Goal: Task Accomplishment & Management: Use online tool/utility

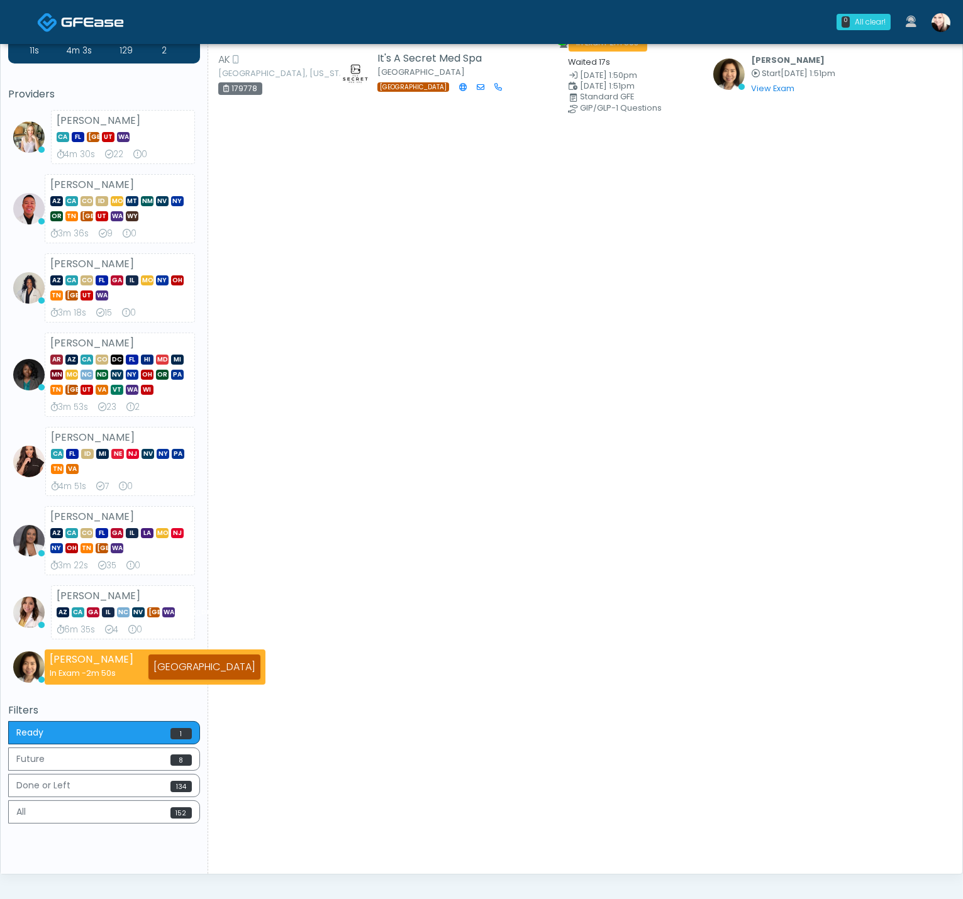
scroll to position [45, 0]
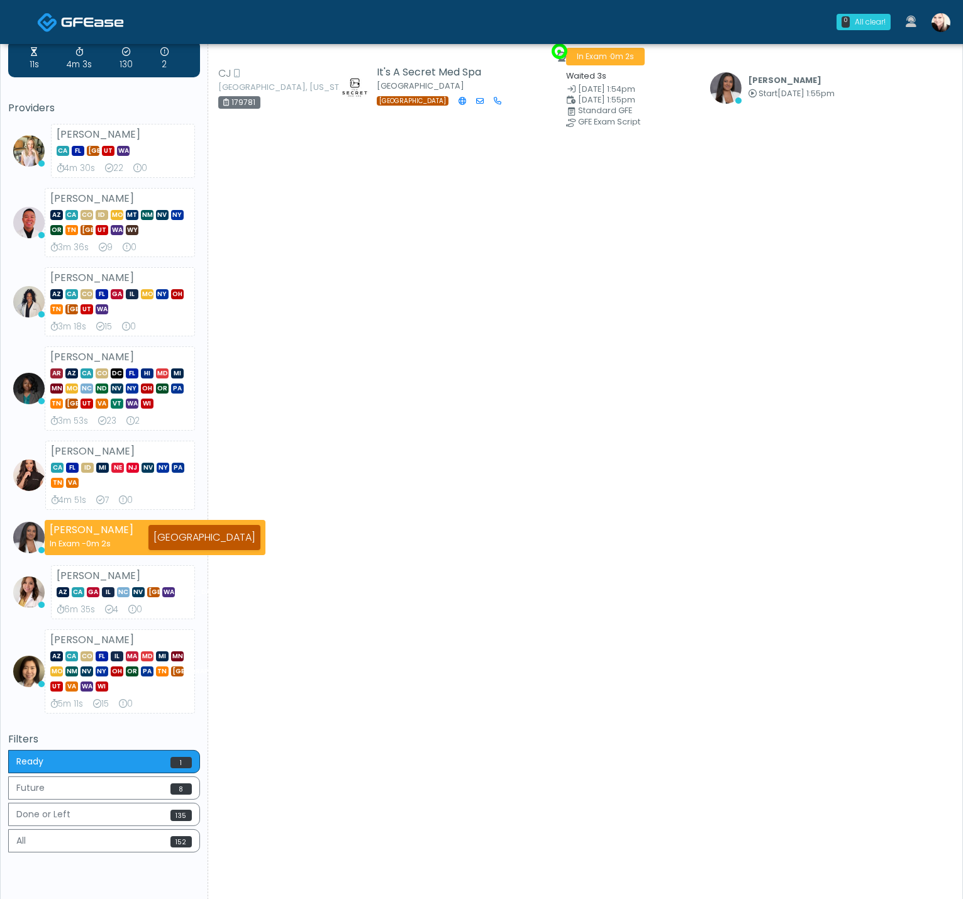
drag, startPoint x: 301, startPoint y: 268, endPoint x: 365, endPoint y: 228, distance: 74.8
click at [301, 268] on div "Patient Details Actions" at bounding box center [580, 455] width 744 height 893
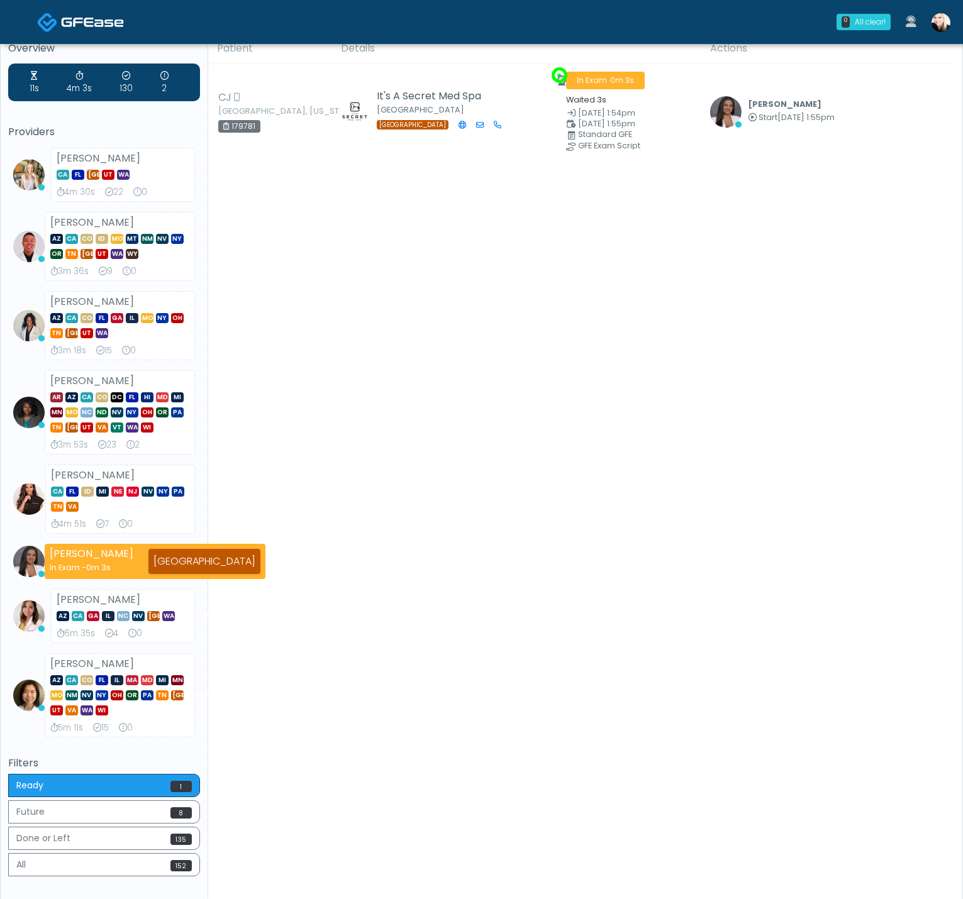
scroll to position [0, 0]
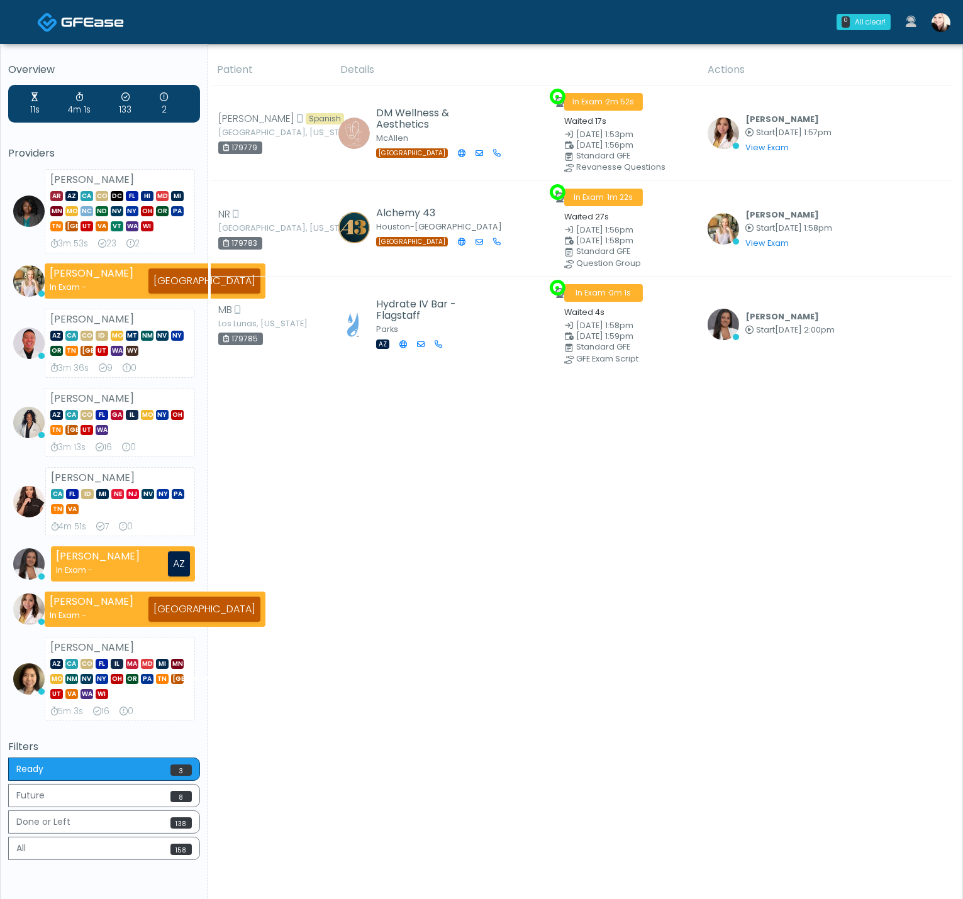
click at [941, 13] on img at bounding box center [940, 22] width 19 height 19
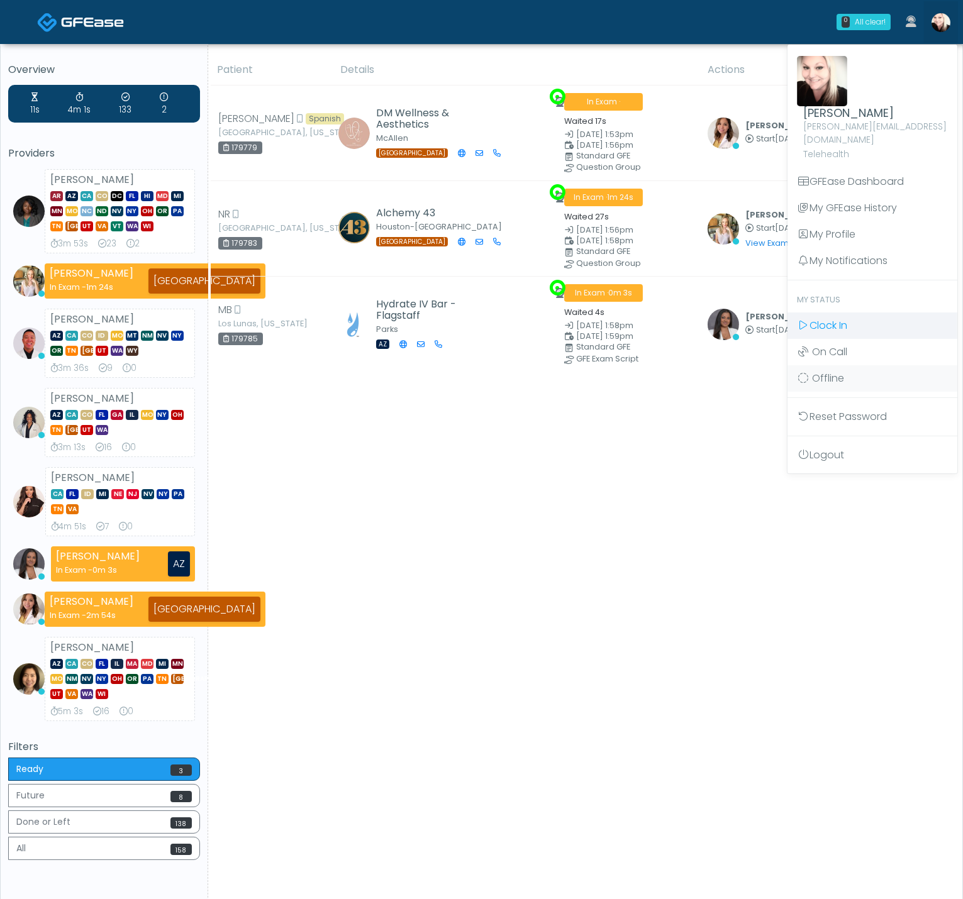
click at [838, 313] on div "0 All clear! All clear! Rukayat Bojuwon AR AZ CA CO DC FL HI MD MI MN MO NC ND …" at bounding box center [481, 491] width 963 height 983
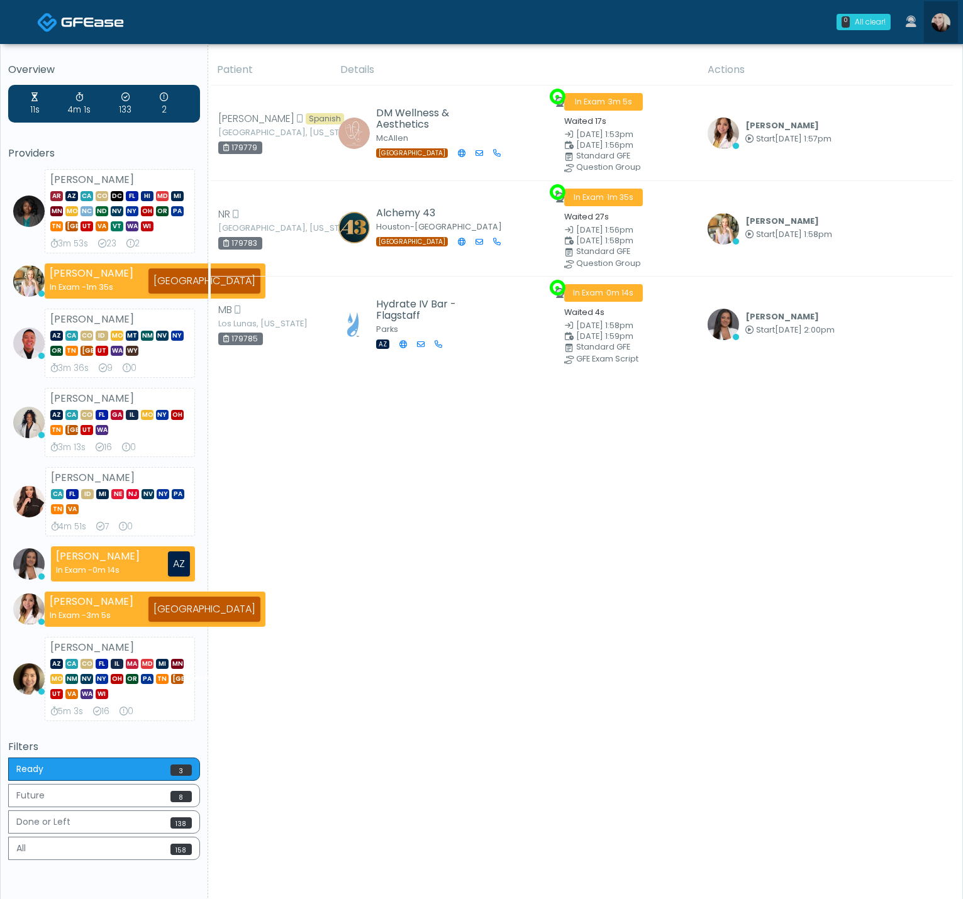
click at [933, 23] on img at bounding box center [940, 22] width 19 height 19
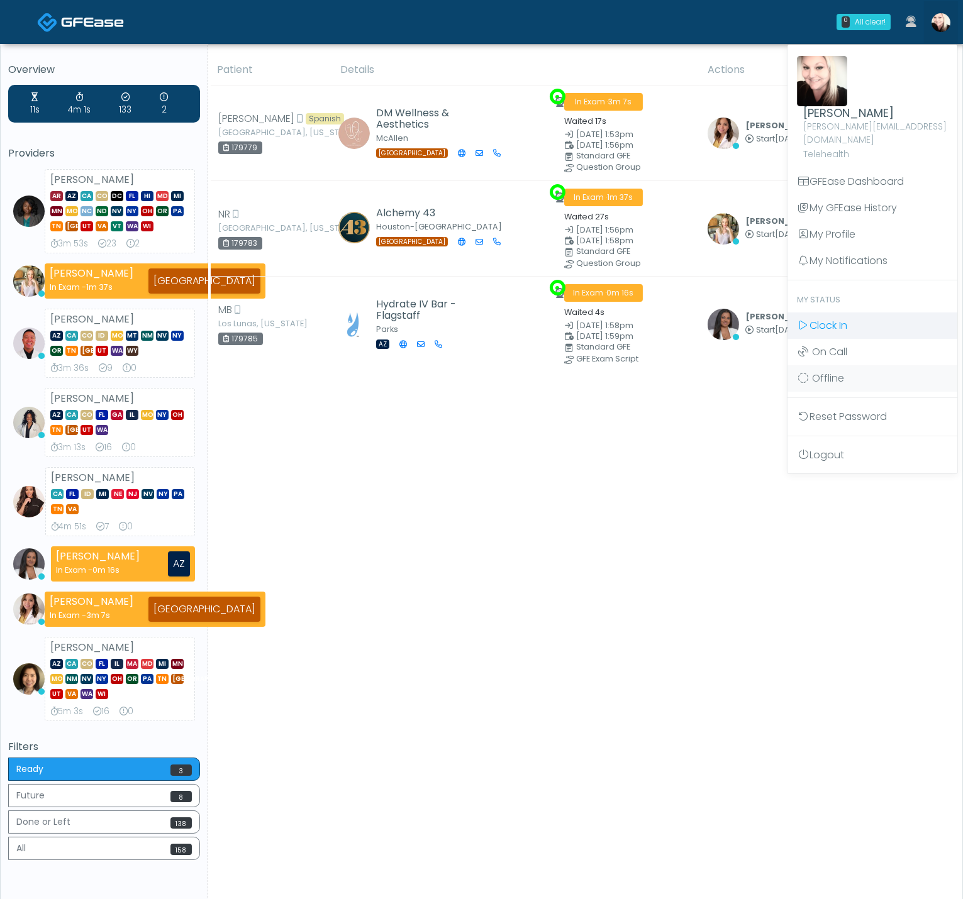
click at [816, 318] on span "Clock In" at bounding box center [828, 325] width 38 height 14
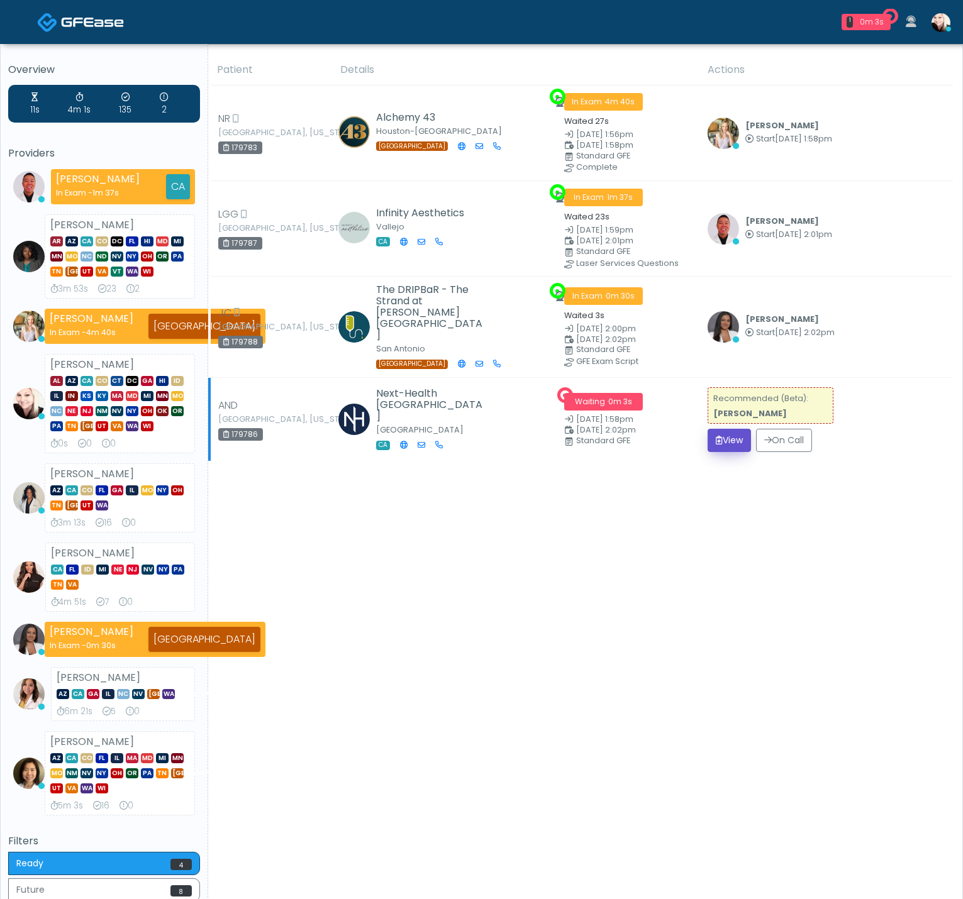
click at [742, 439] on button "View" at bounding box center [728, 440] width 43 height 23
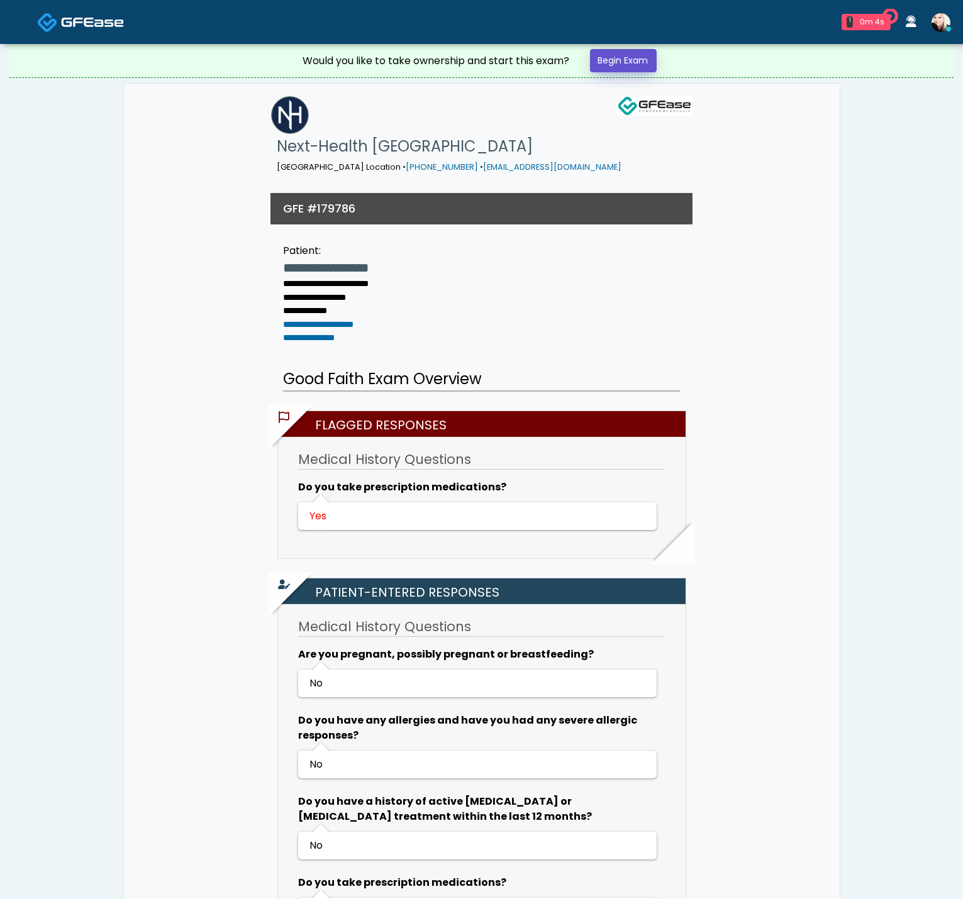
click at [609, 57] on link "Begin Exam" at bounding box center [623, 60] width 67 height 23
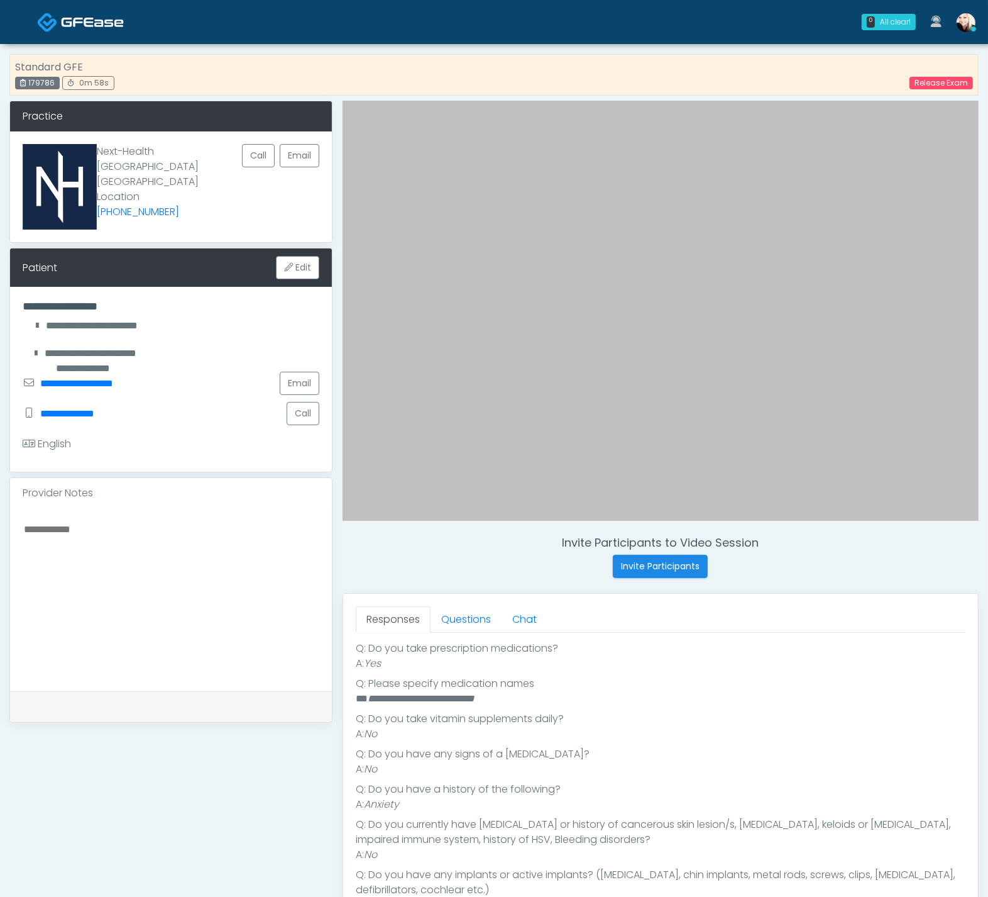
scroll to position [282, 0]
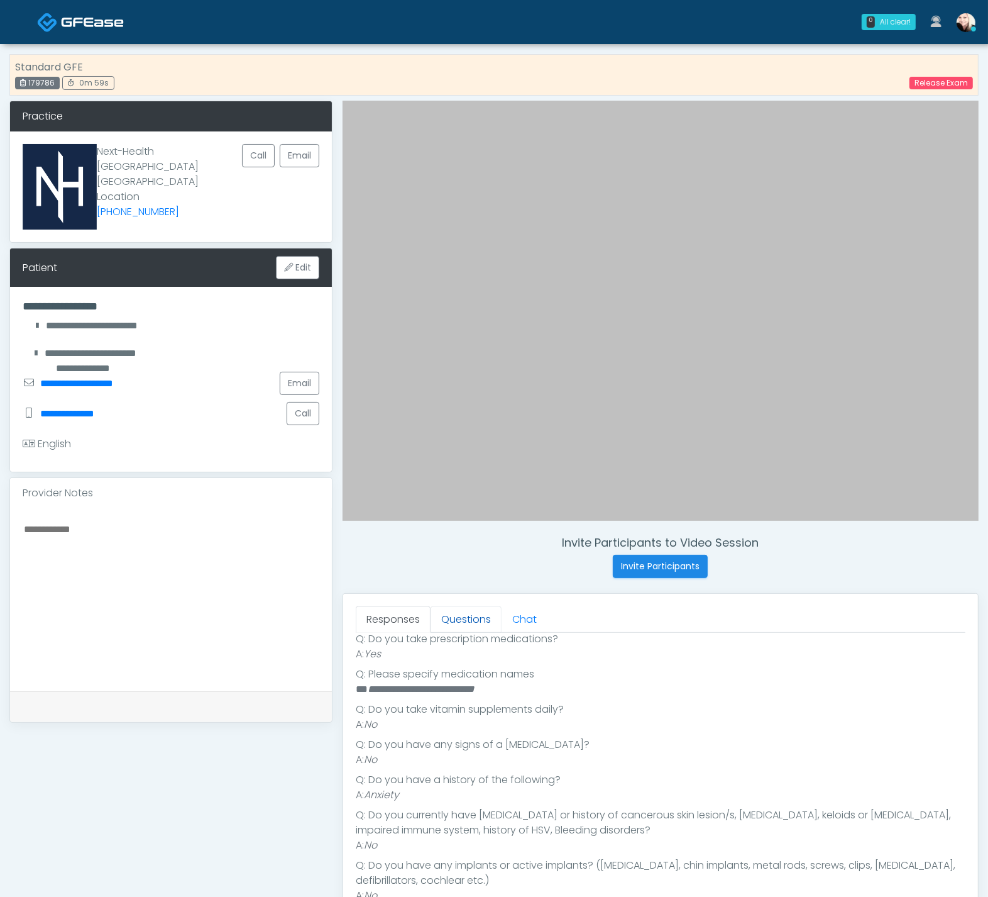
click at [458, 610] on link "Questions" at bounding box center [466, 619] width 71 height 26
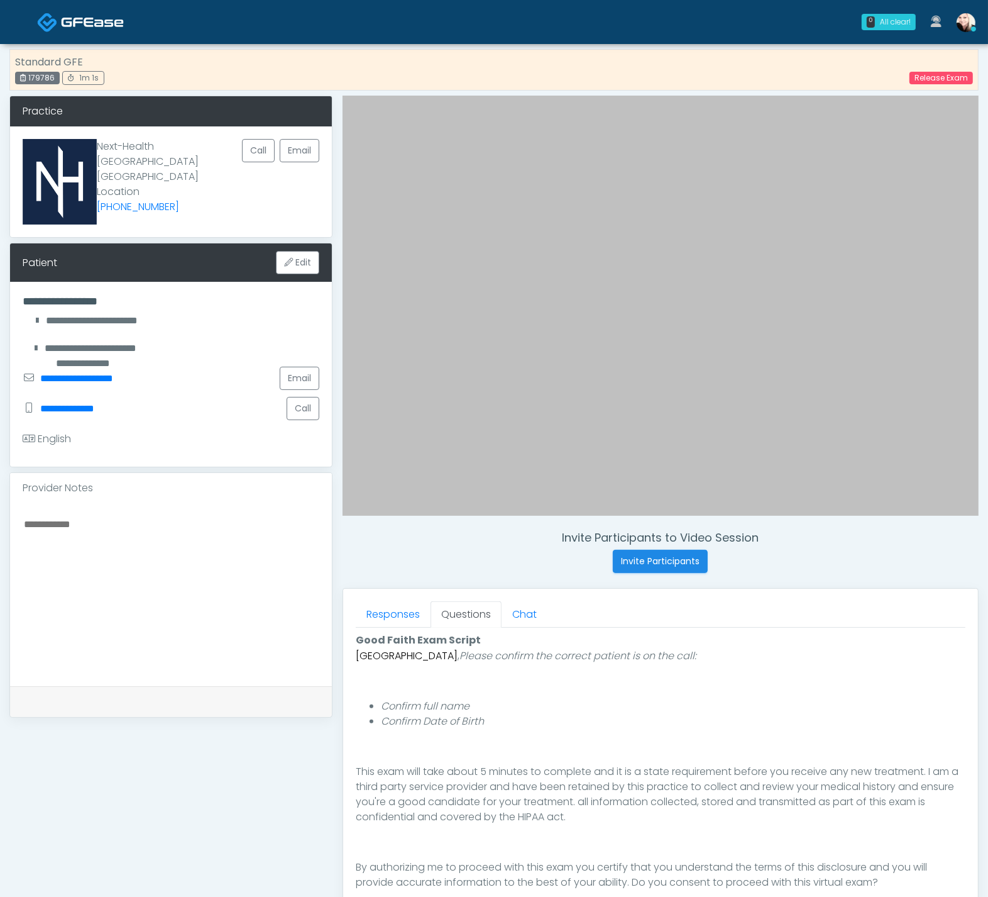
scroll to position [196, 0]
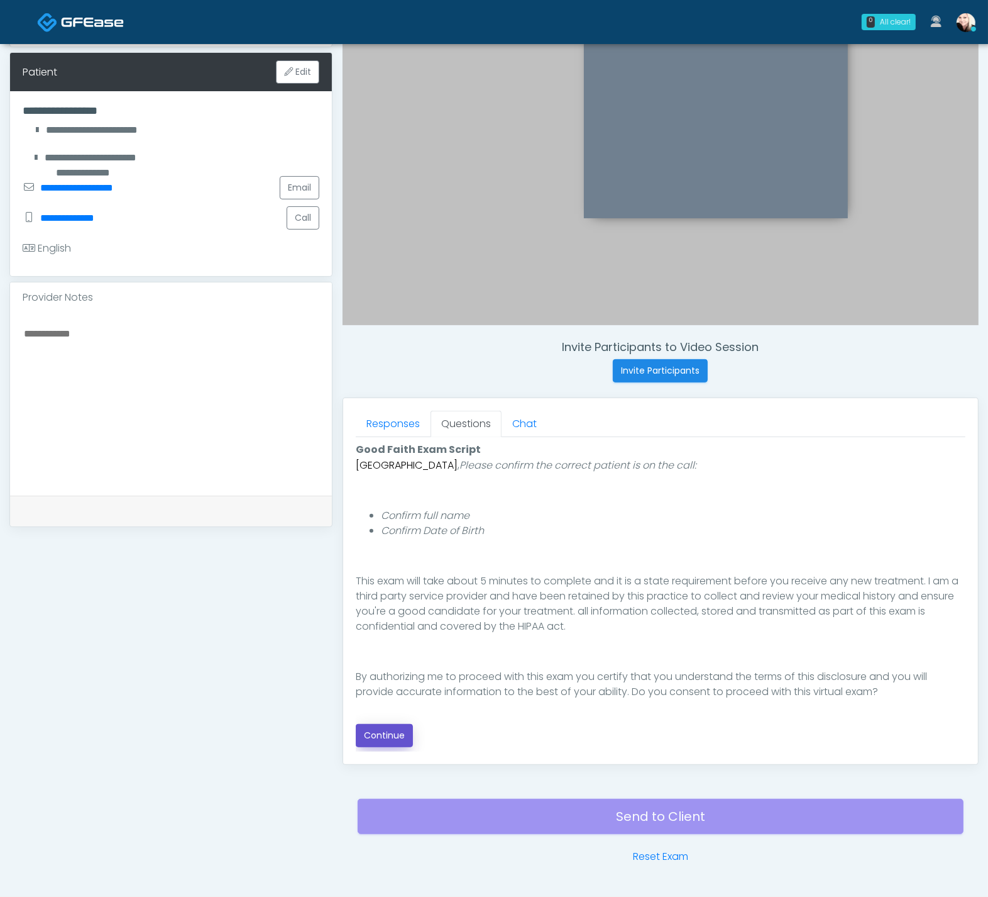
click at [373, 729] on button "Continue" at bounding box center [384, 735] width 57 height 23
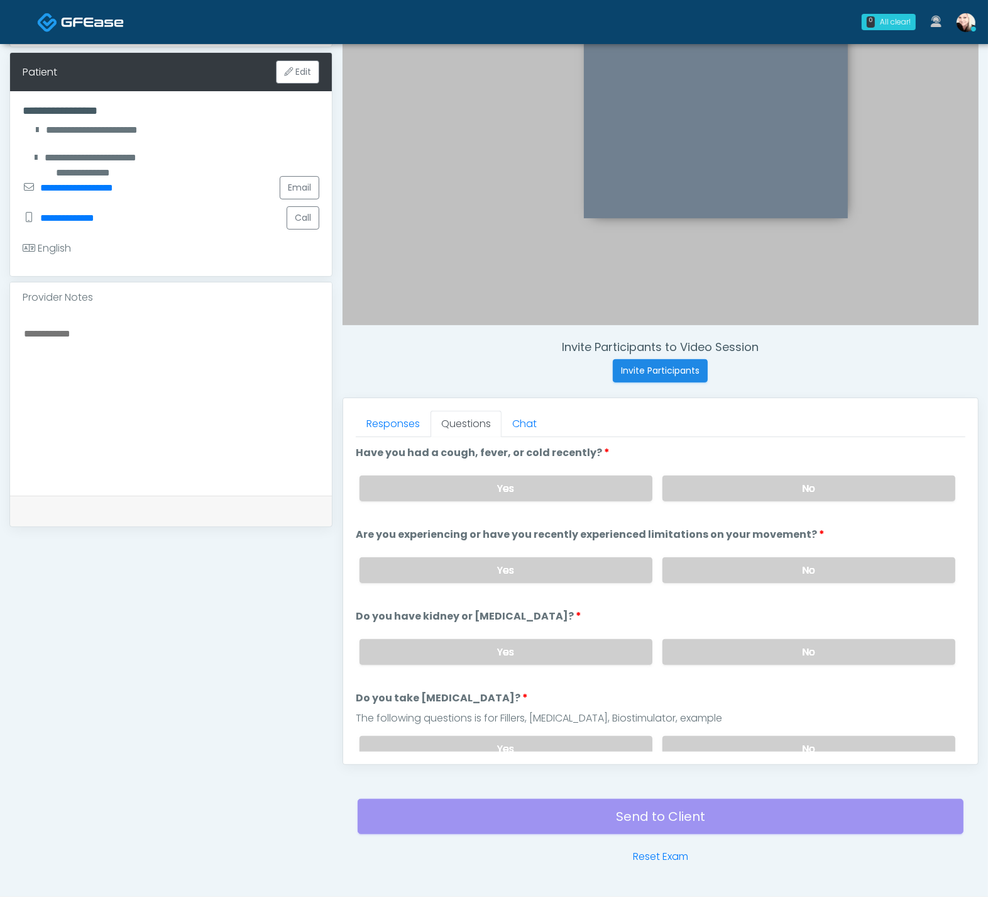
scroll to position [228, 0]
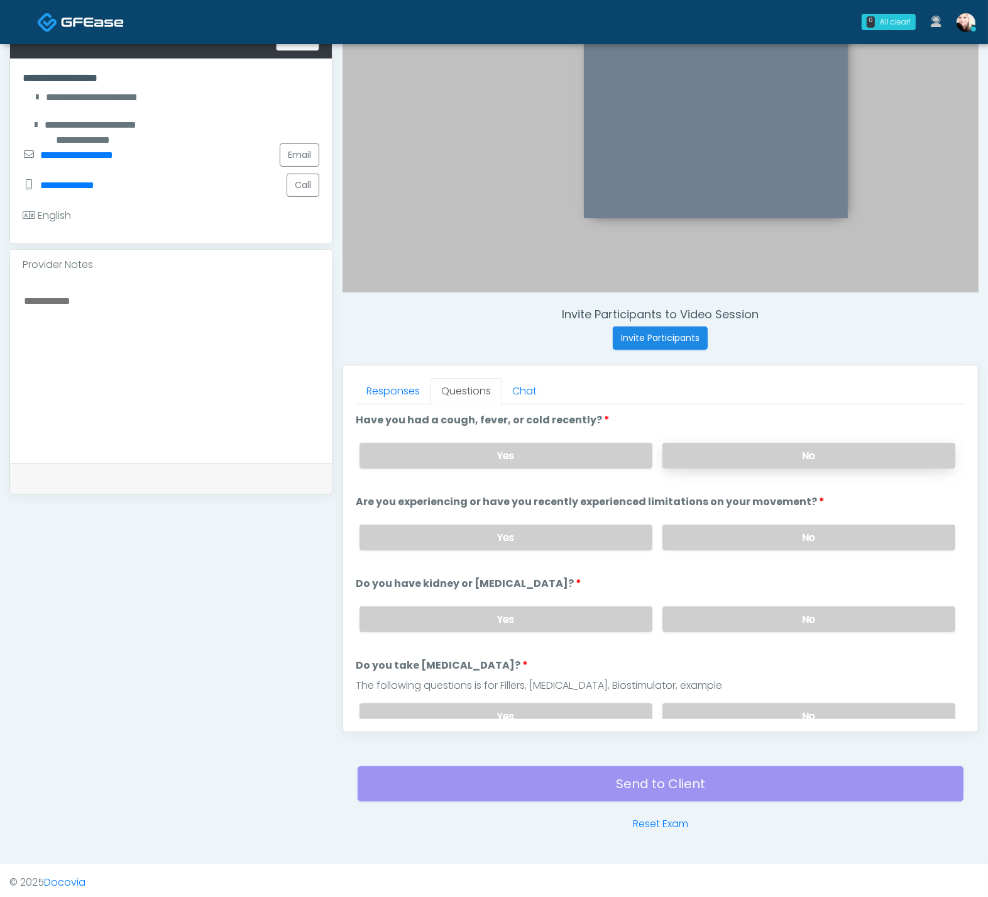
click at [753, 439] on div "Yes No" at bounding box center [658, 456] width 616 height 46
click at [711, 446] on label "No" at bounding box center [809, 456] width 293 height 26
click at [716, 547] on div "Yes No" at bounding box center [658, 537] width 616 height 46
click at [724, 530] on label "No" at bounding box center [809, 537] width 293 height 26
click at [727, 612] on label "No" at bounding box center [809, 619] width 293 height 26
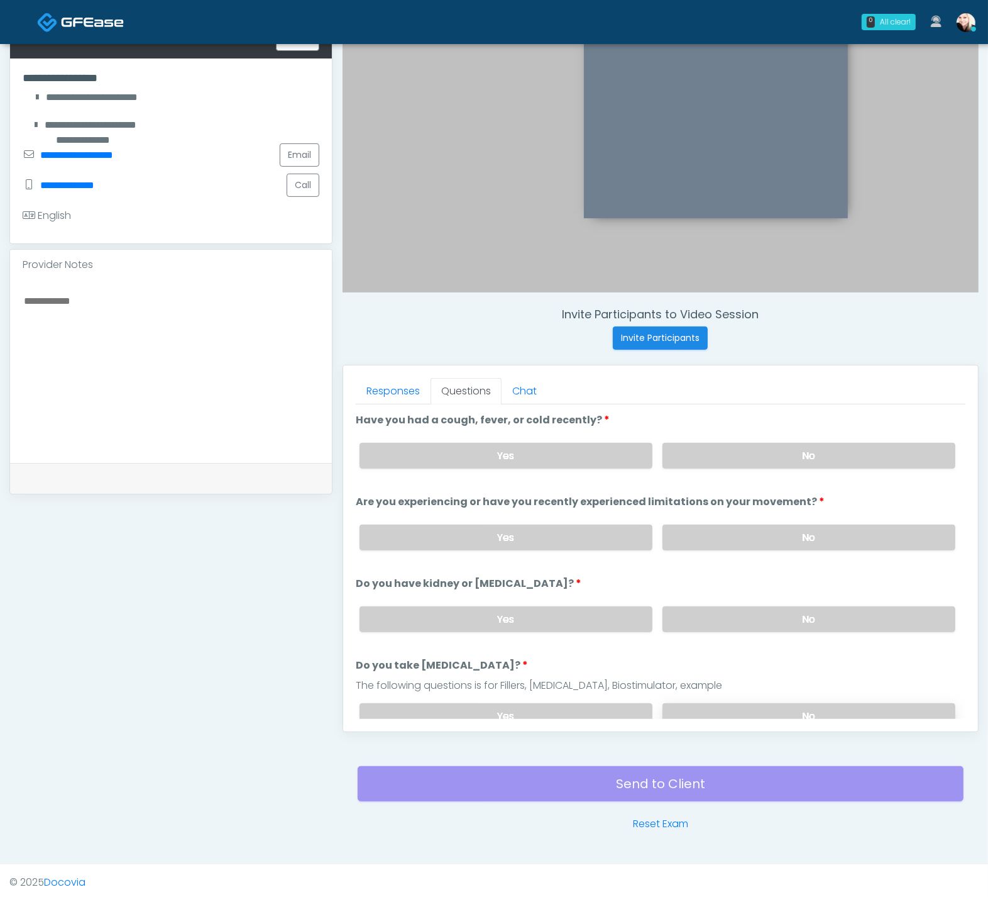
click at [743, 708] on label "No" at bounding box center [809, 716] width 293 height 26
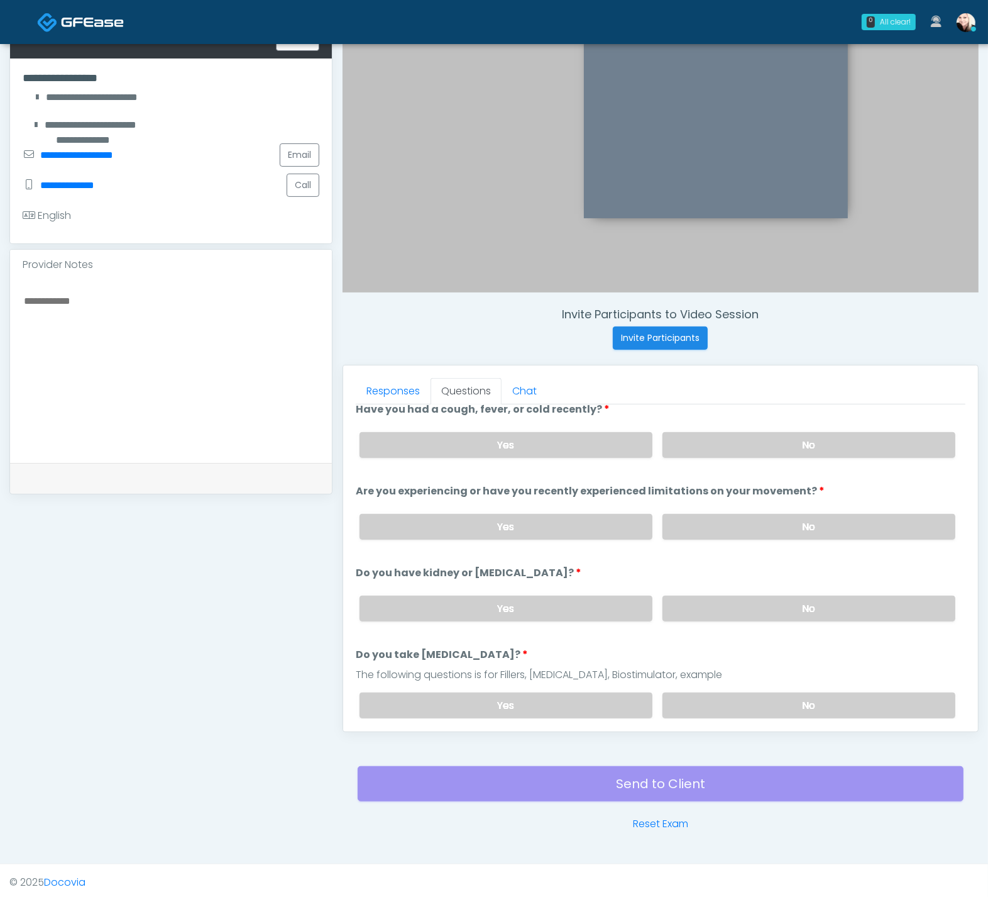
scroll to position [148, 0]
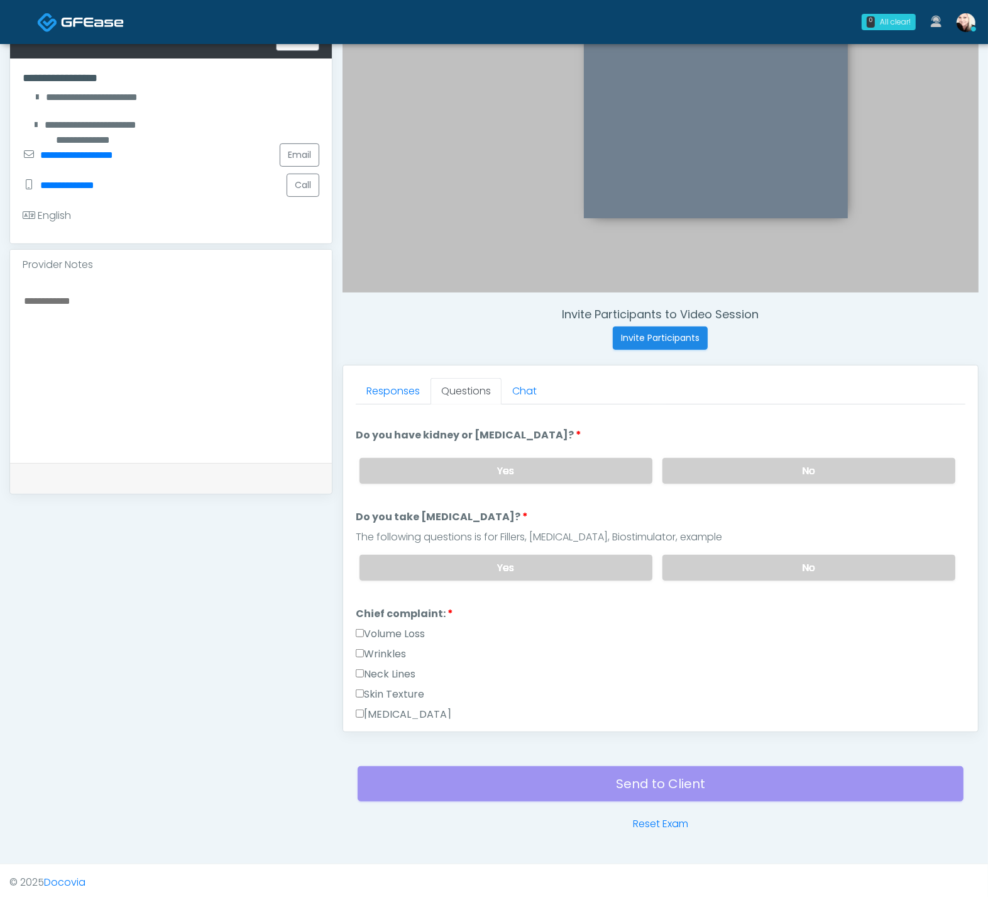
click at [697, 666] on div "Neck Lines" at bounding box center [661, 676] width 610 height 20
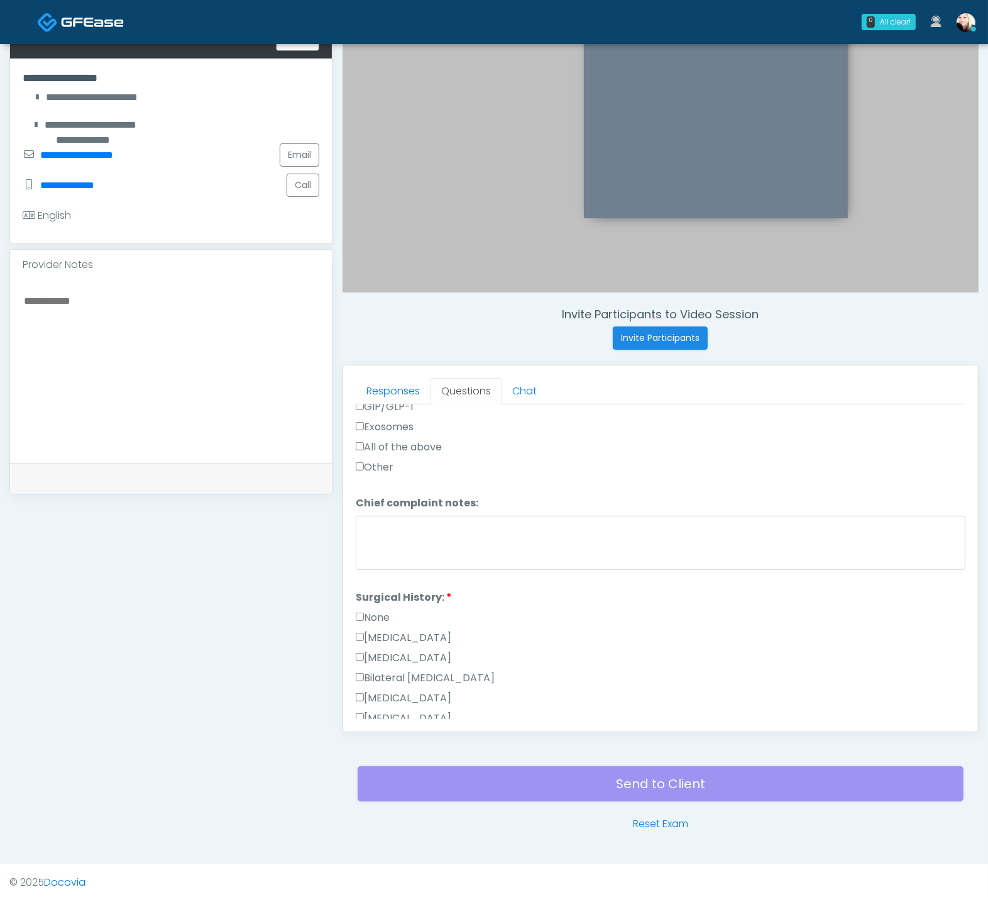
scroll to position [617, 0]
click at [365, 570] on label "None" at bounding box center [373, 577] width 34 height 15
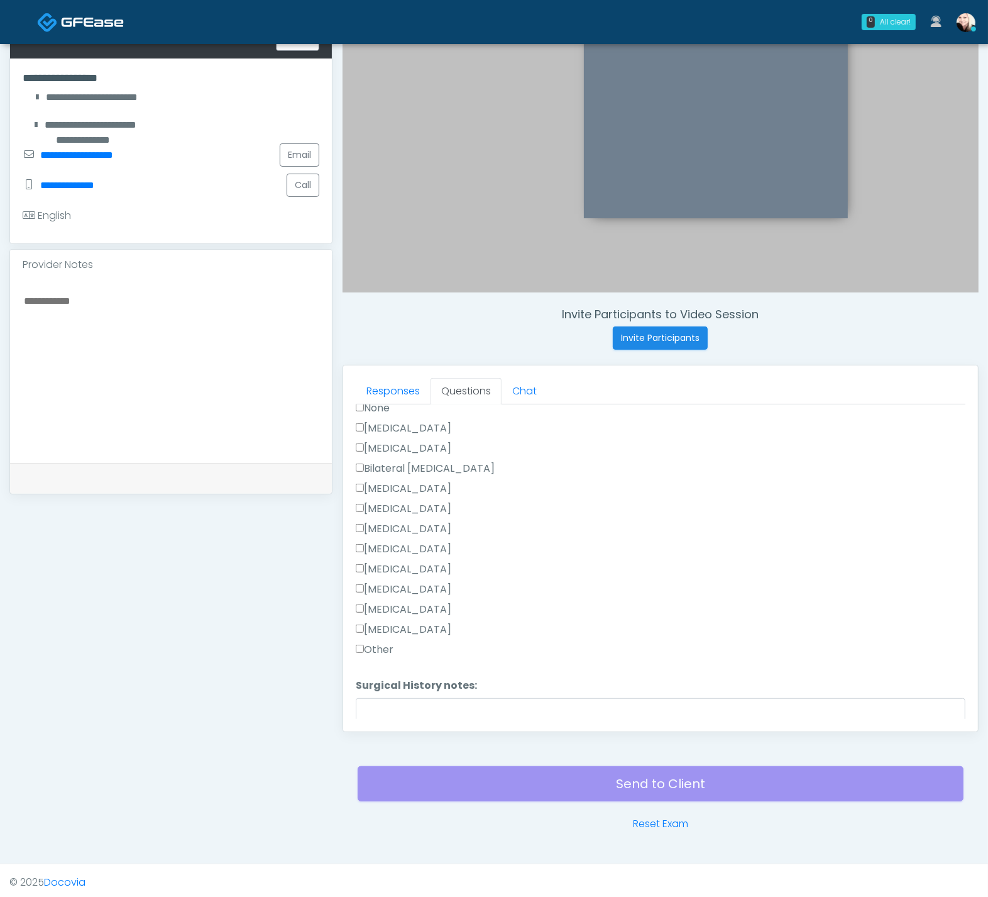
scroll to position [855, 0]
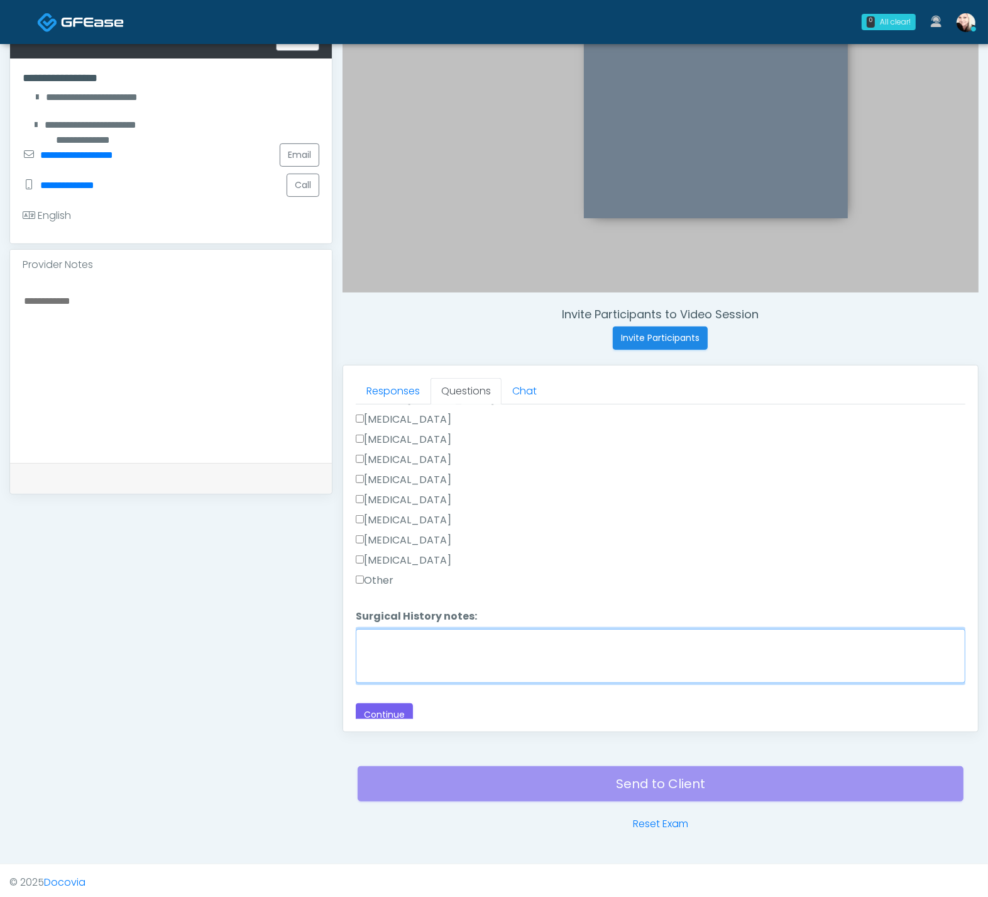
click at [424, 659] on textarea "Surgical History notes:" at bounding box center [661, 656] width 610 height 54
drag, startPoint x: 542, startPoint y: 638, endPoint x: 308, endPoint y: 609, distance: 235.7
click at [308, 609] on div "**********" at bounding box center [494, 351] width 970 height 959
type textarea "**********"
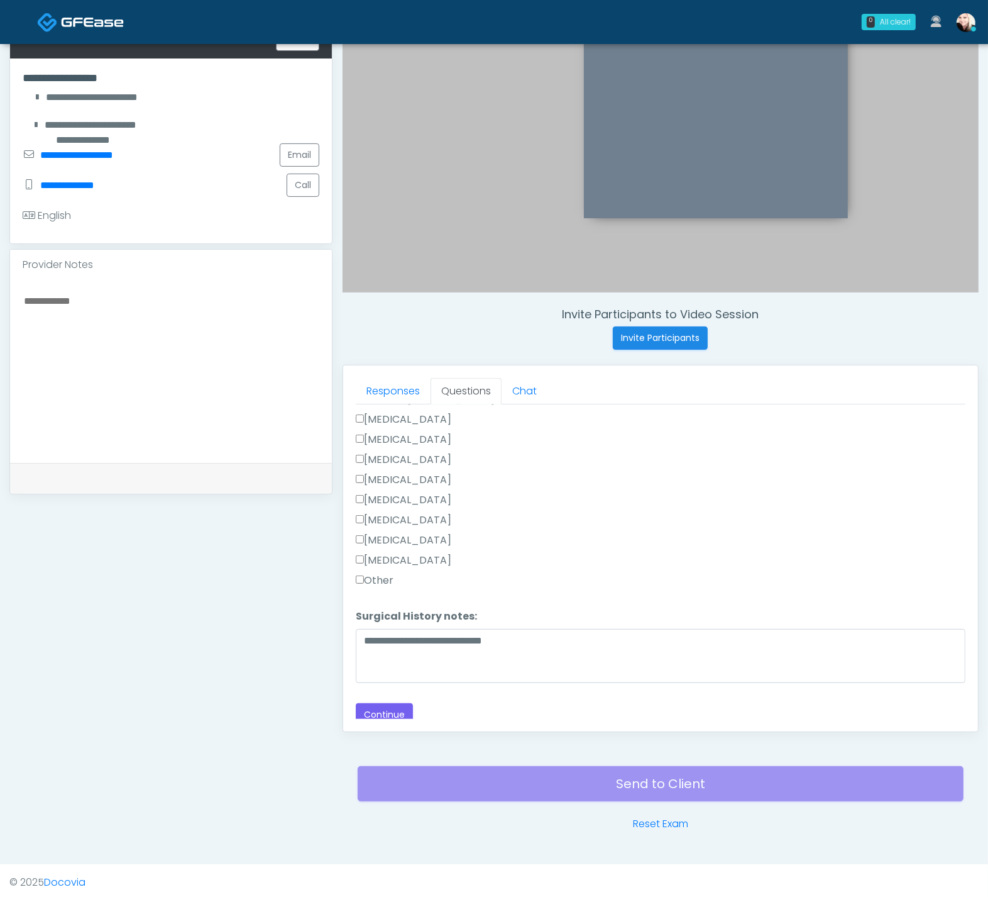
click at [138, 316] on textarea at bounding box center [171, 368] width 297 height 153
paste textarea "**********"
type textarea "**********"
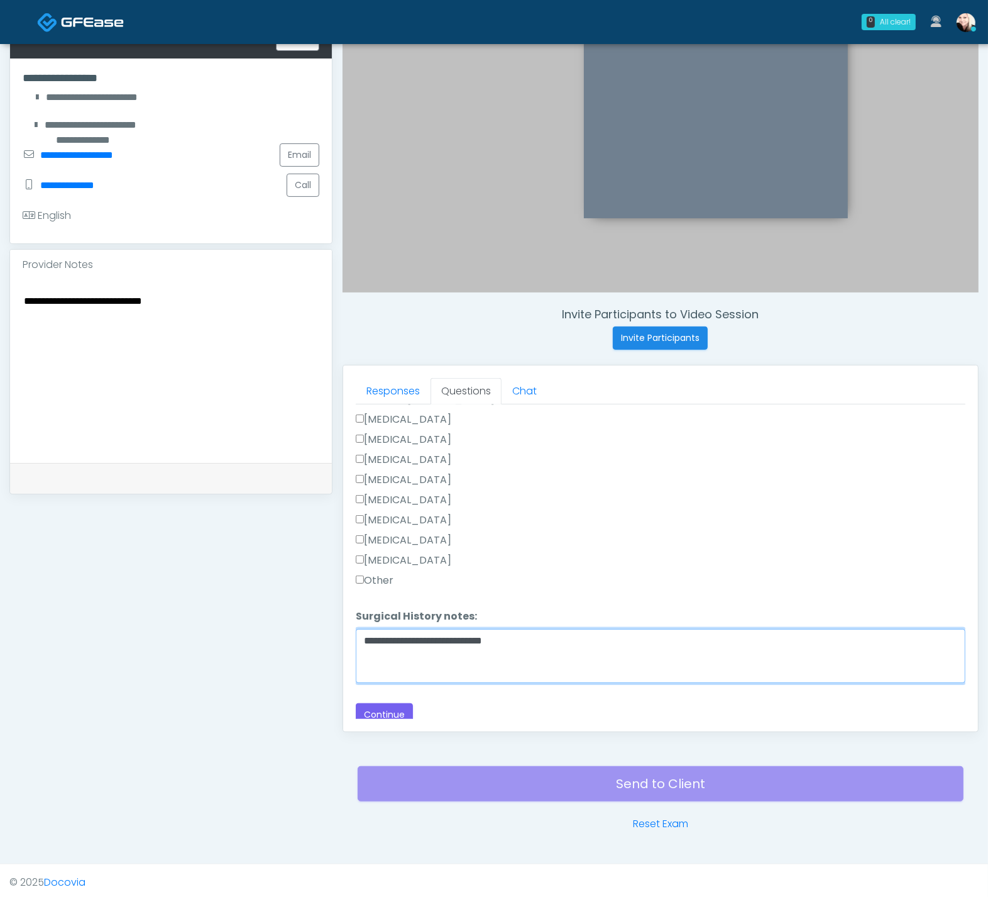
click at [545, 629] on textarea "**********" at bounding box center [661, 656] width 610 height 54
drag, startPoint x: 503, startPoint y: 632, endPoint x: 322, endPoint y: 622, distance: 181.4
click at [322, 622] on div "**********" at bounding box center [494, 351] width 970 height 959
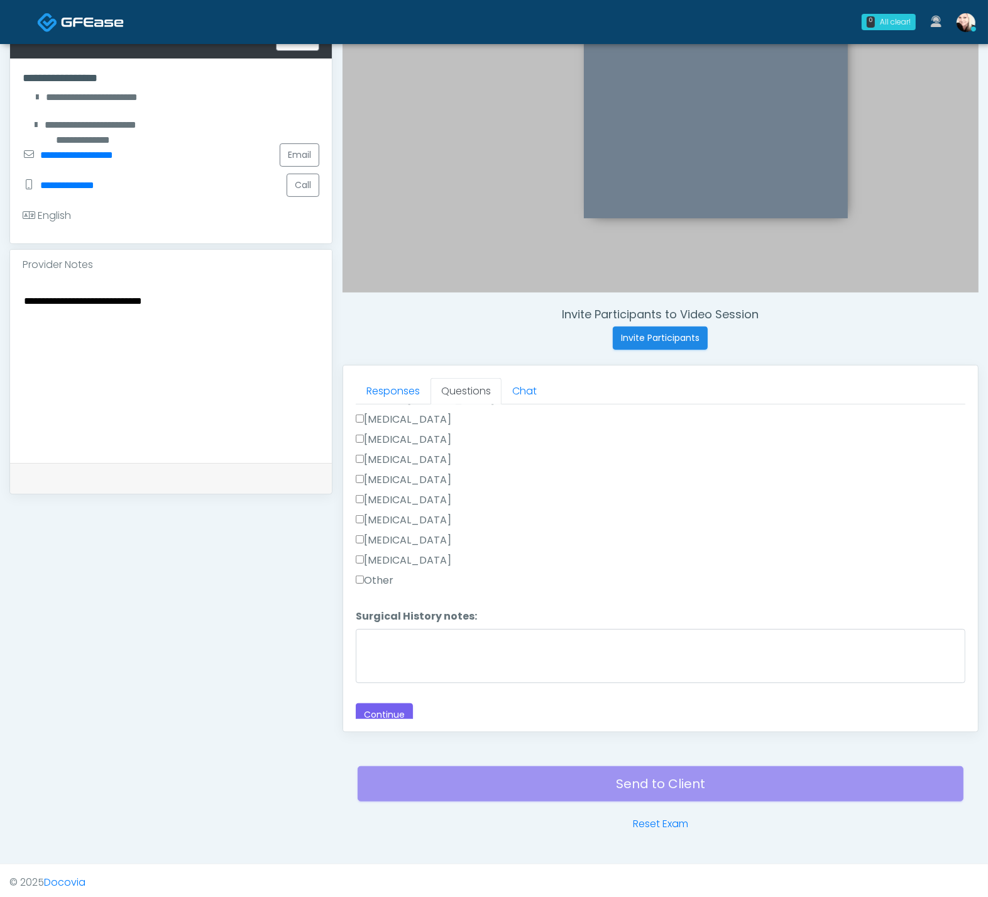
click at [406, 689] on div "Loading... Connecting to your agent... Please wait while we prepare your person…" at bounding box center [661, 141] width 610 height 1169
click at [400, 703] on button "Continue" at bounding box center [384, 714] width 57 height 23
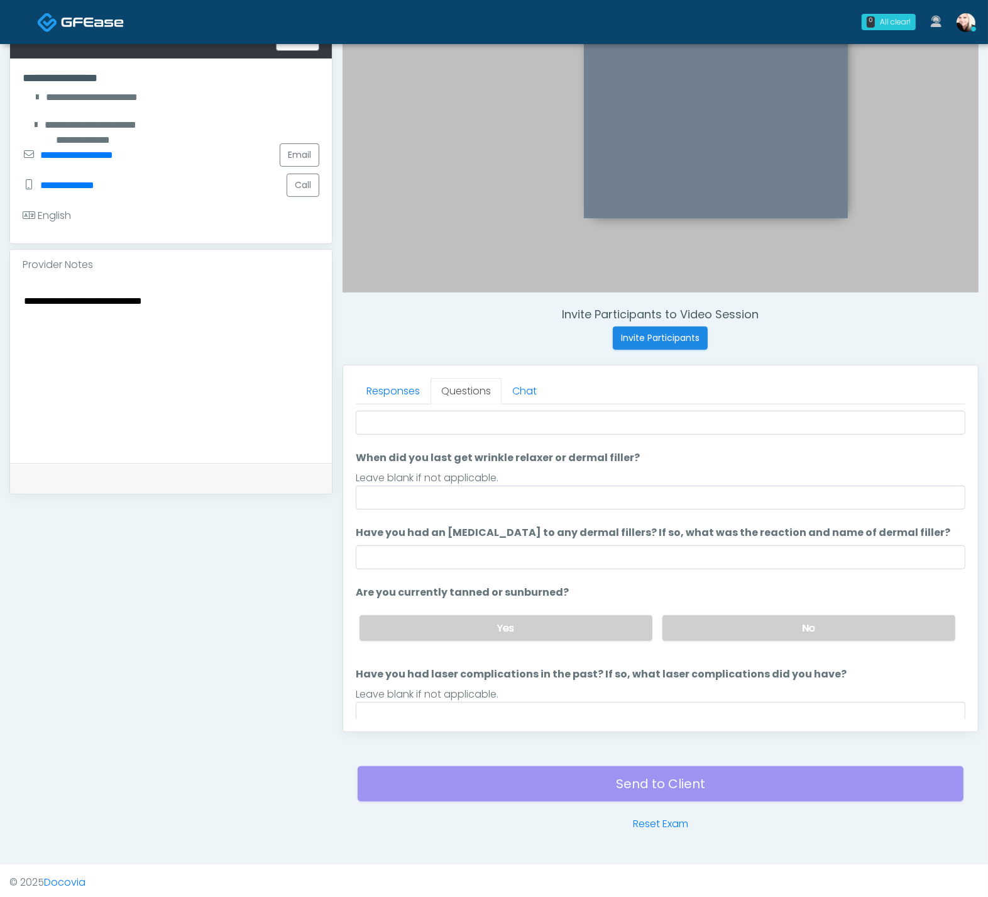
scroll to position [0, 0]
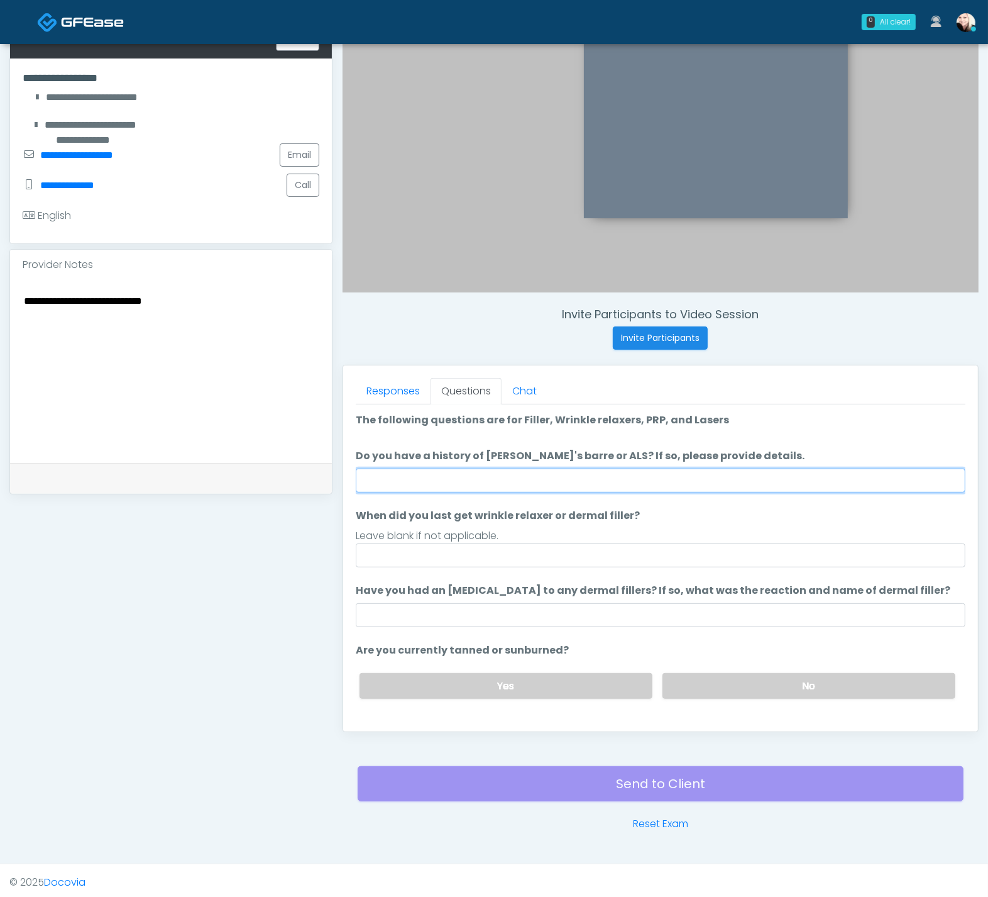
click at [470, 477] on input "Do you have a history of Guillain's barre or ALS? If so, please provide details." at bounding box center [661, 480] width 610 height 24
type input "****"
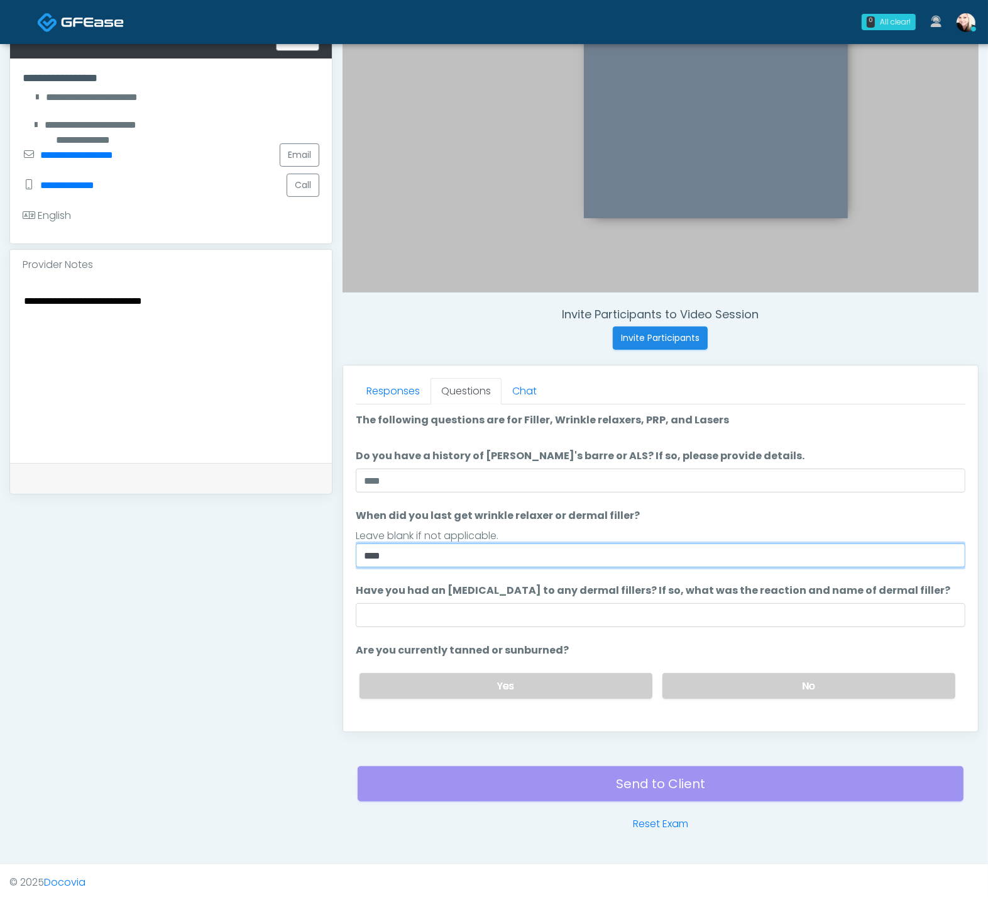
type input "****"
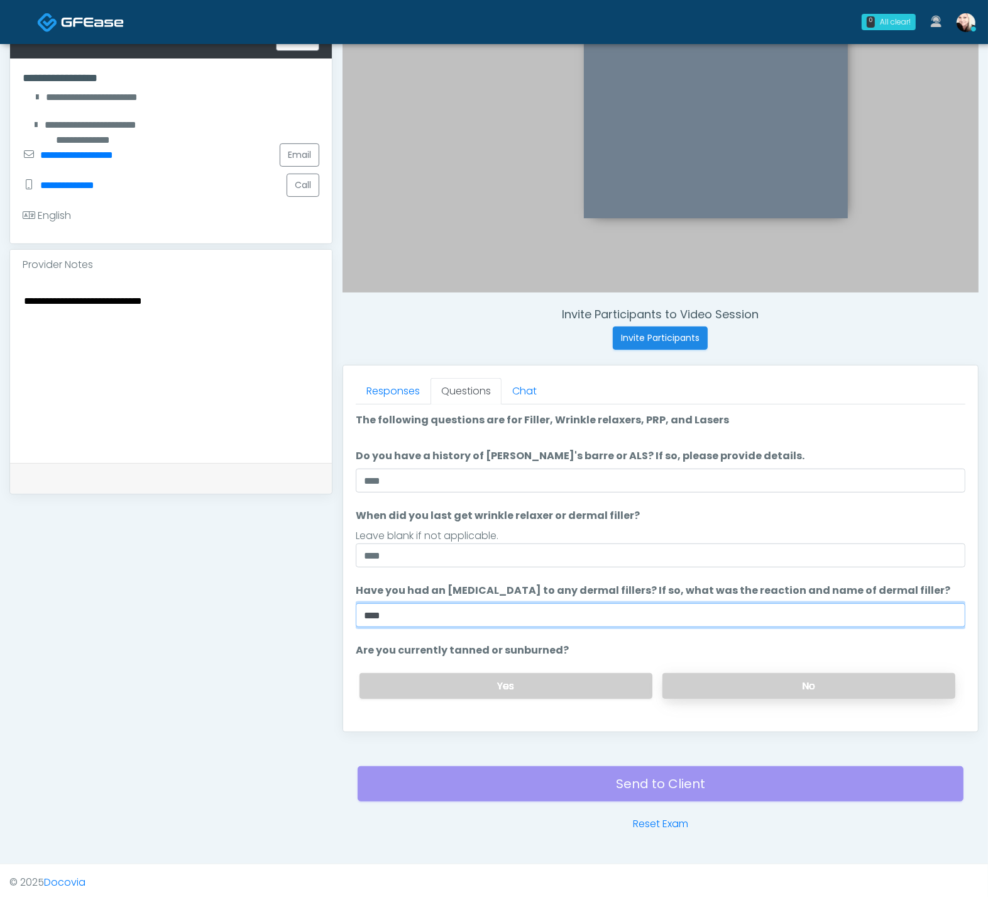
type input "****"
click at [706, 677] on label "No" at bounding box center [809, 686] width 293 height 26
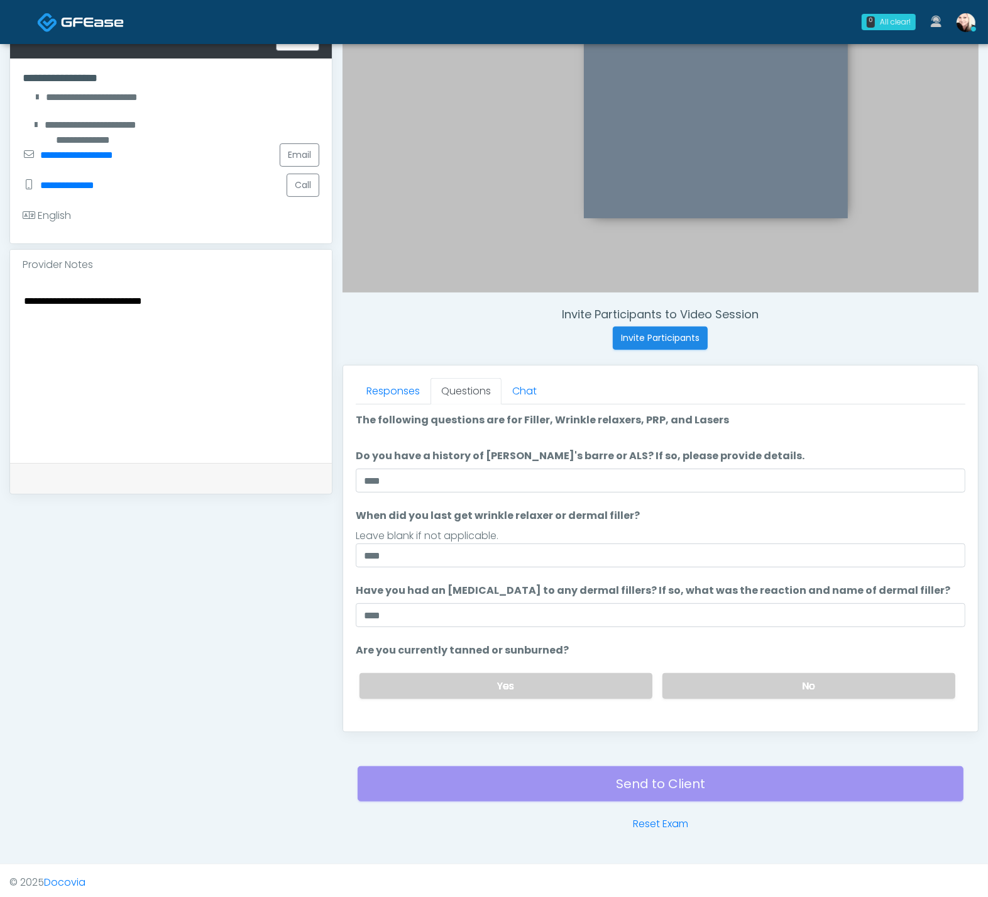
scroll to position [102, 0]
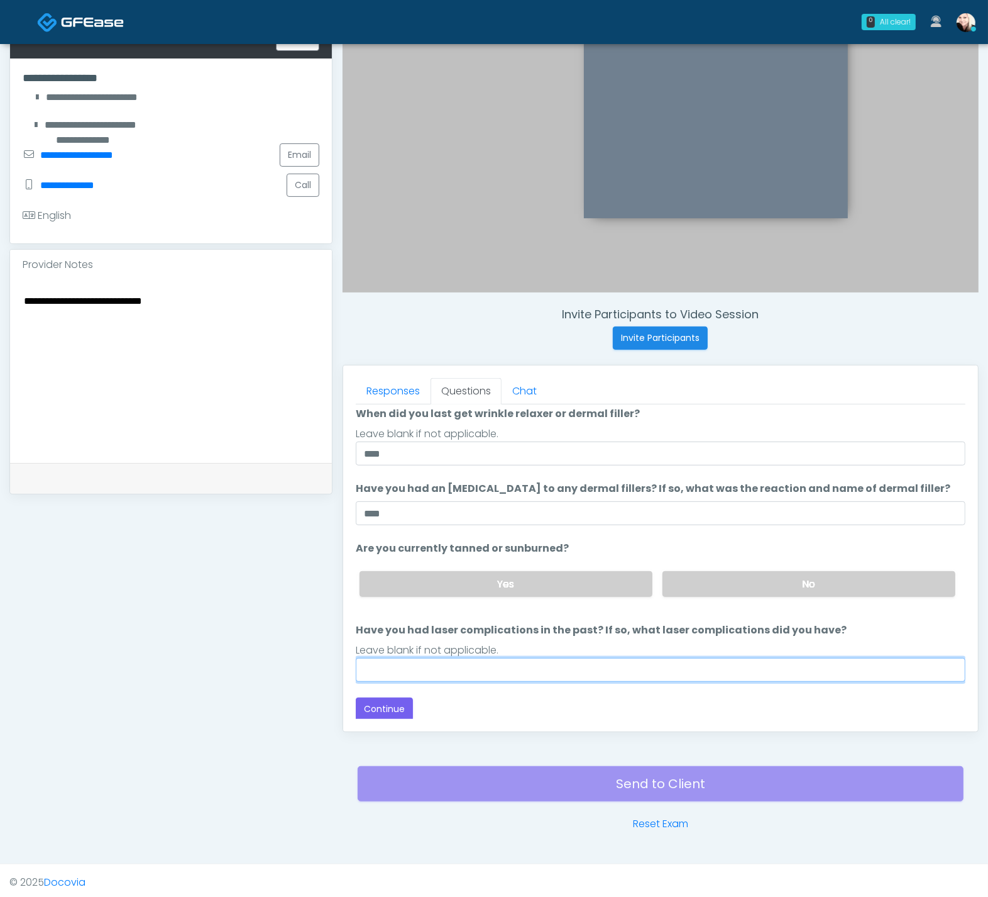
click at [456, 677] on input "Have you had laser complications in the past? If so, what laser complications d…" at bounding box center [661, 670] width 610 height 24
type input "****"
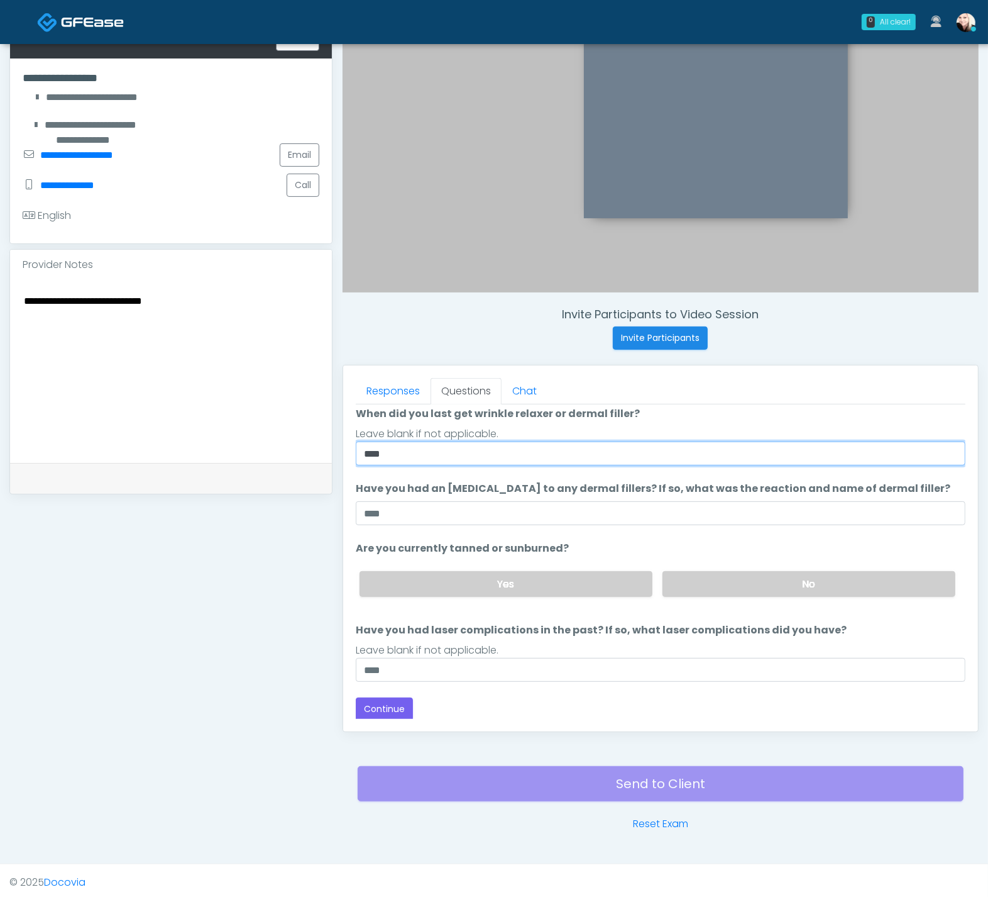
drag, startPoint x: 401, startPoint y: 449, endPoint x: 286, endPoint y: 450, distance: 115.1
click at [286, 450] on div "**********" at bounding box center [494, 351] width 970 height 959
click at [464, 449] on input "**********" at bounding box center [661, 453] width 610 height 24
type input "**********"
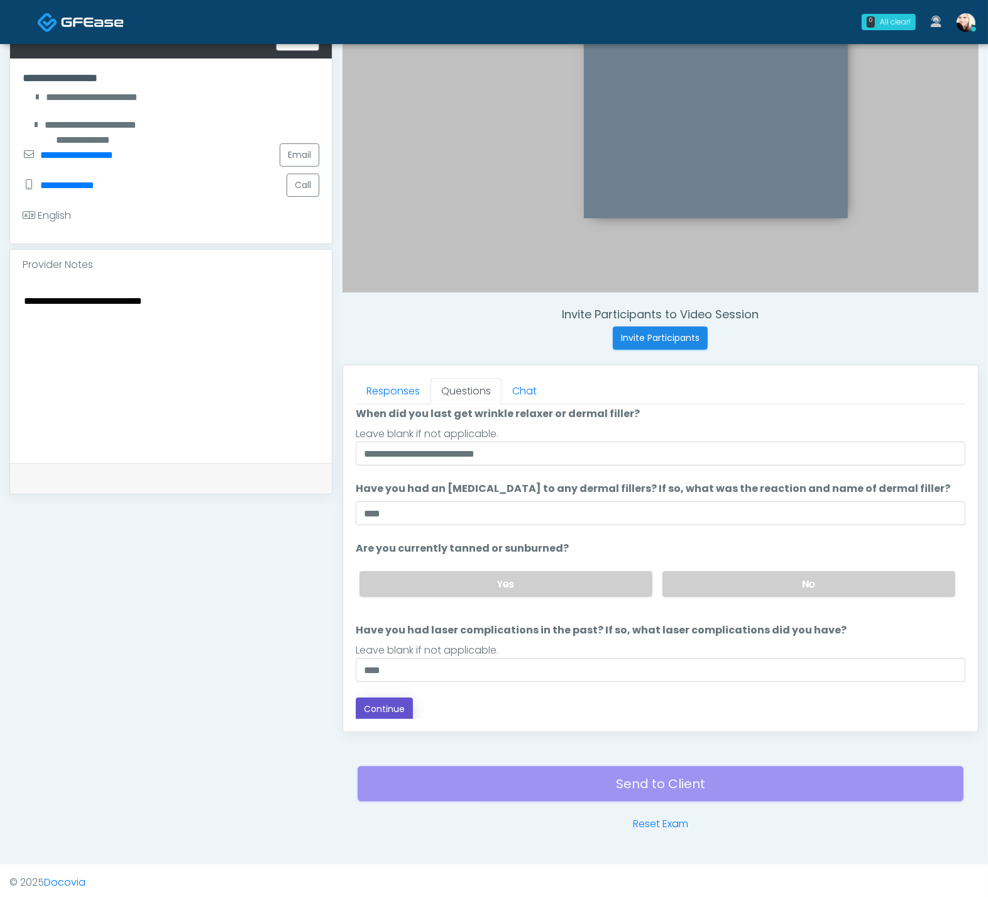
click at [390, 700] on button "Continue" at bounding box center [384, 708] width 57 height 23
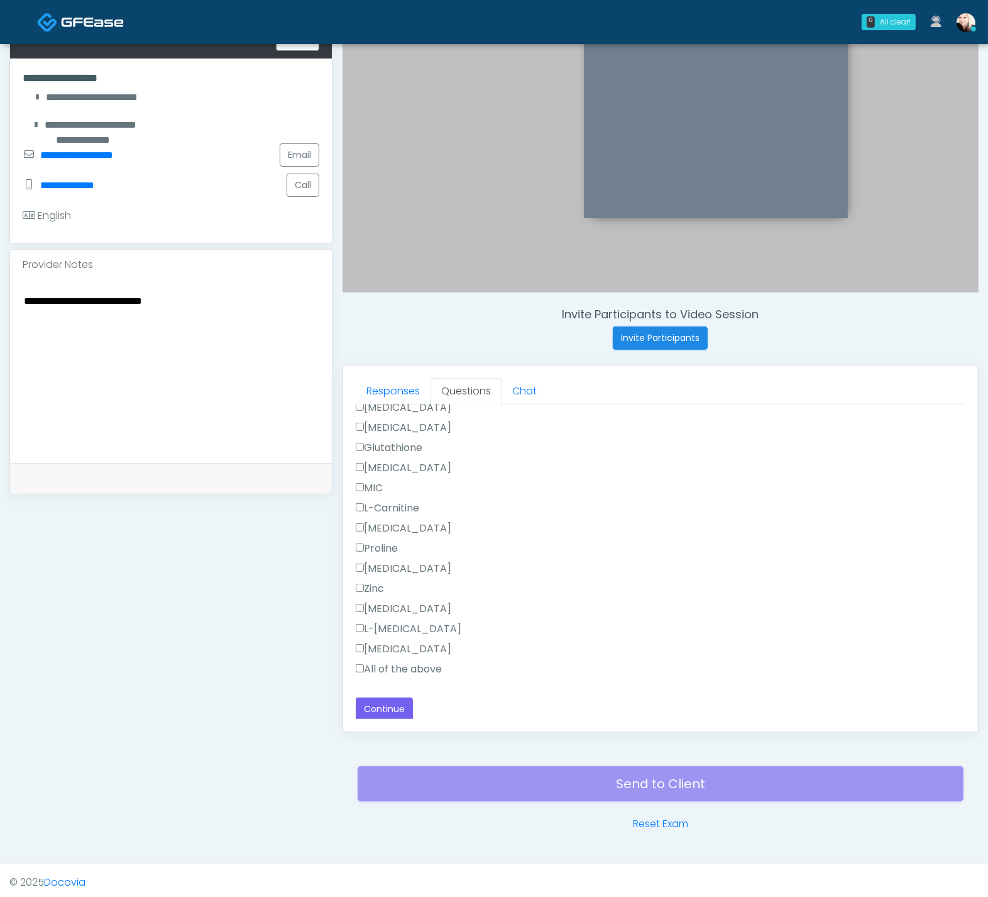
click at [387, 666] on label "All of the above" at bounding box center [399, 668] width 86 height 15
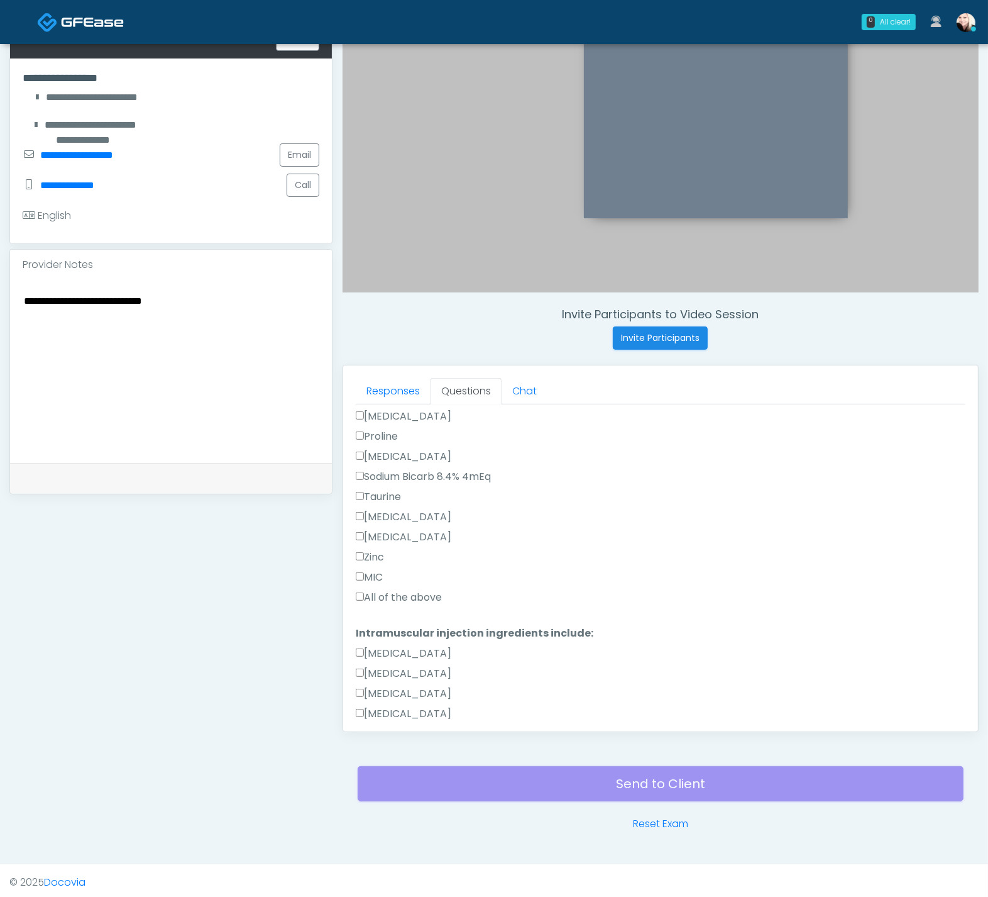
click at [362, 599] on label "All of the above" at bounding box center [399, 597] width 86 height 15
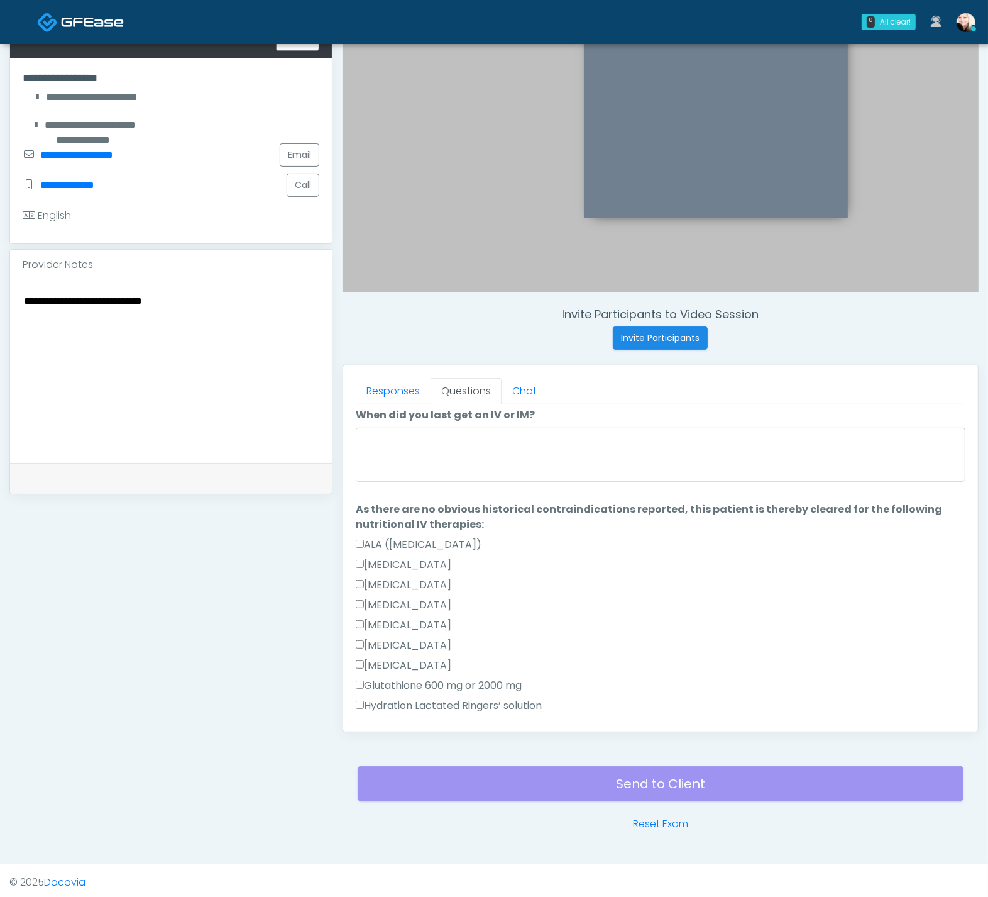
scroll to position [0, 0]
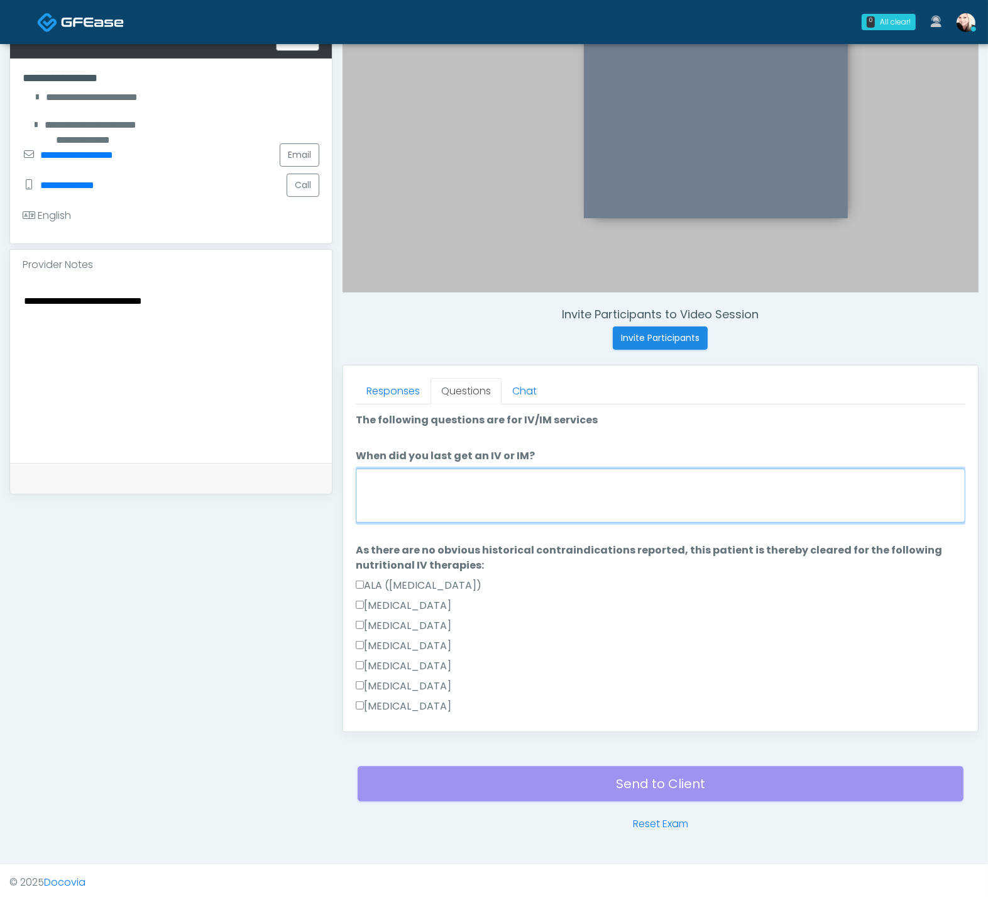
click at [425, 468] on textarea "When did you last get an IV or IM?" at bounding box center [661, 495] width 610 height 54
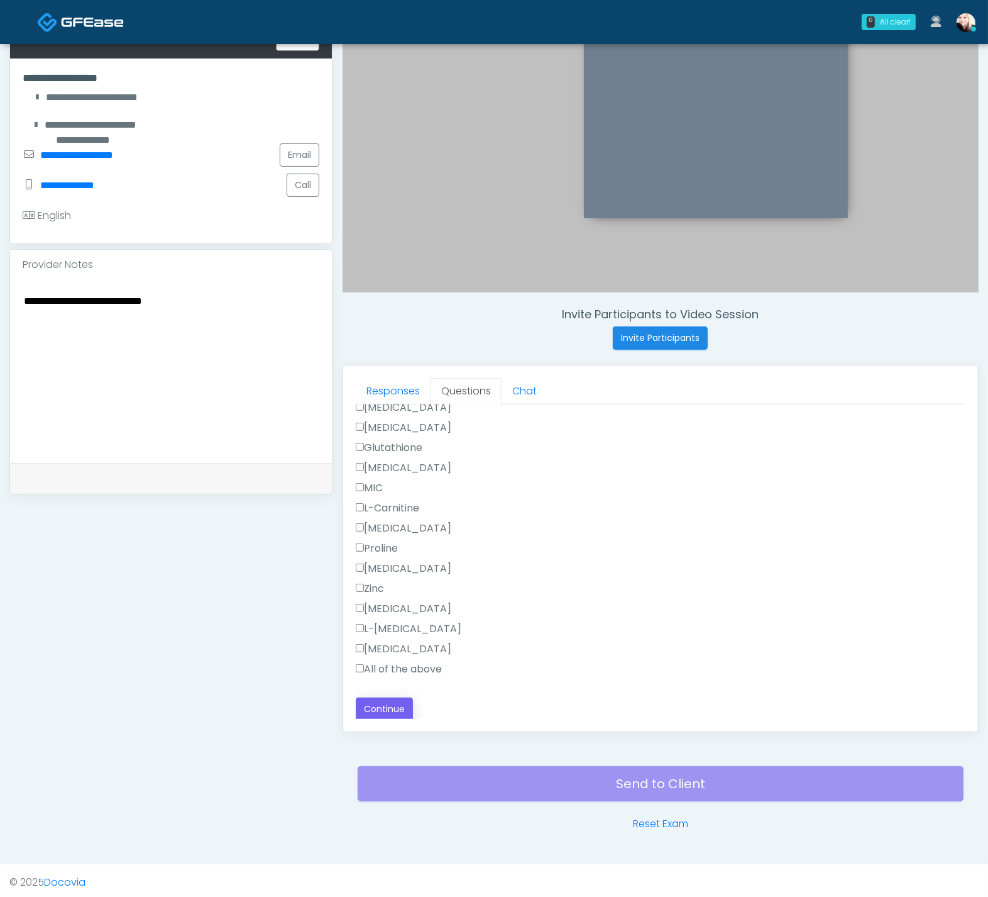
type textarea "*****"
click at [378, 704] on button "Continue" at bounding box center [384, 708] width 57 height 23
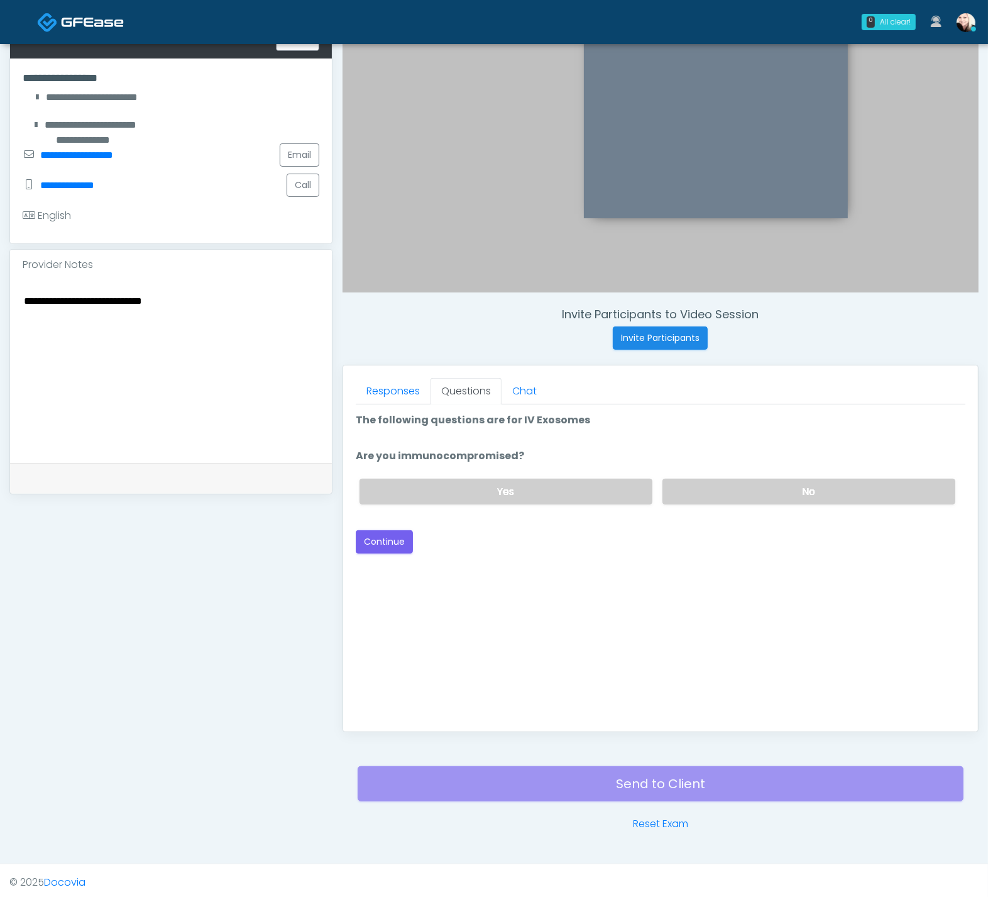
scroll to position [0, 0]
click at [686, 468] on div "Yes No" at bounding box center [658, 491] width 616 height 46
click at [689, 483] on label "No" at bounding box center [809, 491] width 293 height 26
click at [386, 525] on div "Loading... Connecting to your agent... Please wait while we prepare your person…" at bounding box center [661, 482] width 610 height 141
click at [387, 533] on button "Continue" at bounding box center [384, 541] width 57 height 23
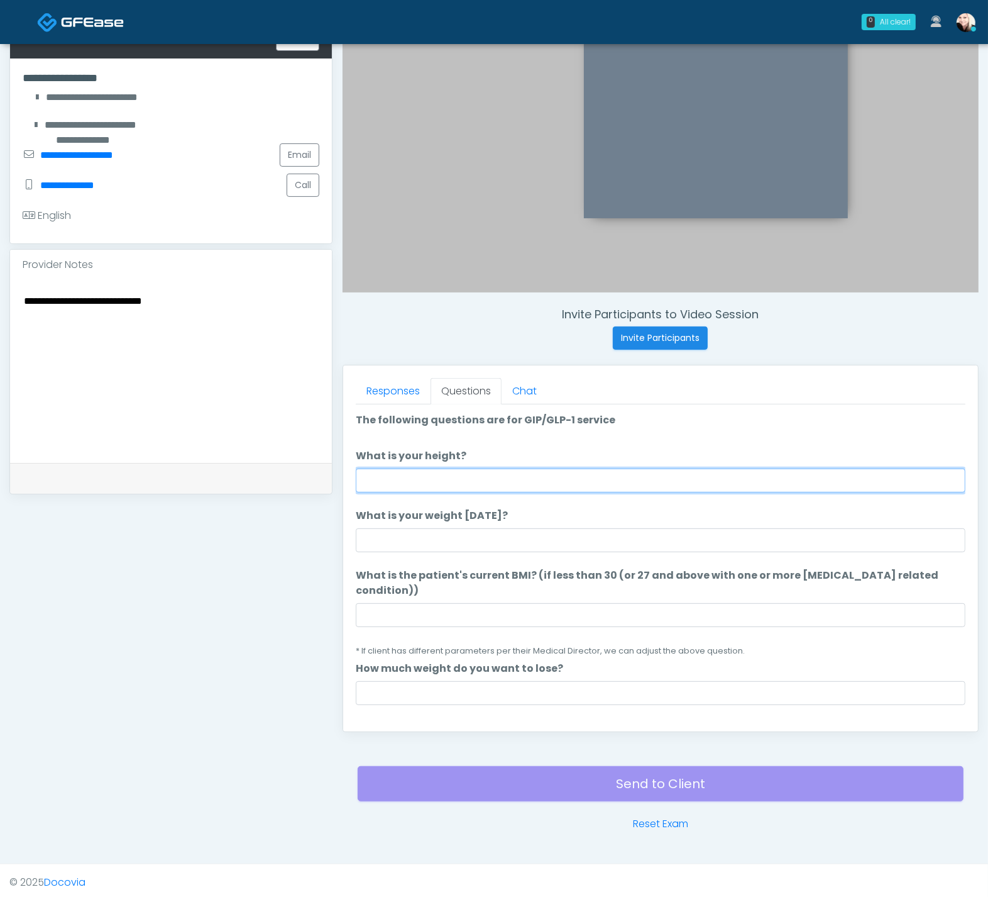
click at [583, 468] on input "What is your height?" at bounding box center [661, 480] width 610 height 24
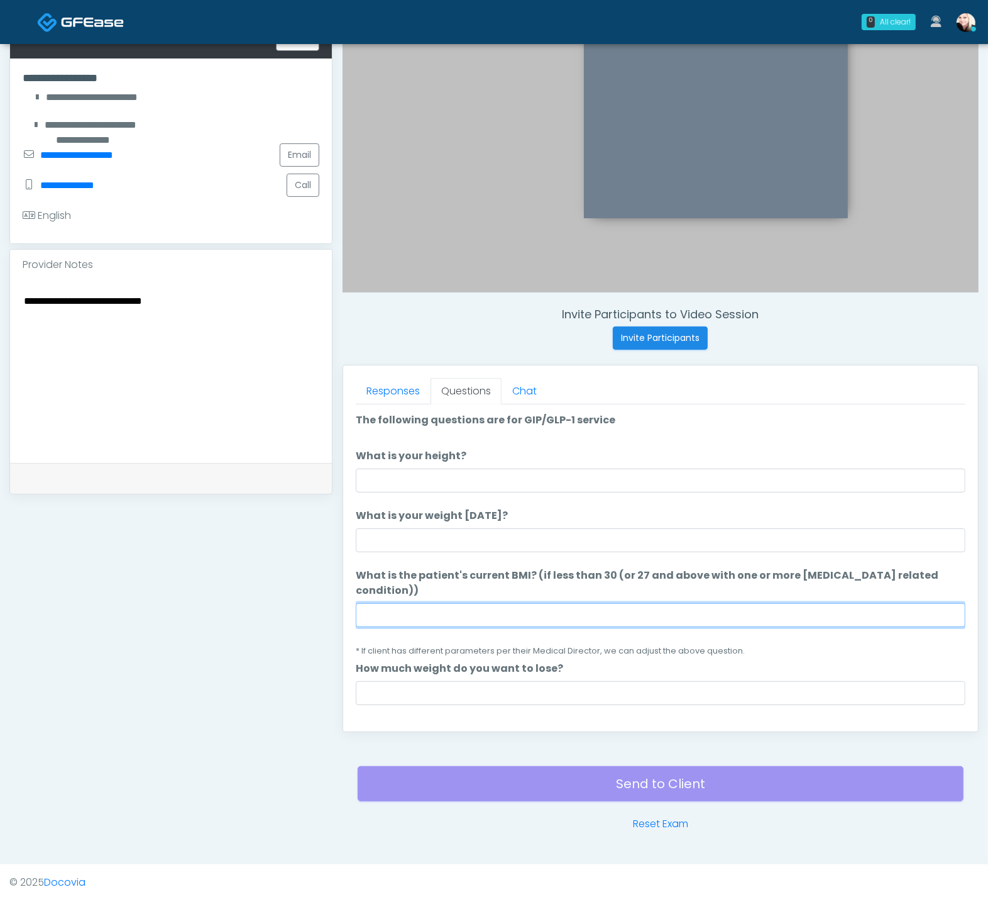
click at [409, 603] on input "What is the patient's current BMI? (if less than 30 (or 27 and above with one o…" at bounding box center [661, 615] width 610 height 24
paste input "****"
type input "****"
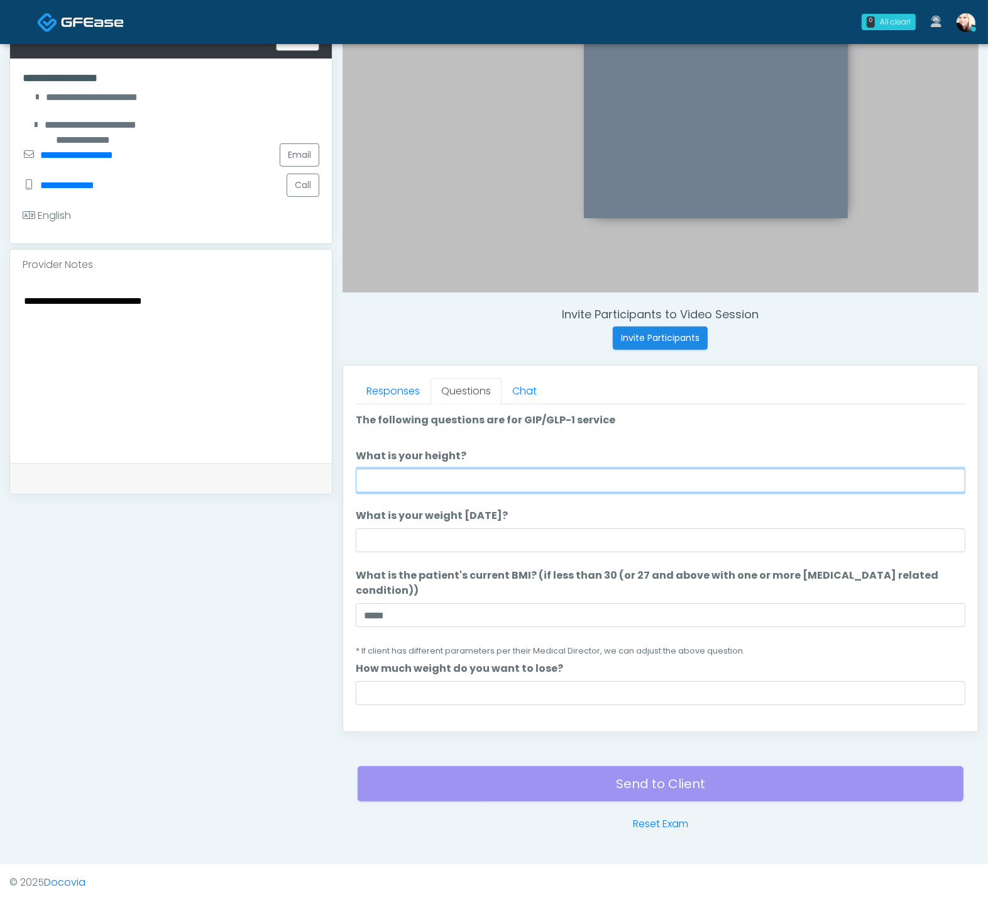
click at [410, 472] on input "What is your height?" at bounding box center [661, 480] width 610 height 24
type input "****"
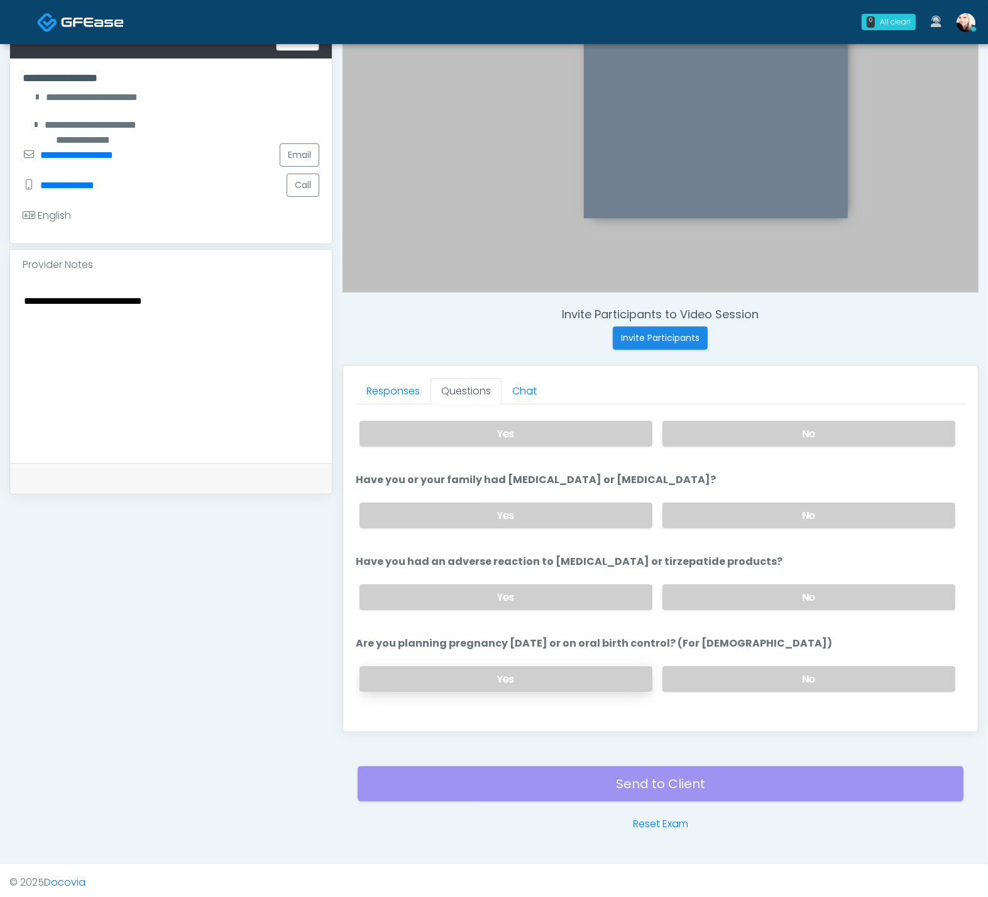
scroll to position [689, 0]
type input "***"
click at [401, 719] on button "Continue" at bounding box center [384, 730] width 57 height 23
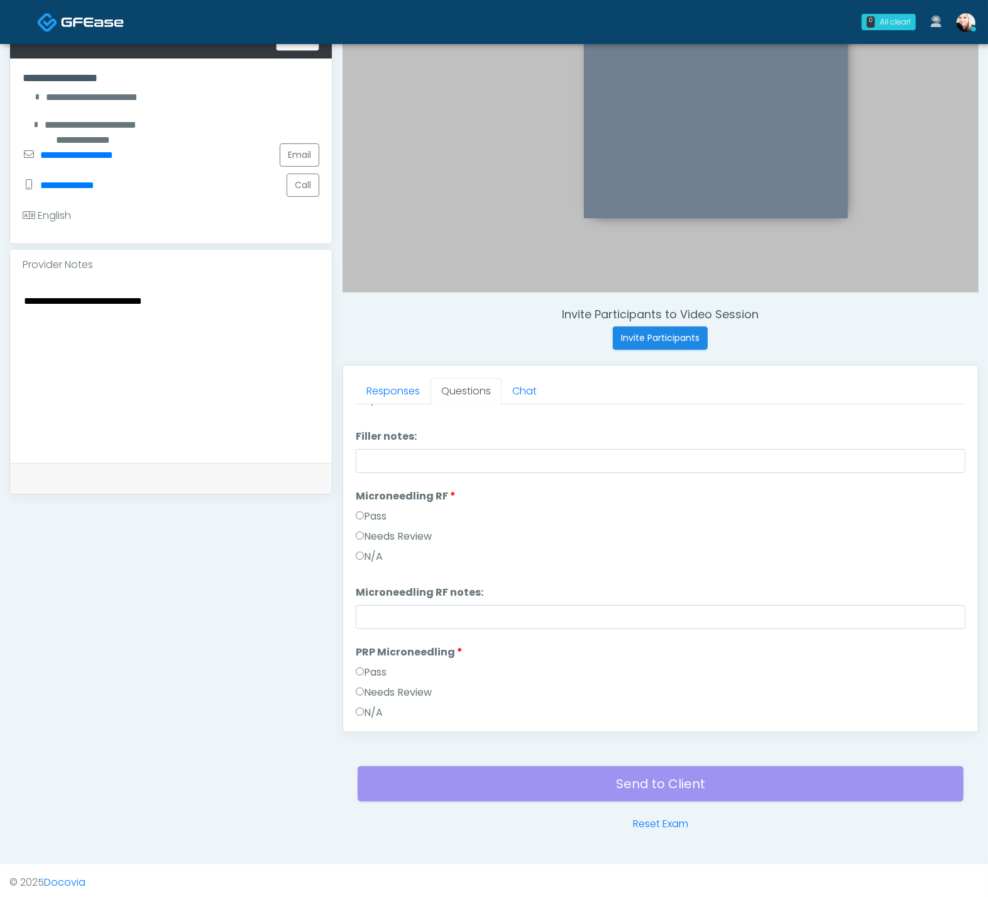
scroll to position [0, 0]
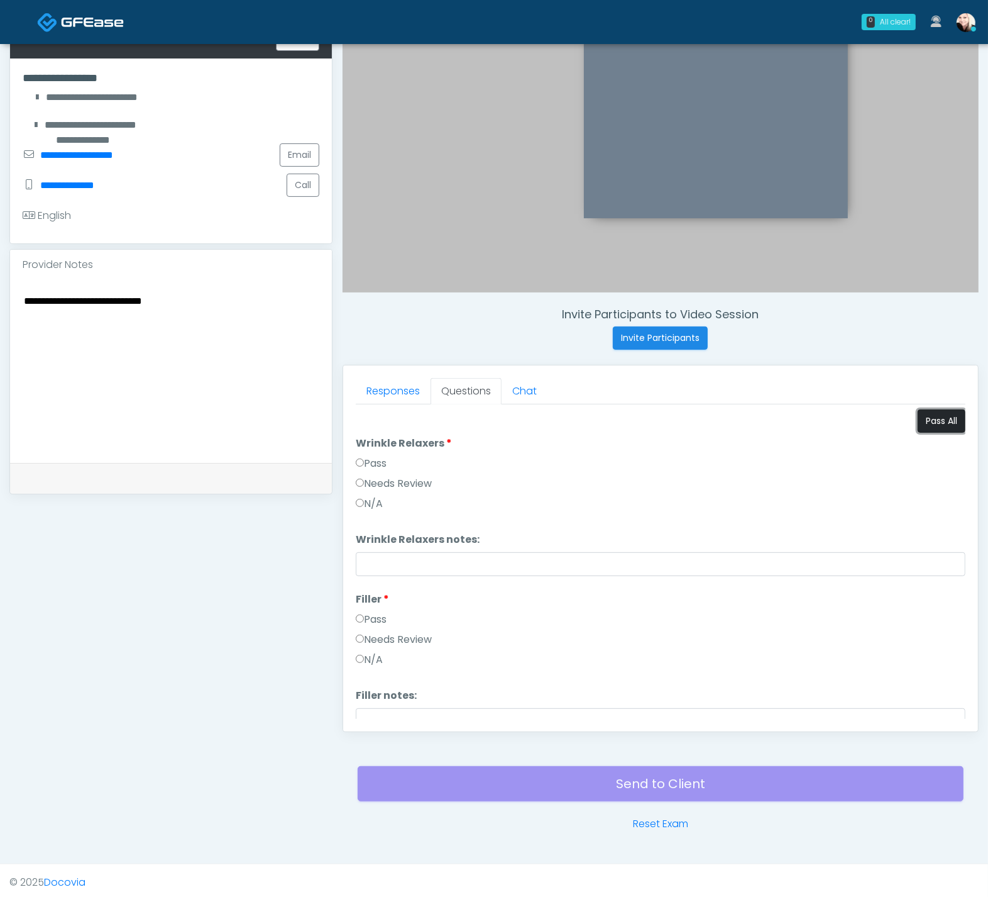
click at [922, 413] on button "Pass All" at bounding box center [942, 420] width 48 height 23
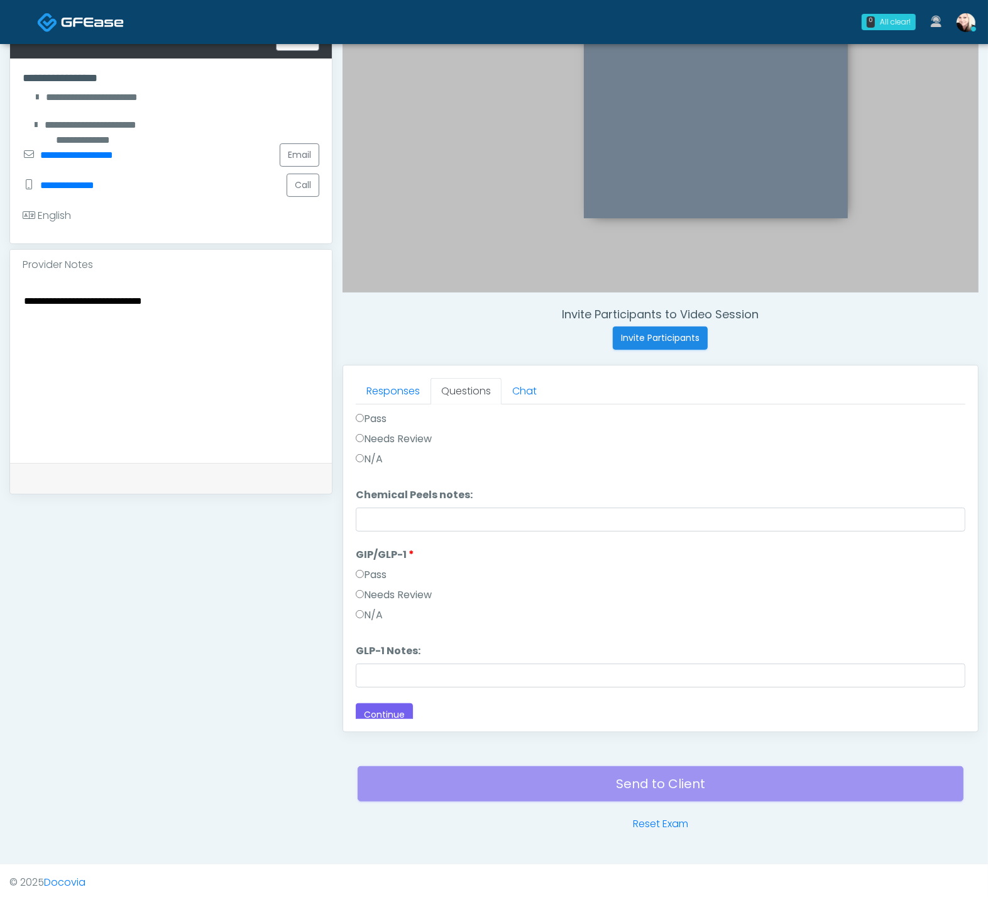
scroll to position [1454, 0]
drag, startPoint x: 365, startPoint y: 602, endPoint x: 408, endPoint y: 678, distance: 86.7
click at [365, 602] on label "N/A" at bounding box center [369, 609] width 27 height 15
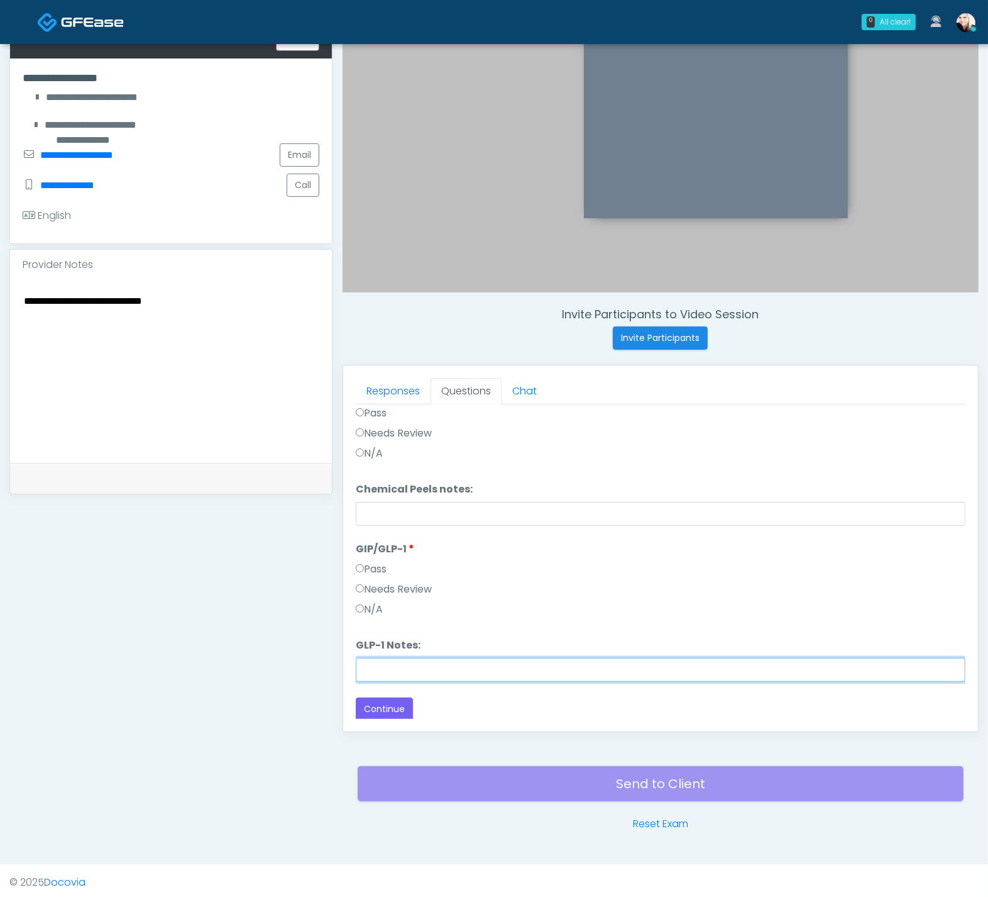
click at [406, 668] on input "GLP-1 Notes:" at bounding box center [661, 670] width 610 height 24
type input "********"
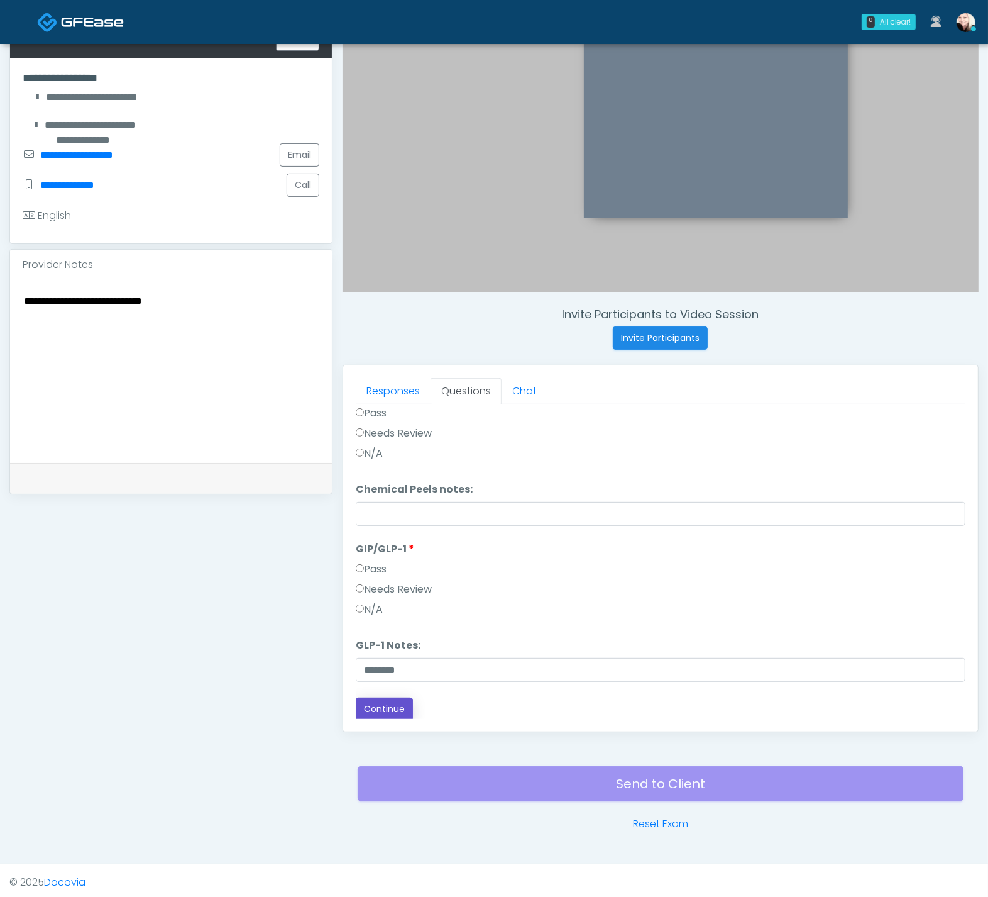
click at [403, 705] on button "Continue" at bounding box center [384, 708] width 57 height 23
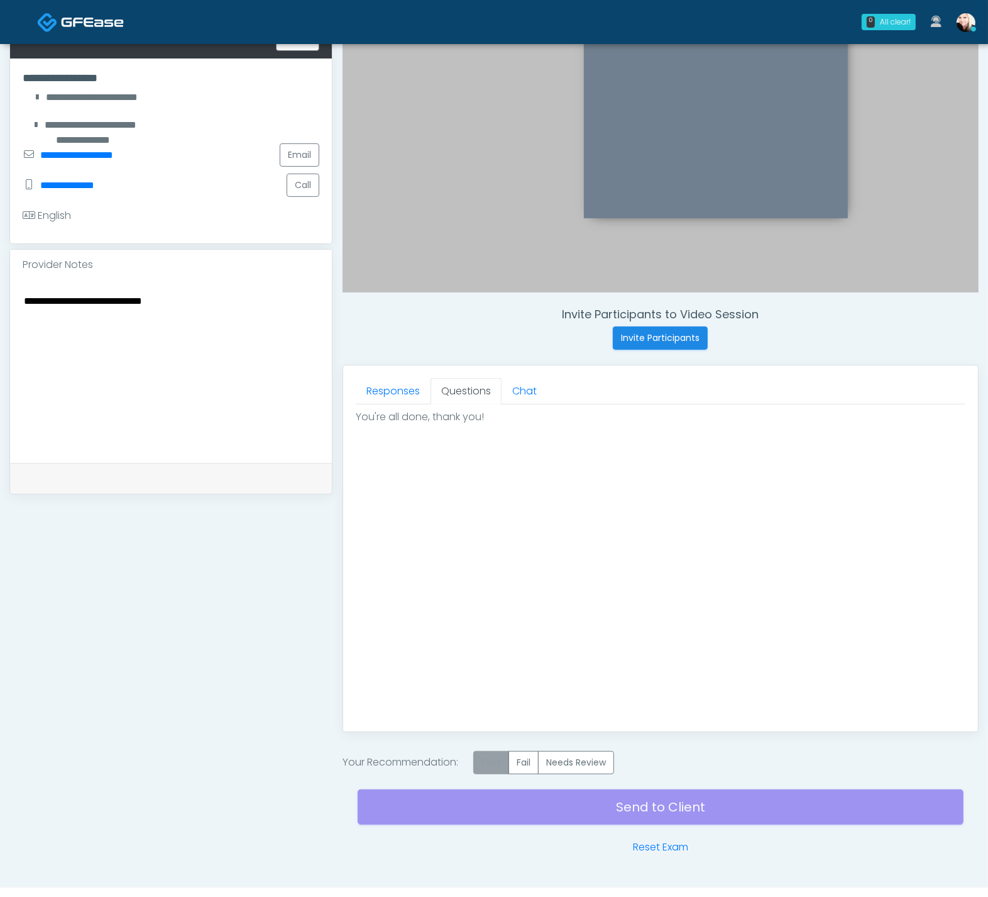
click at [485, 753] on label "Pass" at bounding box center [491, 762] width 36 height 23
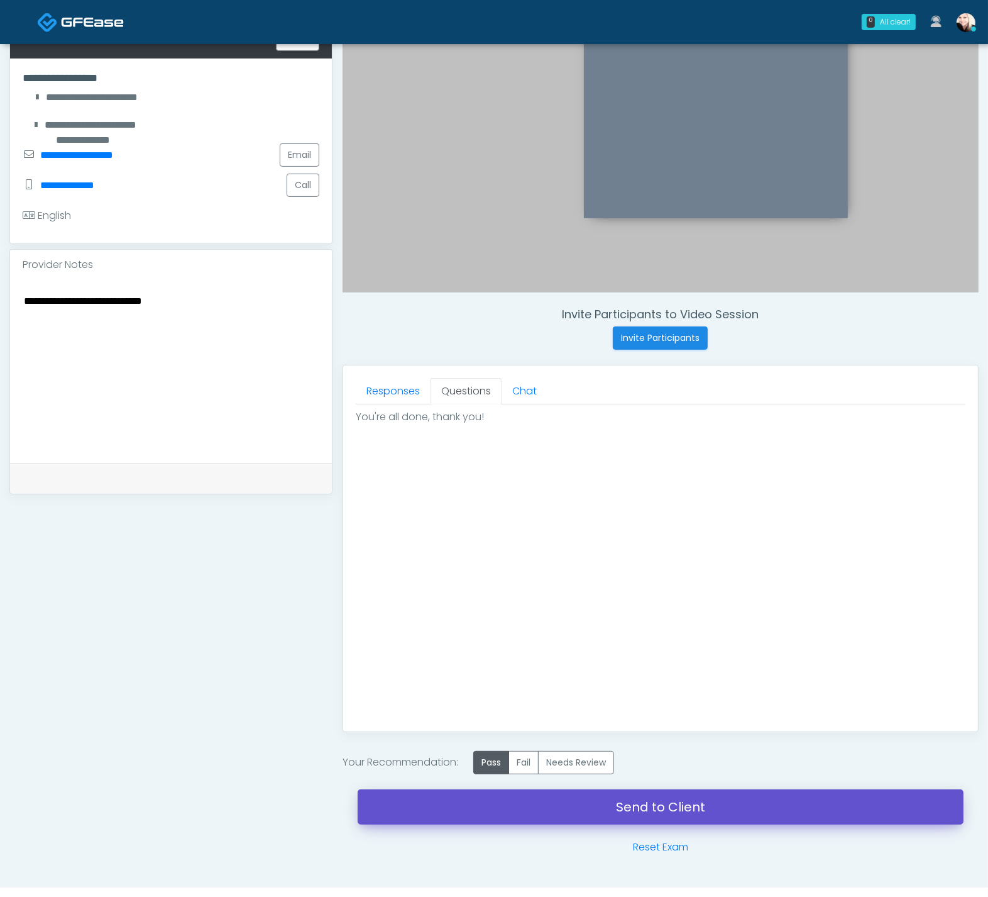
click at [636, 795] on link "Send to Client" at bounding box center [661, 806] width 606 height 35
click at [727, 809] on link "Send to Client" at bounding box center [661, 806] width 606 height 35
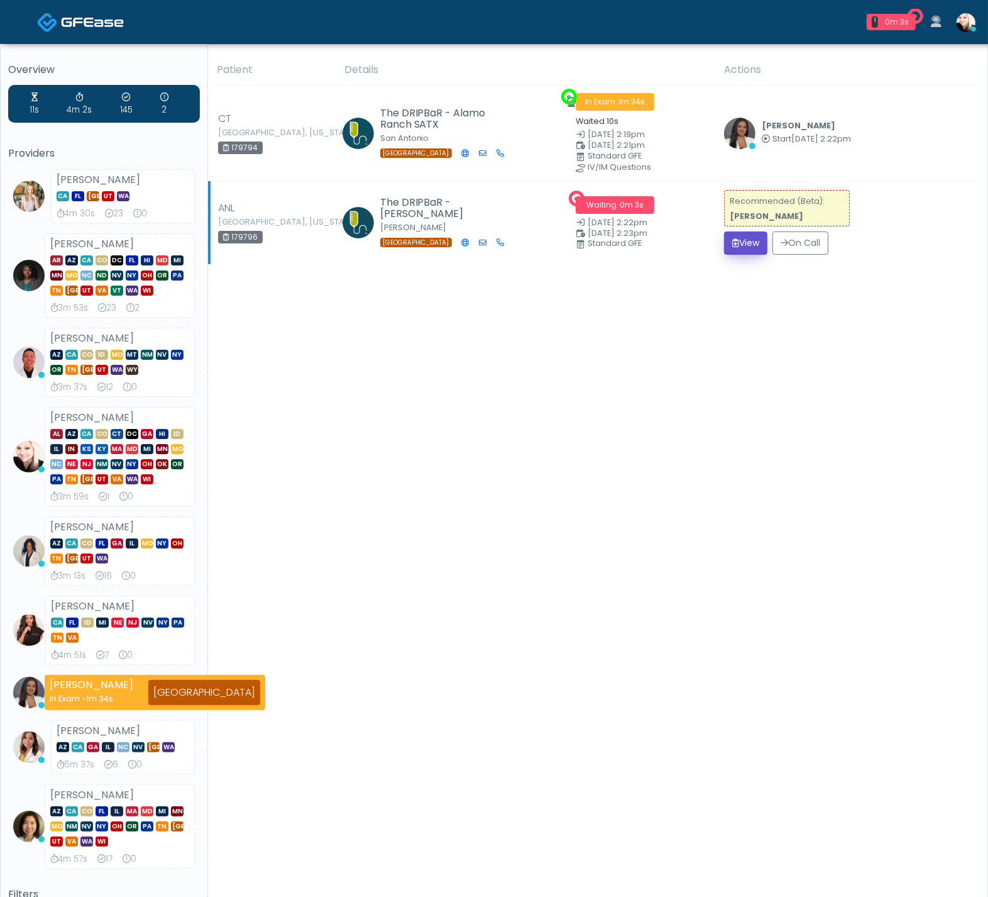
click at [753, 244] on button "View" at bounding box center [745, 242] width 43 height 23
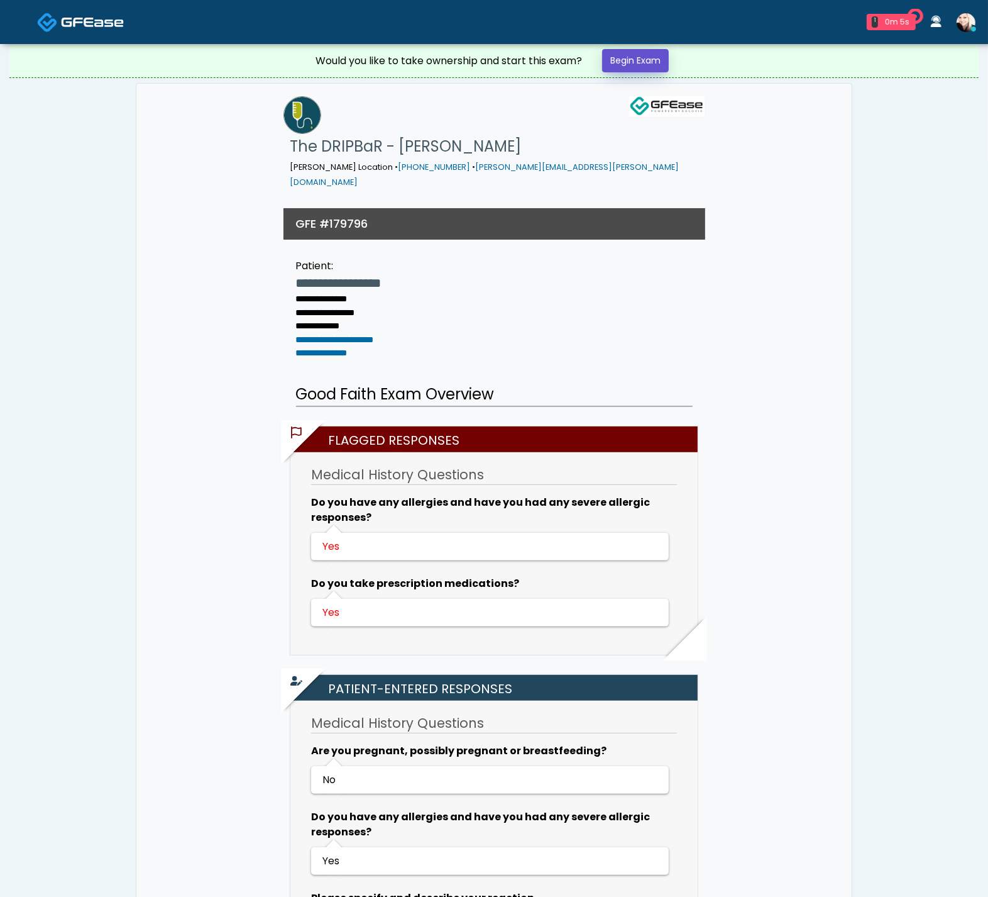
click at [636, 57] on link "Begin Exam" at bounding box center [635, 60] width 67 height 23
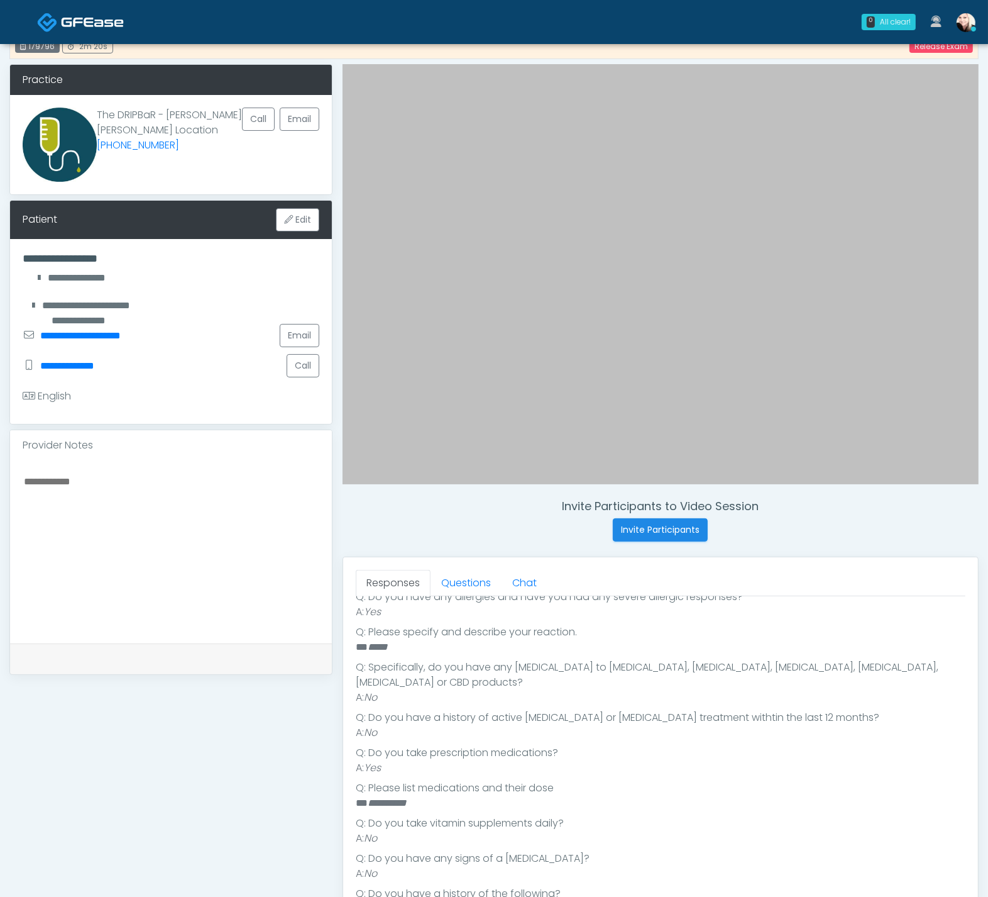
scroll to position [38, 0]
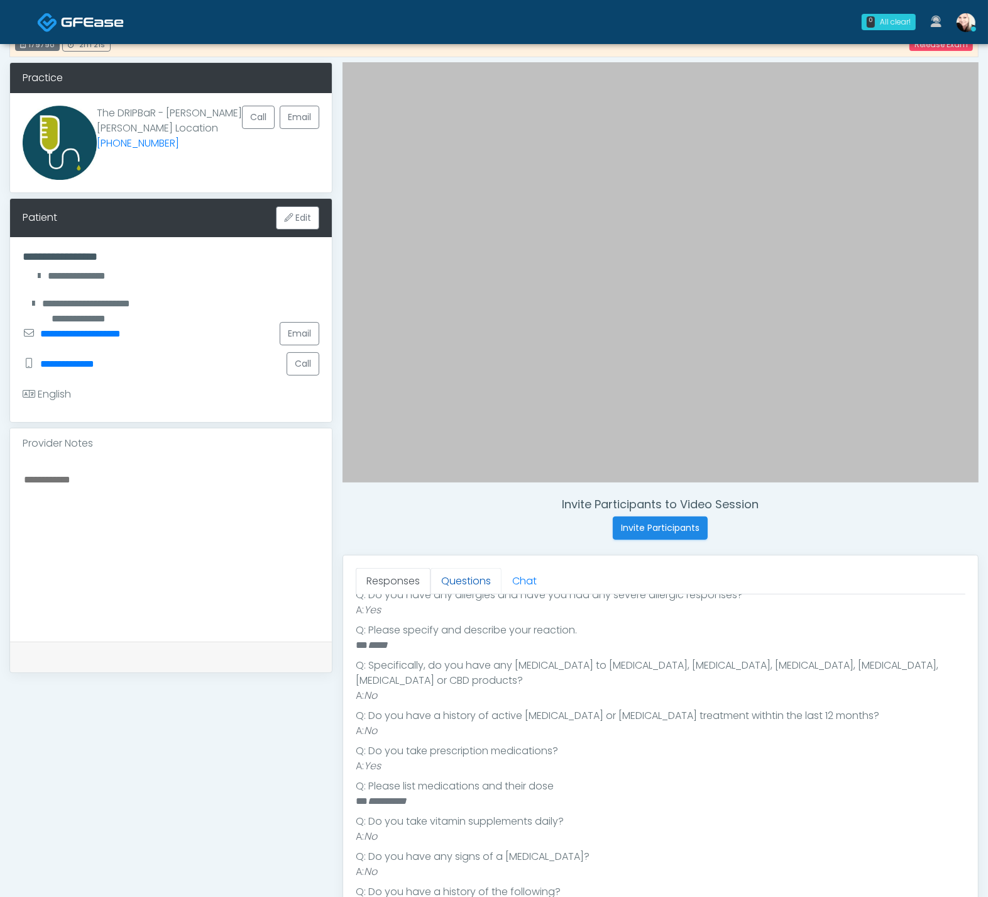
click at [470, 568] on link "Questions" at bounding box center [466, 581] width 71 height 26
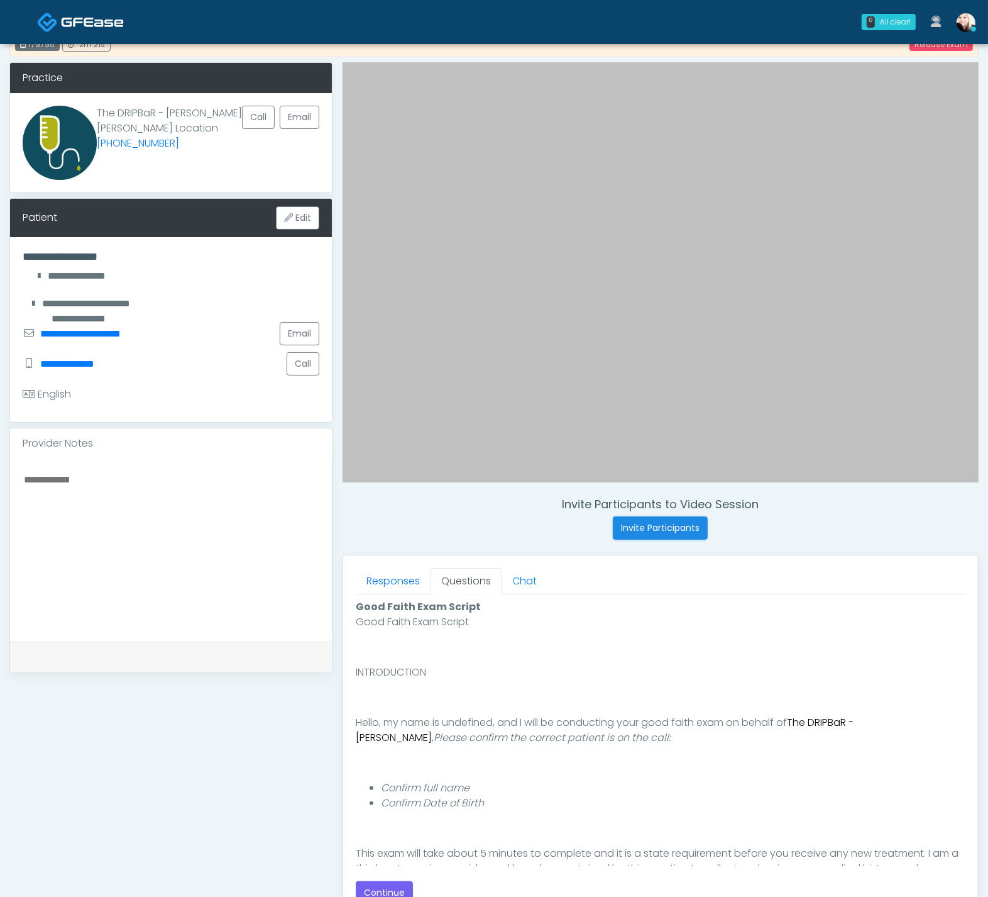
scroll to position [0, 0]
click at [396, 889] on button "Continue" at bounding box center [384, 892] width 57 height 23
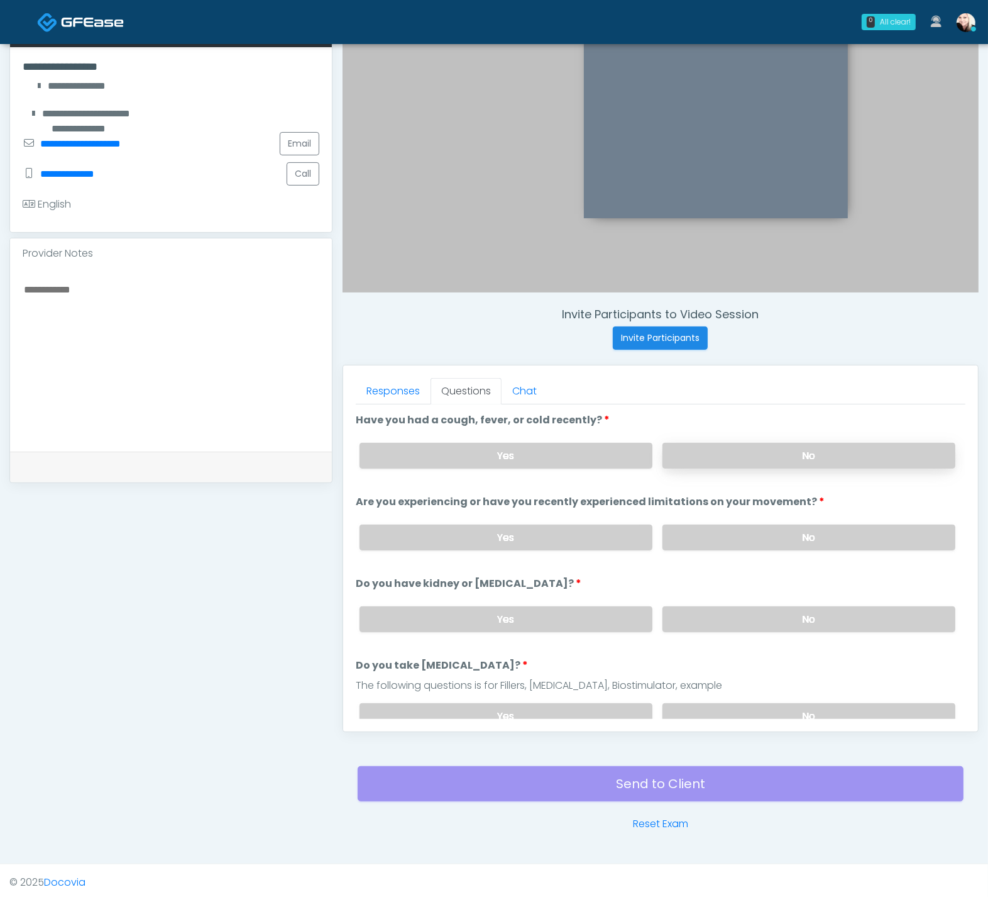
click at [733, 456] on label "No" at bounding box center [809, 456] width 293 height 26
click at [741, 545] on label "No" at bounding box center [809, 537] width 293 height 26
drag, startPoint x: 743, startPoint y: 614, endPoint x: 768, endPoint y: 700, distance: 90.3
click at [743, 614] on label "No" at bounding box center [809, 619] width 293 height 26
click at [770, 693] on div "Yes No" at bounding box center [658, 716] width 616 height 46
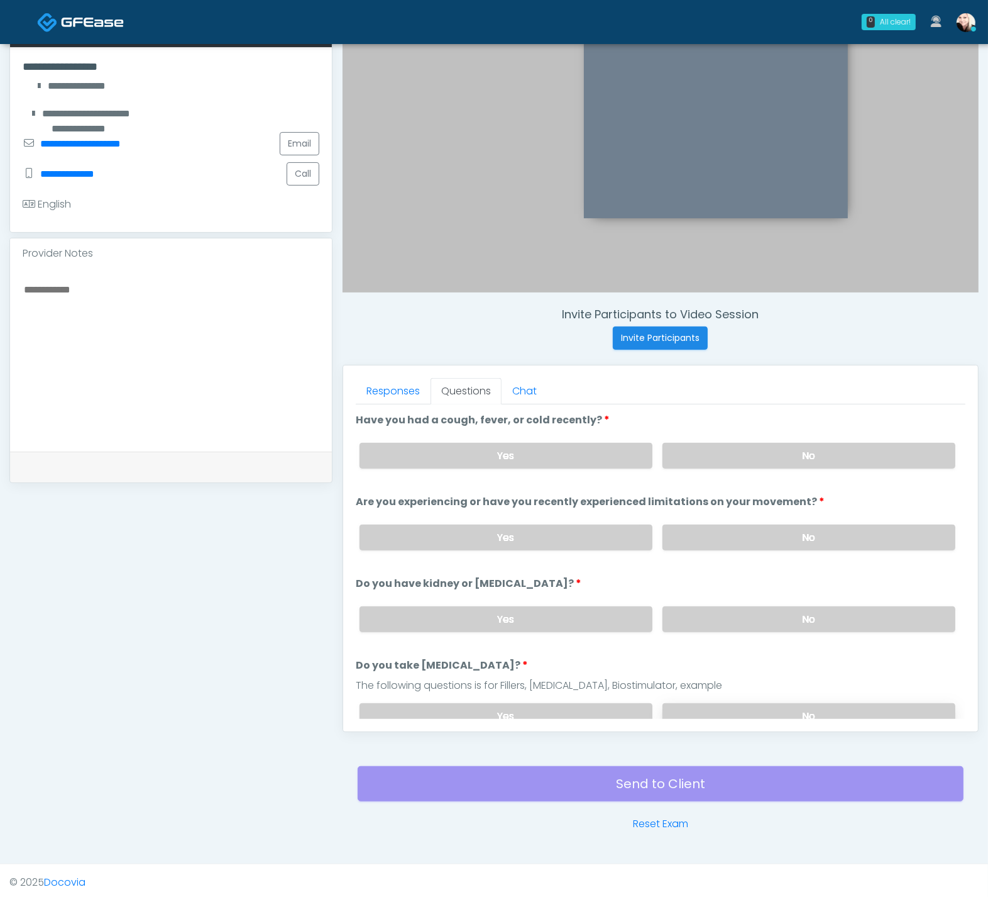
drag, startPoint x: 691, startPoint y: 684, endPoint x: 760, endPoint y: 697, distance: 70.4
click at [691, 684] on div "The following questions is for Fillers, Botox, Biostimulator, example" at bounding box center [661, 685] width 610 height 15
click at [781, 703] on label "No" at bounding box center [809, 716] width 293 height 26
click at [551, 582] on li "Do you have kidney or liver disease? Do you have kidney or liver disease? Yes No" at bounding box center [661, 609] width 610 height 66
click at [608, 463] on label "Yes" at bounding box center [506, 456] width 293 height 26
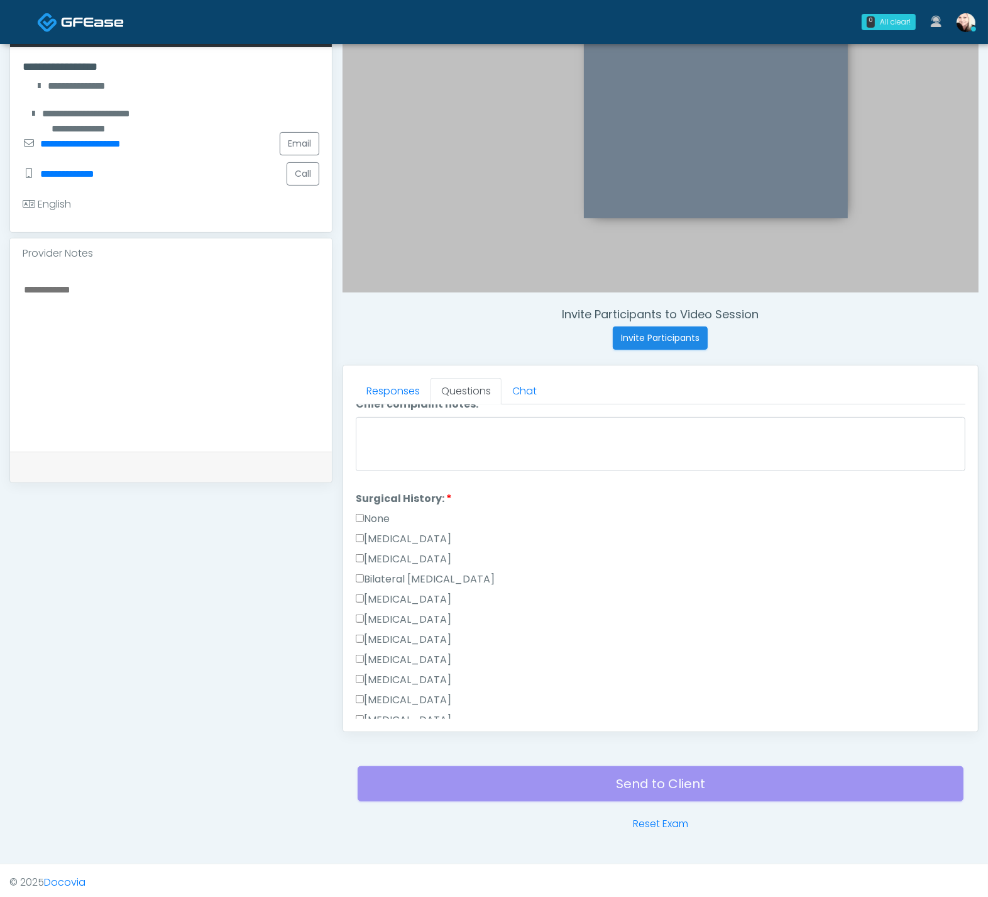
scroll to position [513, 0]
click at [365, 533] on label "Cesarean Section" at bounding box center [404, 540] width 96 height 15
drag, startPoint x: 364, startPoint y: 515, endPoint x: 478, endPoint y: 589, distance: 136.0
click at [365, 516] on label "None" at bounding box center [373, 519] width 34 height 15
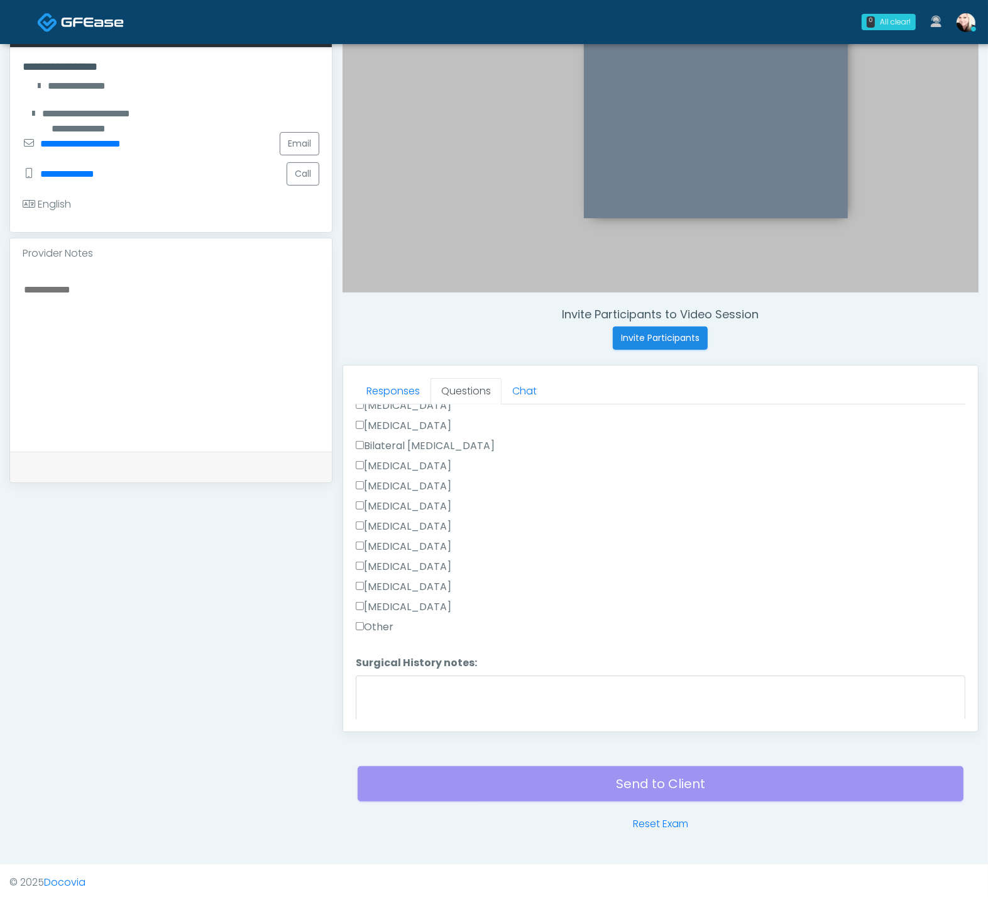
scroll to position [694, 0]
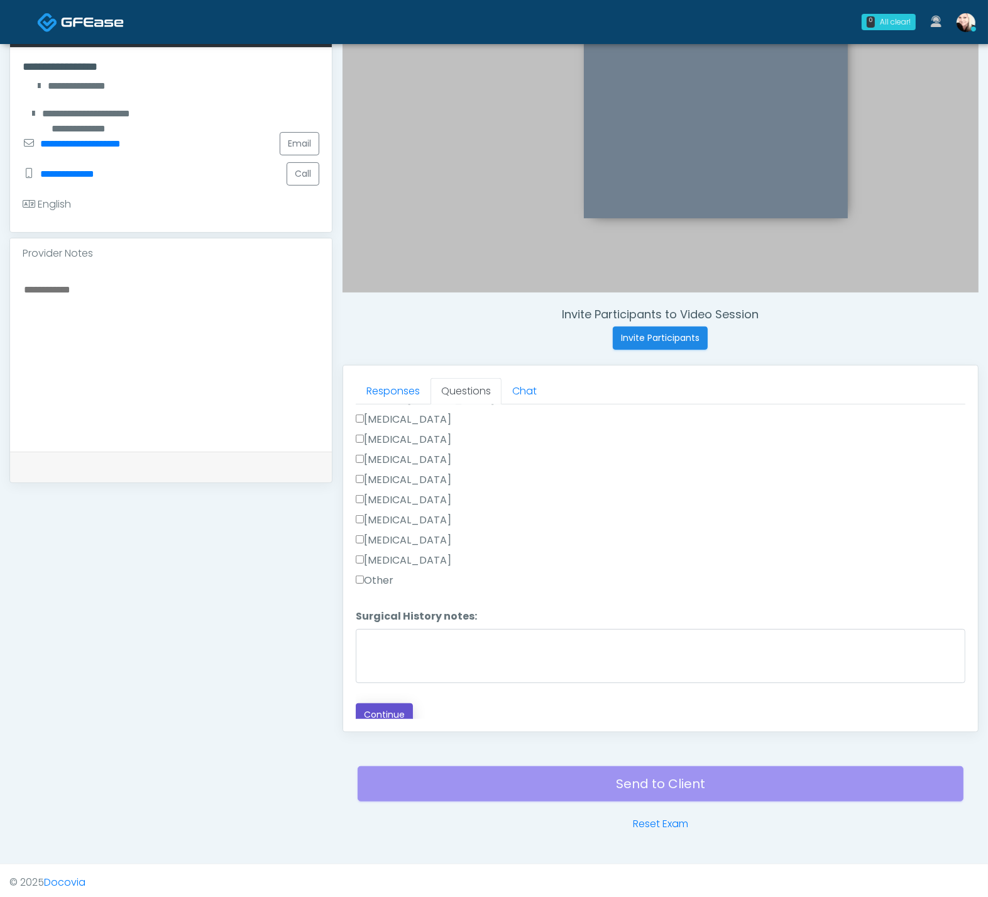
click at [387, 709] on button "Continue" at bounding box center [384, 714] width 57 height 23
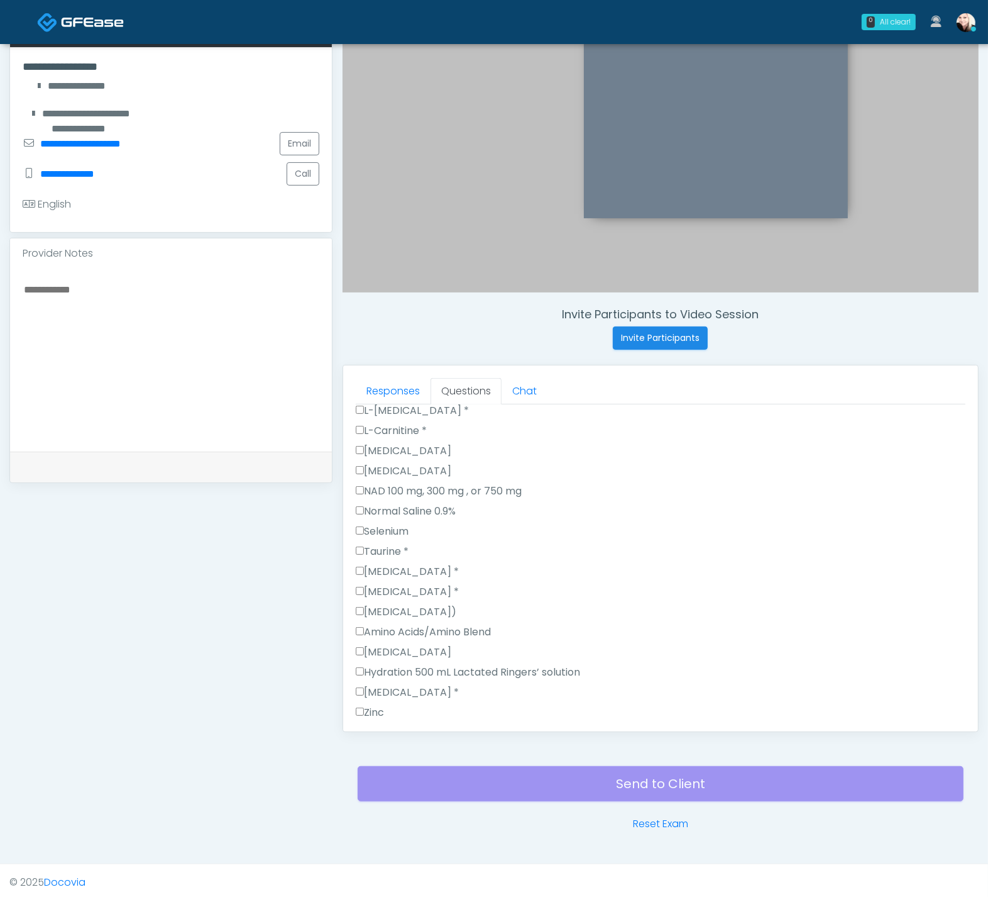
scroll to position [1315, 0]
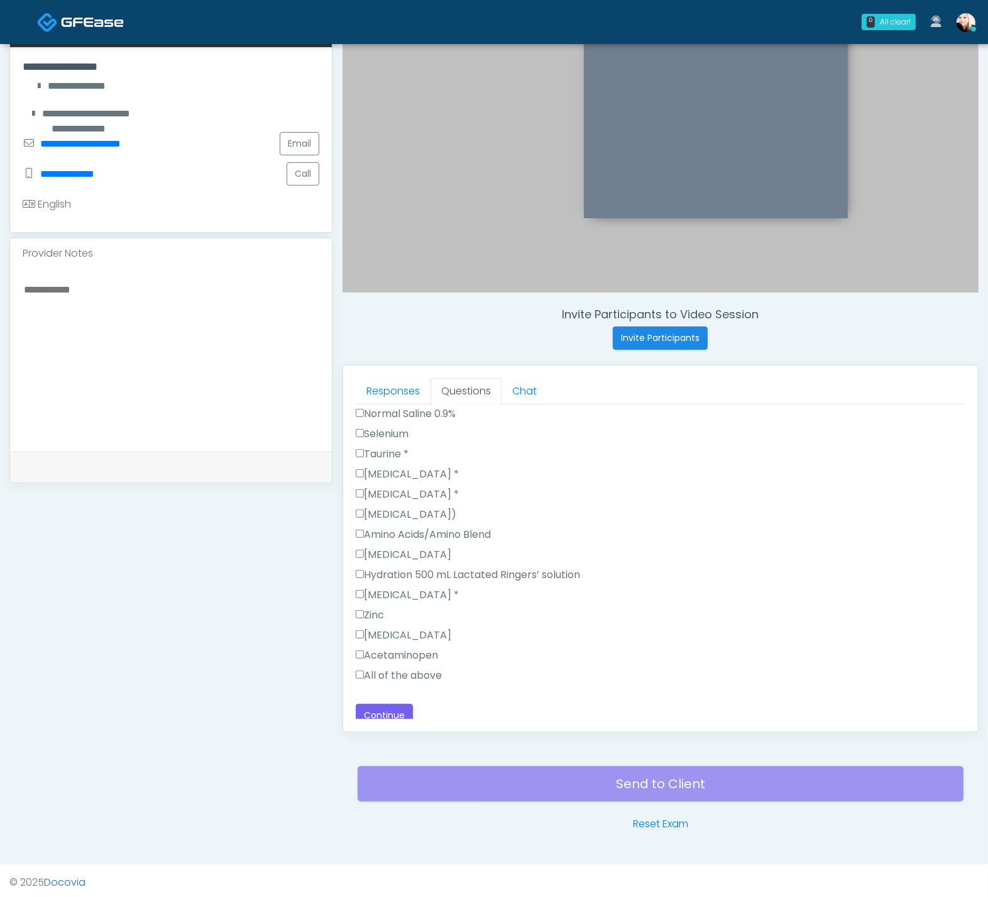
click at [362, 669] on label "All of the above" at bounding box center [399, 675] width 86 height 15
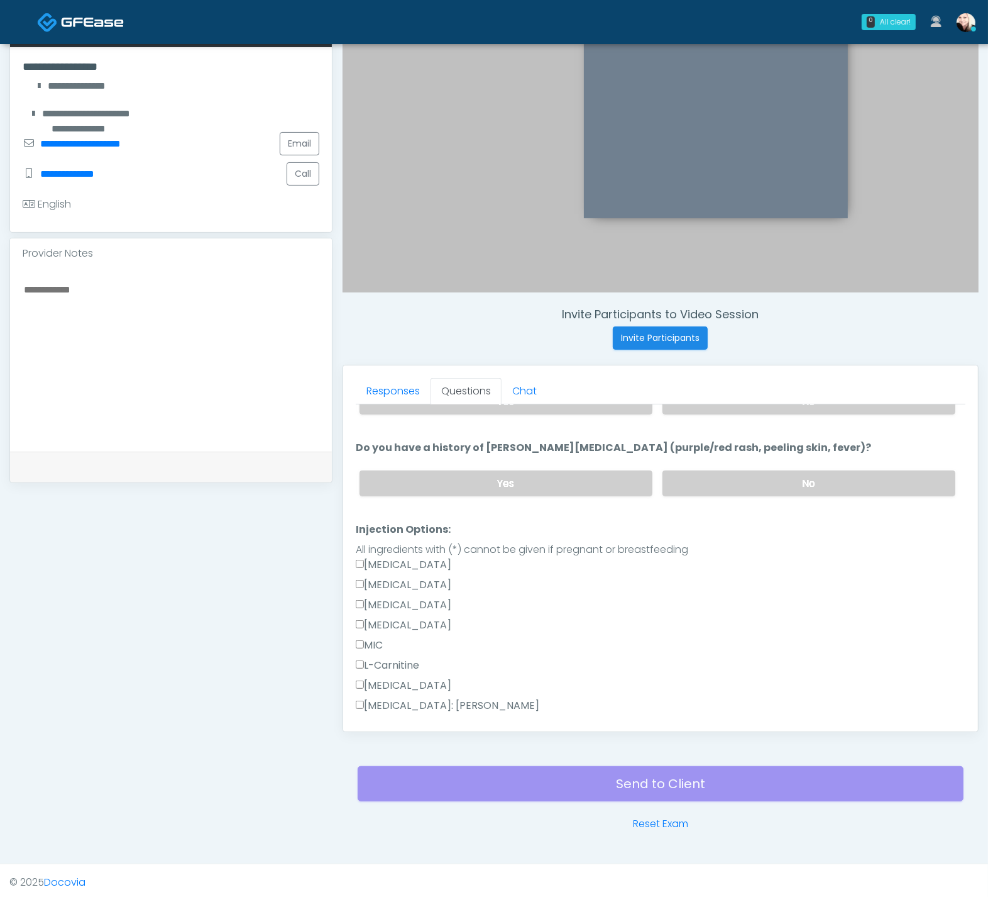
scroll to position [0, 0]
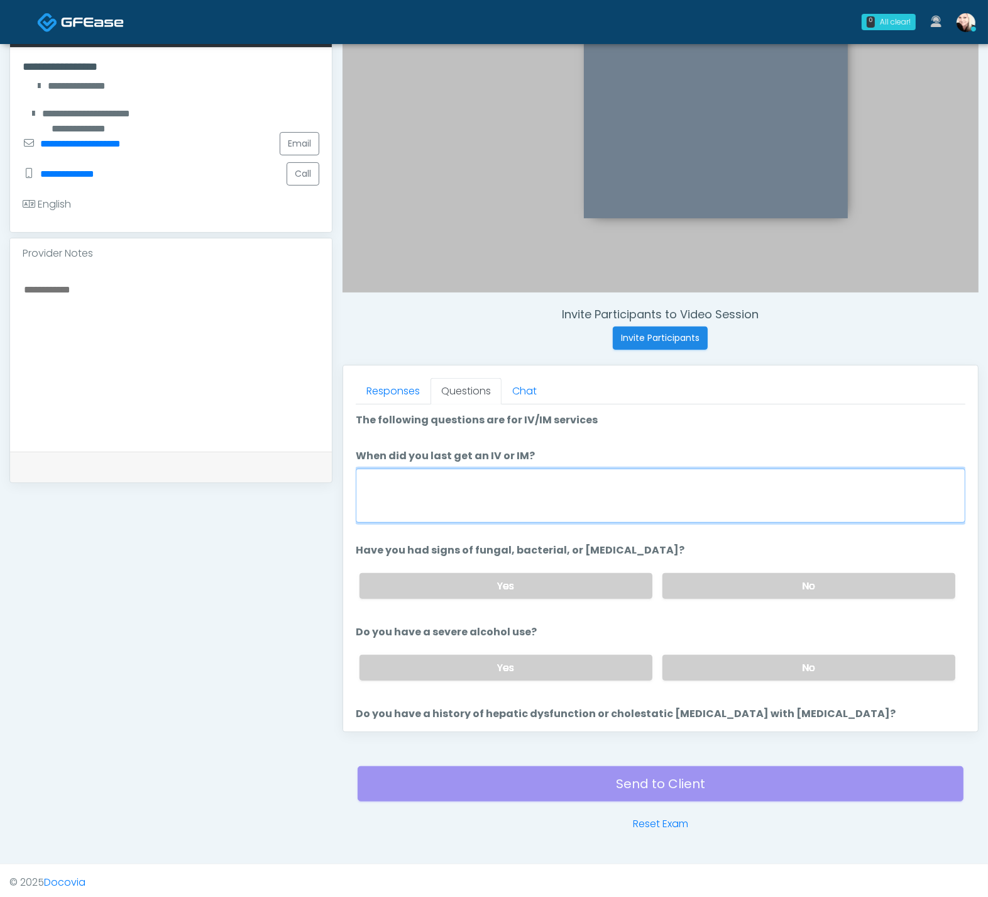
drag, startPoint x: 601, startPoint y: 480, endPoint x: 612, endPoint y: 480, distance: 11.3
click at [600, 480] on textarea "When did you last get an IV or IM?" at bounding box center [661, 495] width 610 height 54
type textarea "*"
type textarea "****"
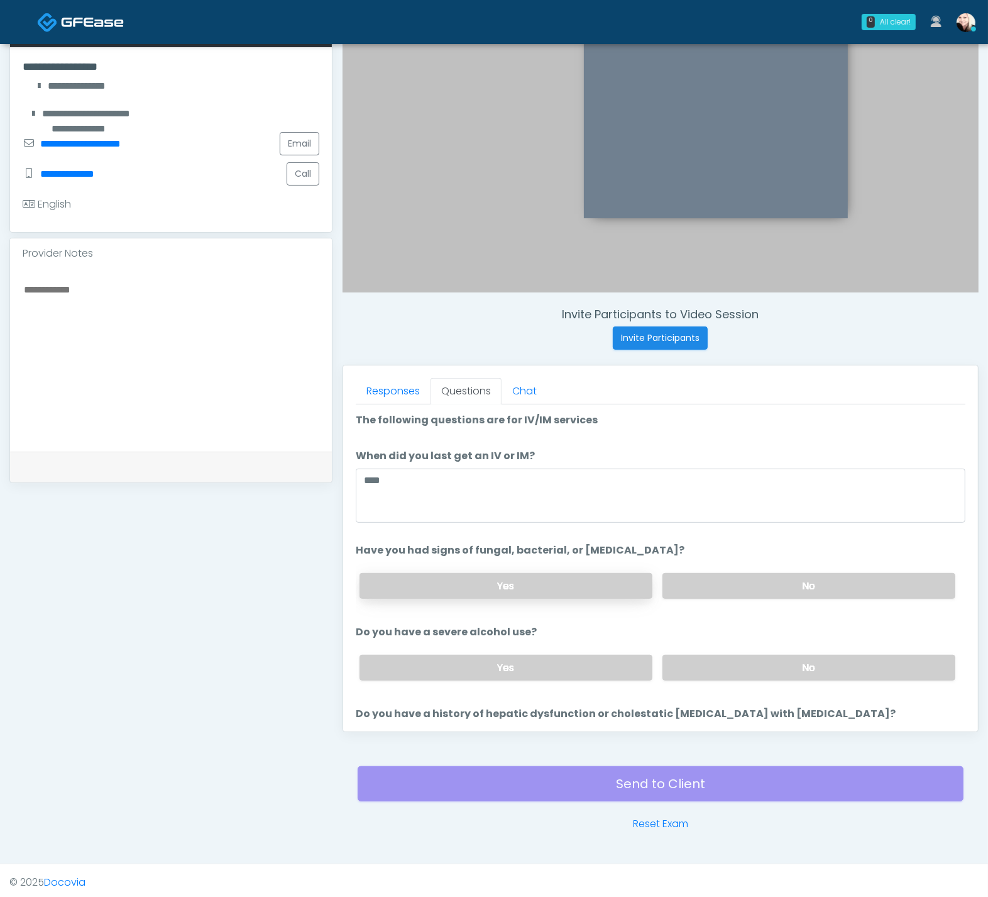
click at [551, 579] on label "Yes" at bounding box center [506, 586] width 293 height 26
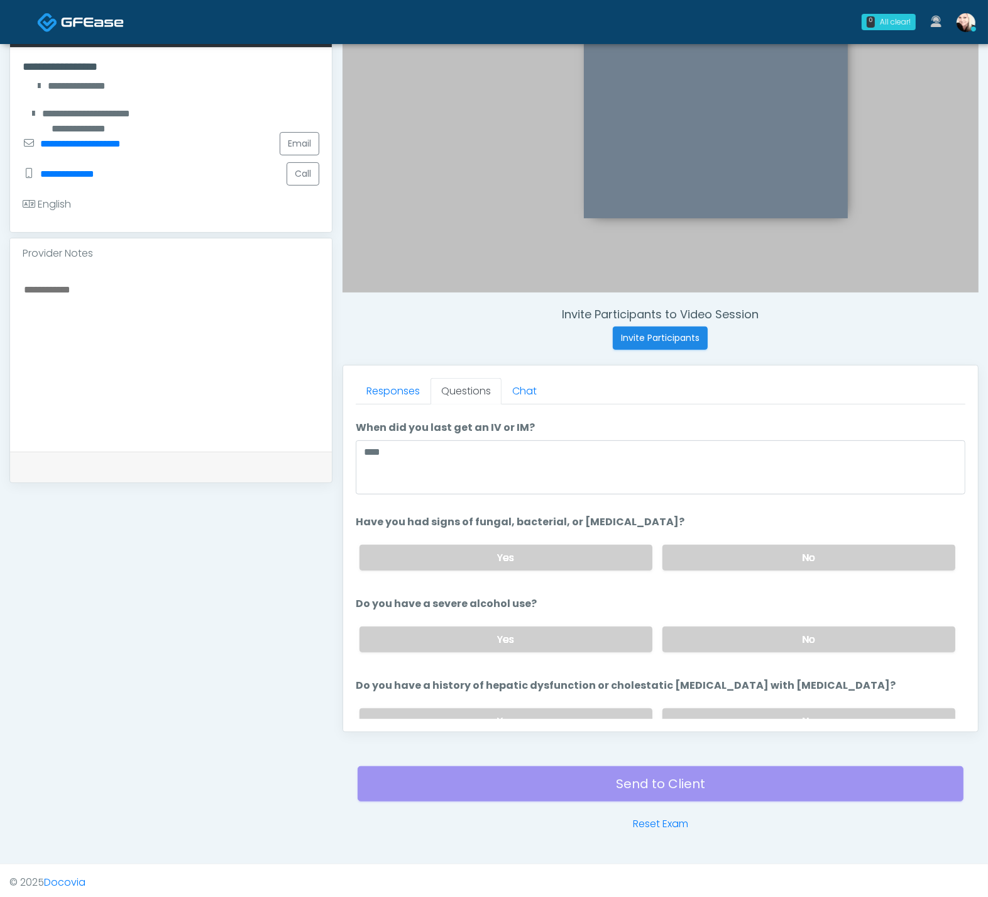
scroll to position [48, 0]
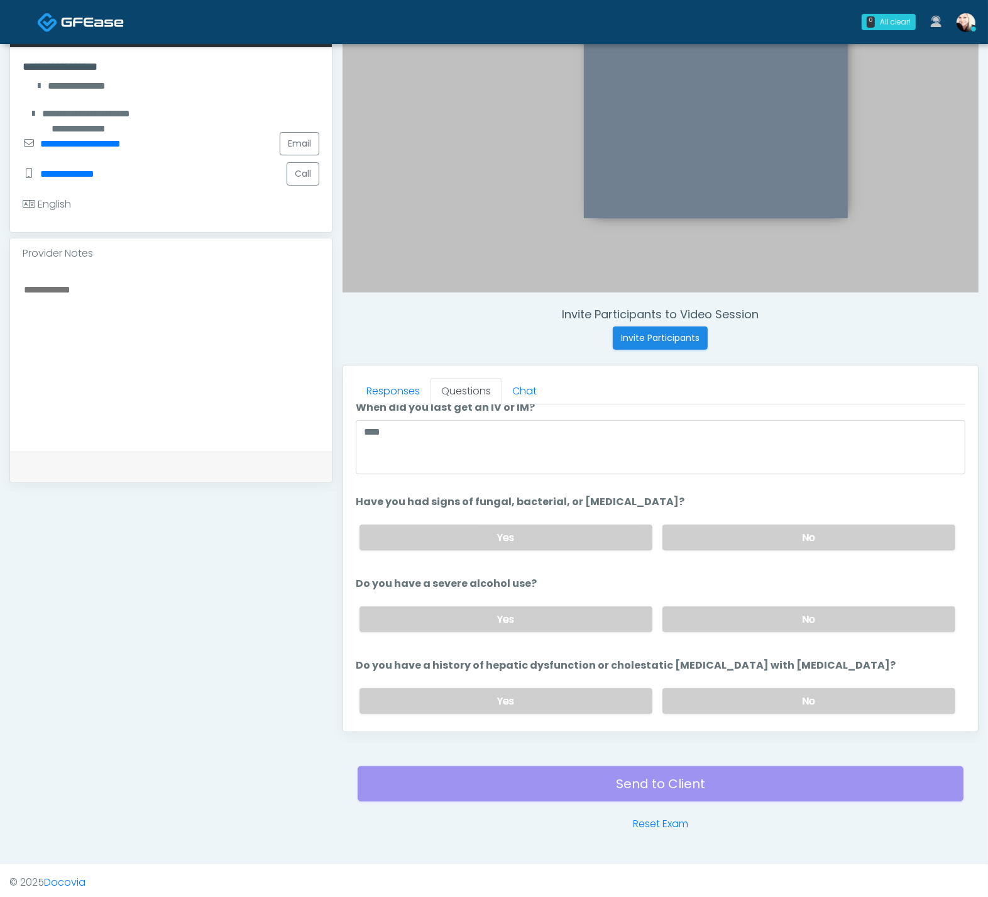
drag, startPoint x: 370, startPoint y: 576, endPoint x: 540, endPoint y: 580, distance: 169.8
click at [533, 580] on li "Do you have a severe alcohol use? Do you have a severe alcohol use? Yes No" at bounding box center [661, 609] width 610 height 66
drag, startPoint x: 555, startPoint y: 582, endPoint x: 423, endPoint y: 577, distance: 131.5
click at [426, 577] on li "Do you have a severe alcohol use? Do you have a severe alcohol use? Yes No" at bounding box center [661, 609] width 610 height 66
drag, startPoint x: 838, startPoint y: 611, endPoint x: 823, endPoint y: 624, distance: 19.2
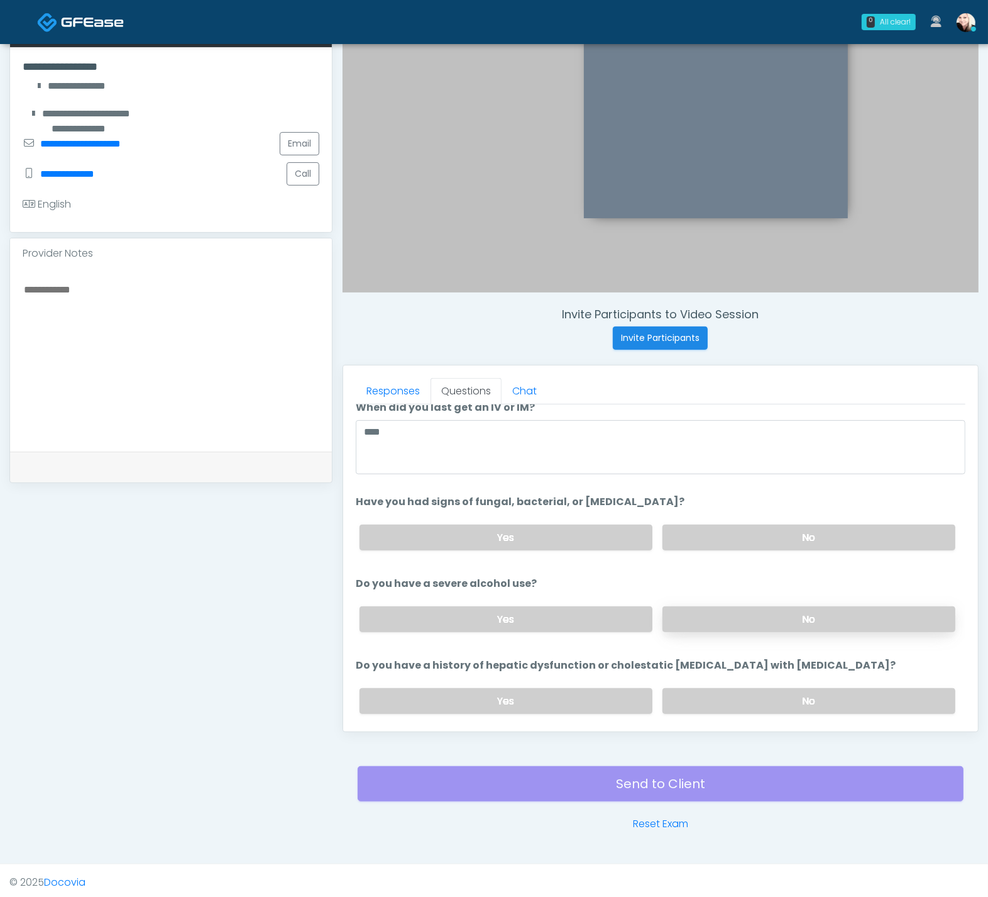
click at [838, 611] on label "No" at bounding box center [809, 619] width 293 height 26
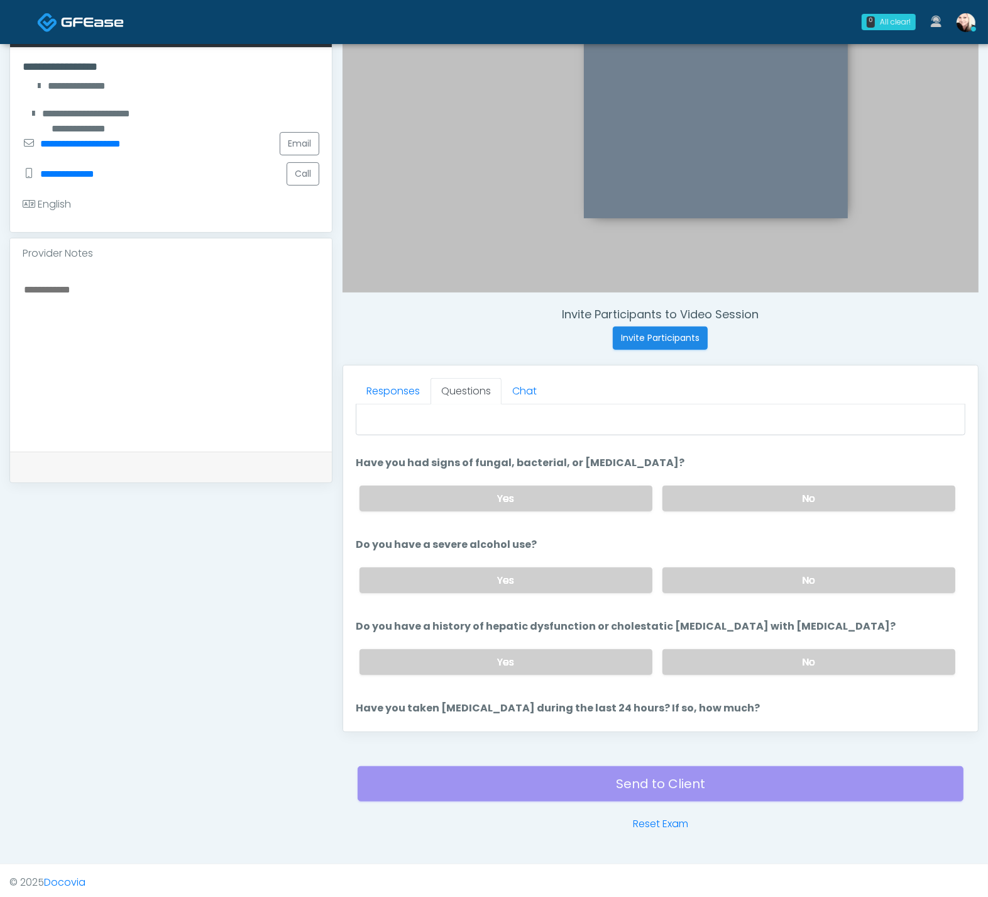
scroll to position [105, 0]
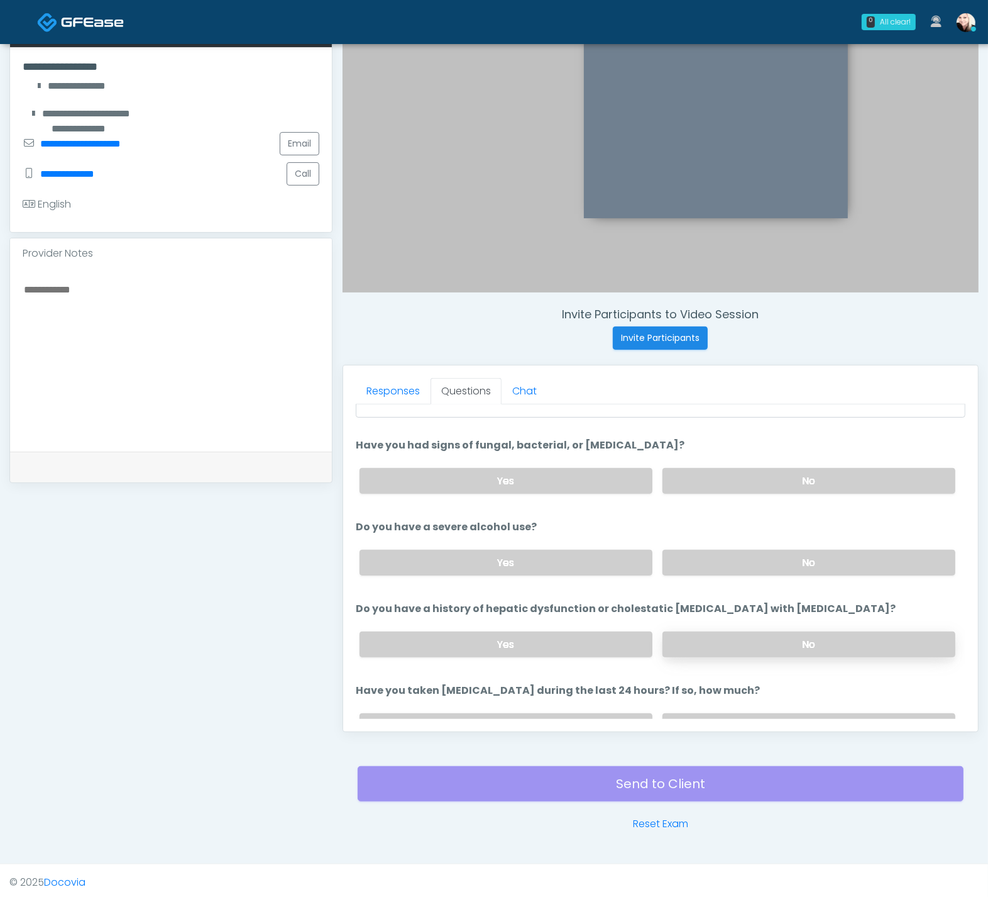
click at [745, 632] on label "No" at bounding box center [809, 644] width 293 height 26
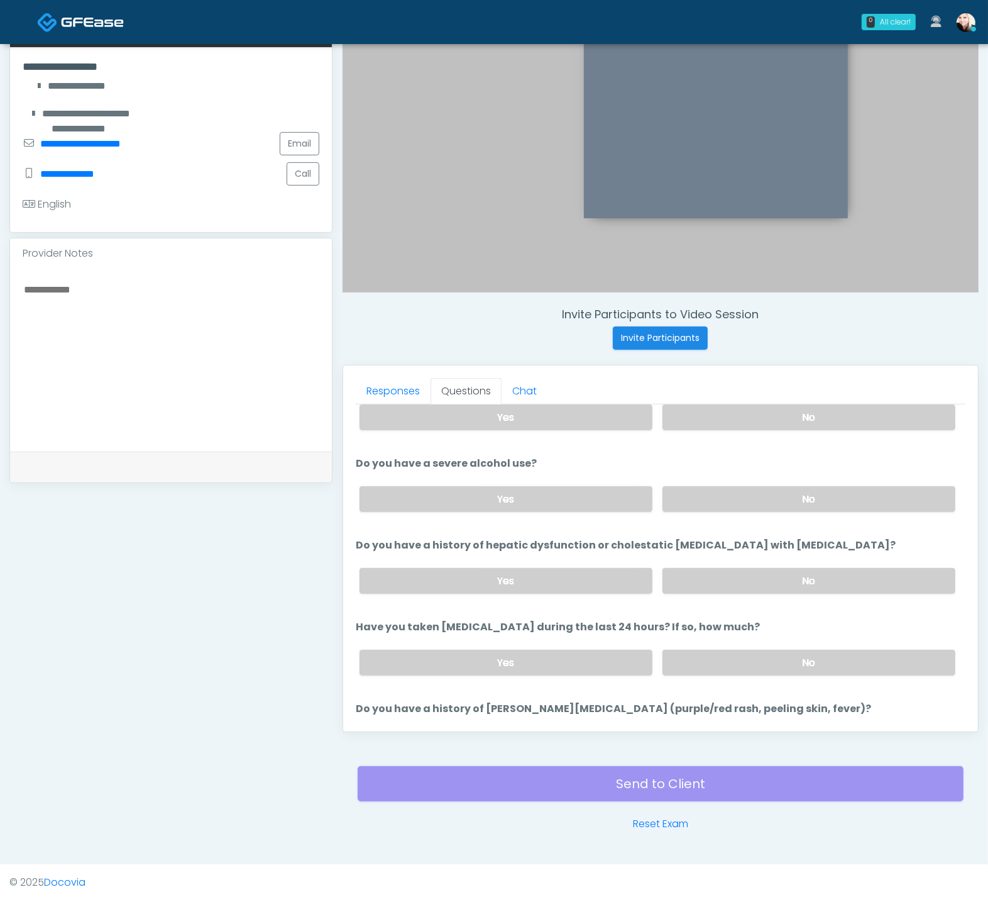
scroll to position [235, 0]
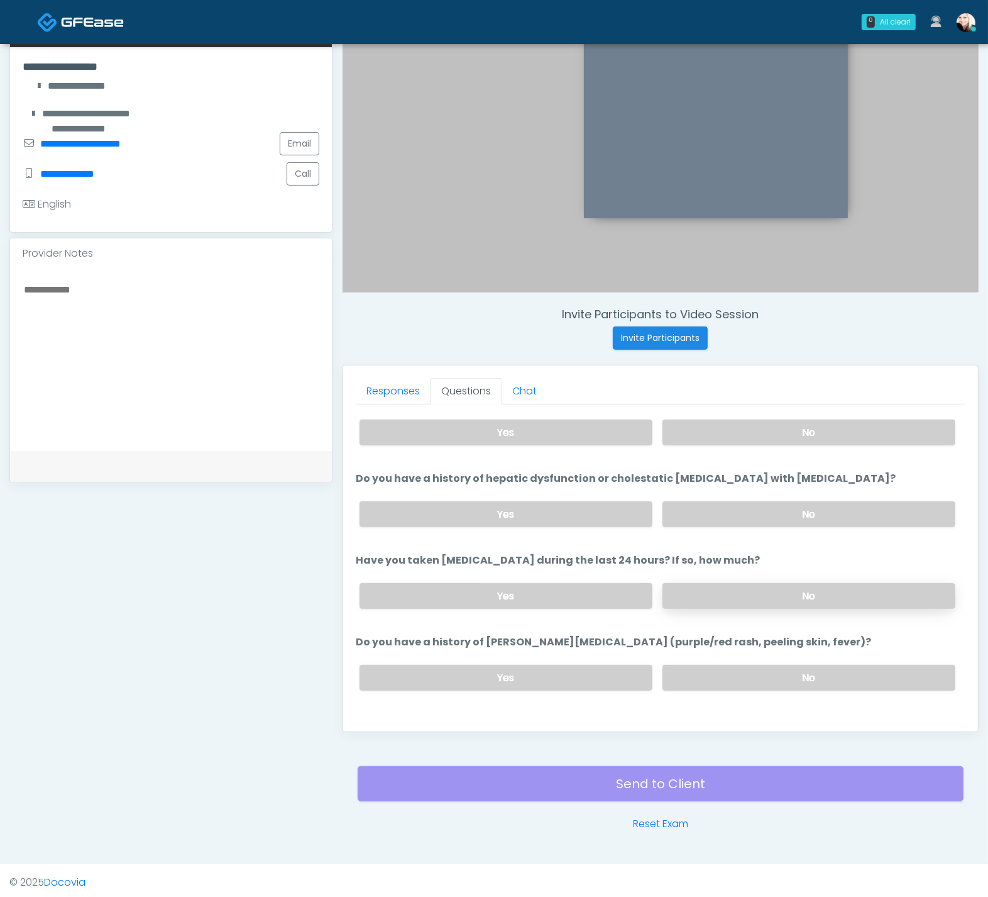
click at [754, 588] on label "No" at bounding box center [809, 596] width 293 height 26
click at [755, 682] on div "Yes No" at bounding box center [658, 678] width 616 height 46
click at [753, 677] on label "No" at bounding box center [809, 678] width 293 height 26
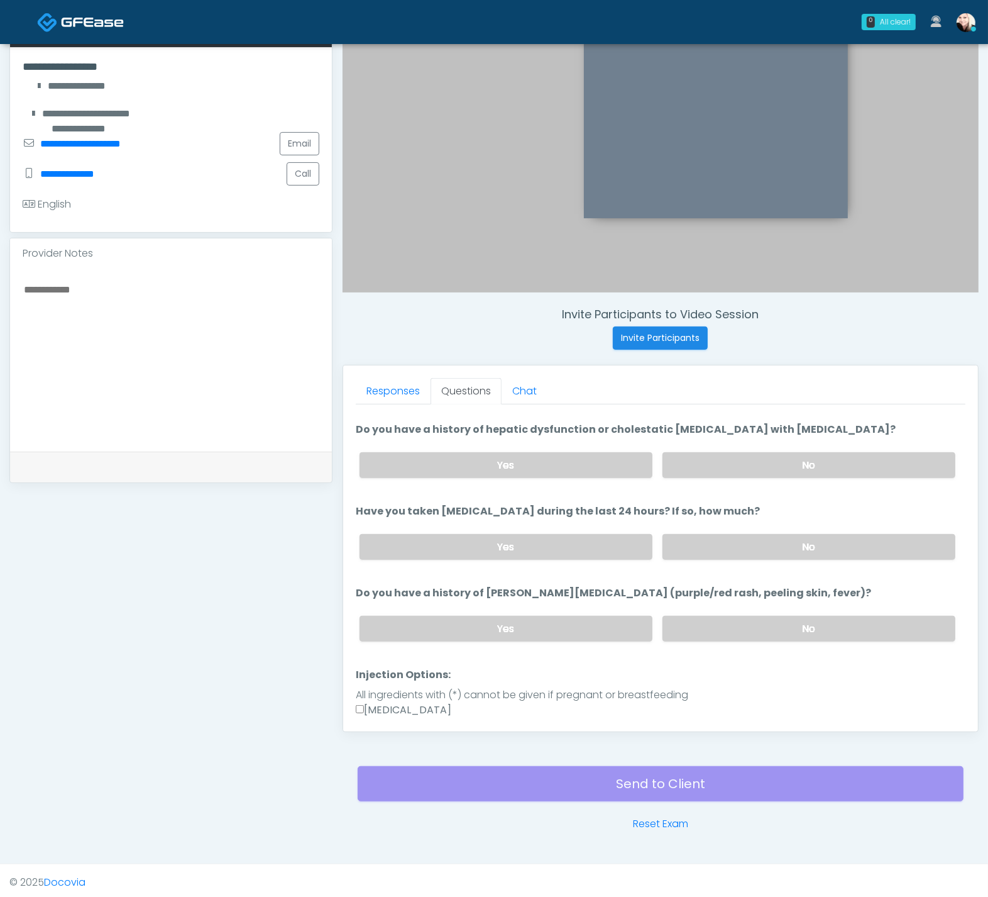
scroll to position [287, 0]
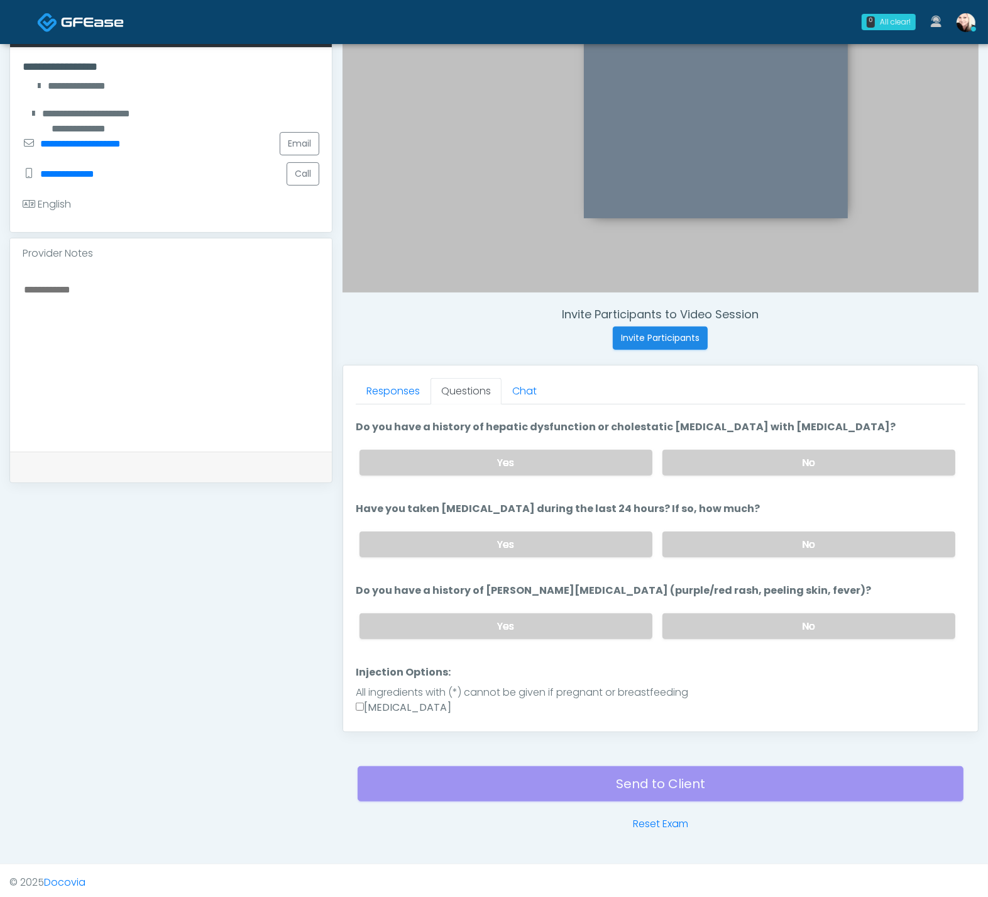
drag, startPoint x: 864, startPoint y: 582, endPoint x: 462, endPoint y: 568, distance: 402.6
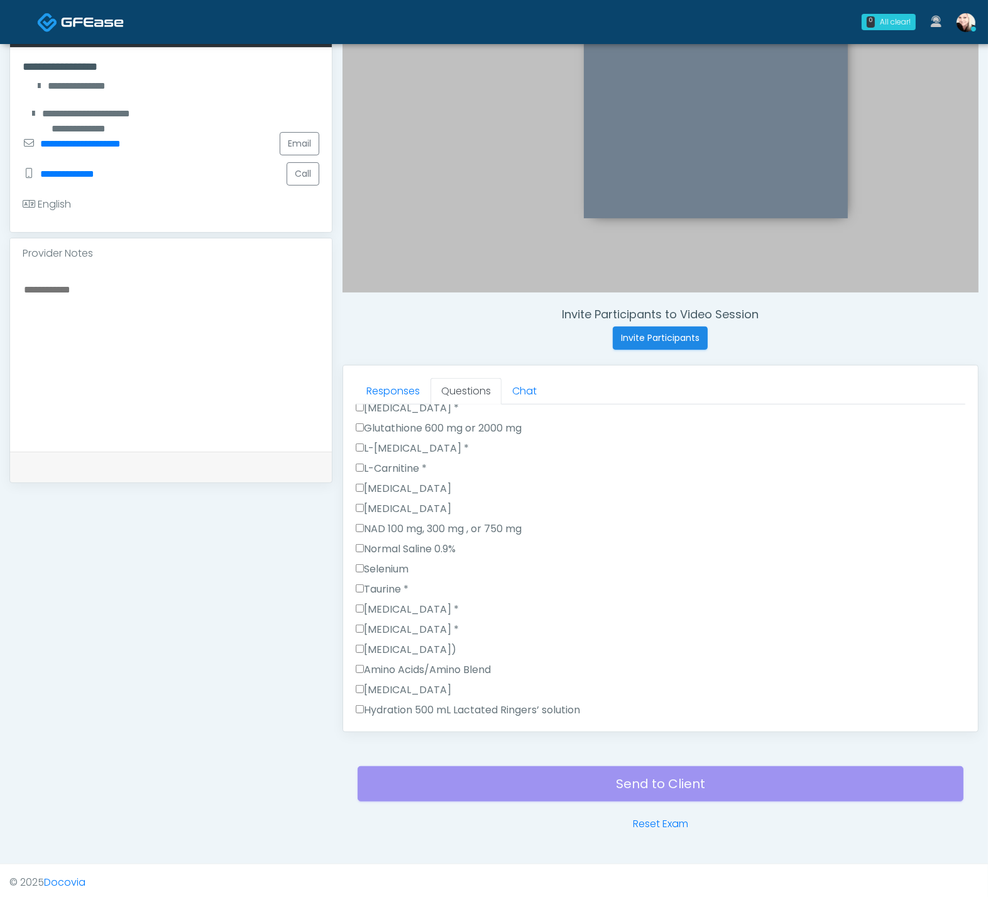
scroll to position [1315, 0]
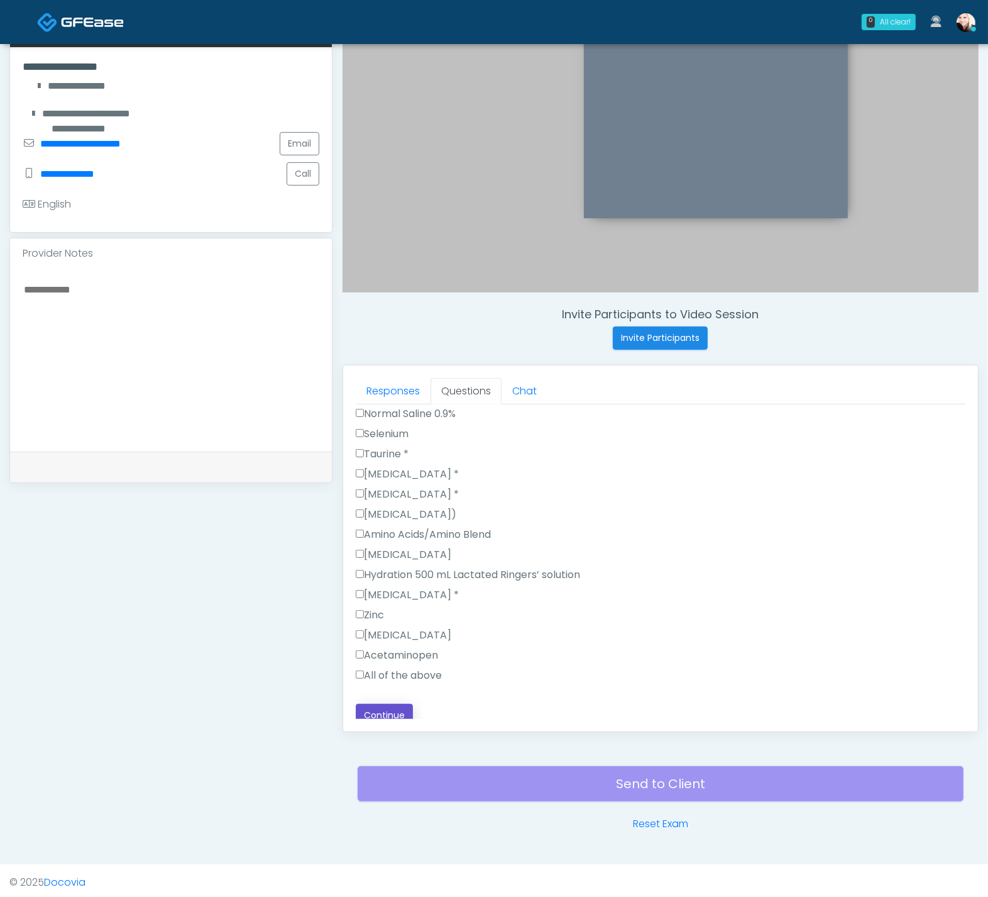
click at [382, 704] on button "Continue" at bounding box center [384, 715] width 57 height 23
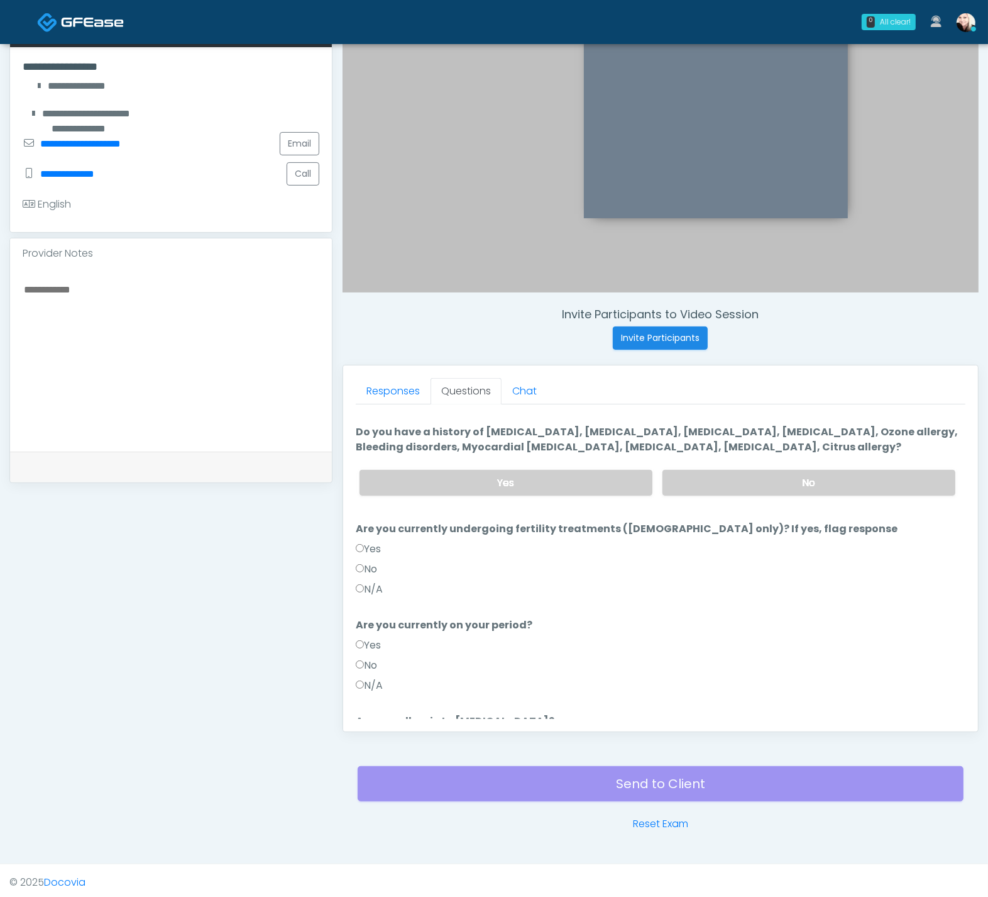
scroll to position [0, 0]
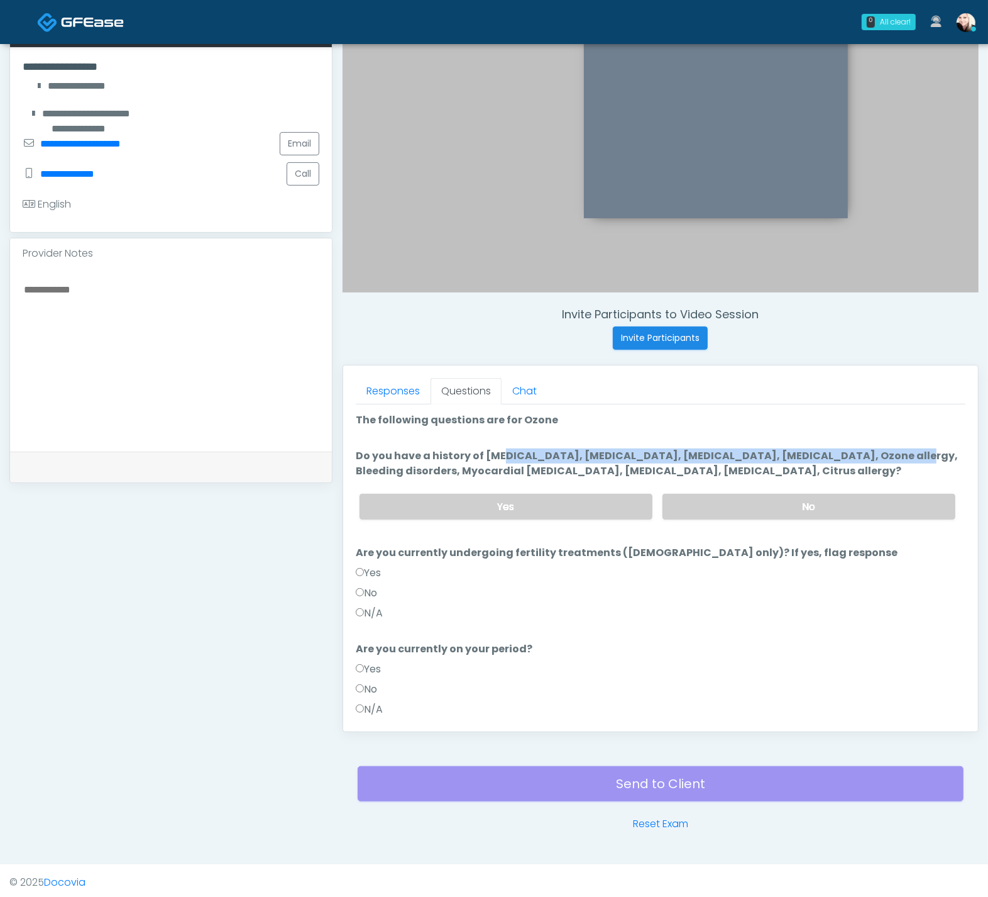
drag, startPoint x: 427, startPoint y: 451, endPoint x: 822, endPoint y: 452, distance: 394.9
click at [817, 451] on label "Do you have a history of Hyperthyroidism, Hypotension, Hypocalcemia, Hypoglycem…" at bounding box center [661, 463] width 610 height 30
click at [828, 452] on label "Do you have a history of Hyperthyroidism, Hypotension, Hypocalcemia, Hypoglycem…" at bounding box center [661, 463] width 610 height 30
drag, startPoint x: 825, startPoint y: 470, endPoint x: 580, endPoint y: 457, distance: 245.5
click at [602, 460] on label "Do you have a history of Hyperthyroidism, Hypotension, Hypocalcemia, Hypoglycem…" at bounding box center [661, 463] width 610 height 30
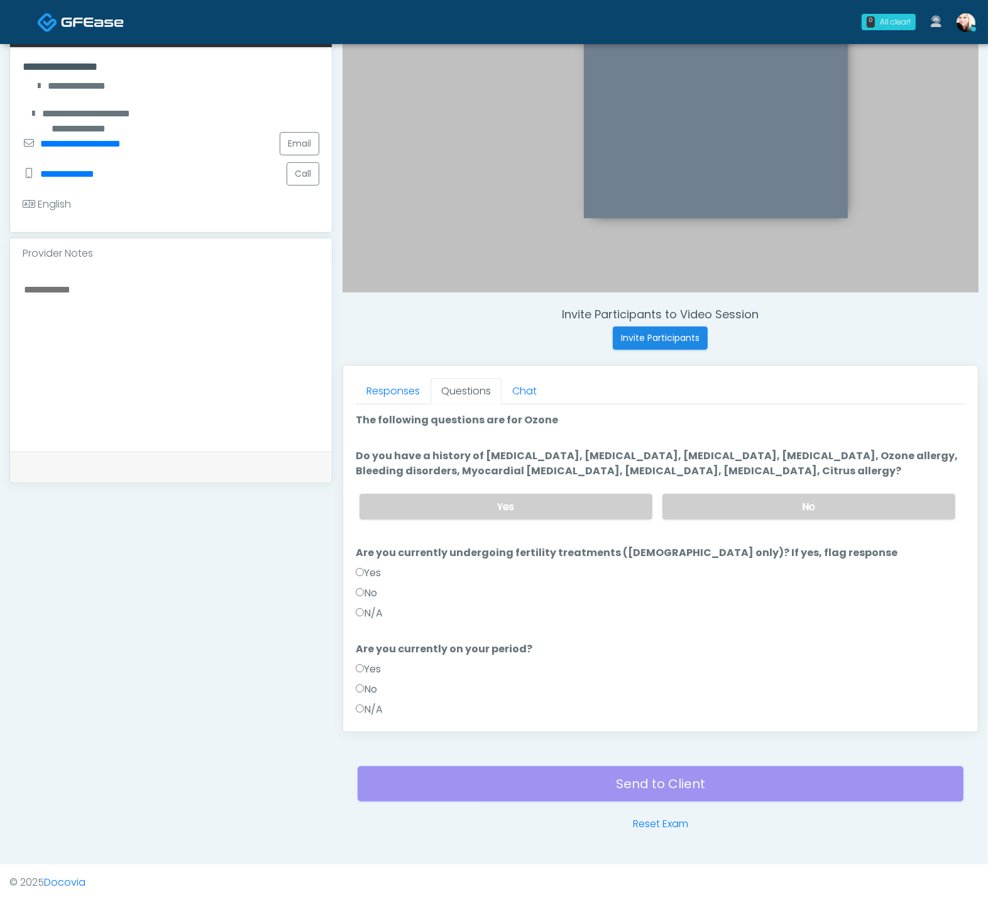
click at [527, 469] on label "Do you have a history of Hyperthyroidism, Hypotension, Hypocalcemia, Hypoglycem…" at bounding box center [661, 463] width 610 height 30
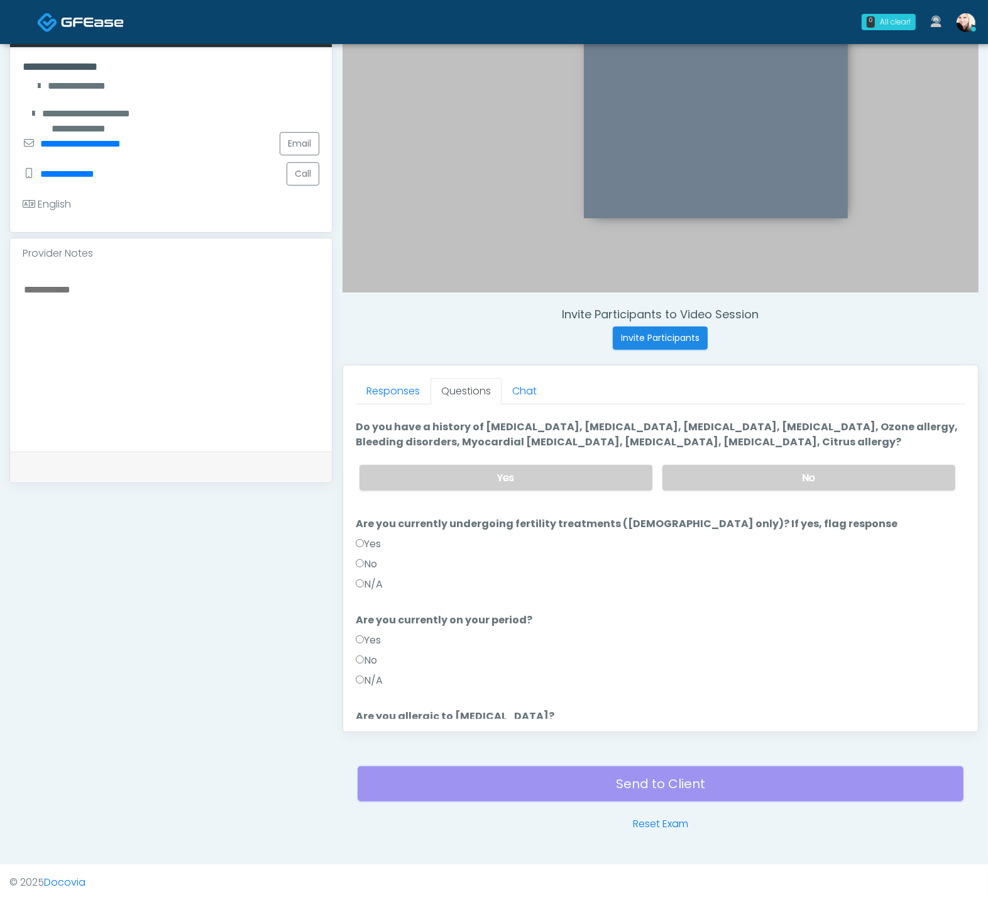
scroll to position [92, 0]
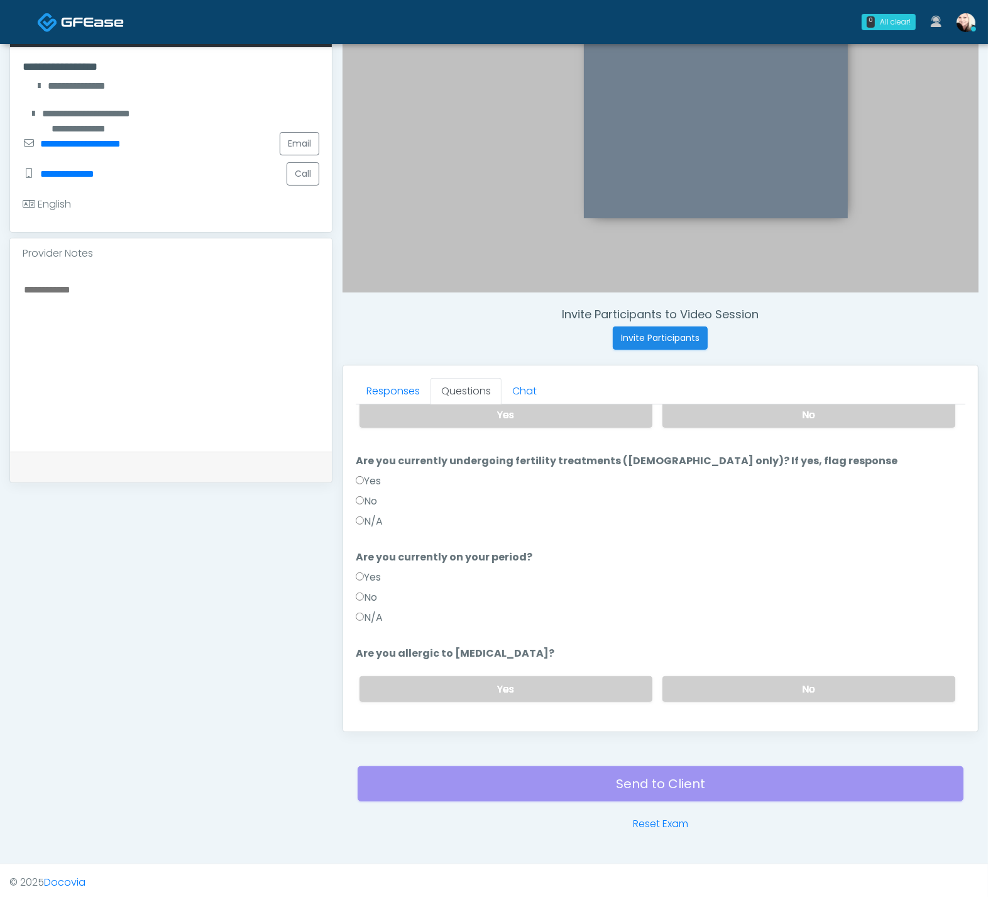
click at [810, 406] on label "No" at bounding box center [809, 415] width 293 height 26
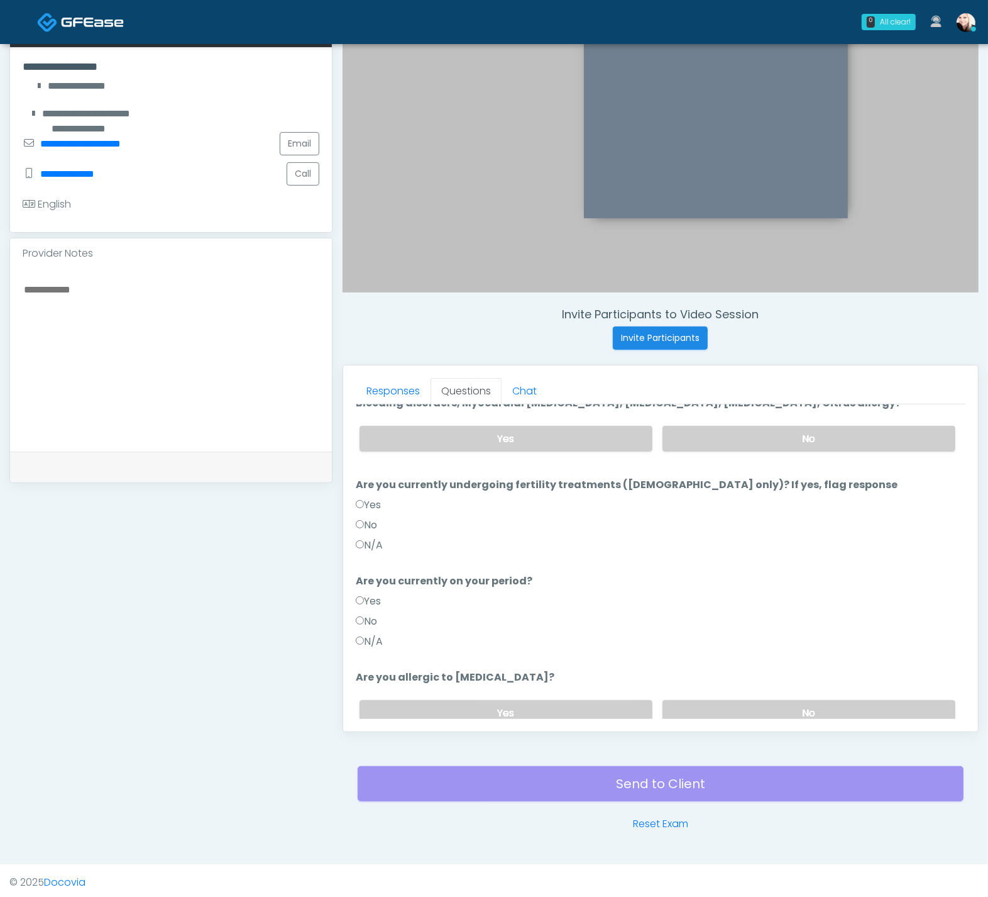
scroll to position [79, 0]
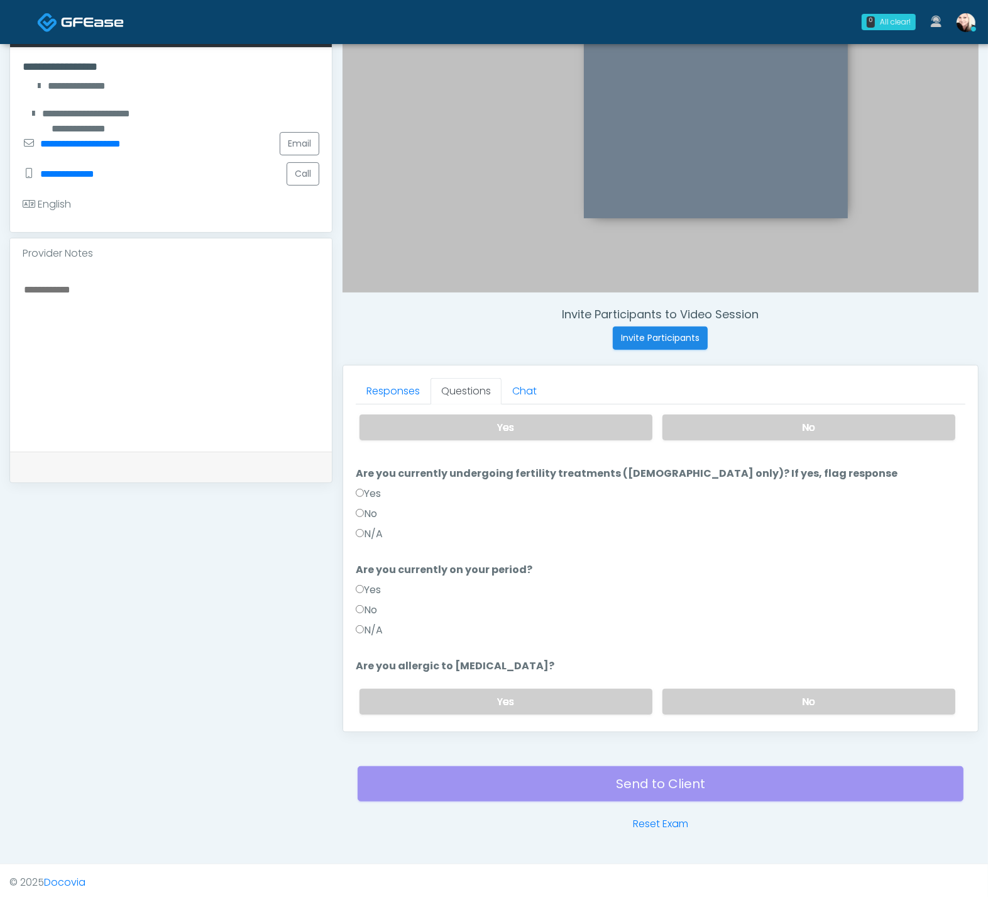
drag, startPoint x: 357, startPoint y: 635, endPoint x: 421, endPoint y: 639, distance: 63.6
click at [358, 635] on div "N/A" at bounding box center [661, 632] width 610 height 20
click at [354, 626] on div "Responses Questions Chat Good Faith Exam Script Good Faith Exam Script INTRODUC…" at bounding box center [660, 548] width 635 height 366
click at [364, 625] on label "N/A" at bounding box center [369, 629] width 27 height 15
drag, startPoint x: 775, startPoint y: 687, endPoint x: 704, endPoint y: 685, distance: 71.1
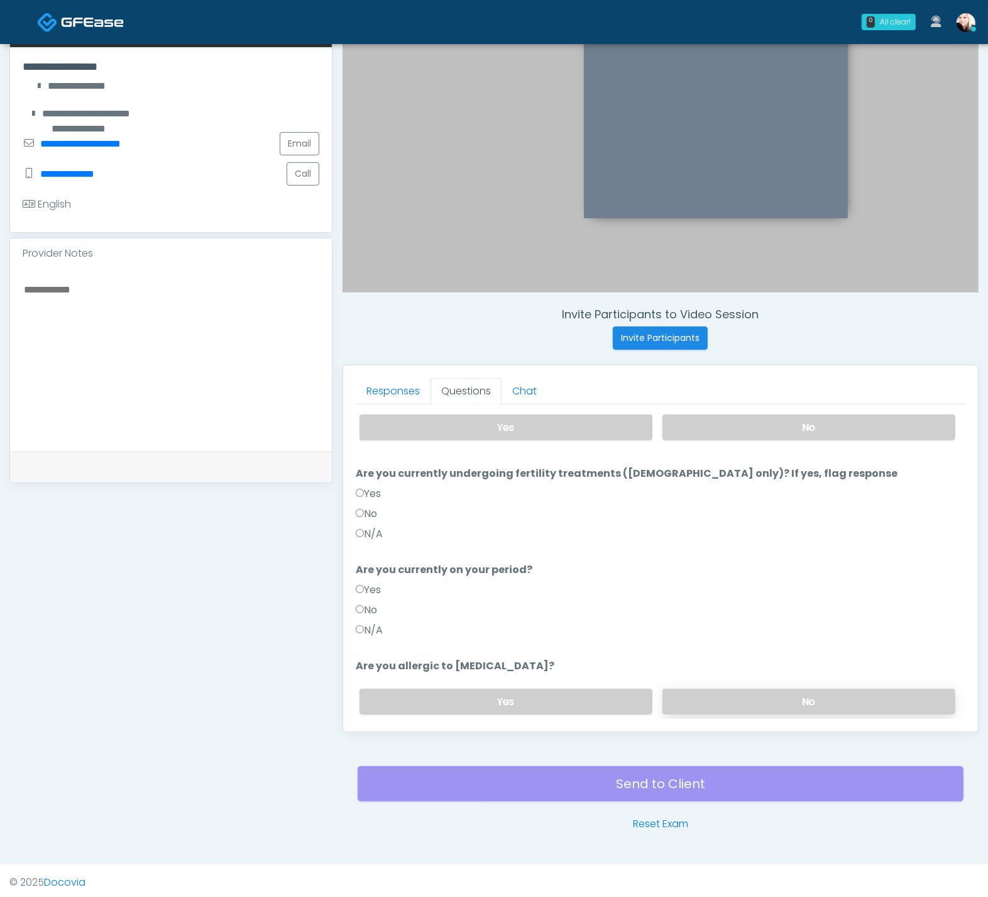
click at [773, 689] on label "No" at bounding box center [809, 702] width 293 height 26
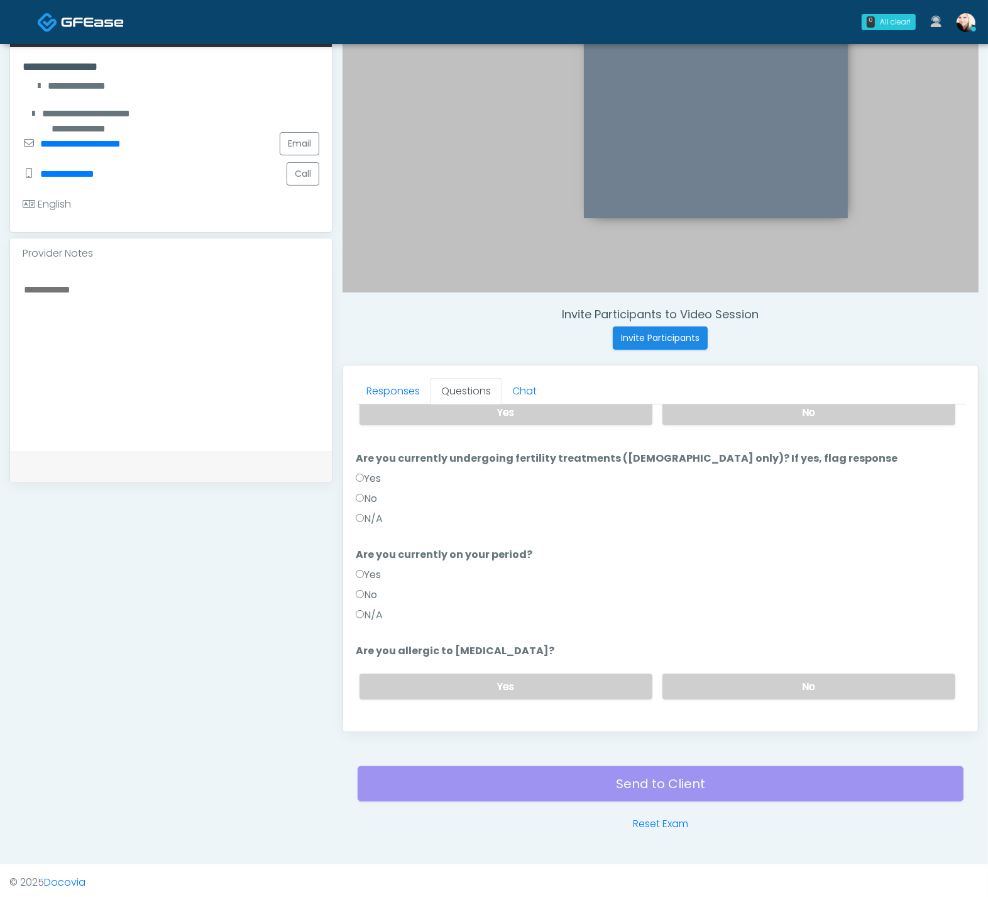
scroll to position [120, 0]
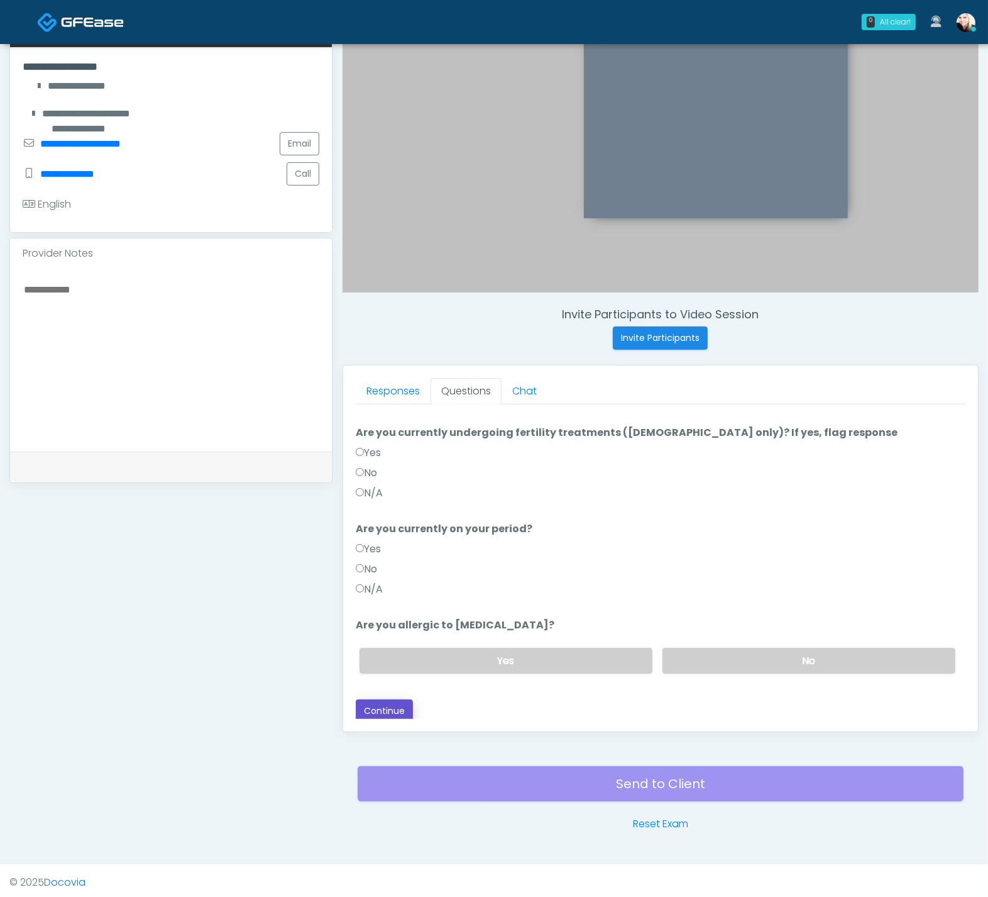
click at [379, 700] on button "Continue" at bounding box center [384, 710] width 57 height 23
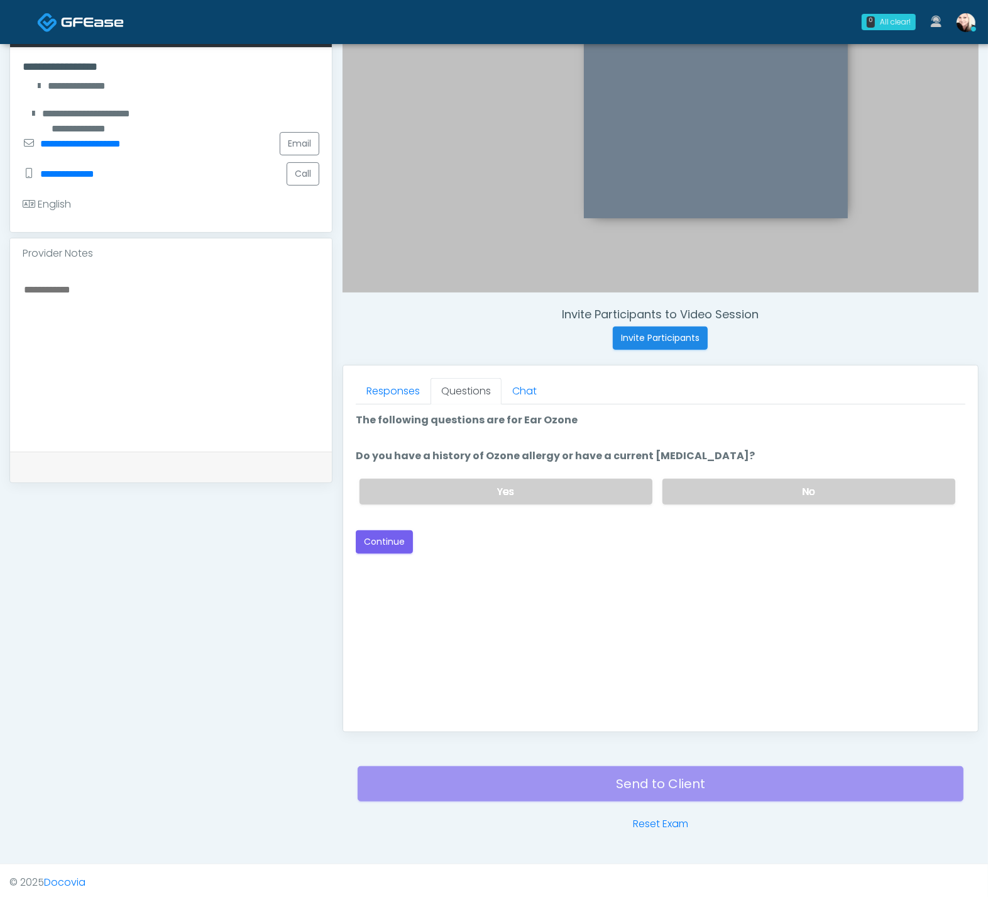
click at [721, 473] on div "Yes No" at bounding box center [658, 491] width 616 height 46
click at [717, 484] on label "No" at bounding box center [809, 491] width 293 height 26
click at [372, 533] on button "Continue" at bounding box center [384, 541] width 57 height 23
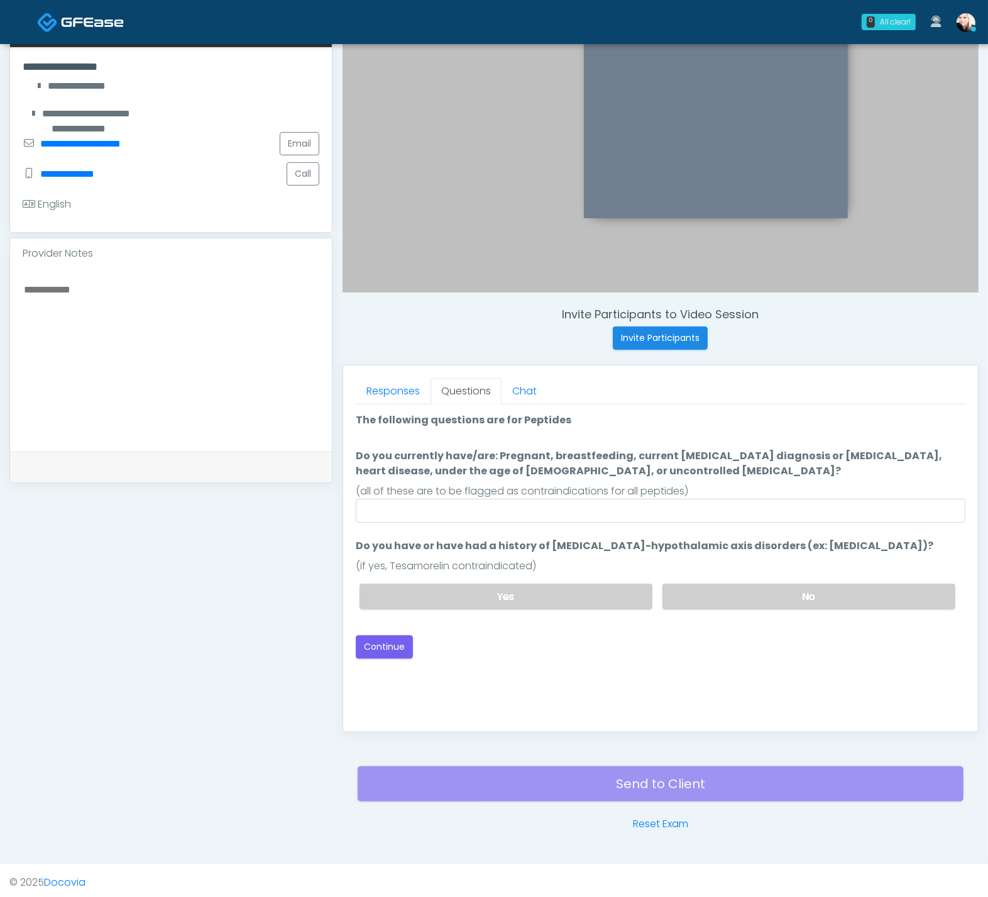
click at [545, 521] on ol "The following questions are for Peptides The following questions are for Peptid…" at bounding box center [661, 515] width 610 height 207
click at [543, 507] on input "Do you currently have/are: Pregnant, breastfeeding, current cancer diagnosis or…" at bounding box center [661, 511] width 610 height 24
click at [727, 515] on input "Do you currently have/are: Pregnant, breastfeeding, current cancer diagnosis or…" at bounding box center [661, 511] width 610 height 24
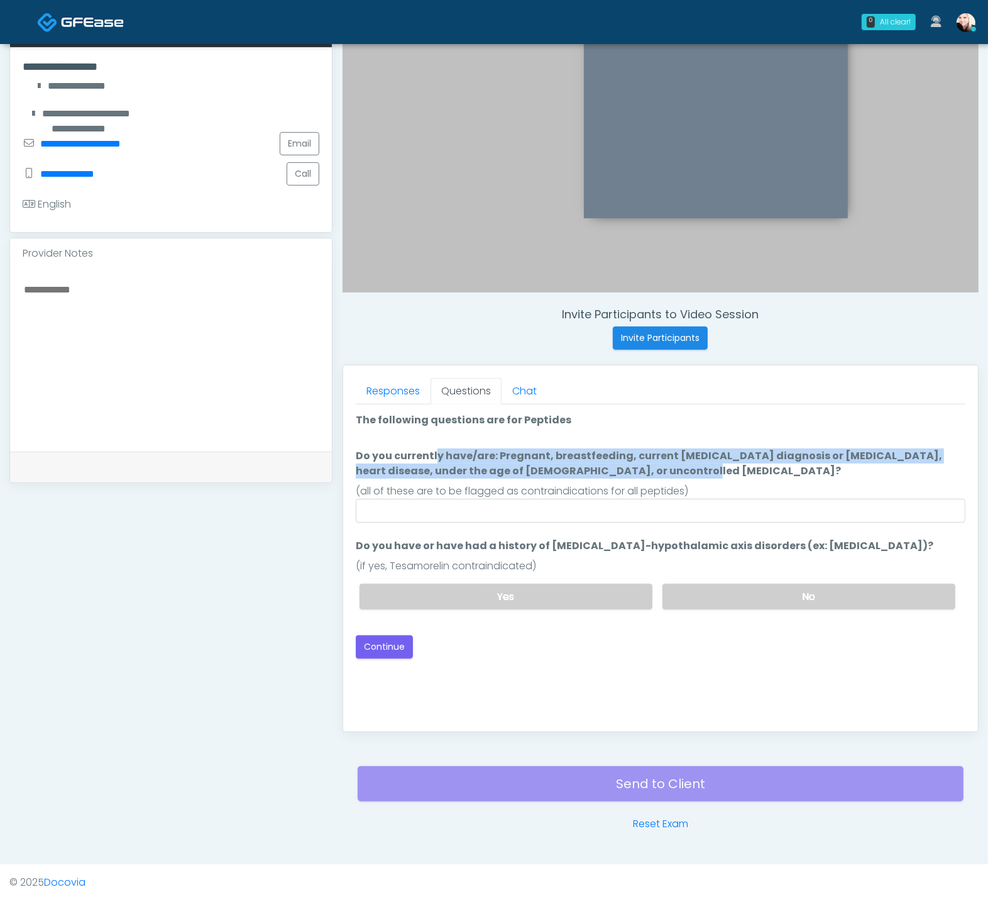
drag, startPoint x: 350, startPoint y: 449, endPoint x: 651, endPoint y: 476, distance: 301.8
click at [643, 475] on div "Responses Questions Chat Good Faith Exam Script Good Faith Exam Script INTRODUC…" at bounding box center [660, 548] width 635 height 366
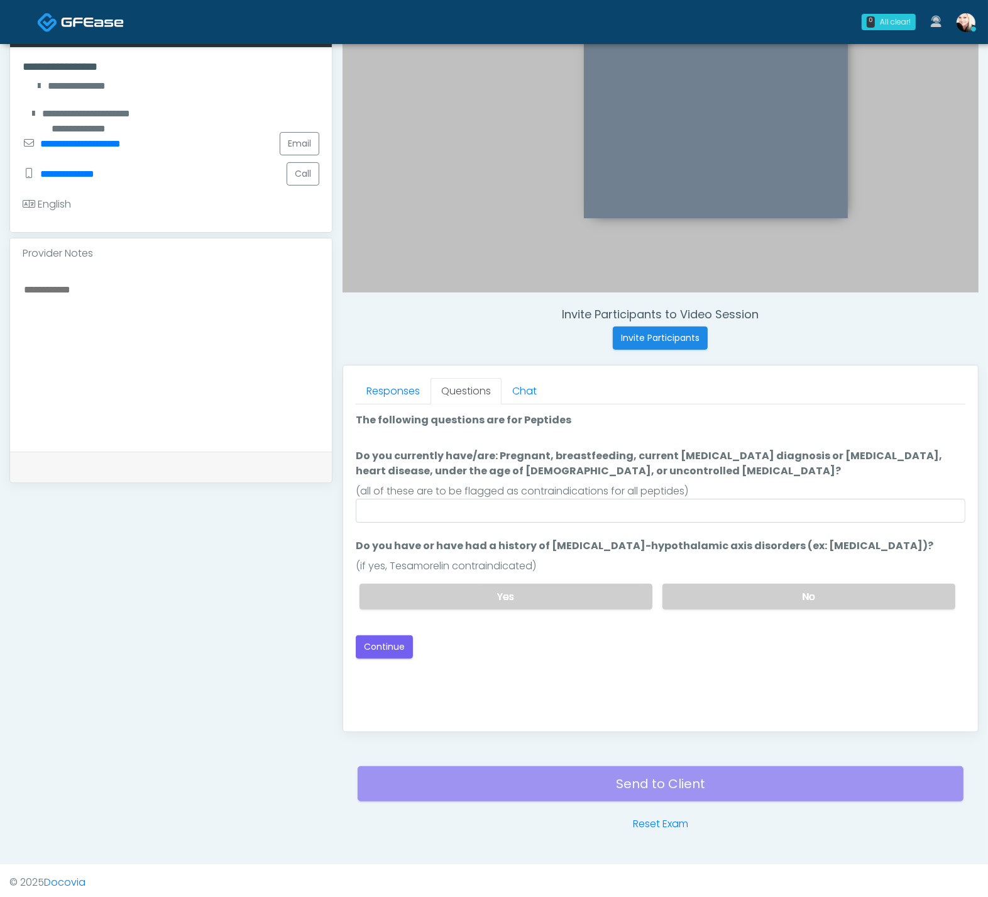
click at [670, 484] on div "(all of these are to be flagged as contraindications for all peptides)" at bounding box center [661, 491] width 610 height 15
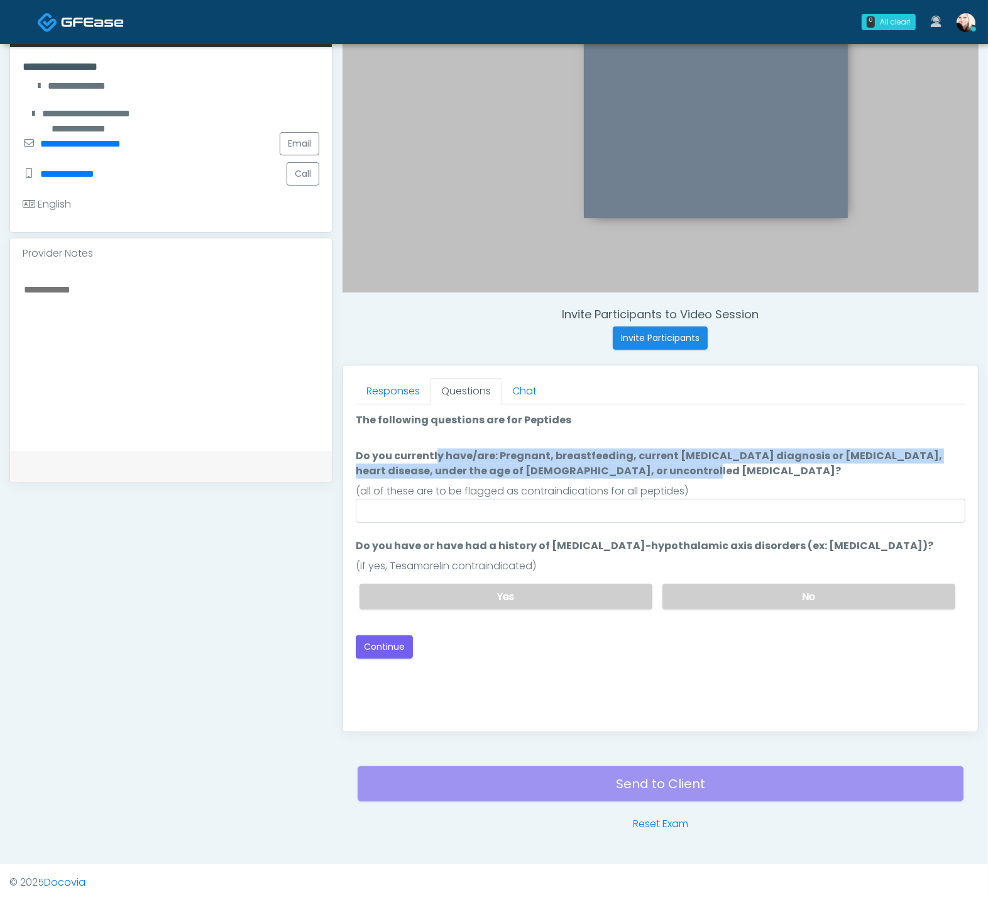
drag, startPoint x: 587, startPoint y: 479, endPoint x: 326, endPoint y: 446, distance: 263.0
click at [327, 446] on div "**********" at bounding box center [494, 351] width 970 height 959
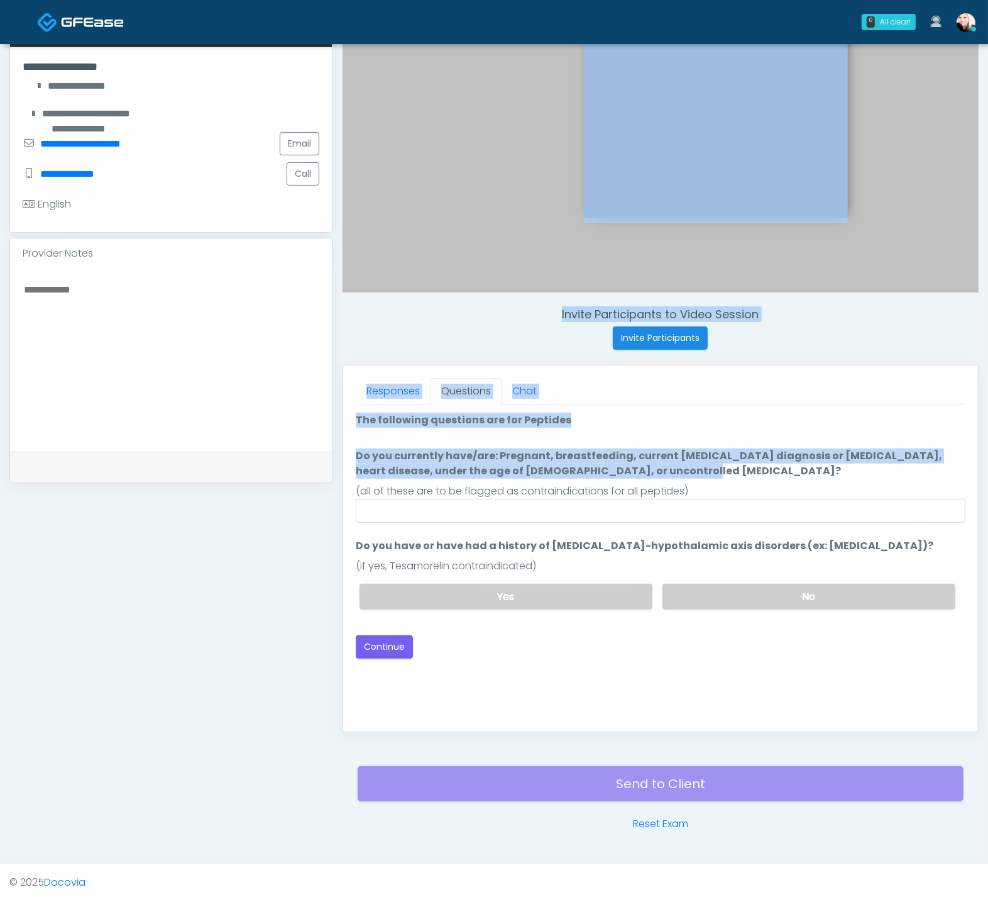
click at [343, 453] on div "Responses Questions Chat Good Faith Exam Script Good Faith Exam Script INTRODUC…" at bounding box center [660, 548] width 635 height 366
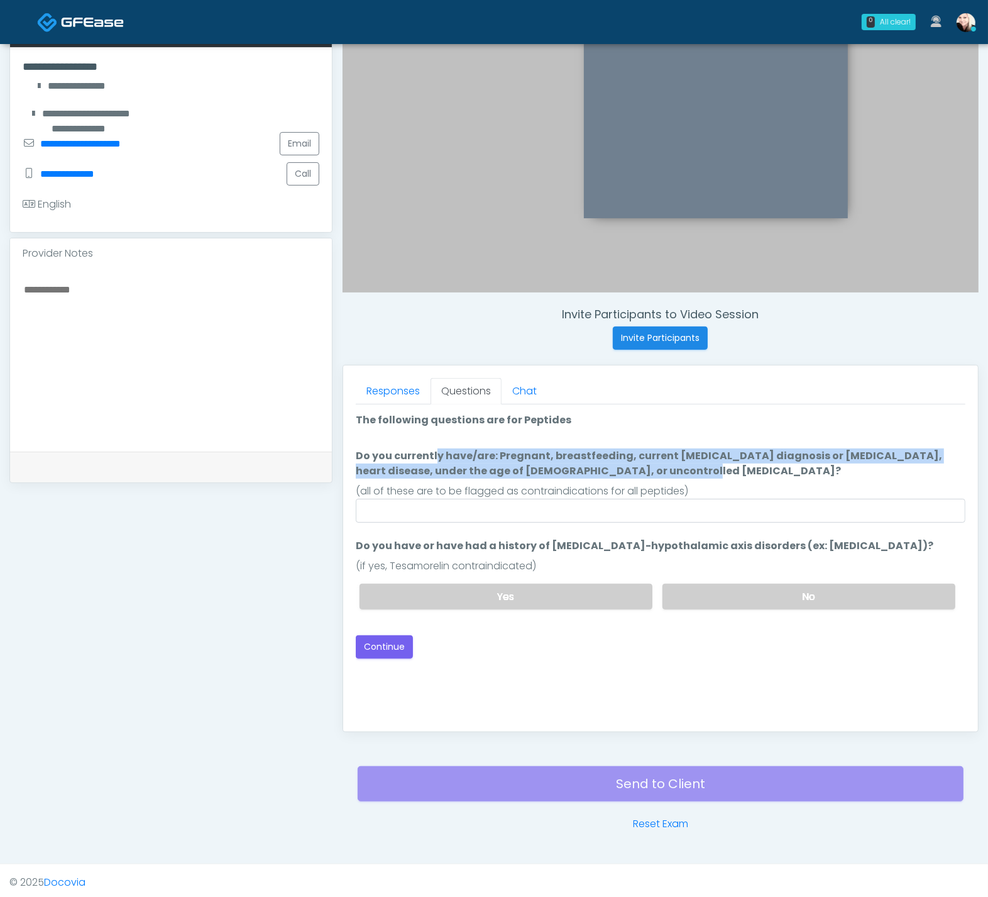
drag, startPoint x: 359, startPoint y: 451, endPoint x: 617, endPoint y: 468, distance: 258.3
click at [617, 468] on label "Do you currently have/are: Pregnant, breastfeeding, current cancer diagnosis or…" at bounding box center [661, 463] width 610 height 30
click at [622, 468] on label "Do you currently have/are: Pregnant, breastfeeding, current cancer diagnosis or…" at bounding box center [661, 463] width 610 height 30
click at [622, 499] on input "Do you currently have/are: Pregnant, breastfeeding, current cancer diagnosis or…" at bounding box center [661, 511] width 610 height 24
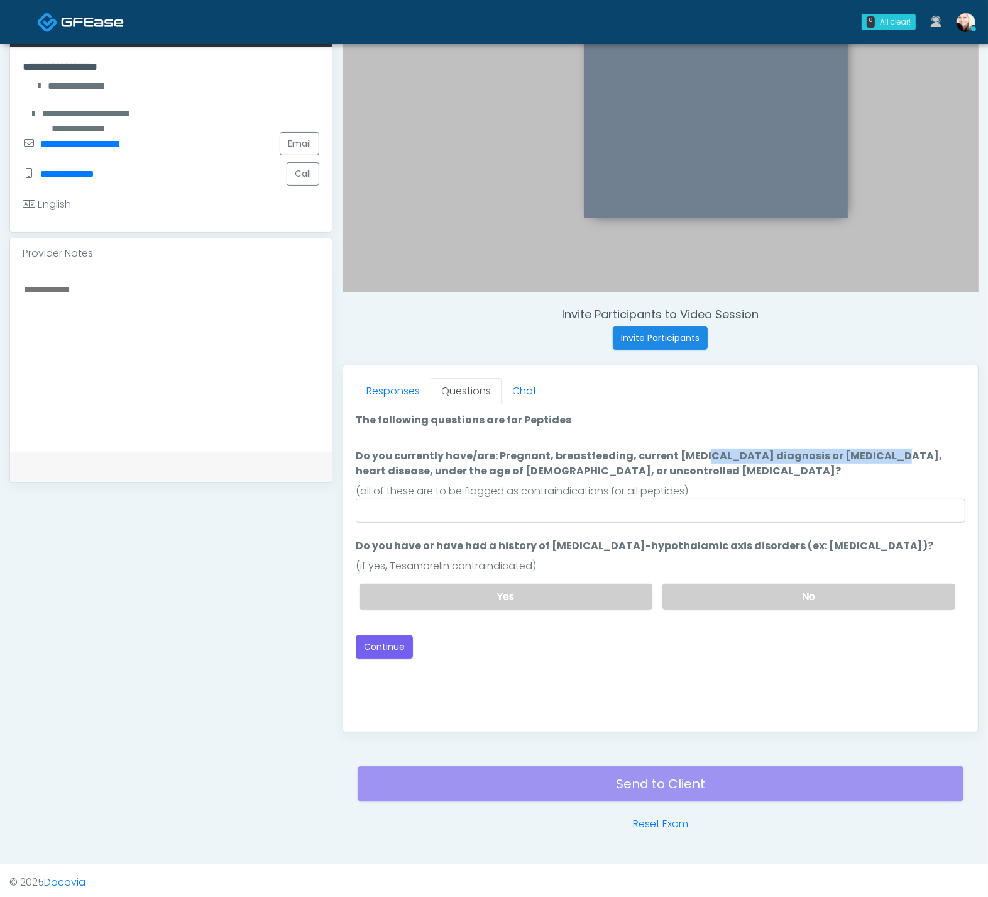
drag, startPoint x: 619, startPoint y: 452, endPoint x: 817, endPoint y: 456, distance: 197.5
click at [802, 455] on label "Do you currently have/are: Pregnant, breastfeeding, current cancer diagnosis or…" at bounding box center [661, 463] width 610 height 30
click at [822, 456] on label "Do you currently have/are: Pregnant, breastfeeding, current cancer diagnosis or…" at bounding box center [661, 463] width 610 height 30
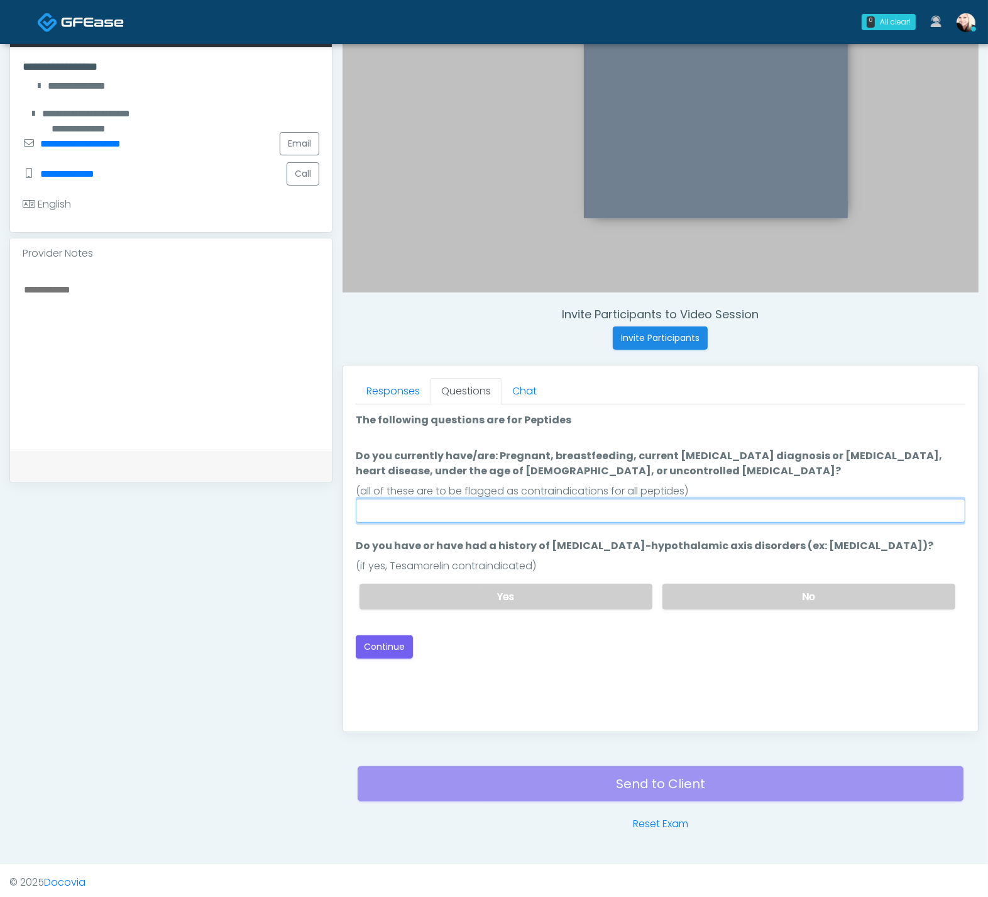
click at [822, 499] on input "Do you currently have/are: Pregnant, breastfeeding, current cancer diagnosis or…" at bounding box center [661, 511] width 610 height 24
click at [779, 456] on label "Do you currently have/are: Pregnant, breastfeeding, current cancer diagnosis or…" at bounding box center [661, 463] width 610 height 30
click at [779, 499] on input "Do you currently have/are: Pregnant, breastfeeding, current cancer diagnosis or…" at bounding box center [661, 511] width 610 height 24
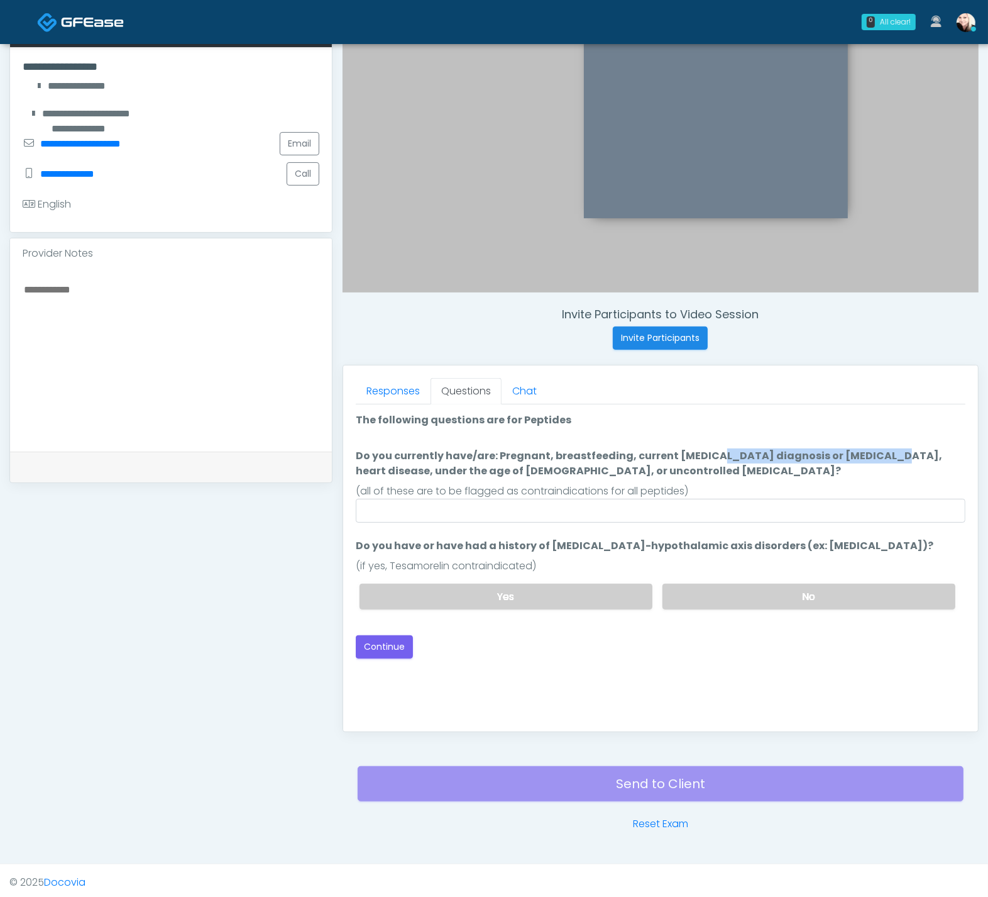
drag, startPoint x: 628, startPoint y: 455, endPoint x: 797, endPoint y: 451, distance: 168.5
click at [797, 451] on label "Do you currently have/are: Pregnant, breastfeeding, current cancer diagnosis or…" at bounding box center [661, 463] width 610 height 30
click at [805, 453] on label "Do you currently have/are: Pregnant, breastfeeding, current cancer diagnosis or…" at bounding box center [661, 463] width 610 height 30
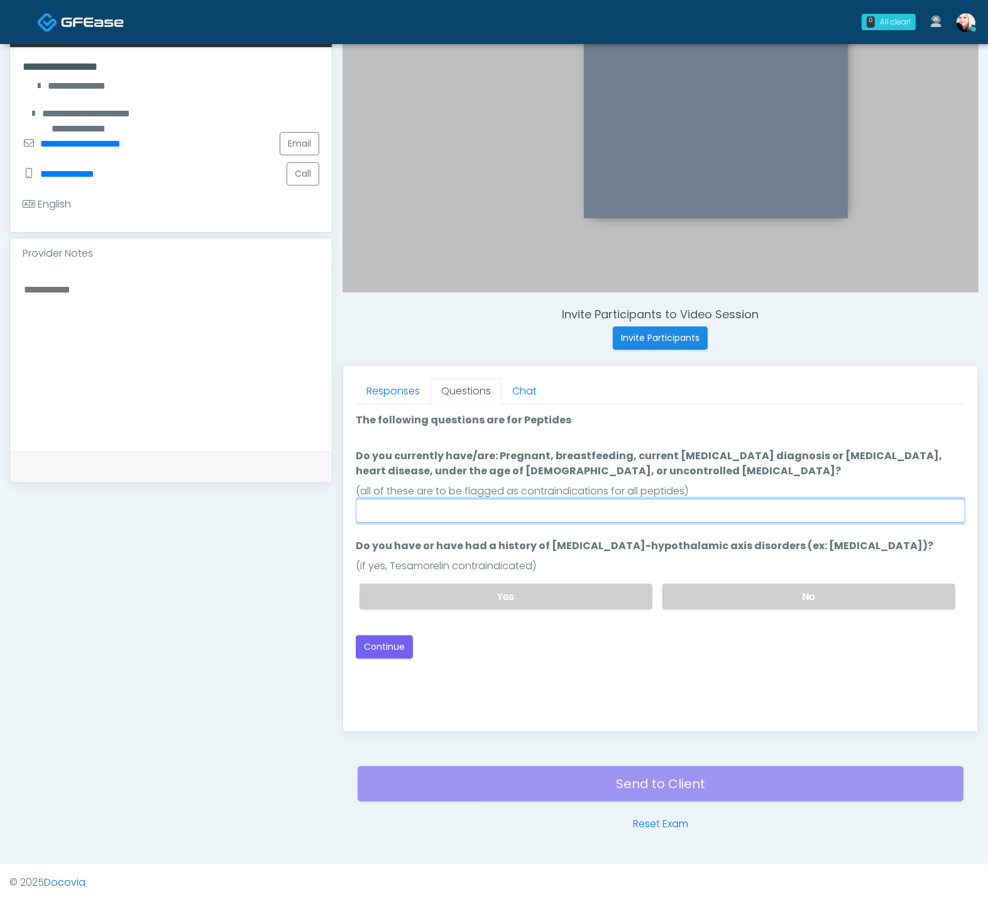
click at [805, 499] on input "Do you currently have/are: Pregnant, breastfeeding, current cancer diagnosis or…" at bounding box center [661, 511] width 610 height 24
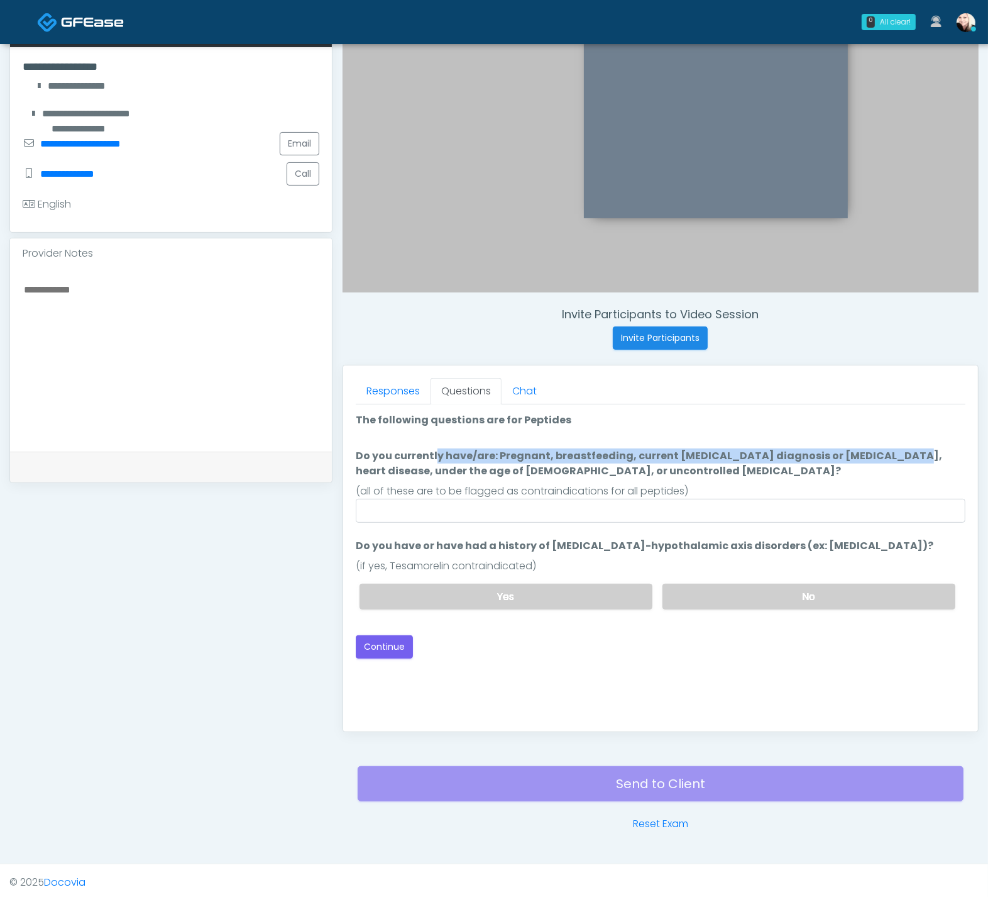
drag, startPoint x: 808, startPoint y: 453, endPoint x: 670, endPoint y: 445, distance: 138.5
click at [675, 448] on label "Do you currently have/are: Pregnant, breastfeeding, current cancer diagnosis or…" at bounding box center [661, 463] width 610 height 30
click at [643, 448] on label "Do you currently have/are: Pregnant, breastfeeding, current cancer diagnosis or…" at bounding box center [661, 463] width 610 height 30
click at [643, 499] on input "Do you currently have/are: Pregnant, breastfeeding, current cancer diagnosis or…" at bounding box center [661, 511] width 610 height 24
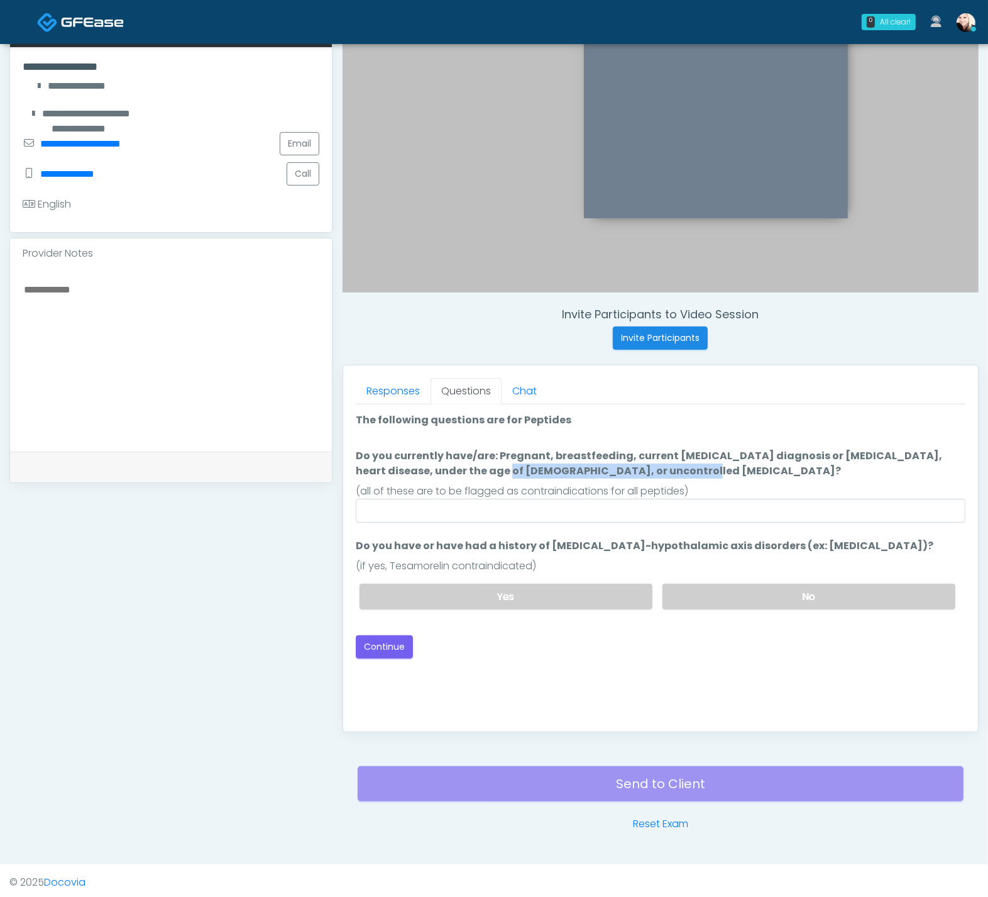
drag, startPoint x: 363, startPoint y: 468, endPoint x: 619, endPoint y: 472, distance: 255.9
click at [577, 463] on label "Do you currently have/are: Pregnant, breastfeeding, current cancer diagnosis or…" at bounding box center [661, 463] width 610 height 30
drag, startPoint x: 619, startPoint y: 472, endPoint x: 629, endPoint y: 485, distance: 17.1
click at [619, 473] on label "Do you currently have/are: Pregnant, breastfeeding, current cancer diagnosis or…" at bounding box center [661, 463] width 610 height 30
click at [619, 499] on input "Do you currently have/are: Pregnant, breastfeeding, current cancer diagnosis or…" at bounding box center [661, 511] width 610 height 24
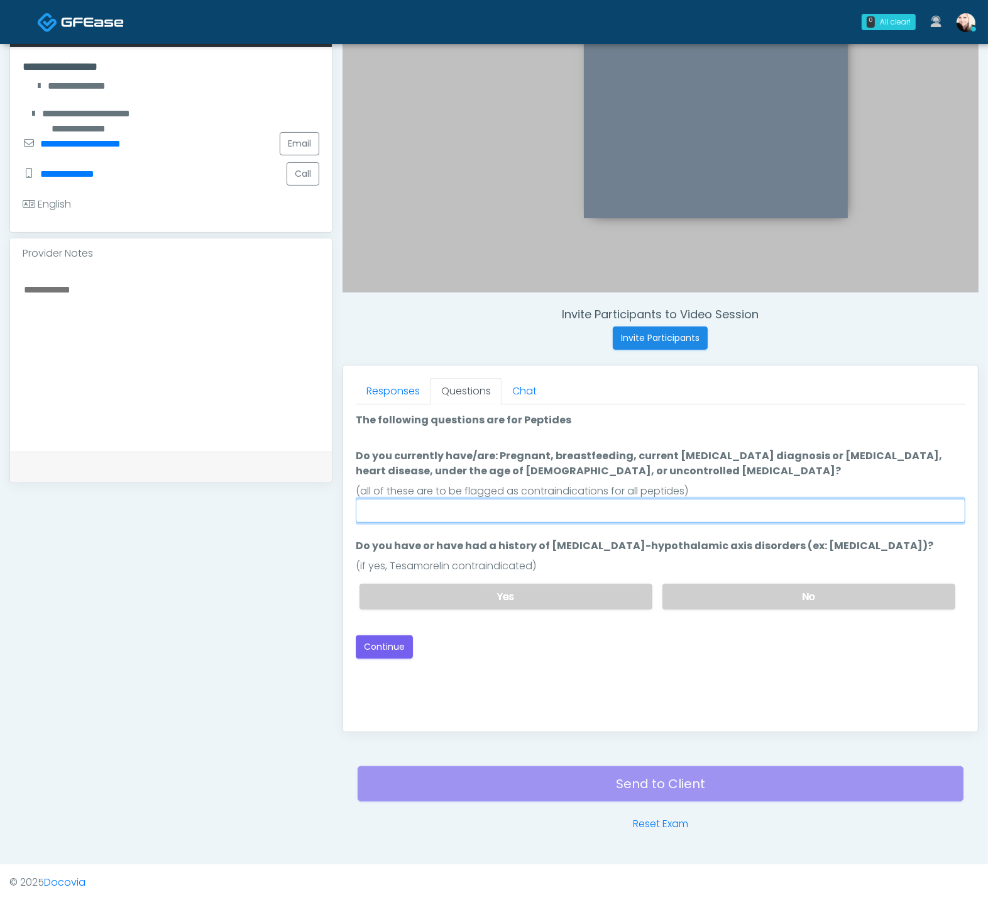
click at [603, 509] on input "Do you currently have/are: Pregnant, breastfeeding, current cancer diagnosis or…" at bounding box center [661, 511] width 610 height 24
type input "*"
type input "****"
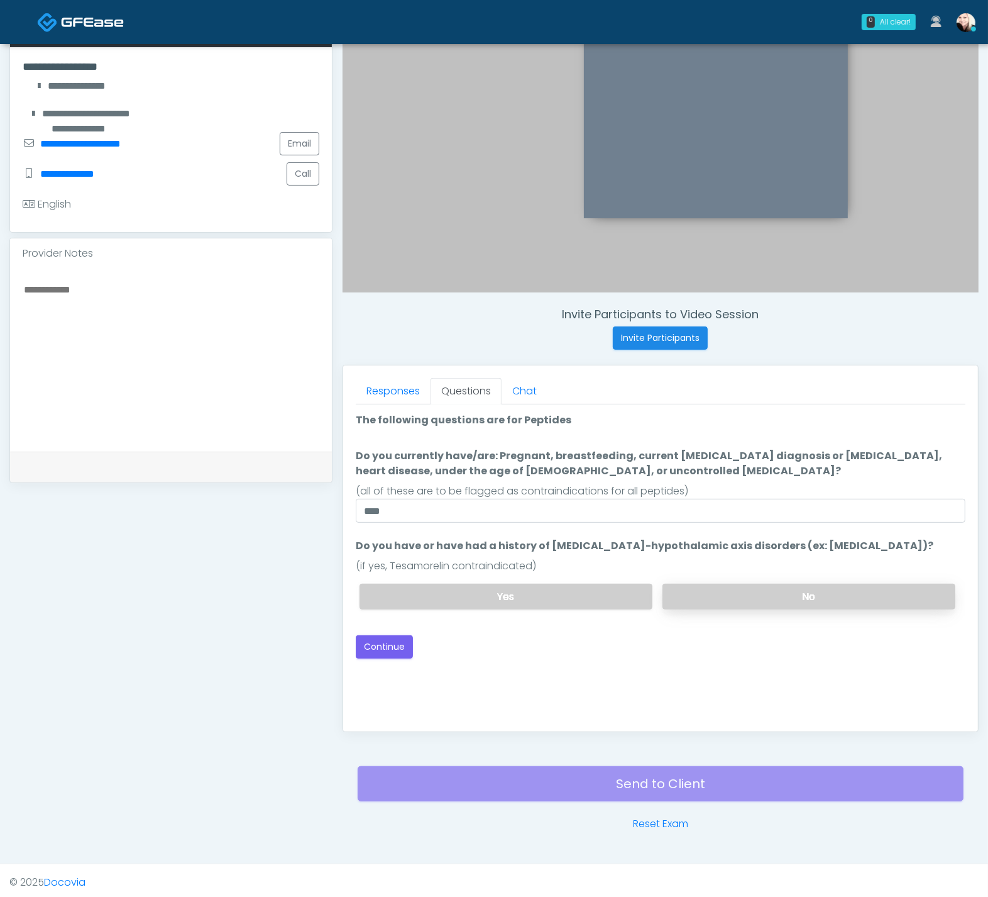
click at [789, 598] on label "No" at bounding box center [809, 596] width 293 height 26
click at [528, 679] on div "Good Faith Exam Script Good Faith Exam Script INTRODUCTION Hello, my name is un…" at bounding box center [661, 561] width 610 height 314
click at [376, 638] on button "Continue" at bounding box center [384, 646] width 57 height 23
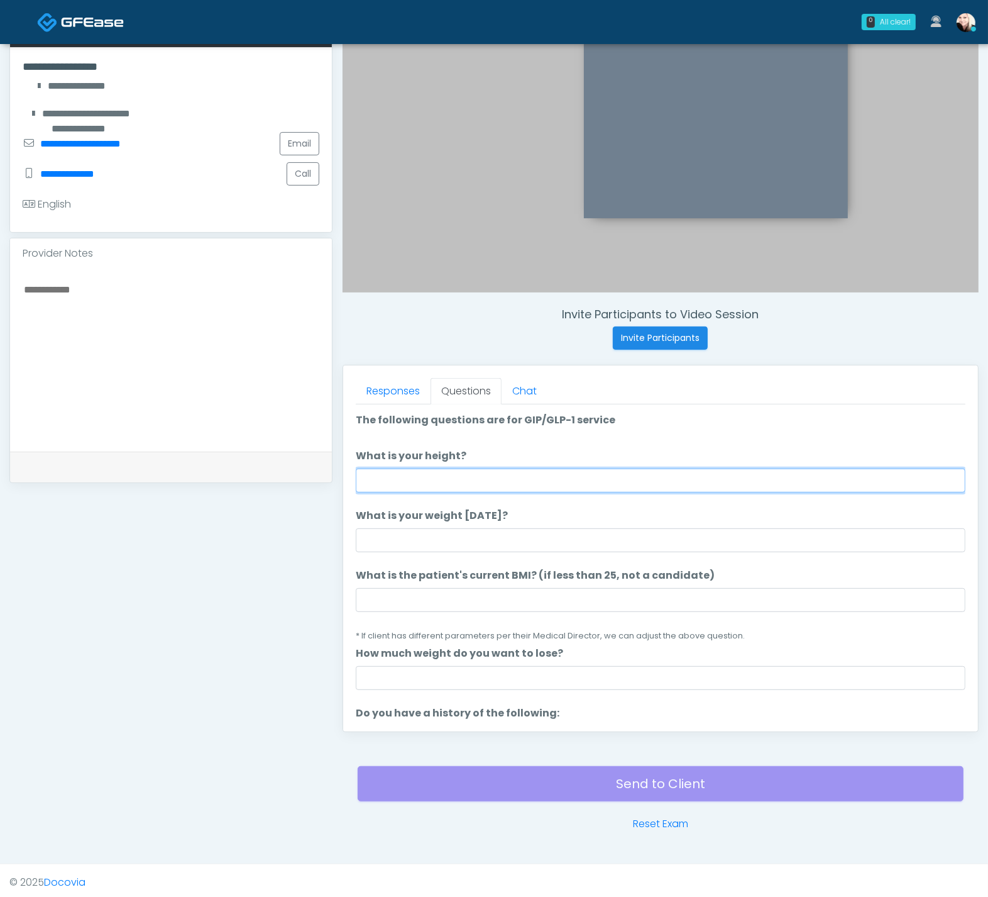
click at [459, 474] on input "What is your height?" at bounding box center [661, 480] width 610 height 24
type input "****"
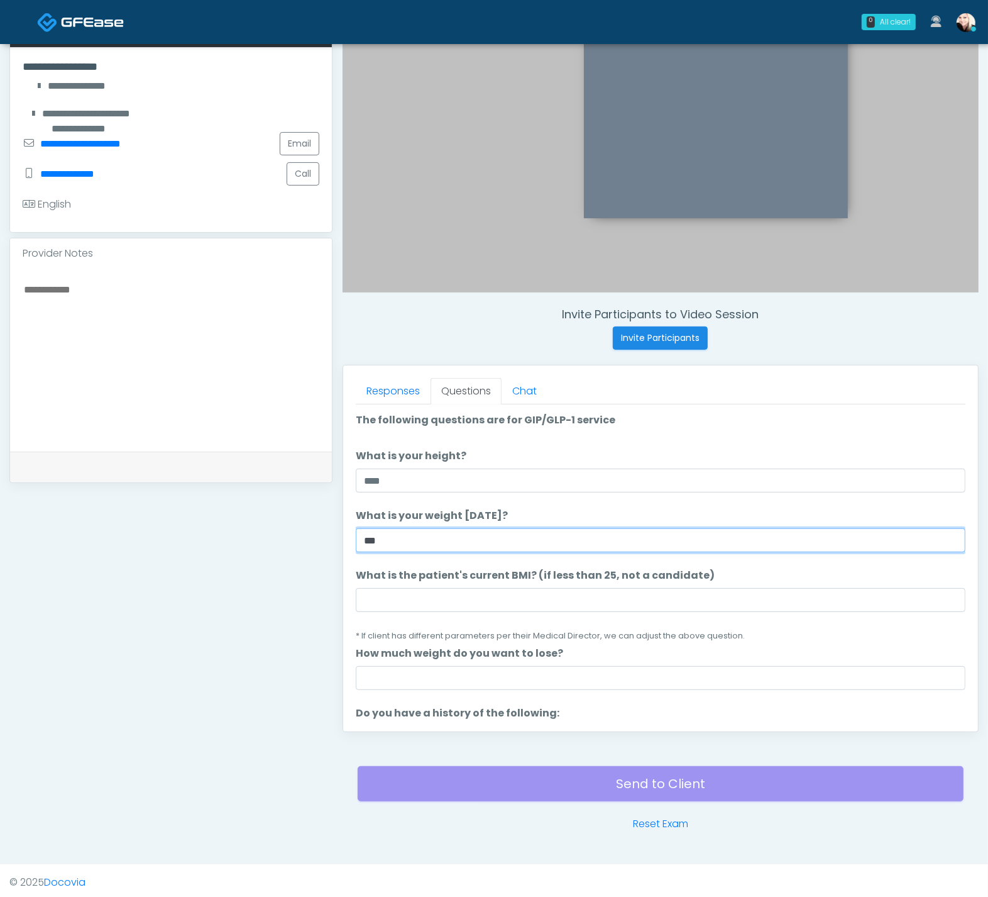
type input "***"
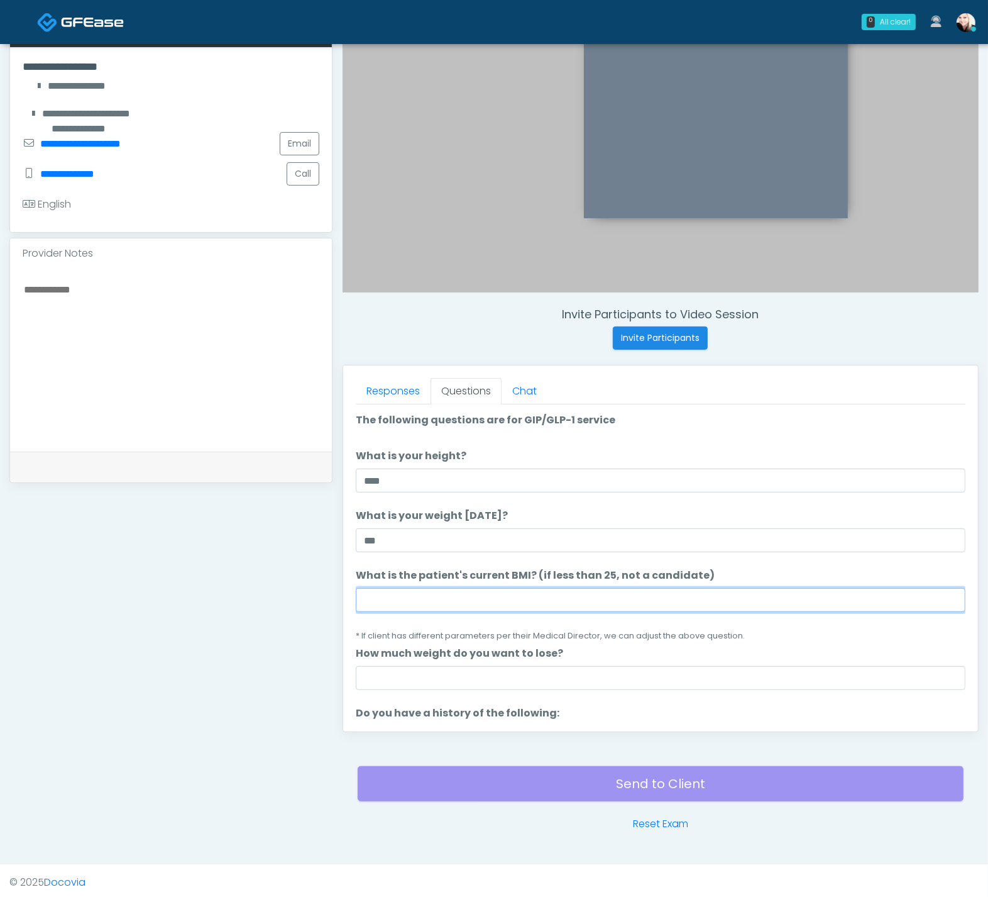
click at [413, 599] on input "What is the patient's current BMI? (if less than 25, not a candidate)" at bounding box center [661, 600] width 610 height 24
paste input "****"
type input "****"
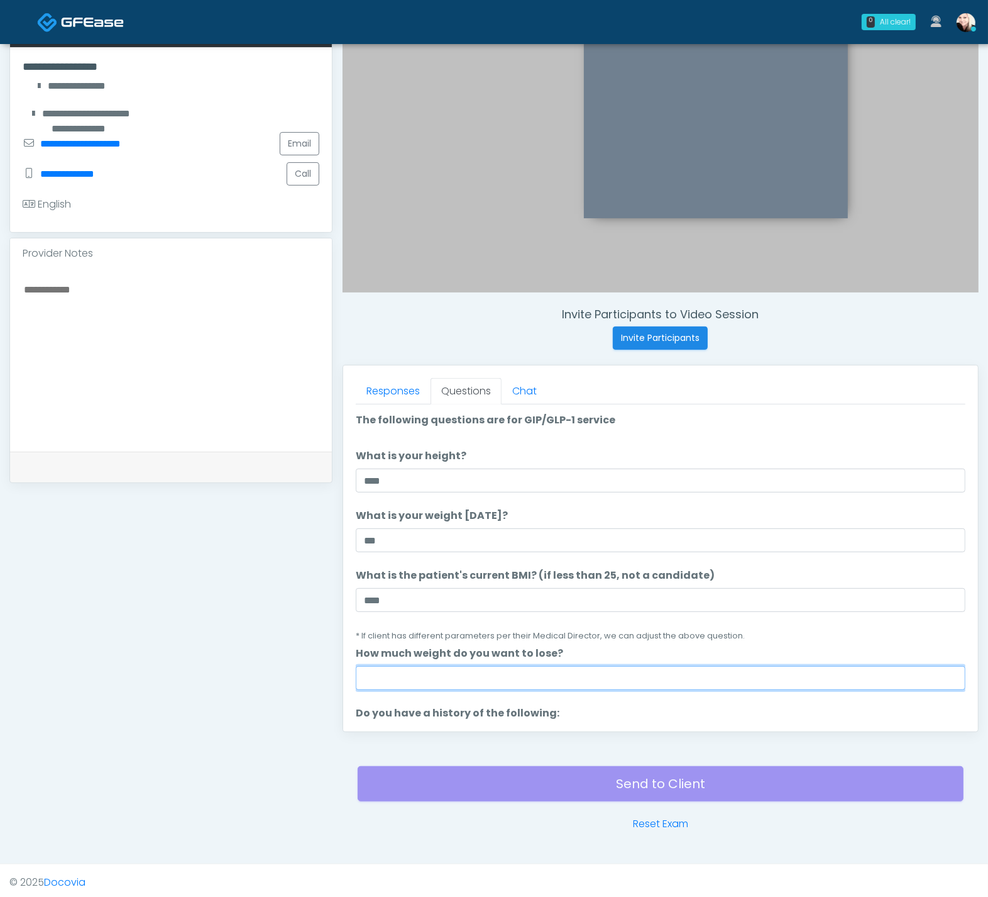
click at [399, 666] on input "How much weight do you want to lose?" at bounding box center [661, 678] width 610 height 24
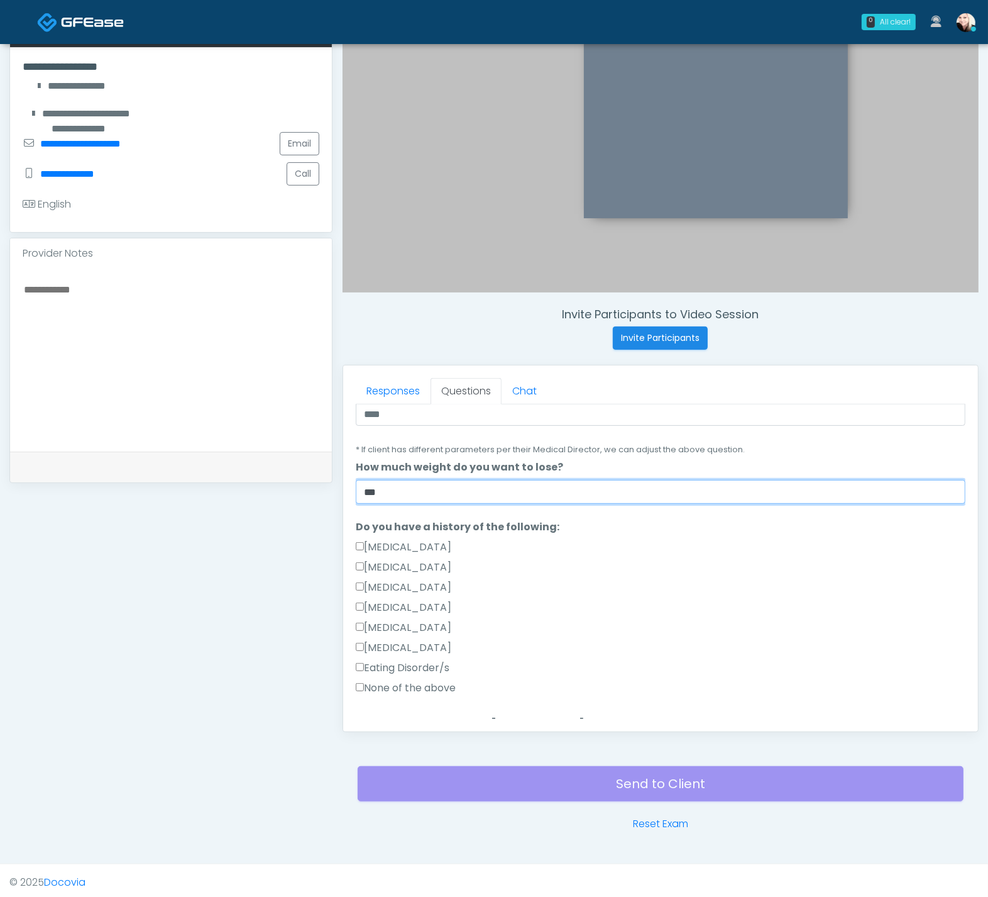
scroll to position [285, 0]
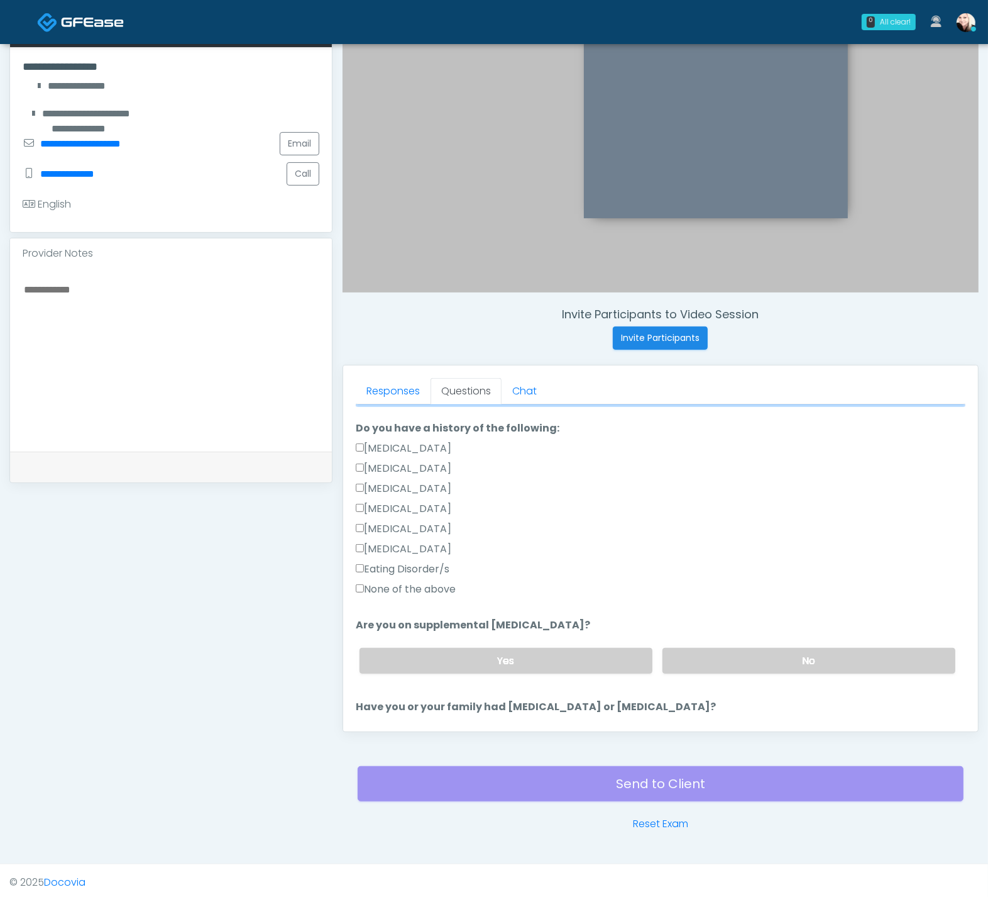
type input "***"
click at [385, 589] on label "None of the above" at bounding box center [406, 589] width 100 height 15
click at [727, 650] on label "No" at bounding box center [809, 661] width 293 height 26
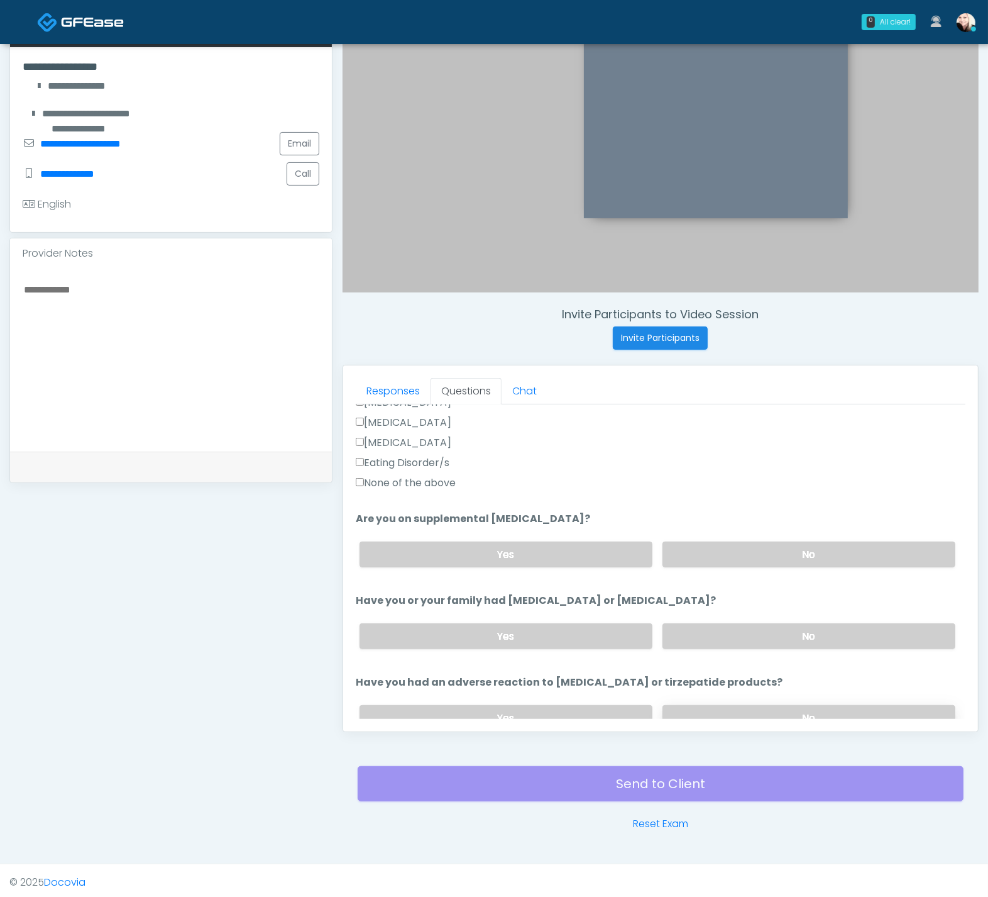
scroll to position [463, 0]
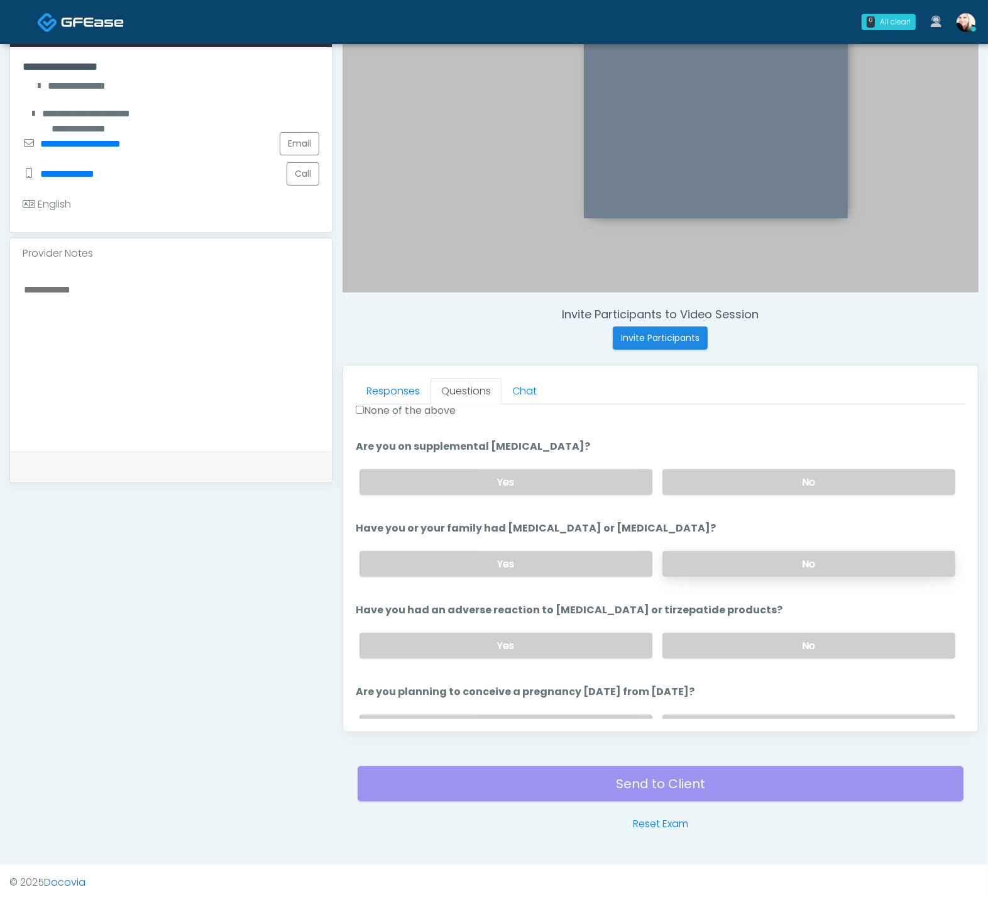
click at [704, 567] on label "No" at bounding box center [809, 564] width 293 height 26
click at [724, 639] on label "No" at bounding box center [809, 646] width 293 height 26
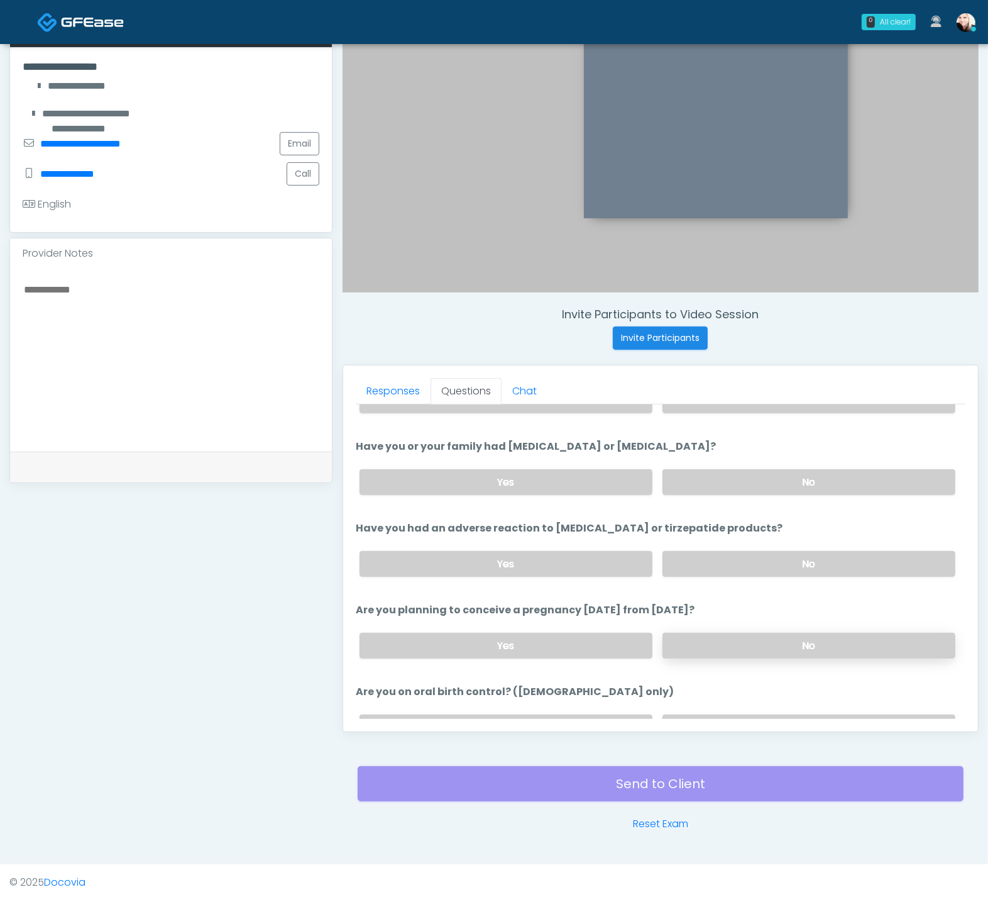
click at [721, 633] on label "No" at bounding box center [809, 646] width 293 height 26
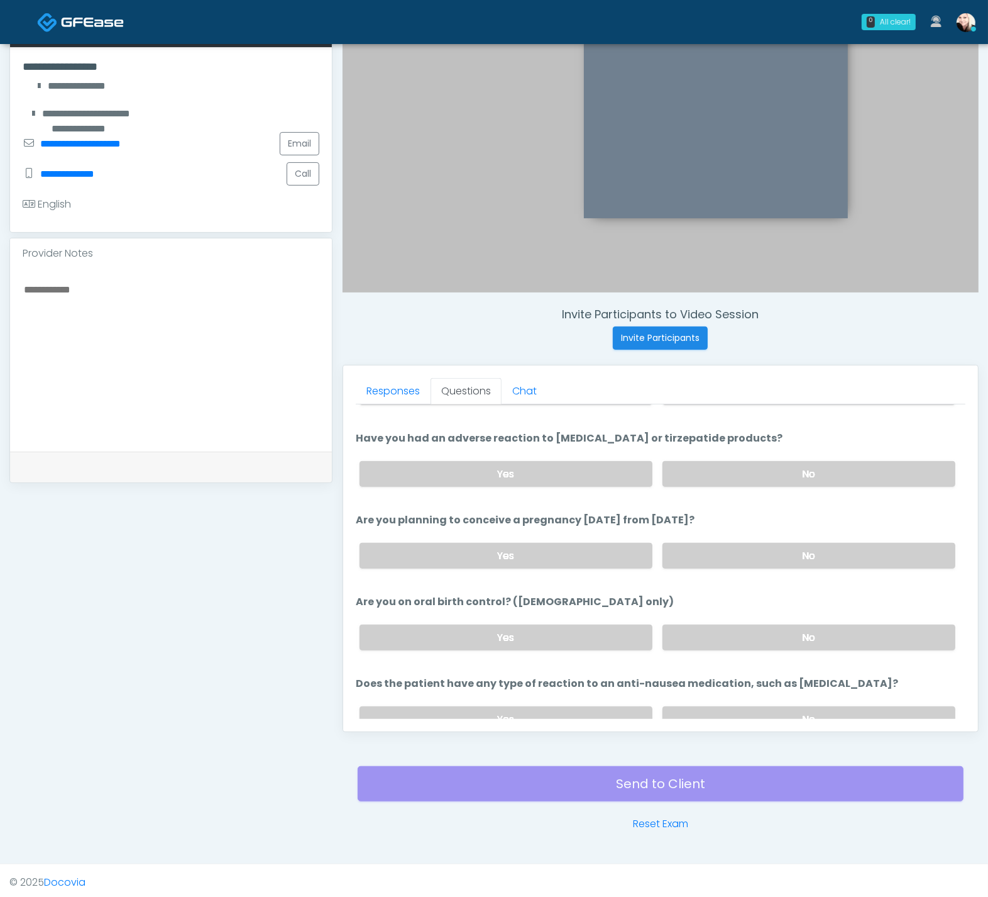
scroll to position [638, 0]
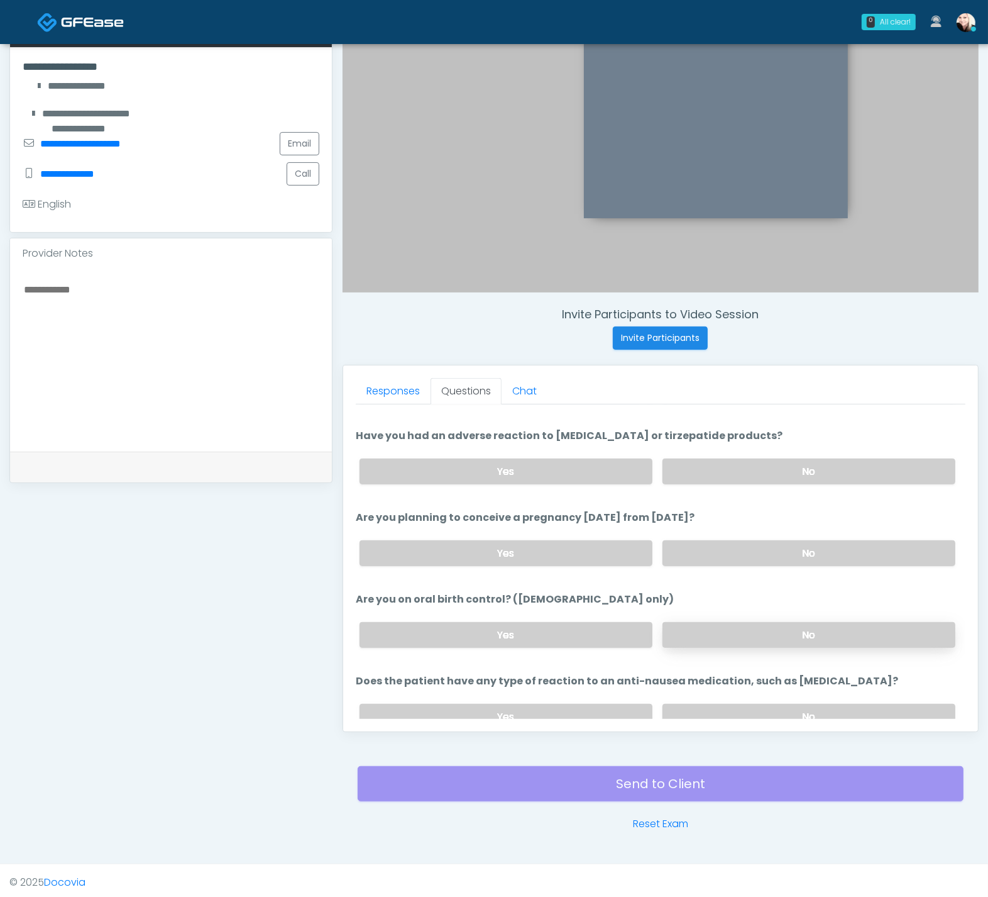
click at [711, 629] on label "No" at bounding box center [809, 635] width 293 height 26
drag, startPoint x: 735, startPoint y: 712, endPoint x: 736, endPoint y: 702, distance: 10.1
click at [735, 712] on label "No" at bounding box center [809, 717] width 293 height 26
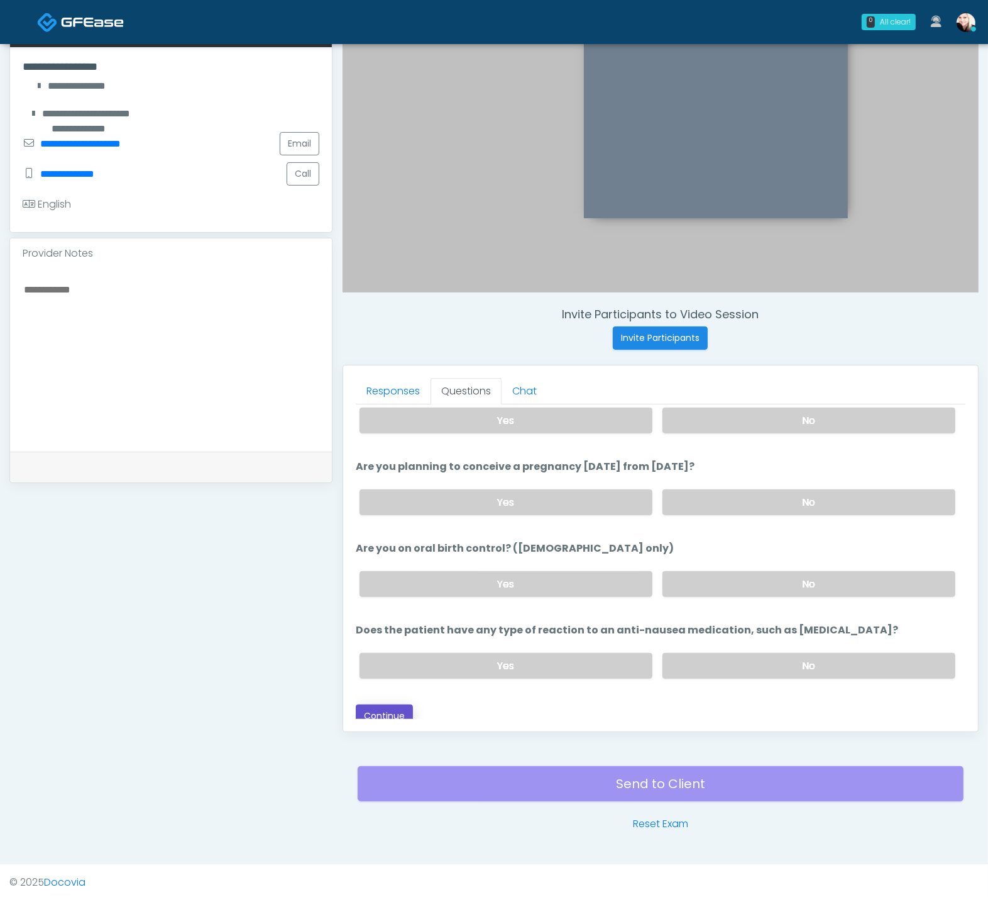
click at [373, 704] on button "Continue" at bounding box center [384, 715] width 57 height 23
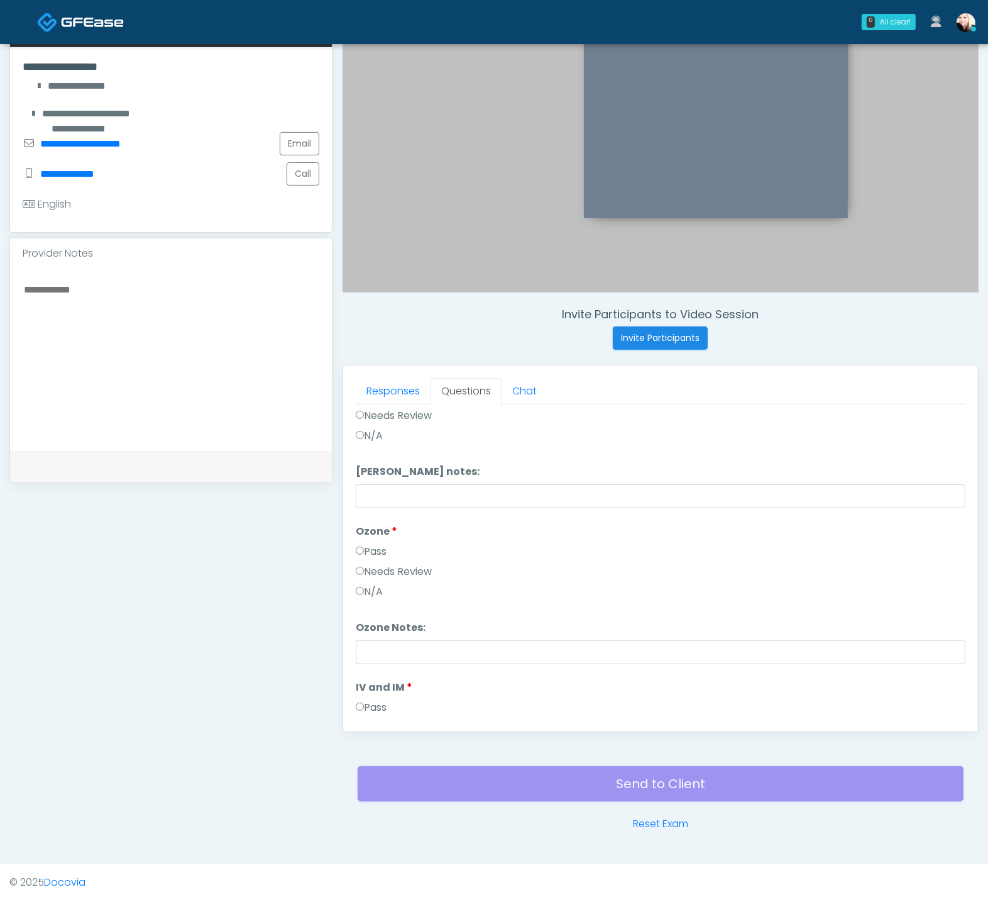
scroll to position [0, 0]
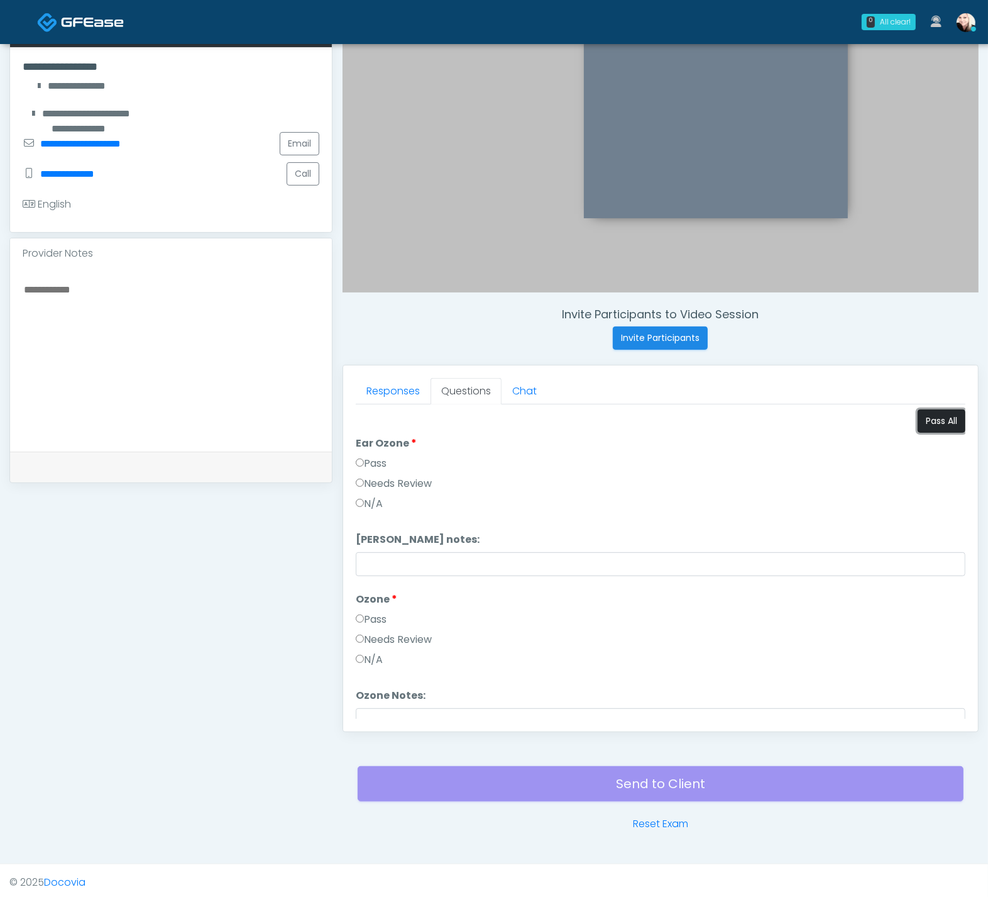
click at [922, 412] on button "Pass All" at bounding box center [942, 420] width 48 height 23
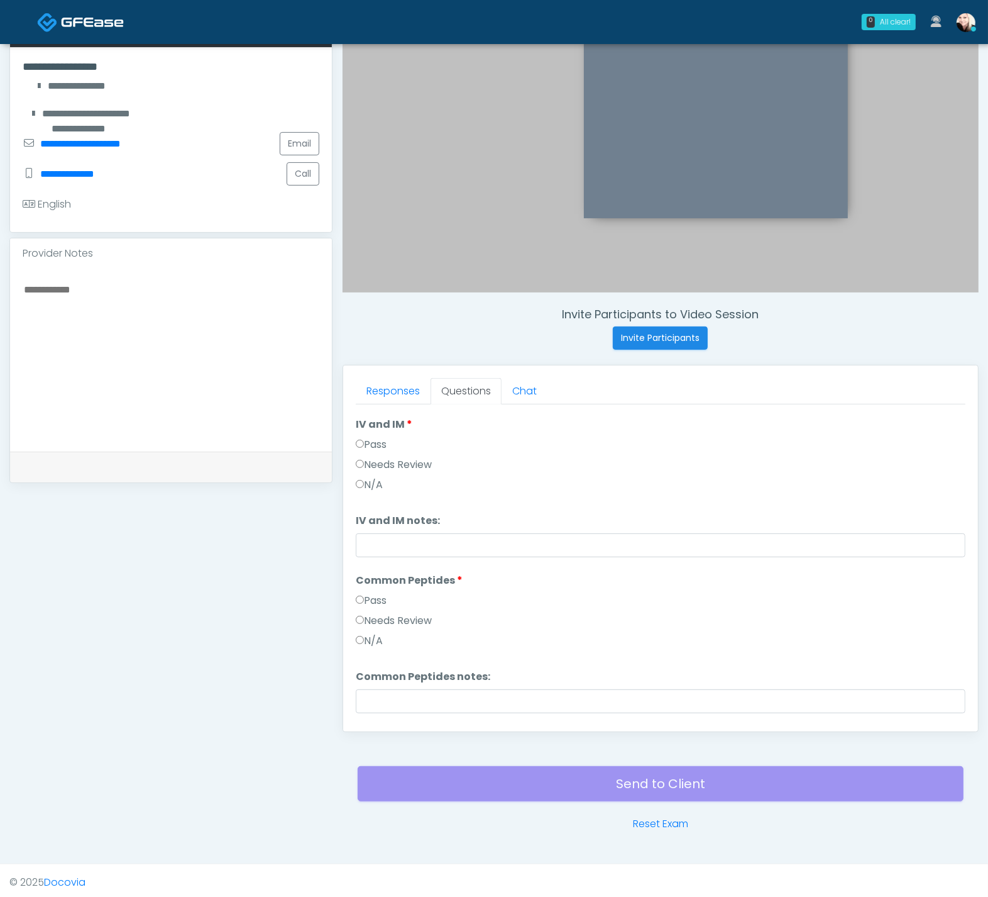
scroll to position [519, 0]
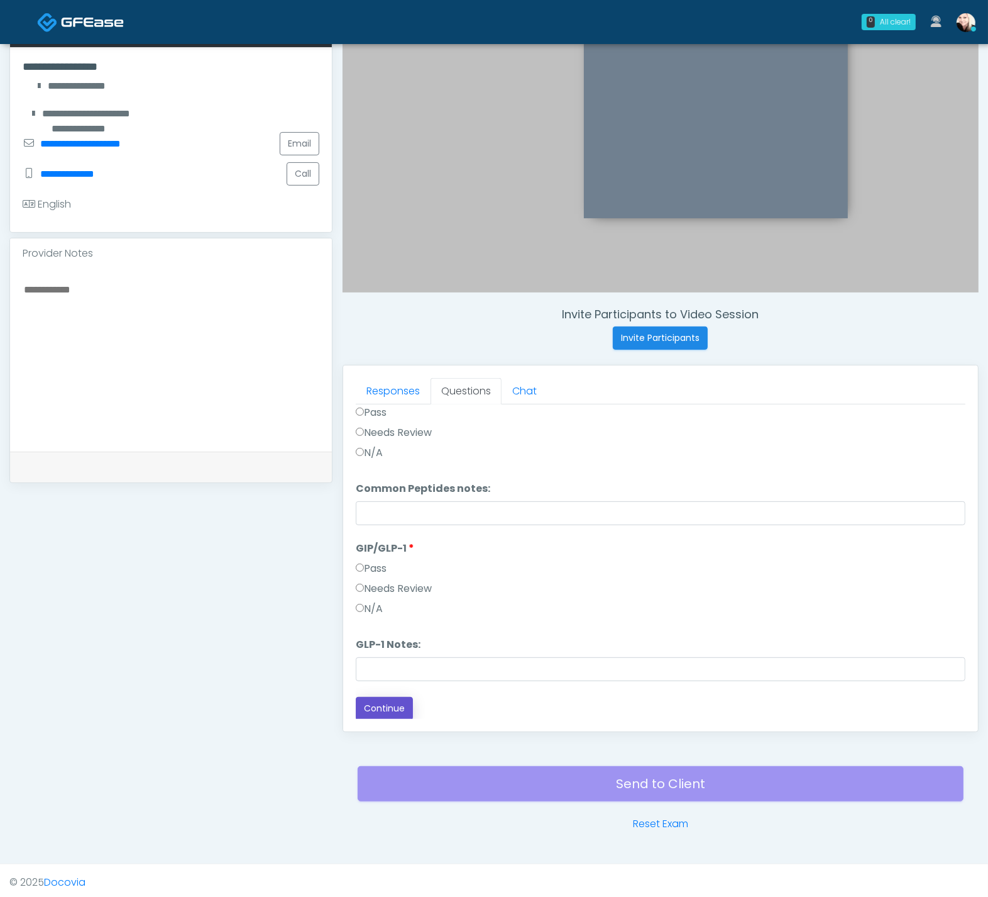
click at [393, 708] on button "Continue" at bounding box center [384, 708] width 57 height 23
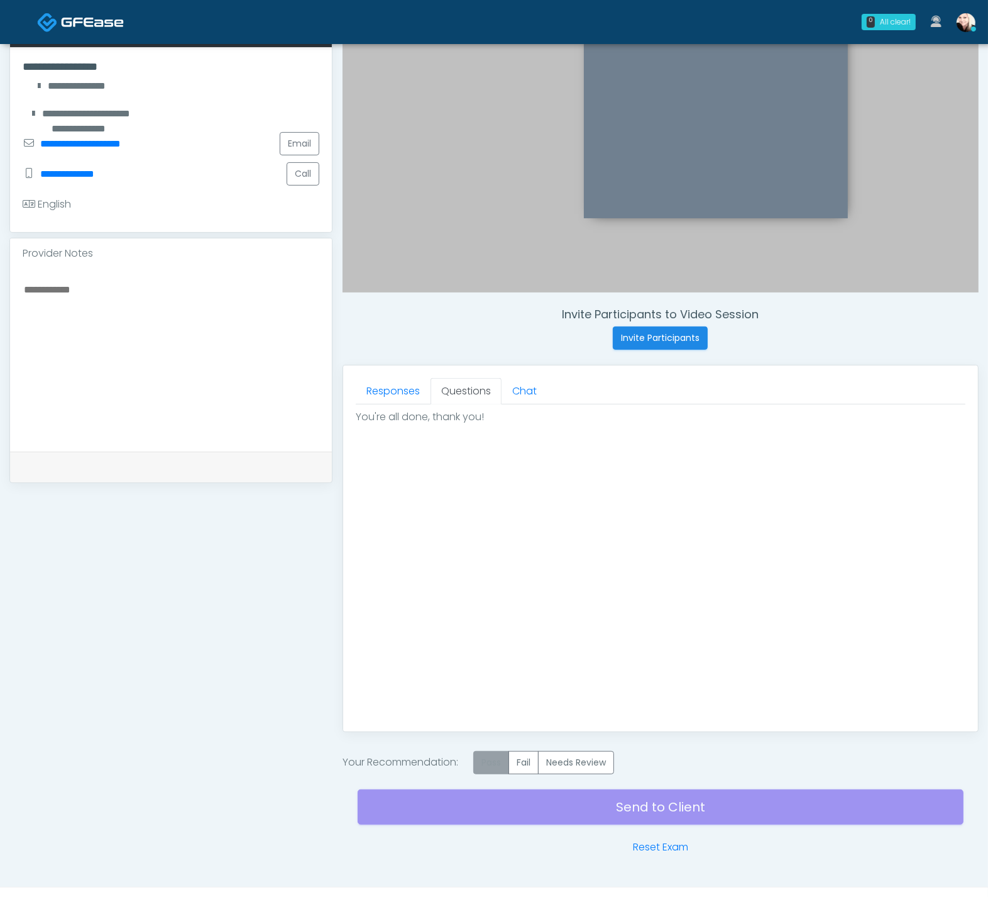
click at [506, 763] on label "Pass" at bounding box center [491, 762] width 36 height 23
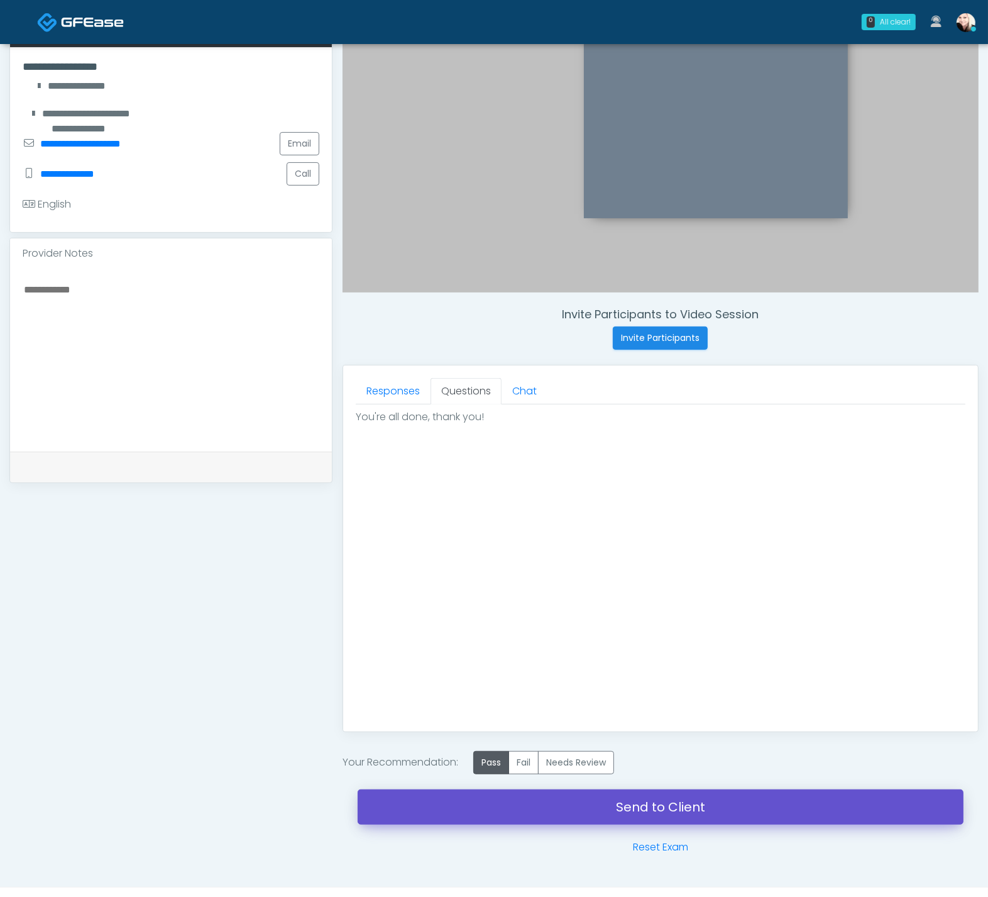
click at [617, 796] on link "Send to Client" at bounding box center [661, 806] width 606 height 35
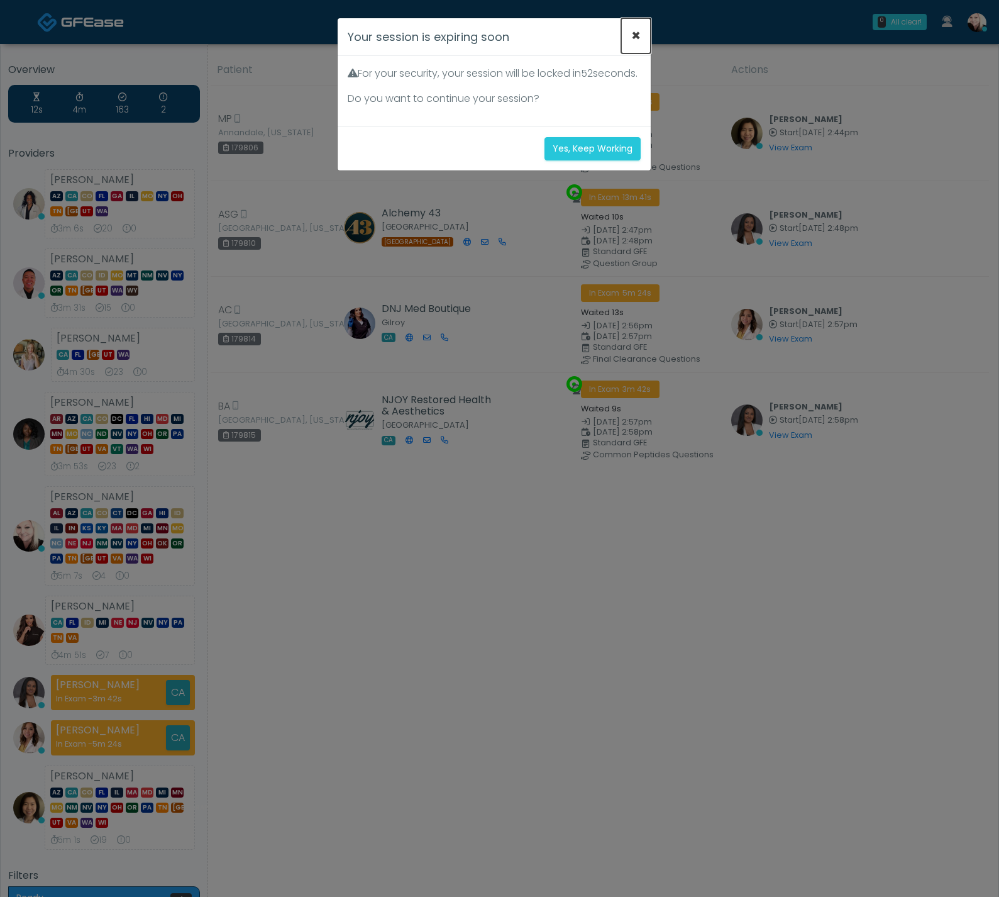
click at [636, 33] on button "×" at bounding box center [636, 35] width 30 height 35
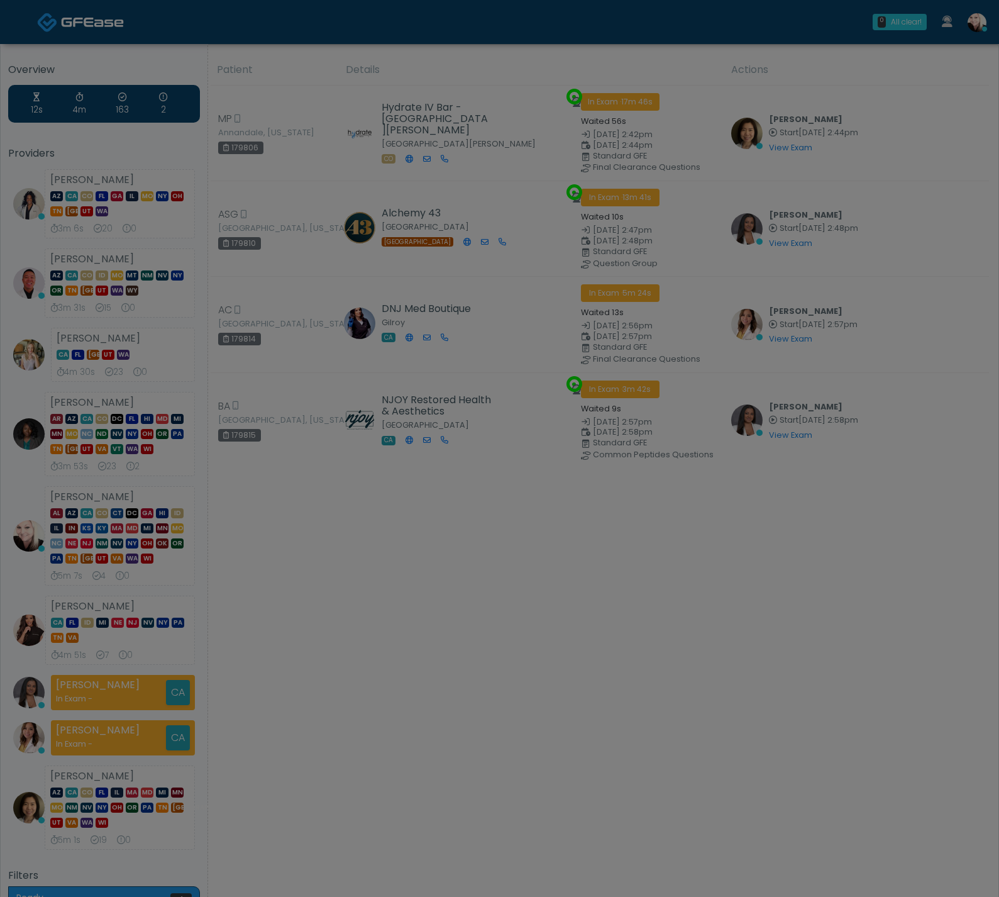
click at [643, 22] on button "×" at bounding box center [636, 4] width 30 height 35
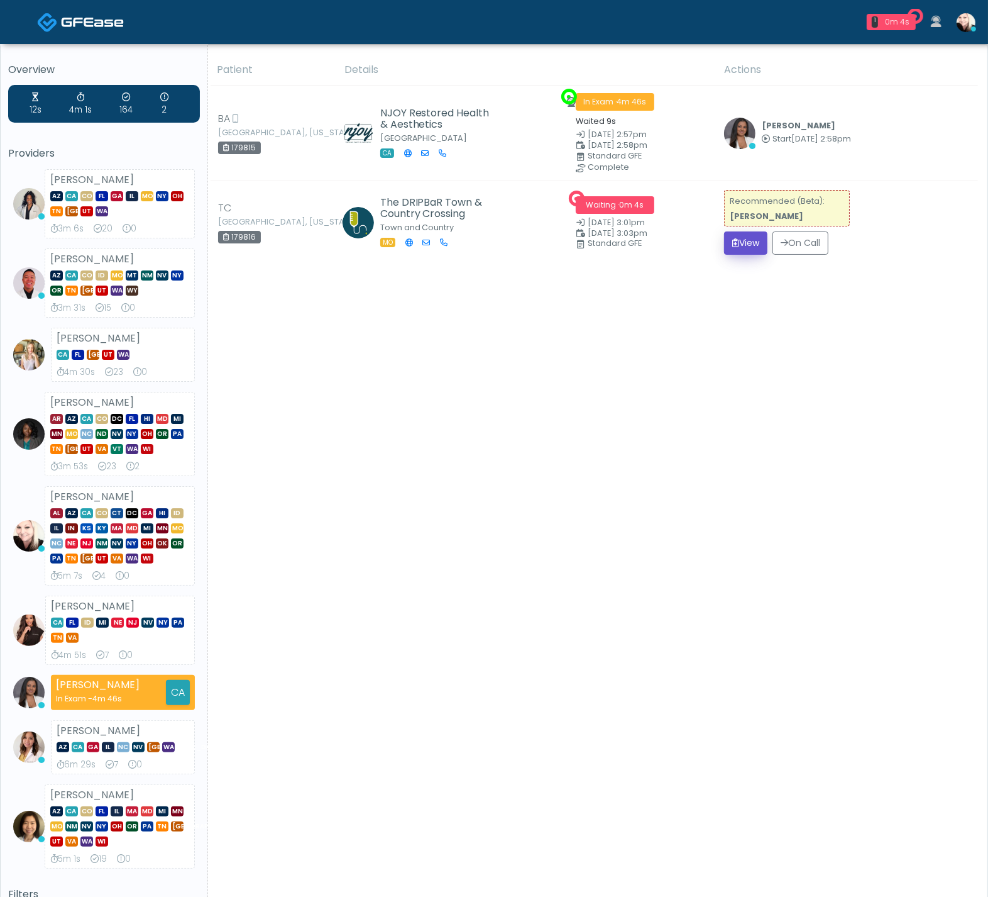
click at [753, 233] on button "View" at bounding box center [745, 242] width 43 height 23
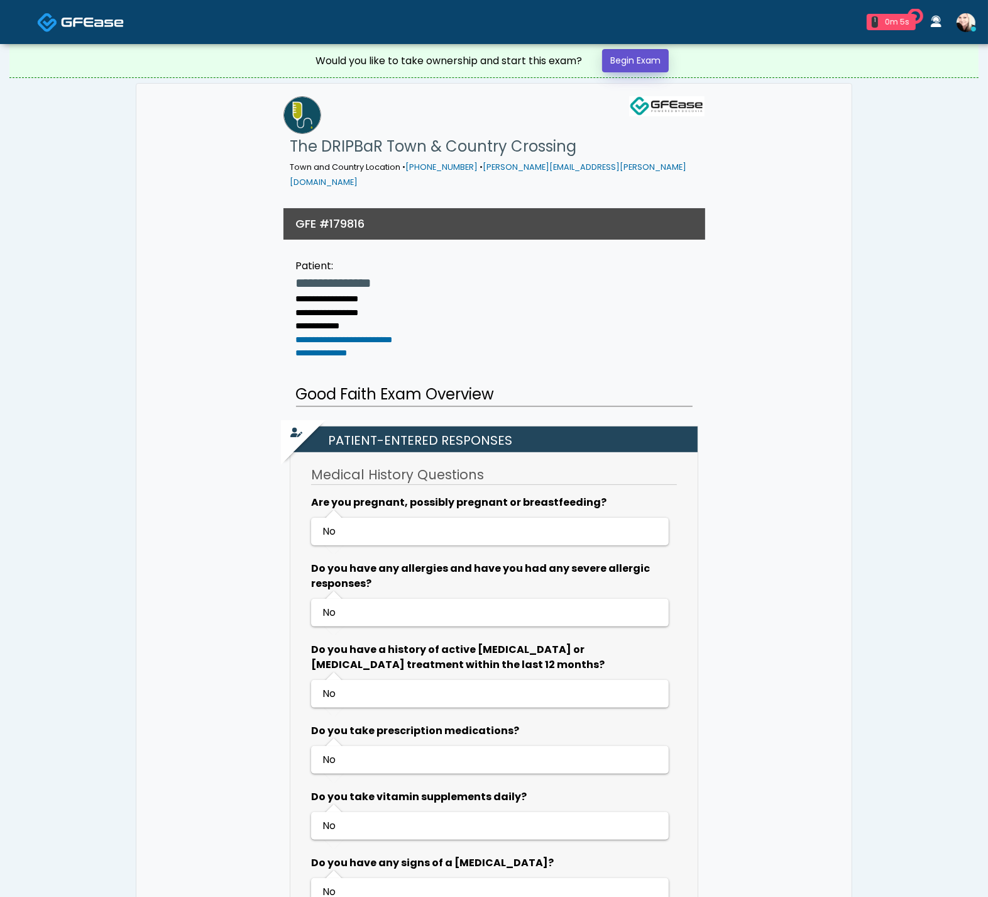
click at [636, 69] on link "Begin Exam" at bounding box center [635, 60] width 67 height 23
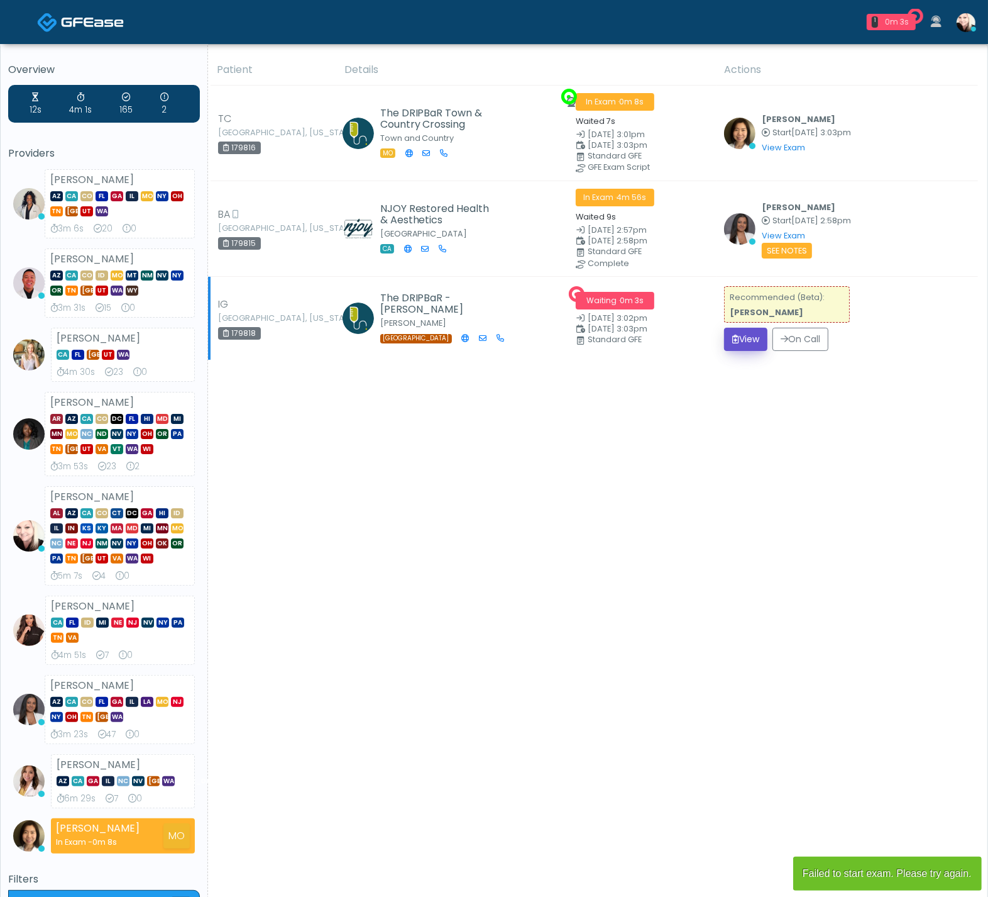
click at [743, 333] on button "View" at bounding box center [745, 339] width 43 height 23
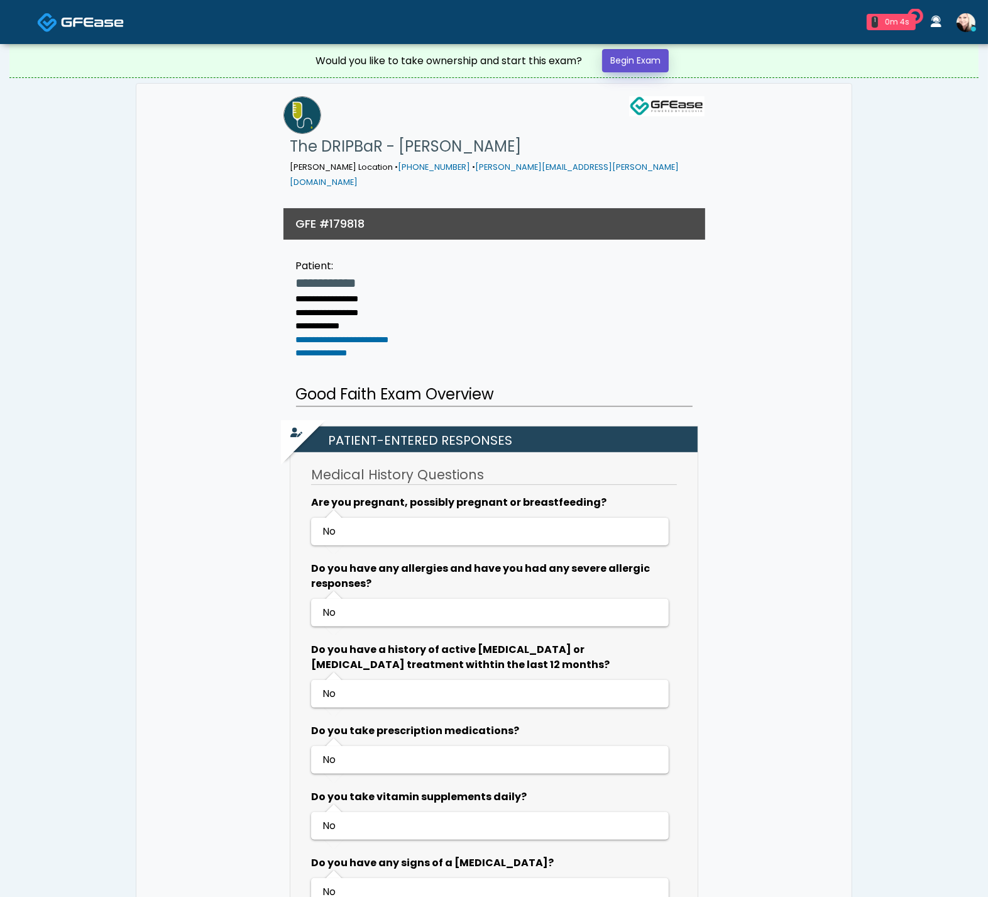
click at [642, 60] on link "Begin Exam" at bounding box center [635, 60] width 67 height 23
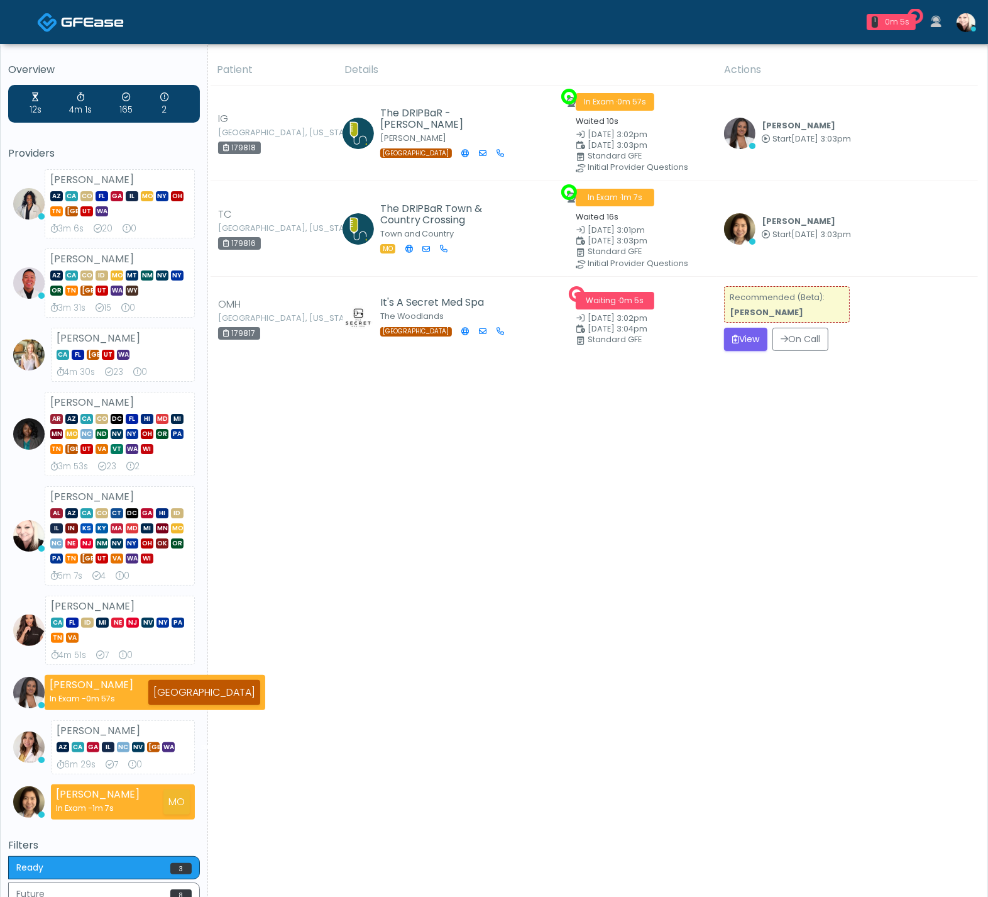
click at [629, 446] on div "Patient Details Actions" at bounding box center [593, 532] width 770 height 954
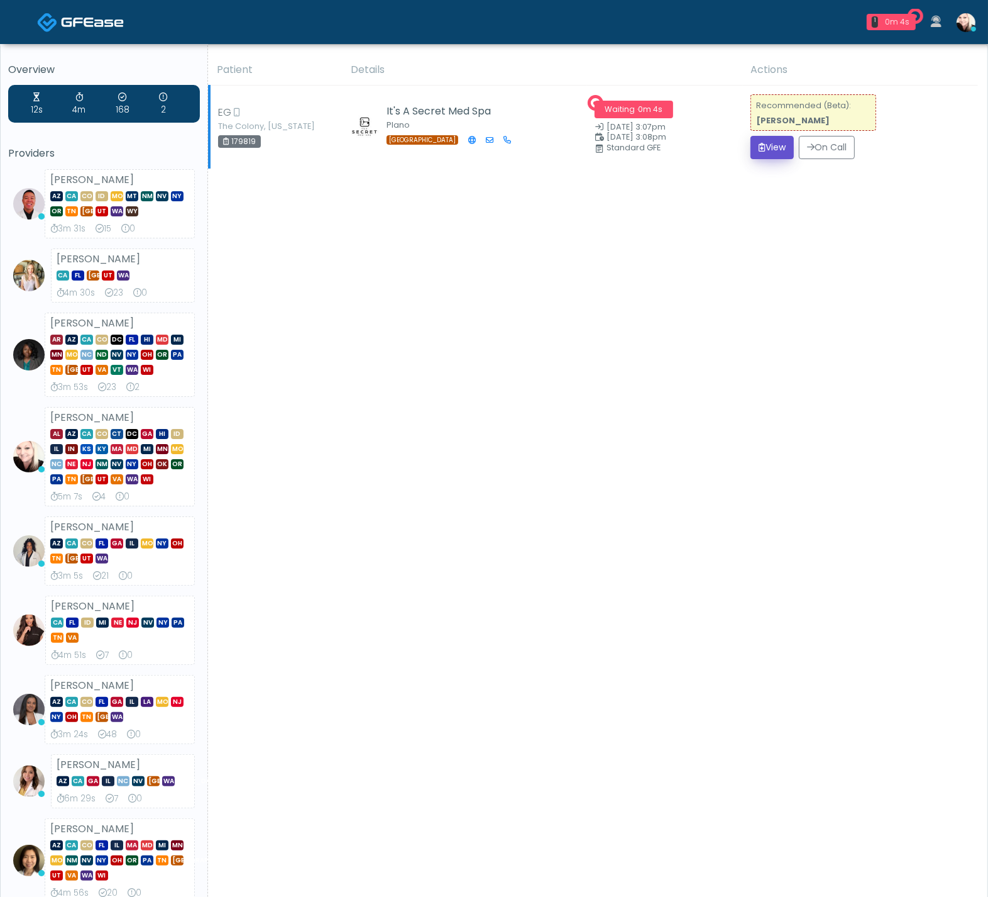
click at [763, 142] on button "View" at bounding box center [772, 147] width 43 height 23
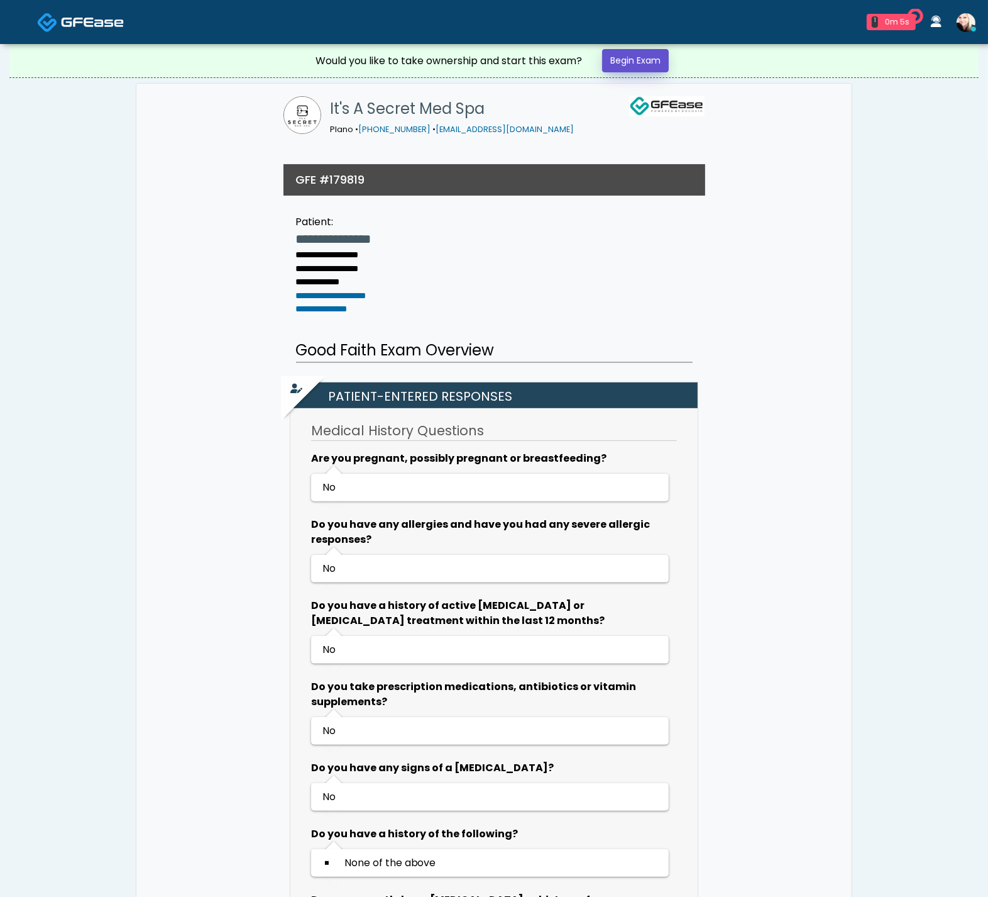
click at [631, 65] on link "Begin Exam" at bounding box center [635, 60] width 67 height 23
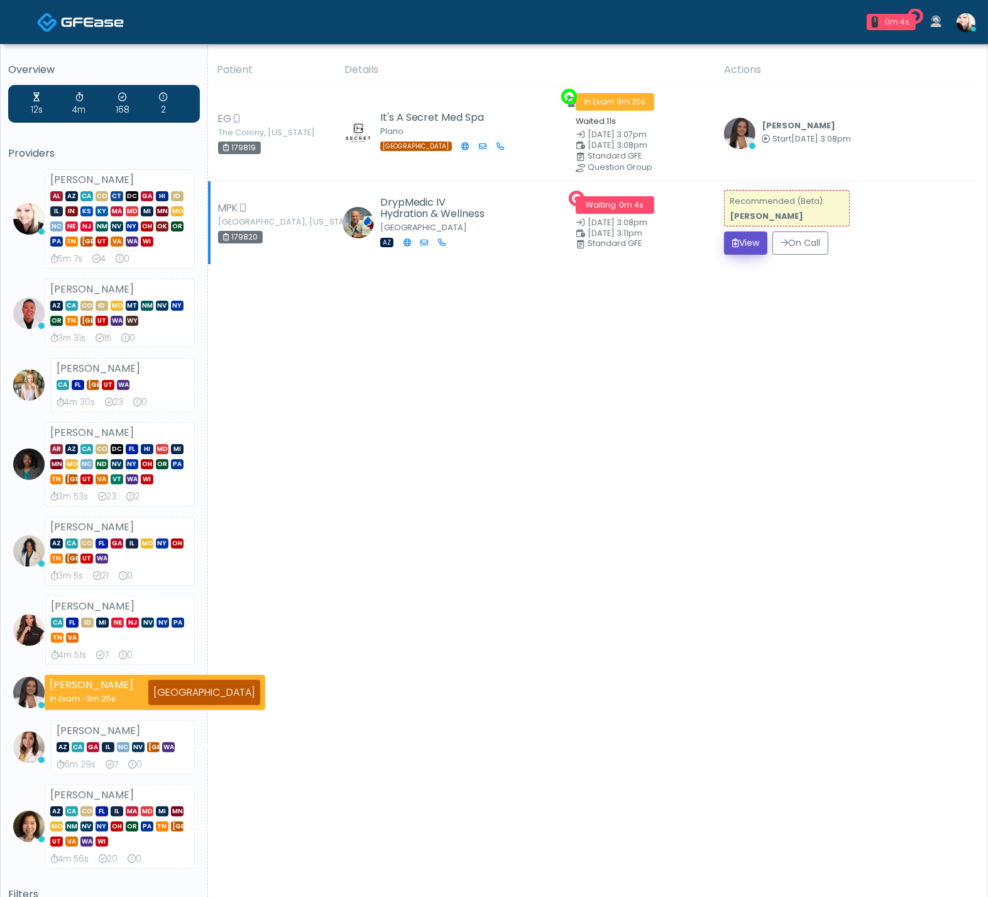
click at [756, 238] on button "View" at bounding box center [745, 242] width 43 height 23
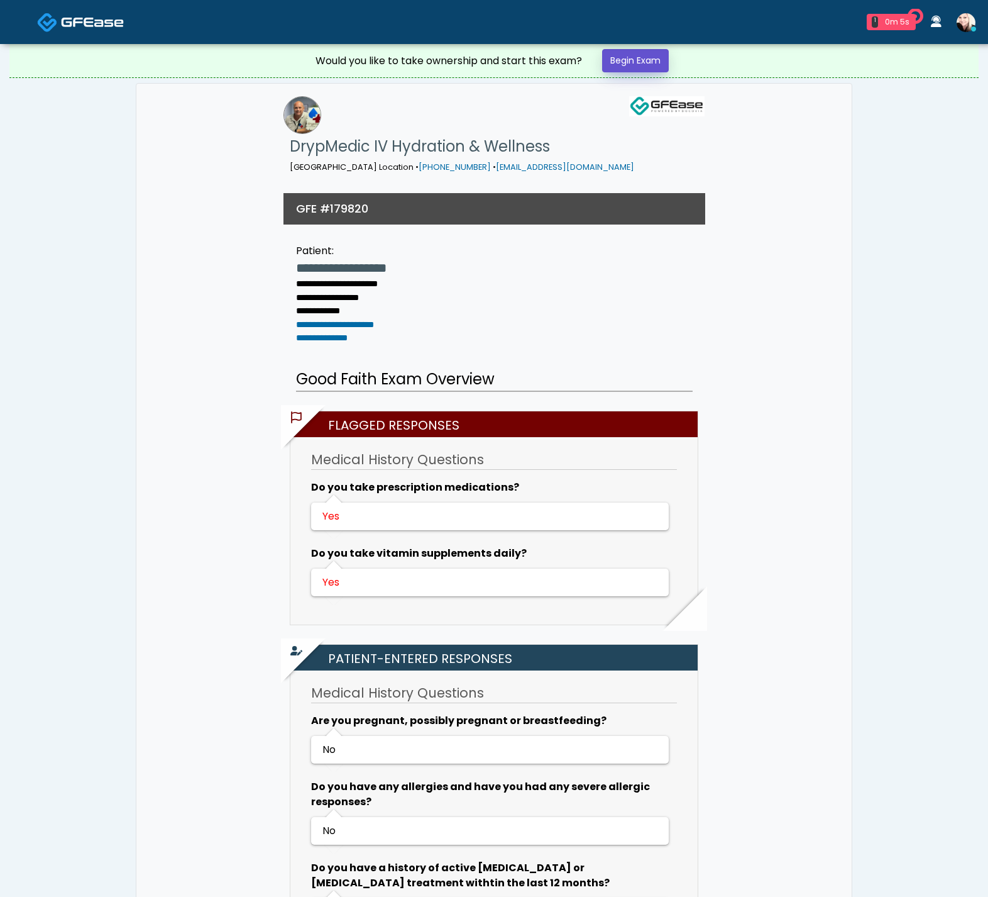
click at [626, 53] on link "Begin Exam" at bounding box center [635, 60] width 67 height 23
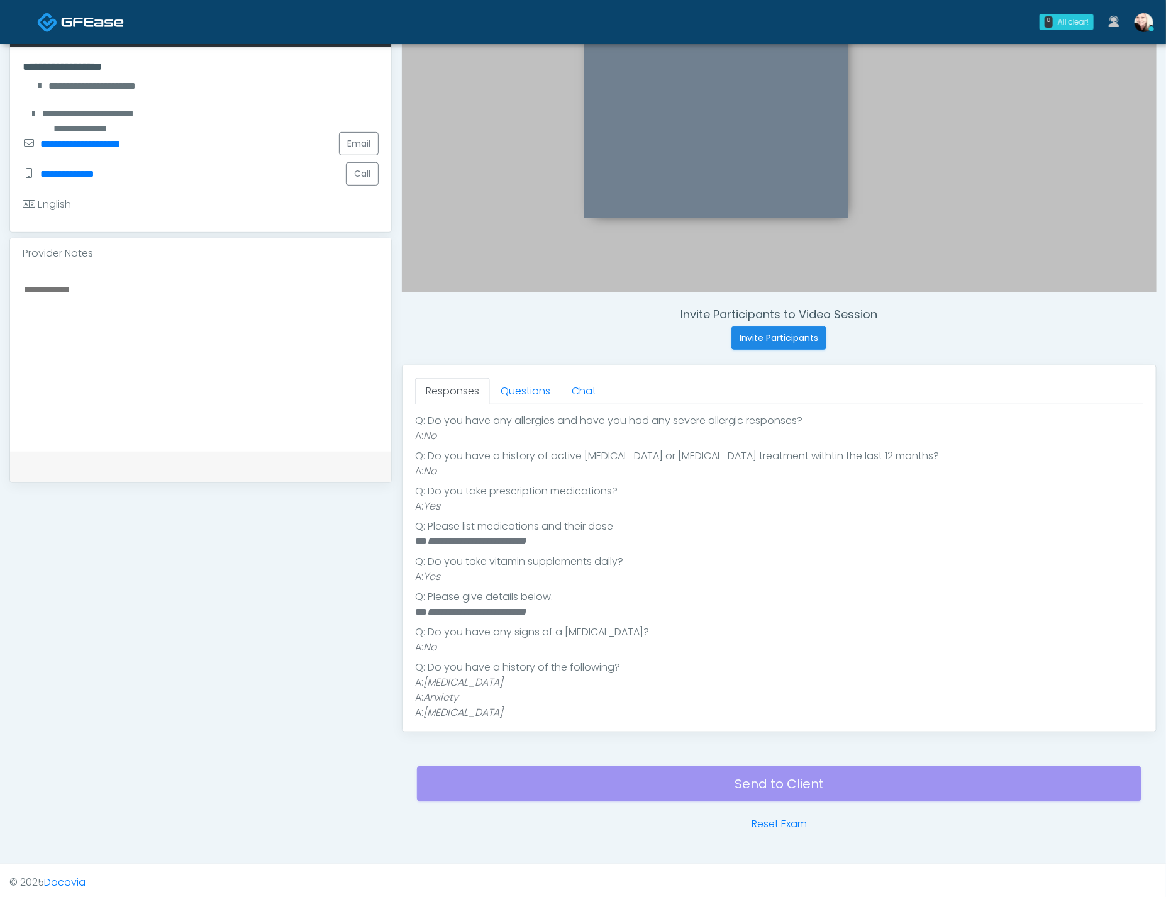
scroll to position [246, 0]
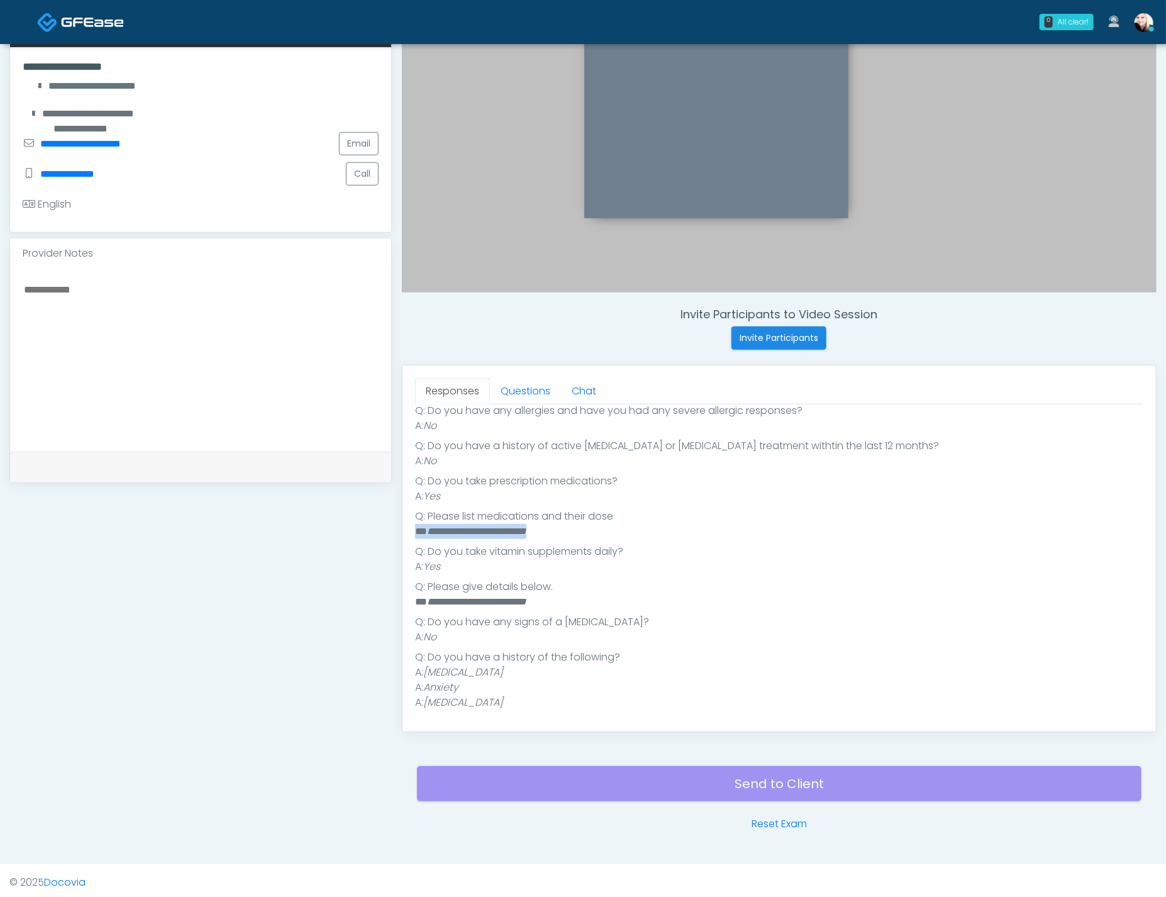
drag, startPoint x: 446, startPoint y: 526, endPoint x: 616, endPoint y: 523, distance: 169.8
click at [614, 522] on div "Responses Questions Chat Good Faith Exam Script Good Faith Exam Script INTRODUC…" at bounding box center [778, 548] width 753 height 366
click at [624, 524] on li "**********" at bounding box center [774, 531] width 719 height 15
drag, startPoint x: 597, startPoint y: 533, endPoint x: 428, endPoint y: 528, distance: 169.8
click at [429, 528] on li "**********" at bounding box center [774, 531] width 719 height 15
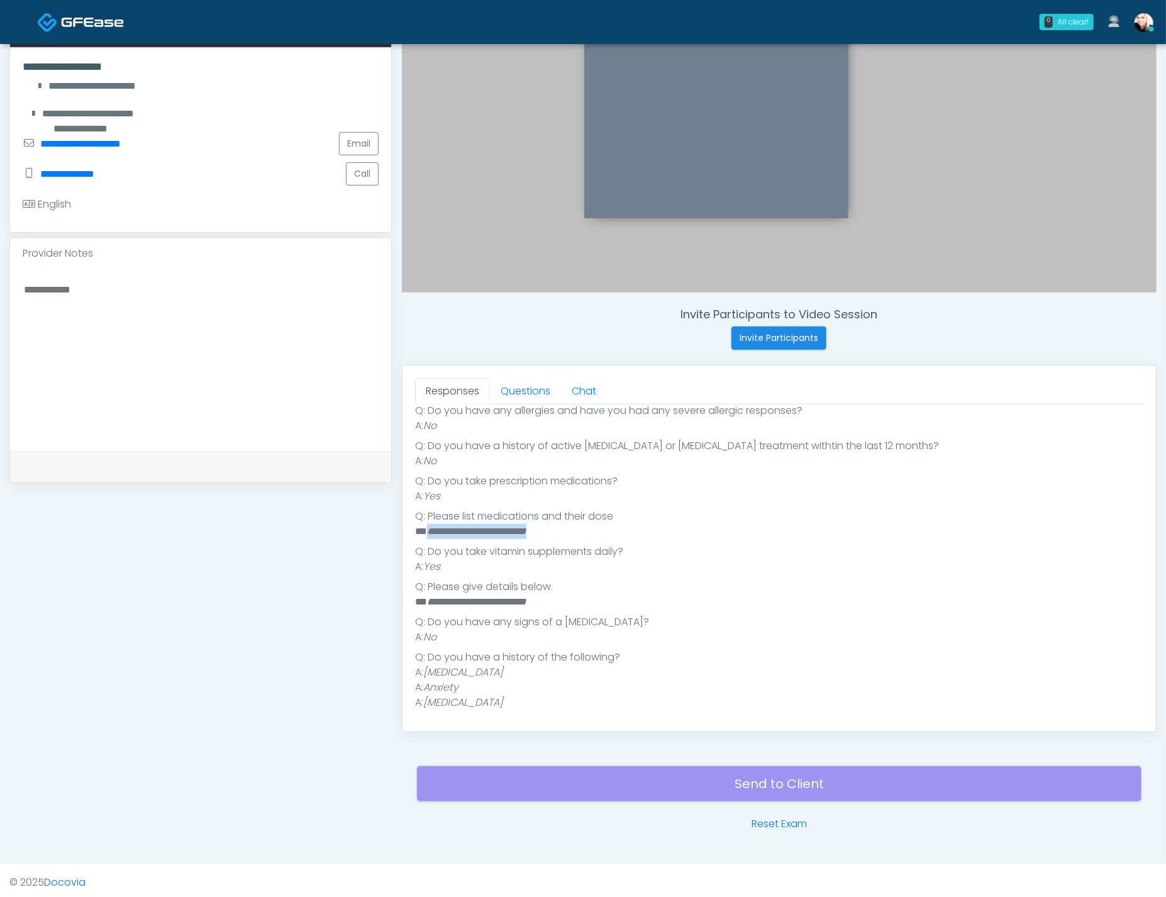
click at [428, 528] on em "**********" at bounding box center [476, 530] width 99 height 9
drag, startPoint x: 426, startPoint y: 528, endPoint x: 633, endPoint y: 532, distance: 206.9
click at [616, 532] on li "**********" at bounding box center [774, 531] width 719 height 15
click at [633, 532] on li "**********" at bounding box center [774, 531] width 719 height 15
click at [503, 382] on link "Questions" at bounding box center [525, 391] width 71 height 26
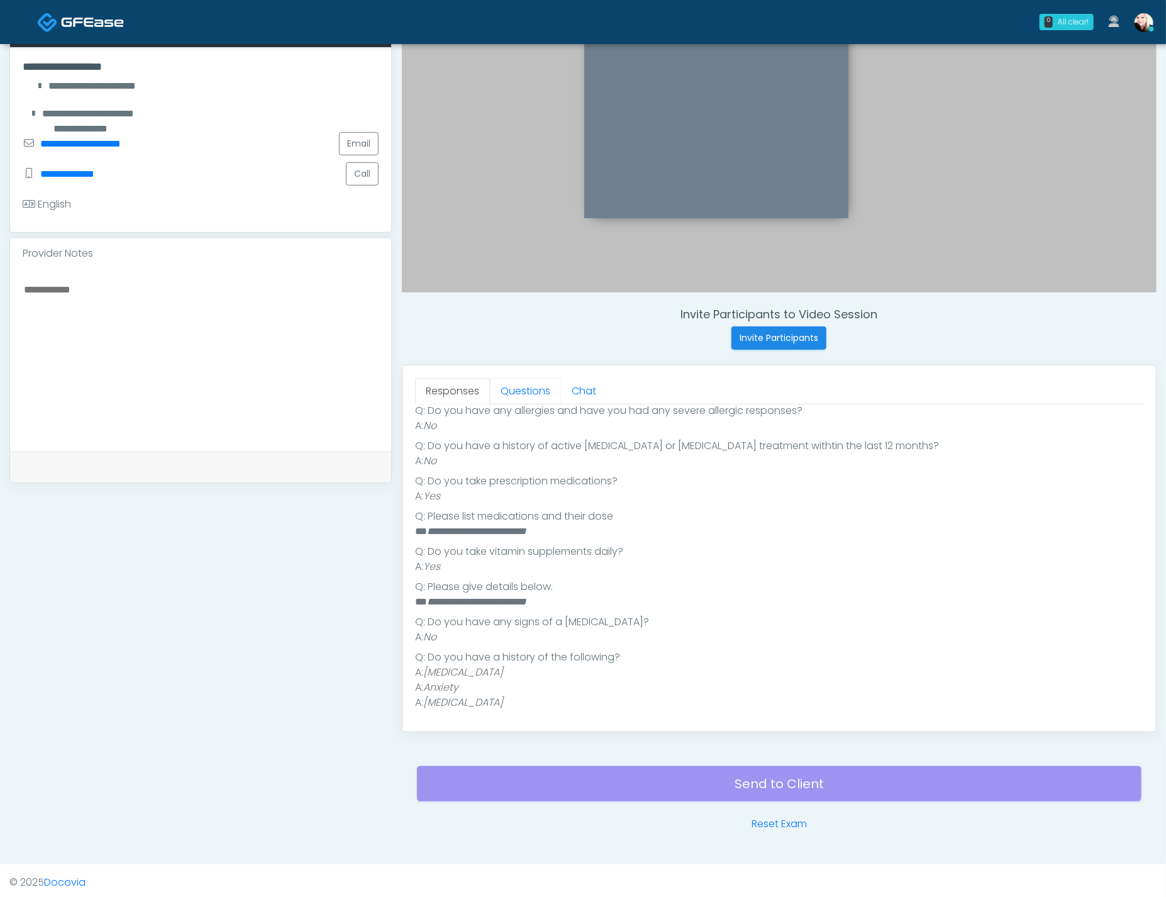
scroll to position [0, 0]
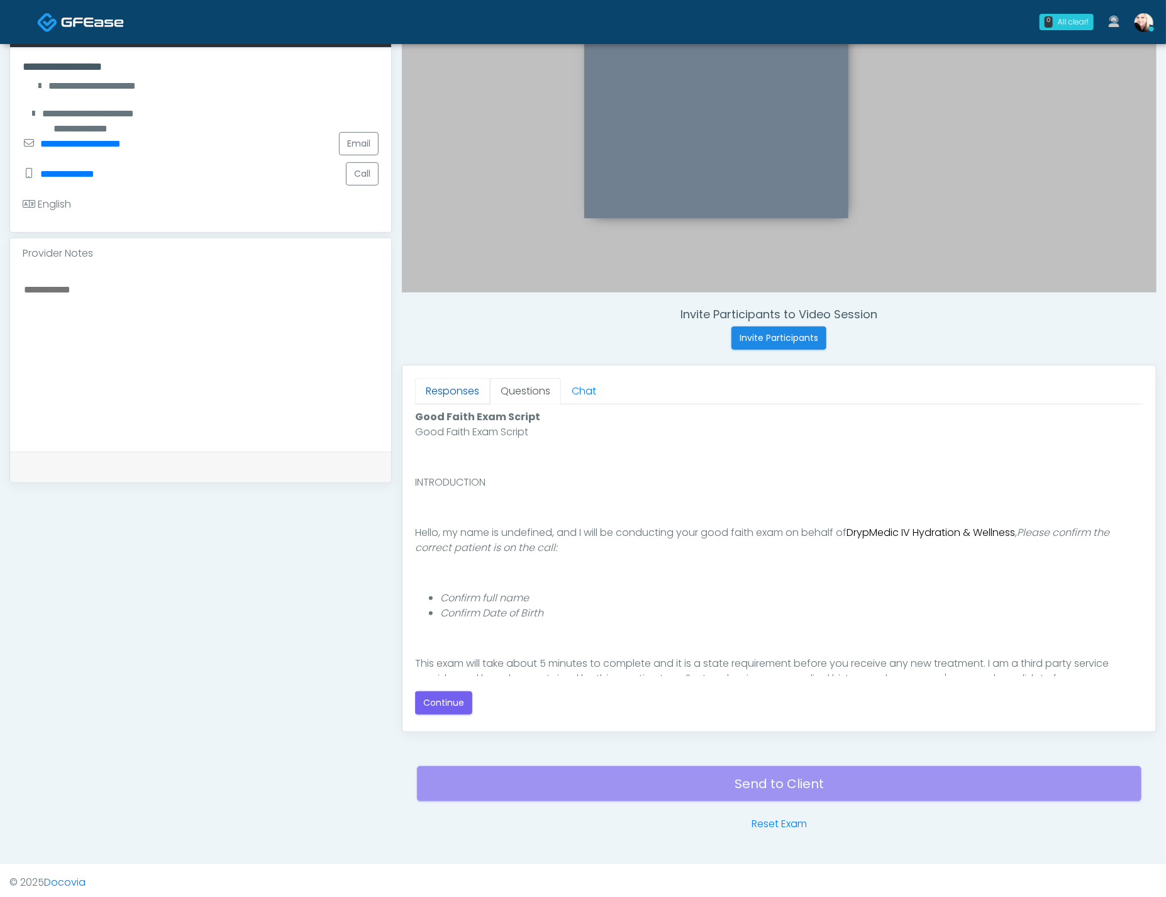
click at [434, 388] on link "Responses" at bounding box center [452, 391] width 75 height 26
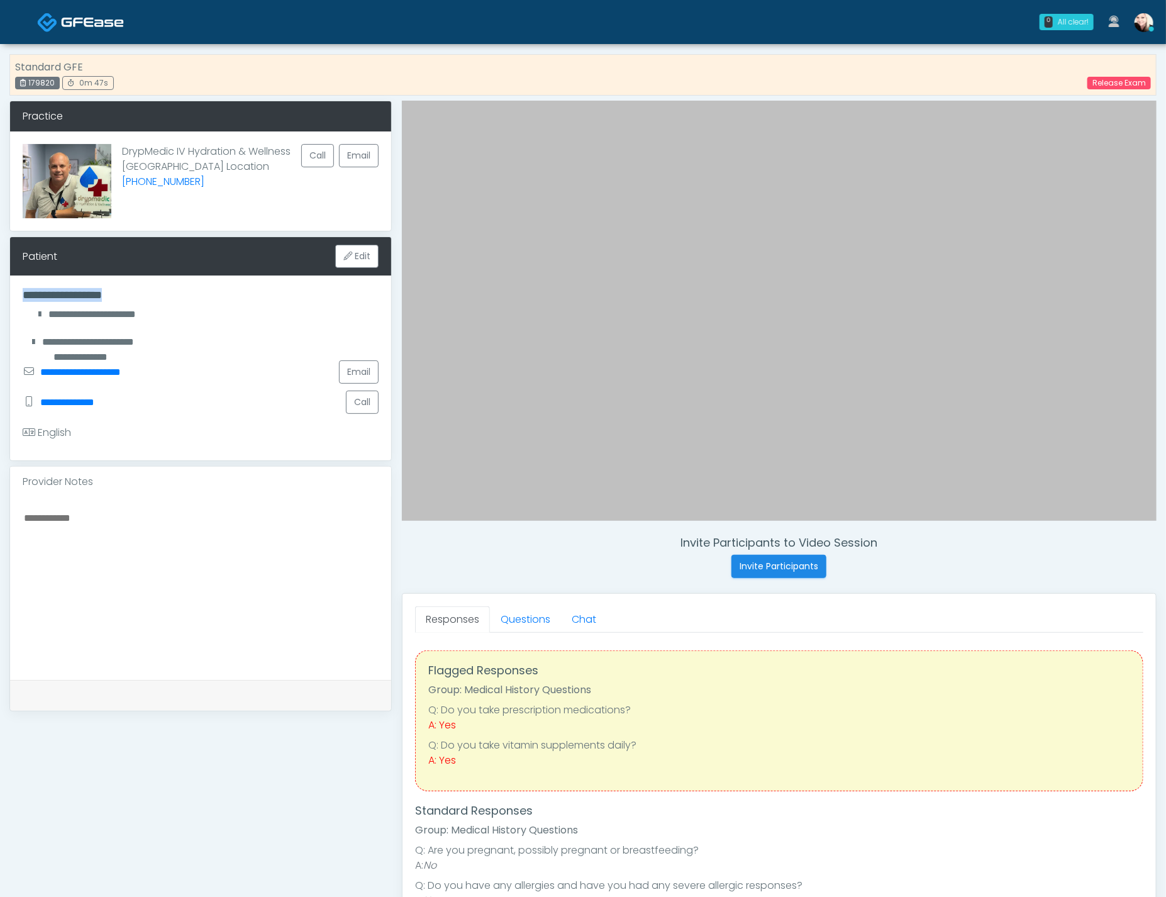
drag, startPoint x: 35, startPoint y: 293, endPoint x: 124, endPoint y: 301, distance: 89.7
click at [124, 301] on div "**********" at bounding box center [200, 367] width 381 height 185
drag, startPoint x: 624, startPoint y: 680, endPoint x: 579, endPoint y: 659, distance: 49.2
click at [622, 680] on div "Flagged Responses Group: Medical History Questions Q: Do you take prescription …" at bounding box center [779, 720] width 728 height 141
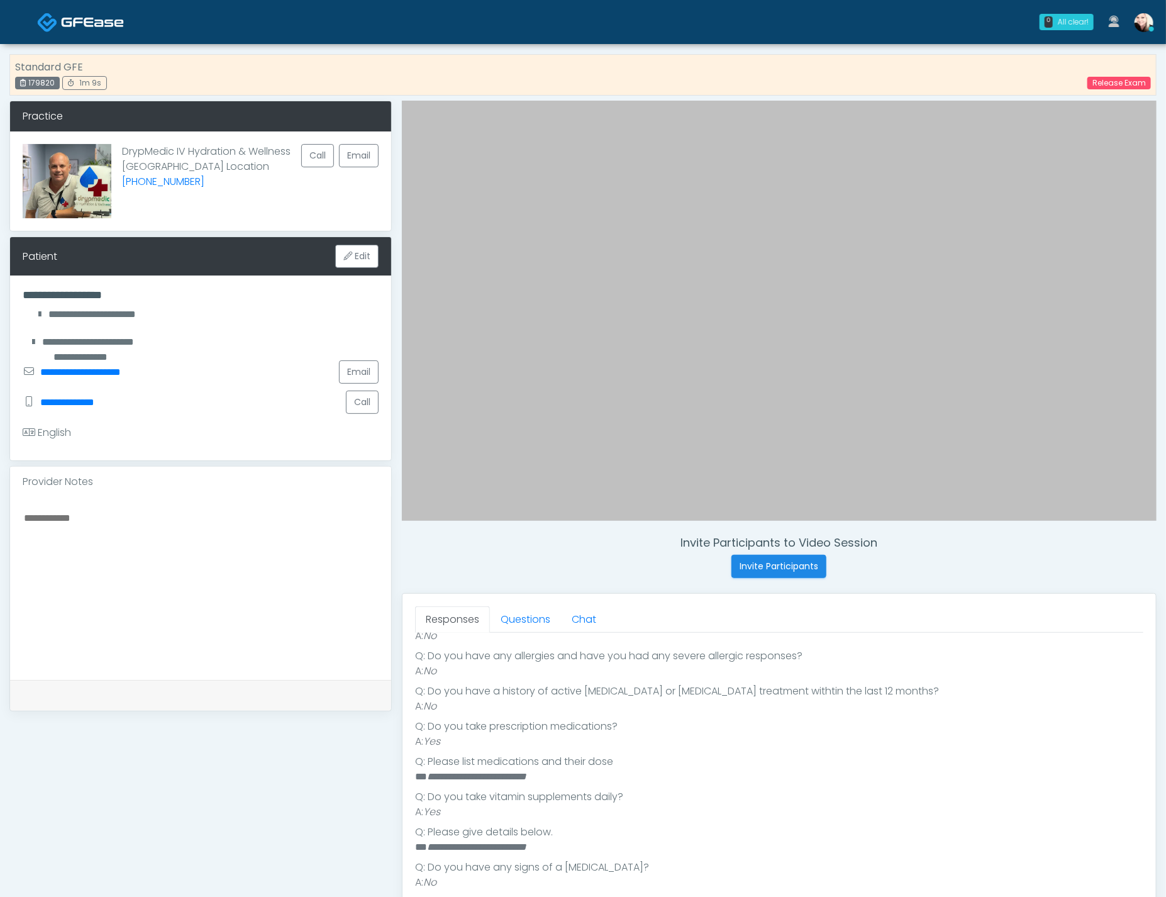
scroll to position [230, 0]
drag, startPoint x: 426, startPoint y: 775, endPoint x: 596, endPoint y: 780, distance: 170.5
click at [594, 780] on li "**********" at bounding box center [774, 775] width 719 height 15
click at [602, 779] on li "**********" at bounding box center [774, 775] width 719 height 15
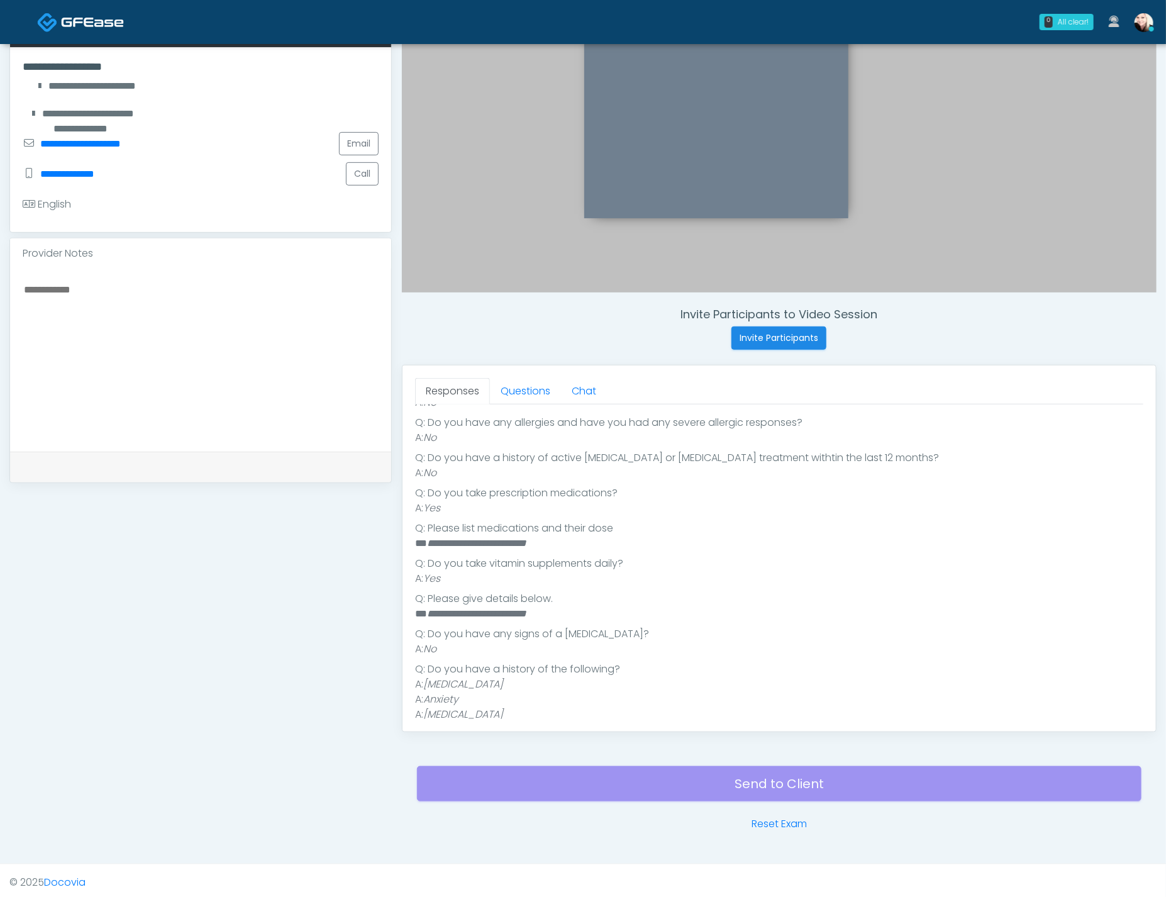
scroll to position [58, 0]
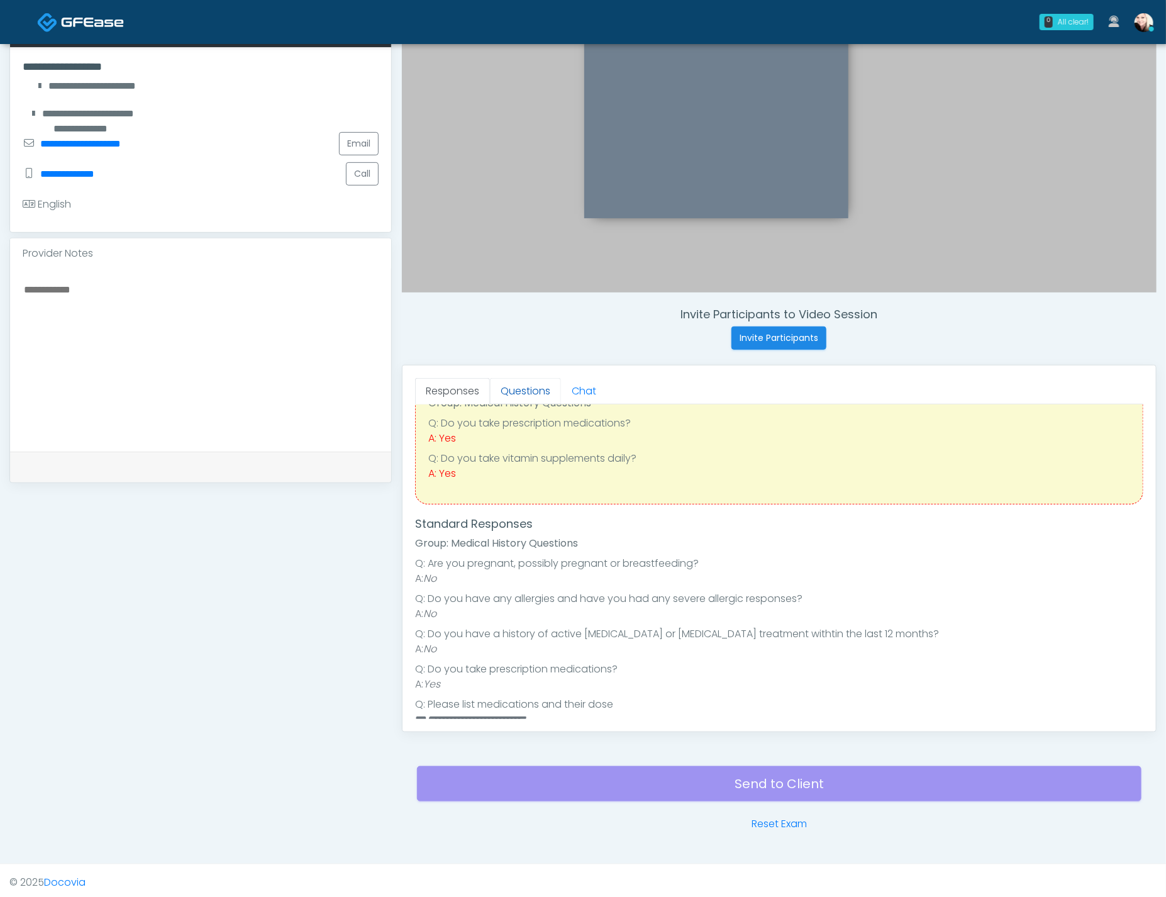
click at [525, 394] on link "Questions" at bounding box center [525, 391] width 71 height 26
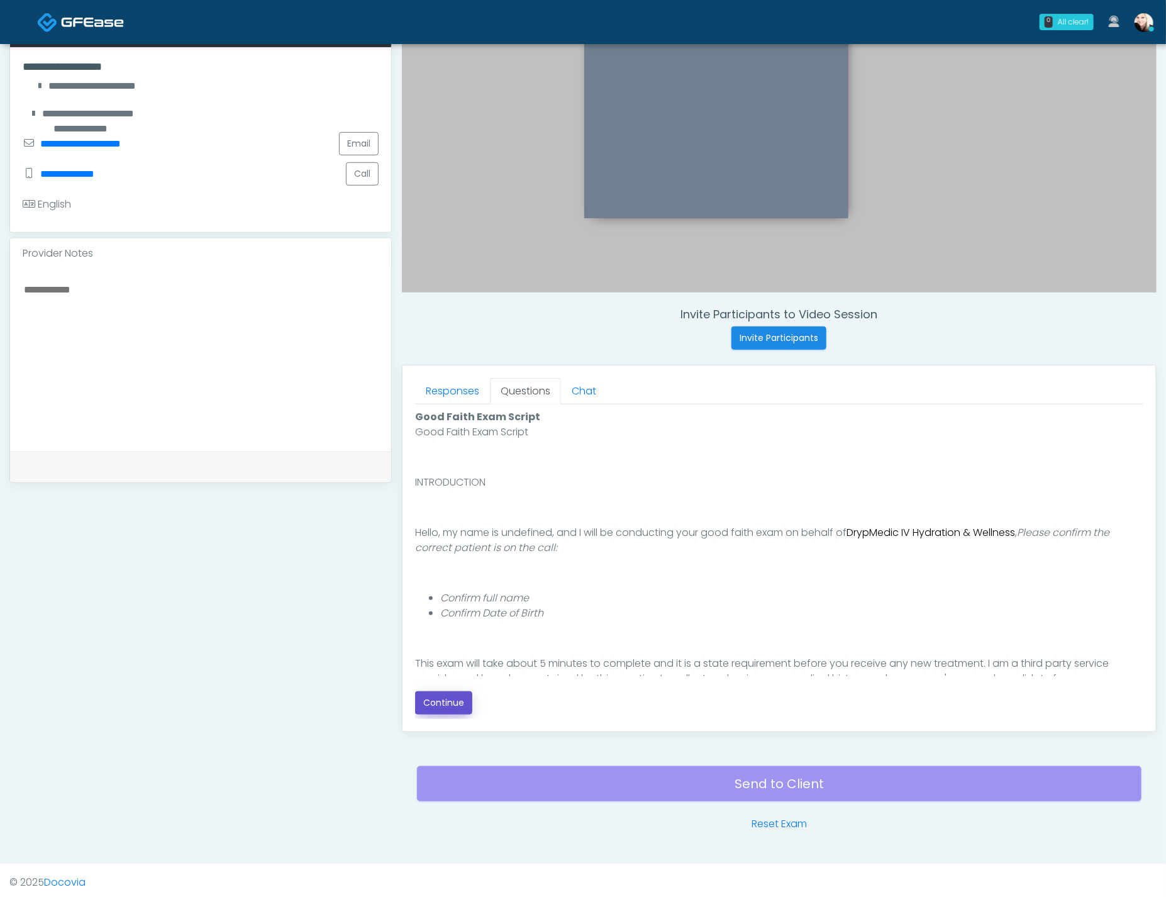
click at [438, 692] on button "Continue" at bounding box center [443, 702] width 57 height 23
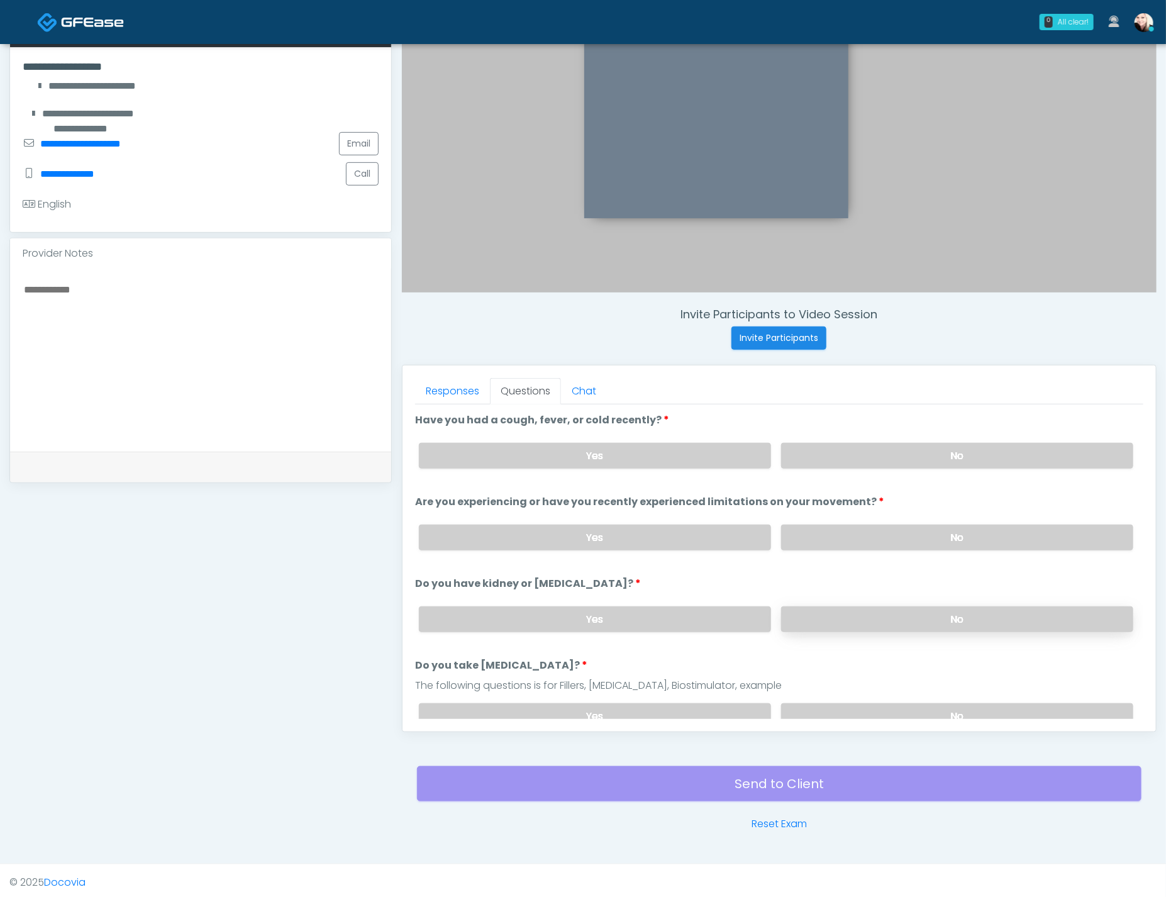
click at [852, 616] on label "No" at bounding box center [957, 619] width 352 height 26
click at [862, 703] on label "No" at bounding box center [957, 716] width 352 height 26
drag, startPoint x: 812, startPoint y: 451, endPoint x: 815, endPoint y: 528, distance: 76.1
click at [812, 453] on label "No" at bounding box center [957, 456] width 352 height 26
click at [816, 534] on label "No" at bounding box center [957, 537] width 352 height 26
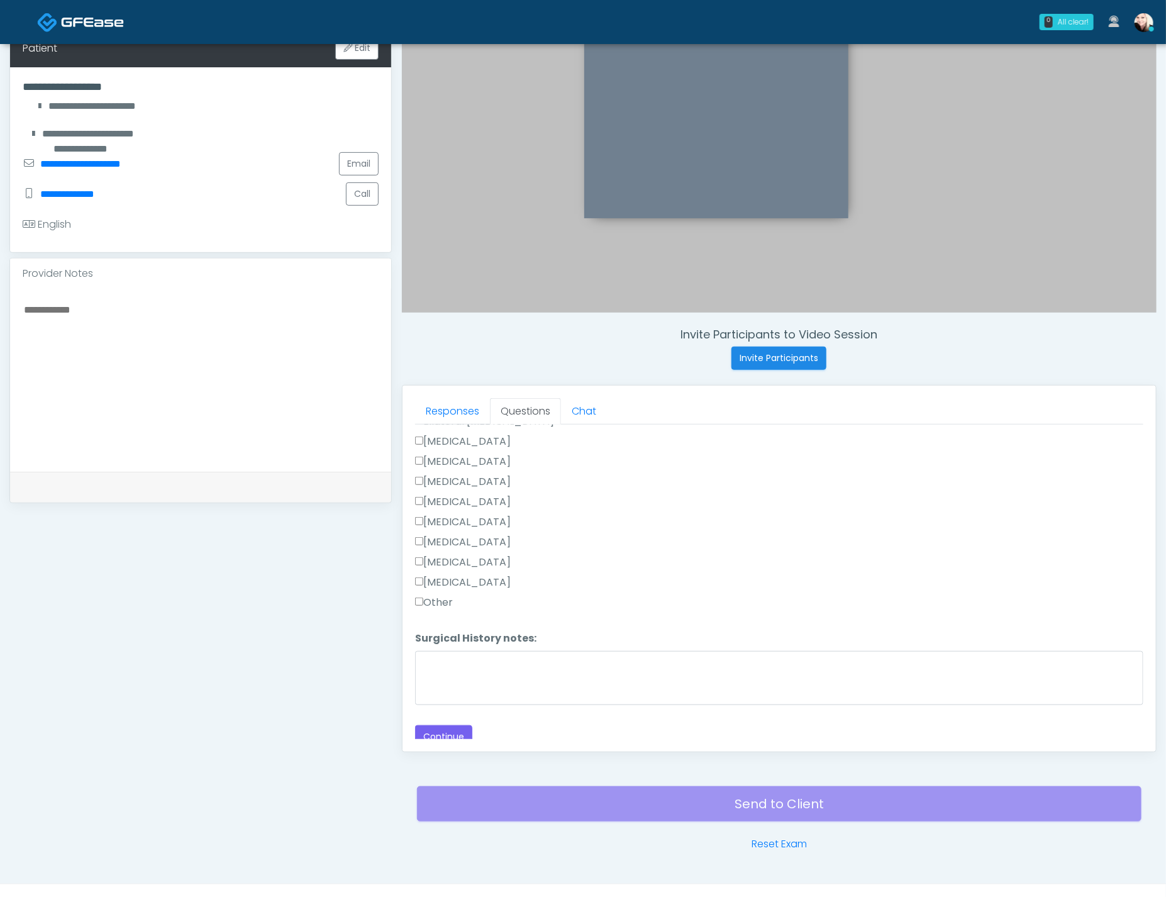
scroll to position [815, 0]
click at [436, 728] on button "Continue" at bounding box center [443, 734] width 57 height 23
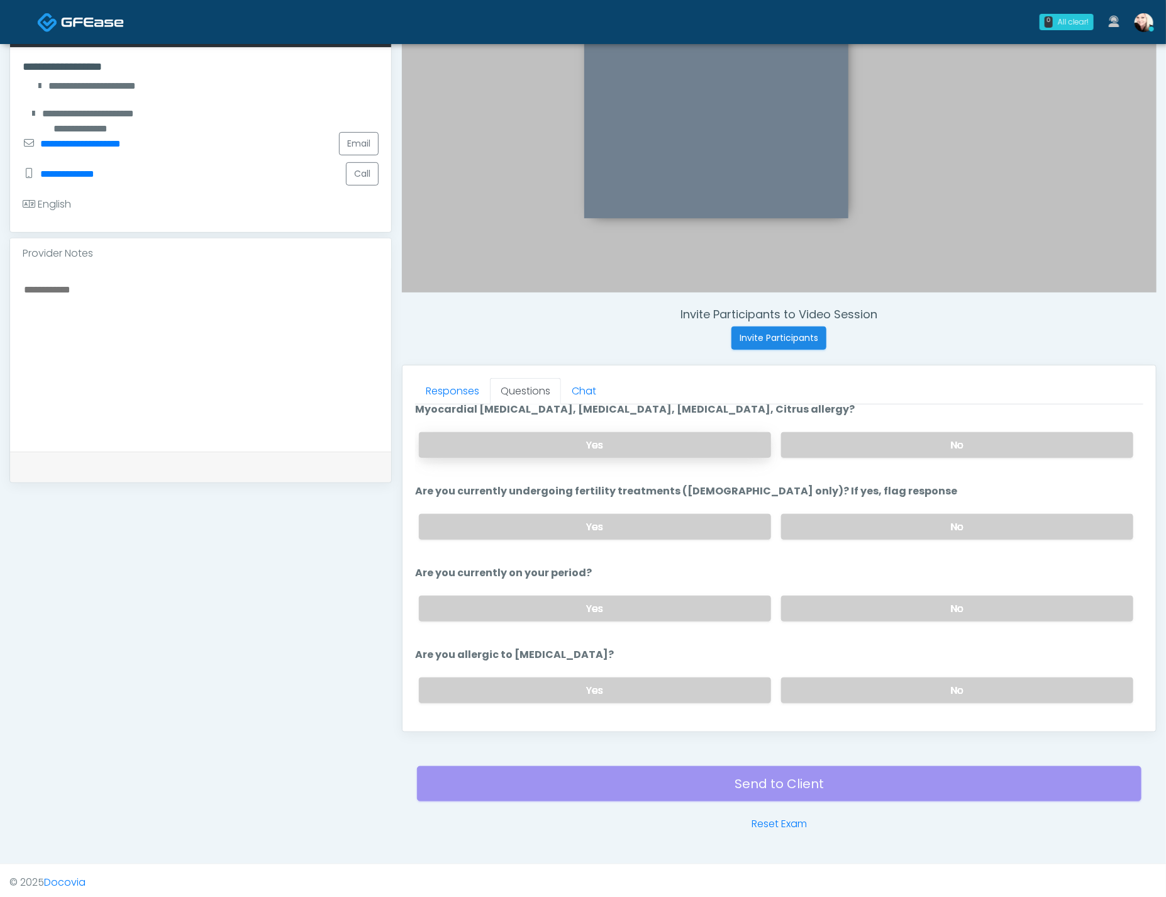
scroll to position [0, 0]
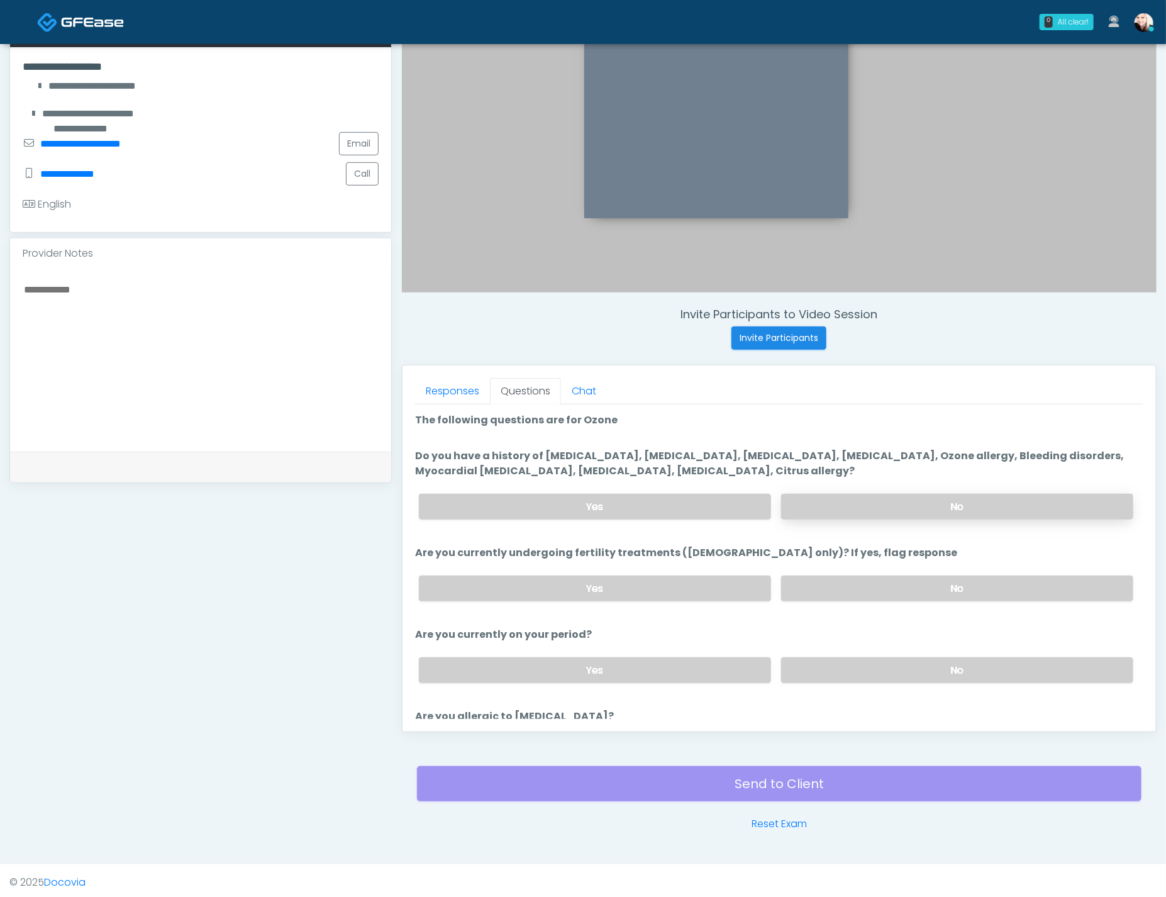
click at [866, 497] on label "No" at bounding box center [957, 507] width 352 height 26
drag, startPoint x: 705, startPoint y: 468, endPoint x: 501, endPoint y: 431, distance: 207.0
click at [509, 433] on ol "The following questions are for Ozone The following questions are for Ozone Do …" at bounding box center [779, 593] width 728 height 362
click at [494, 442] on ol "The following questions are for Ozone The following questions are for Ozone Do …" at bounding box center [779, 593] width 728 height 362
click at [781, 575] on label "No" at bounding box center [957, 588] width 352 height 26
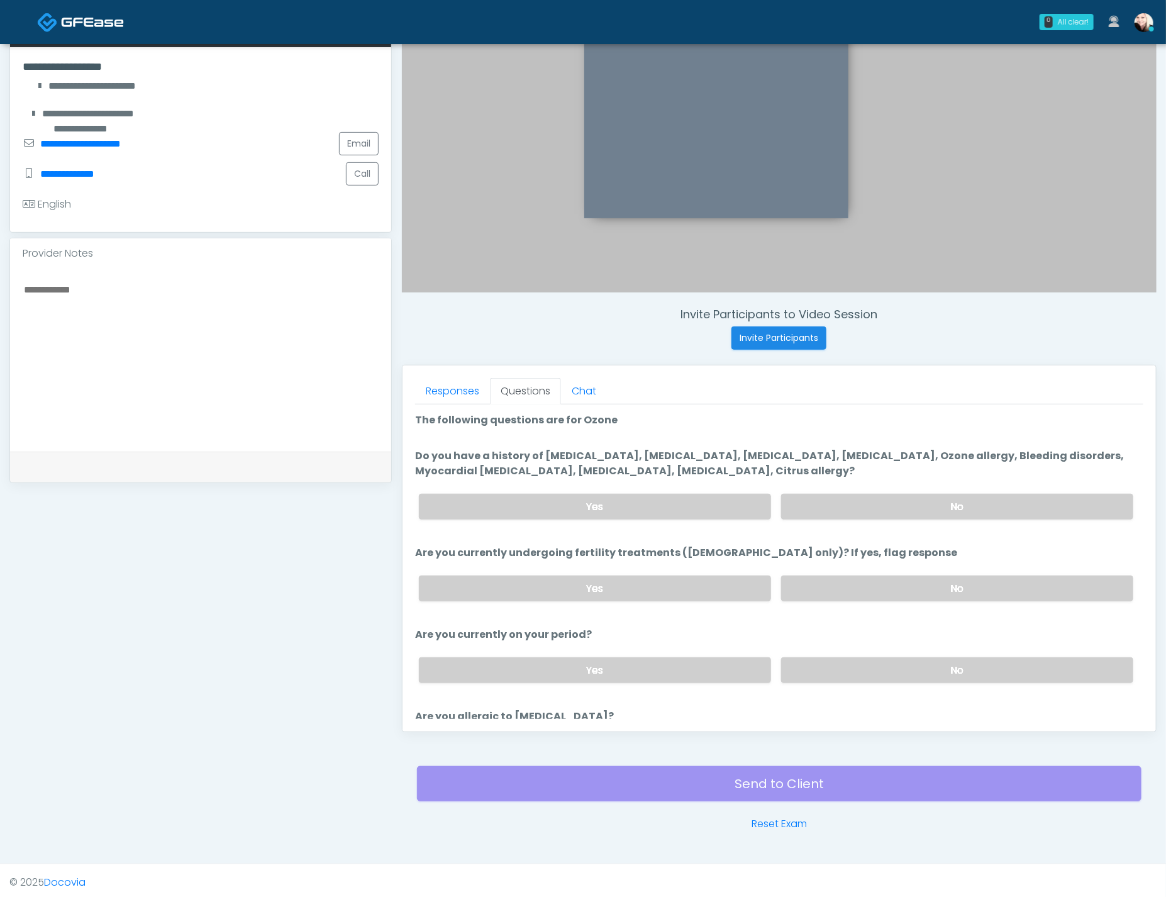
click at [827, 685] on div "Yes No" at bounding box center [776, 670] width 734 height 46
click at [810, 671] on label "No" at bounding box center [957, 668] width 352 height 26
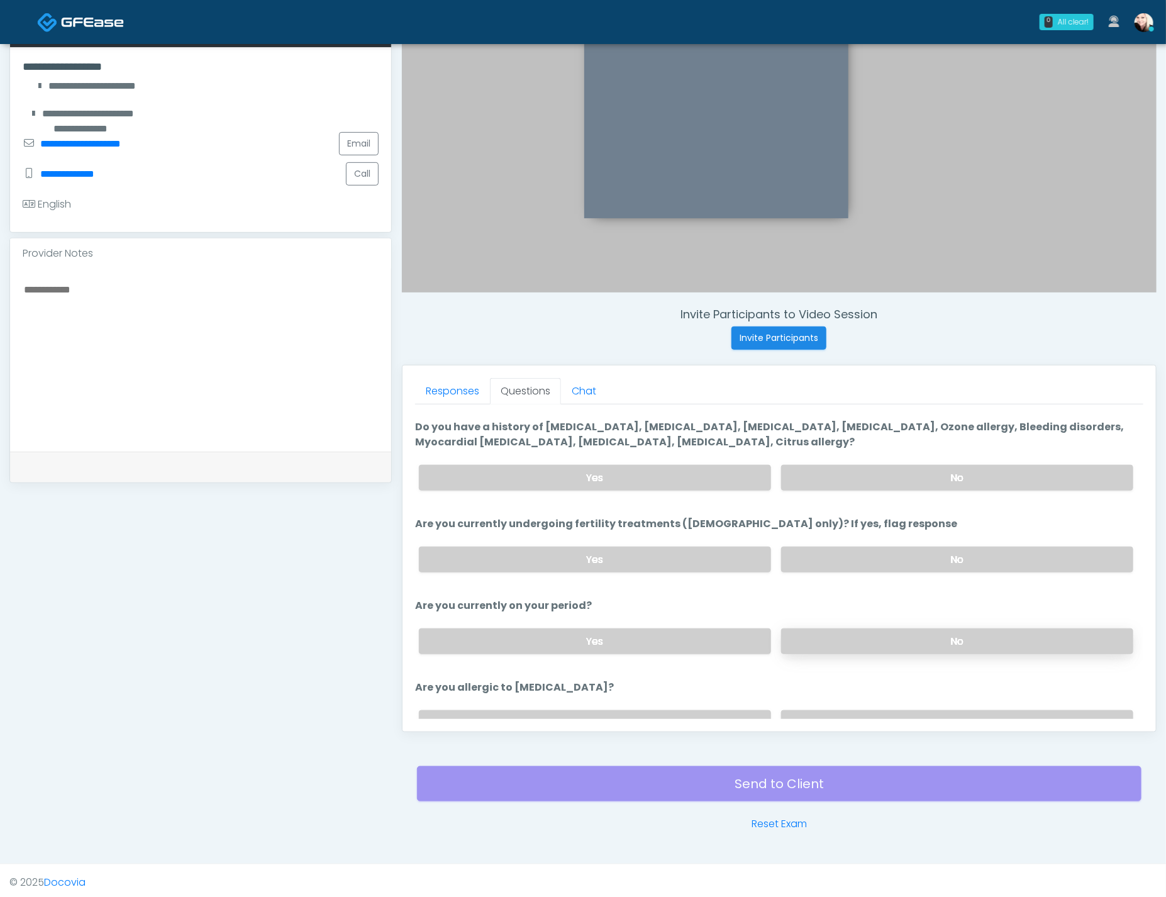
scroll to position [89, 0]
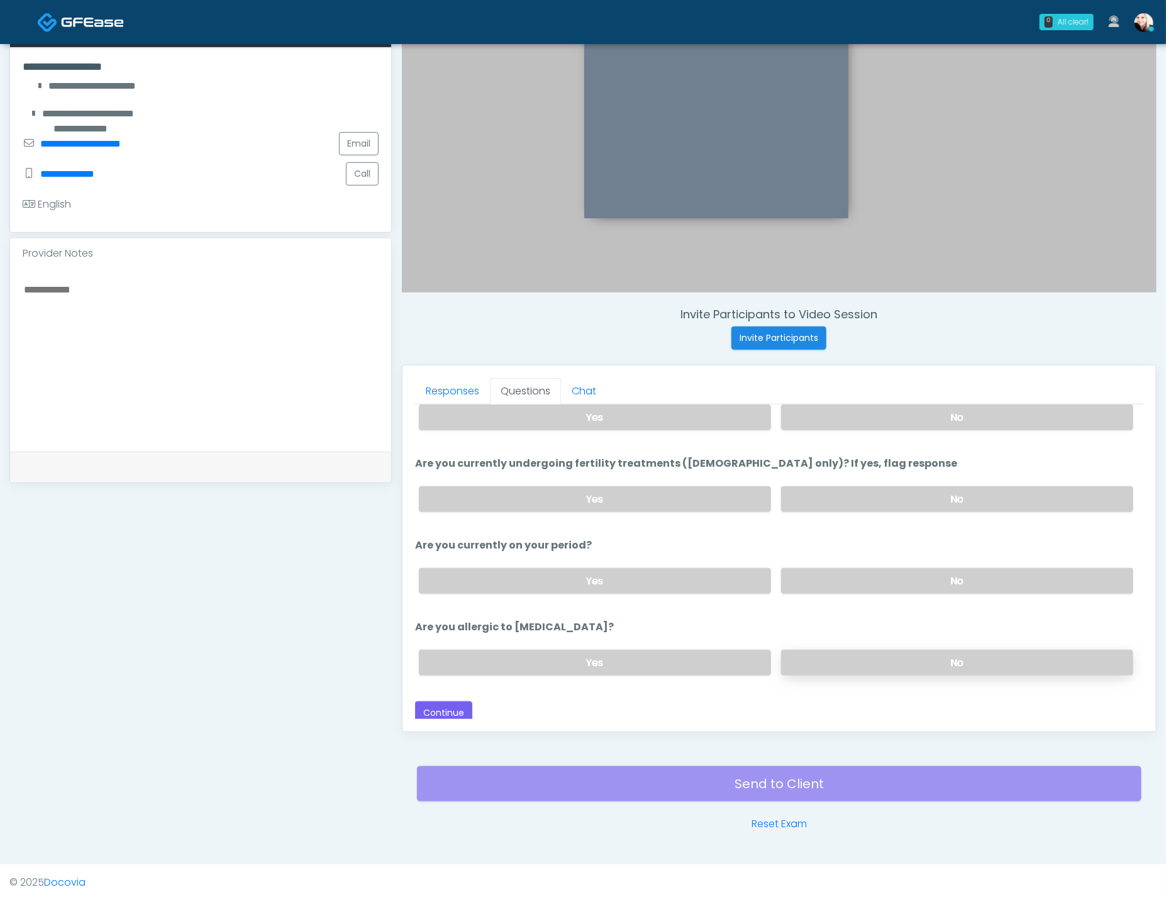
click at [807, 653] on label "No" at bounding box center [957, 663] width 352 height 26
click at [449, 689] on div "Loading... Connecting to your agent... Please wait while we prepare your person…" at bounding box center [779, 523] width 728 height 401
click at [447, 702] on button "Continue" at bounding box center [443, 712] width 57 height 23
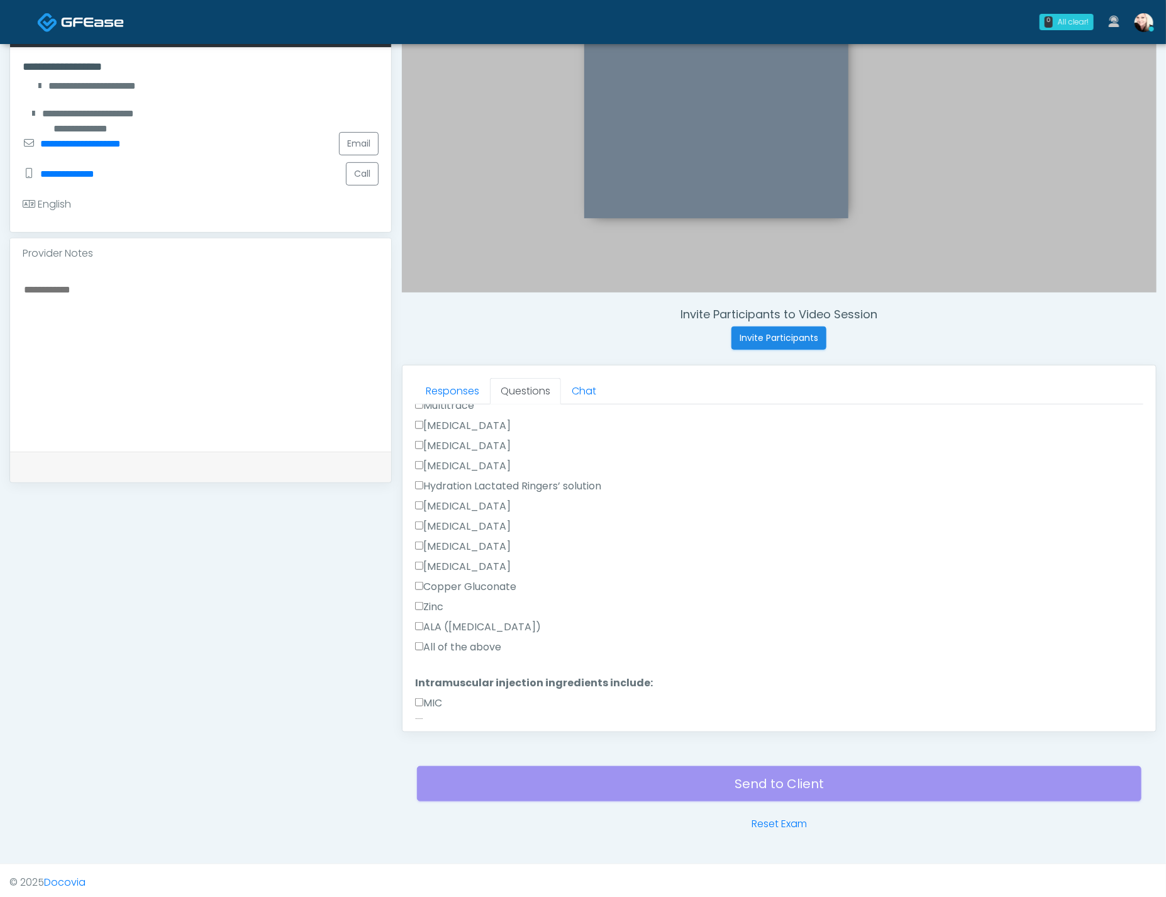
scroll to position [883, 0]
click at [421, 669] on label "All of the above" at bounding box center [458, 668] width 86 height 15
click at [423, 644] on label "All of the above" at bounding box center [458, 645] width 86 height 15
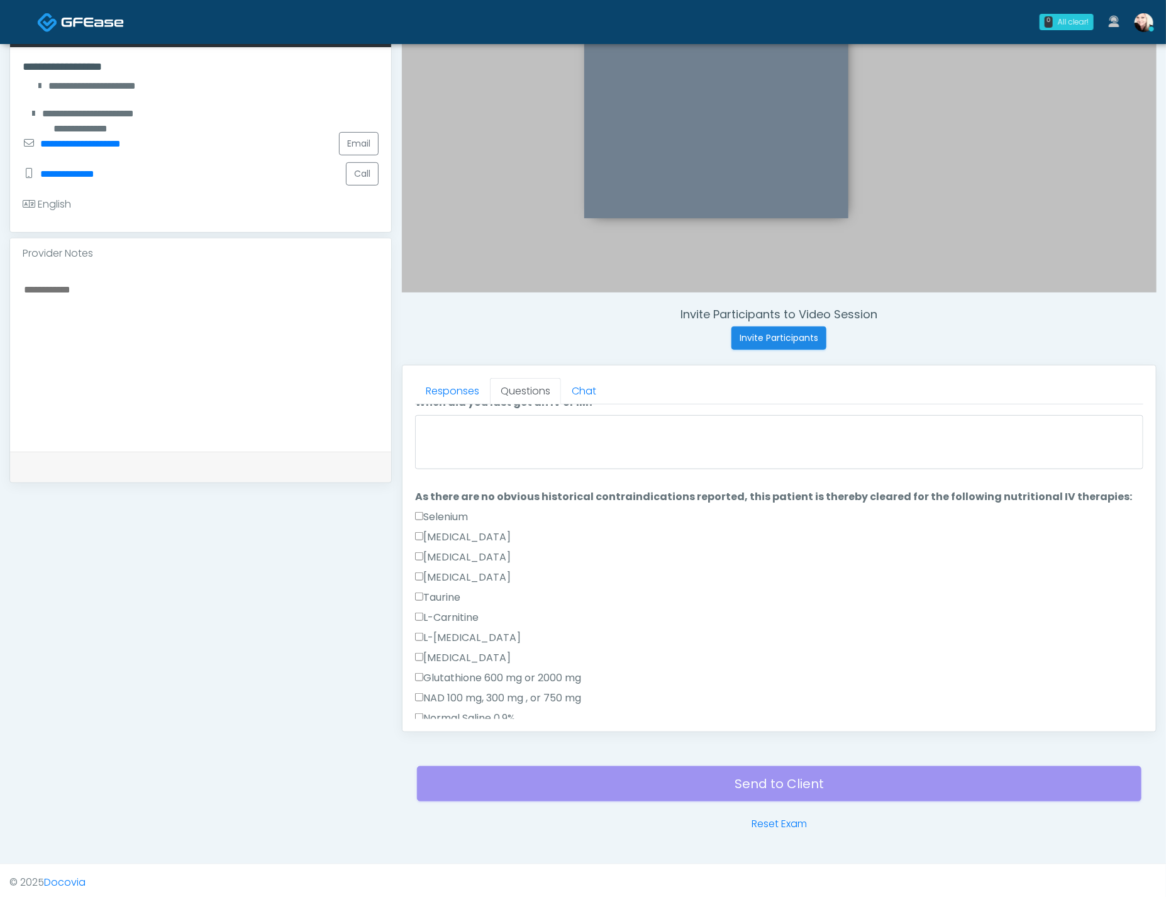
scroll to position [0, 0]
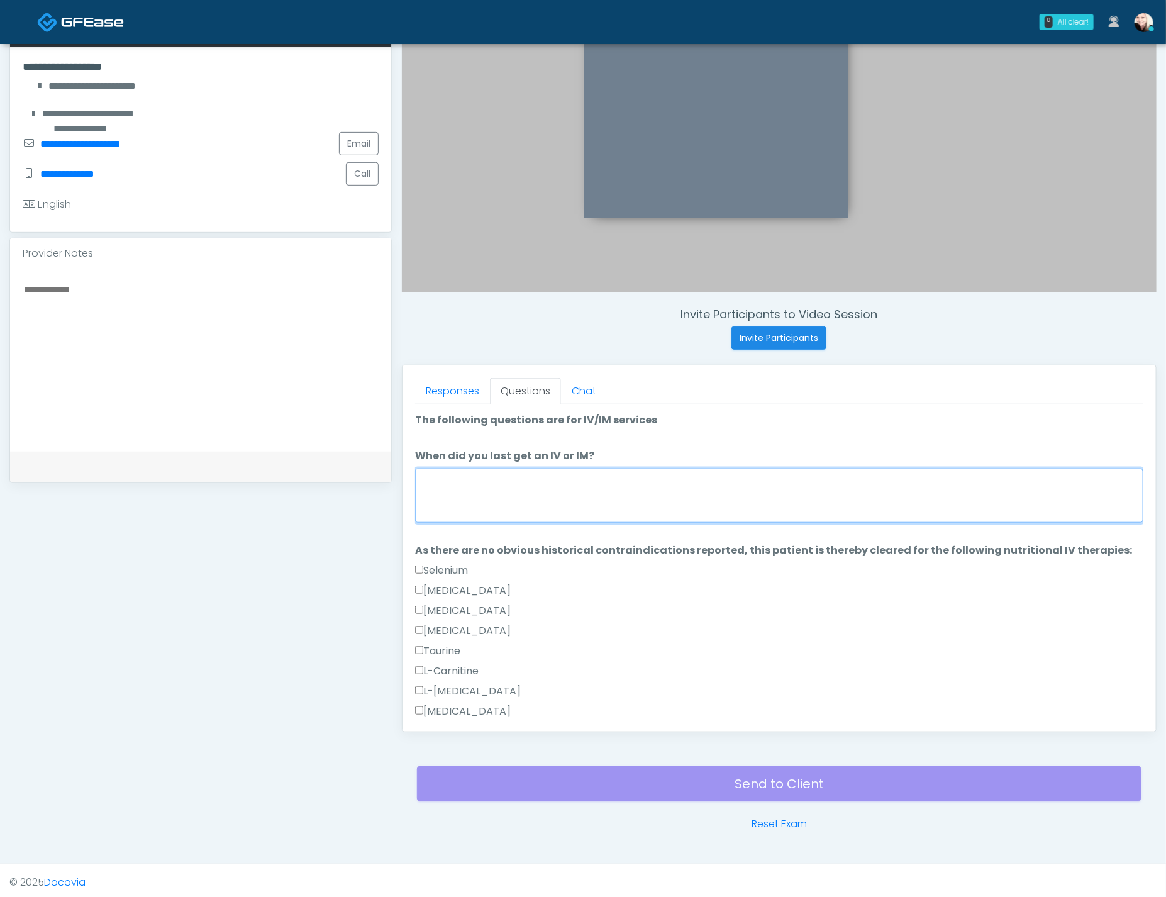
click at [510, 491] on textarea "When did you last get an IV or IM?" at bounding box center [779, 495] width 728 height 54
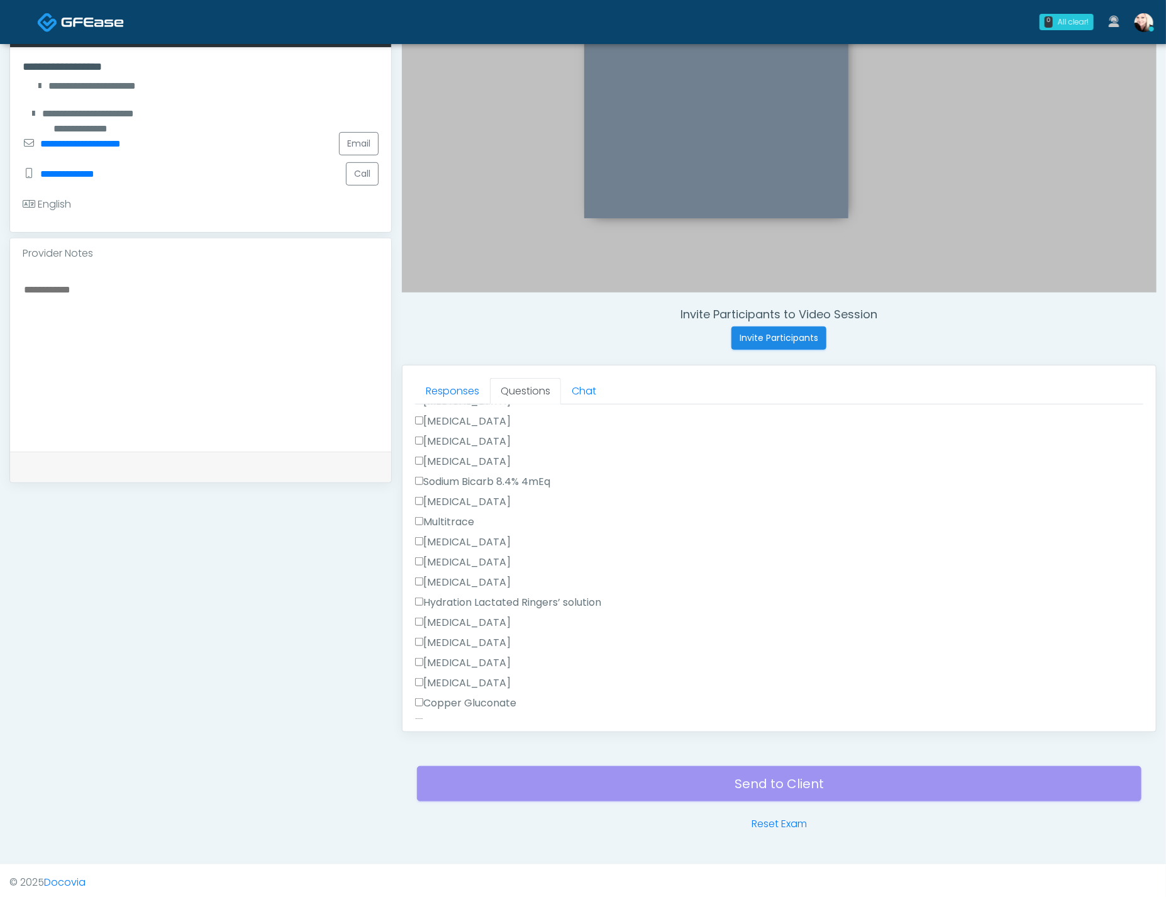
scroll to position [883, 0]
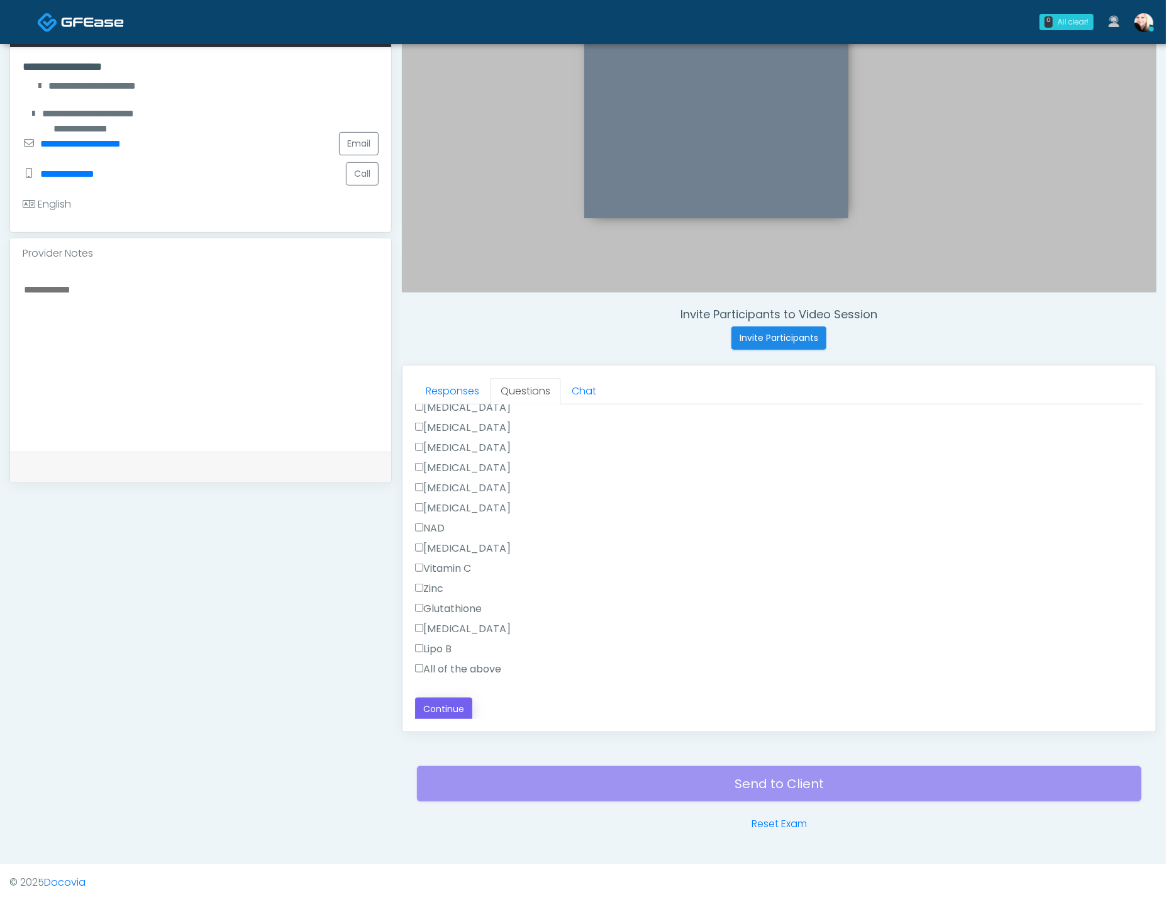
type textarea "**********"
click at [436, 697] on button "Continue" at bounding box center [443, 708] width 57 height 23
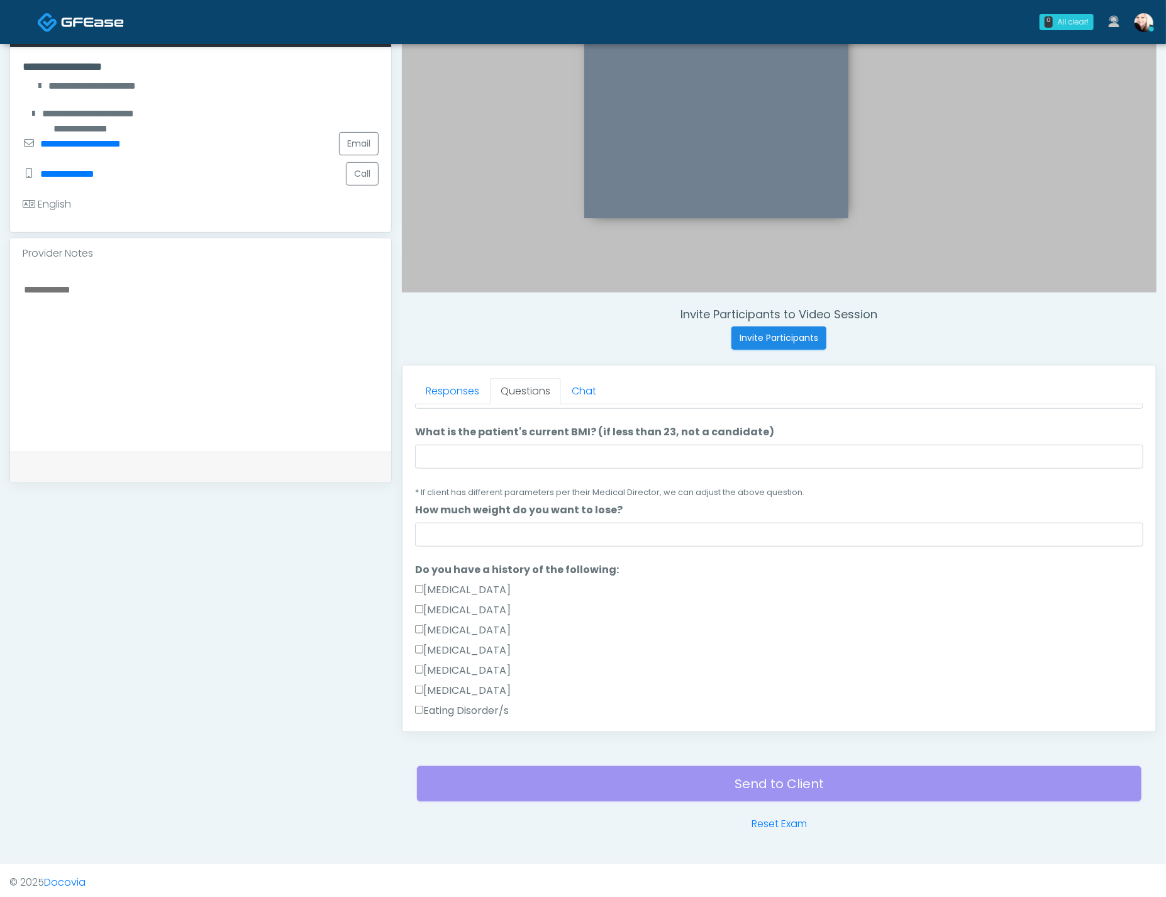
scroll to position [0, 0]
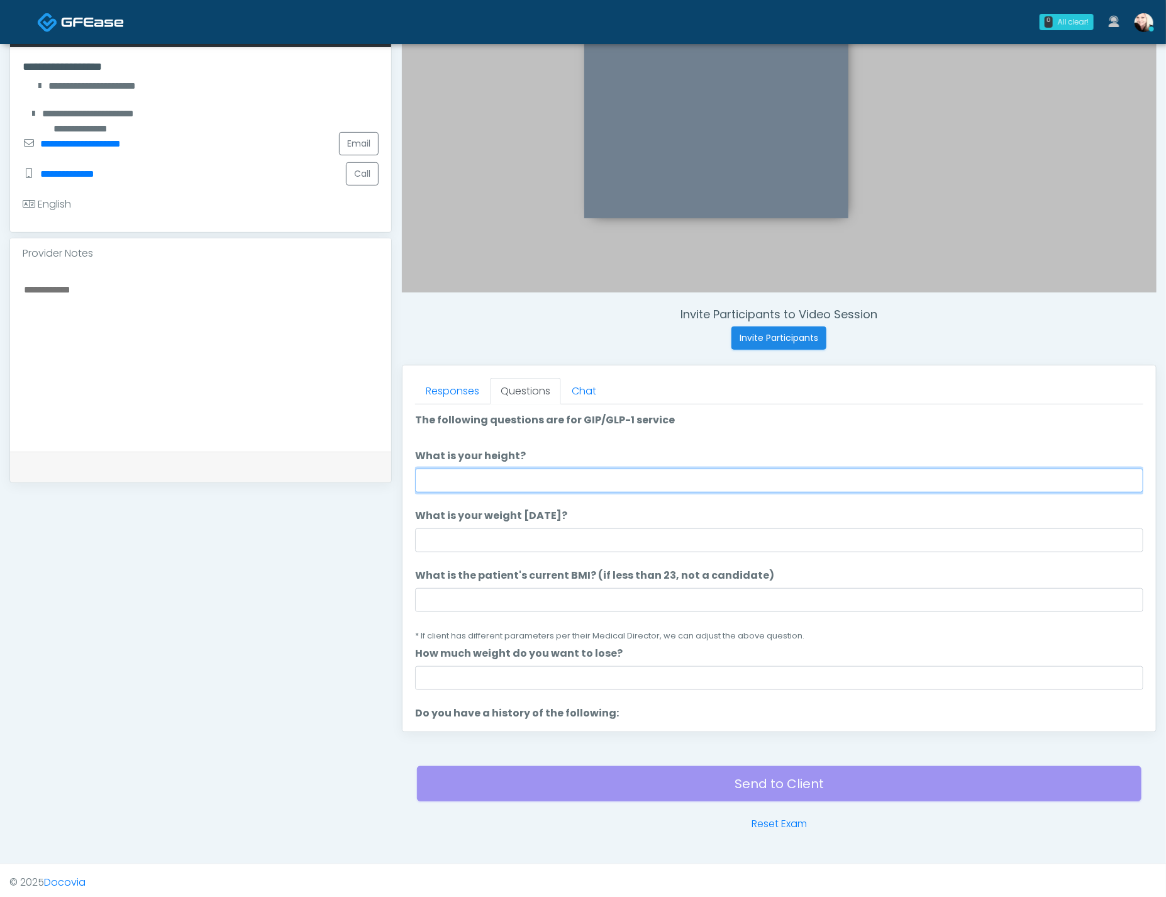
click at [602, 470] on input "What is your height?" at bounding box center [779, 480] width 728 height 24
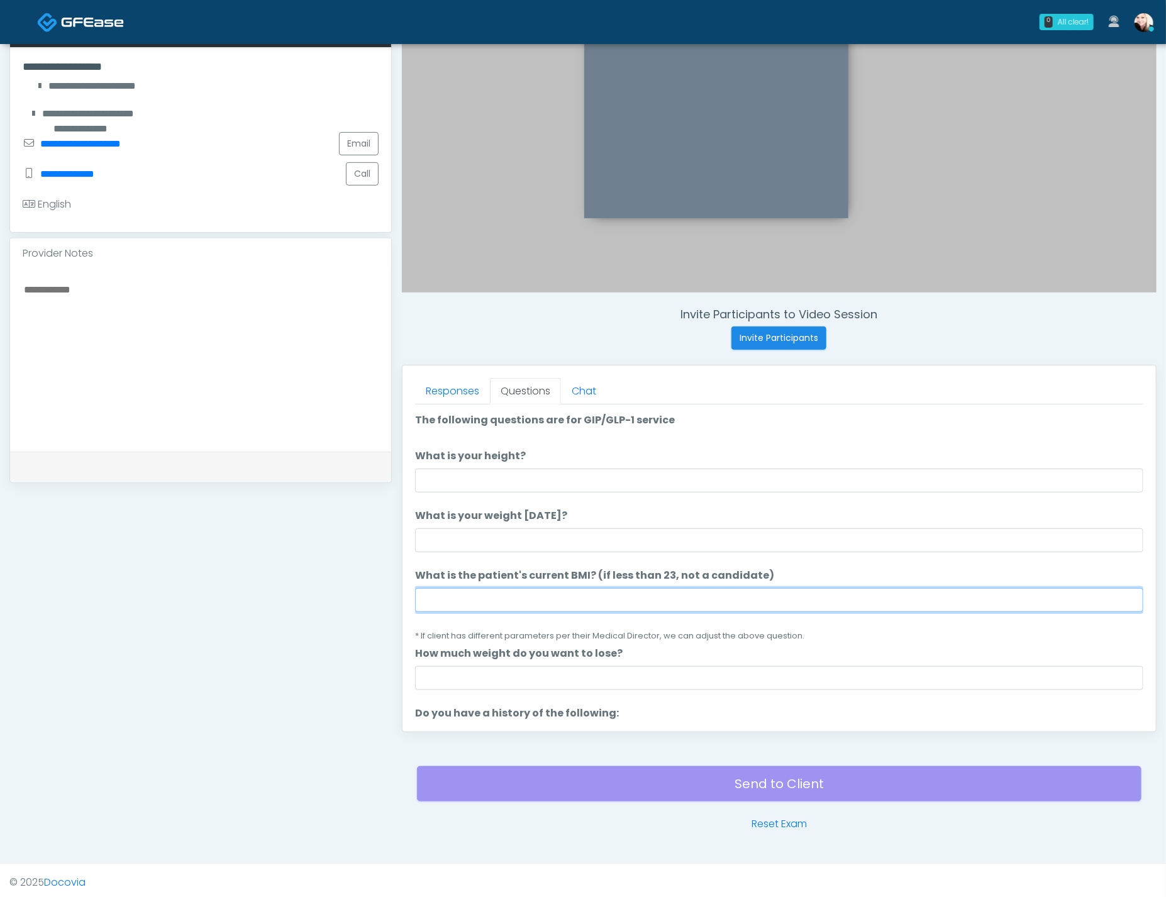
click at [491, 594] on input "What is the patient's current BMI? (if less than 23, not a candidate)" at bounding box center [779, 600] width 728 height 24
paste input "****"
type input "****"
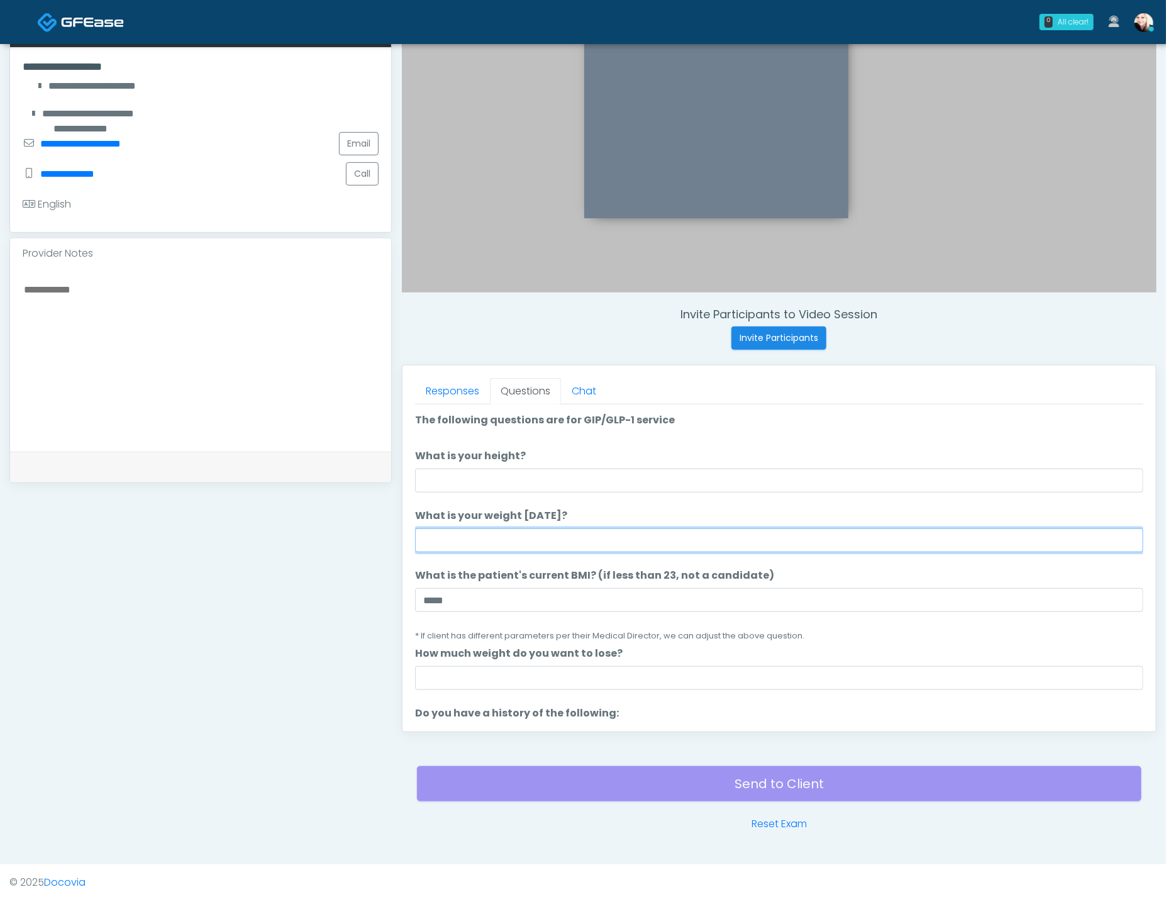
click at [470, 542] on input "What is your weight today?" at bounding box center [779, 540] width 728 height 24
type input "***"
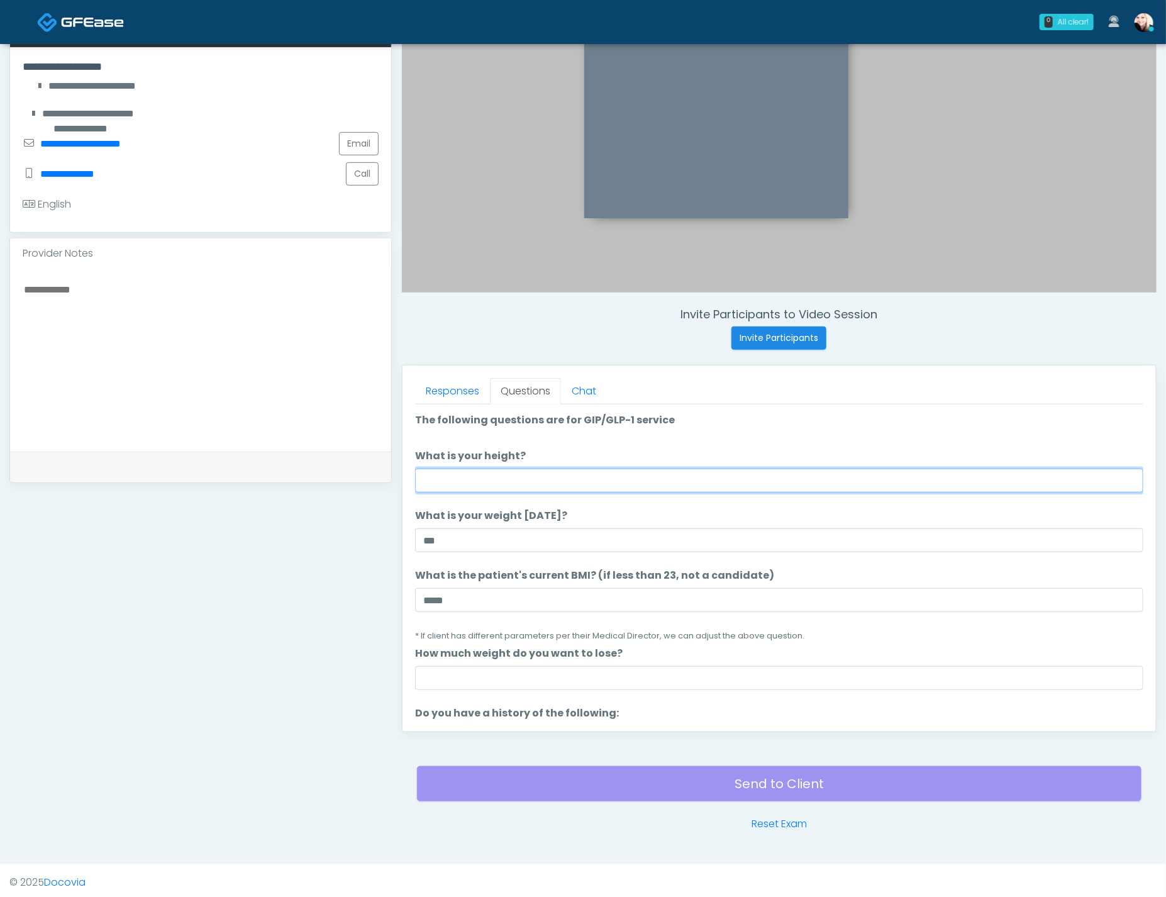
click at [472, 484] on input "What is your height?" at bounding box center [779, 480] width 728 height 24
type input "****"
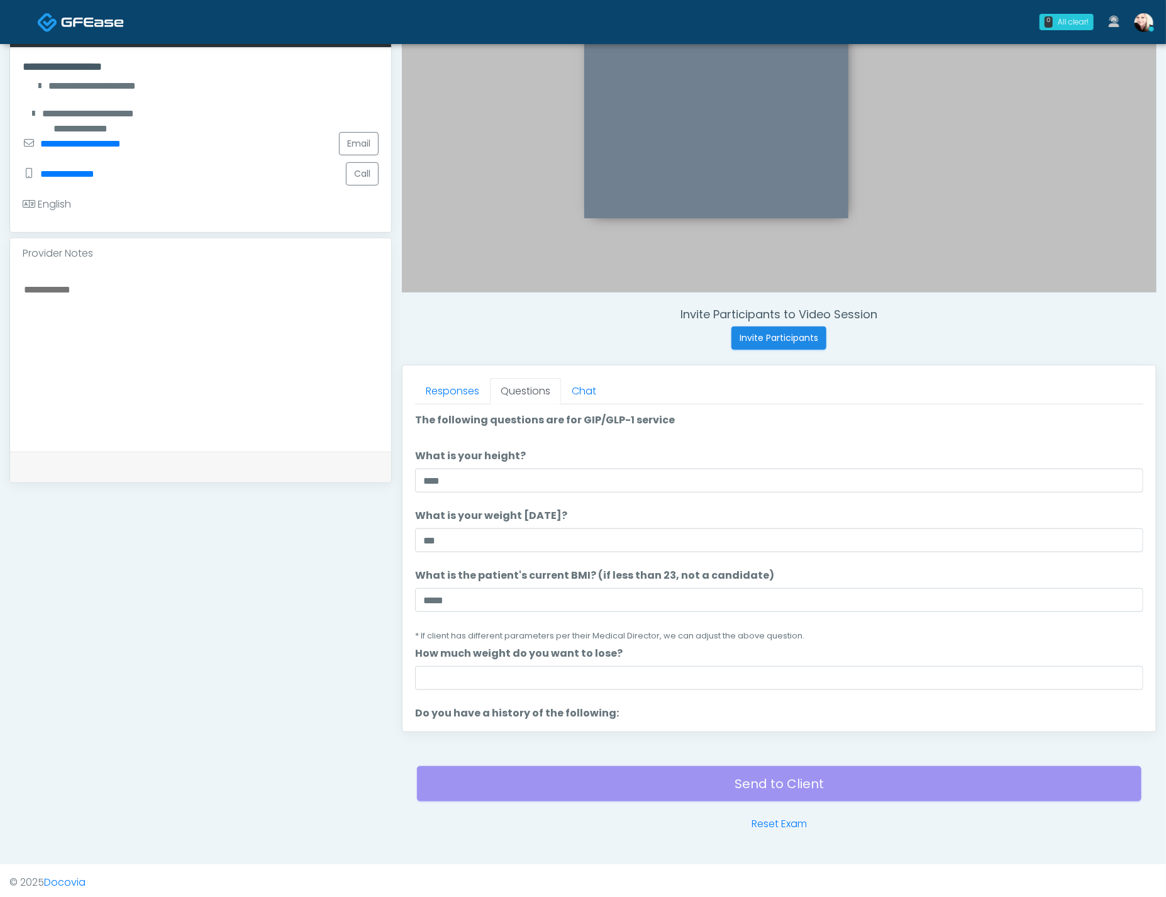
drag, startPoint x: 521, startPoint y: 700, endPoint x: 516, endPoint y: 676, distance: 24.9
click at [521, 700] on ol "The following questions are for GIP/GLP-1 service The following questions are f…" at bounding box center [779, 894] width 728 height 965
click at [516, 676] on input "How much weight do you want to lose?" at bounding box center [779, 678] width 728 height 24
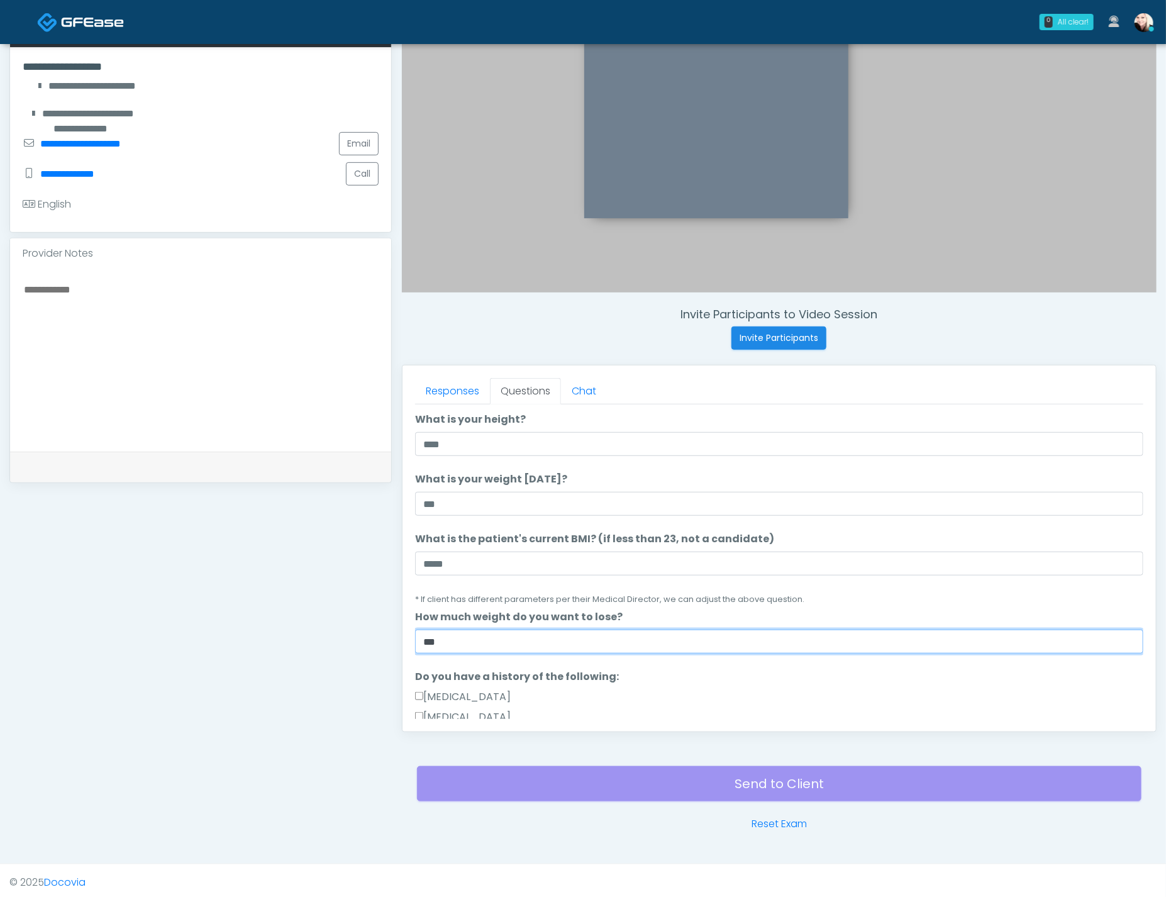
scroll to position [235, 0]
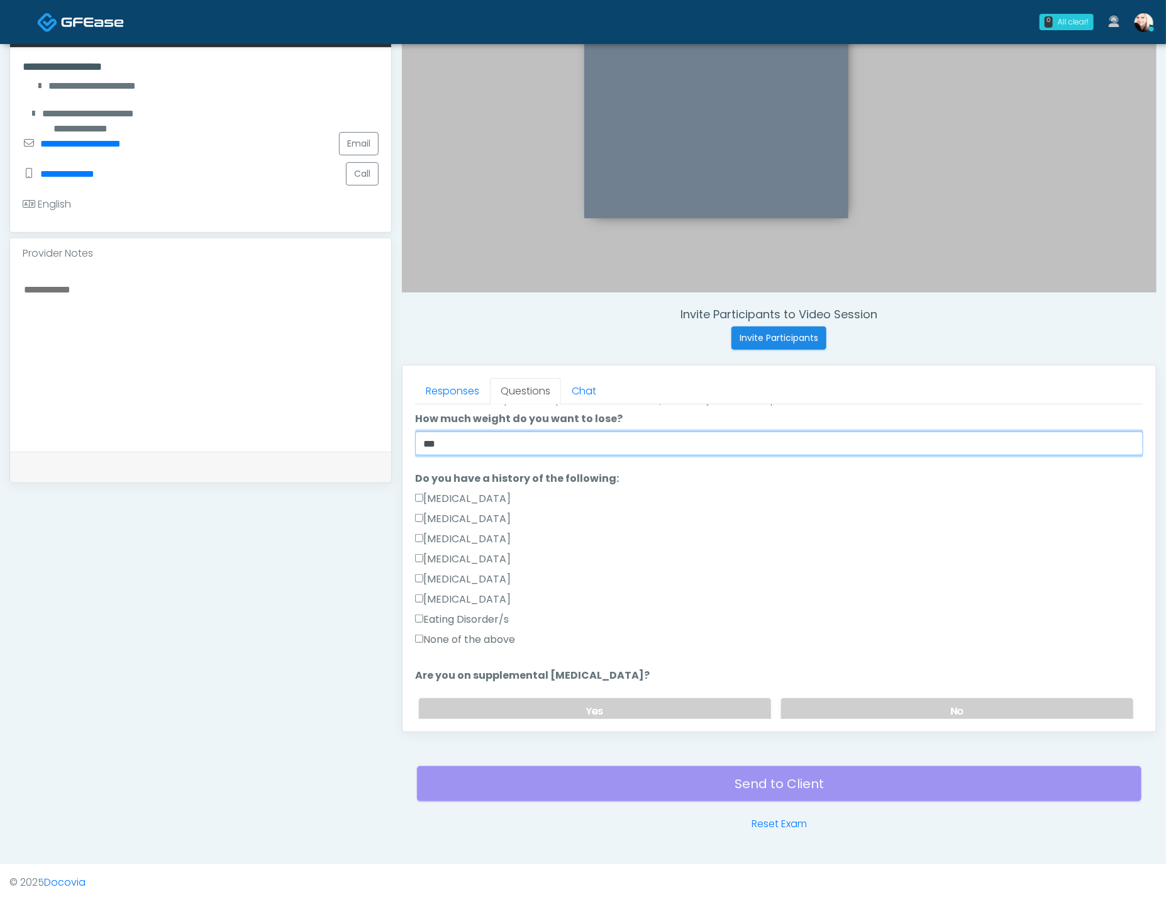
type input "***"
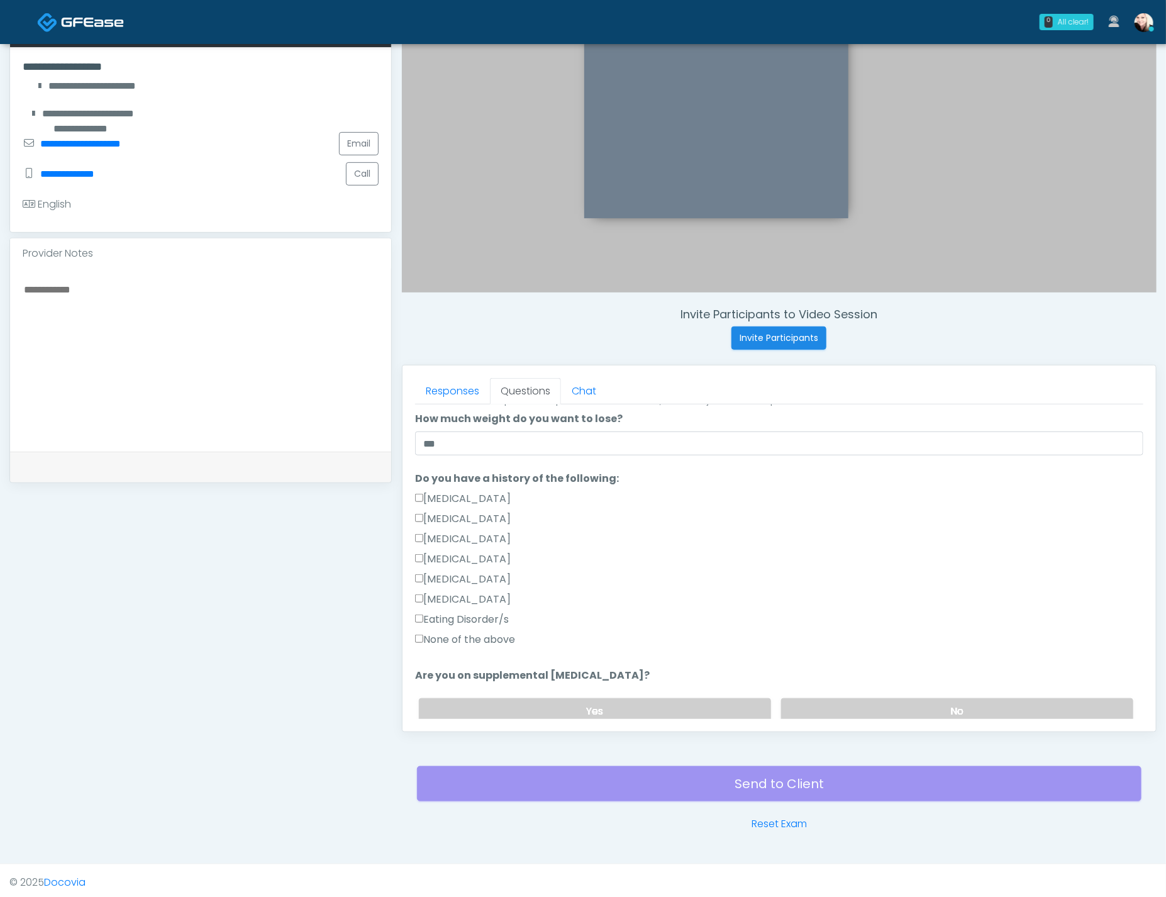
click at [485, 632] on label "None of the above" at bounding box center [465, 639] width 100 height 15
click at [868, 704] on label "No" at bounding box center [957, 711] width 352 height 26
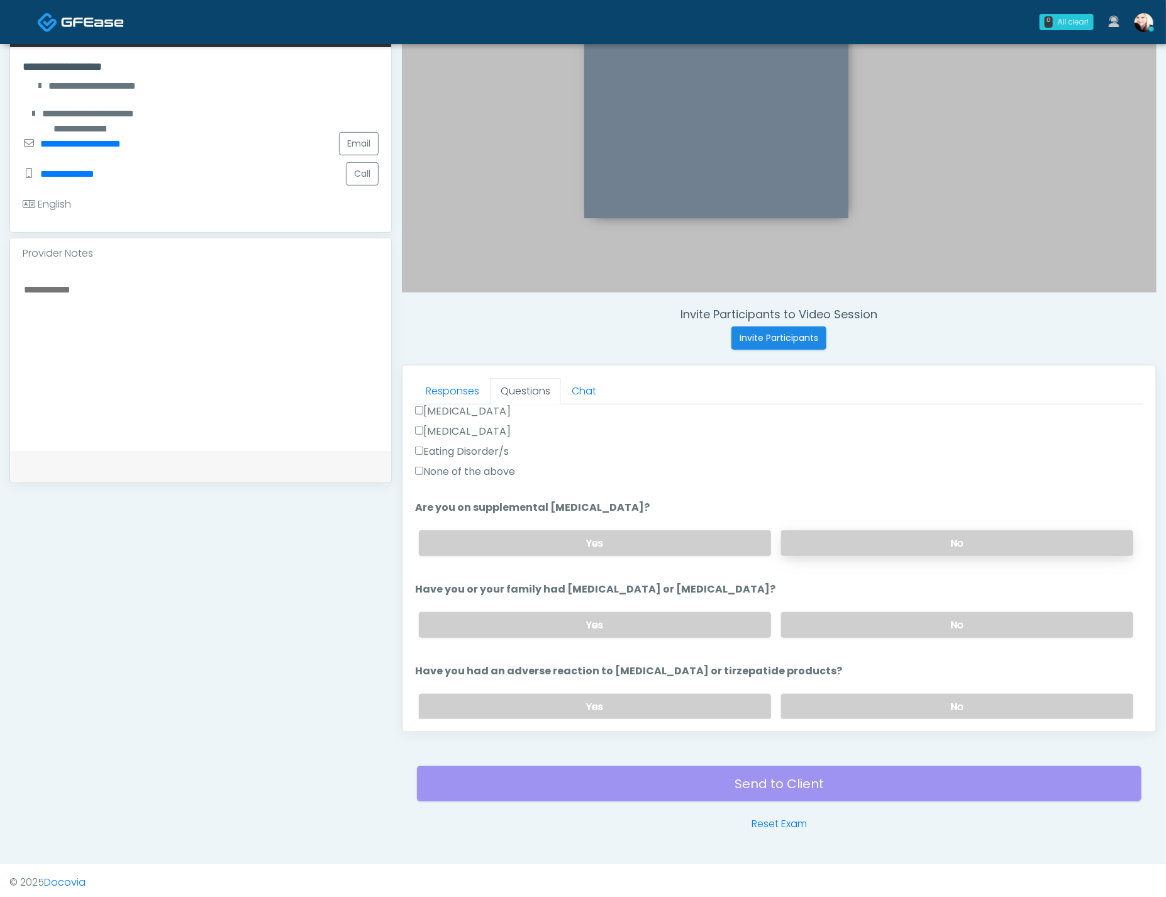
scroll to position [419, 0]
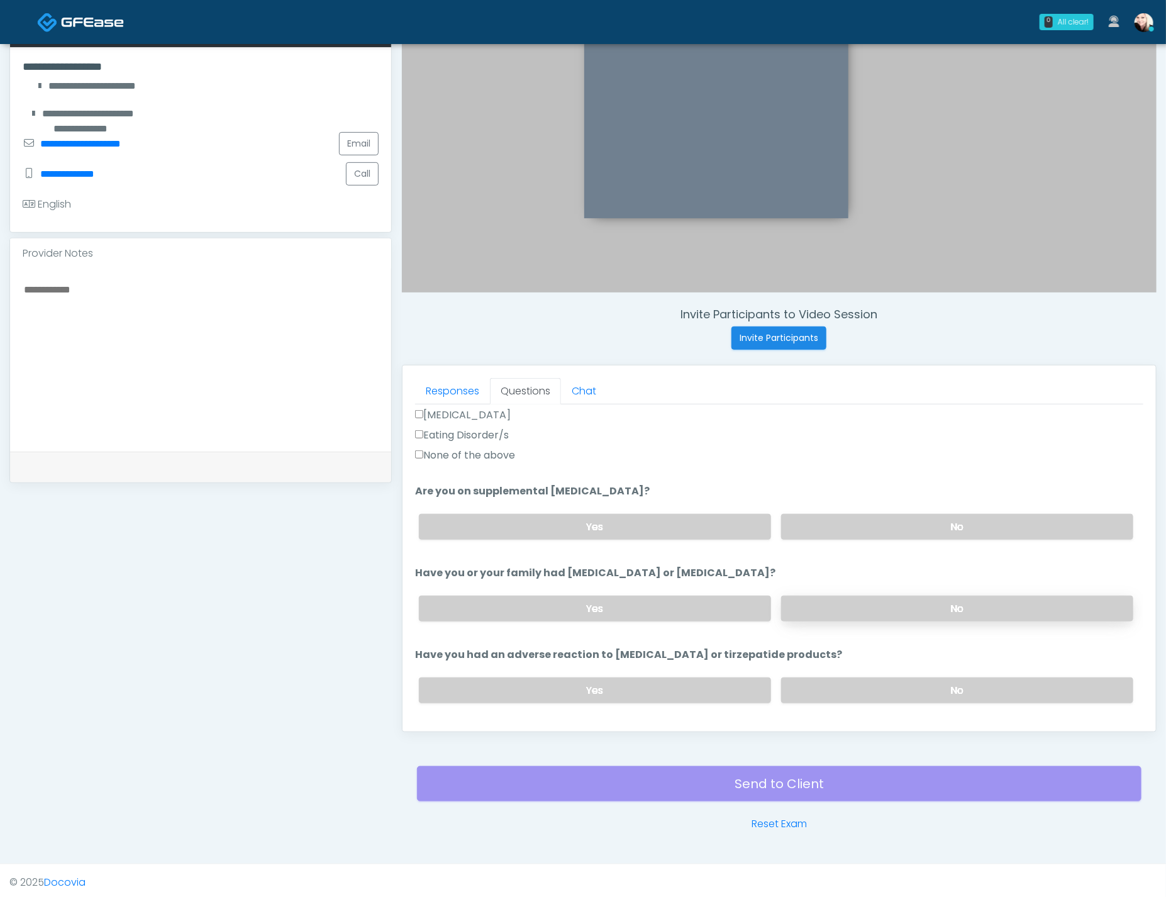
click at [826, 607] on label "No" at bounding box center [957, 608] width 352 height 26
click at [866, 687] on label "No" at bounding box center [957, 690] width 352 height 26
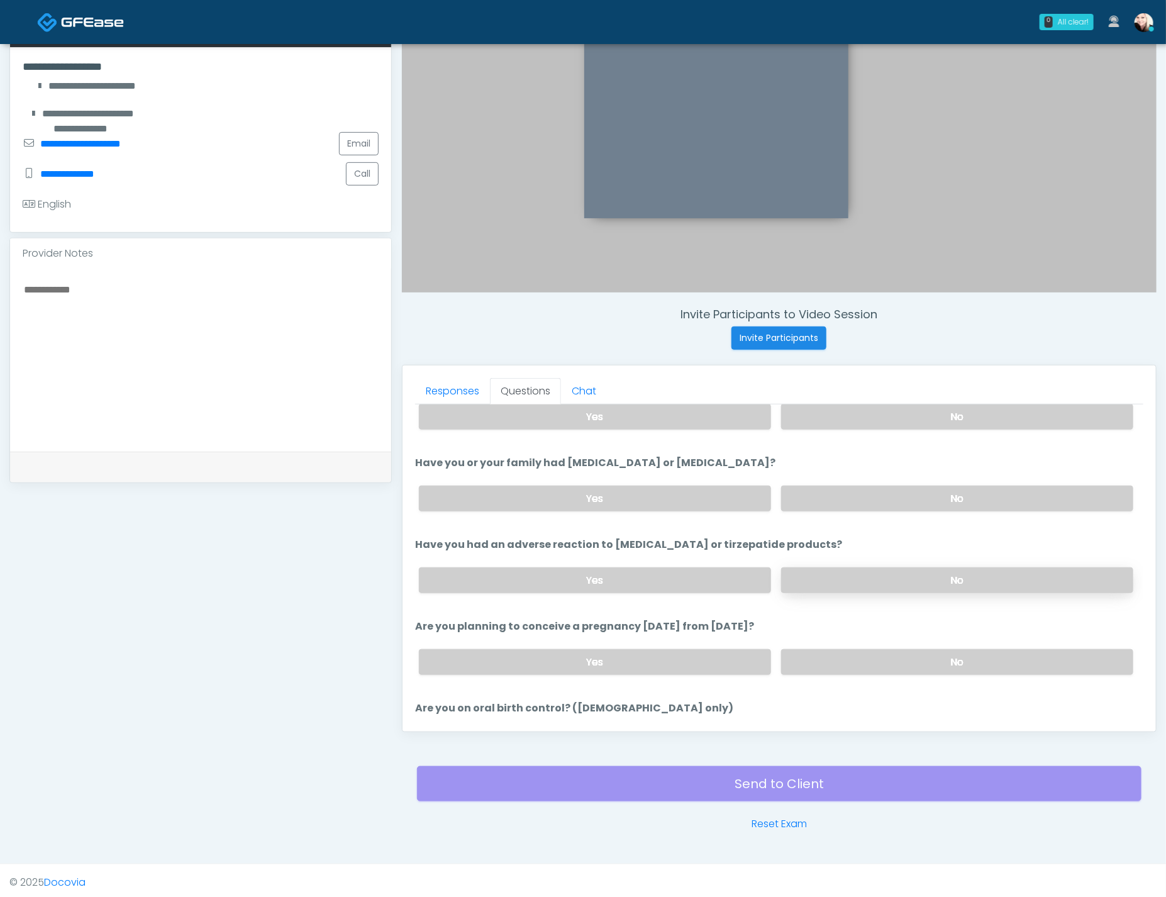
scroll to position [553, 0]
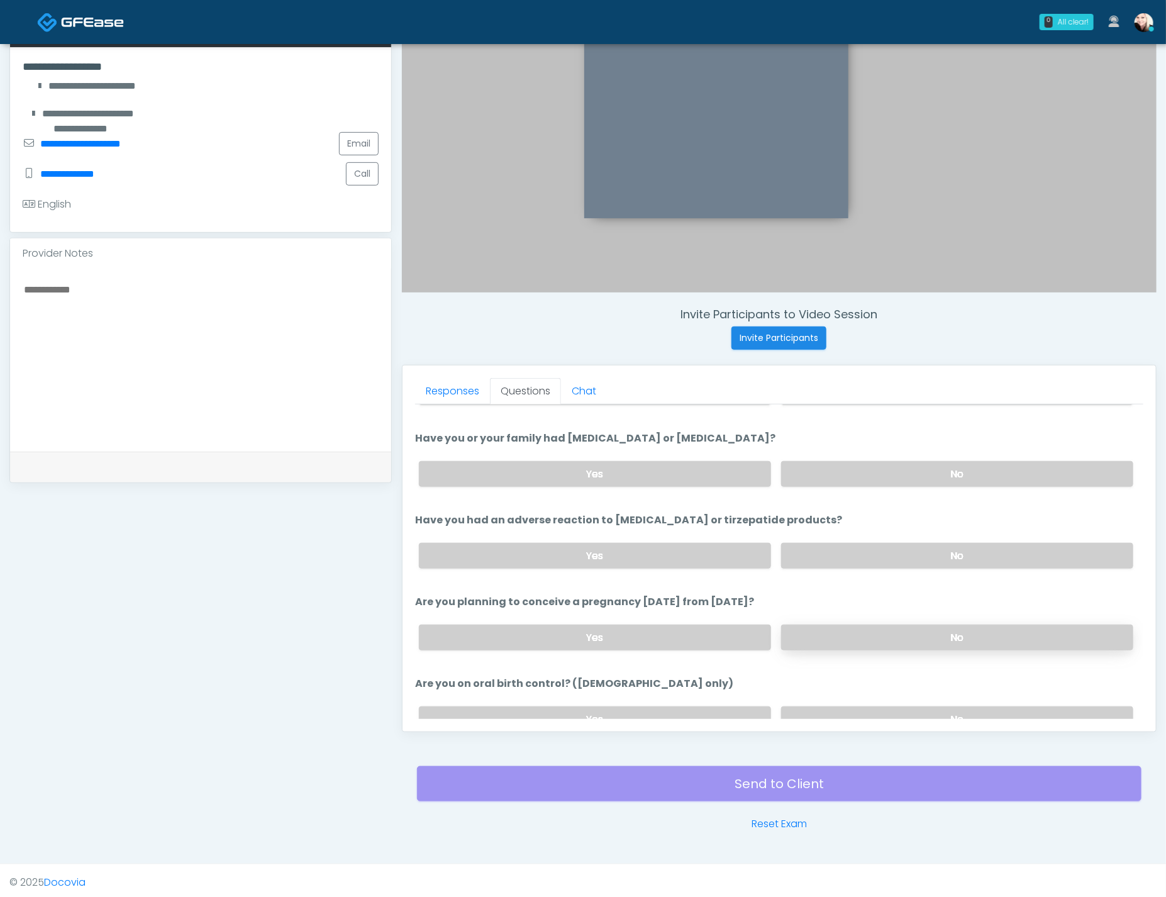
click at [813, 638] on label "No" at bounding box center [957, 637] width 352 height 26
click at [846, 707] on label "No" at bounding box center [957, 719] width 352 height 26
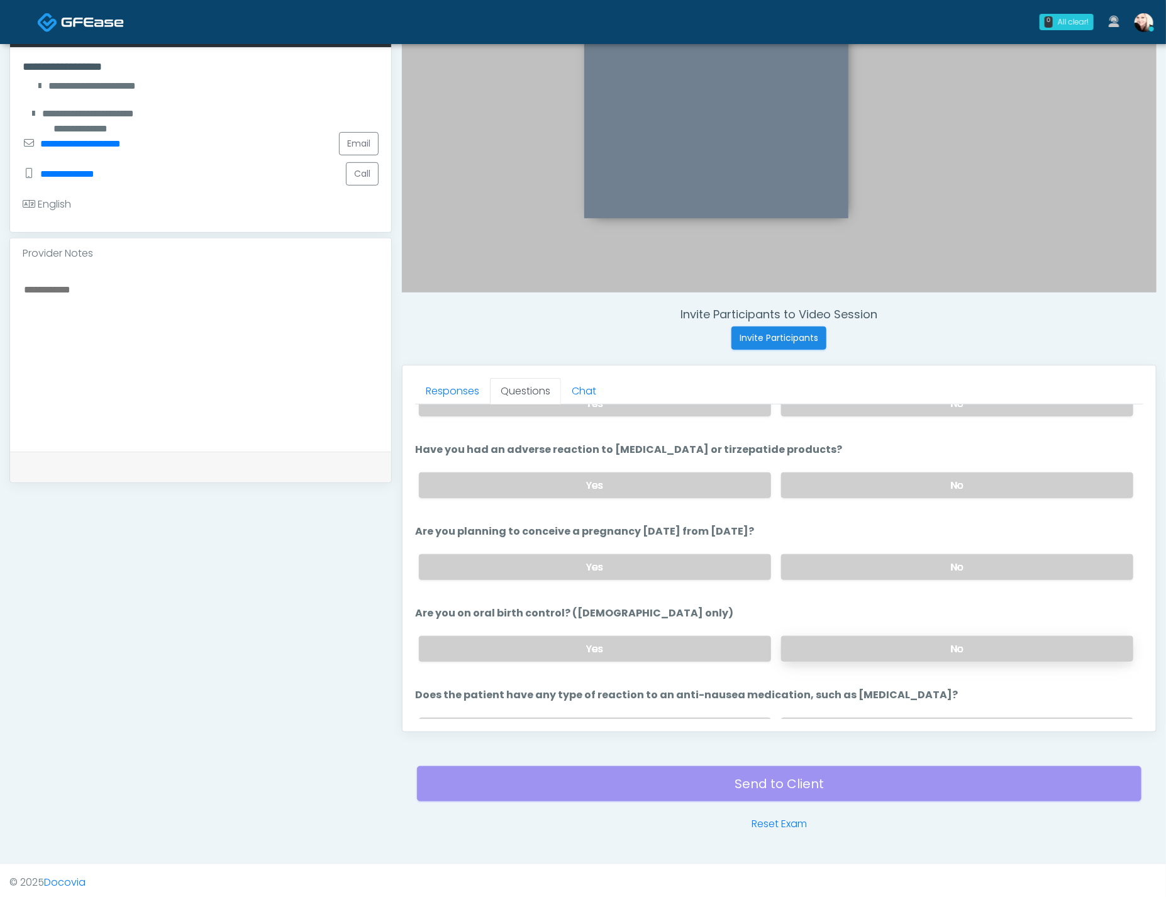
scroll to position [689, 0]
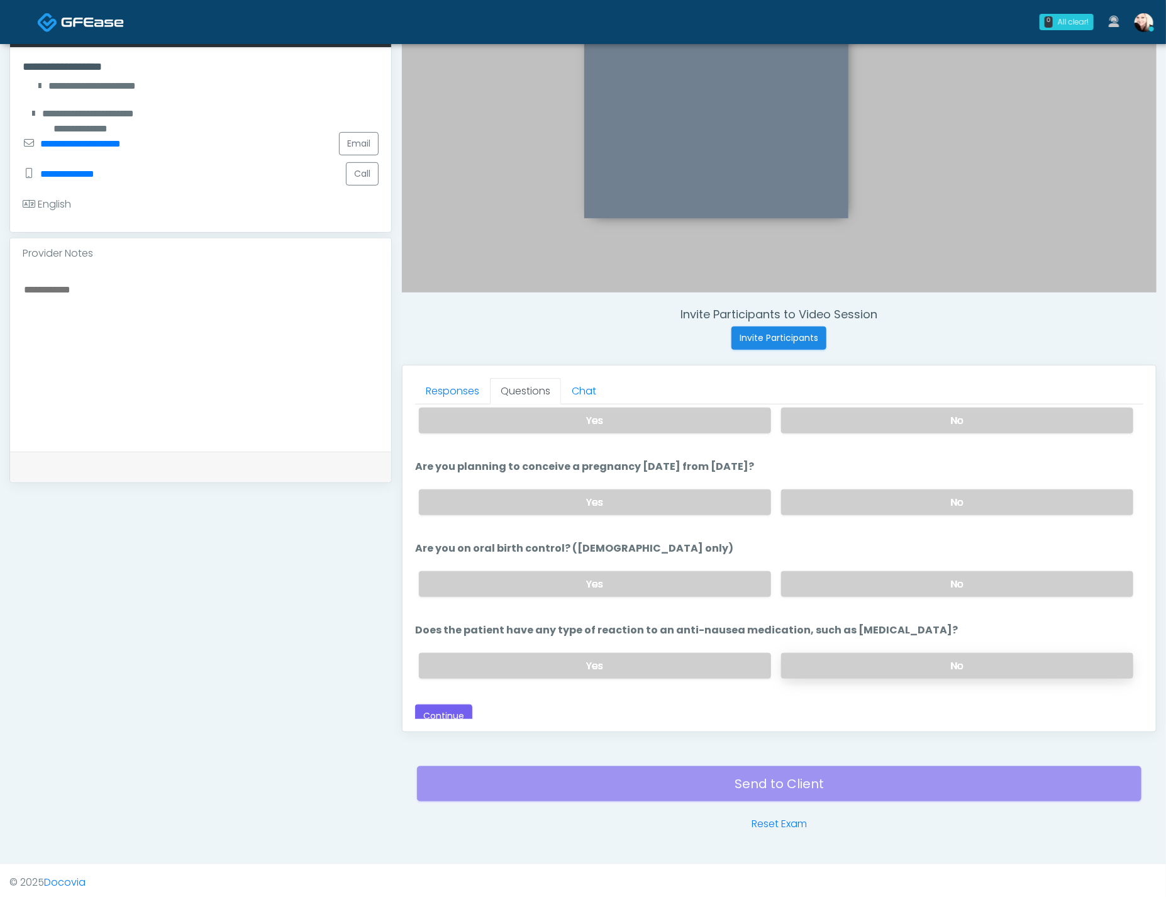
click at [819, 653] on label "No" at bounding box center [957, 666] width 352 height 26
click at [424, 704] on button "Continue" at bounding box center [443, 715] width 57 height 23
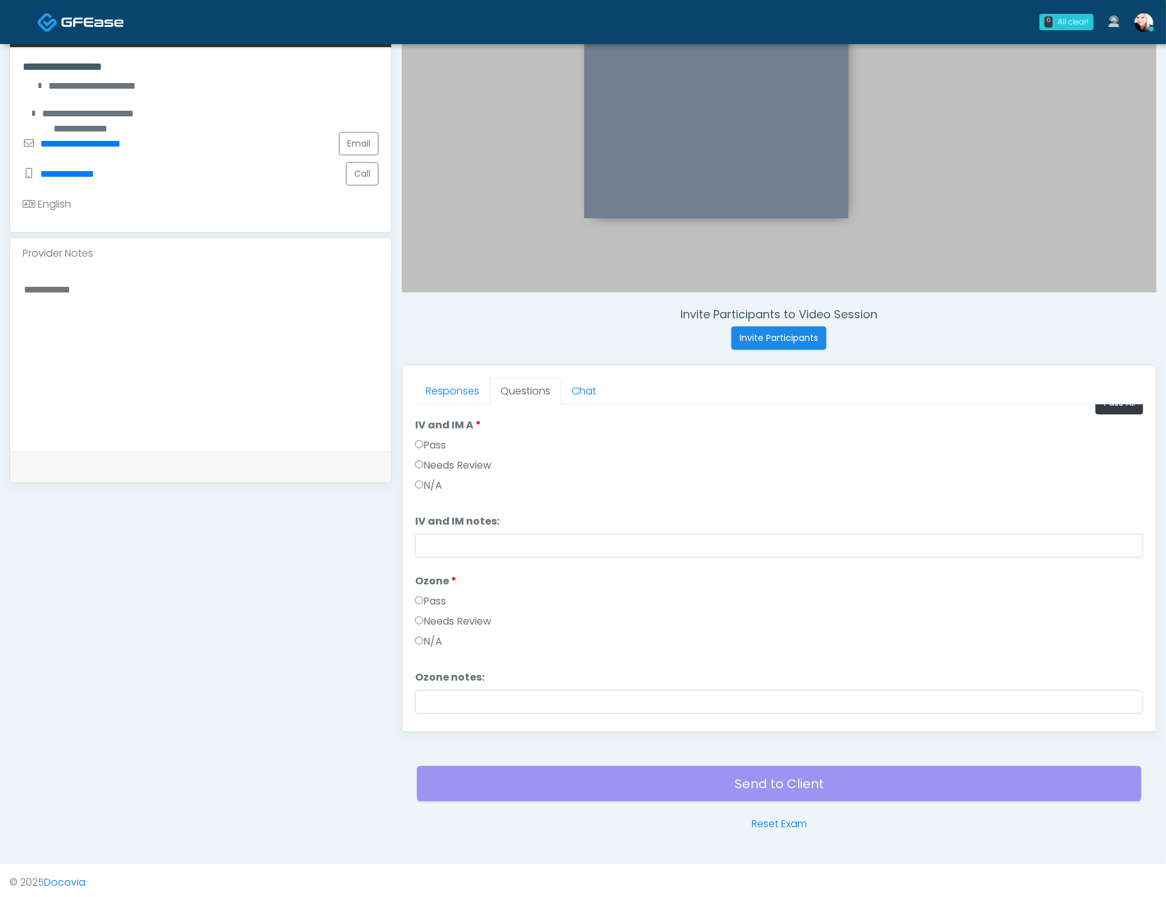
scroll to position [0, 0]
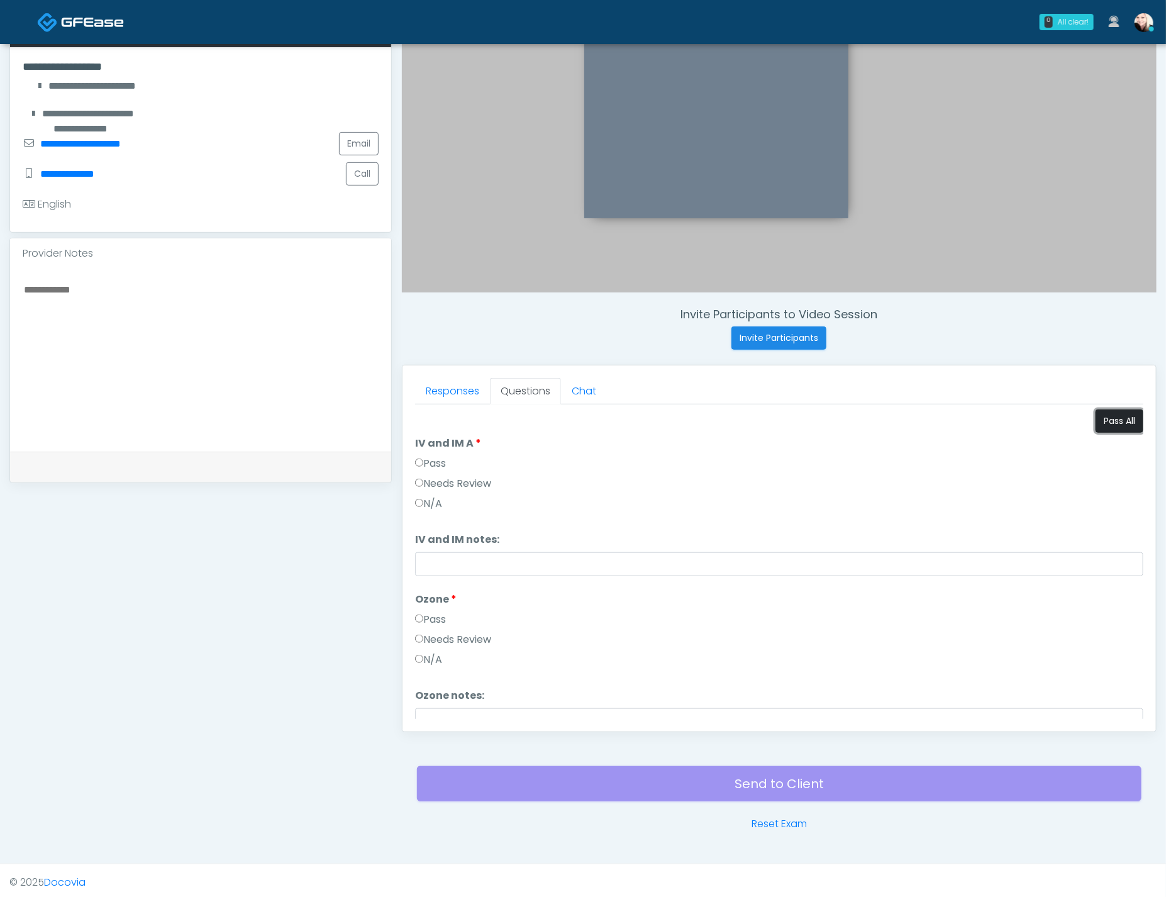
click at [988, 417] on button "Pass All" at bounding box center [1119, 420] width 48 height 23
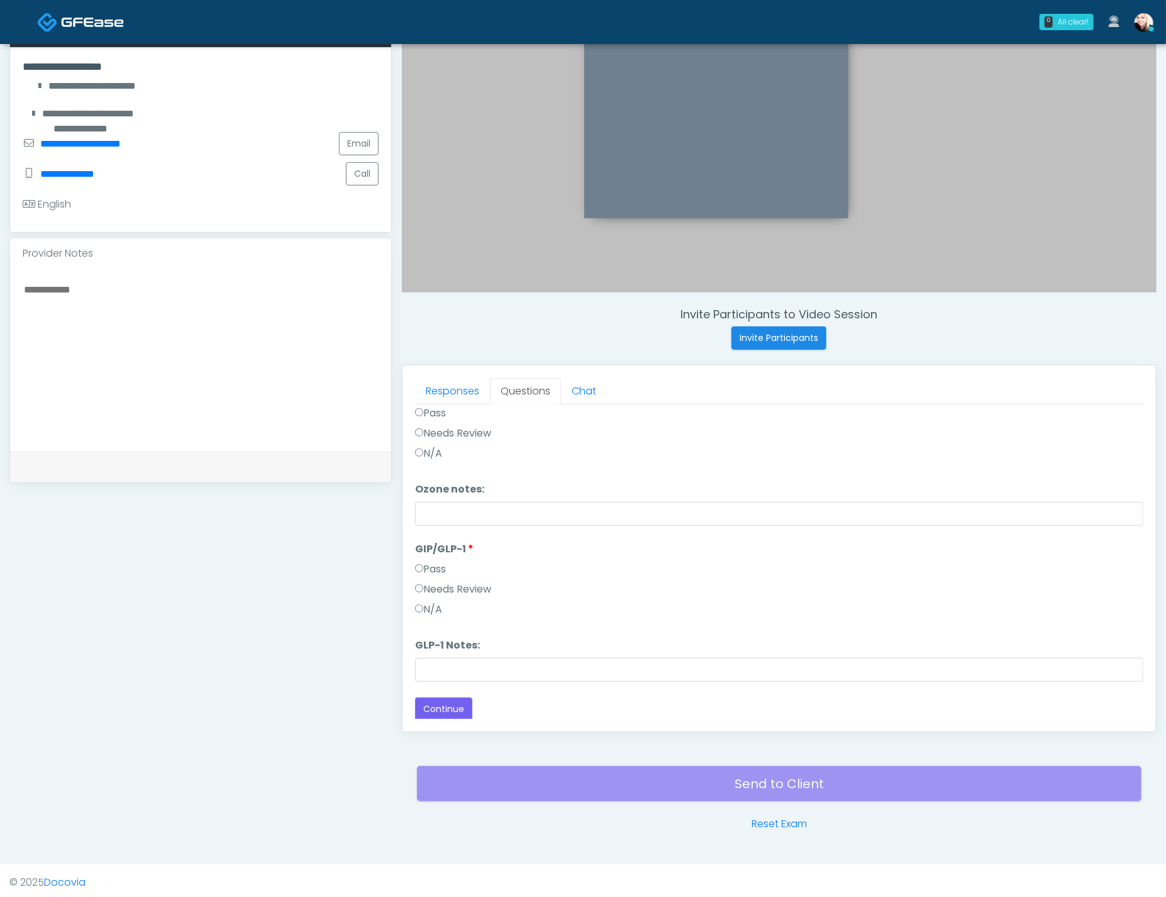
click at [426, 585] on label "Needs Review" at bounding box center [453, 589] width 76 height 15
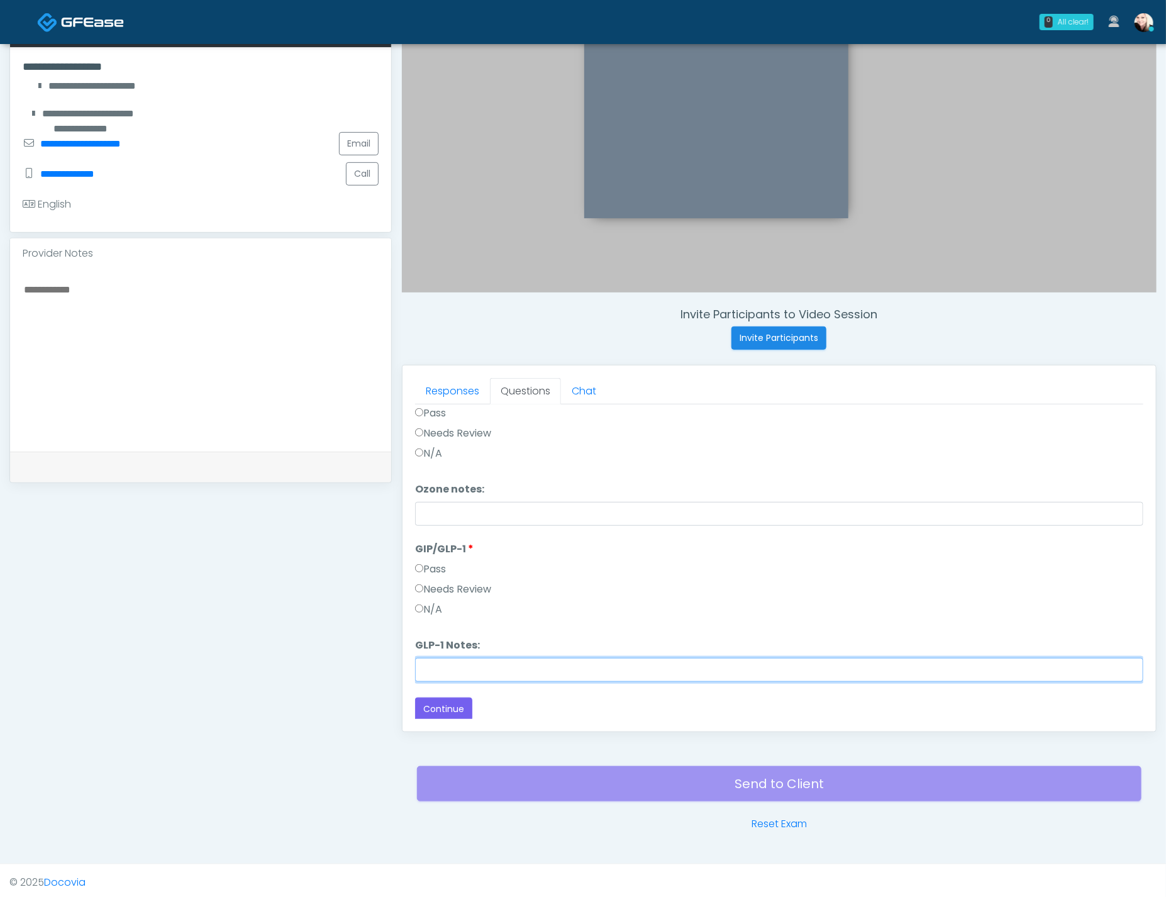
click at [478, 666] on input "GLP-1 Notes:" at bounding box center [779, 670] width 728 height 24
click at [633, 666] on input "**********" at bounding box center [779, 670] width 728 height 24
type input "**********"
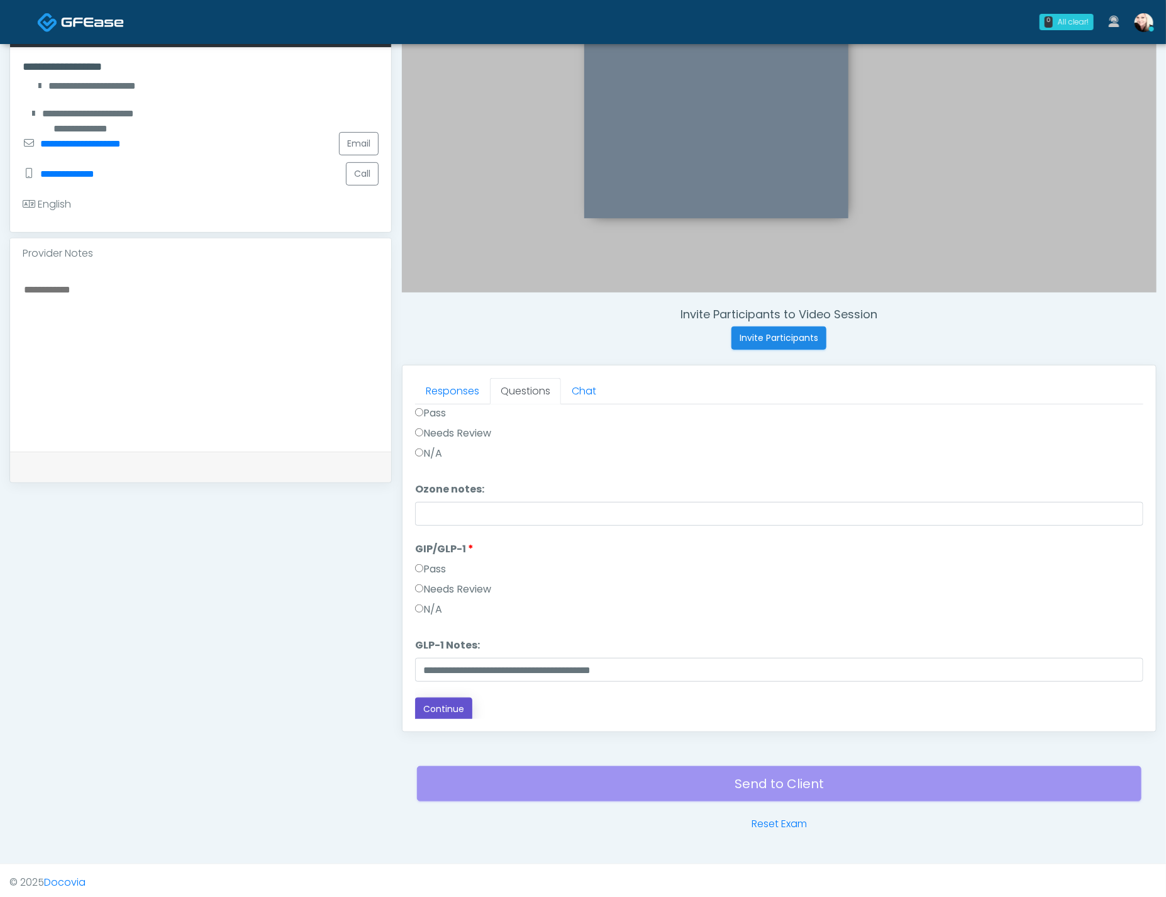
click at [426, 712] on button "Continue" at bounding box center [443, 708] width 57 height 23
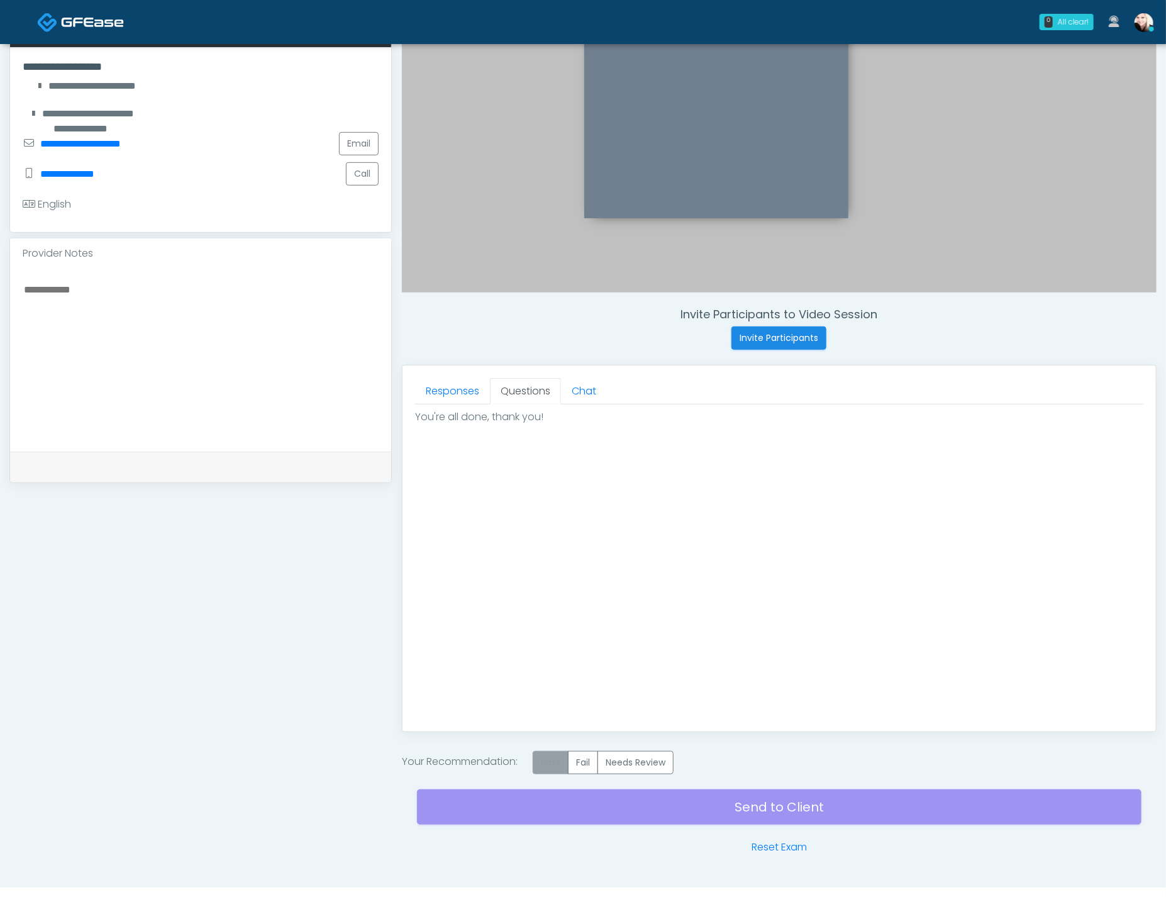
click at [564, 765] on label "Pass" at bounding box center [551, 762] width 36 height 23
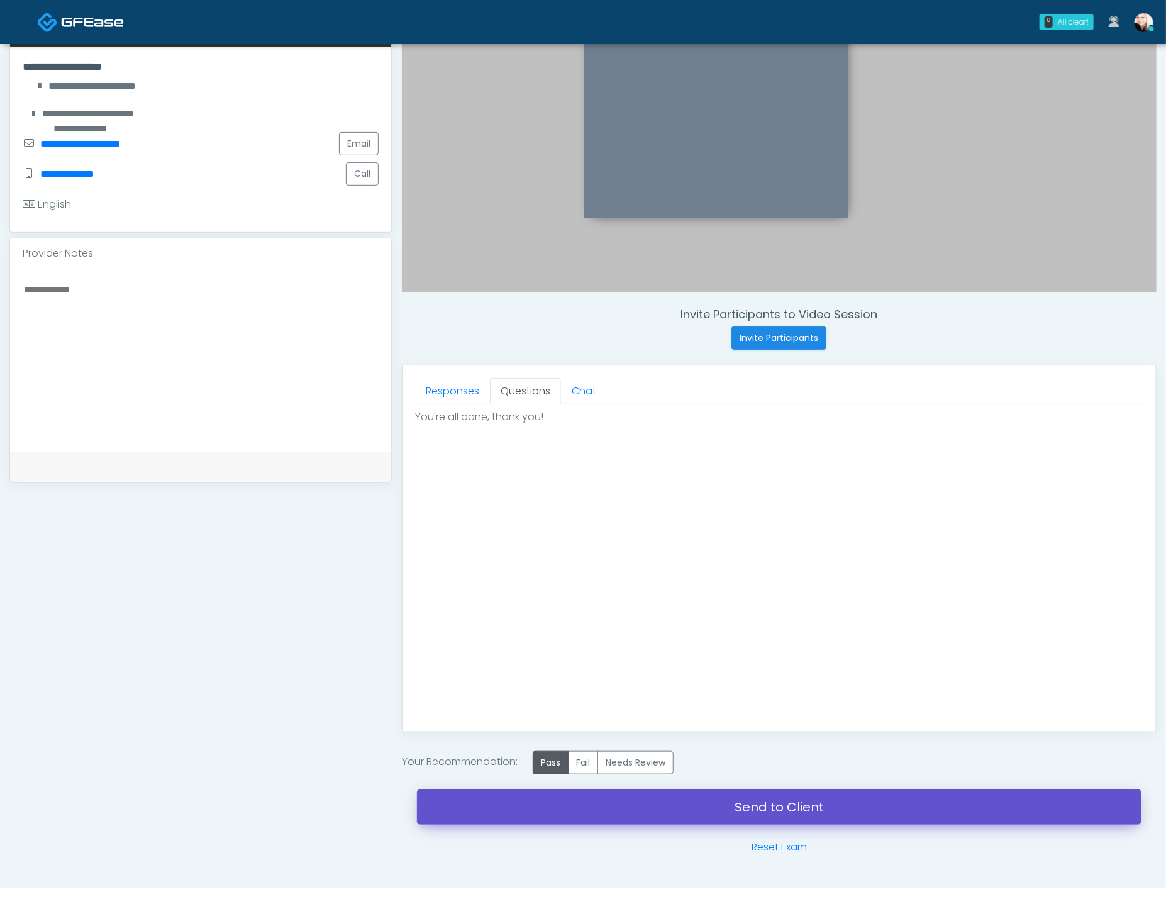
click at [777, 800] on link "Send to Client" at bounding box center [779, 806] width 724 height 35
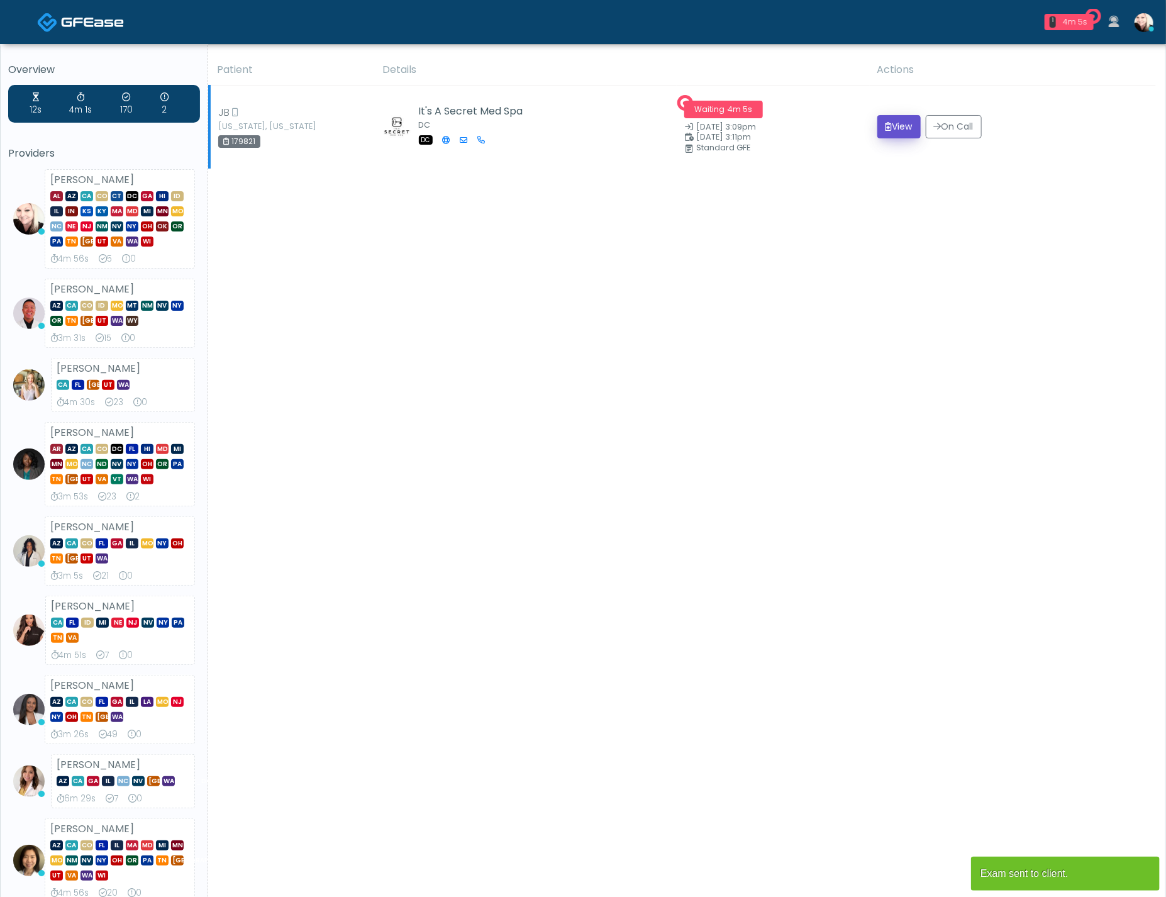
click at [887, 136] on button "View" at bounding box center [898, 126] width 43 height 23
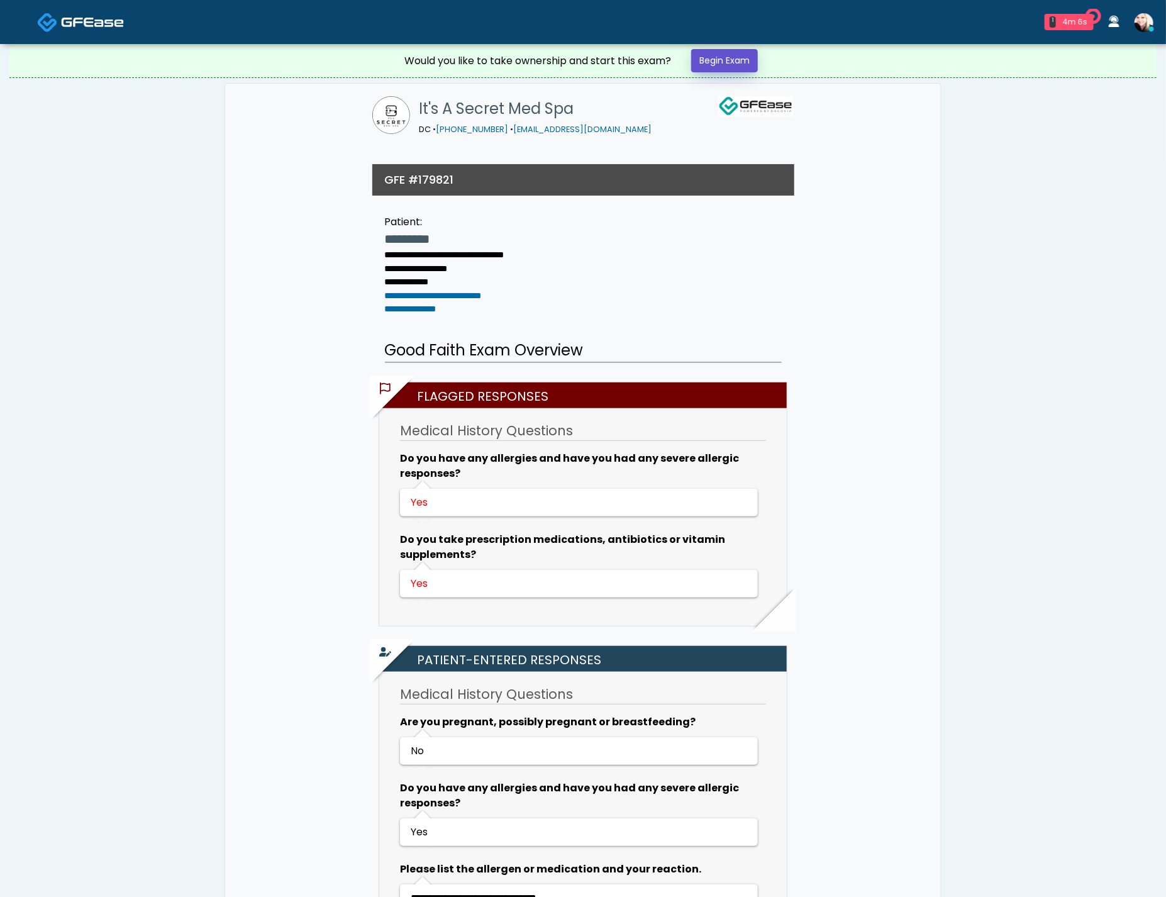
click at [730, 59] on link "Begin Exam" at bounding box center [724, 60] width 67 height 23
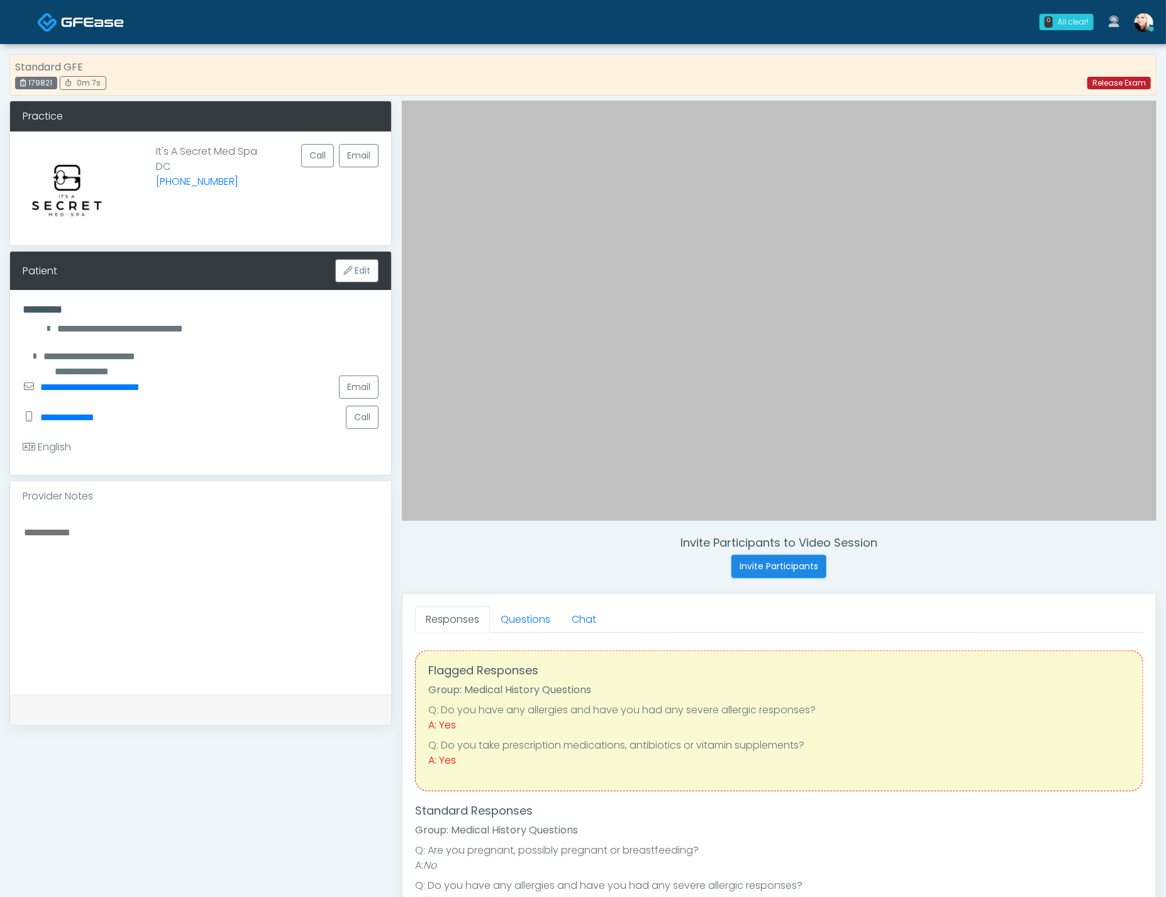
click at [1112, 84] on link "Release Exam" at bounding box center [1119, 83] width 64 height 13
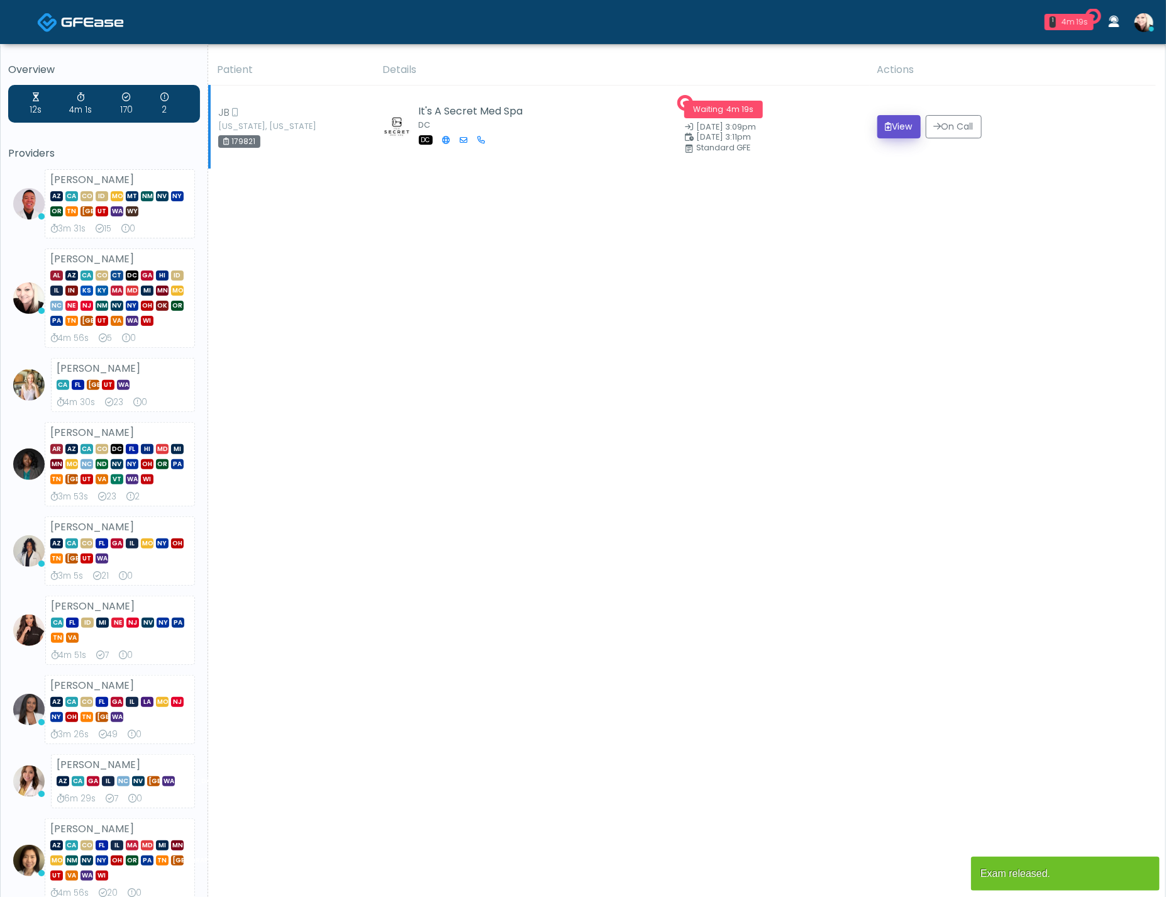
click at [880, 116] on button "View" at bounding box center [898, 126] width 43 height 23
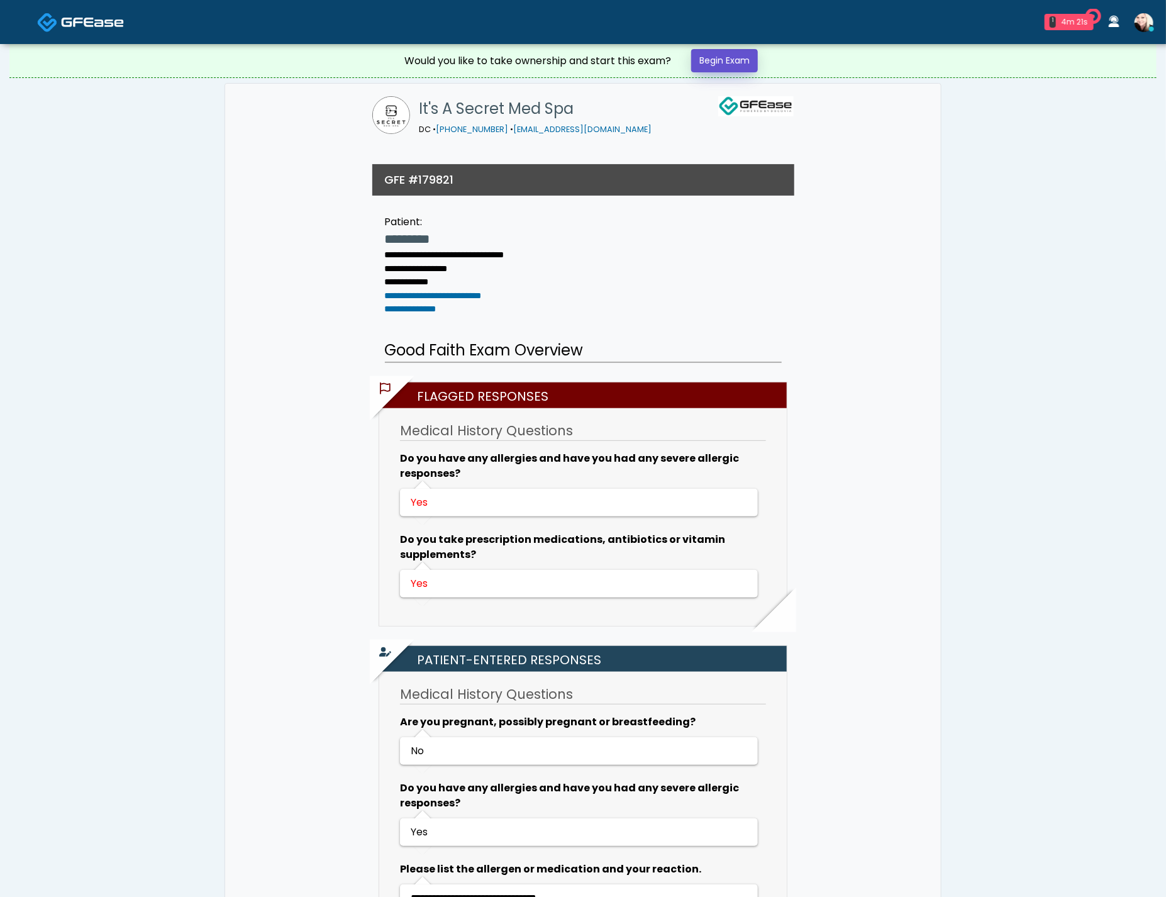
click at [741, 69] on link "Begin Exam" at bounding box center [724, 60] width 67 height 23
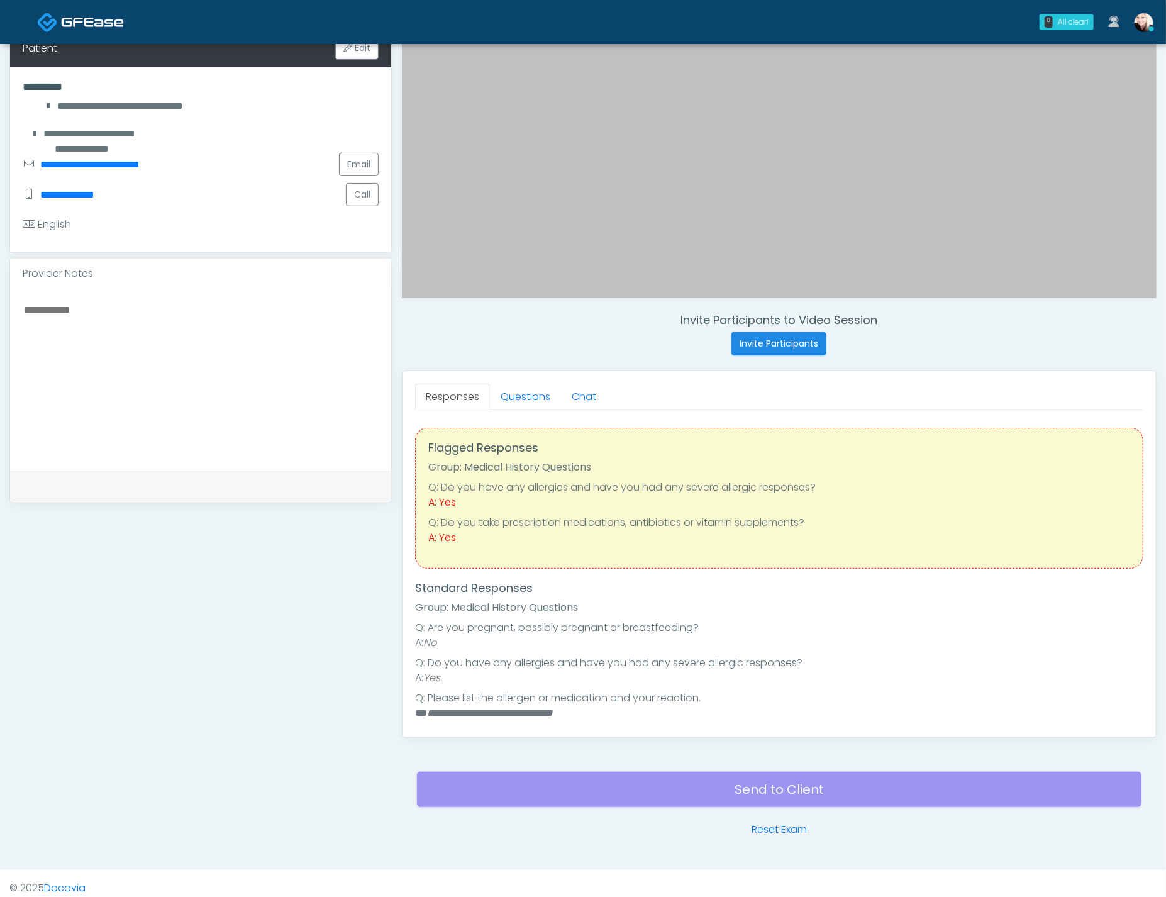
scroll to position [224, 0]
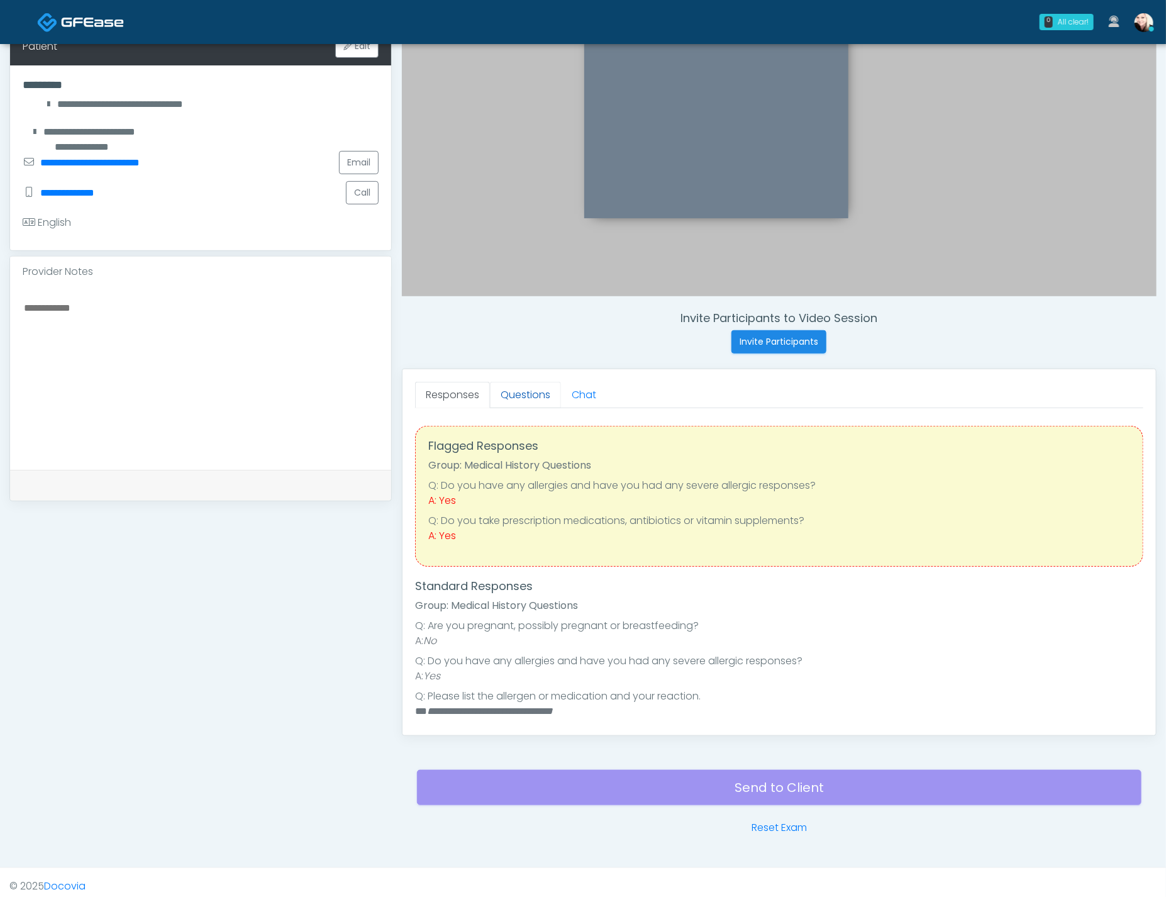
click at [511, 405] on link "Questions" at bounding box center [525, 395] width 71 height 26
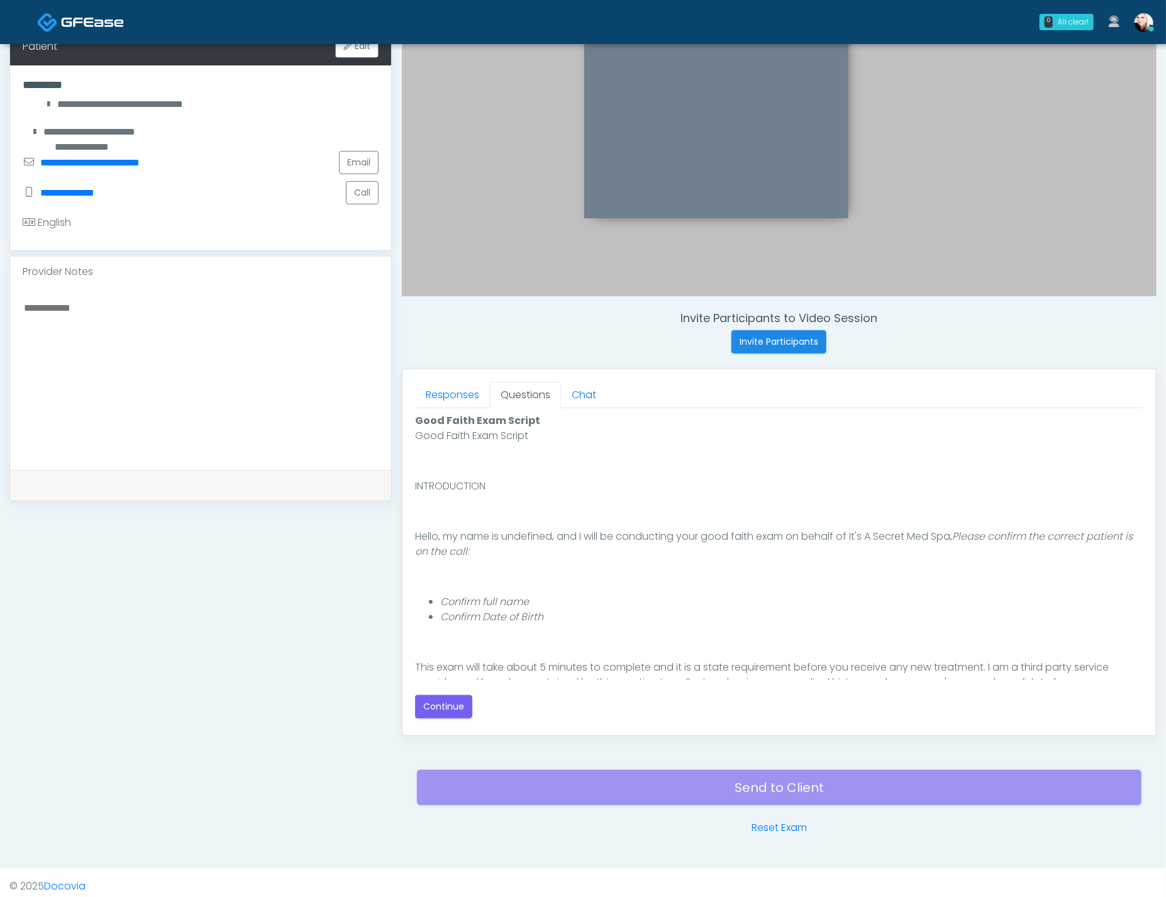
click at [449, 376] on div "Responses Questions Chat Good Faith Exam Script Good Faith Exam Script INTRODUC…" at bounding box center [778, 552] width 753 height 366
click at [453, 408] on section "Good Faith Exam Script Good Faith Exam Script INTRODUCTION Hello, my name is un…" at bounding box center [779, 563] width 728 height 310
click at [456, 395] on link "Responses" at bounding box center [452, 395] width 75 height 26
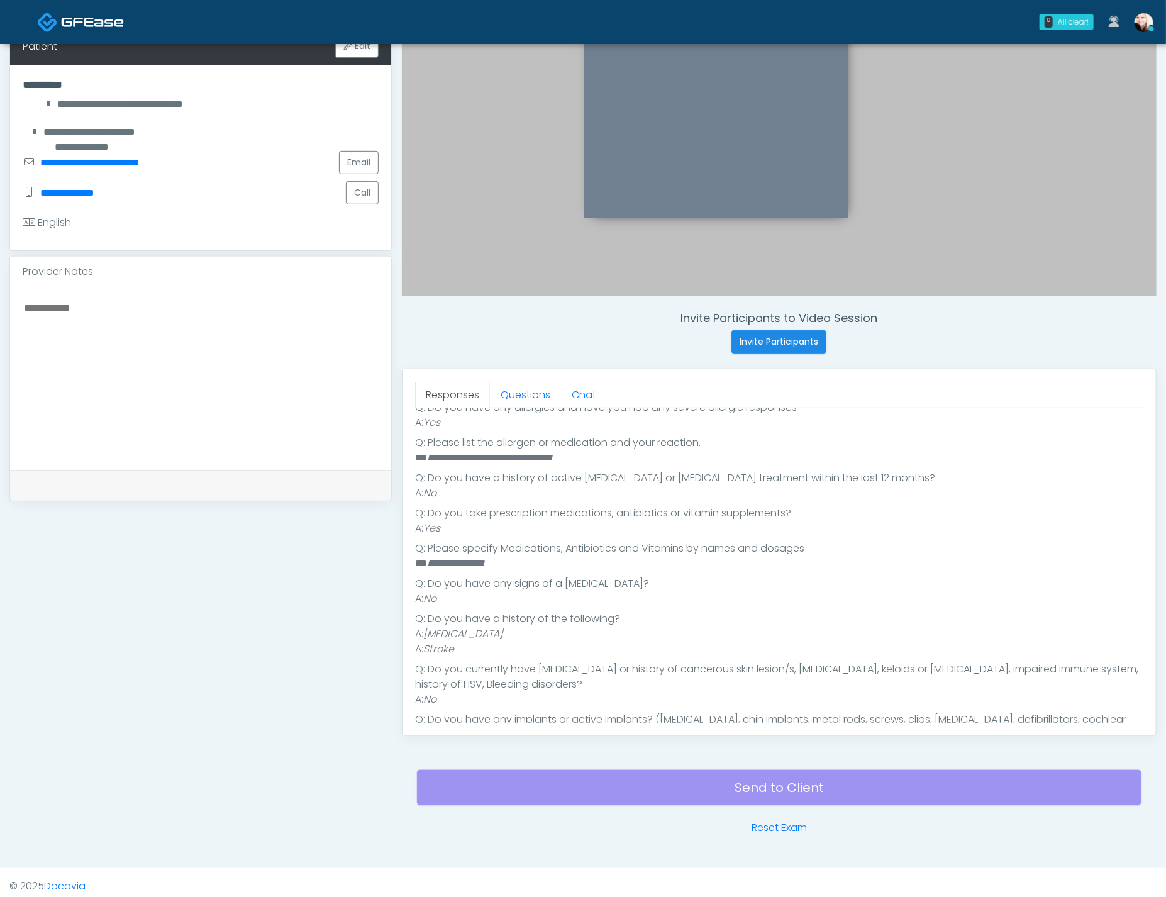
scroll to position [254, 0]
drag, startPoint x: 404, startPoint y: 455, endPoint x: 597, endPoint y: 456, distance: 193.7
click at [597, 456] on div "Responses Questions Chat Good Faith Exam Script Good Faith Exam Script INTRODUC…" at bounding box center [778, 552] width 753 height 366
click at [597, 456] on li "** ***** ***** **** ******* ********" at bounding box center [774, 457] width 719 height 15
drag, startPoint x: 599, startPoint y: 455, endPoint x: 428, endPoint y: 453, distance: 171.0
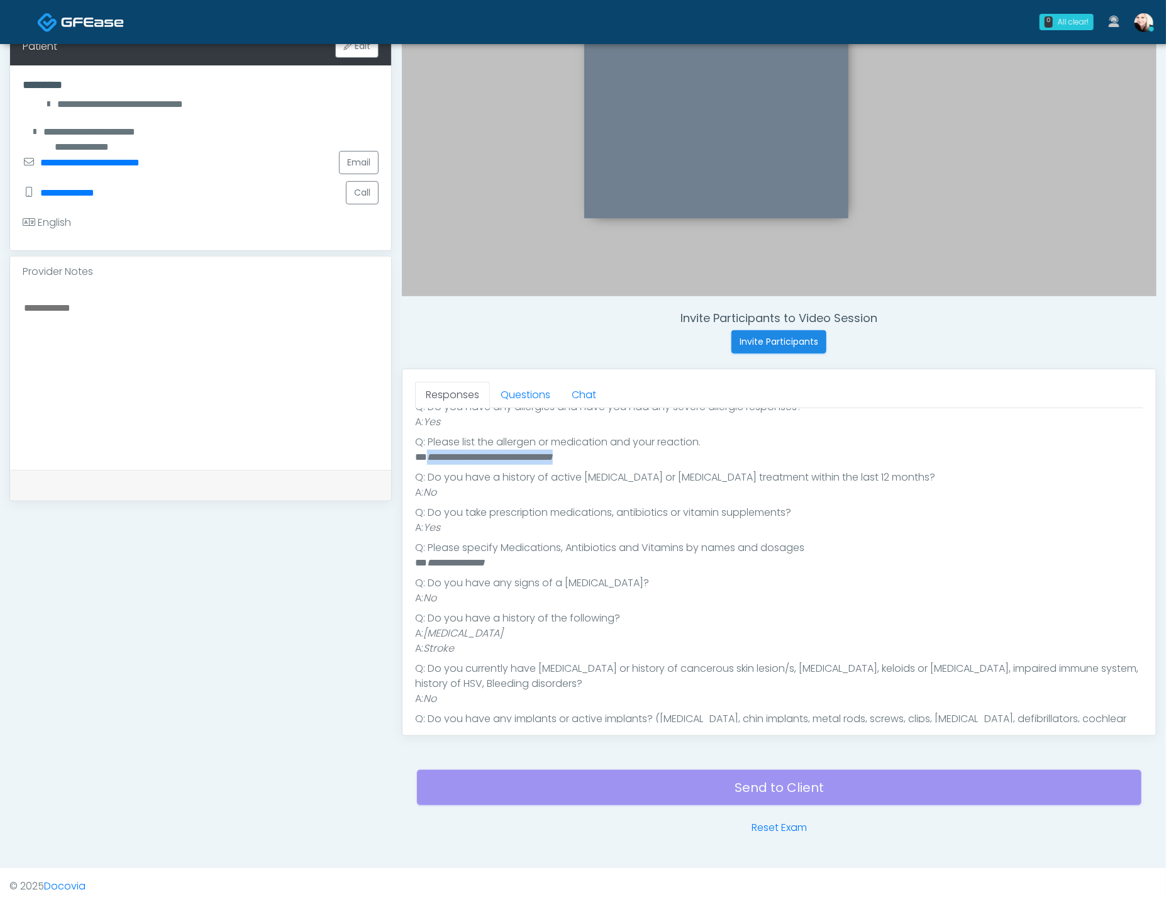
click at [428, 453] on li "** ***** ***** **** ******* ********" at bounding box center [774, 457] width 719 height 15
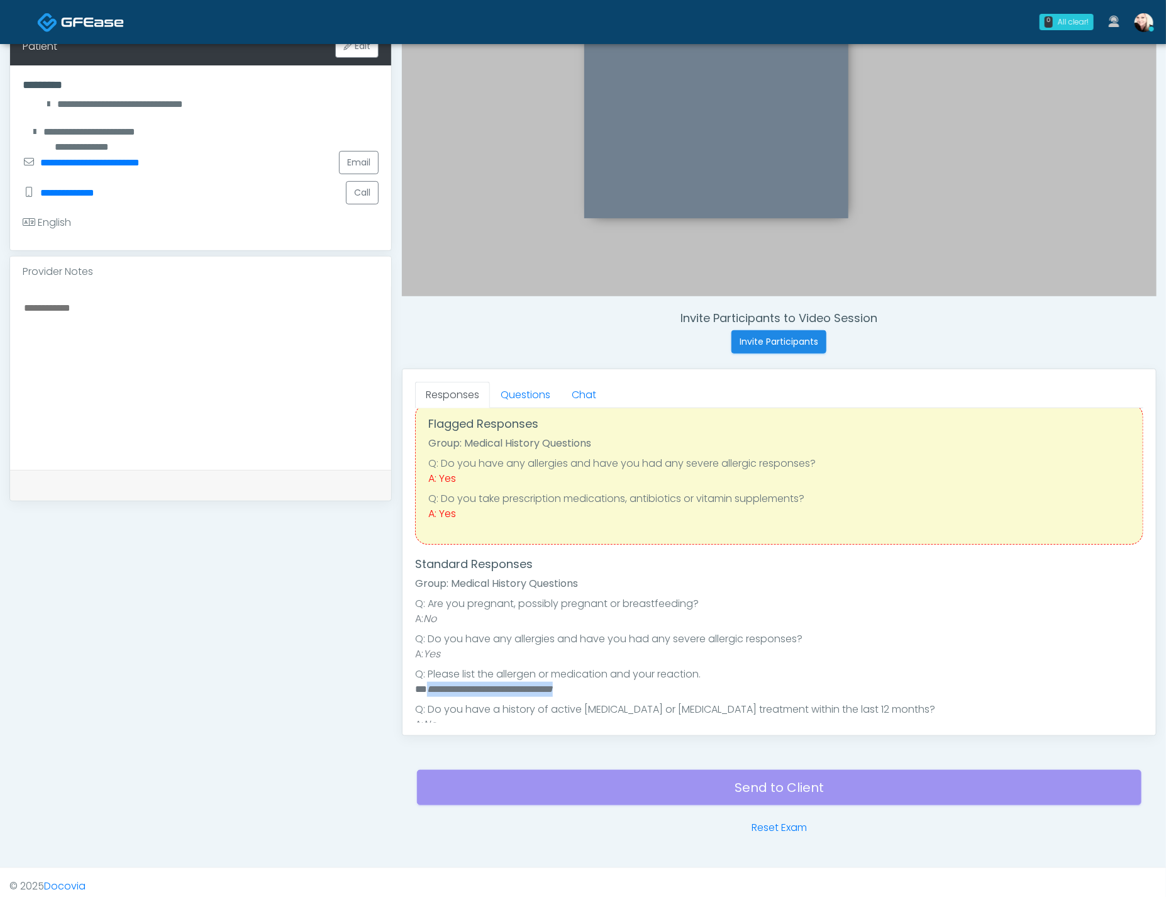
scroll to position [23, 0]
drag, startPoint x: 565, startPoint y: 580, endPoint x: 412, endPoint y: 552, distance: 155.3
click at [412, 552] on div "Responses Questions Chat Good Faith Exam Script Good Faith Exam Script INTRODUC…" at bounding box center [778, 552] width 753 height 366
click at [429, 556] on h4 "Standard Responses" at bounding box center [779, 563] width 728 height 14
drag, startPoint x: 412, startPoint y: 556, endPoint x: 708, endPoint y: 589, distance: 297.4
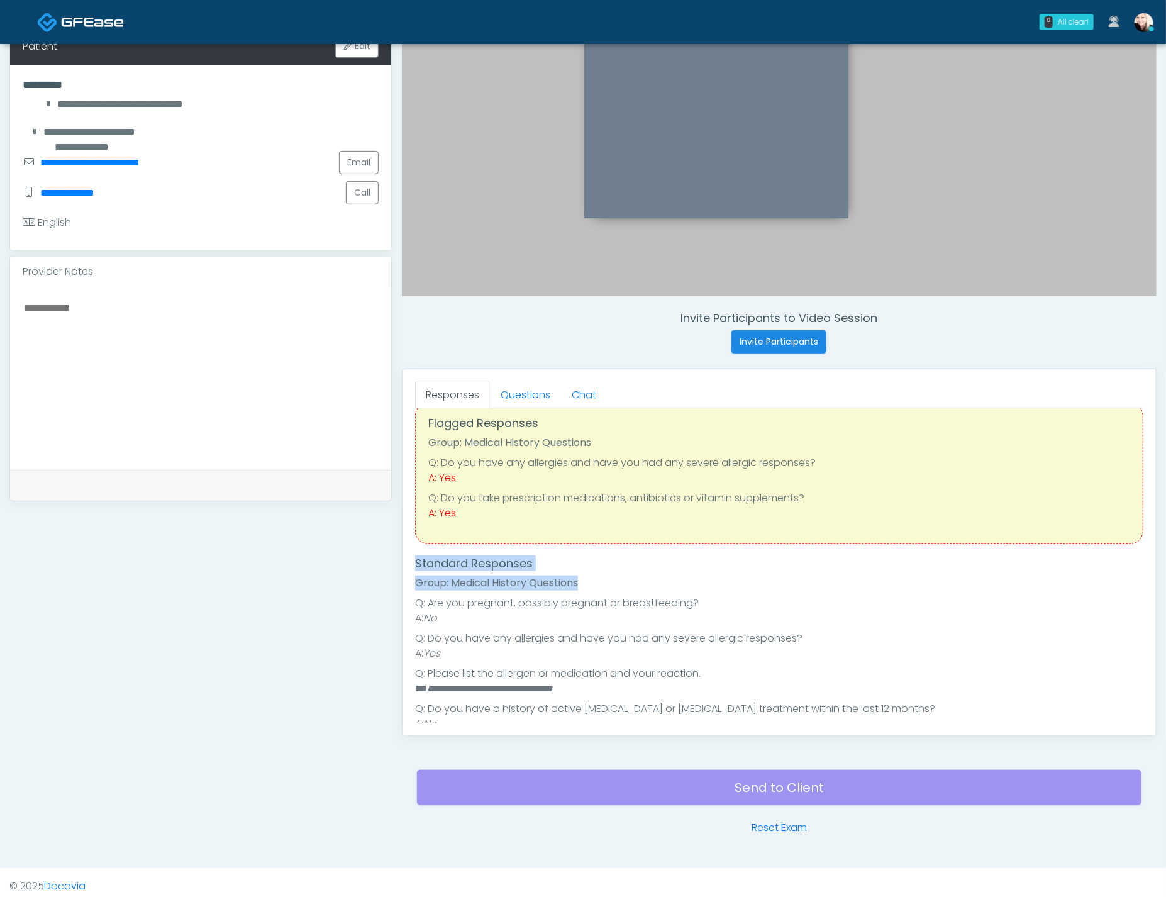
click at [682, 584] on div "Responses Questions Chat Good Faith Exam Script Good Faith Exam Script INTRODUC…" at bounding box center [778, 552] width 753 height 366
click at [727, 595] on li "Q: Are you pregnant, possibly pregnant or breastfeeding?" at bounding box center [779, 602] width 728 height 15
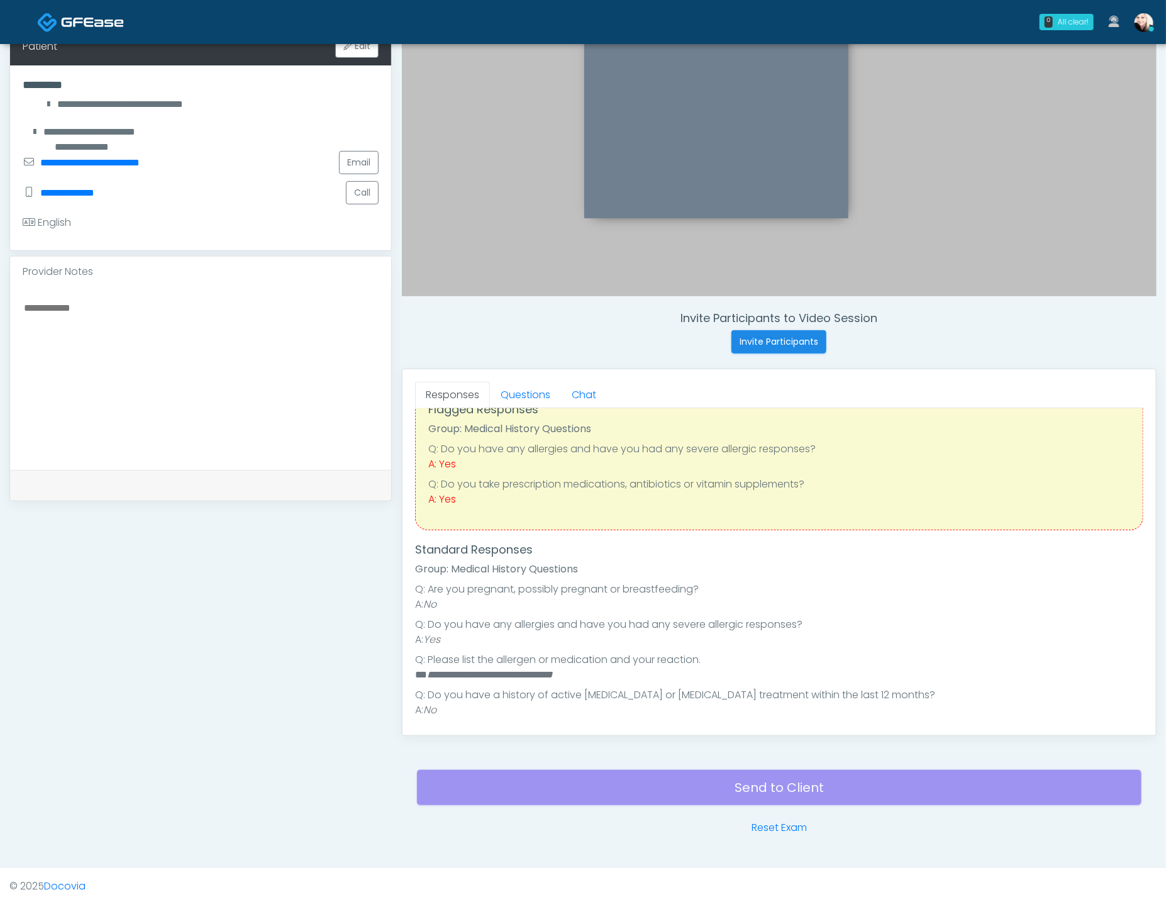
scroll to position [37, 0]
click at [588, 634] on li "A: Yes" at bounding box center [779, 638] width 728 height 15
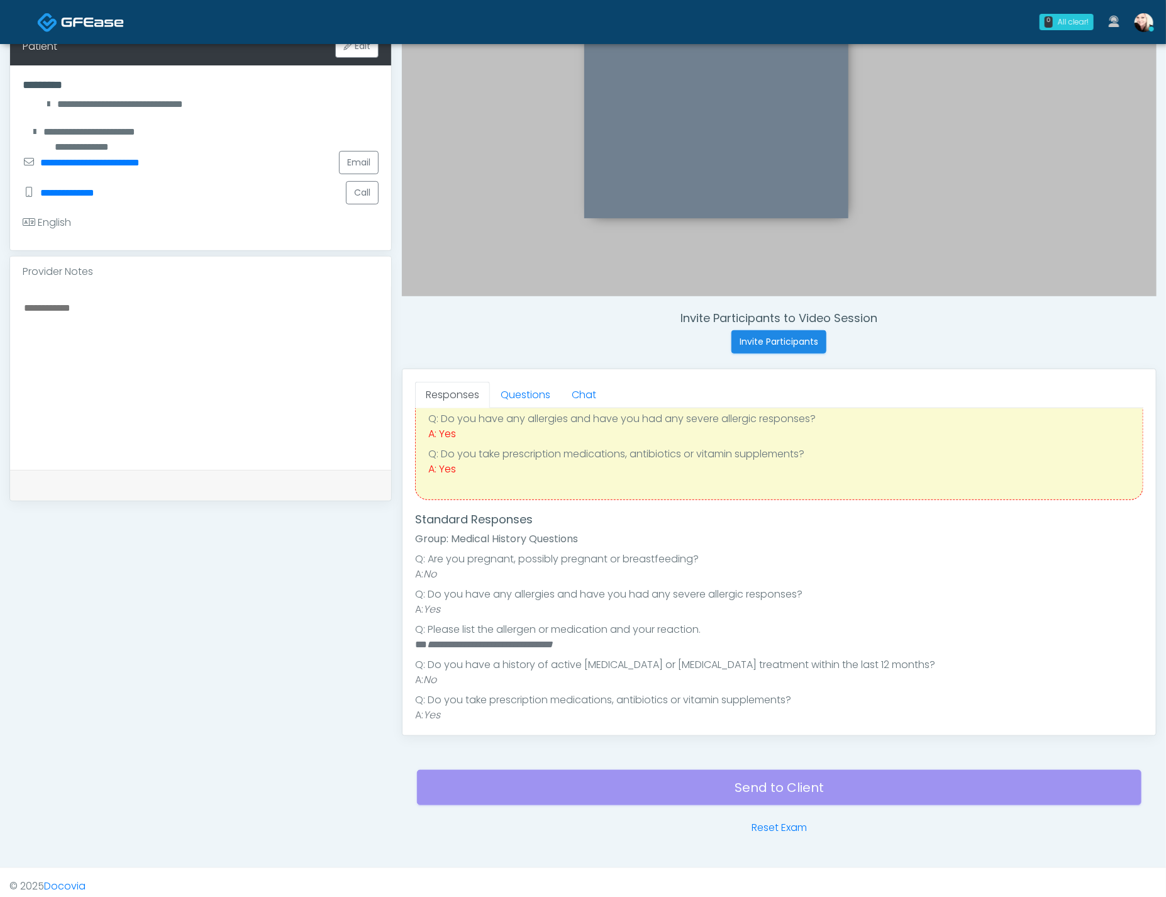
scroll to position [69, 0]
drag, startPoint x: 419, startPoint y: 626, endPoint x: 700, endPoint y: 636, distance: 281.3
click at [699, 635] on ul "**********" at bounding box center [779, 764] width 728 height 428
click at [691, 641] on li "** ***** ***** **** ******* ********" at bounding box center [774, 642] width 719 height 15
drag, startPoint x: 567, startPoint y: 639, endPoint x: 424, endPoint y: 634, distance: 142.8
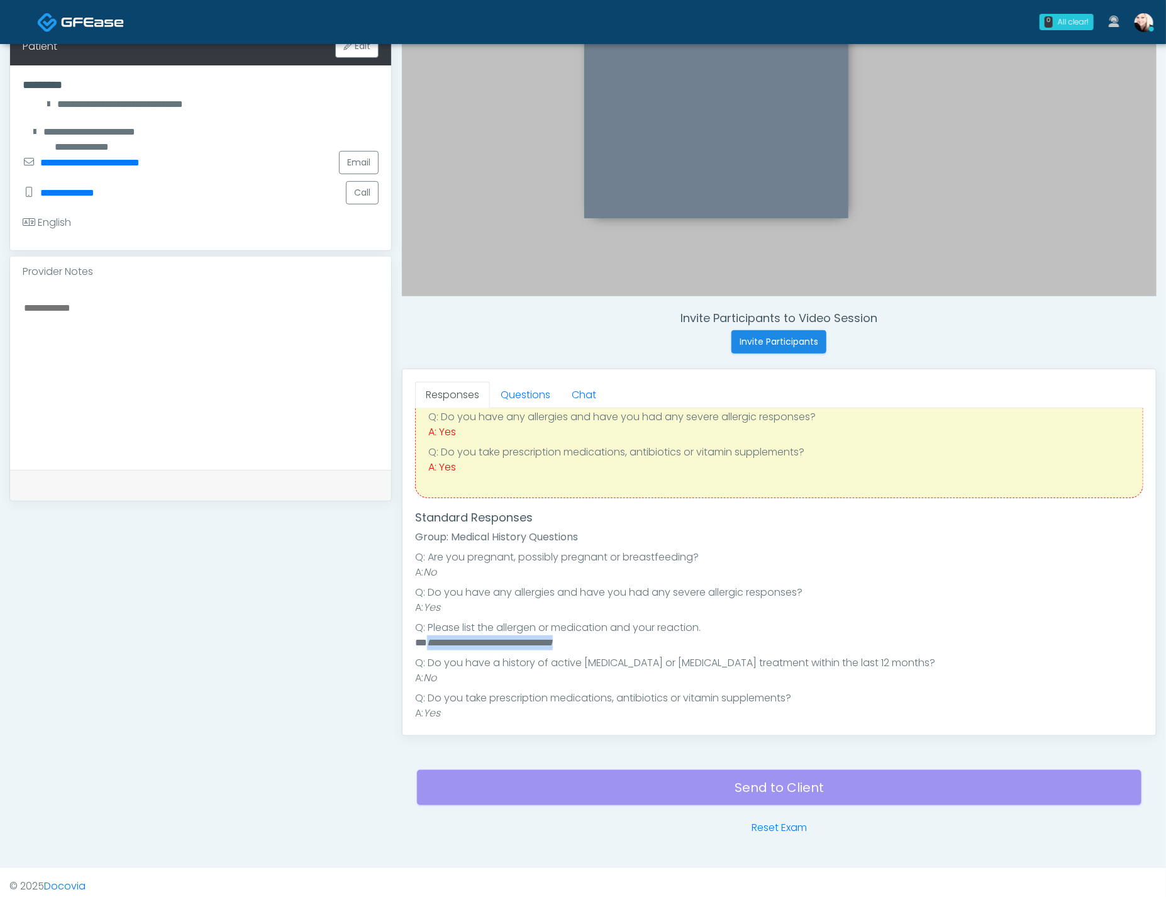
click at [424, 635] on li "** ***** ***** **** ******* ********" at bounding box center [774, 642] width 719 height 15
copy em "***** ***** **** ******* ********"
click at [80, 308] on textarea at bounding box center [201, 375] width 356 height 153
paste textarea "**********"
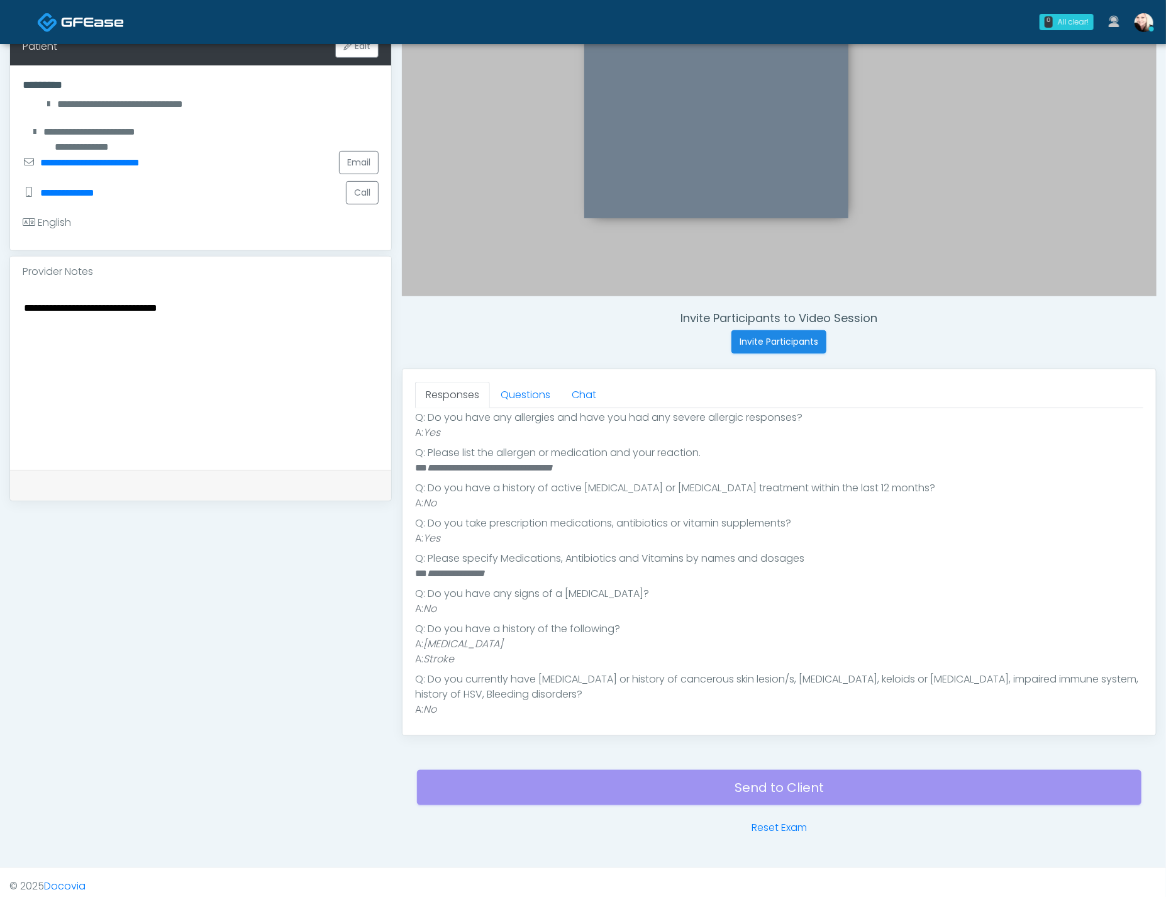
scroll to position [240, 0]
type textarea "**********"
drag, startPoint x: 470, startPoint y: 539, endPoint x: 421, endPoint y: 532, distance: 49.5
click at [424, 534] on li "A: Yes" at bounding box center [779, 541] width 728 height 15
click at [245, 296] on div "**********" at bounding box center [200, 378] width 381 height 183
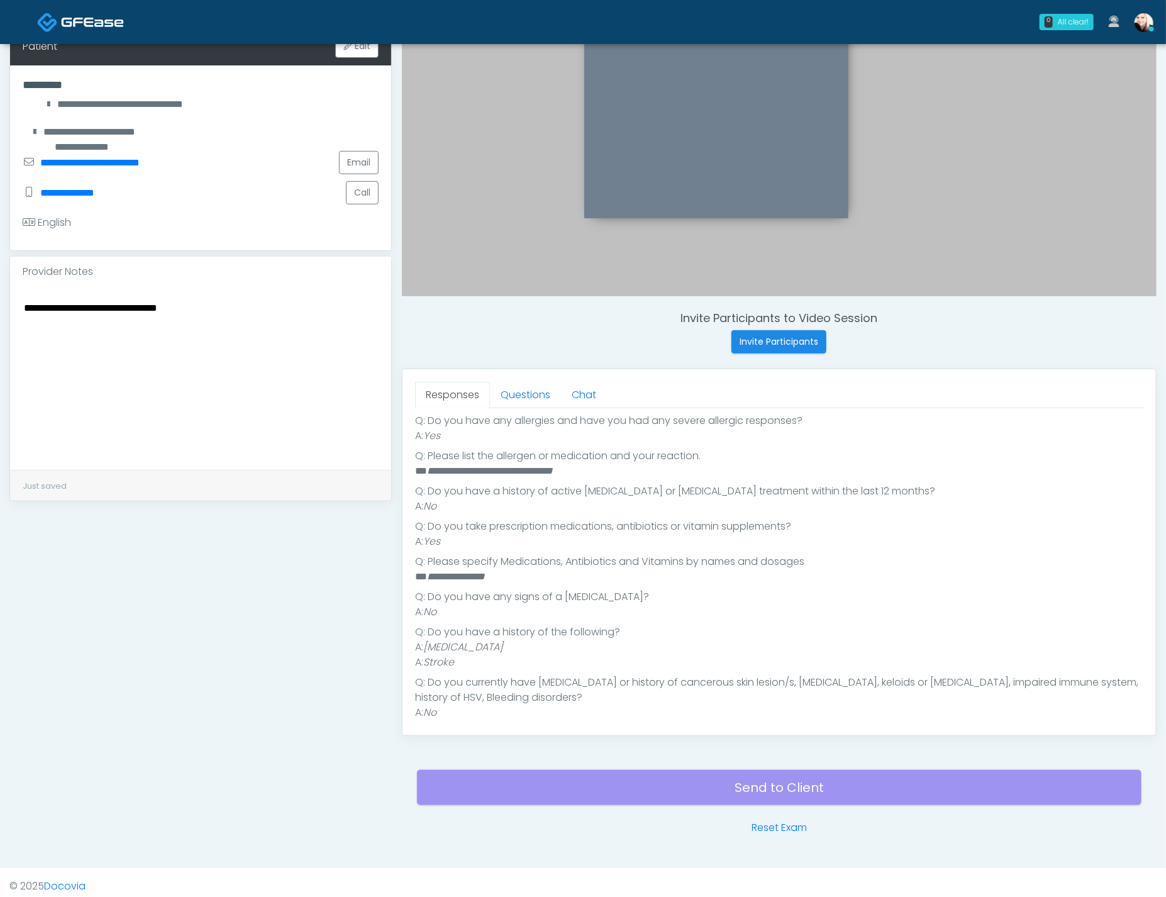
drag, startPoint x: 228, startPoint y: 306, endPoint x: 3, endPoint y: 309, distance: 224.5
click at [3, 309] on div "**********" at bounding box center [583, 343] width 1166 height 1047
drag, startPoint x: 577, startPoint y: 479, endPoint x: 550, endPoint y: 446, distance: 42.8
click at [570, 471] on ul "**********" at bounding box center [779, 592] width 728 height 428
click at [522, 388] on link "Questions" at bounding box center [525, 395] width 71 height 26
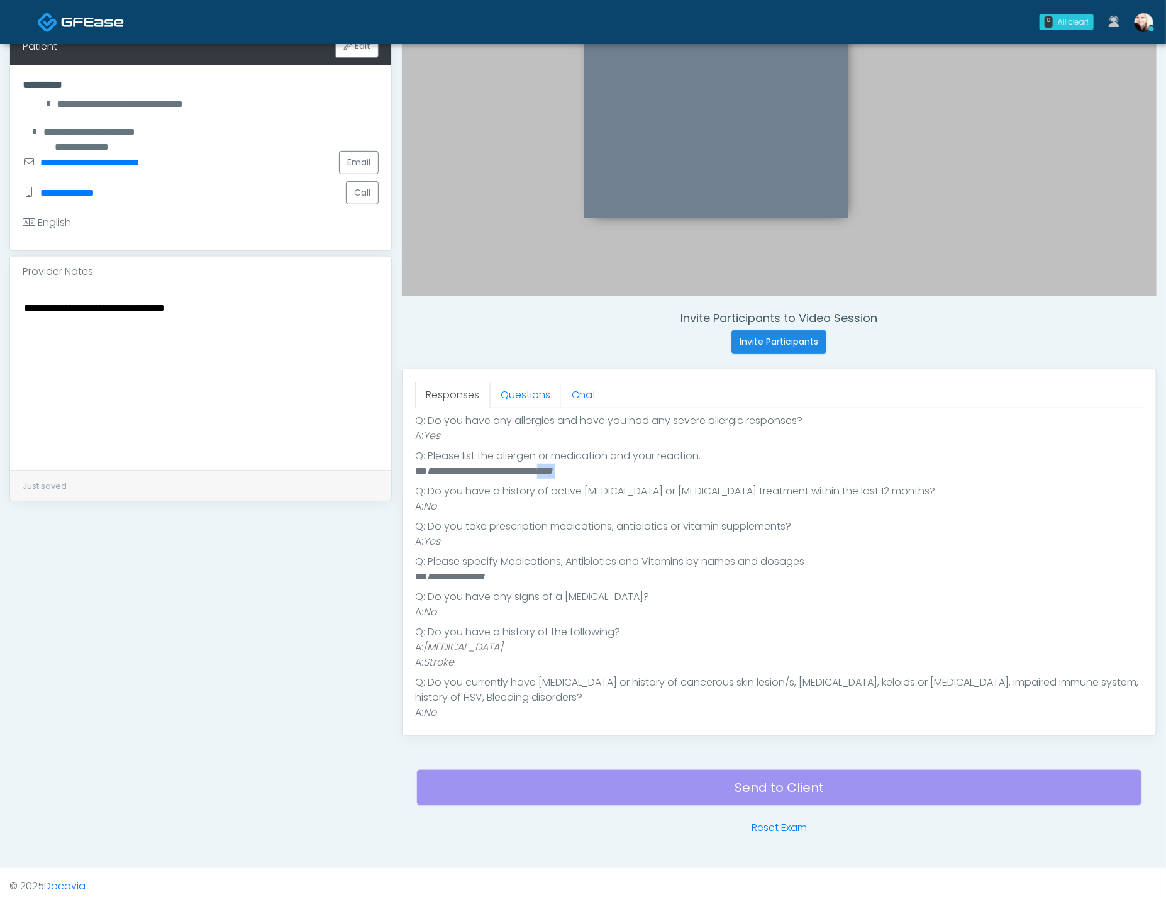
scroll to position [0, 0]
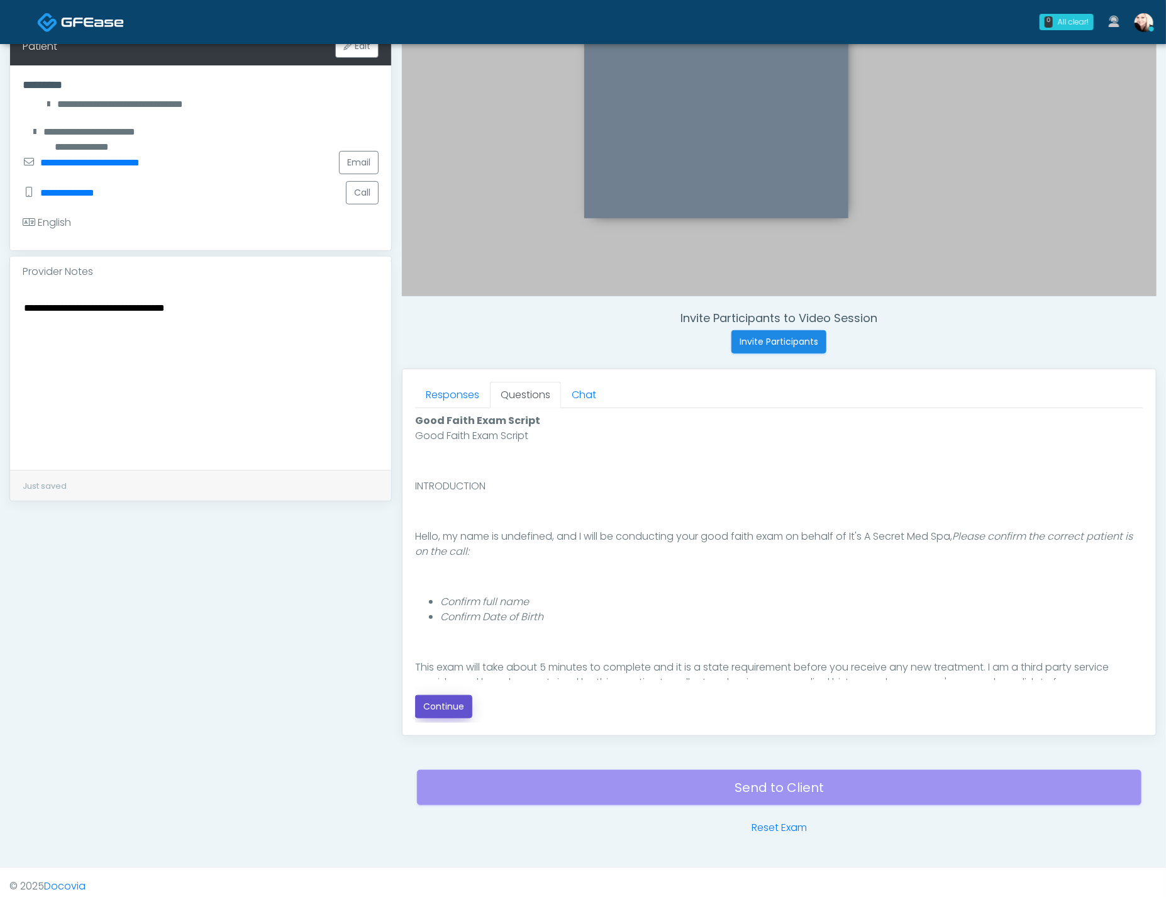
click at [468, 709] on button "Continue" at bounding box center [443, 706] width 57 height 23
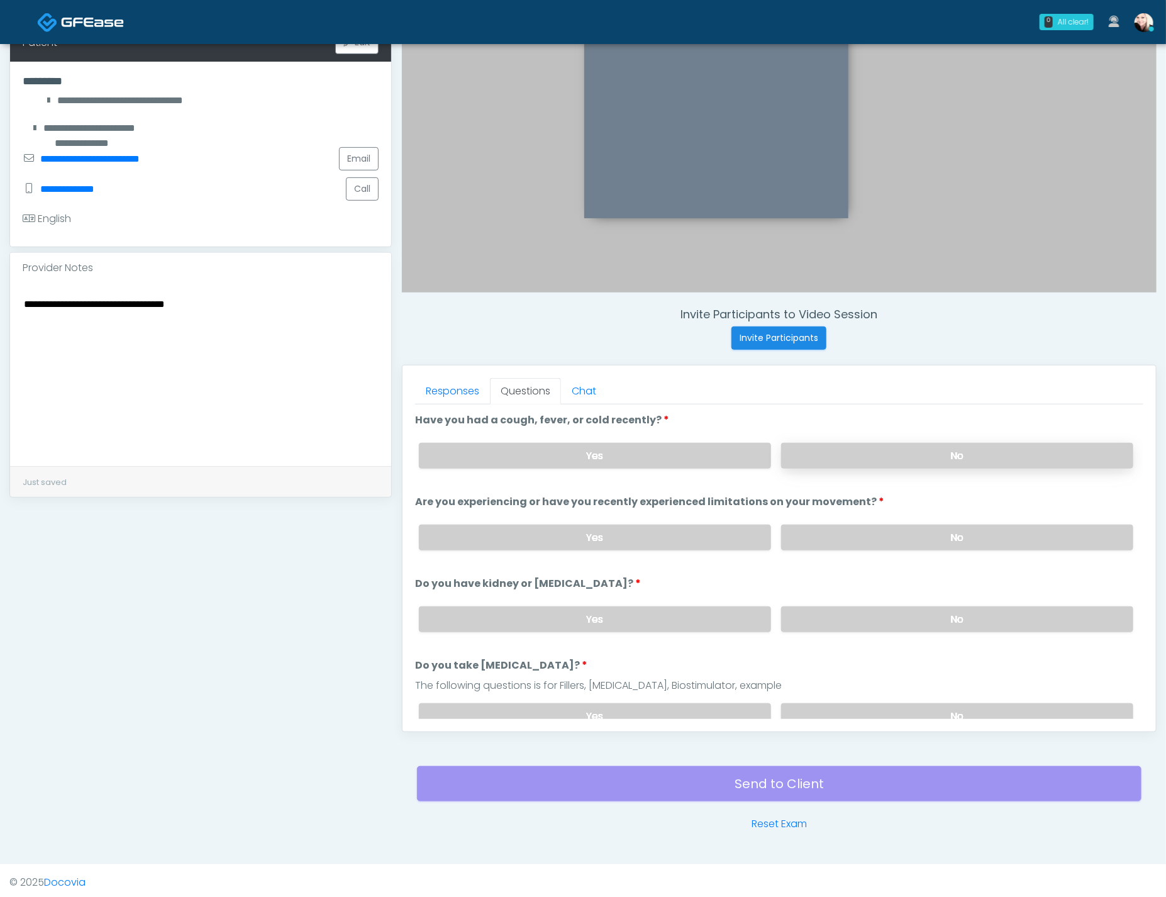
click at [877, 448] on label "No" at bounding box center [957, 456] width 352 height 26
click at [873, 536] on label "No" at bounding box center [957, 537] width 352 height 26
drag, startPoint x: 890, startPoint y: 609, endPoint x: 899, endPoint y: 644, distance: 35.7
click at [888, 610] on label "No" at bounding box center [957, 619] width 352 height 26
click at [939, 703] on label "No" at bounding box center [957, 716] width 352 height 26
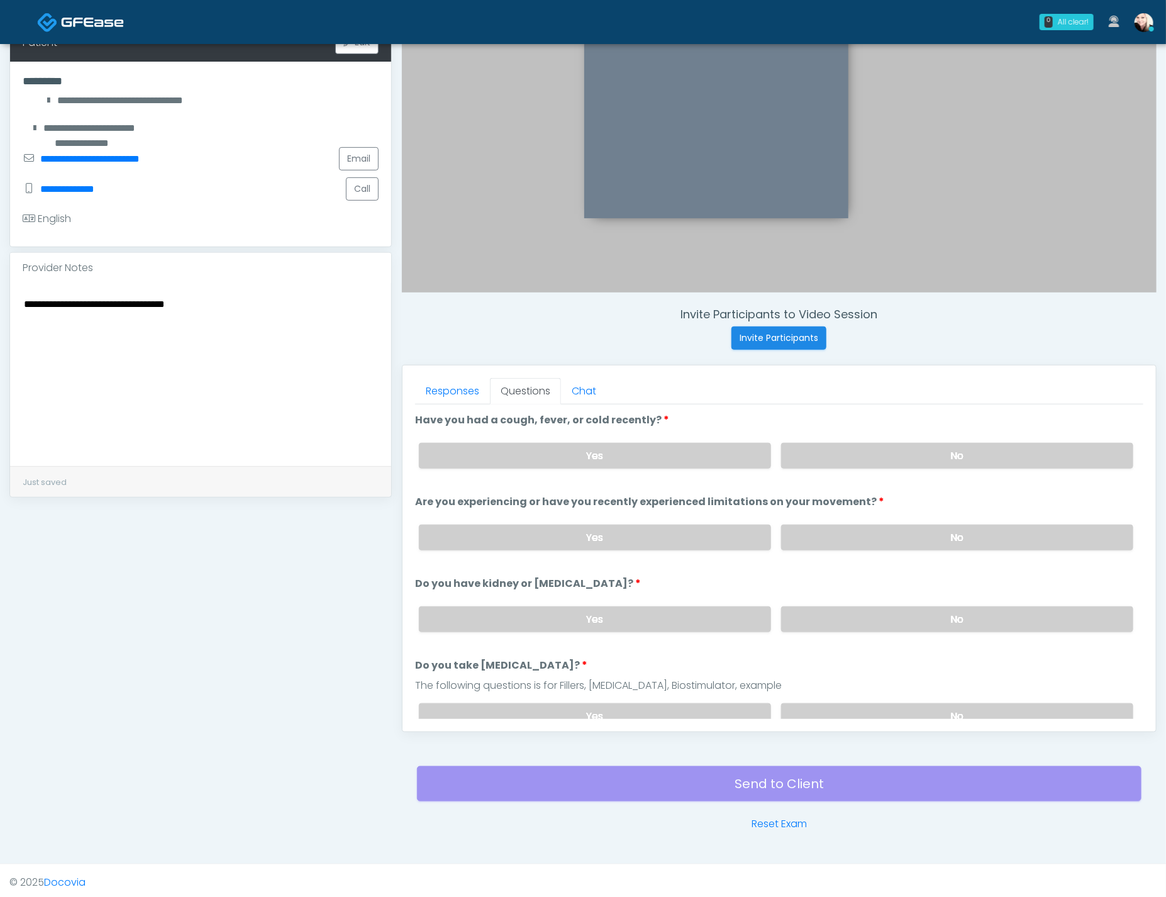
click at [228, 302] on textarea "**********" at bounding box center [201, 372] width 356 height 153
drag, startPoint x: 41, startPoint y: 301, endPoint x: 109, endPoint y: 304, distance: 68.0
click at [41, 301] on textarea "**********" at bounding box center [201, 372] width 356 height 153
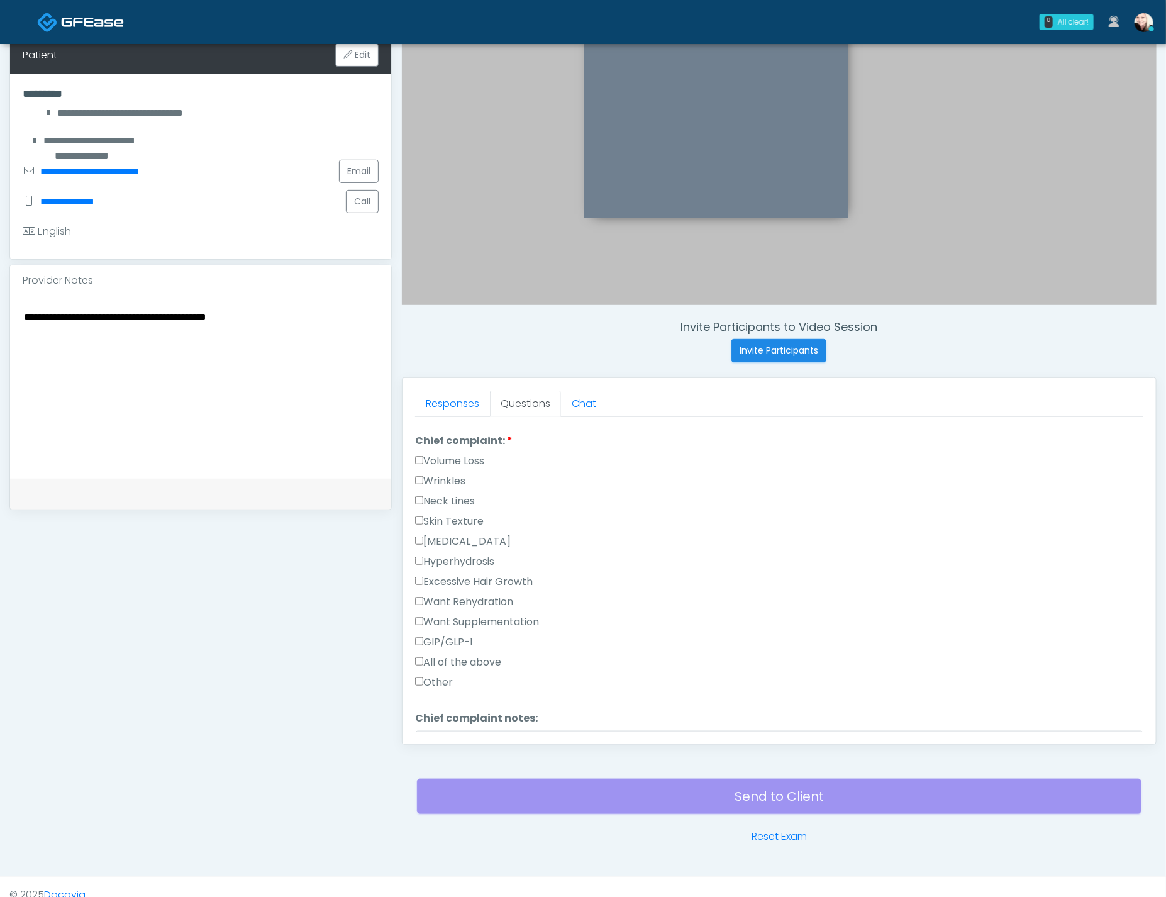
scroll to position [199, 0]
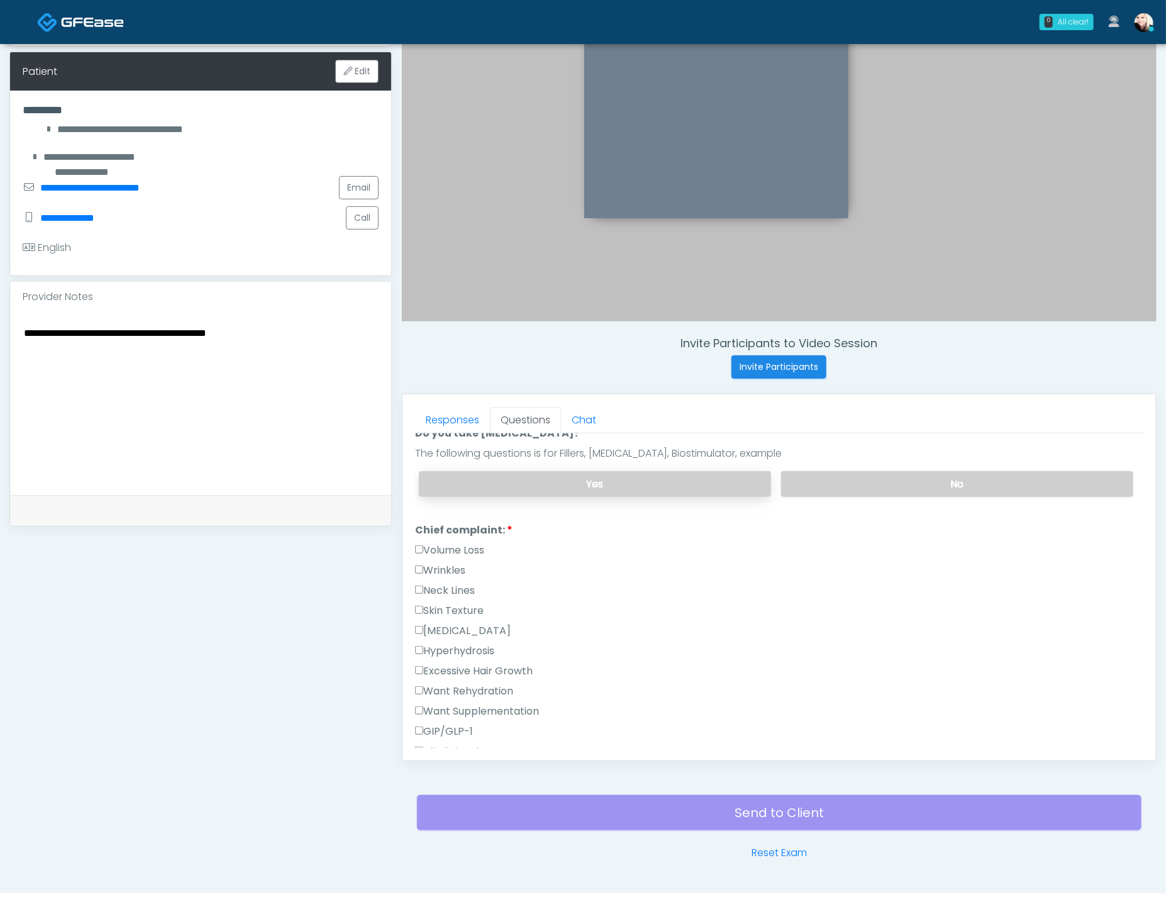
type textarea "**********"
click at [612, 472] on label "Yes" at bounding box center [595, 484] width 352 height 26
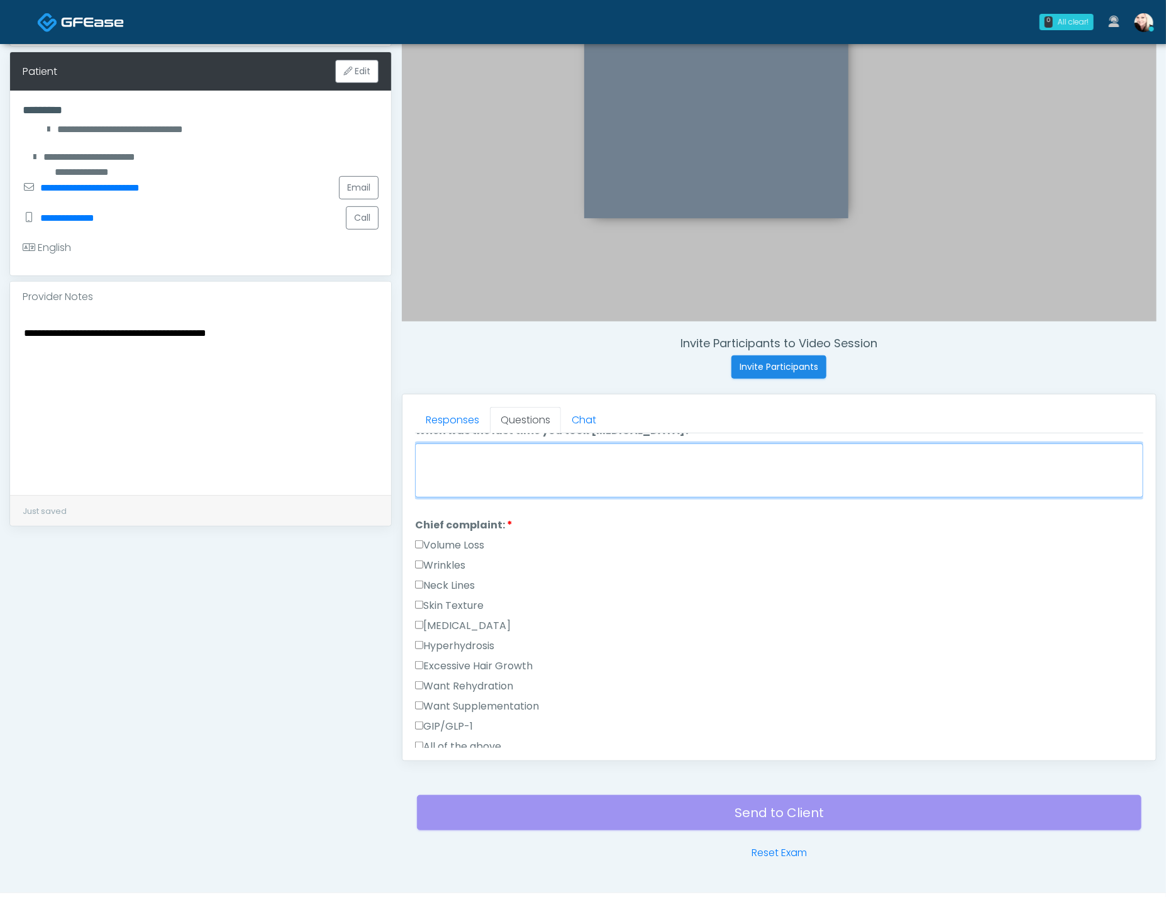
click at [583, 471] on textarea "When was the last time you took blood thinners?" at bounding box center [779, 470] width 728 height 54
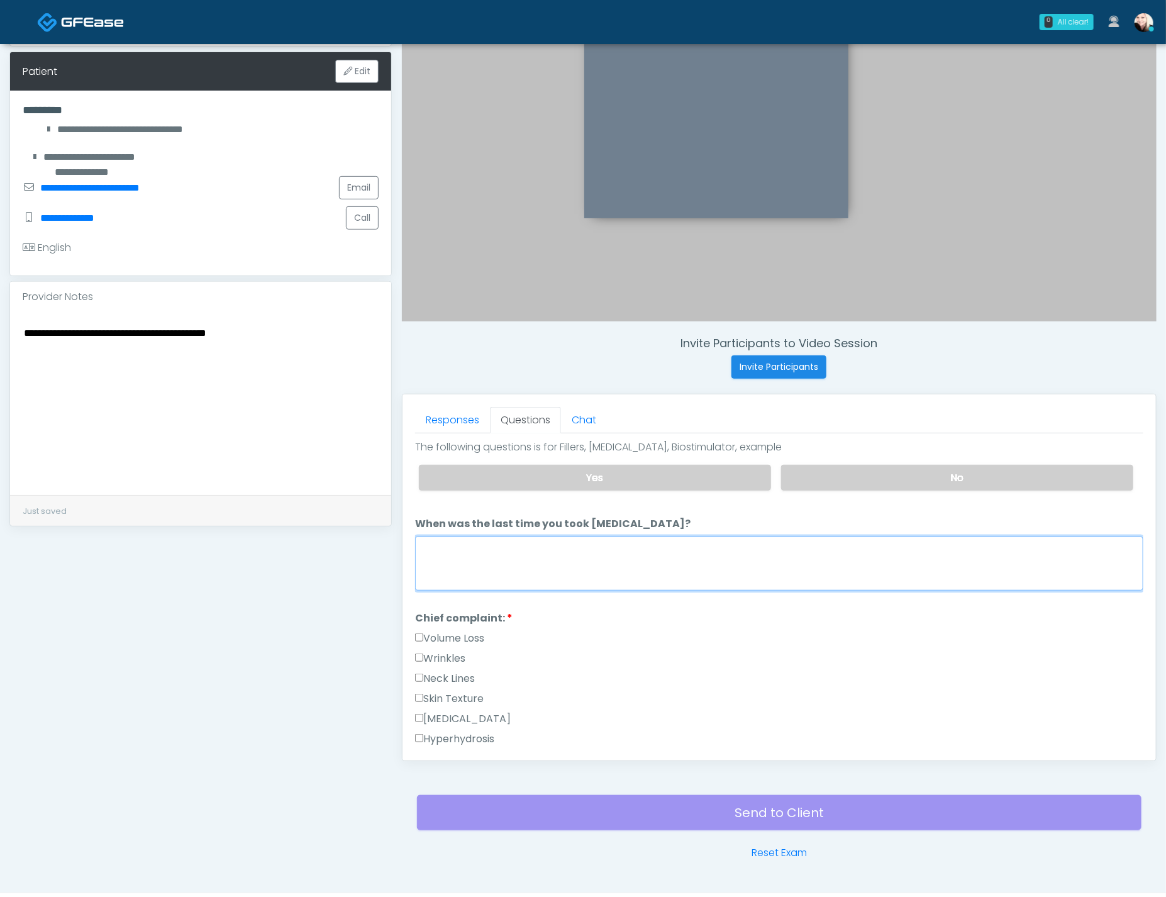
scroll to position [202, 0]
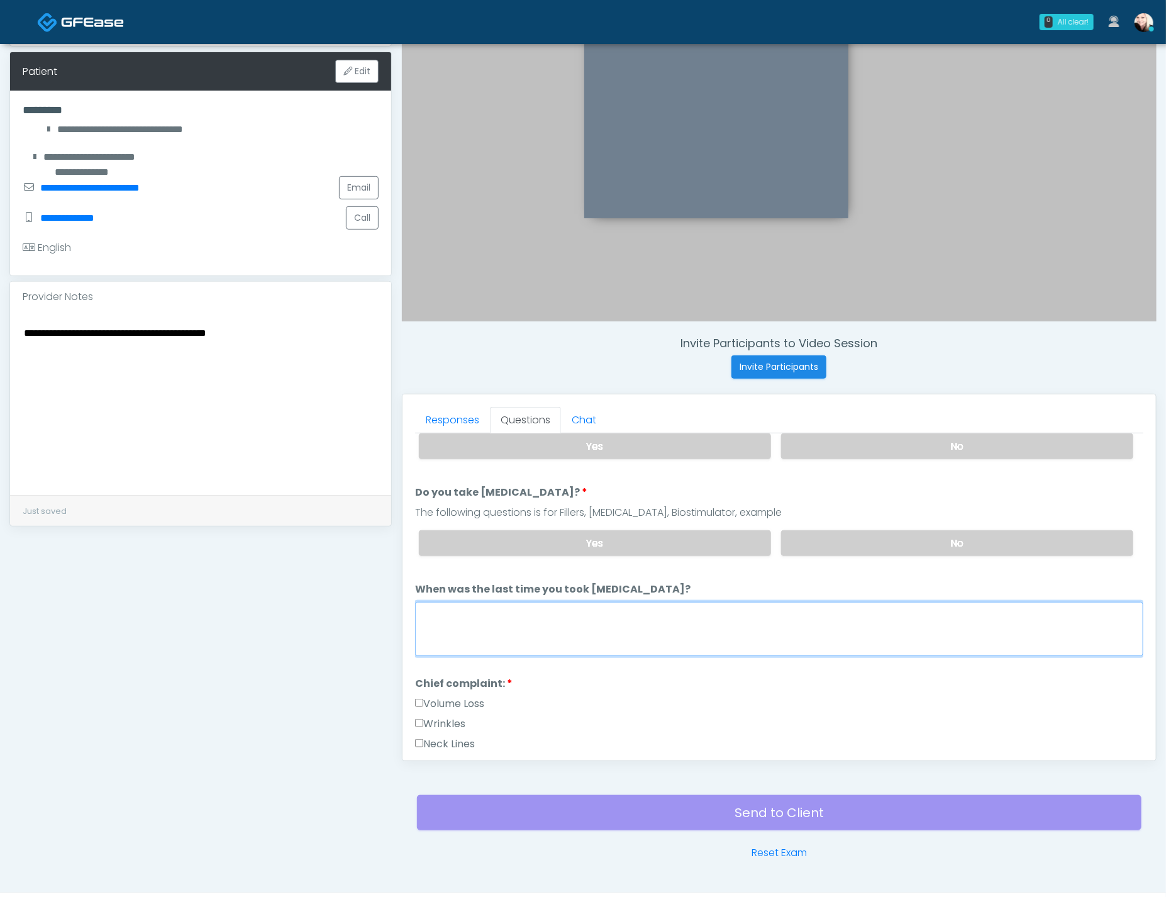
click at [585, 614] on textarea "When was the last time you took blood thinners?" at bounding box center [779, 629] width 728 height 54
type textarea "*"
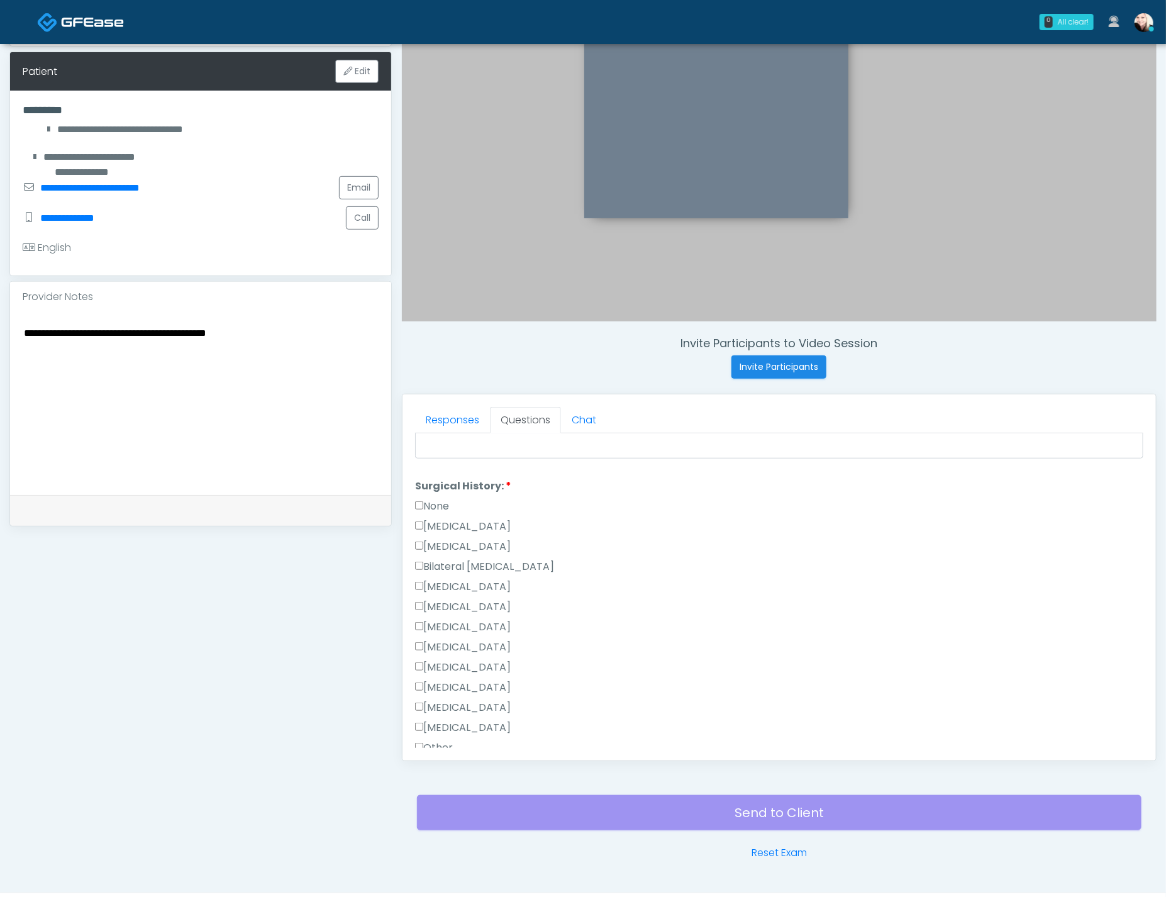
scroll to position [771, 0]
type textarea "*******"
click at [438, 498] on label "None" at bounding box center [432, 505] width 34 height 15
click at [429, 458] on label "None" at bounding box center [432, 465] width 34 height 15
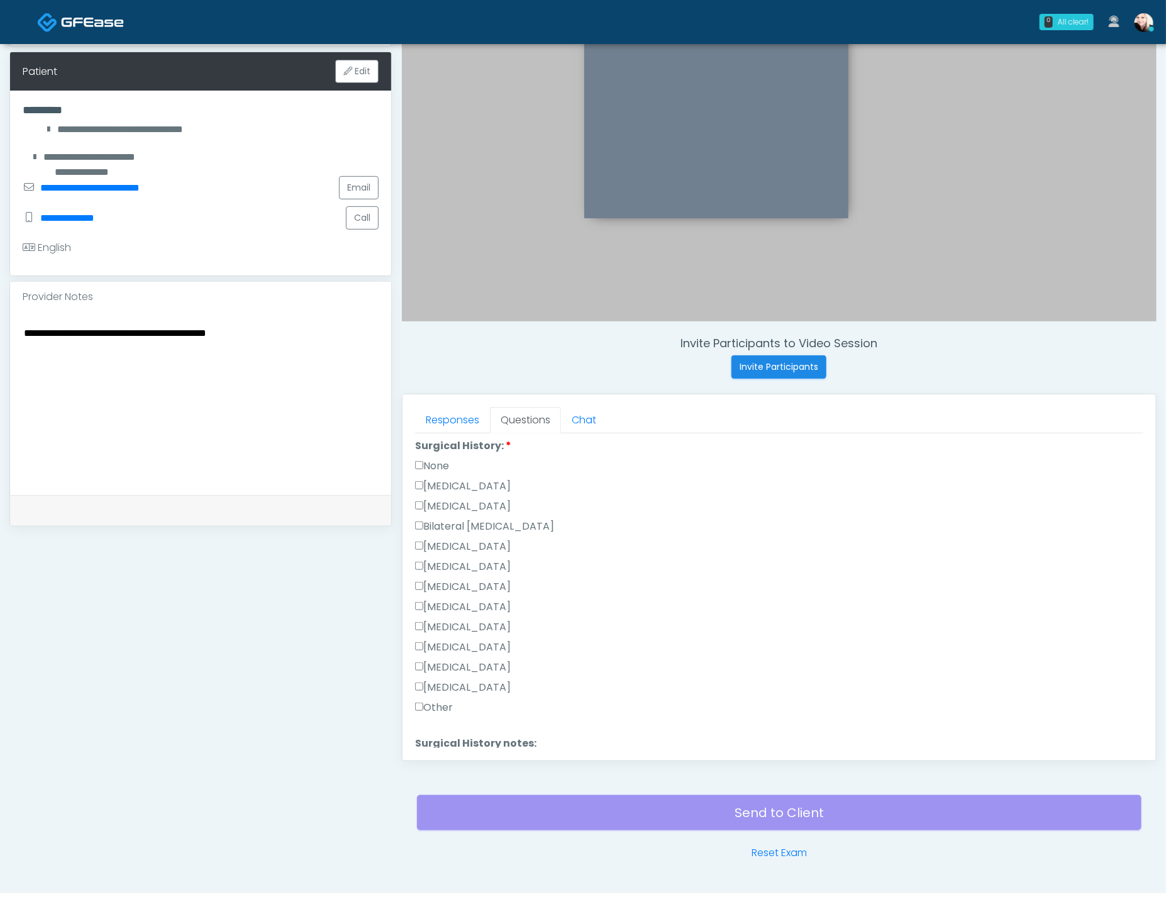
click at [424, 700] on label "Other" at bounding box center [434, 707] width 38 height 15
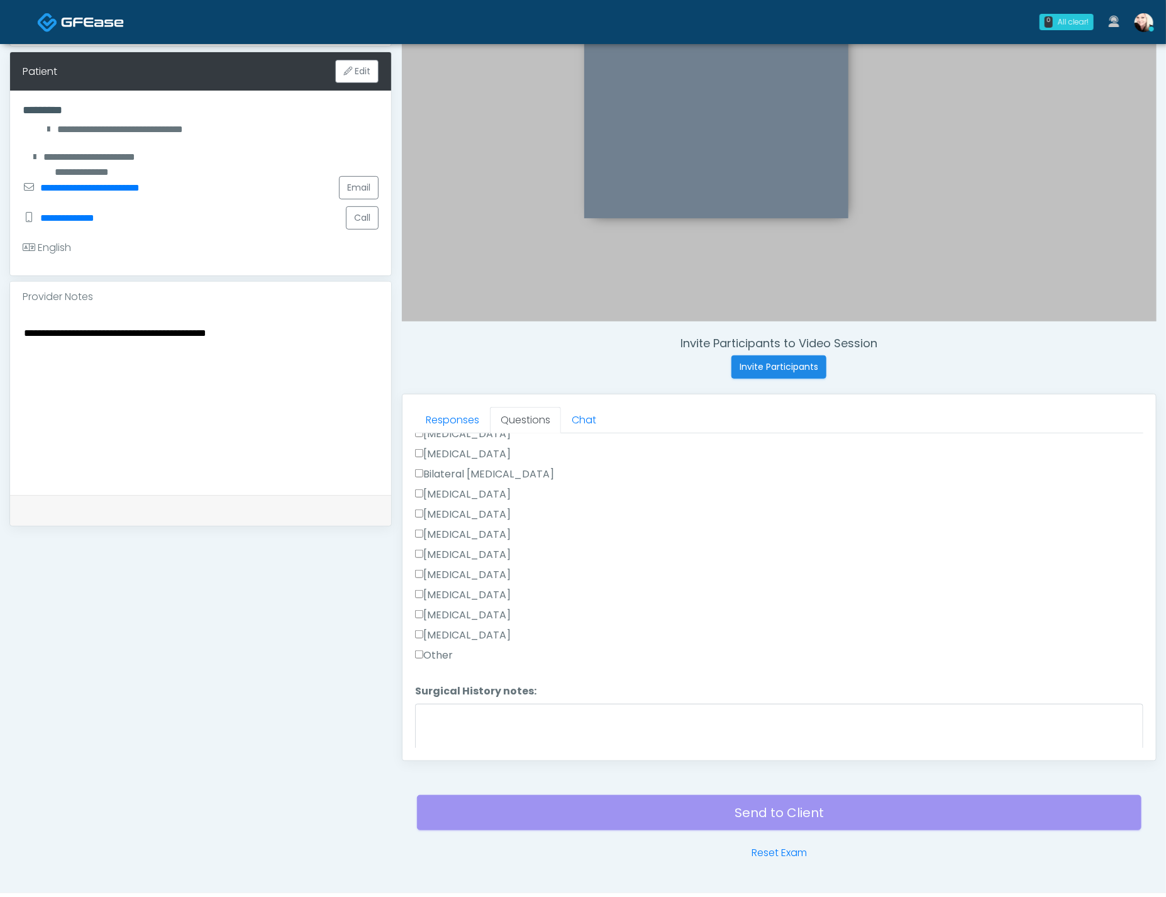
scroll to position [875, 0]
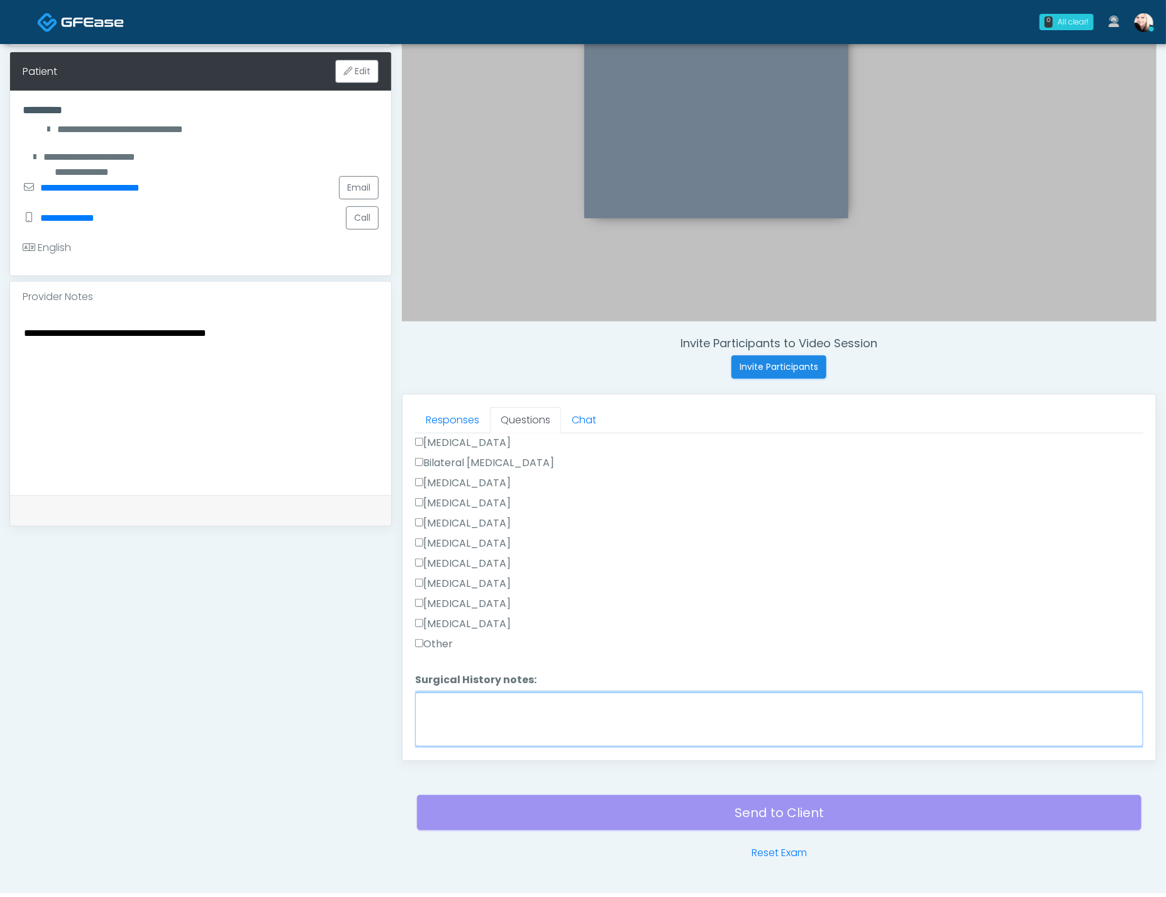
click at [528, 715] on textarea "Surgical History notes:" at bounding box center [779, 719] width 728 height 54
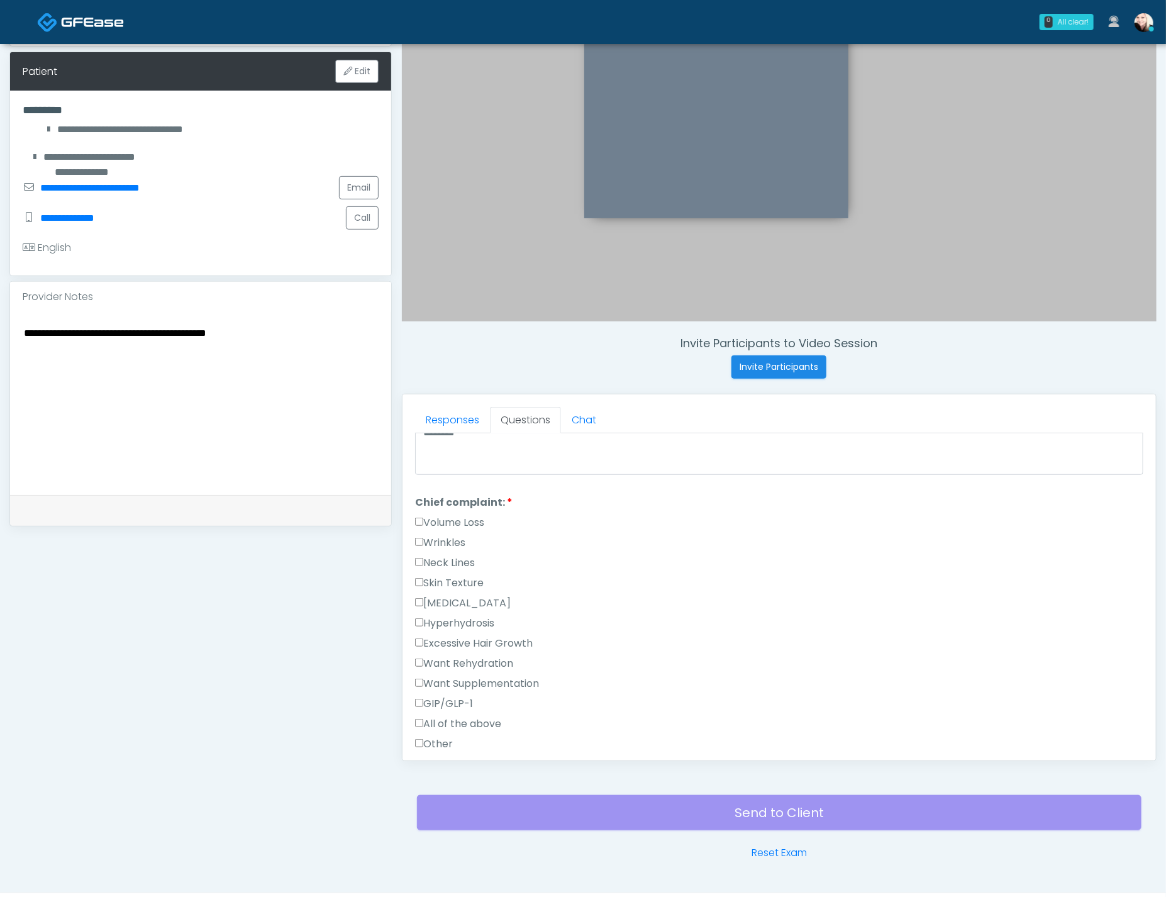
scroll to position [390, 0]
type textarea "*****"
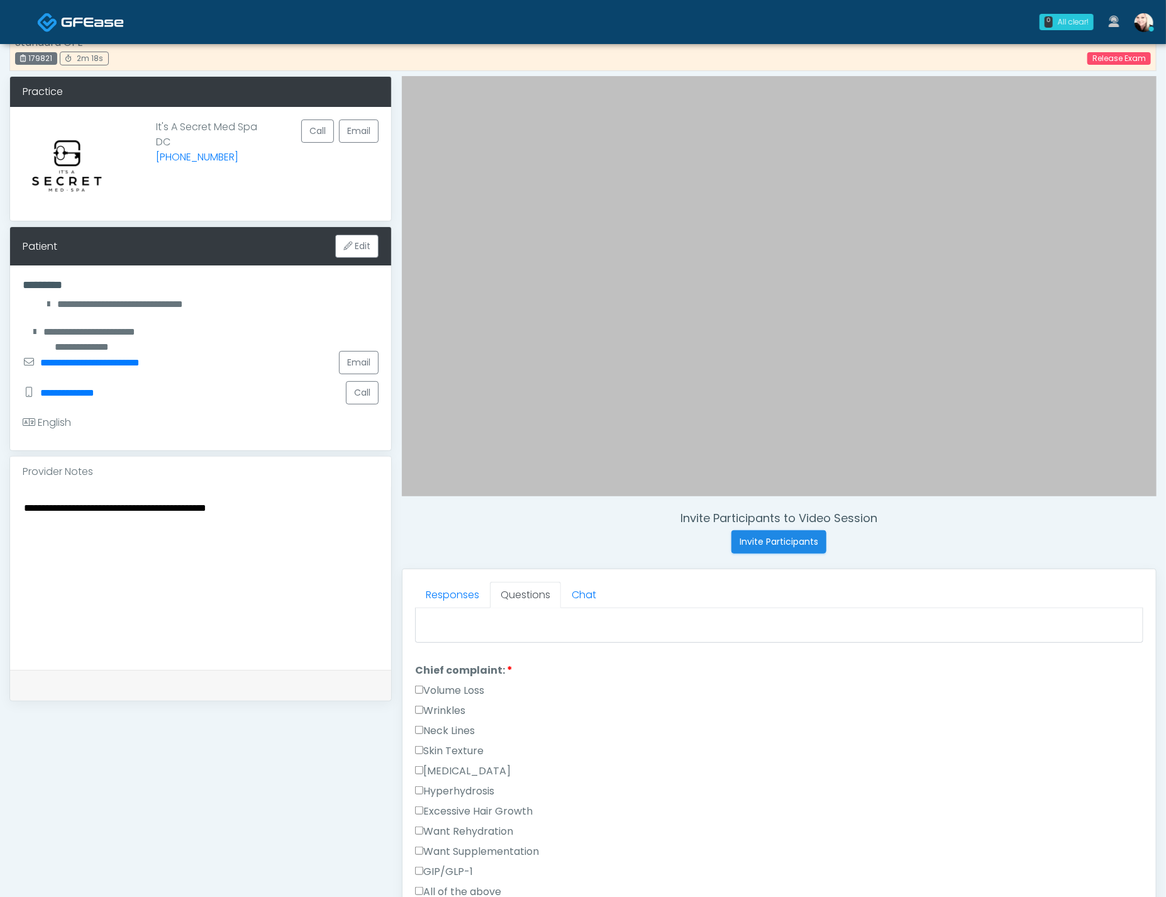
scroll to position [0, 0]
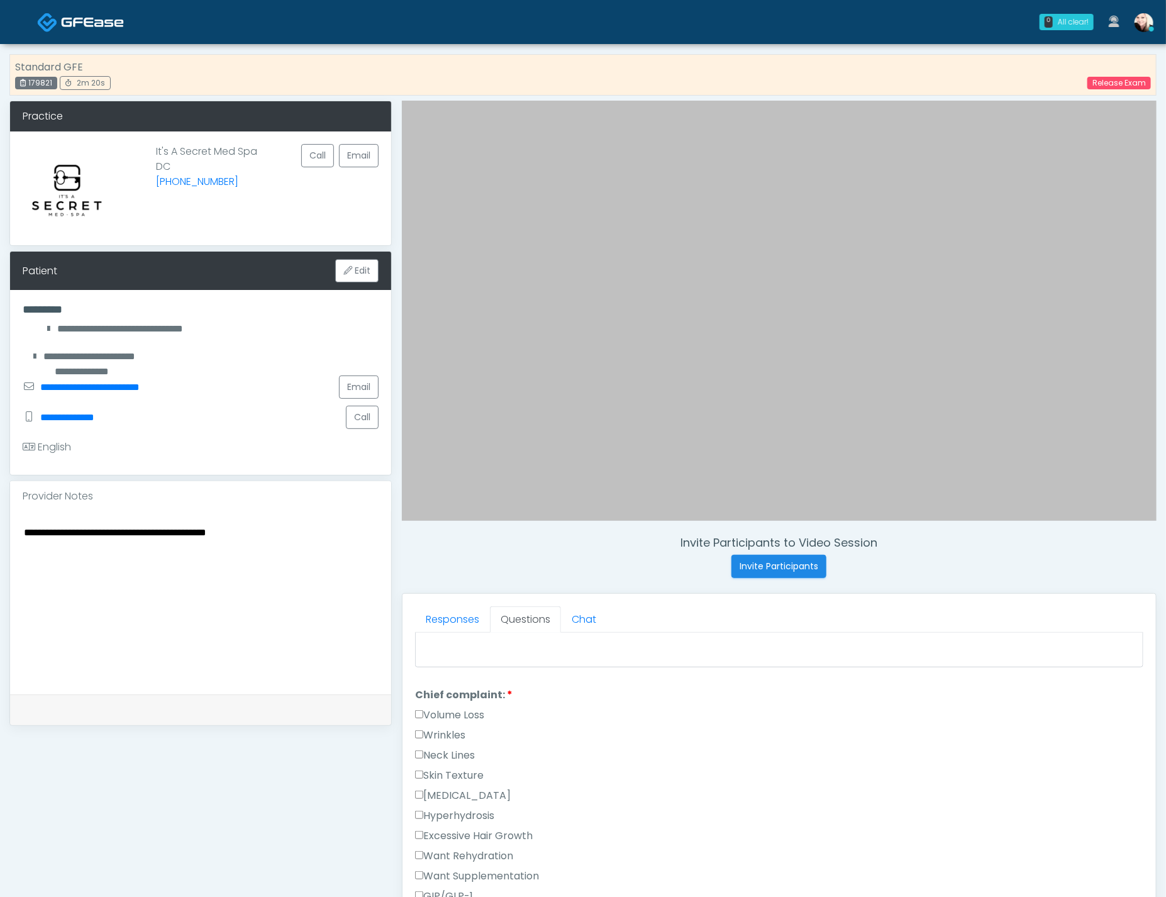
drag, startPoint x: 175, startPoint y: 152, endPoint x: 268, endPoint y: 154, distance: 92.5
click at [268, 154] on div "It's A Secret Med Spa DC (202) 470-5800 Call Email" at bounding box center [200, 188] width 381 height 114
copy p "It's A Secret Med Spa"
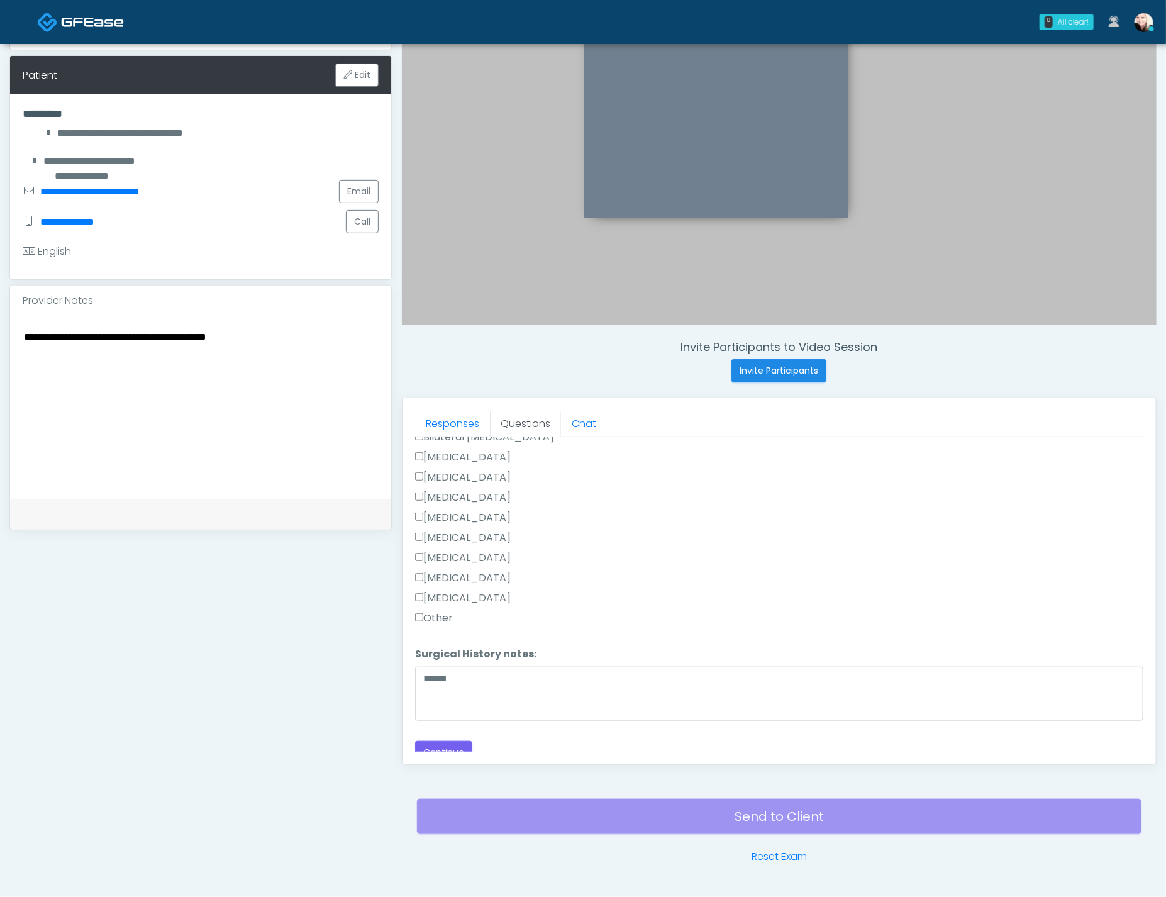
scroll to position [909, 0]
click at [451, 736] on button "Continue" at bounding box center [443, 747] width 57 height 23
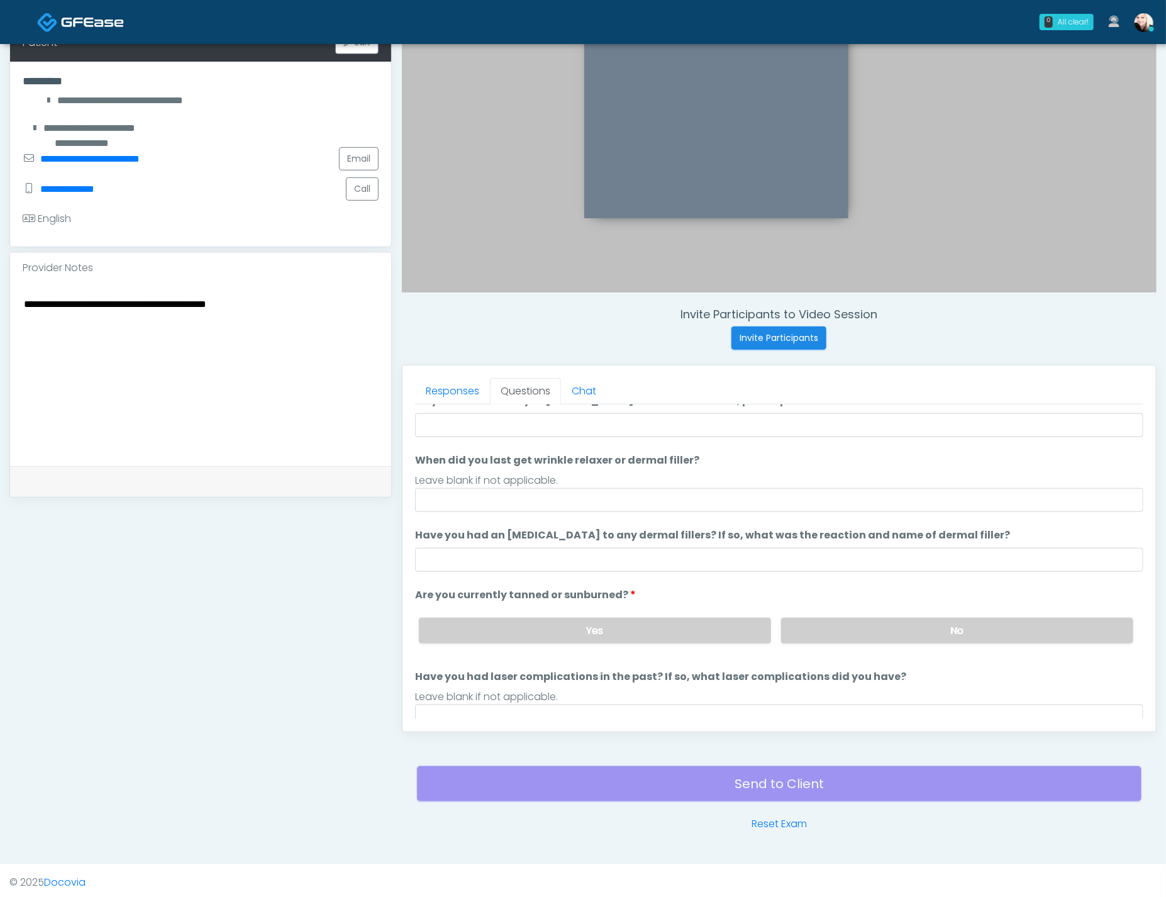
scroll to position [0, 0]
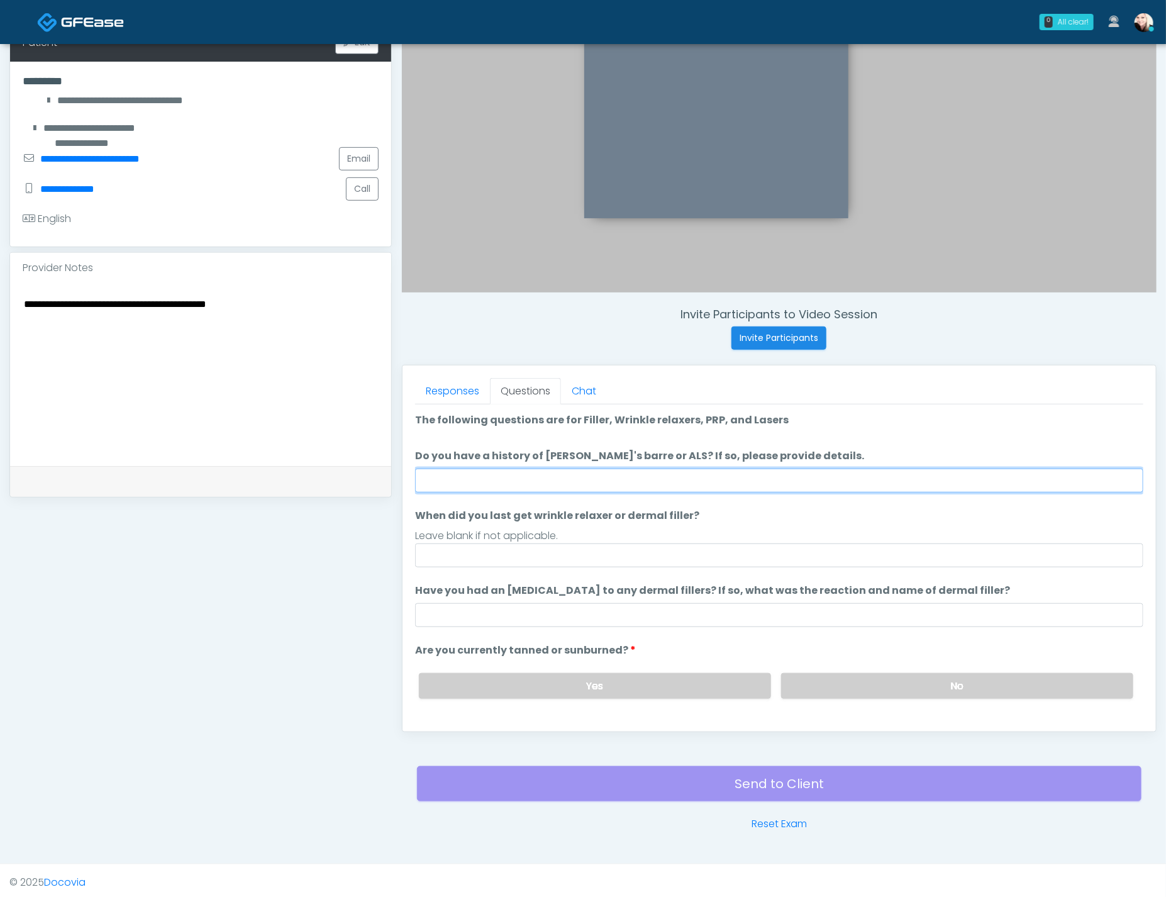
click at [562, 485] on input "Do you have a history of [PERSON_NAME]'s barre or ALS? If so, please provide de…" at bounding box center [779, 480] width 728 height 24
type input "*"
type input "****"
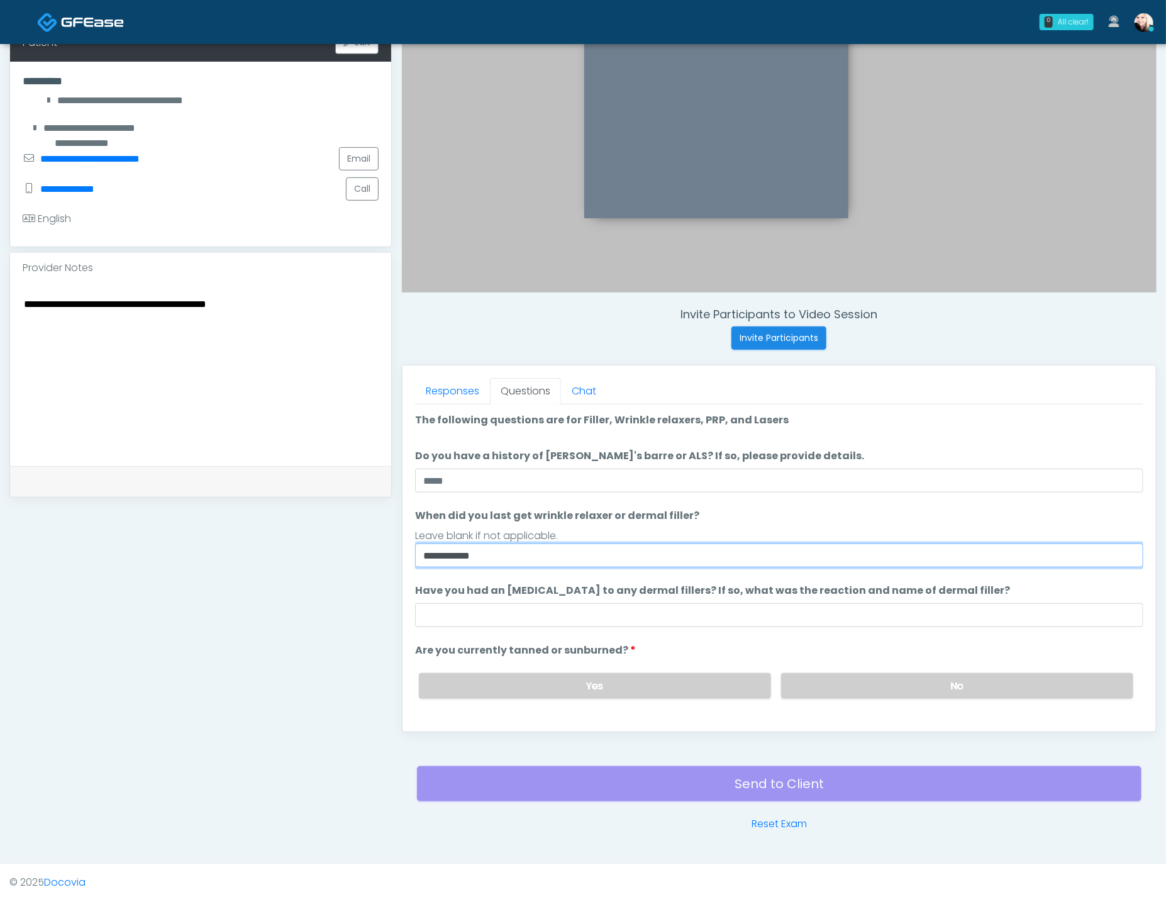
type input "**********"
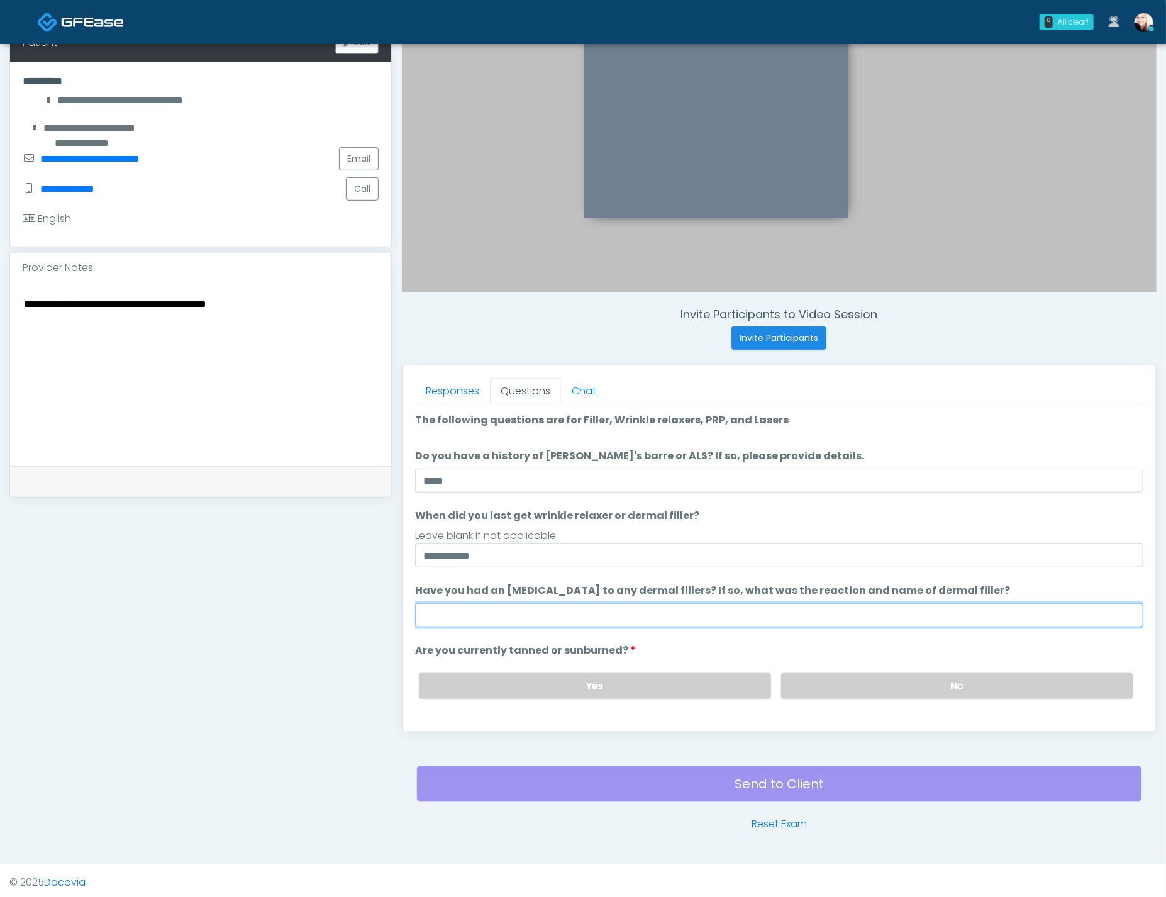
click at [626, 603] on input "Have you had an [MEDICAL_DATA] to any dermal fillers? If so, what was the react…" at bounding box center [779, 615] width 728 height 24
click at [626, 607] on input "Have you had an [MEDICAL_DATA] to any dermal fillers? If so, what was the react…" at bounding box center [779, 615] width 728 height 24
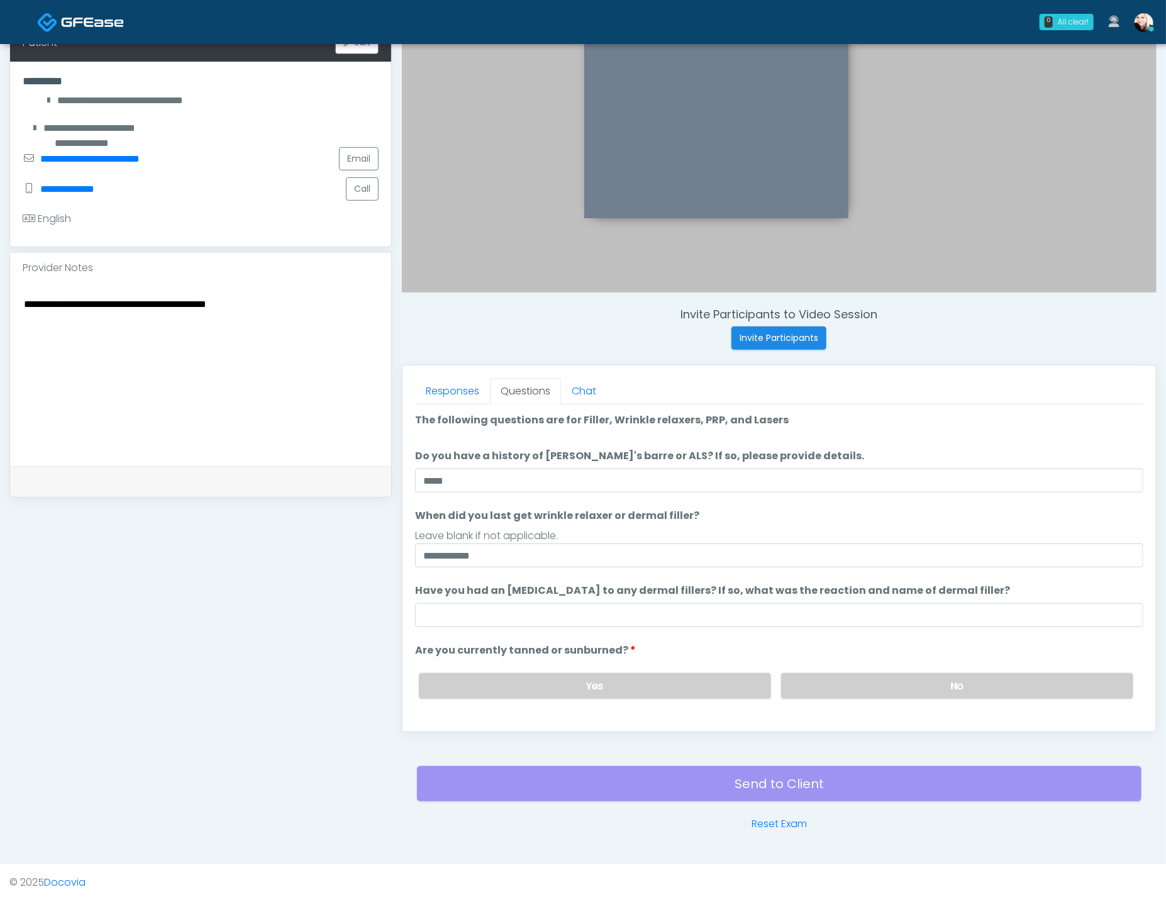
drag, startPoint x: 485, startPoint y: 587, endPoint x: 980, endPoint y: 586, distance: 494.8
click at [974, 585] on label "Have you had an [MEDICAL_DATA] to any dermal fillers? If so, what was the react…" at bounding box center [712, 590] width 595 height 15
drag, startPoint x: 1000, startPoint y: 594, endPoint x: 465, endPoint y: 585, distance: 535.1
click at [486, 583] on li "Have you had an allergic response to any dermal fillers? If so, what was the re…" at bounding box center [779, 605] width 728 height 44
click at [464, 585] on label "Have you had an [MEDICAL_DATA] to any dermal fillers? If so, what was the react…" at bounding box center [712, 590] width 595 height 15
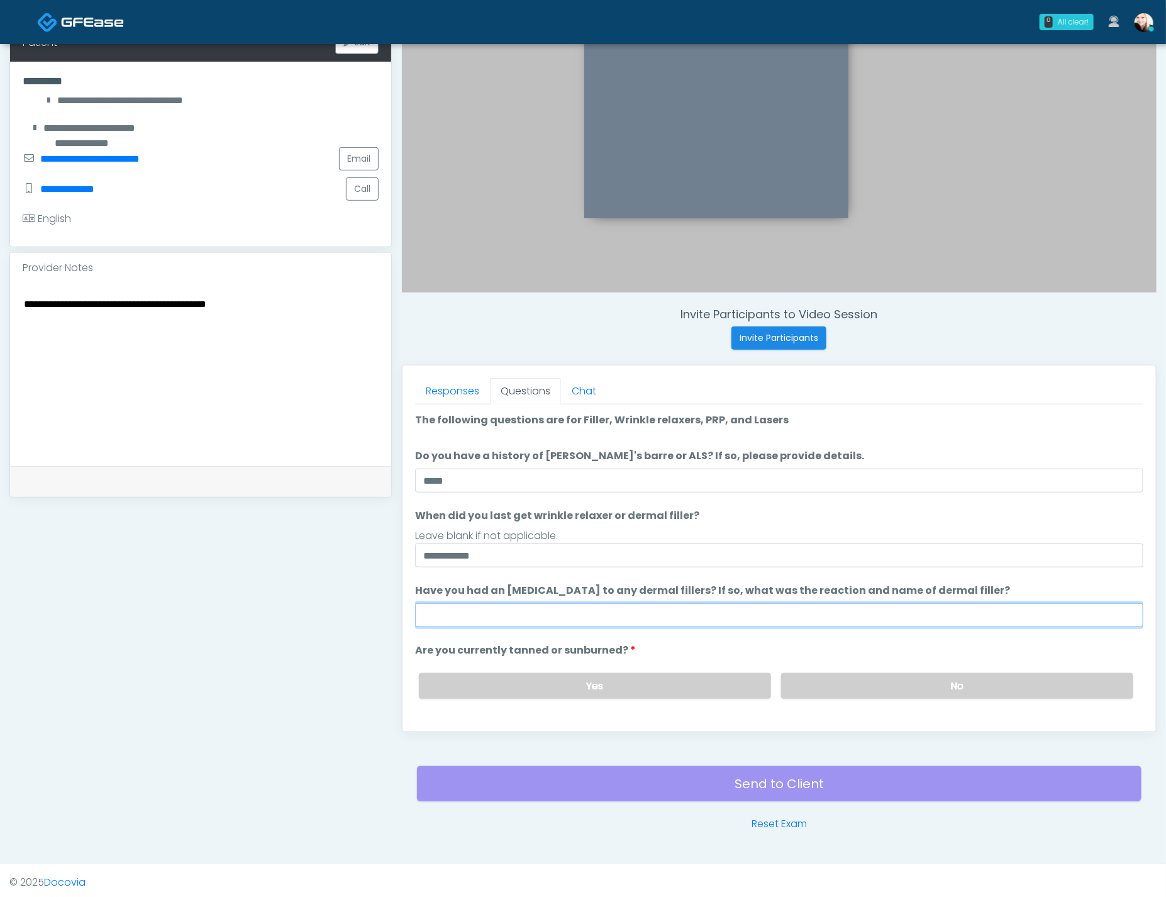
click at [464, 603] on input "Have you had an [MEDICAL_DATA] to any dermal fillers? If so, what was the react…" at bounding box center [779, 615] width 728 height 24
click at [583, 617] on input "Have you had an [MEDICAL_DATA] to any dermal fillers? If so, what was the react…" at bounding box center [779, 615] width 728 height 24
type input "**********"
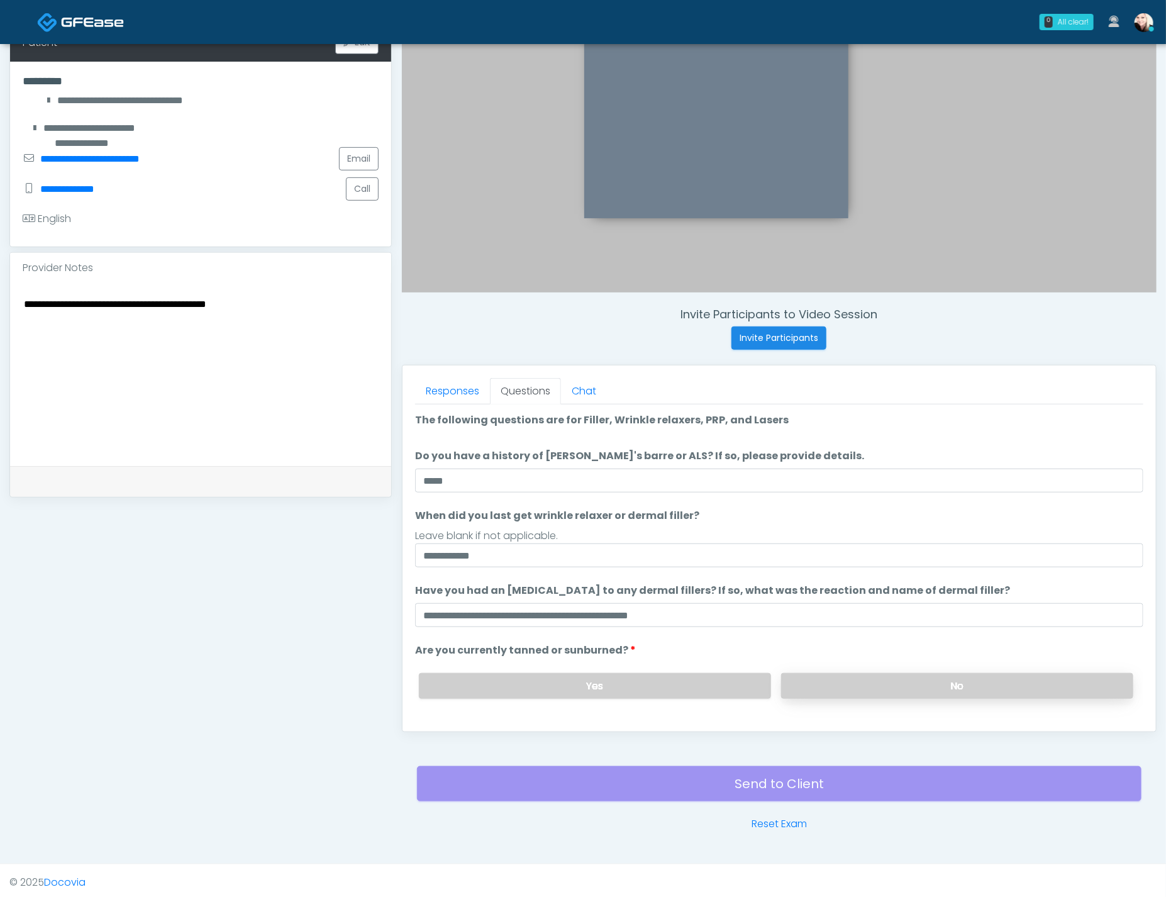
click at [841, 690] on label "No" at bounding box center [957, 686] width 352 height 26
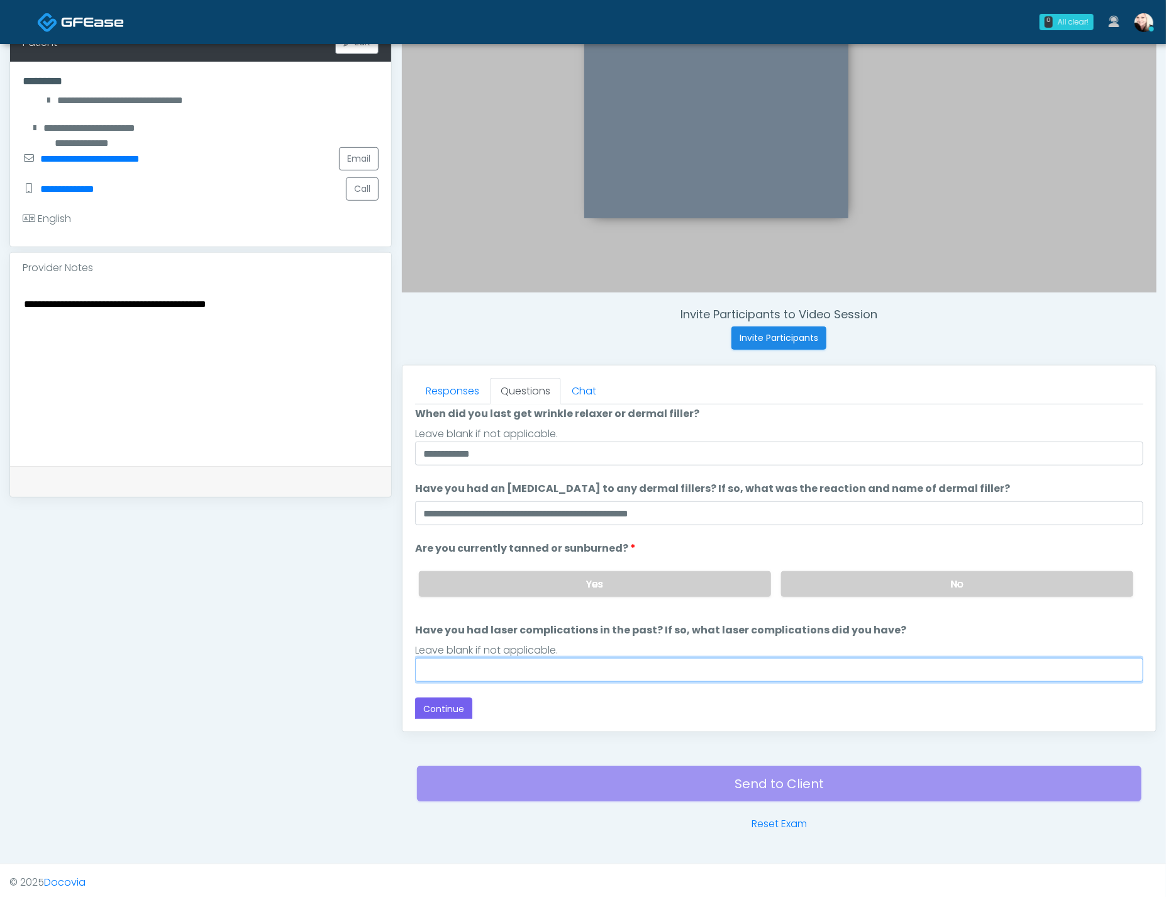
click at [606, 669] on input "Have you had laser complications in the past? If so, what laser complications d…" at bounding box center [779, 670] width 728 height 24
click at [492, 666] on input "****" at bounding box center [779, 670] width 728 height 24
type input "****"
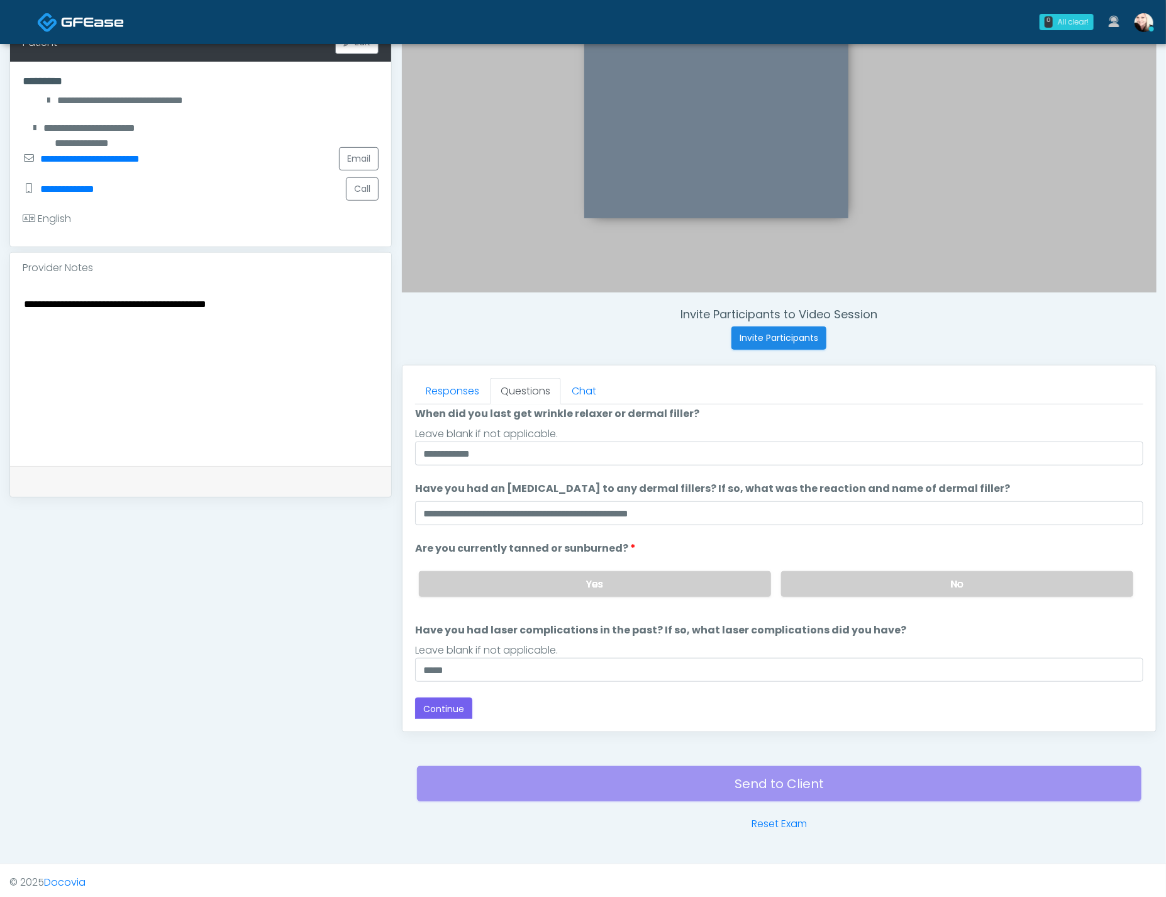
click at [281, 306] on textarea "**********" at bounding box center [201, 372] width 356 height 153
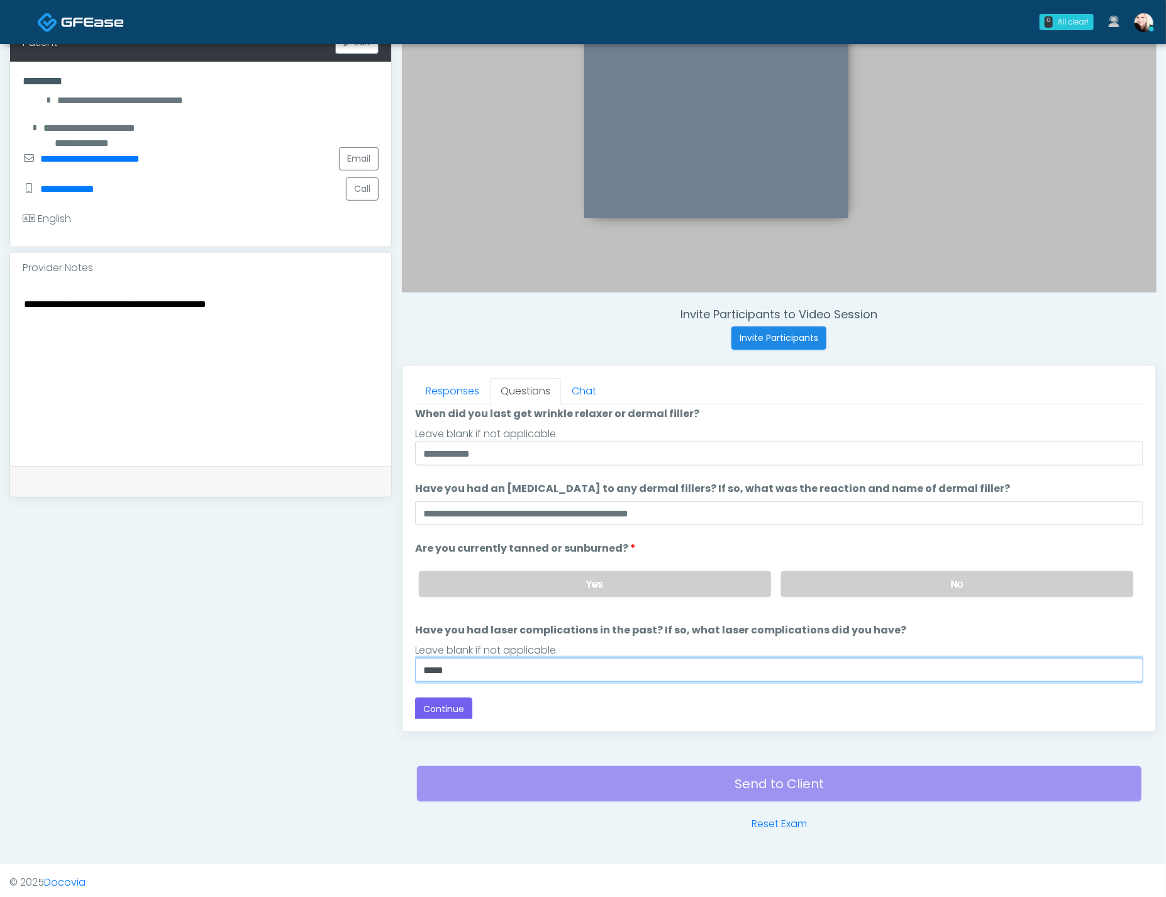
click at [532, 669] on input "****" at bounding box center [779, 670] width 728 height 24
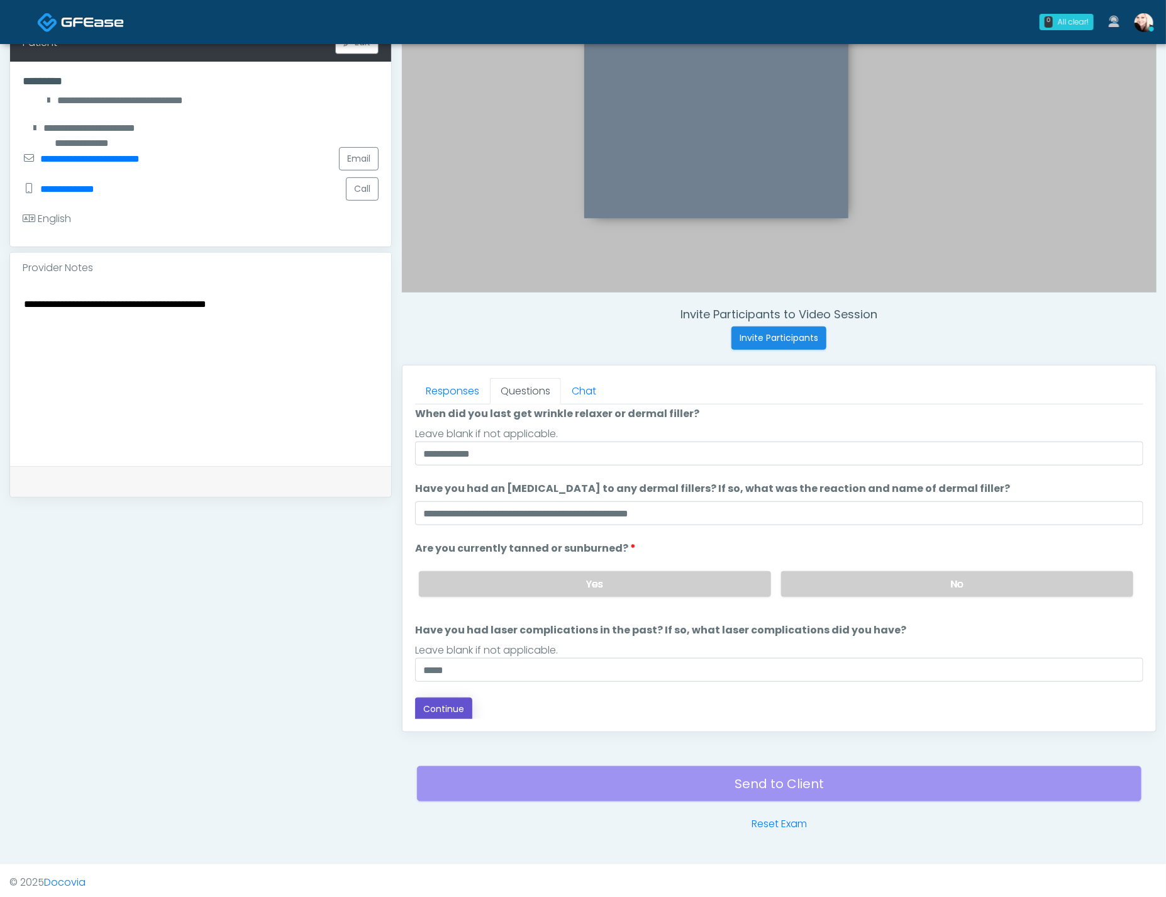
click at [447, 705] on button "Continue" at bounding box center [443, 708] width 57 height 23
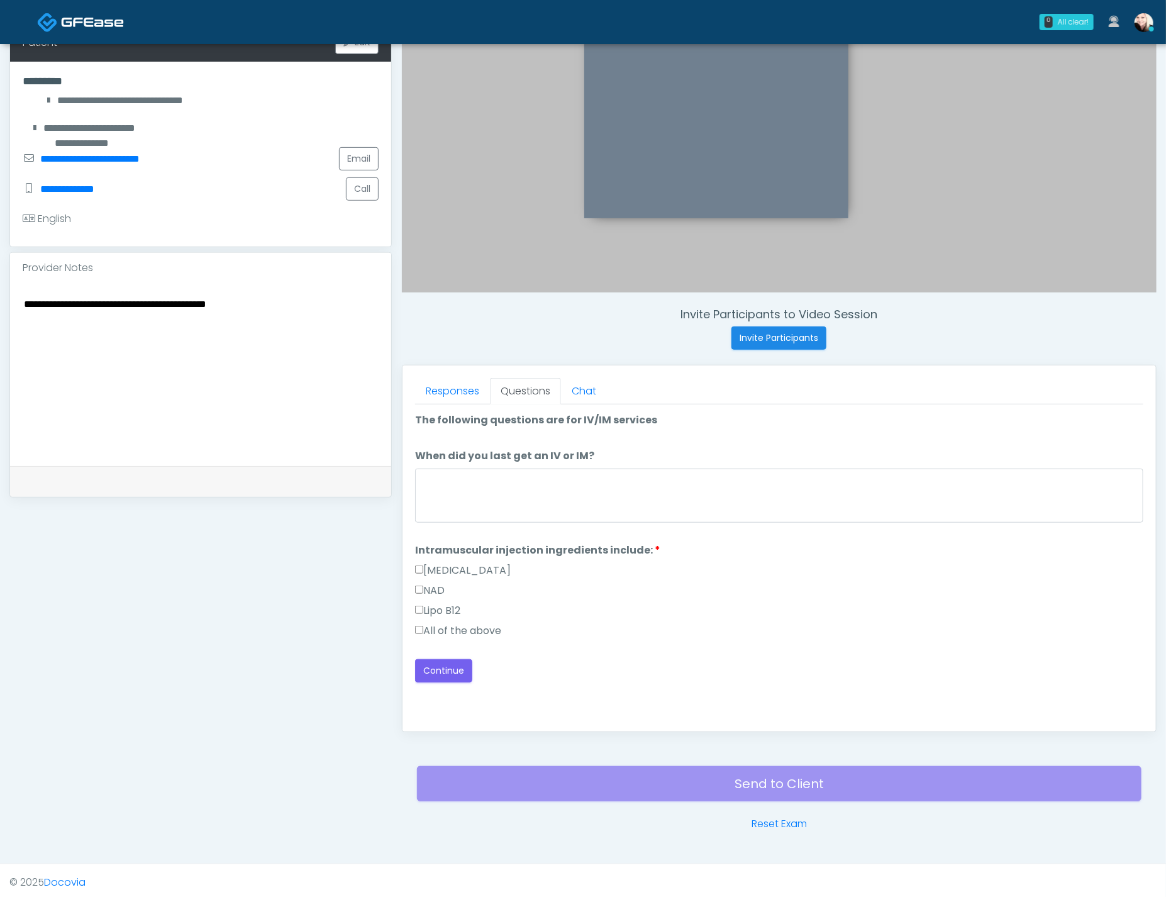
scroll to position [0, 0]
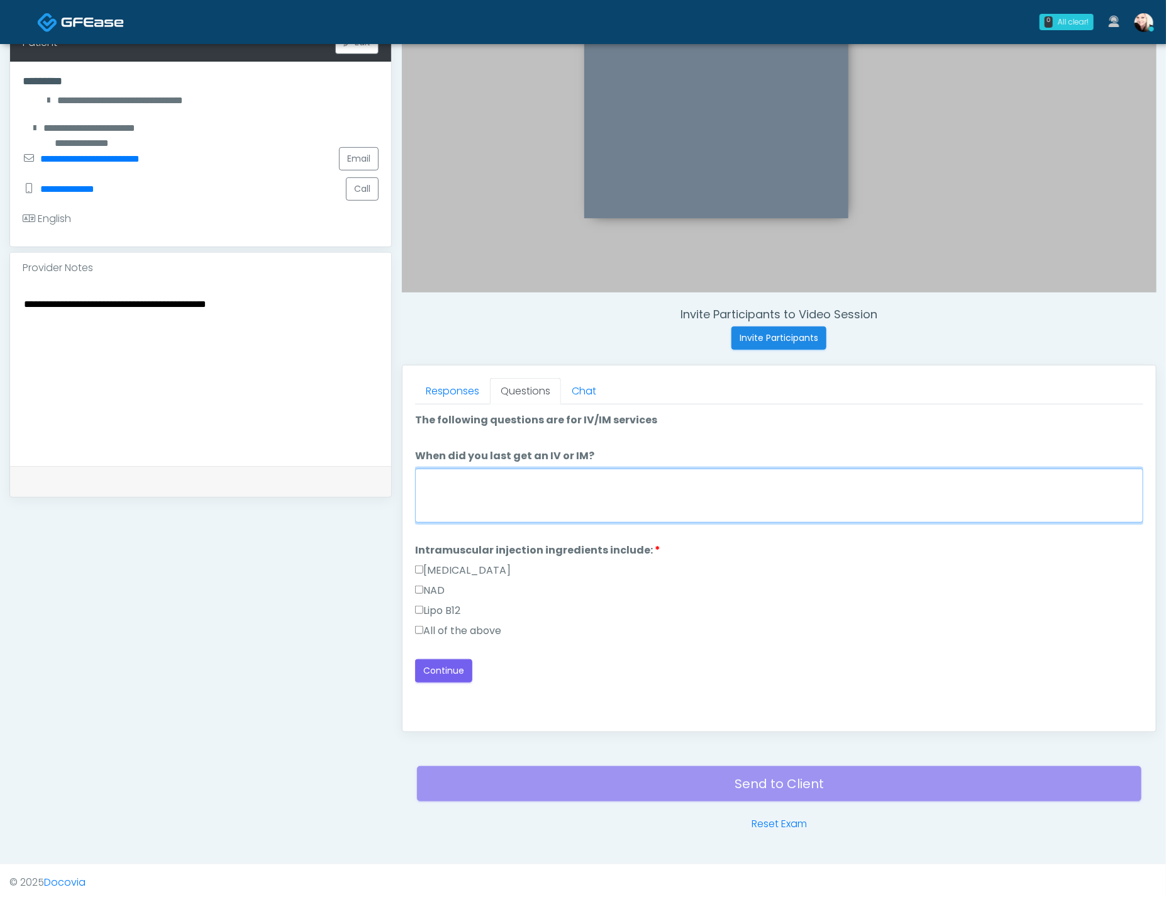
click at [543, 501] on textarea "When did you last get an IV or IM?" at bounding box center [779, 495] width 728 height 54
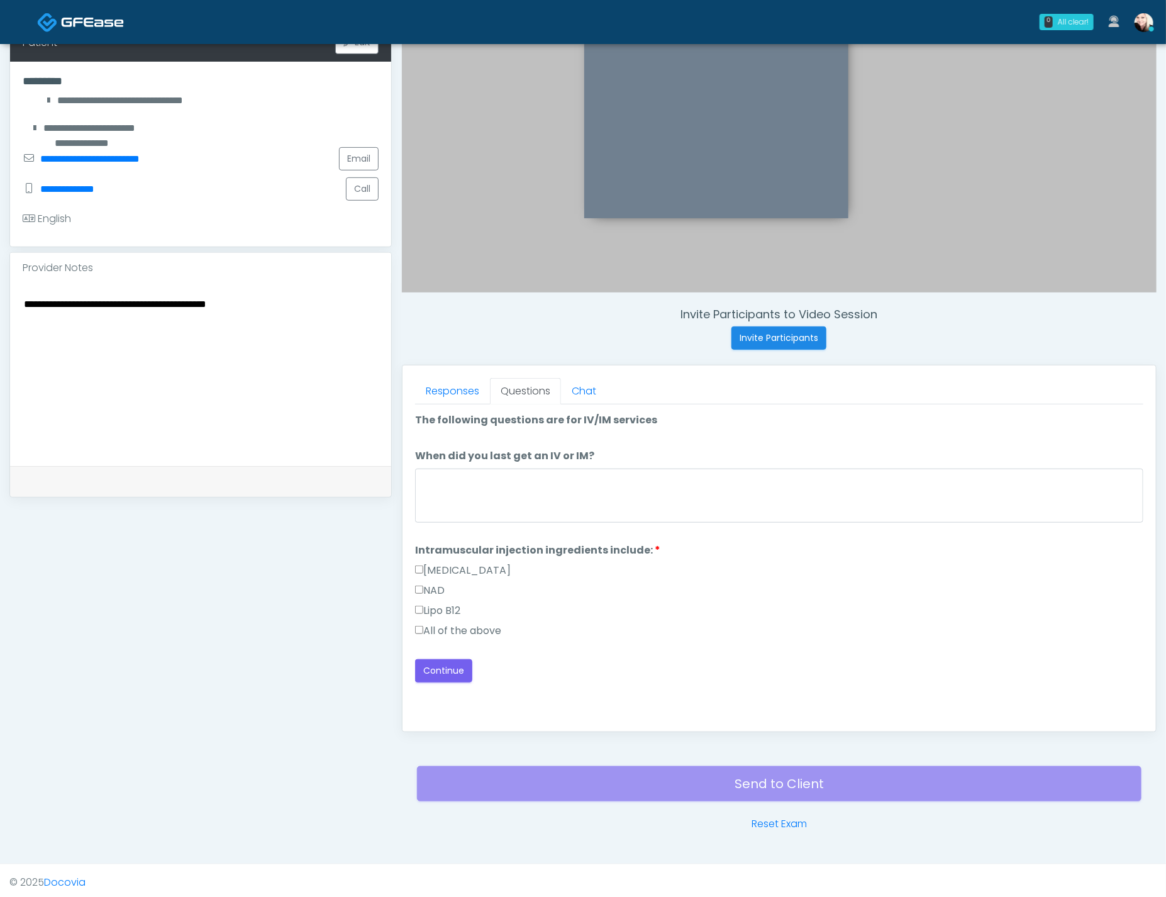
click at [456, 630] on label "All of the above" at bounding box center [458, 630] width 86 height 15
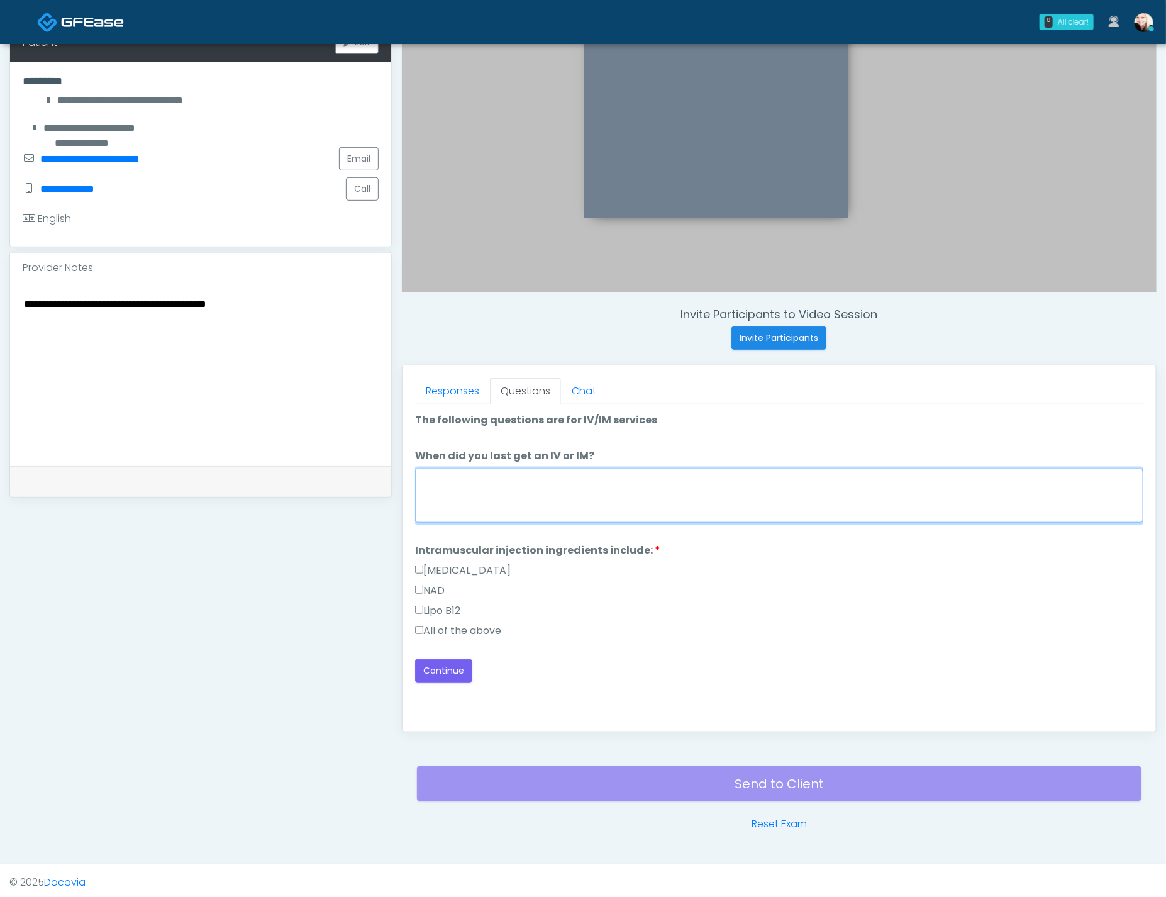
click at [502, 499] on textarea "When did you last get an IV or IM?" at bounding box center [779, 495] width 728 height 54
type textarea "****"
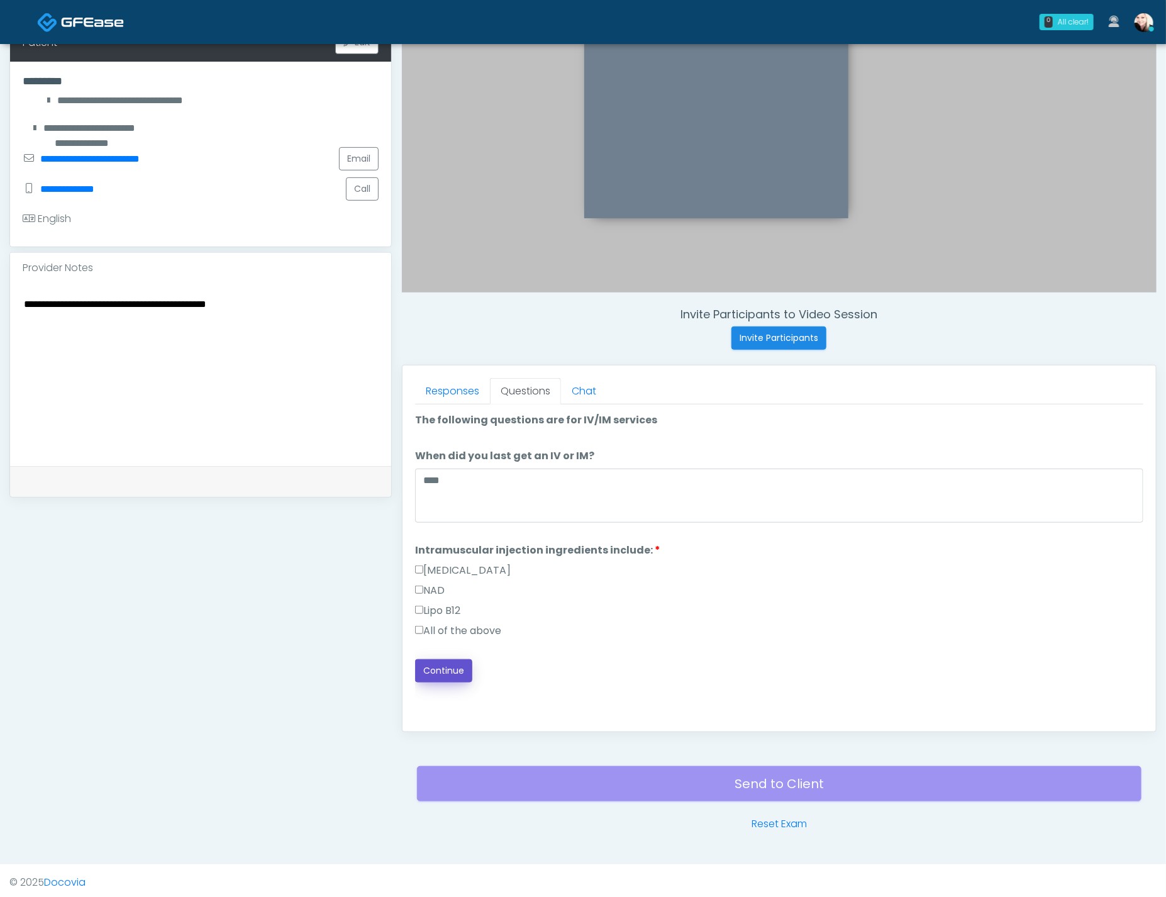
click at [463, 663] on button "Continue" at bounding box center [443, 670] width 57 height 23
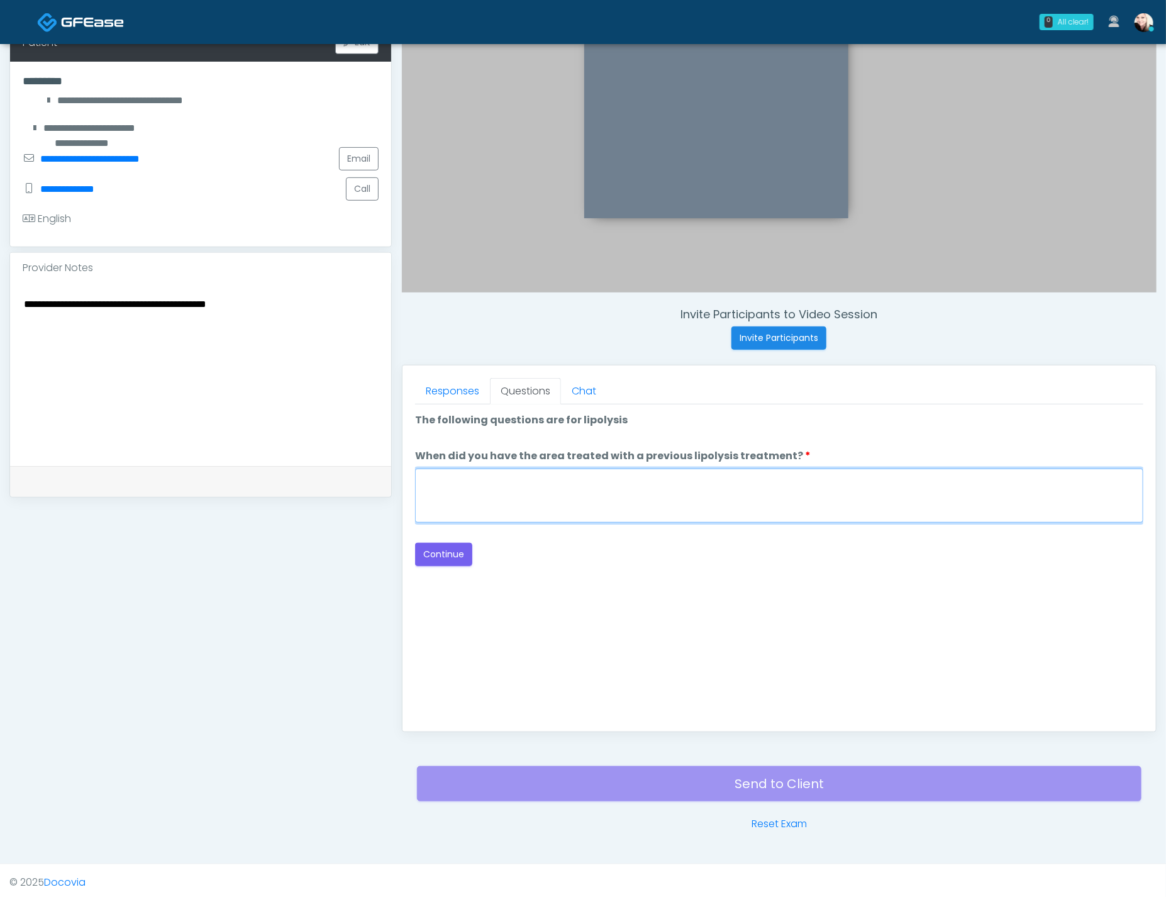
click at [592, 502] on textarea "When did you have the area treated with a previous lipolysis treatment?" at bounding box center [779, 495] width 728 height 54
type textarea "****"
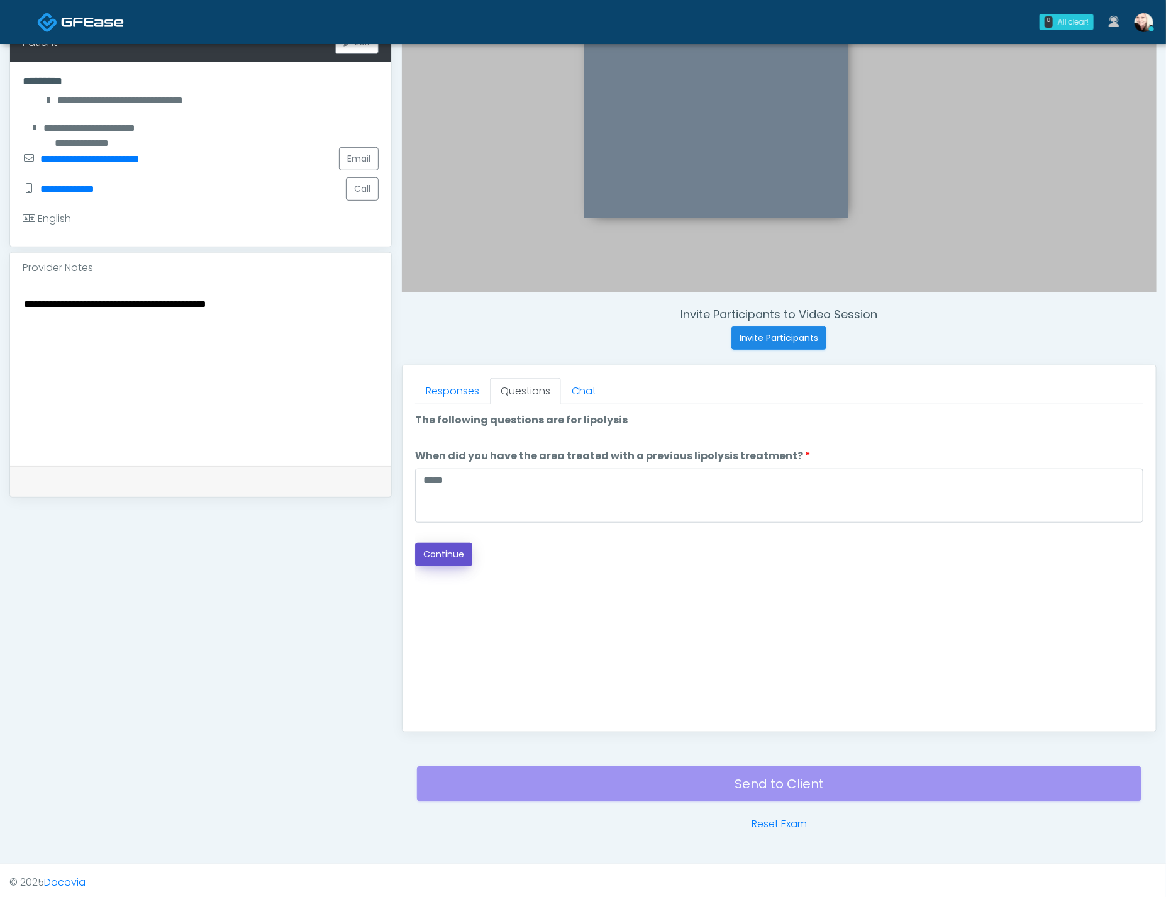
click at [447, 555] on button "Continue" at bounding box center [443, 554] width 57 height 23
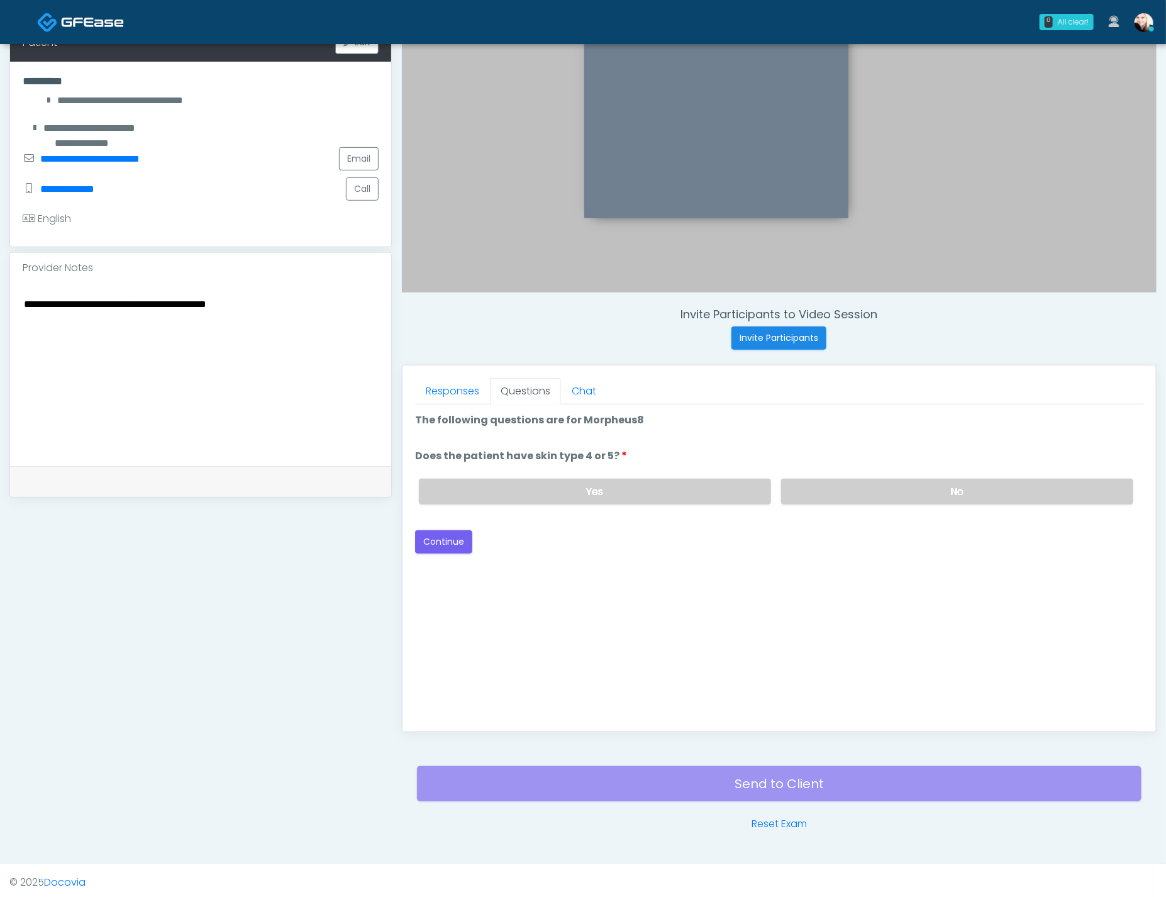
click at [842, 473] on div "Yes No" at bounding box center [776, 491] width 734 height 46
click at [837, 481] on label "No" at bounding box center [957, 491] width 352 height 26
click at [456, 536] on button "Continue" at bounding box center [443, 541] width 57 height 23
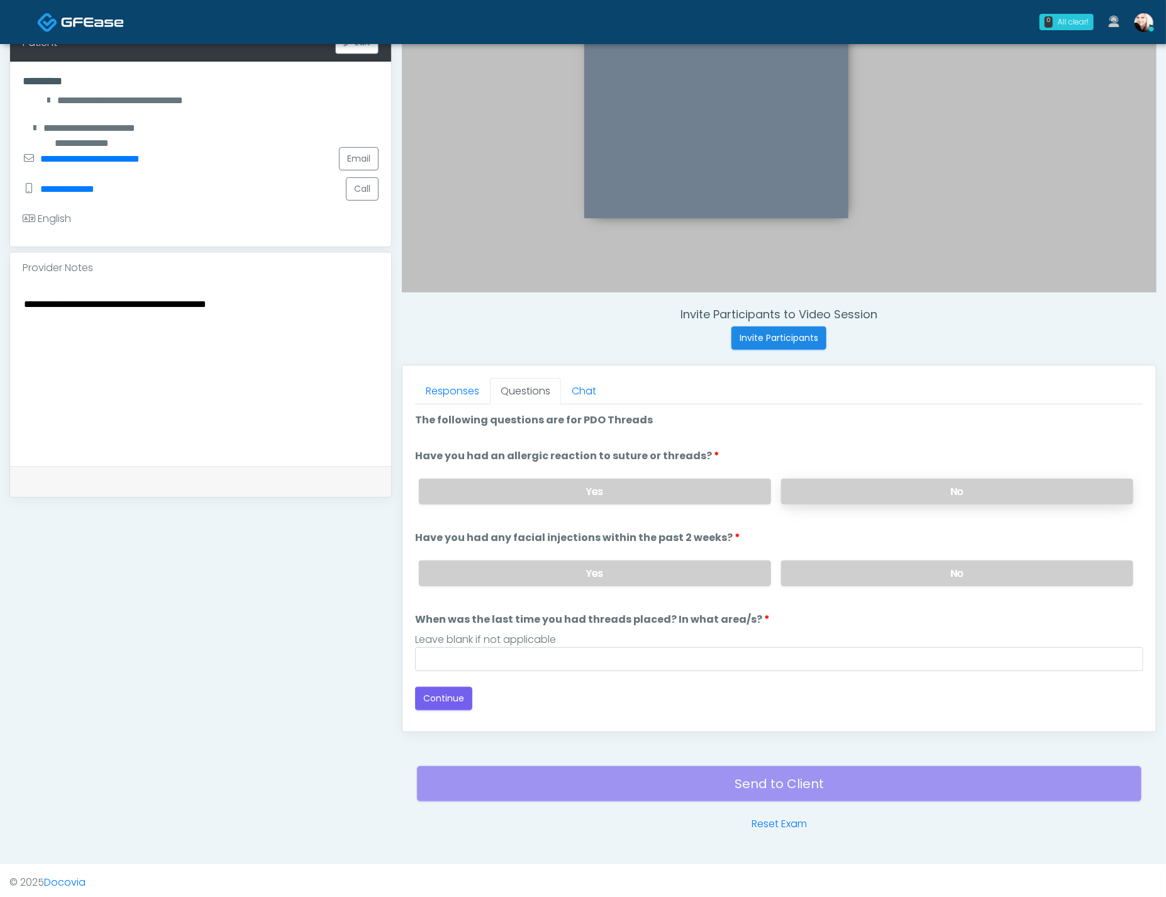
click at [818, 490] on label "No" at bounding box center [957, 491] width 352 height 26
drag, startPoint x: 821, startPoint y: 573, endPoint x: 751, endPoint y: 638, distance: 95.2
click at [821, 575] on label "No" at bounding box center [957, 573] width 352 height 26
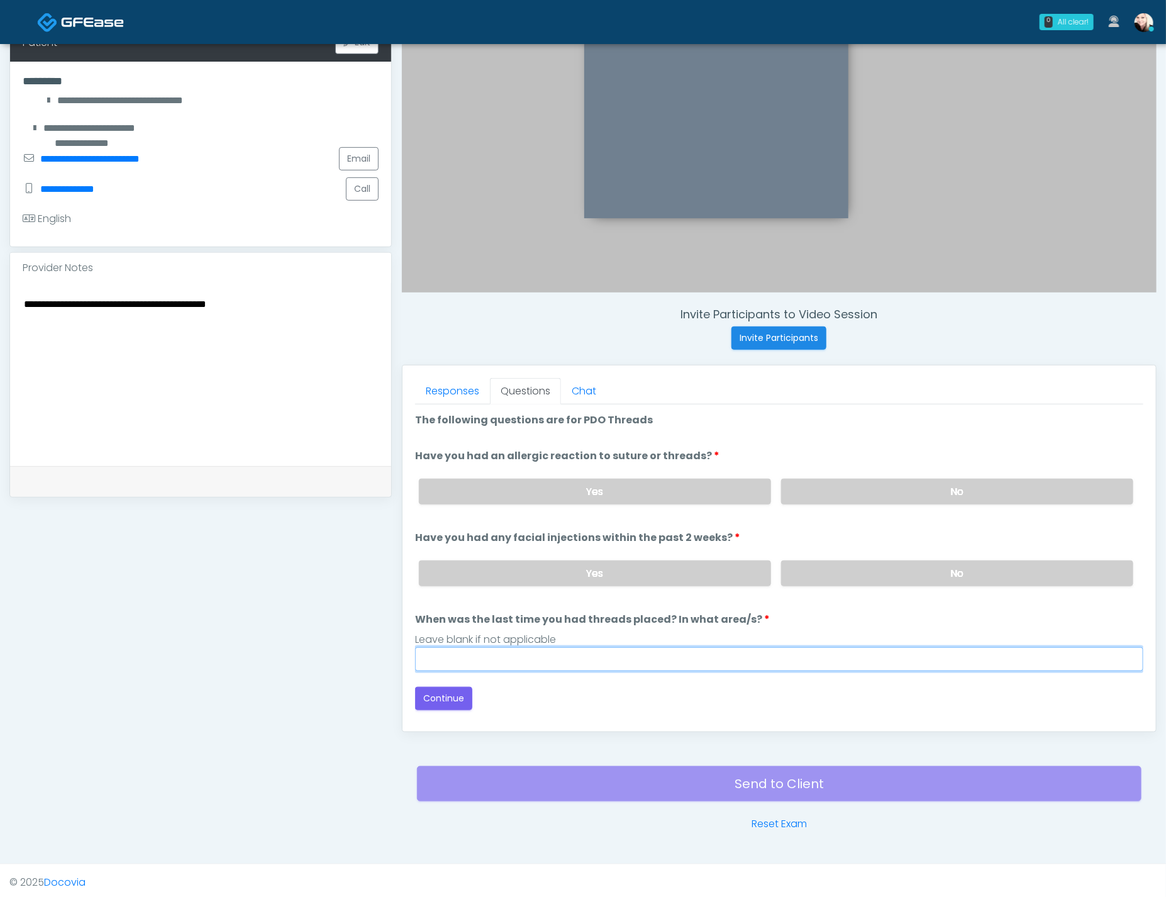
click at [540, 649] on input "When was the last time you had threads placed? In what area/s?" at bounding box center [779, 659] width 728 height 24
type input "****"
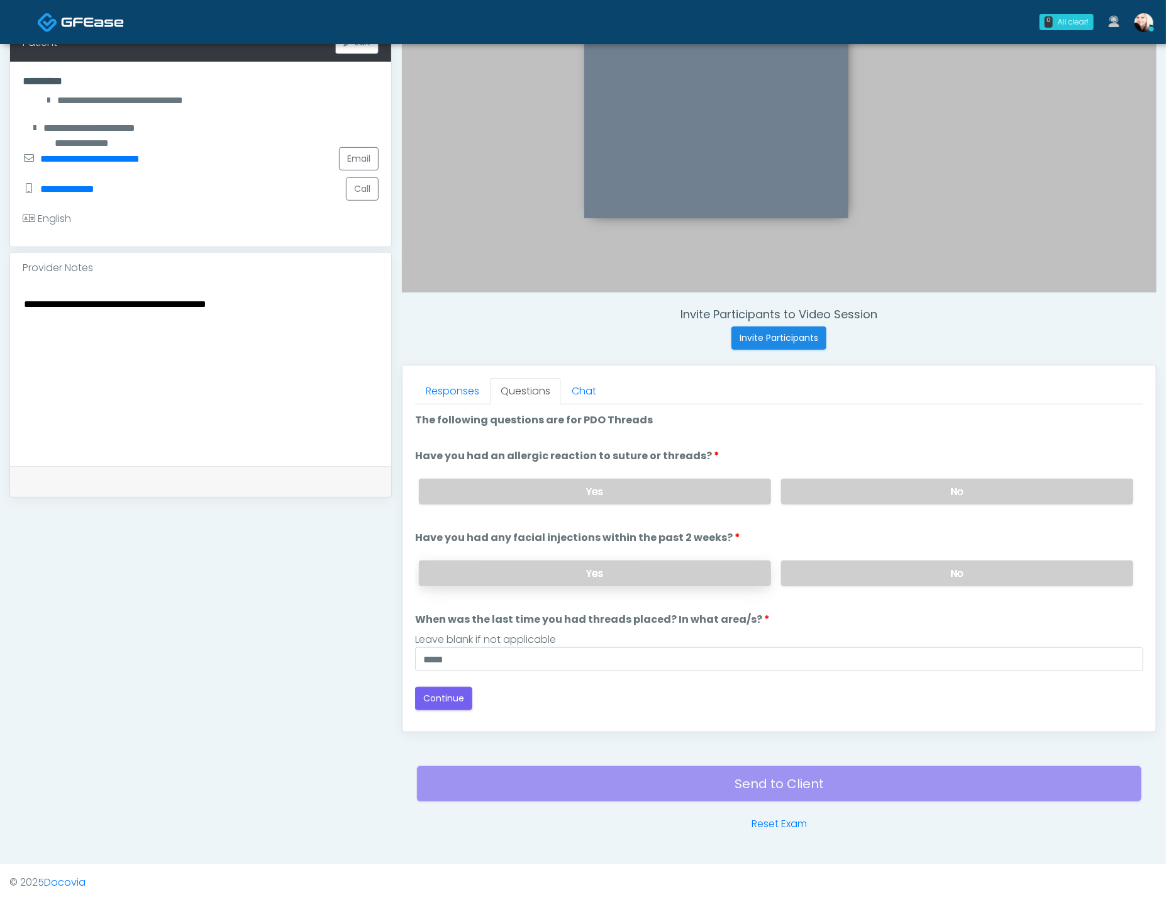
click at [678, 569] on label "Yes" at bounding box center [595, 573] width 352 height 26
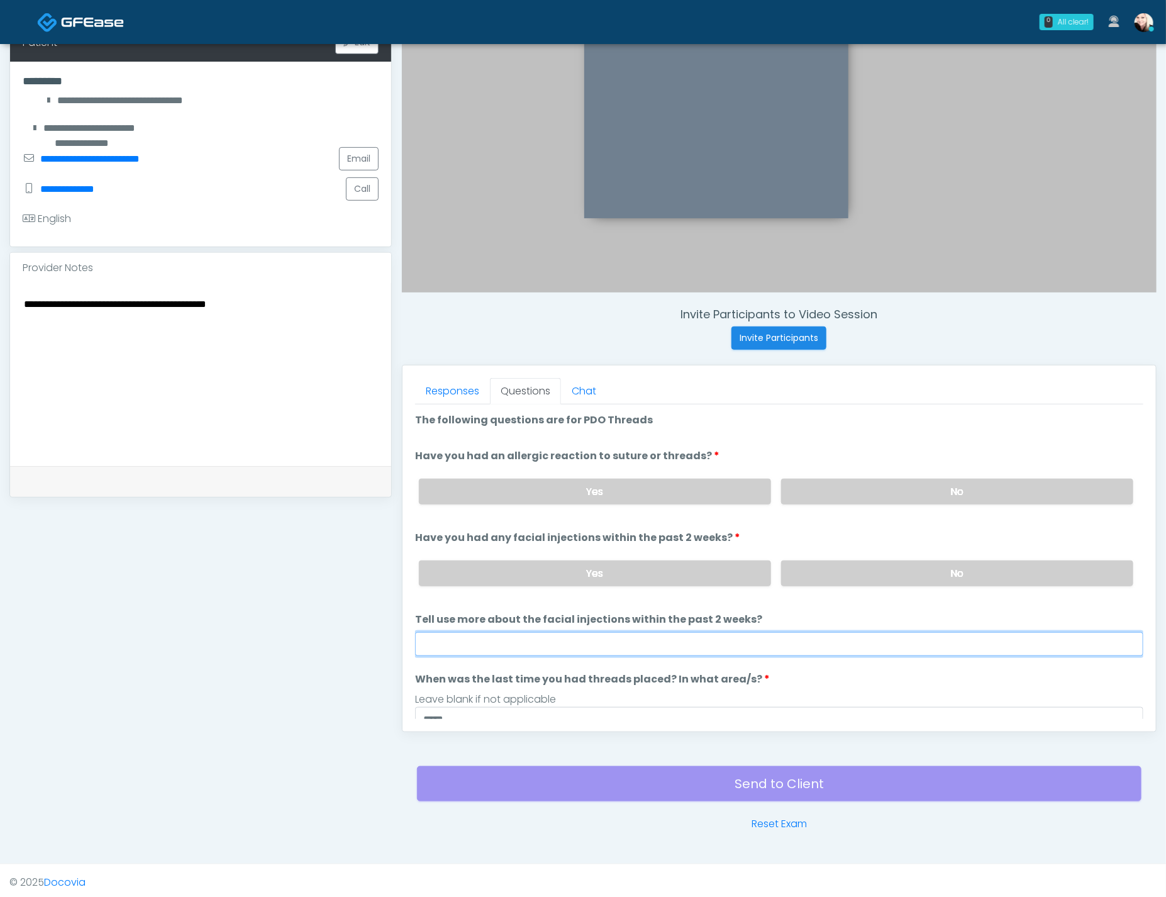
click at [600, 643] on input "Tell use more about the facial injections within the past 2 weeks?" at bounding box center [779, 644] width 728 height 24
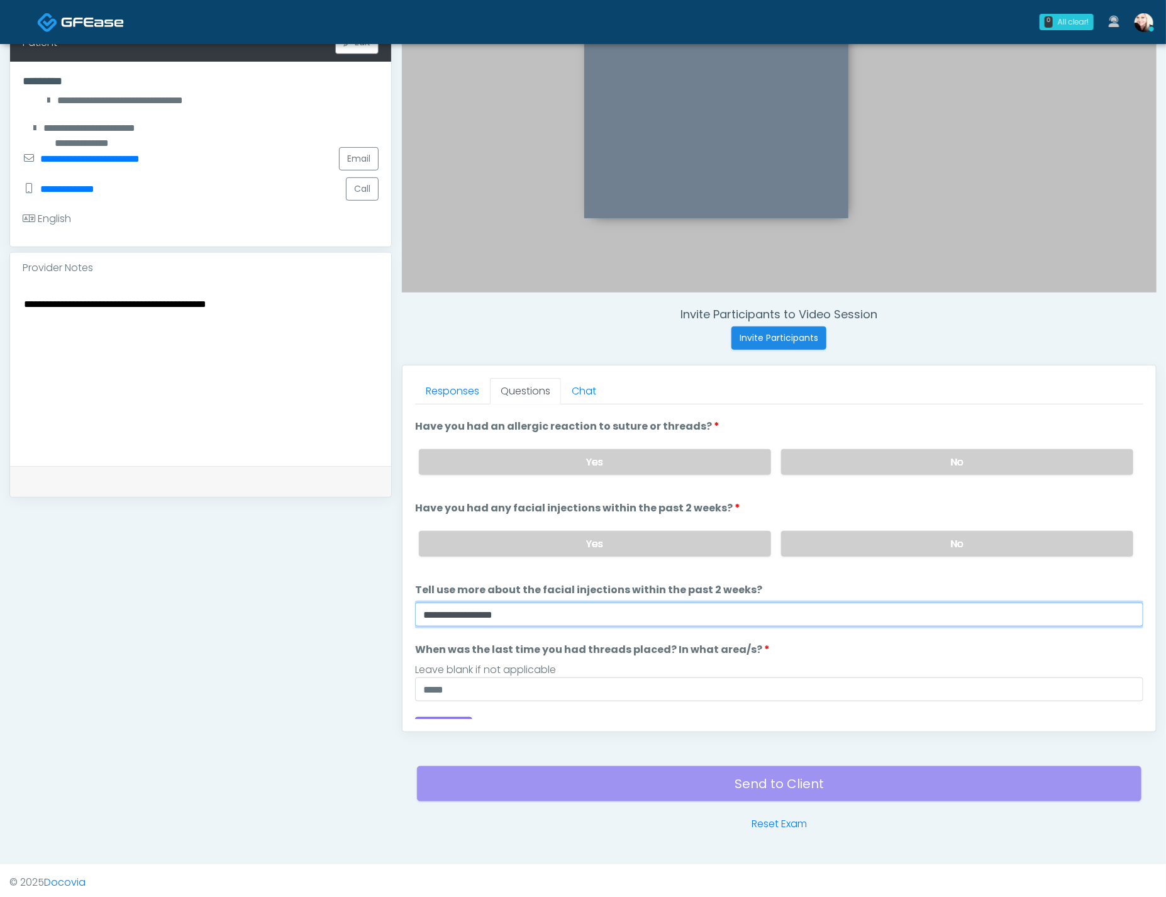
scroll to position [48, 0]
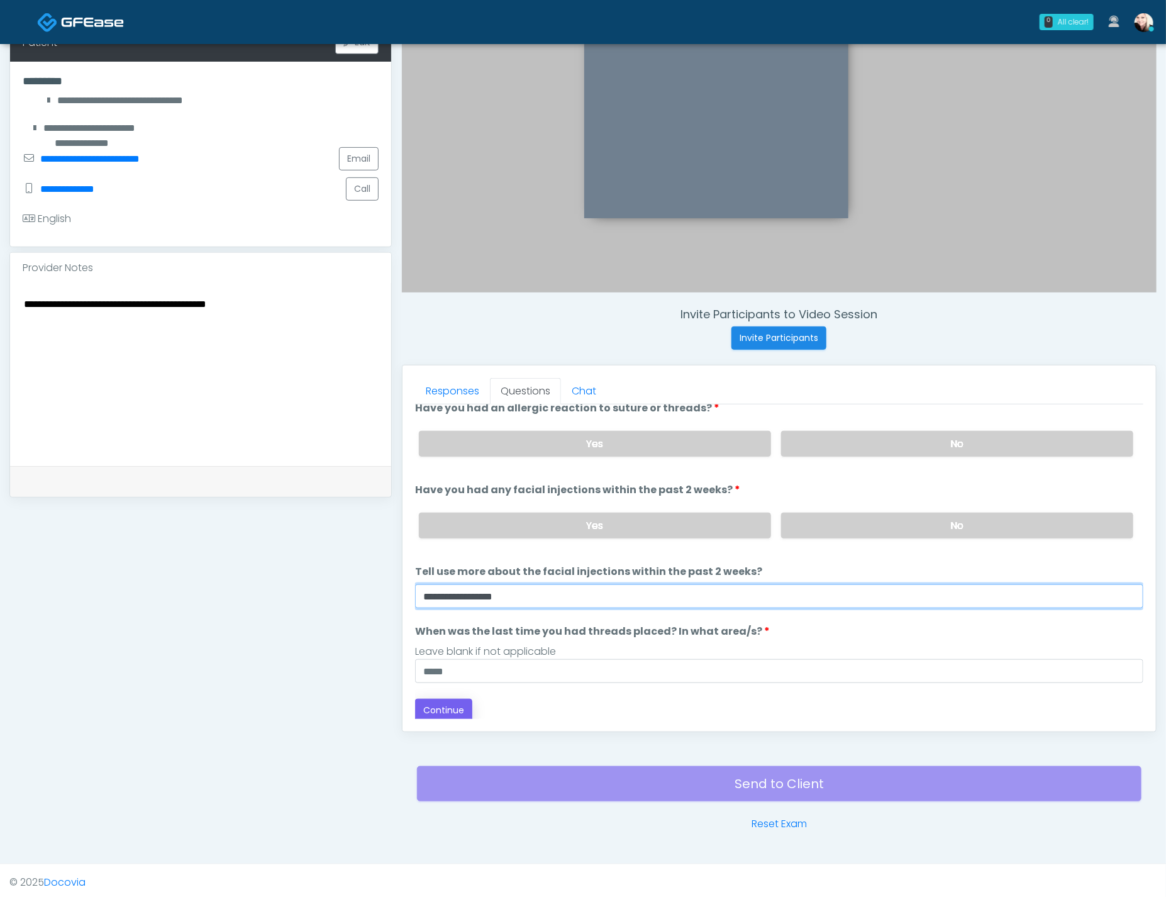
type input "**********"
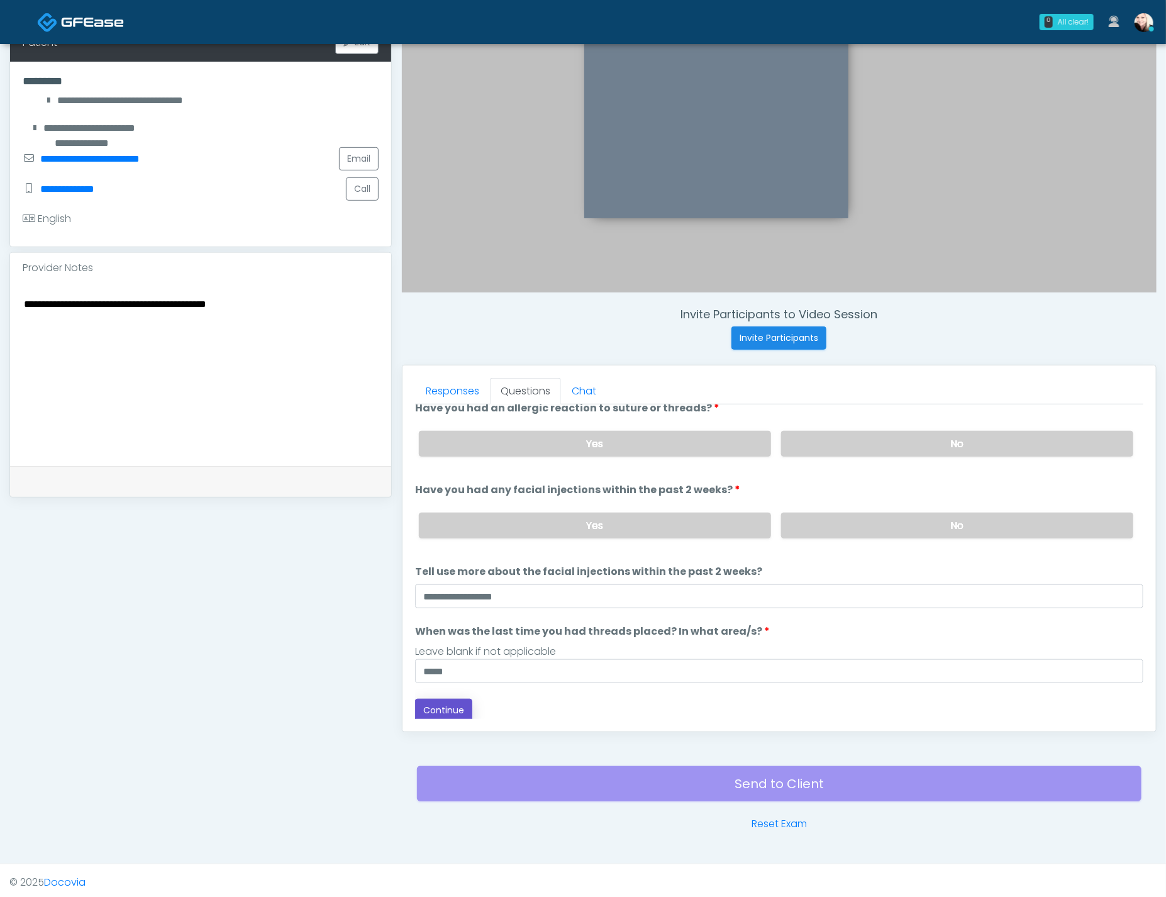
click at [432, 714] on button "Continue" at bounding box center [443, 710] width 57 height 23
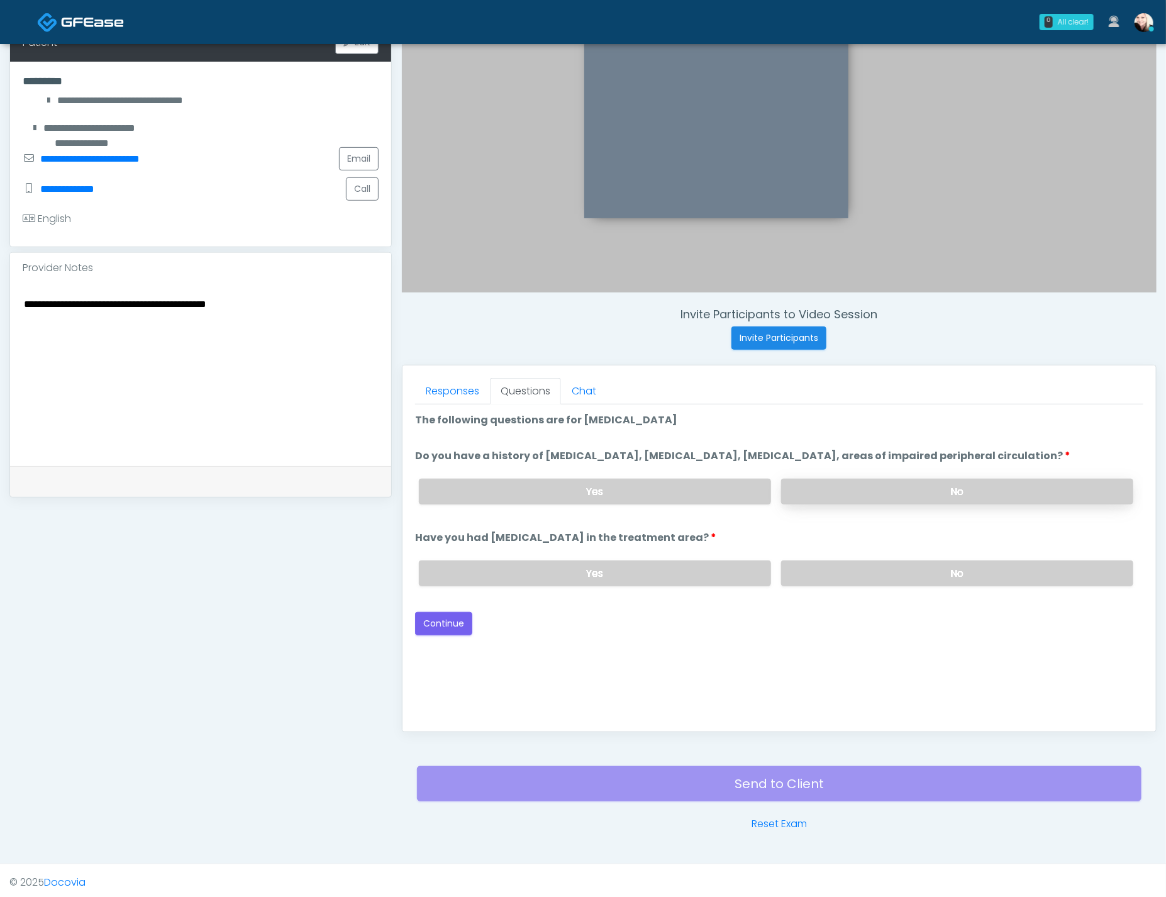
click at [854, 495] on label "No" at bounding box center [957, 491] width 352 height 26
click at [865, 583] on label "No" at bounding box center [957, 573] width 352 height 26
click at [455, 635] on button "Continue" at bounding box center [443, 623] width 57 height 23
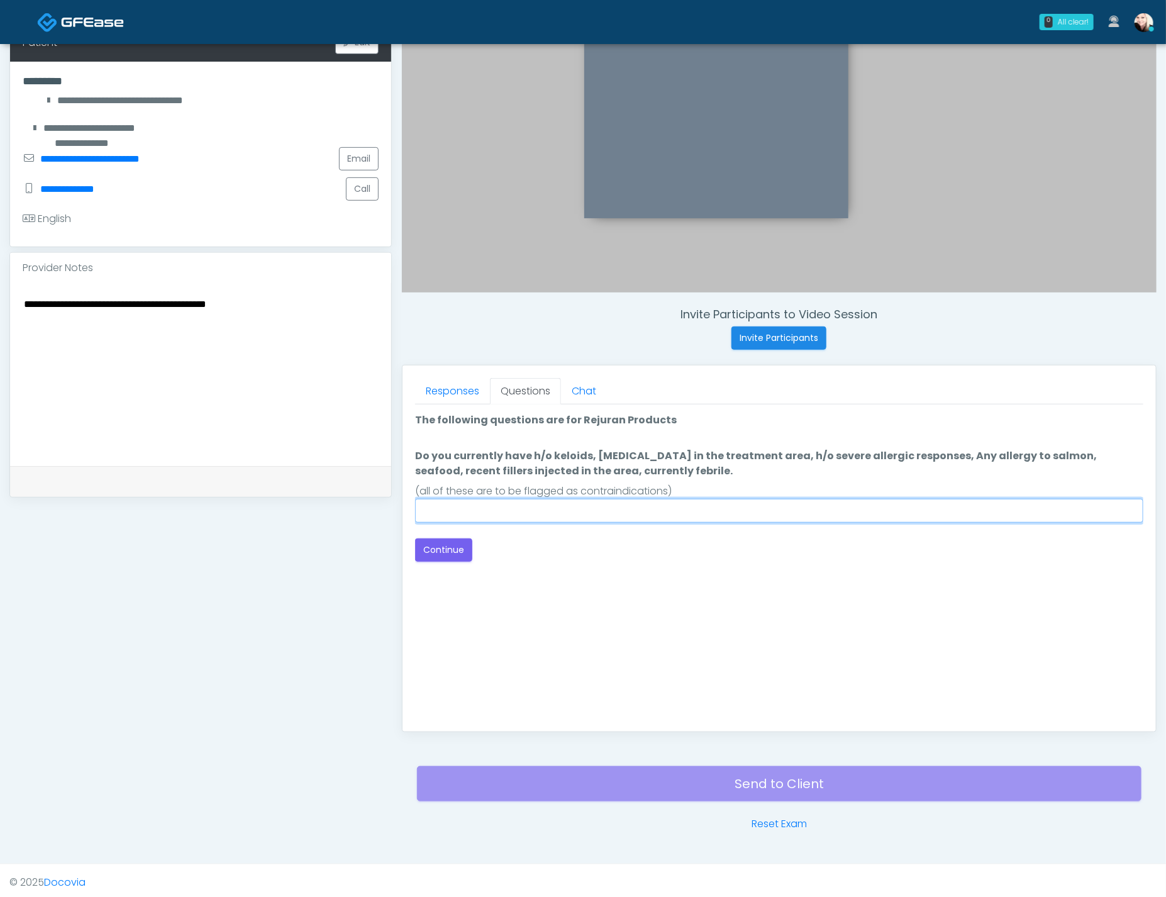
click at [641, 506] on input "Do you currently have h/o keloids, skin infection in the treatment area, h/o se…" at bounding box center [779, 511] width 728 height 24
click at [641, 507] on input "Do you currently have h/o keloids, skin infection in the treatment area, h/o se…" at bounding box center [779, 511] width 728 height 24
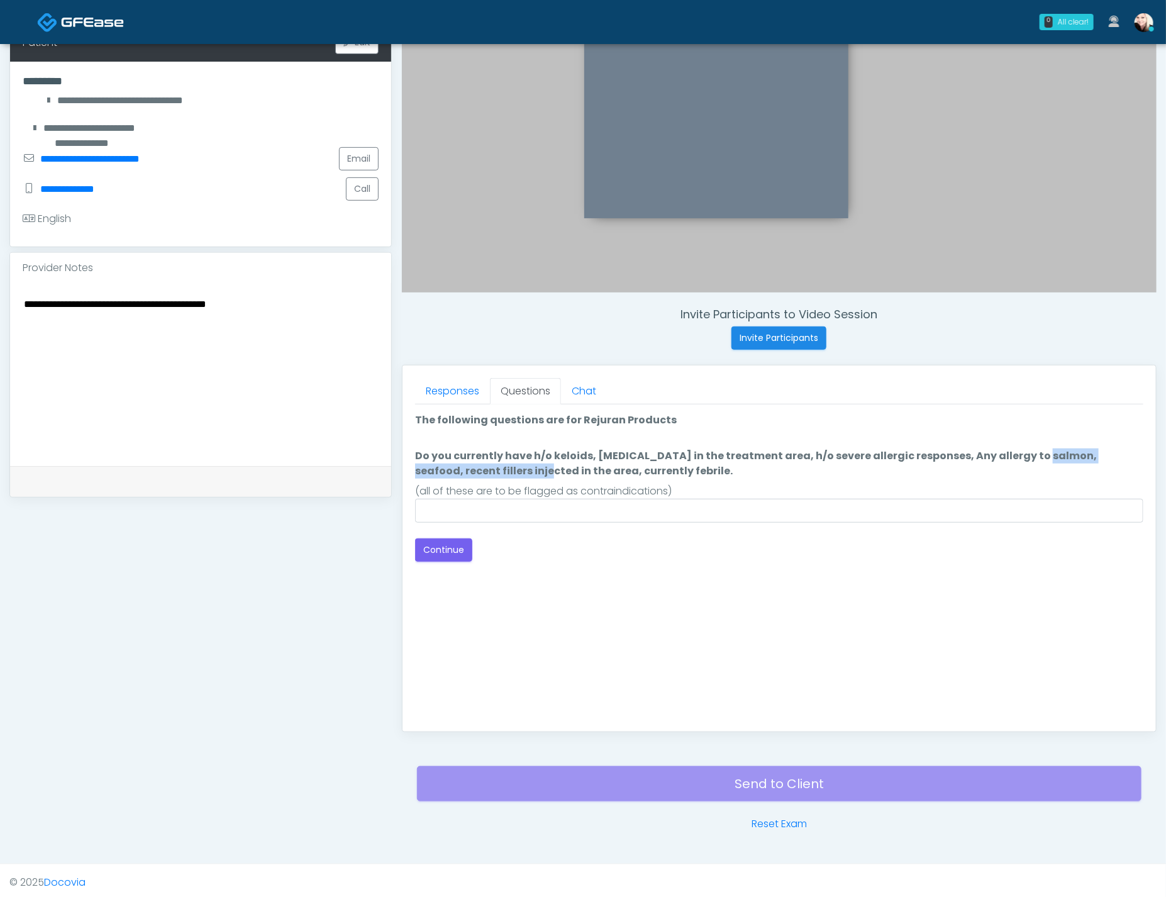
drag, startPoint x: 936, startPoint y: 453, endPoint x: 1125, endPoint y: 454, distance: 188.6
click at [1125, 454] on label "Do you currently have h/o keloids, skin infection in the treatment area, h/o se…" at bounding box center [779, 463] width 728 height 30
click at [1104, 471] on label "Do you currently have h/o keloids, skin infection in the treatment area, h/o se…" at bounding box center [779, 463] width 728 height 30
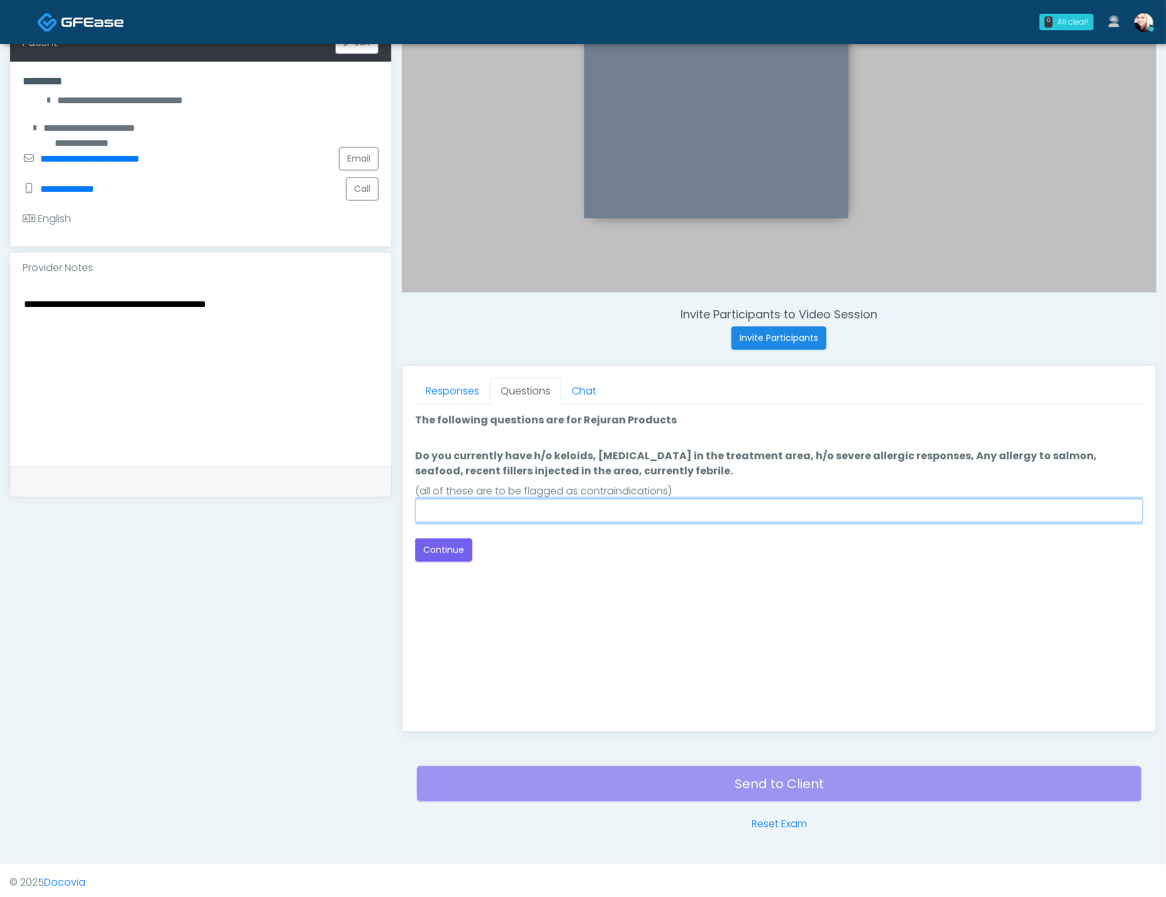
click at [1104, 499] on input "Do you currently have h/o keloids, skin infection in the treatment area, h/o se…" at bounding box center [779, 511] width 728 height 24
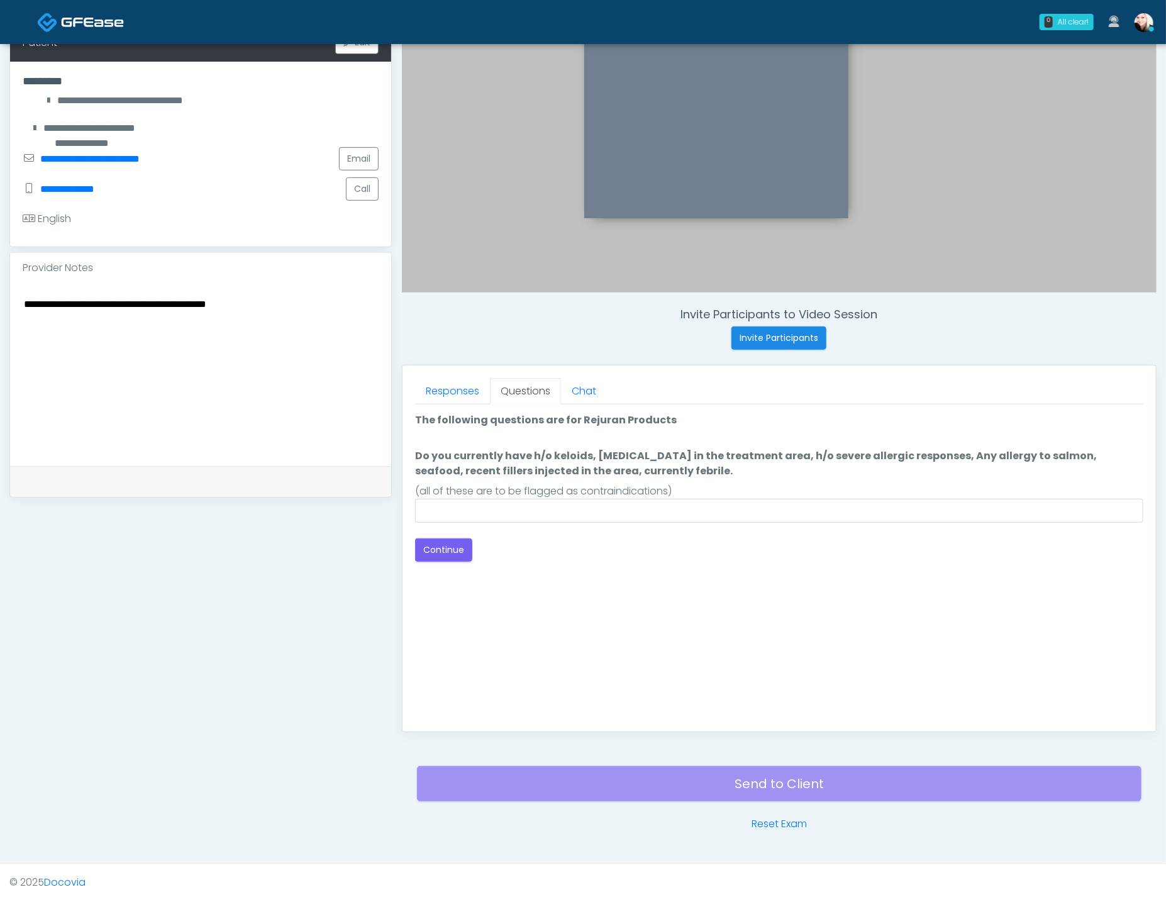
click at [609, 527] on div "Loading... Connecting to your agent... Please wait while we prepare your person…" at bounding box center [779, 486] width 728 height 149
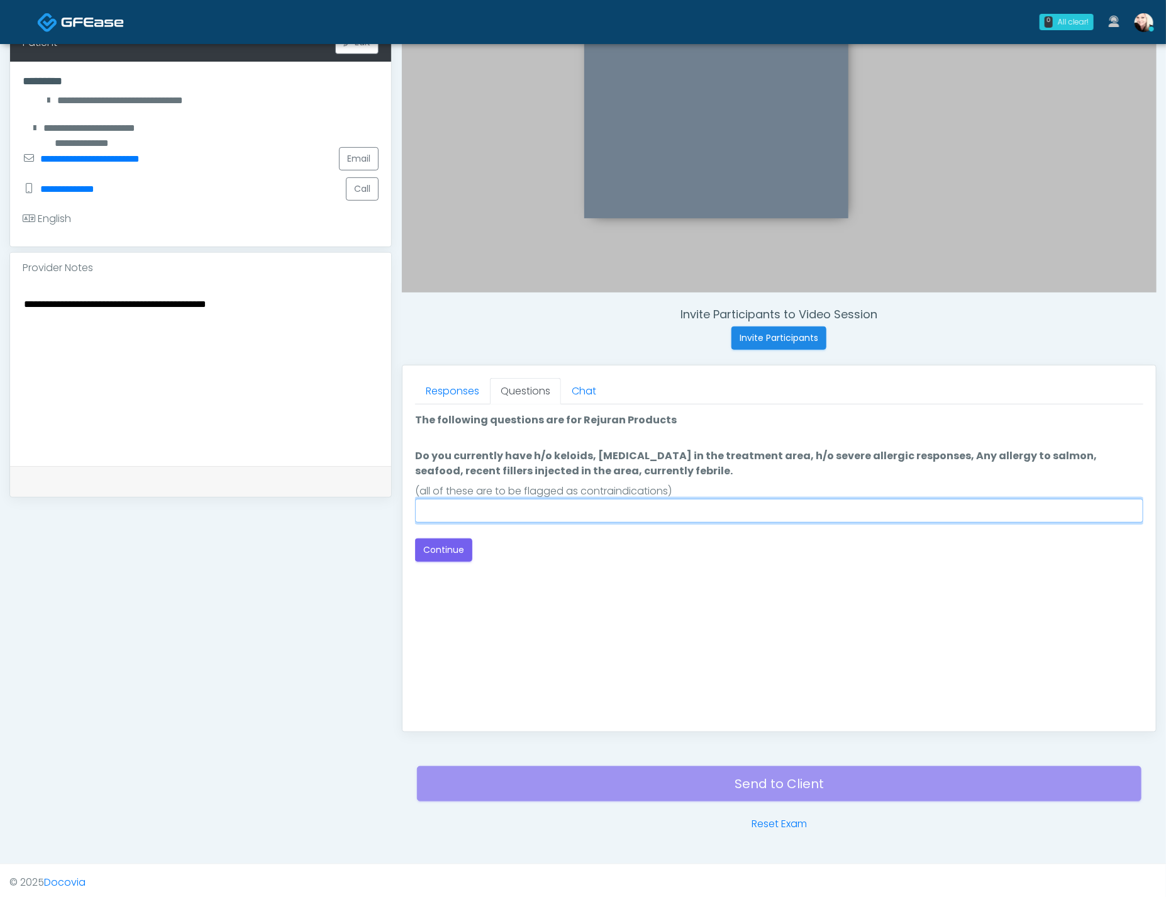
click at [605, 512] on input "Do you currently have h/o keloids, skin infection in the treatment area, h/o se…" at bounding box center [779, 511] width 728 height 24
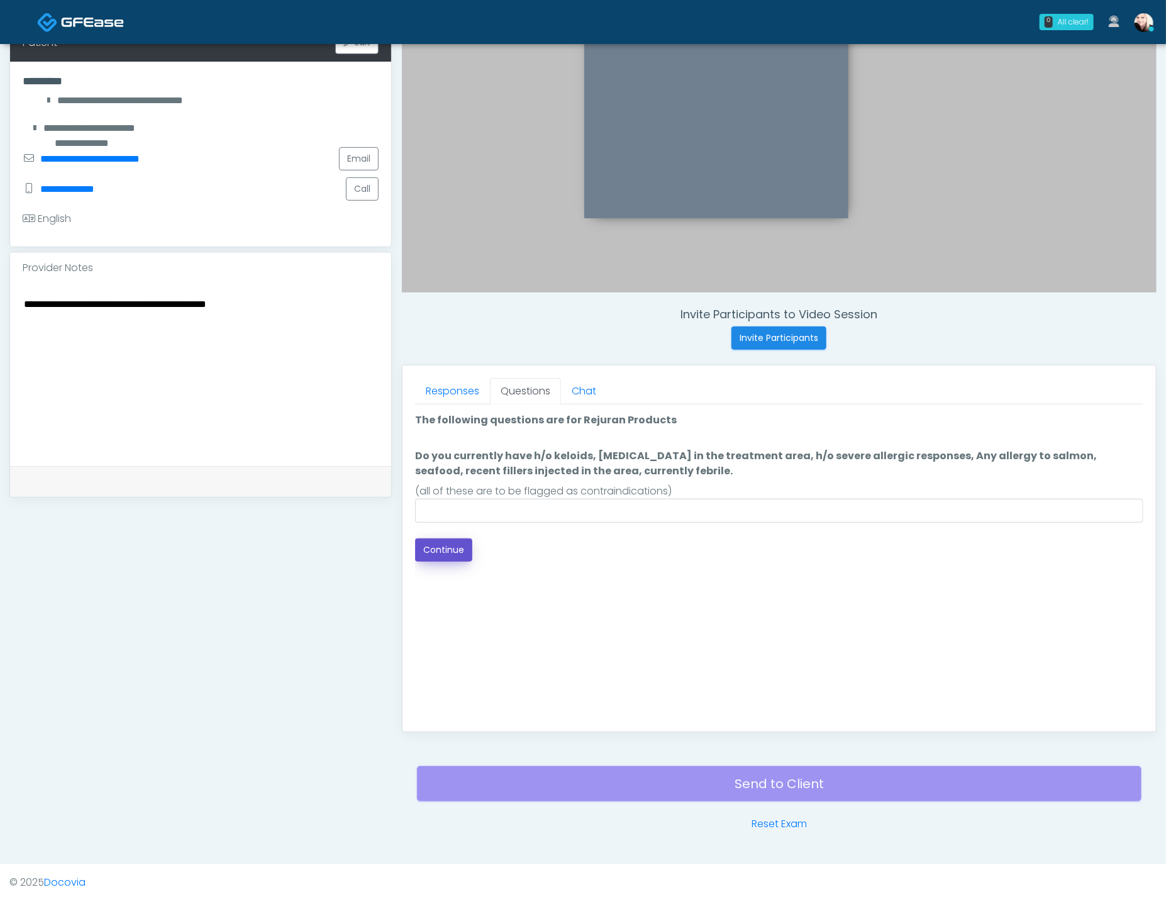
click at [430, 541] on button "Continue" at bounding box center [443, 549] width 57 height 23
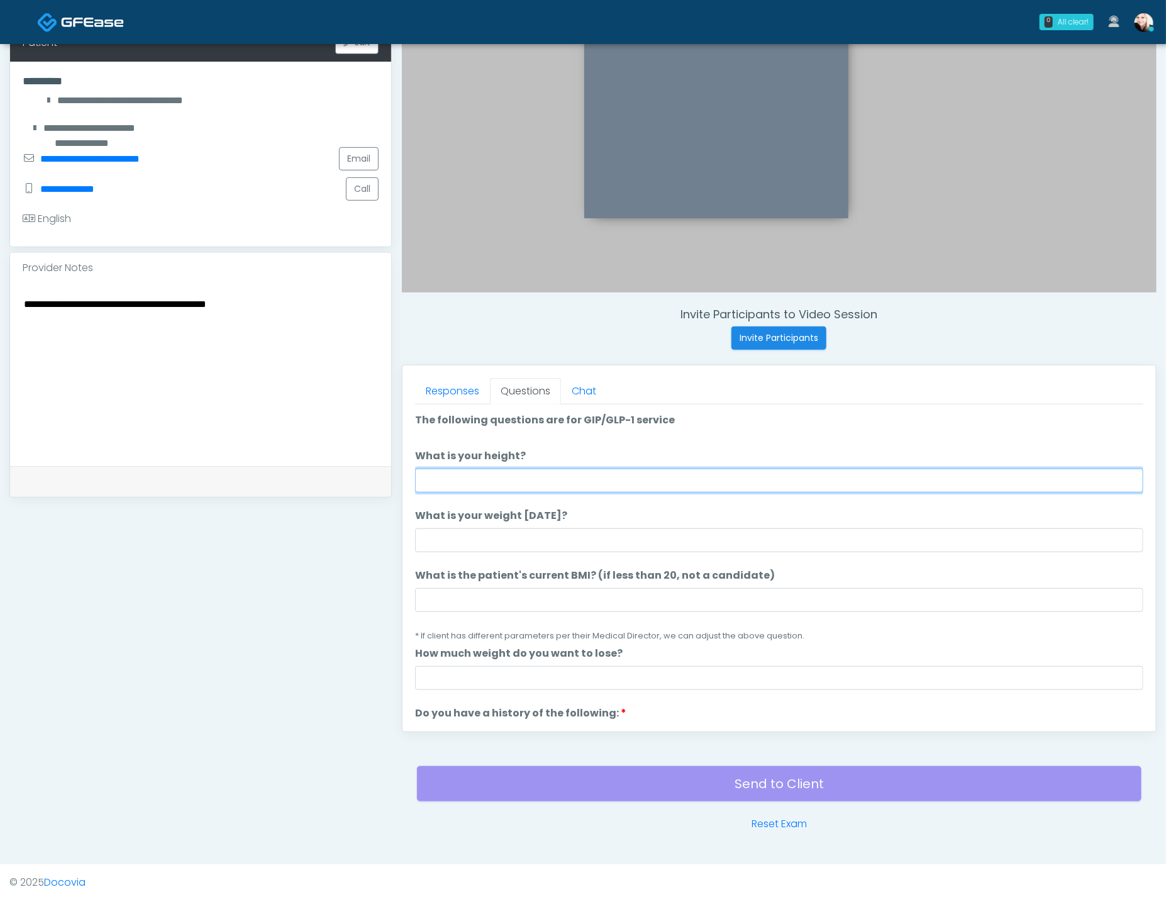
click at [460, 487] on input "What is your height?" at bounding box center [779, 480] width 728 height 24
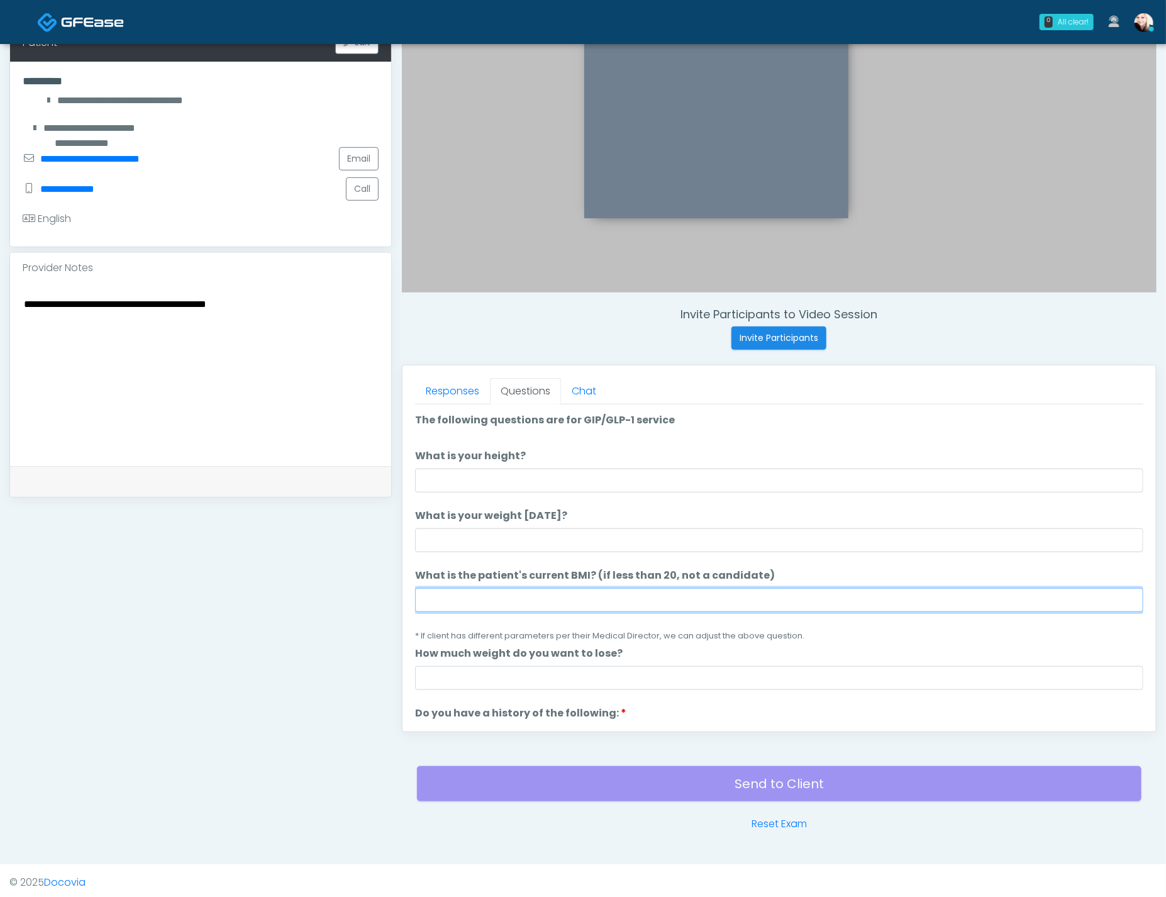
click at [462, 588] on input "What is the patient's current BMI? (if less than 20, not a candidate)" at bounding box center [779, 600] width 728 height 24
paste input "****"
type input "****"
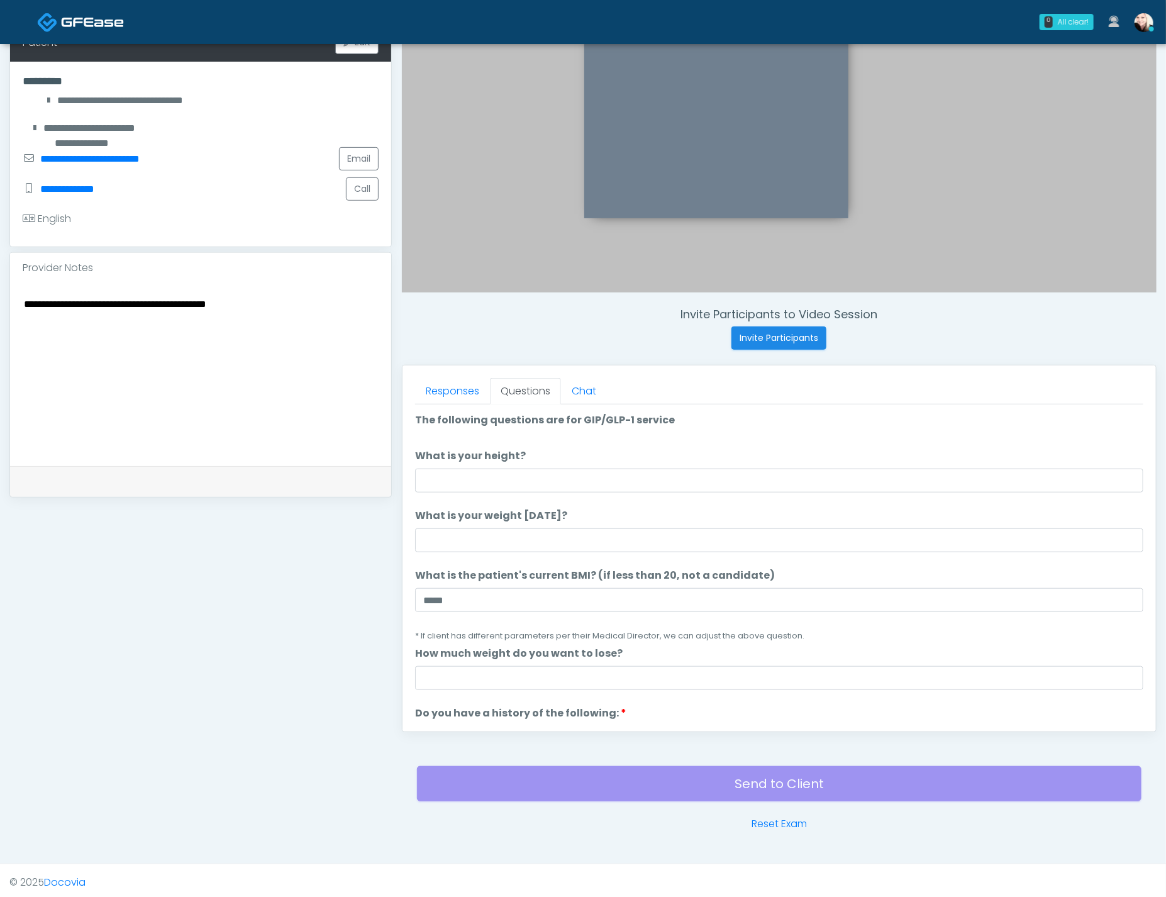
click at [432, 662] on li "How much weight do you want to lose? How much weight do you want to lose?" at bounding box center [779, 668] width 728 height 44
click at [437, 675] on input "How much weight do you want to lose?" at bounding box center [779, 678] width 728 height 24
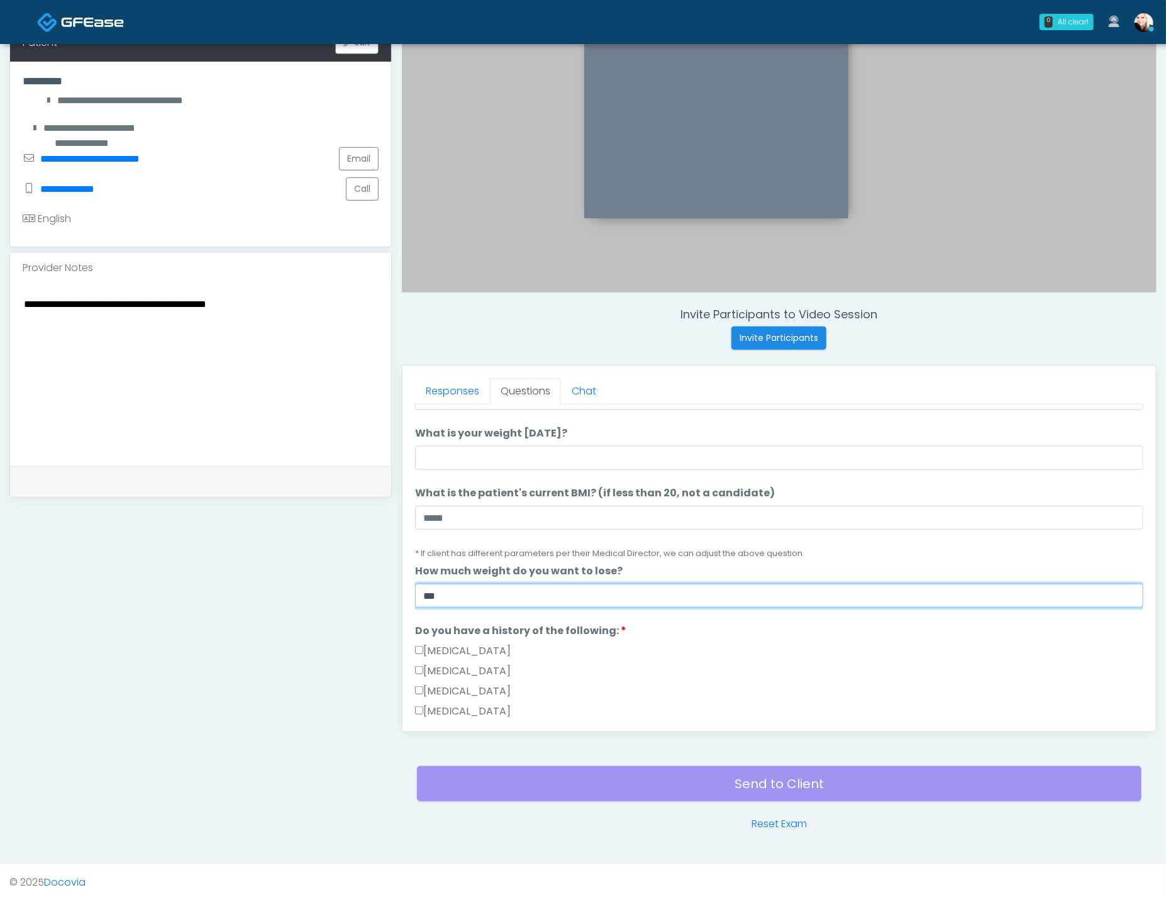
scroll to position [235, 0]
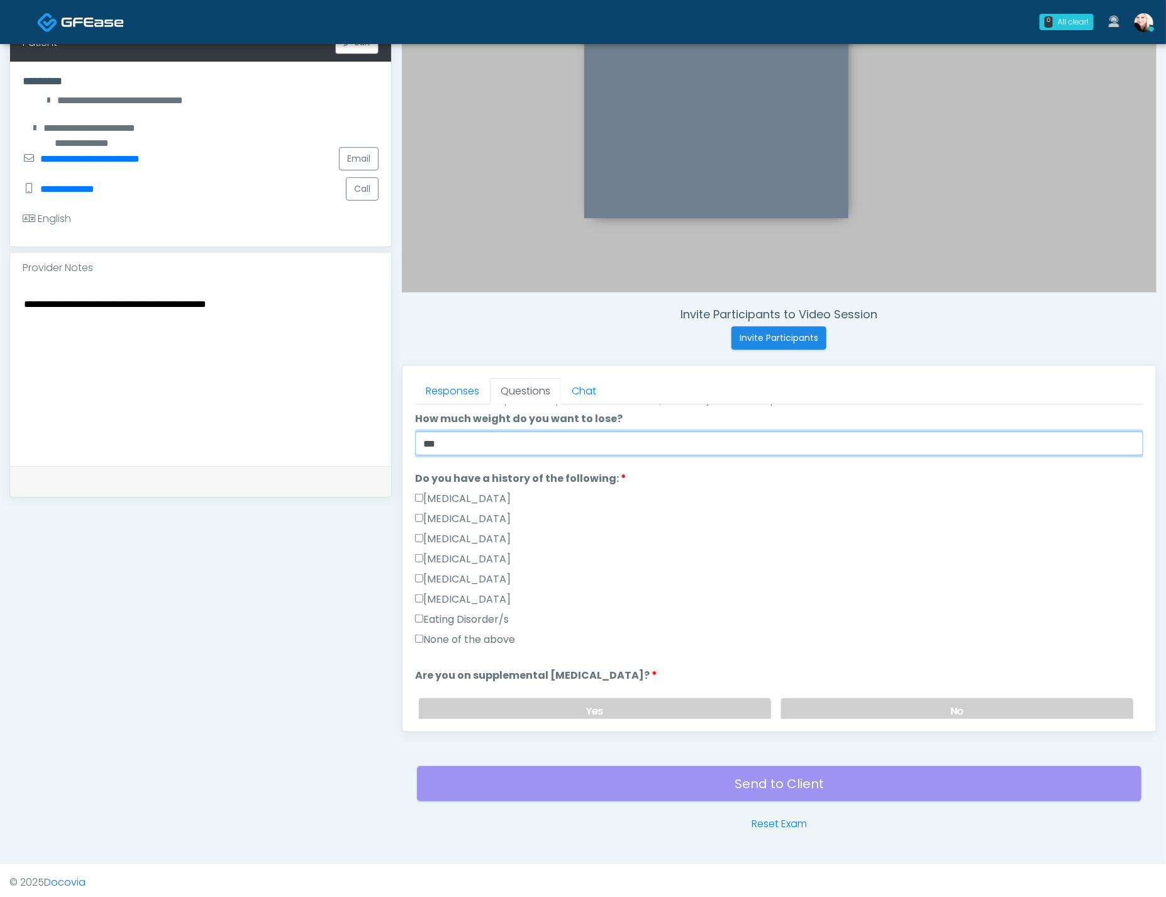
type input "***"
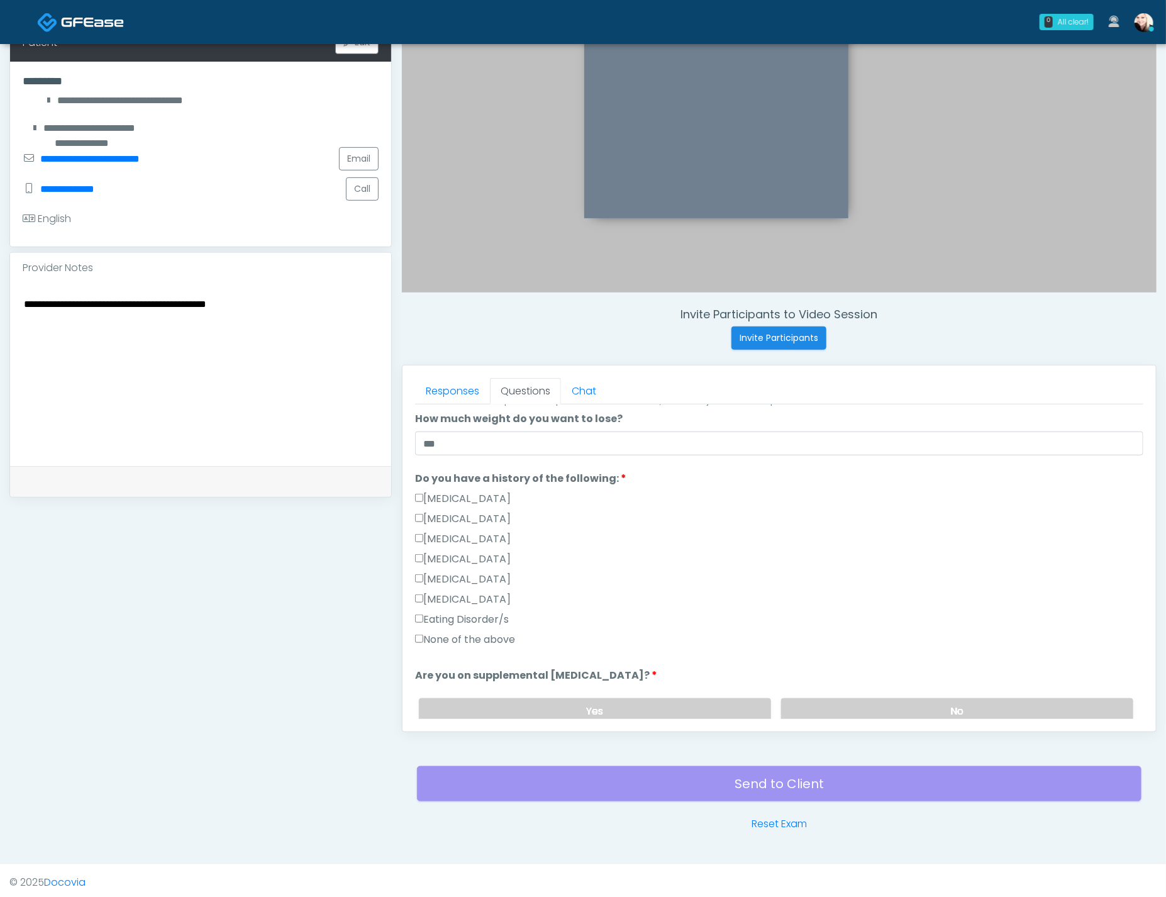
click at [482, 624] on div "Eating Disorder/s" at bounding box center [779, 622] width 728 height 20
click at [476, 633] on label "None of the above" at bounding box center [465, 639] width 100 height 15
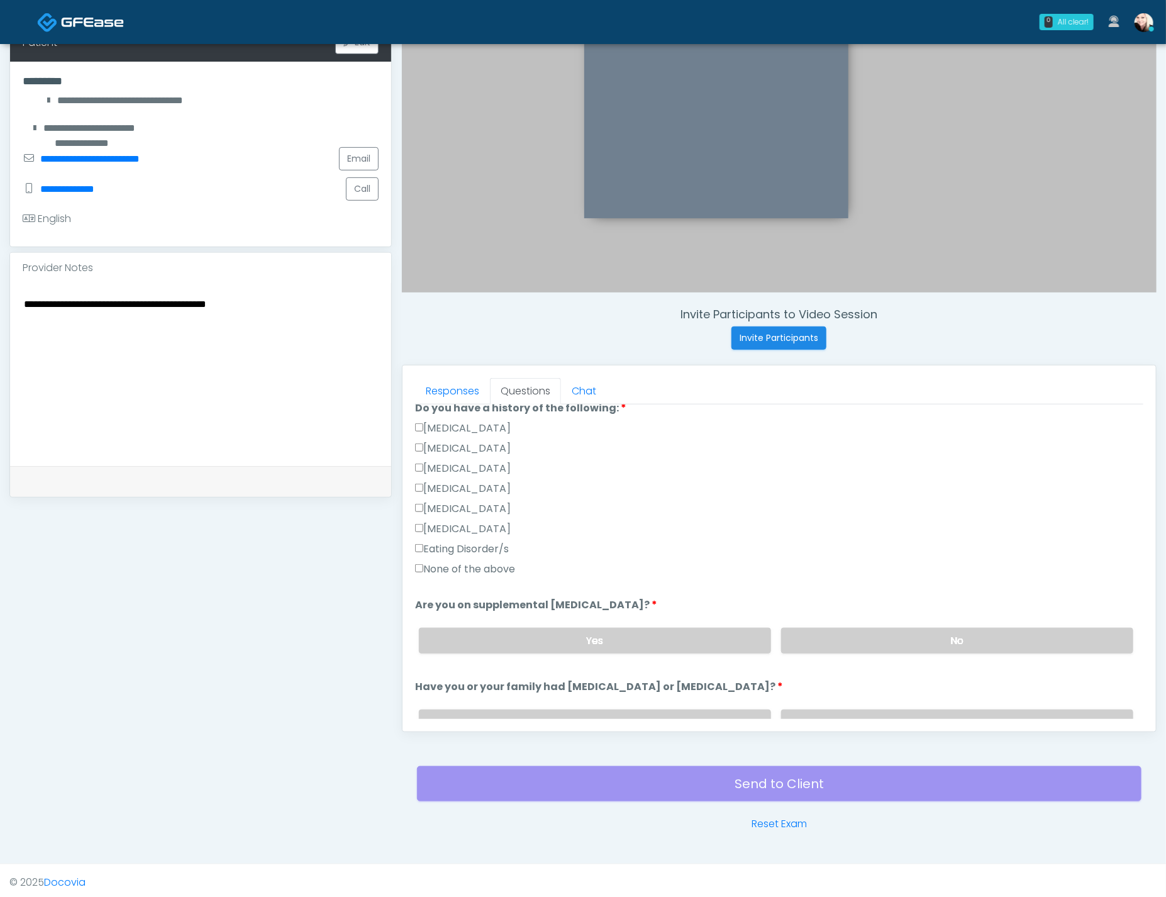
click at [861, 650] on div "Yes No" at bounding box center [776, 640] width 734 height 46
click at [848, 644] on label "No" at bounding box center [957, 638] width 352 height 26
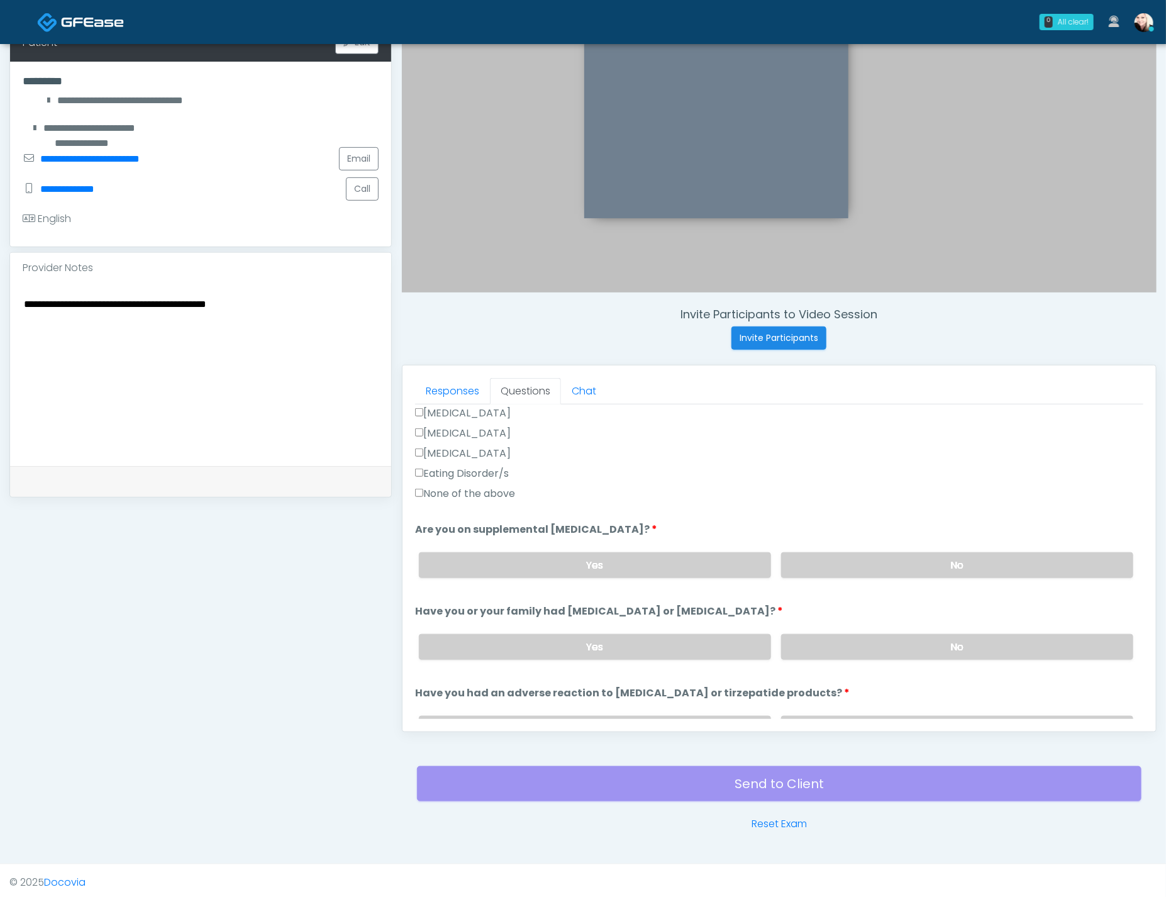
click at [848, 646] on label "No" at bounding box center [957, 647] width 352 height 26
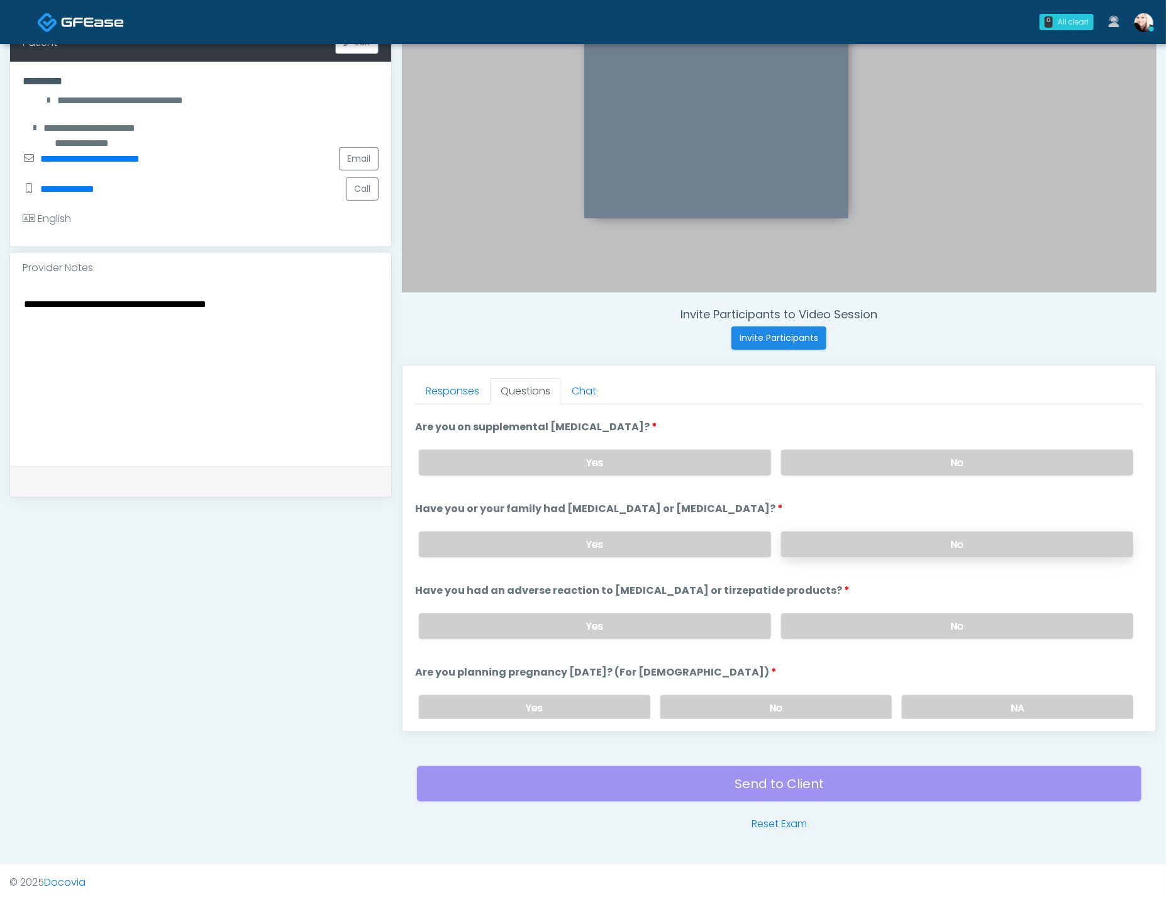
scroll to position [536, 0]
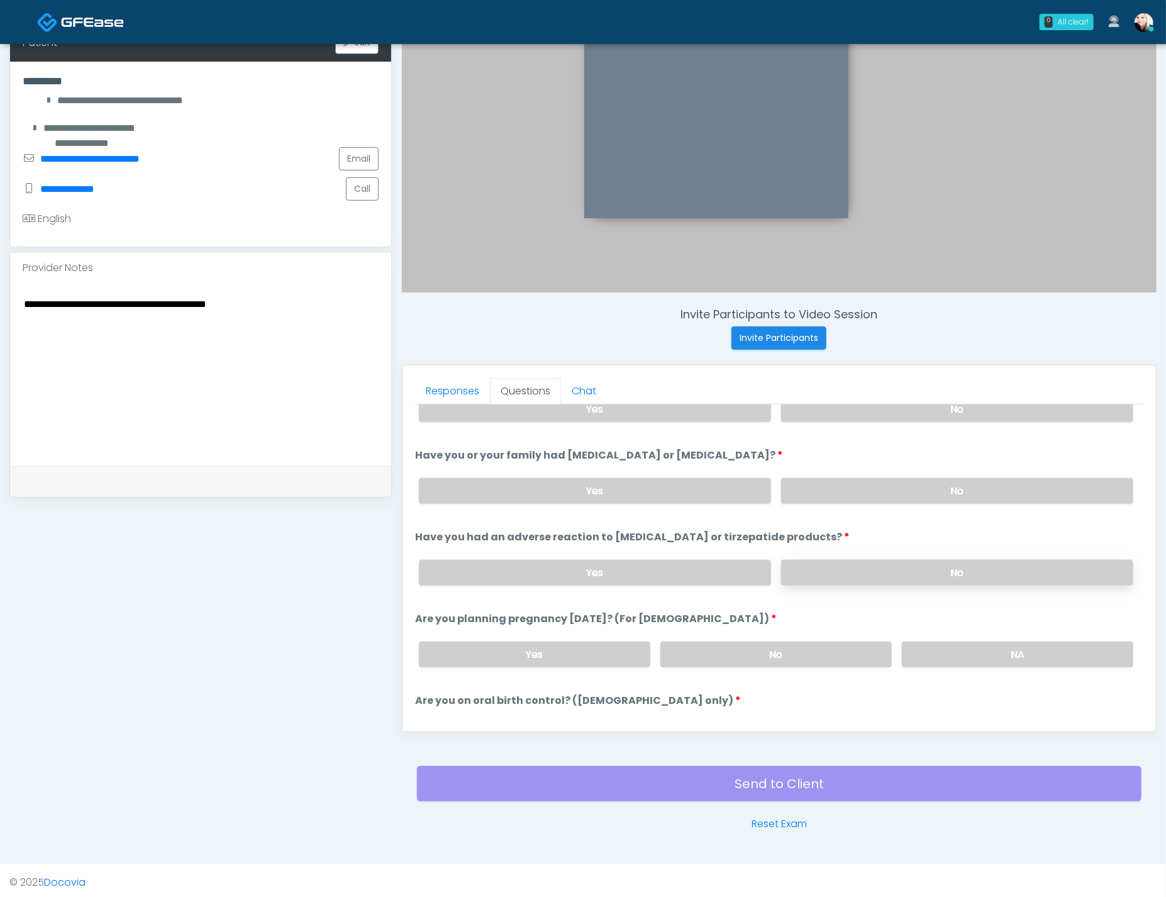
click at [807, 574] on label "No" at bounding box center [957, 573] width 352 height 26
click at [934, 641] on label "NA" at bounding box center [1017, 654] width 231 height 26
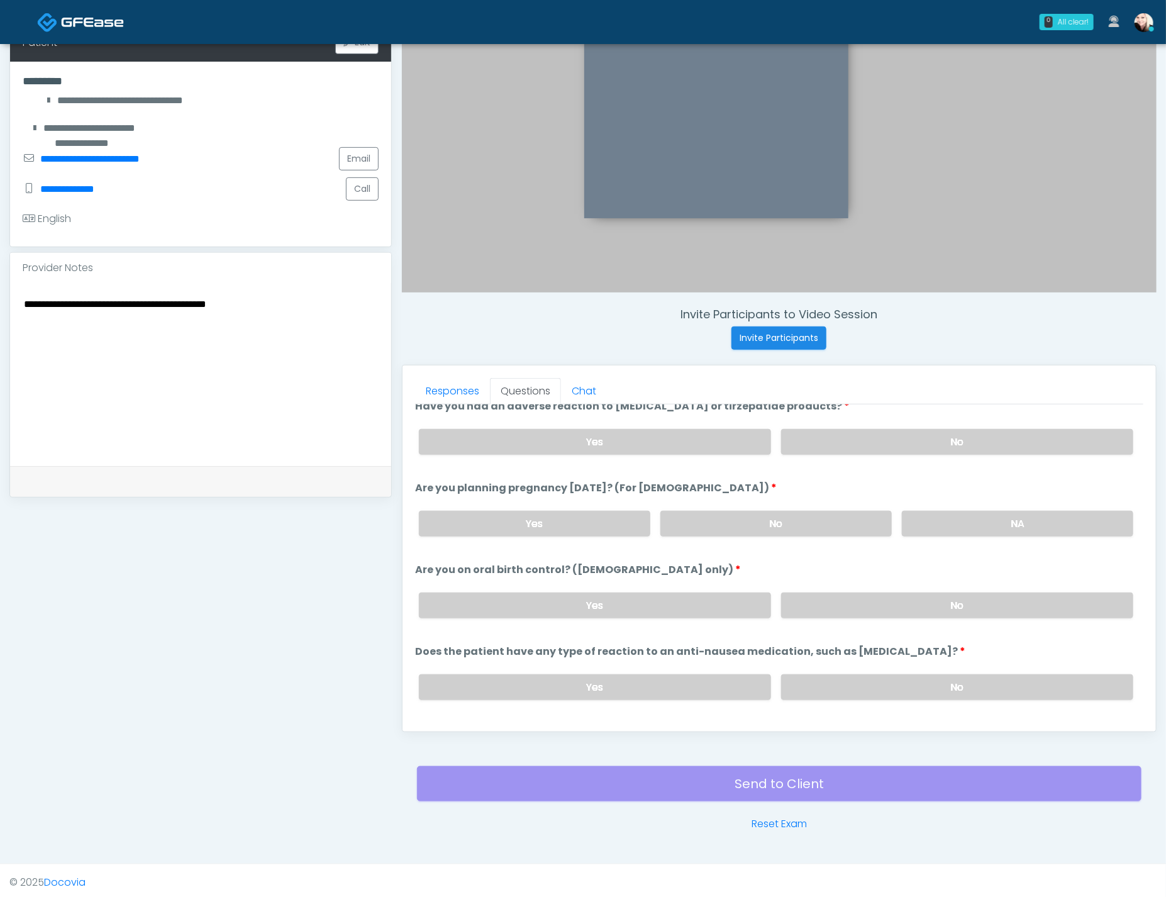
scroll to position [689, 0]
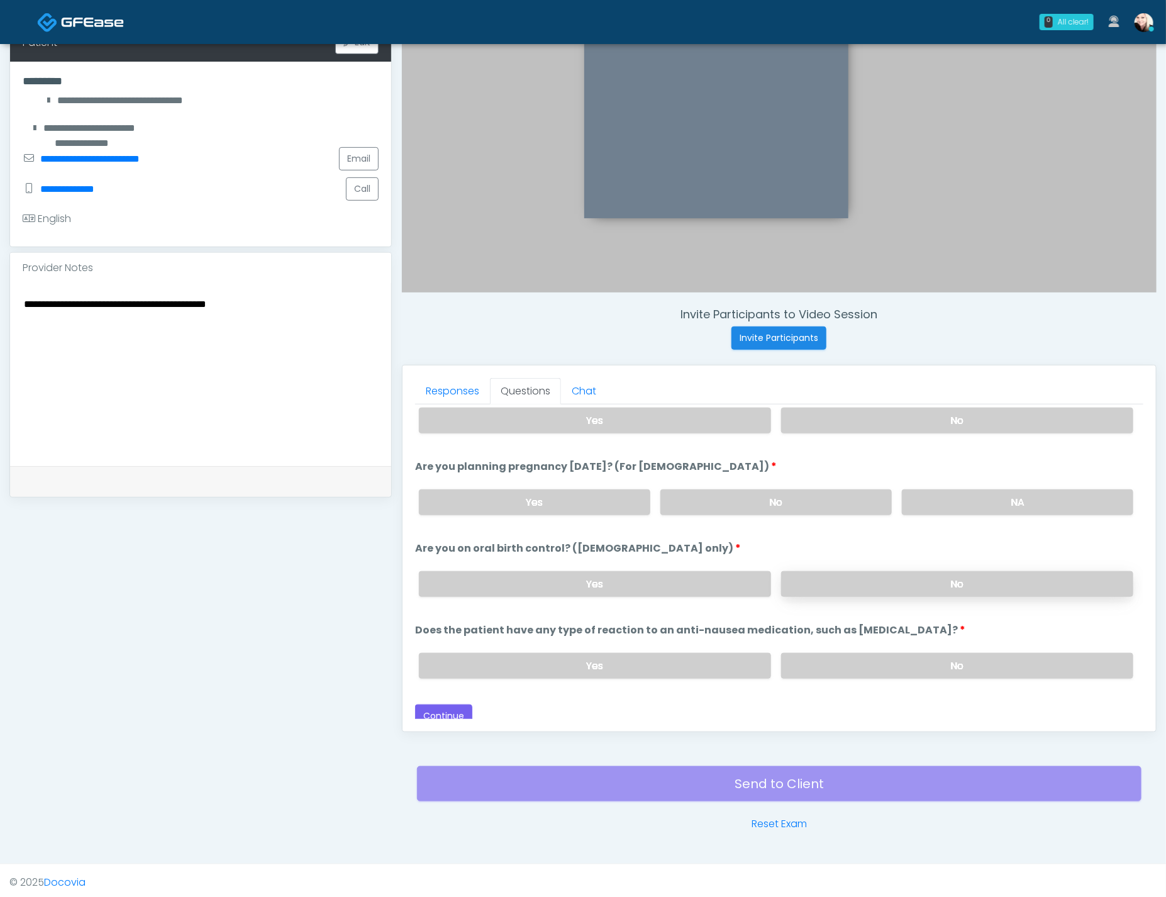
click at [905, 579] on label "No" at bounding box center [957, 584] width 352 height 26
click at [936, 656] on label "No" at bounding box center [957, 666] width 352 height 26
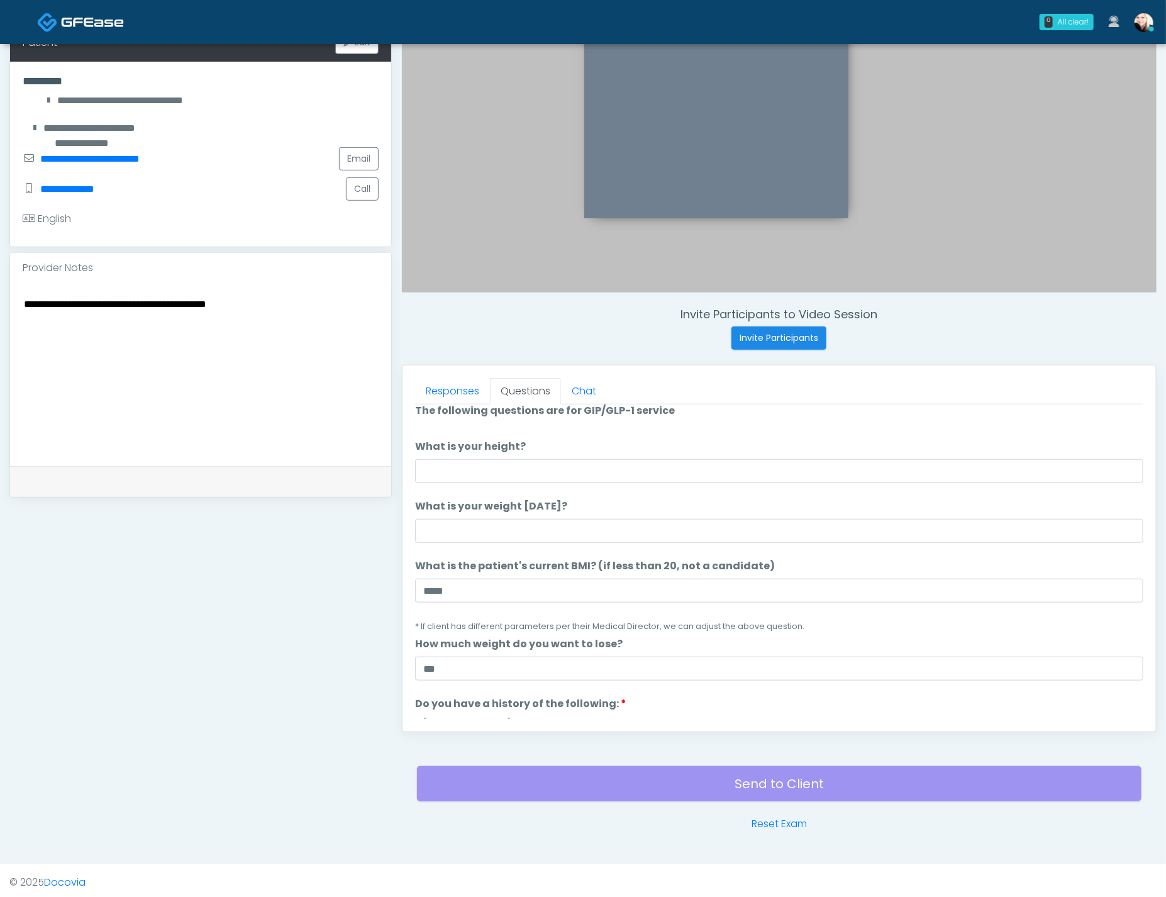
scroll to position [0, 0]
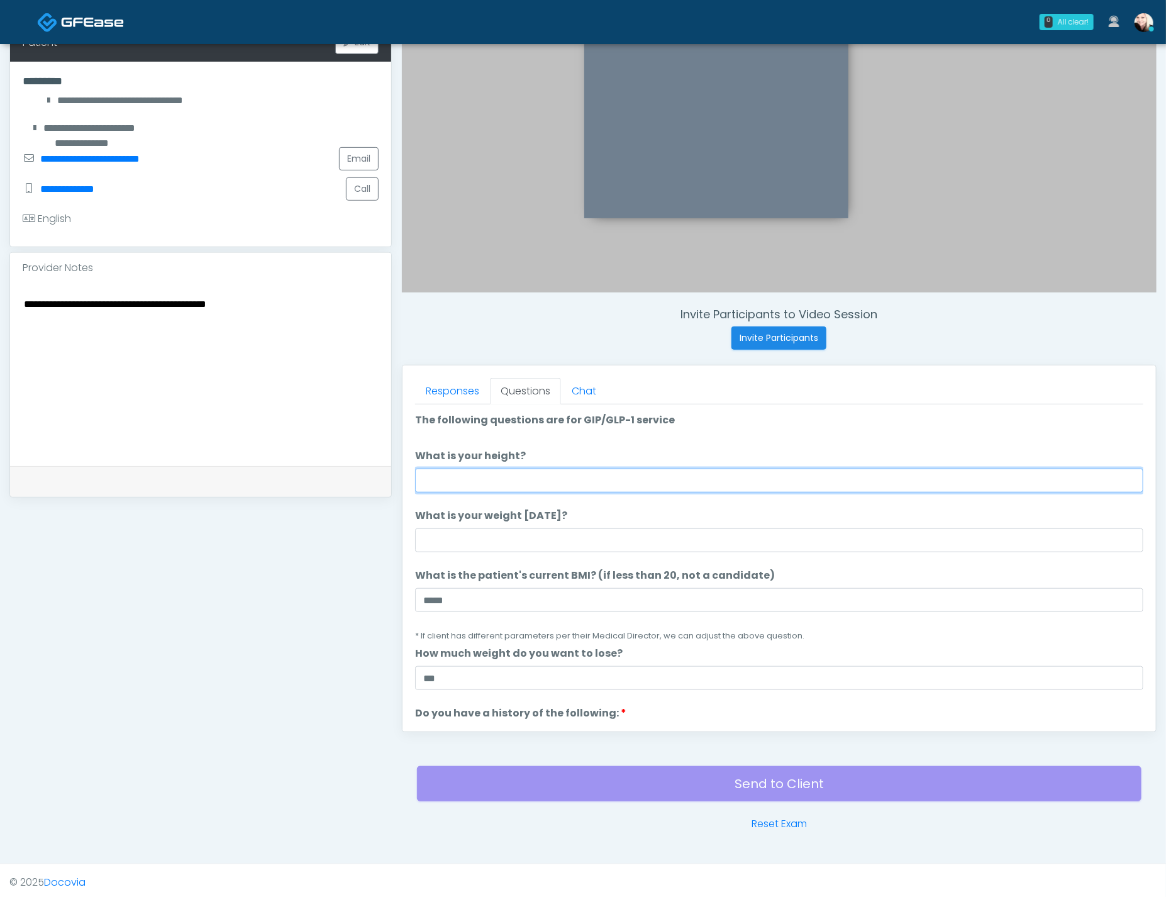
click at [475, 478] on input "What is your height?" at bounding box center [779, 480] width 728 height 24
type input "*****"
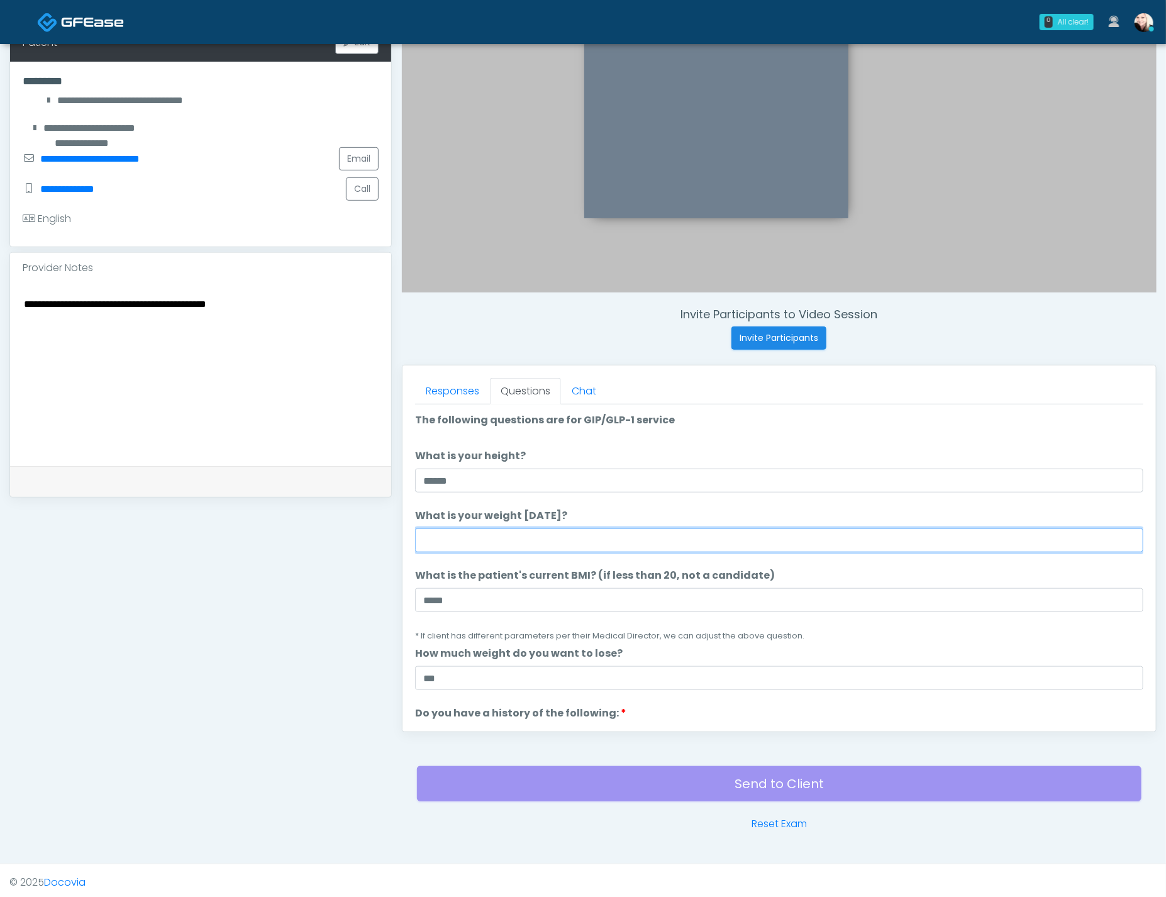
click at [483, 531] on input "What is your weight today?" at bounding box center [779, 540] width 728 height 24
type input "****"
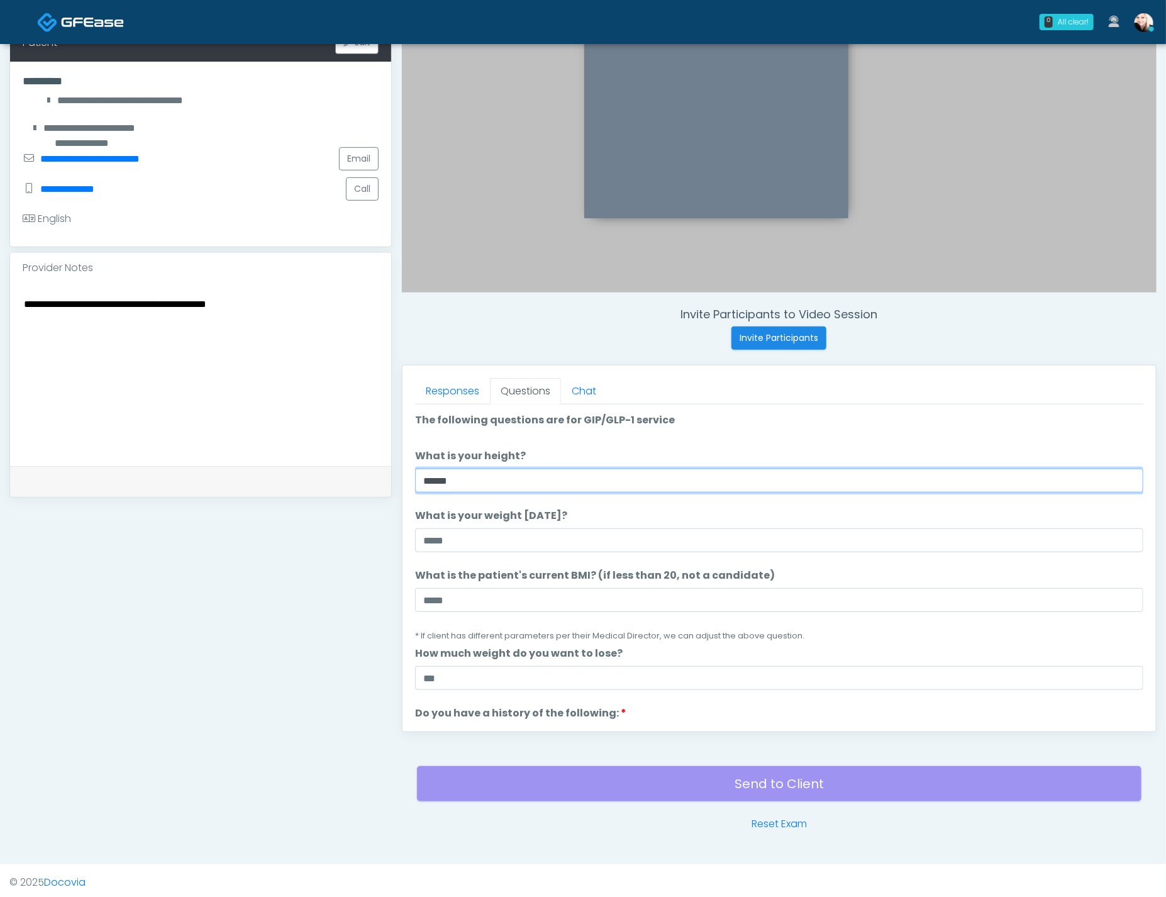
click at [439, 473] on input "*****" at bounding box center [779, 480] width 728 height 24
type input "******"
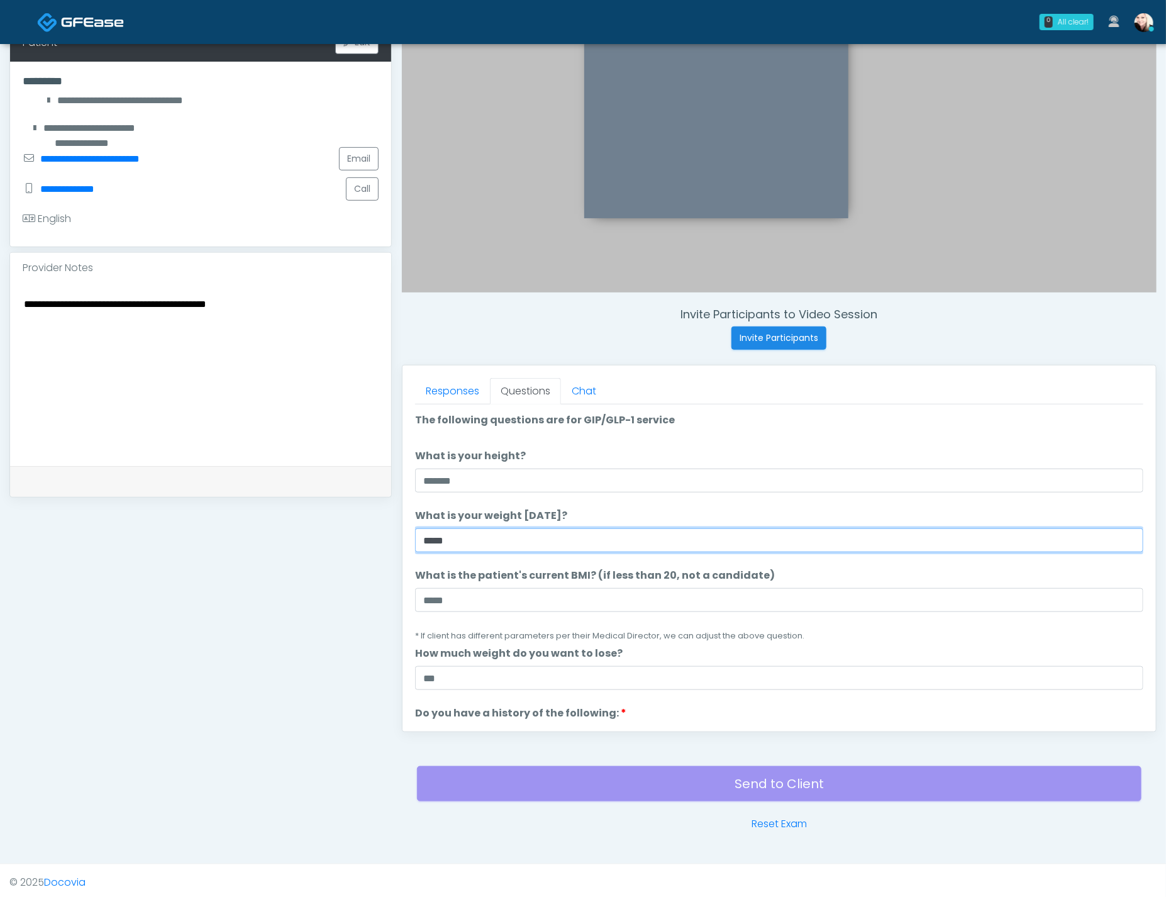
click at [436, 536] on input "****" at bounding box center [779, 540] width 728 height 24
click at [545, 545] on input "*****" at bounding box center [779, 540] width 728 height 24
type input "*****"
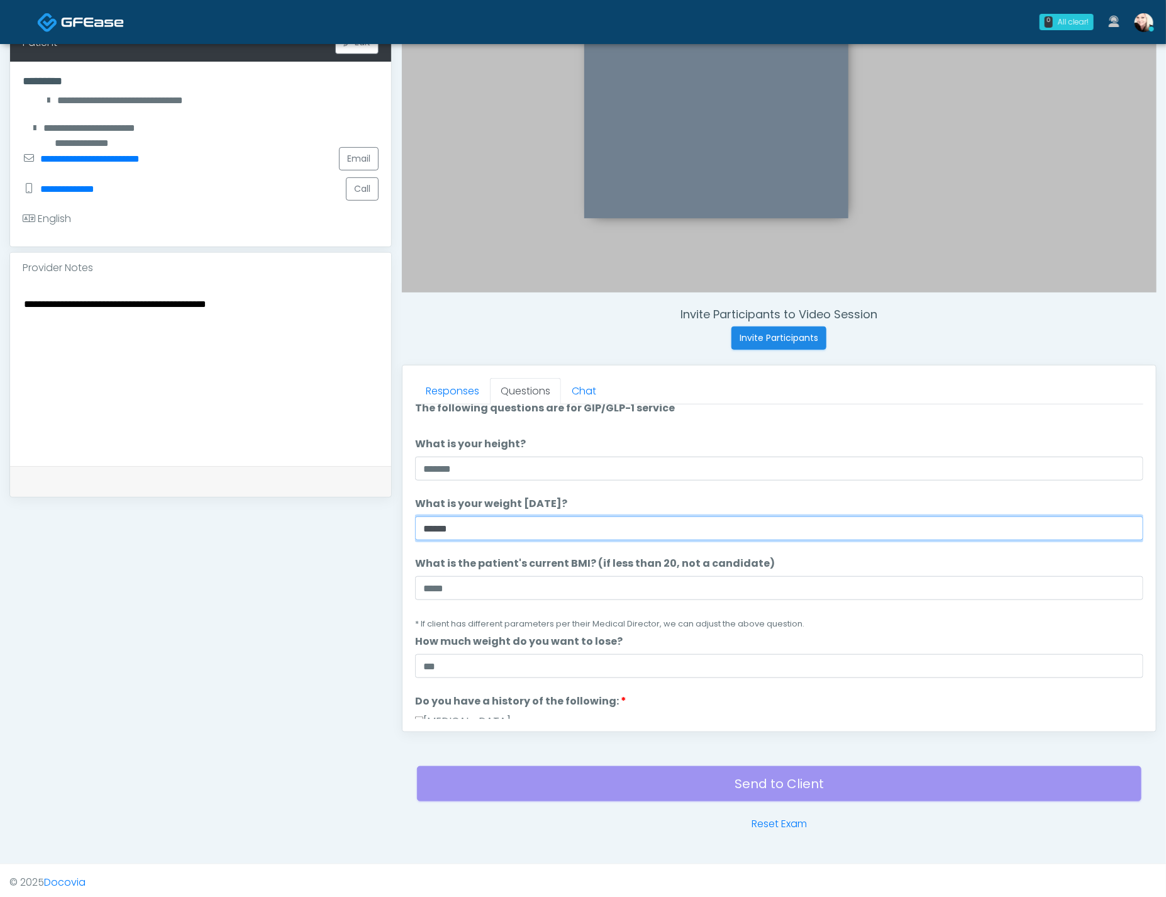
scroll to position [13, 0]
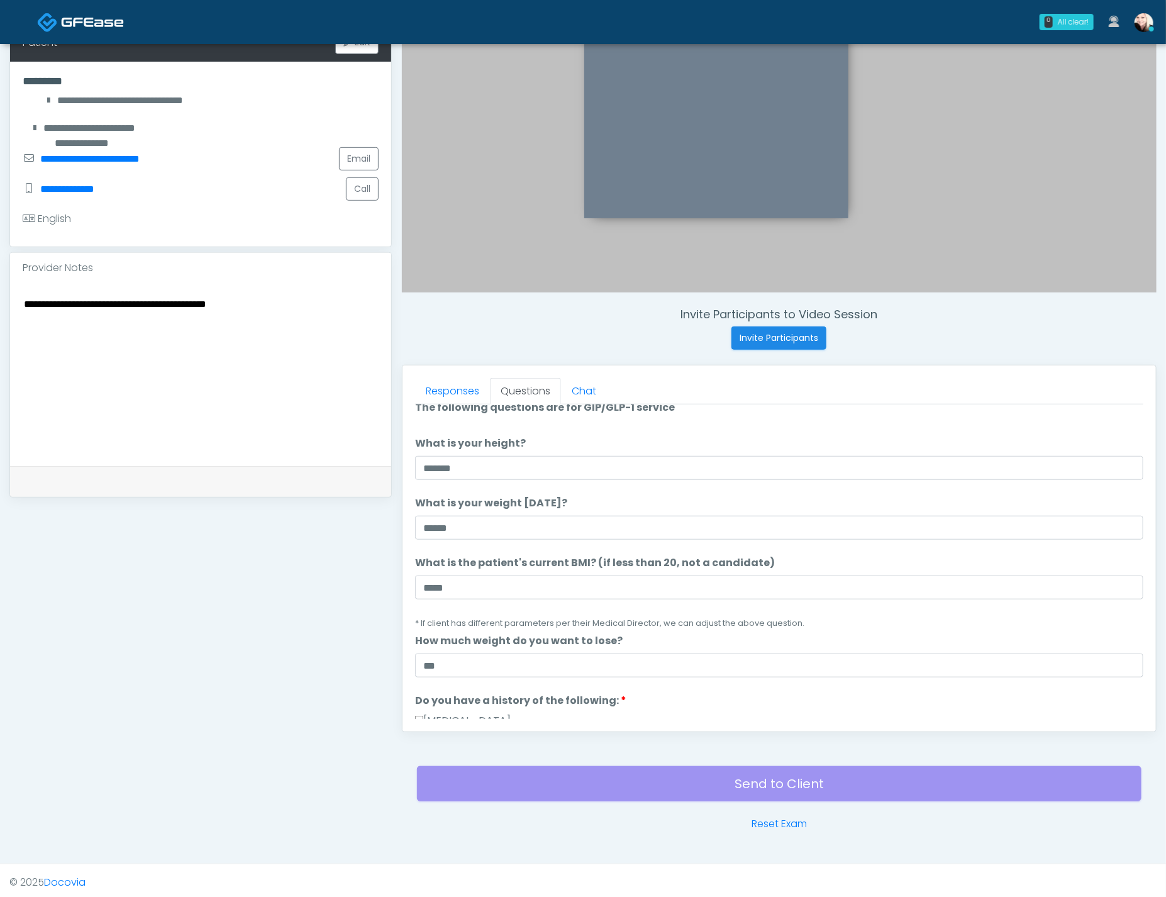
drag, startPoint x: 531, startPoint y: 440, endPoint x: 390, endPoint y: 434, distance: 141.0
click at [390, 434] on div "**********" at bounding box center [582, 351] width 1147 height 959
click at [457, 441] on label "What is your height?" at bounding box center [470, 443] width 111 height 15
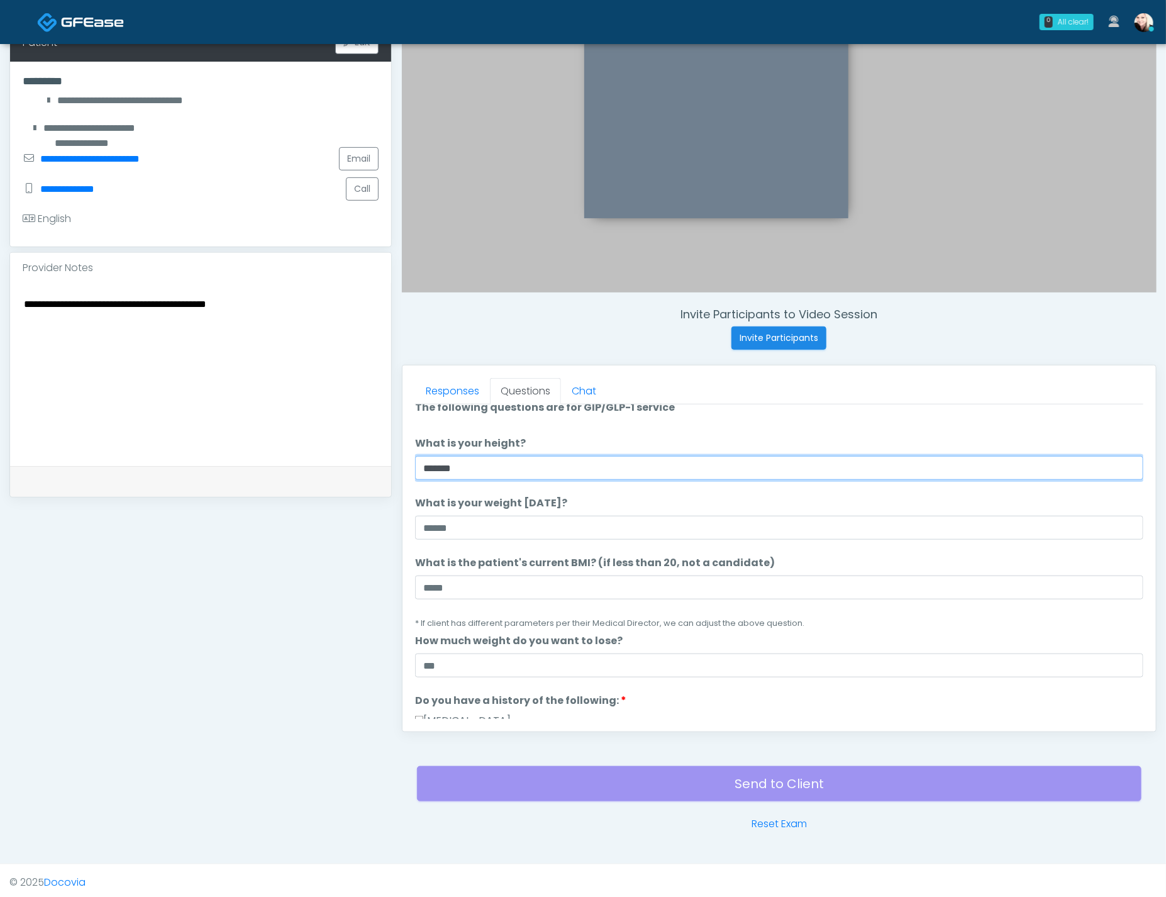
click at [457, 456] on input "******" at bounding box center [779, 468] width 728 height 24
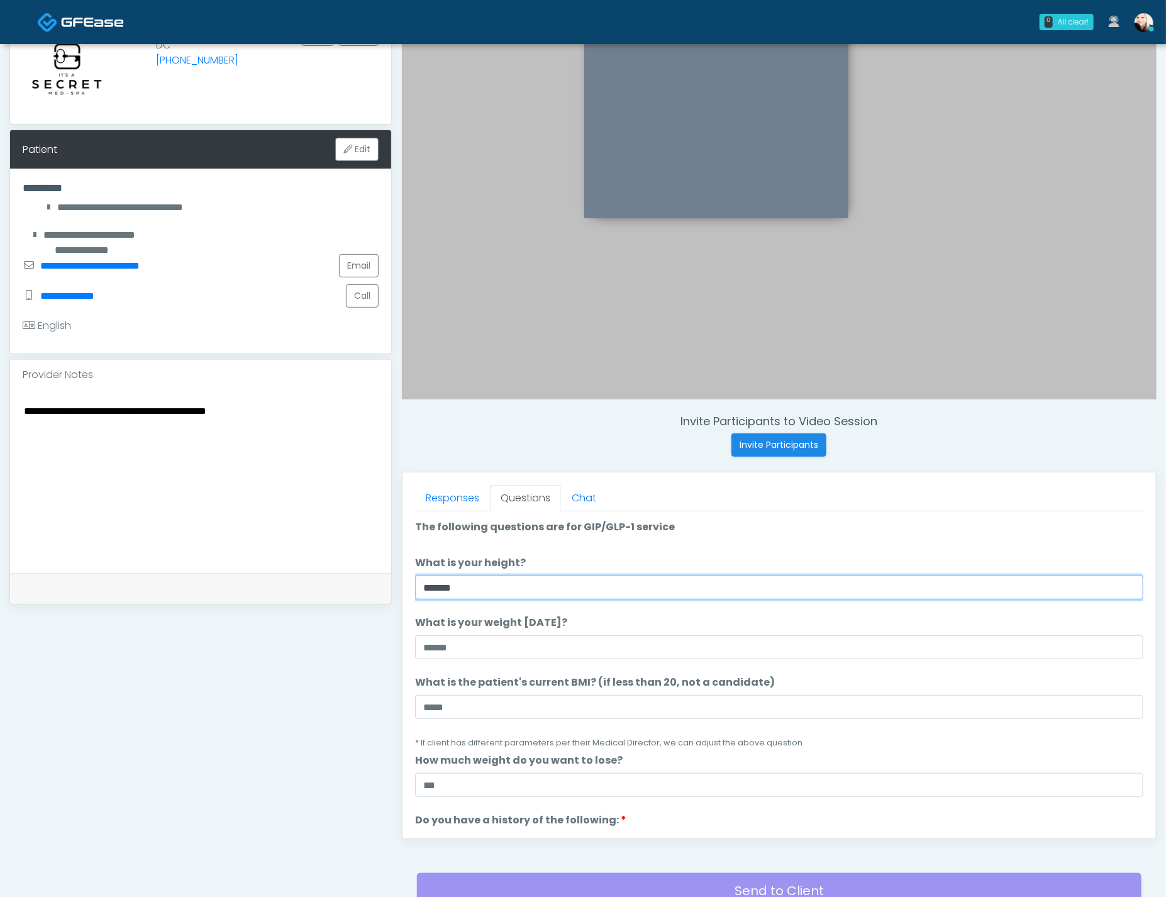
scroll to position [92, 0]
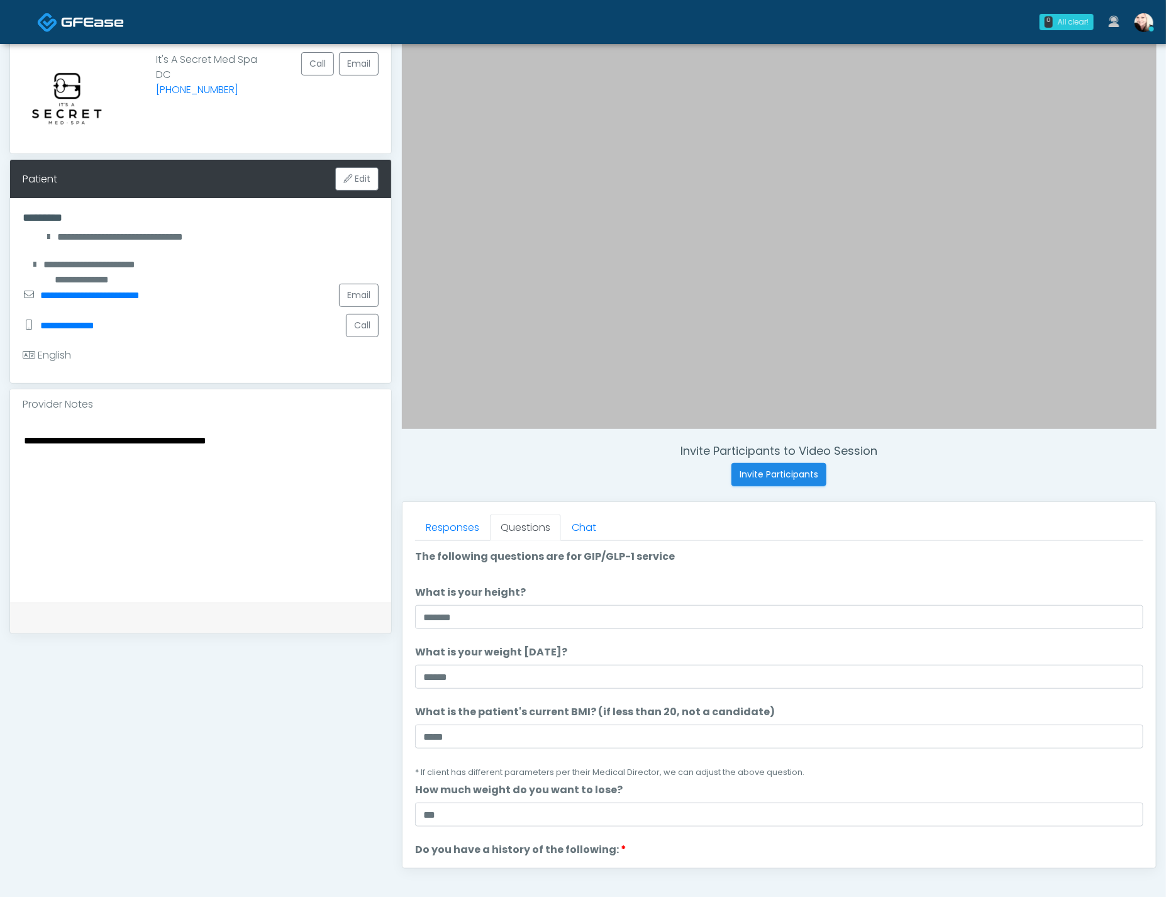
drag, startPoint x: 623, startPoint y: 566, endPoint x: 407, endPoint y: 558, distance: 216.4
click at [402, 559] on div "Responses Questions Chat Good Faith Exam Script Good Faith Exam Script INTRODUC…" at bounding box center [778, 685] width 753 height 366
click at [416, 557] on label "The following questions are for GIP/GLP-1 service" at bounding box center [545, 556] width 260 height 15
drag, startPoint x: 416, startPoint y: 555, endPoint x: 662, endPoint y: 557, distance: 245.9
click at [661, 557] on label "The following questions are for GIP/GLP-1 service" at bounding box center [545, 556] width 260 height 15
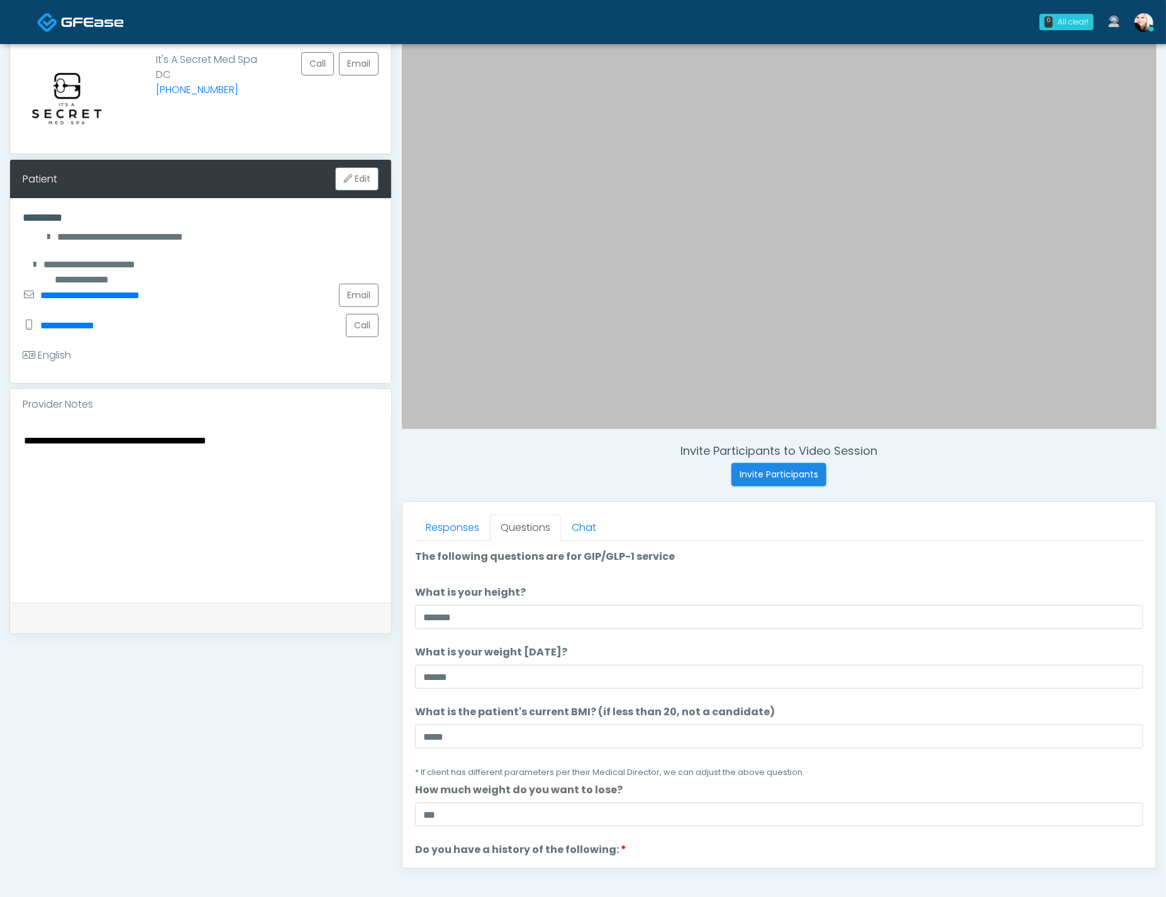
click at [668, 557] on li "The following questions are for GIP/GLP-1 service The following questions are f…" at bounding box center [779, 559] width 728 height 20
drag, startPoint x: 670, startPoint y: 554, endPoint x: 409, endPoint y: 542, distance: 261.8
click at [409, 542] on div "Responses Questions Chat Good Faith Exam Script Good Faith Exam Script INTRODUC…" at bounding box center [778, 685] width 753 height 366
click at [418, 560] on label "The following questions are for GIP/GLP-1 service" at bounding box center [545, 556] width 260 height 15
drag, startPoint x: 412, startPoint y: 554, endPoint x: 695, endPoint y: 559, distance: 283.0
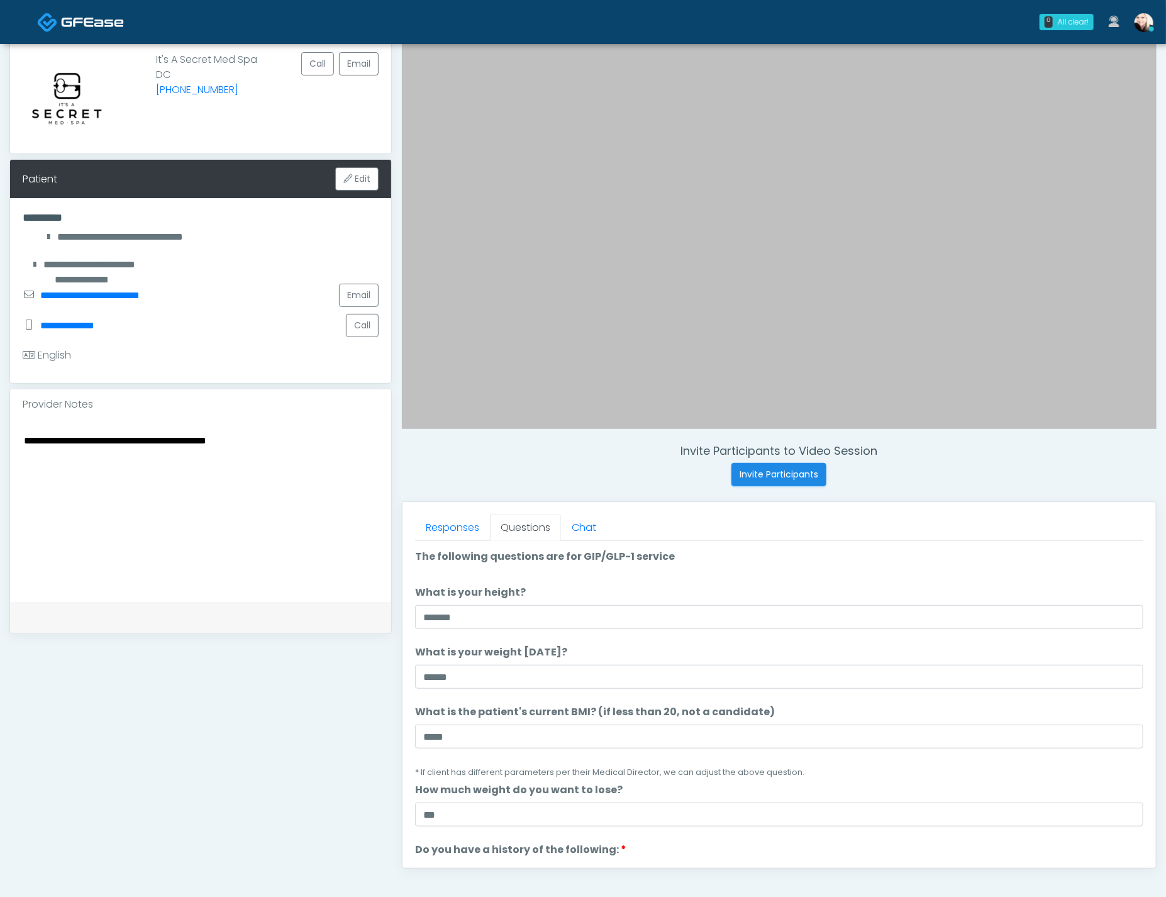
click at [694, 559] on div "Responses Questions Chat Good Faith Exam Script Good Faith Exam Script INTRODUC…" at bounding box center [778, 685] width 753 height 366
click at [695, 559] on li "The following questions are for GIP/GLP-1 service The following questions are f…" at bounding box center [779, 559] width 728 height 20
drag, startPoint x: 669, startPoint y: 555, endPoint x: 416, endPoint y: 552, distance: 252.8
click at [417, 552] on li "The following questions are for GIP/GLP-1 service The following questions are f…" at bounding box center [779, 559] width 728 height 20
click at [649, 565] on li "The following questions are for GIP/GLP-1 service The following questions are f…" at bounding box center [779, 559] width 728 height 20
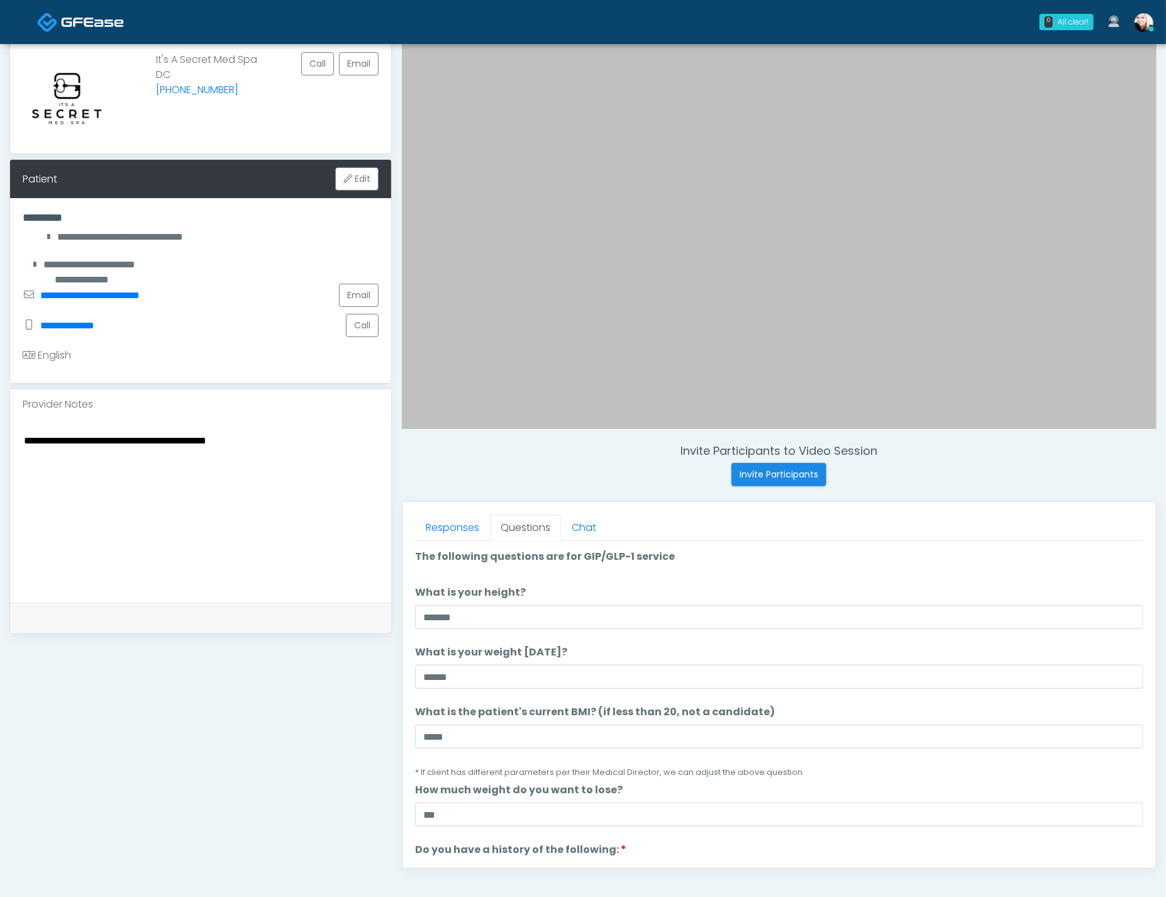
drag, startPoint x: 545, startPoint y: 553, endPoint x: 416, endPoint y: 550, distance: 128.9
click at [416, 550] on li "The following questions are for GIP/GLP-1 service The following questions are f…" at bounding box center [779, 559] width 728 height 20
click at [416, 554] on label "The following questions are for GIP/GLP-1 service" at bounding box center [545, 556] width 260 height 15
drag, startPoint x: 427, startPoint y: 554, endPoint x: 699, endPoint y: 560, distance: 272.3
click at [699, 560] on div "Responses Questions Chat Good Faith Exam Script Good Faith Exam Script INTRODUC…" at bounding box center [778, 685] width 753 height 366
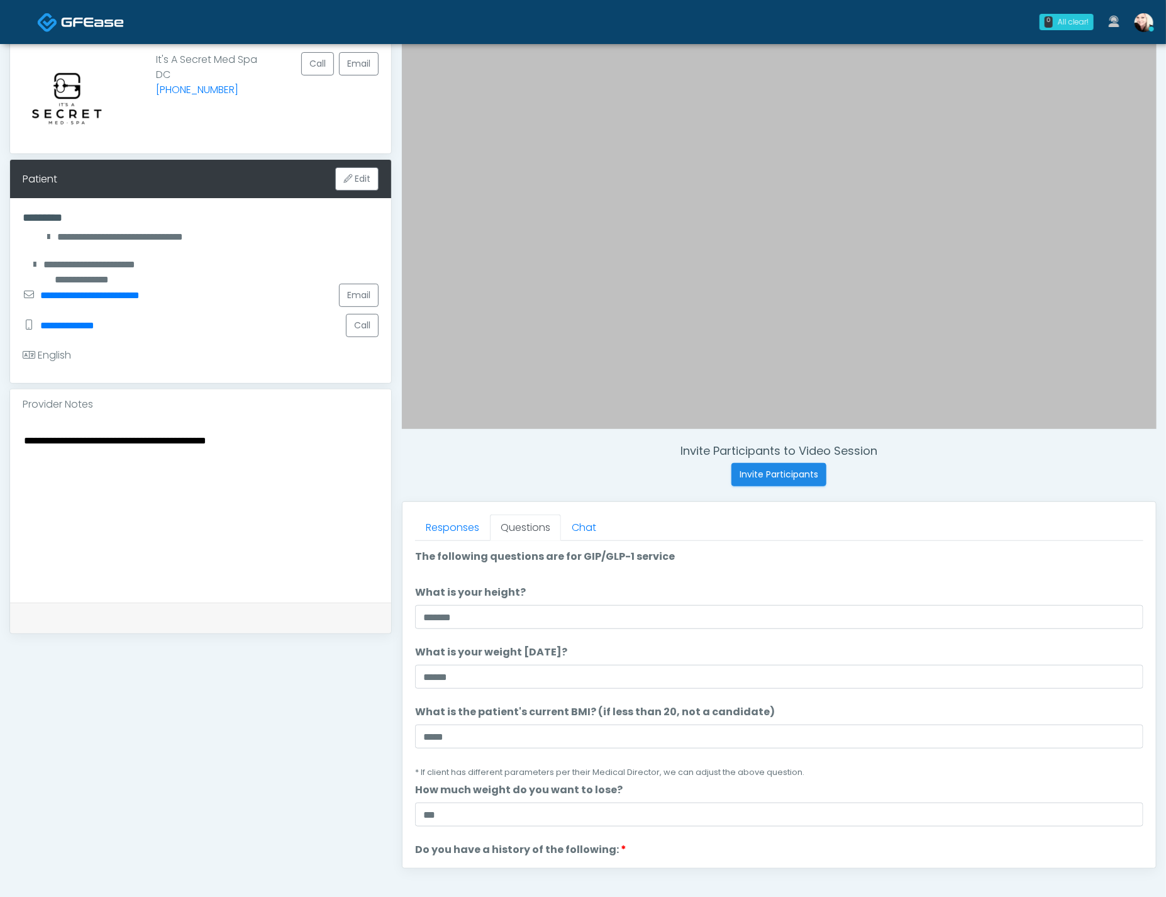
click at [699, 560] on li "The following questions are for GIP/GLP-1 service The following questions are f…" at bounding box center [779, 559] width 728 height 20
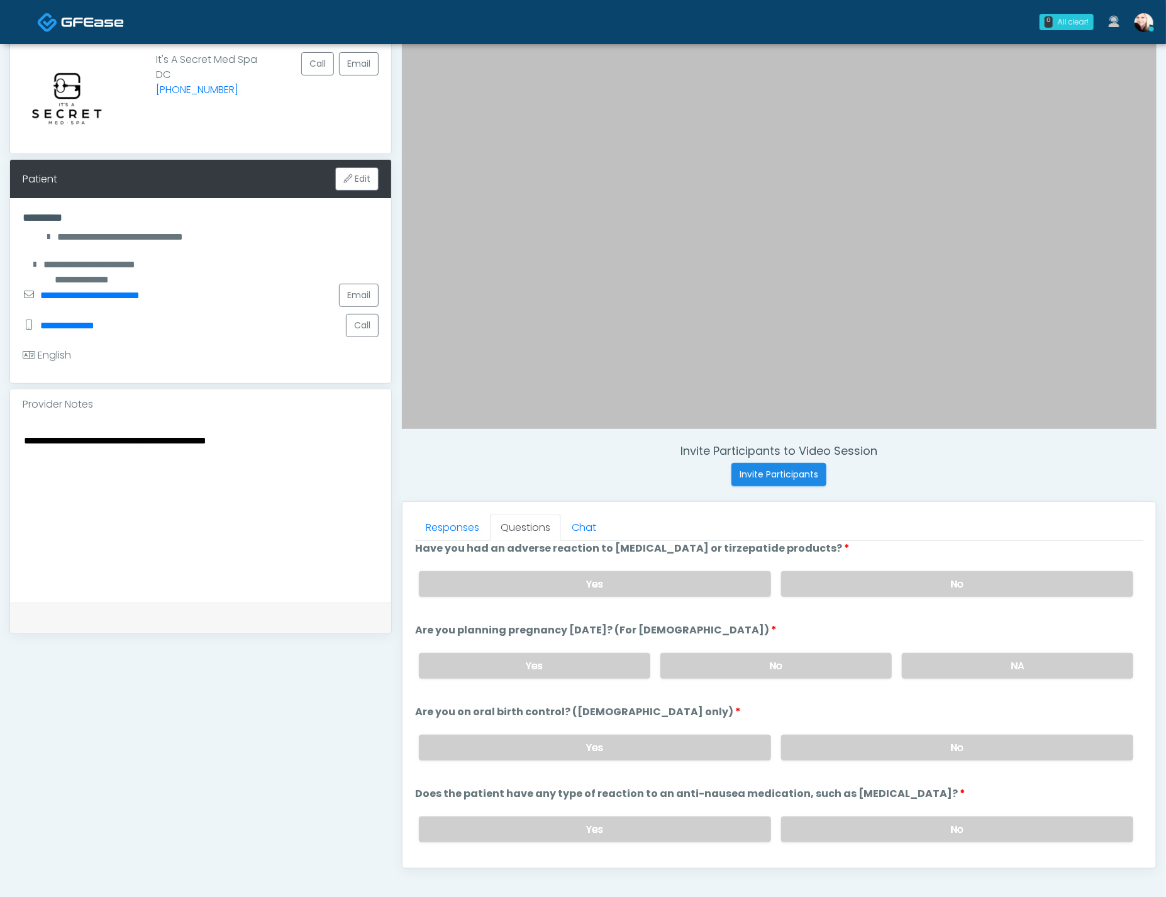
scroll to position [689, 0]
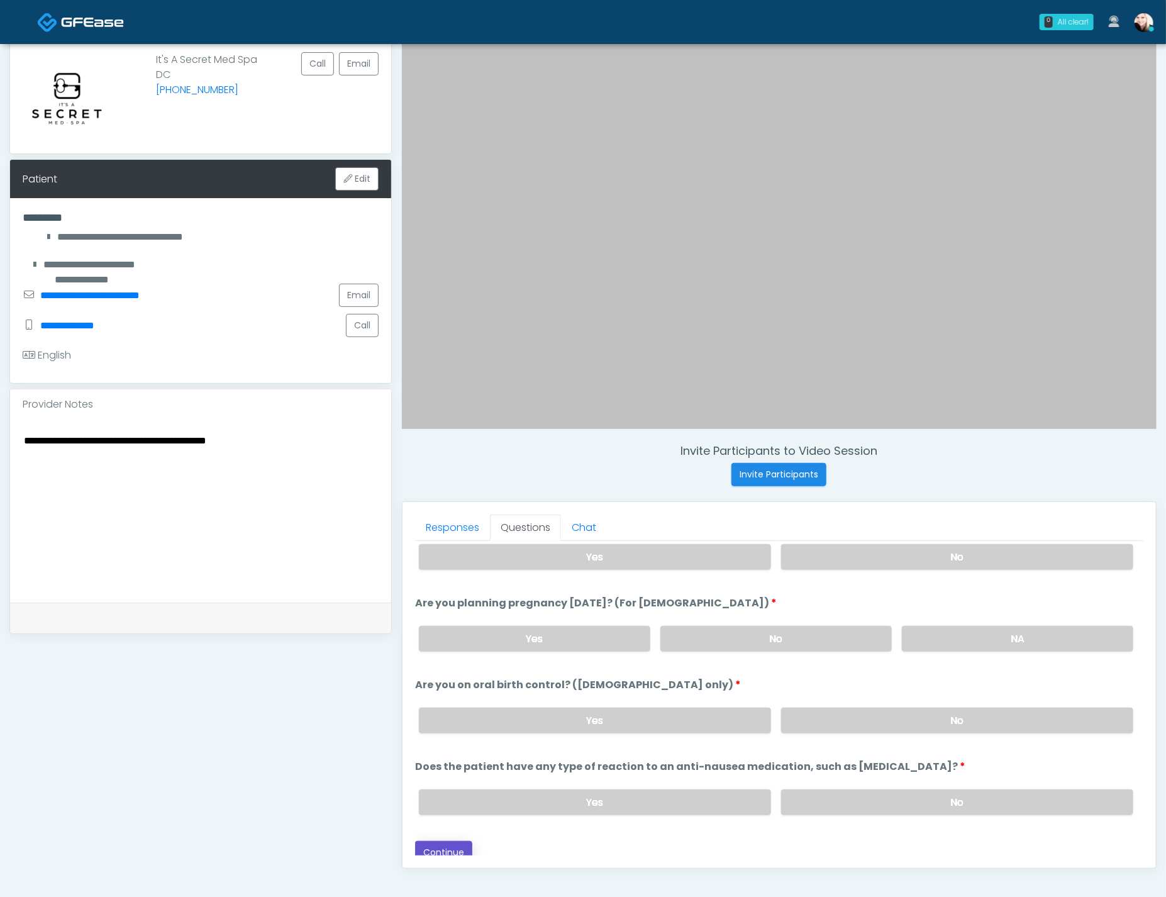
click at [462, 841] on button "Continue" at bounding box center [443, 852] width 57 height 23
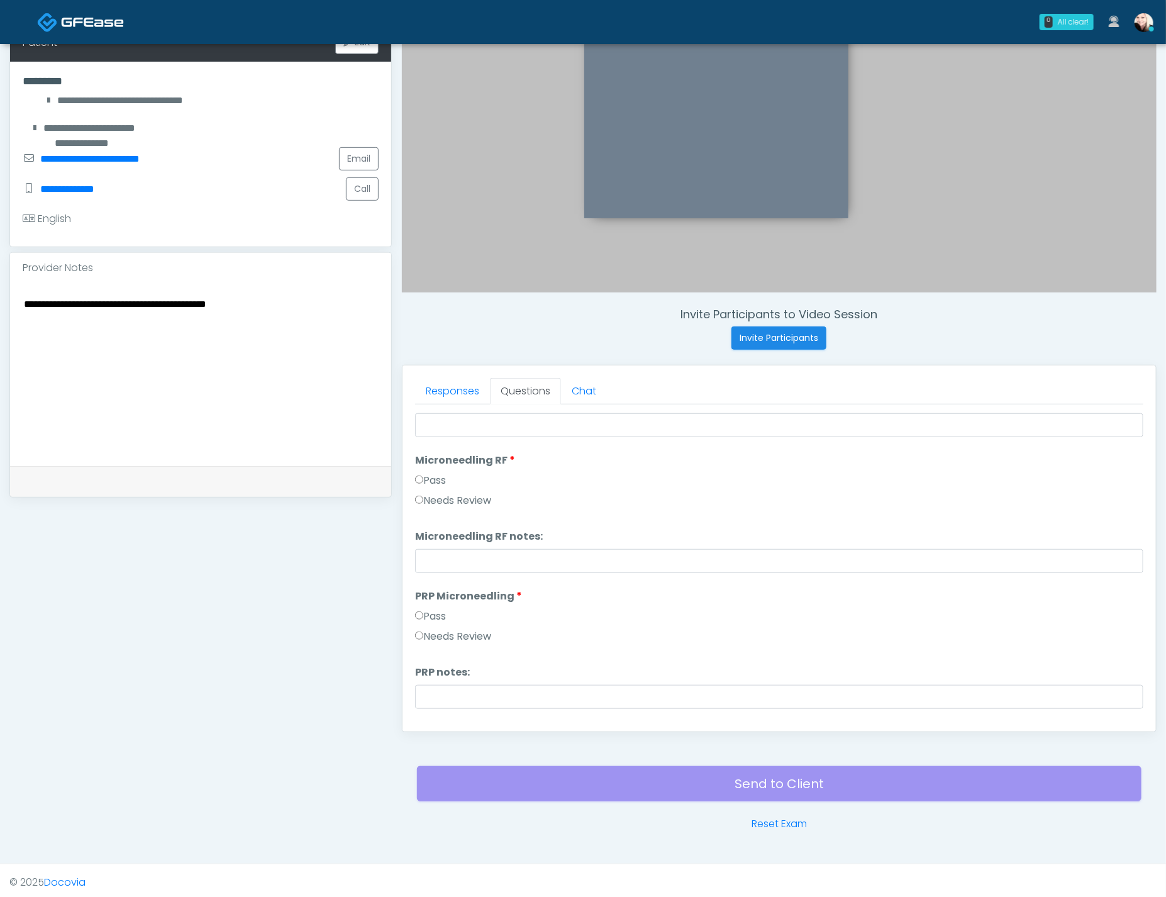
scroll to position [0, 0]
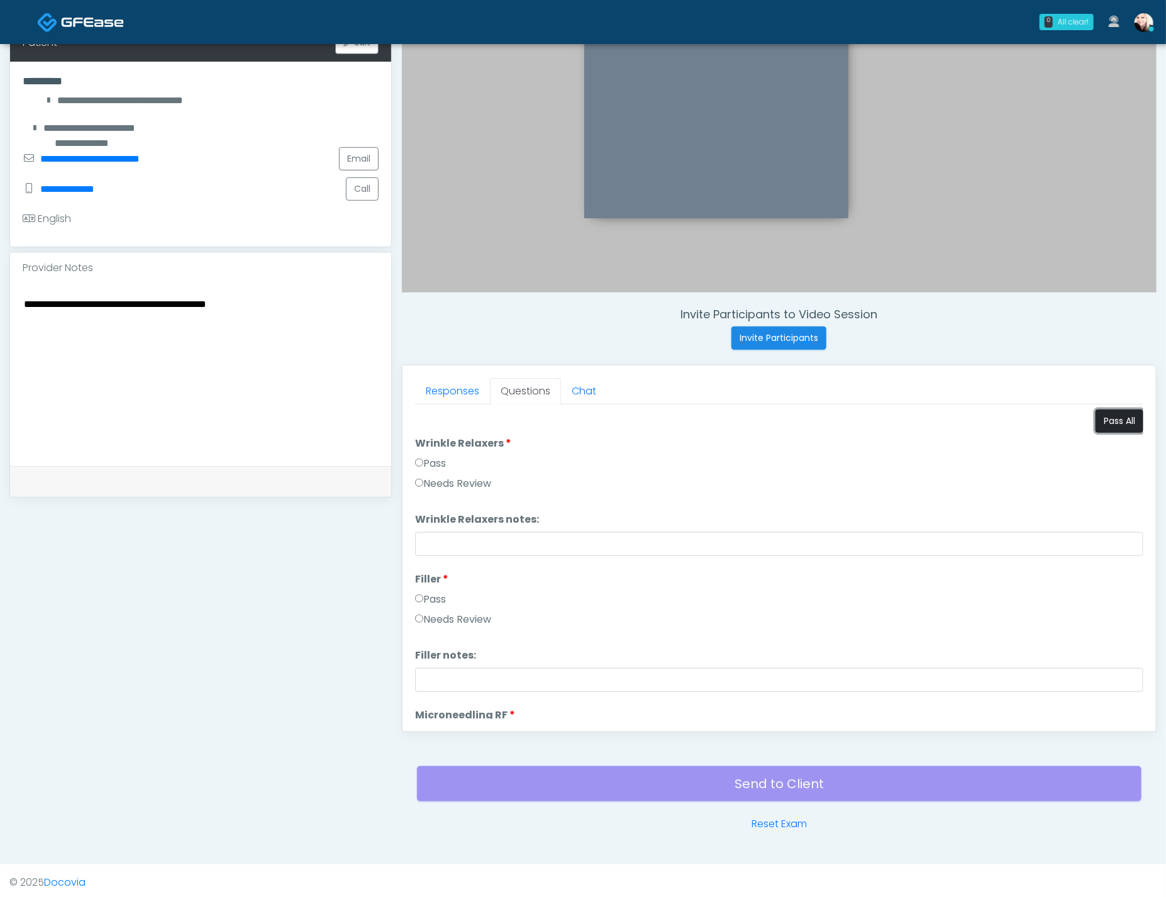
click at [1119, 414] on button "Pass All" at bounding box center [1119, 420] width 48 height 23
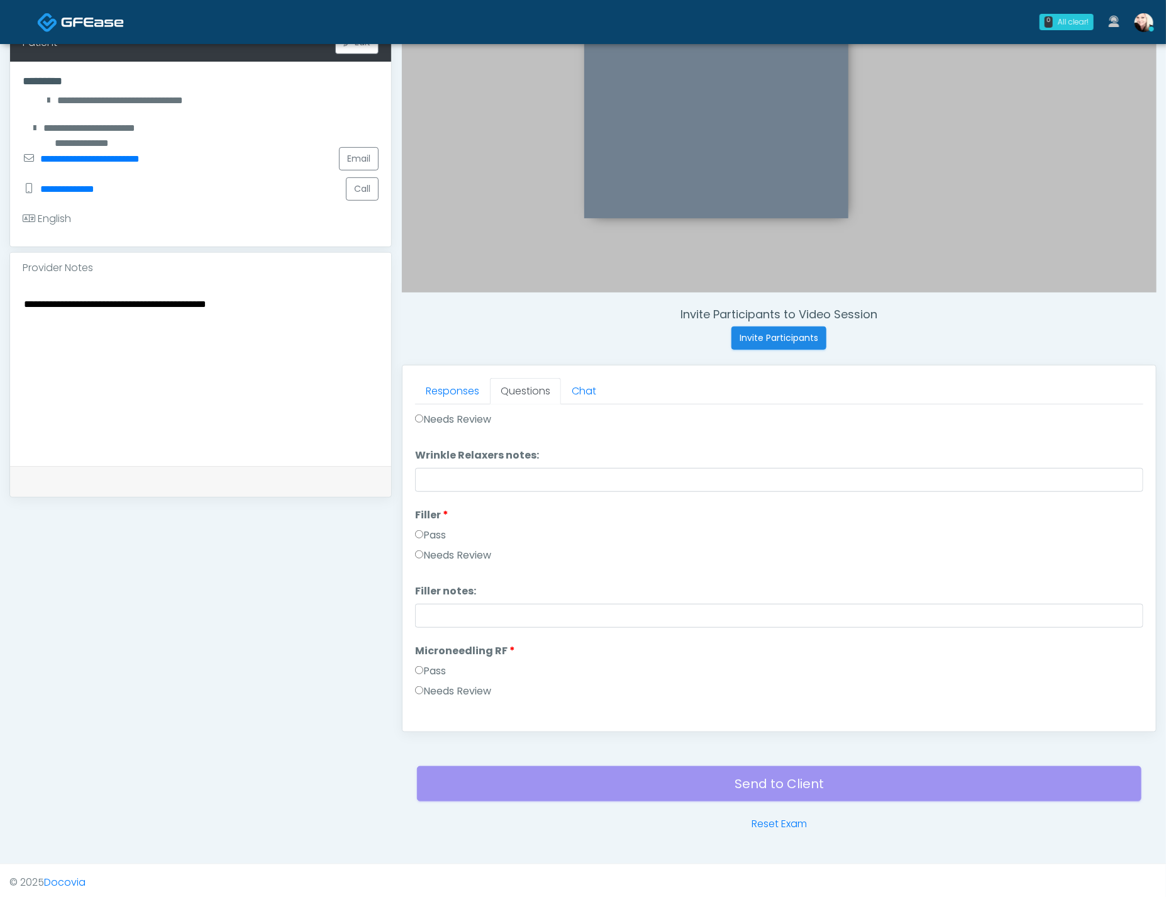
scroll to position [62, 0]
click at [457, 417] on label "Needs Review" at bounding box center [453, 421] width 76 height 15
drag, startPoint x: 442, startPoint y: 543, endPoint x: 457, endPoint y: 562, distance: 24.2
click at [443, 543] on div "Pass" at bounding box center [779, 540] width 728 height 20
drag, startPoint x: 461, startPoint y: 547, endPoint x: 452, endPoint y: 626, distance: 79.1
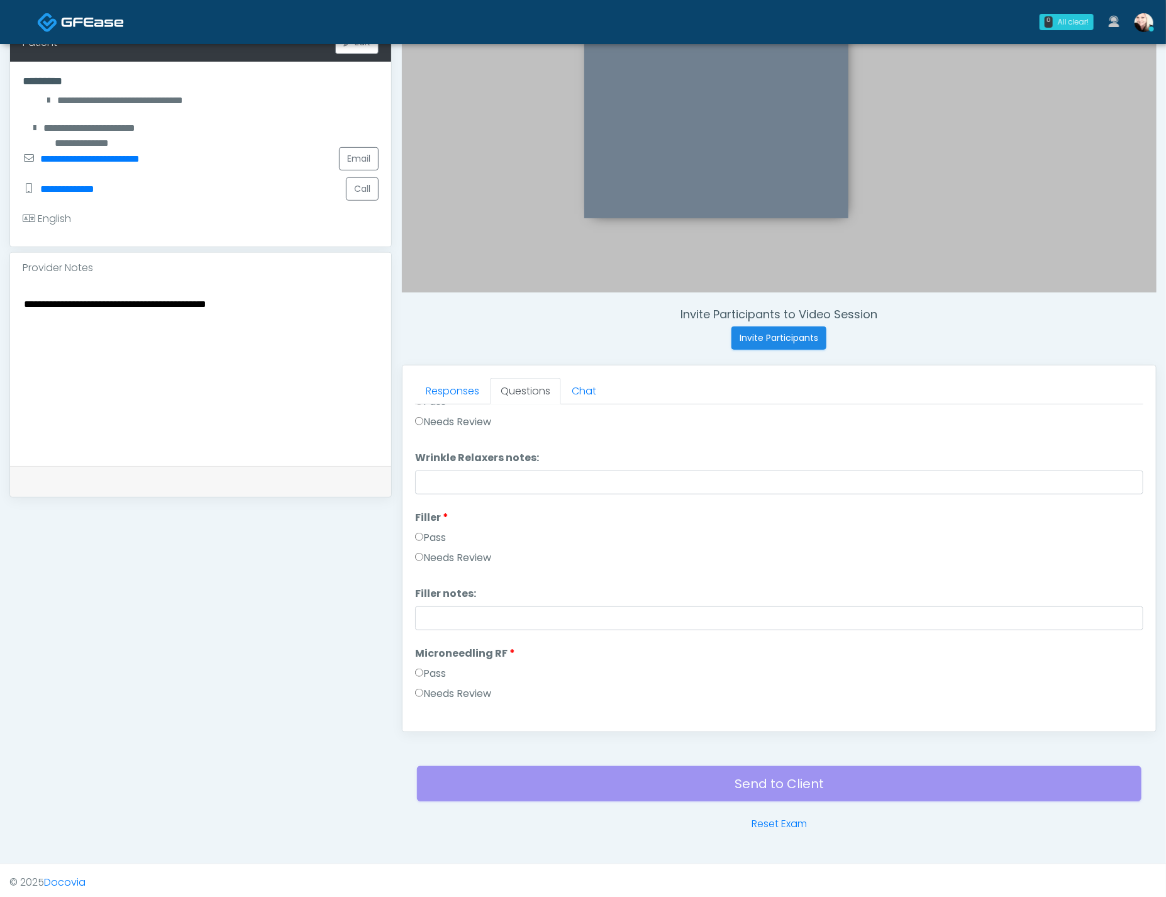
click at [461, 550] on label "Needs Review" at bounding box center [453, 557] width 76 height 15
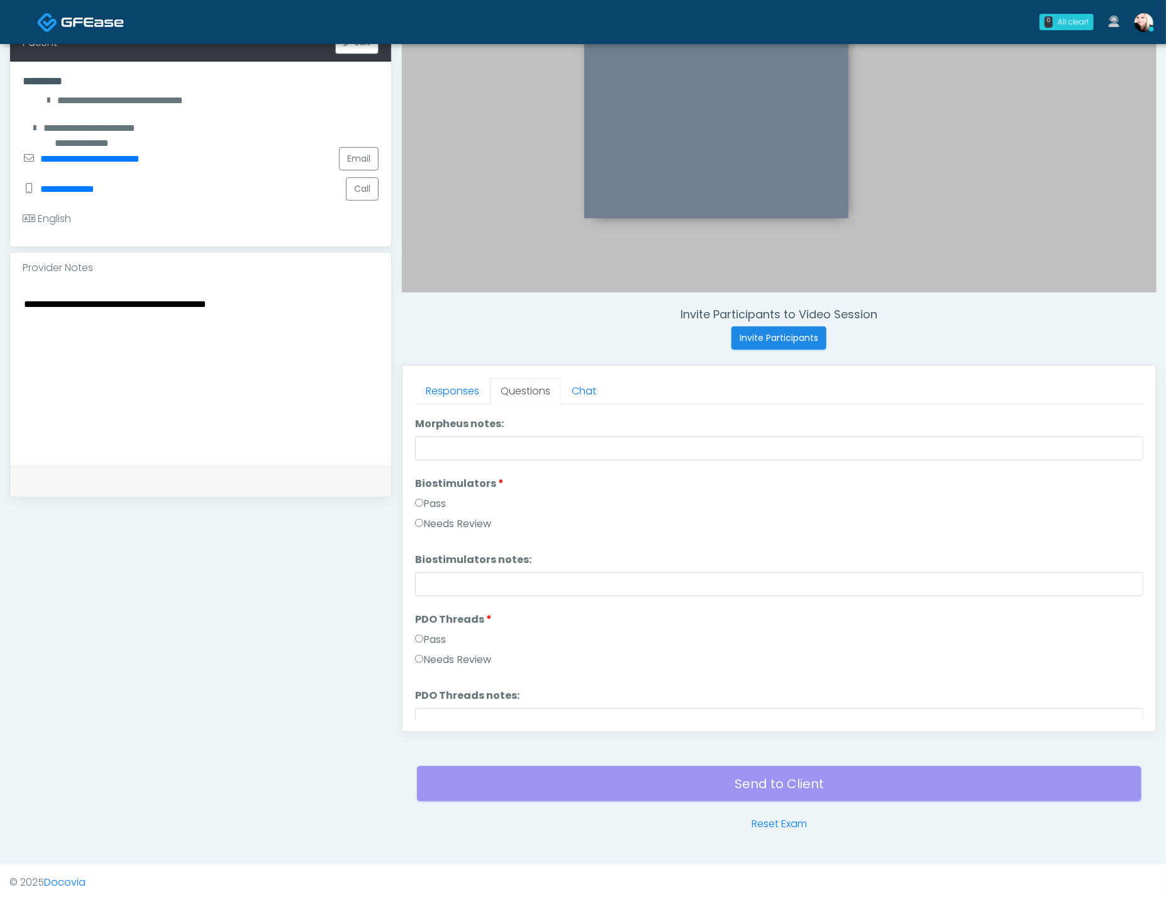
scroll to position [1204, 0]
click at [462, 652] on label "Needs Review" at bounding box center [453, 657] width 76 height 15
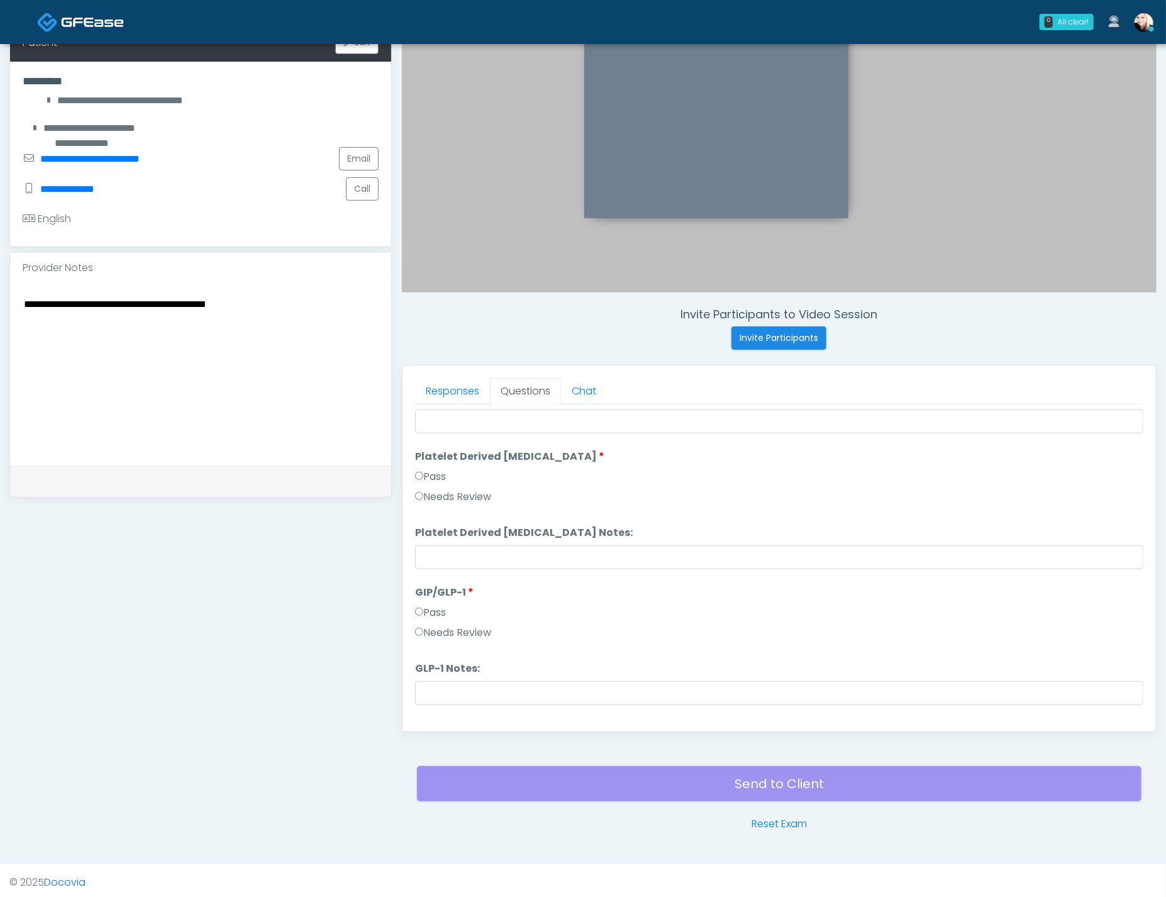
scroll to position [2475, 0]
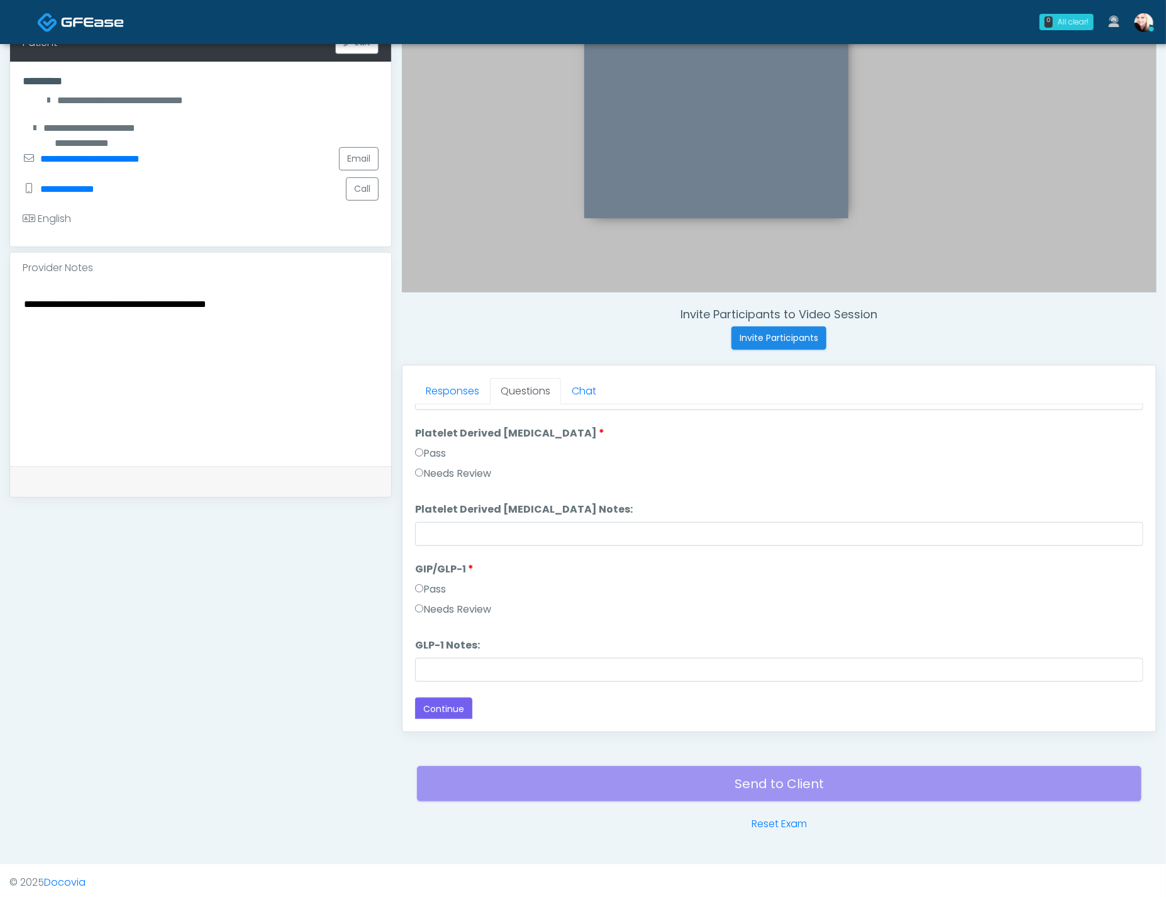
click at [456, 605] on label "Needs Review" at bounding box center [453, 609] width 76 height 15
click at [430, 582] on label "Pass" at bounding box center [430, 589] width 31 height 15
click at [283, 296] on textarea "**********" at bounding box center [201, 372] width 356 height 153
paste textarea "**********"
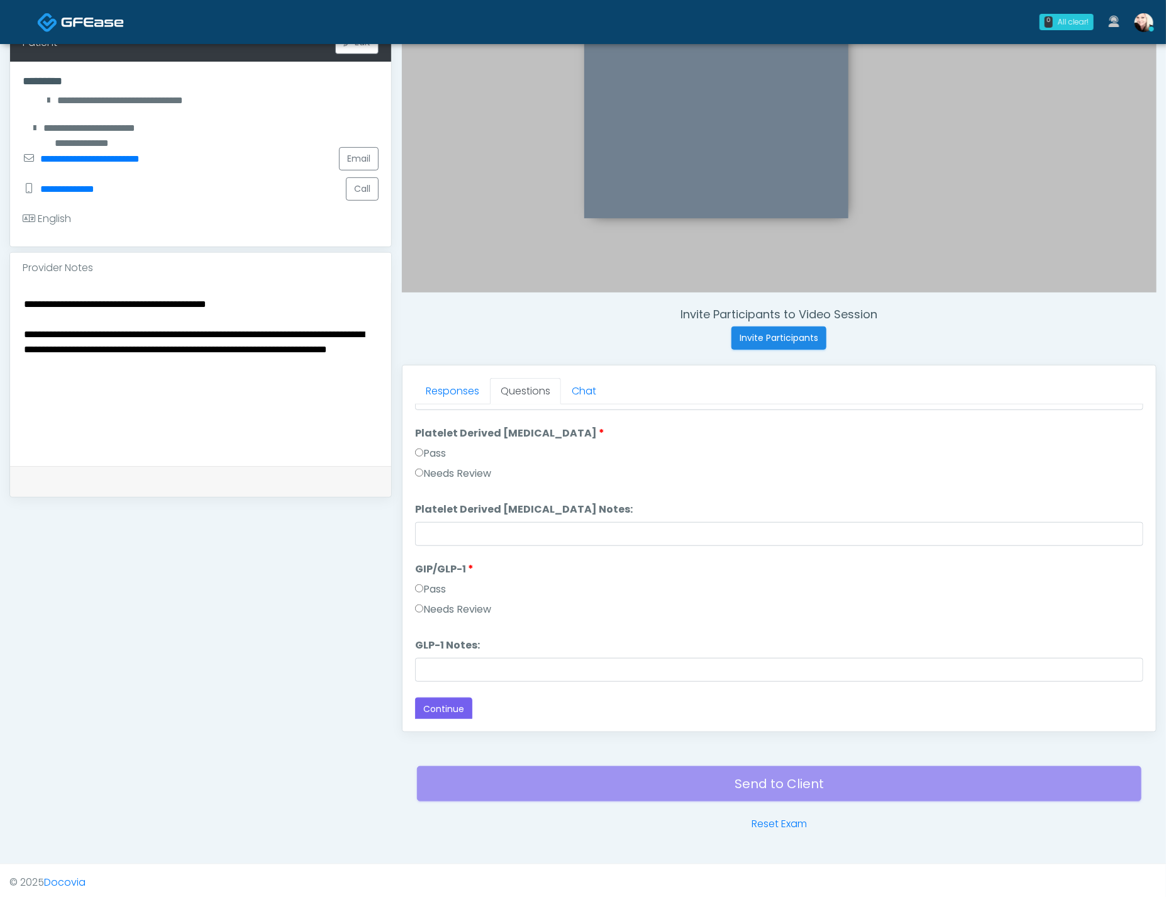
drag, startPoint x: 80, startPoint y: 334, endPoint x: -17, endPoint y: 327, distance: 97.7
click at [0, 327] on html "0 All clear! All clear! Gerald Dungo AZ CA CO ID MO MT NM NV NY OR TN TX UT WA …" at bounding box center [583, 336] width 1166 height 1129
drag, startPoint x: 297, startPoint y: 328, endPoint x: 99, endPoint y: 326, distance: 197.4
click at [99, 326] on textarea "**********" at bounding box center [201, 372] width 356 height 153
drag, startPoint x: 296, startPoint y: 326, endPoint x: 96, endPoint y: 329, distance: 200.6
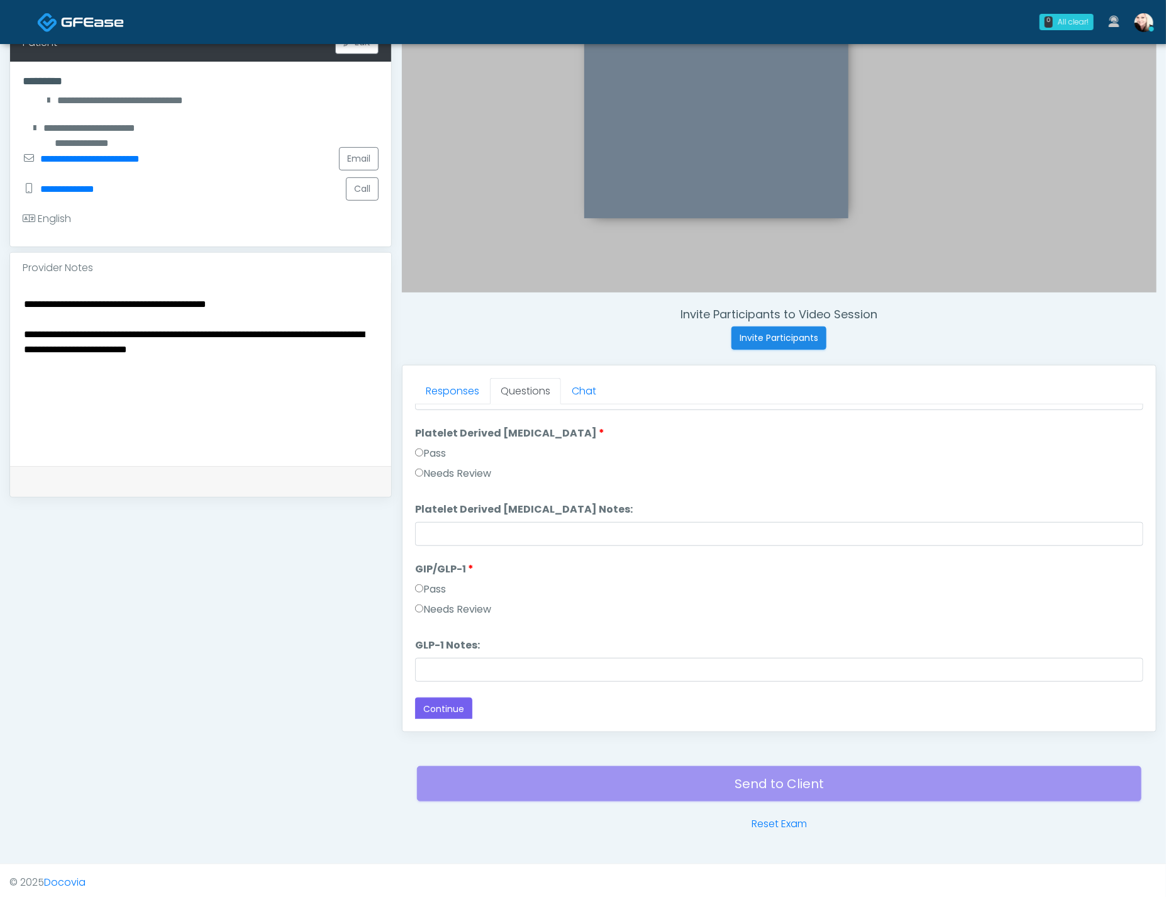
click at [96, 329] on textarea "**********" at bounding box center [201, 372] width 356 height 153
drag, startPoint x: 754, startPoint y: 634, endPoint x: 729, endPoint y: 628, distance: 26.1
click at [754, 638] on li "GLP-1 Notes: GLP-1 Notes:" at bounding box center [779, 660] width 728 height 44
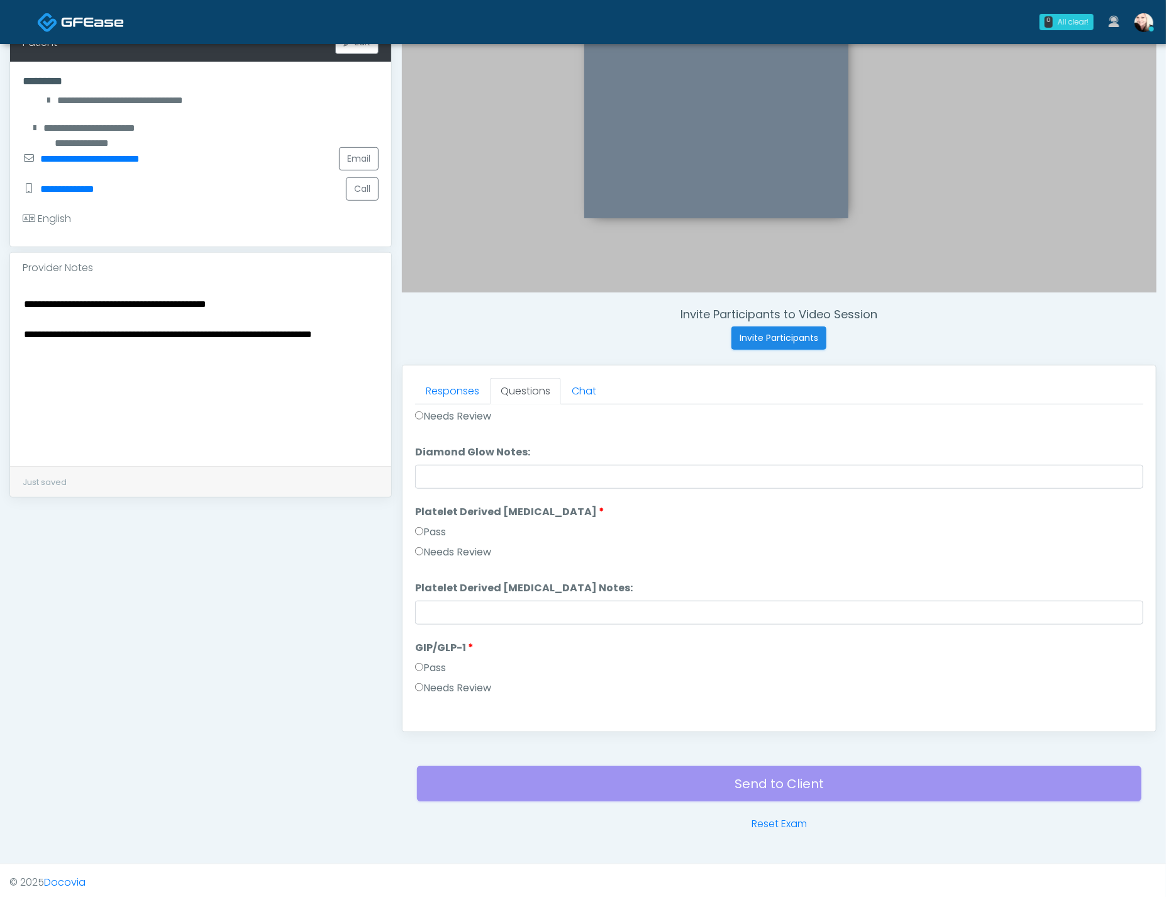
scroll to position [2381, 0]
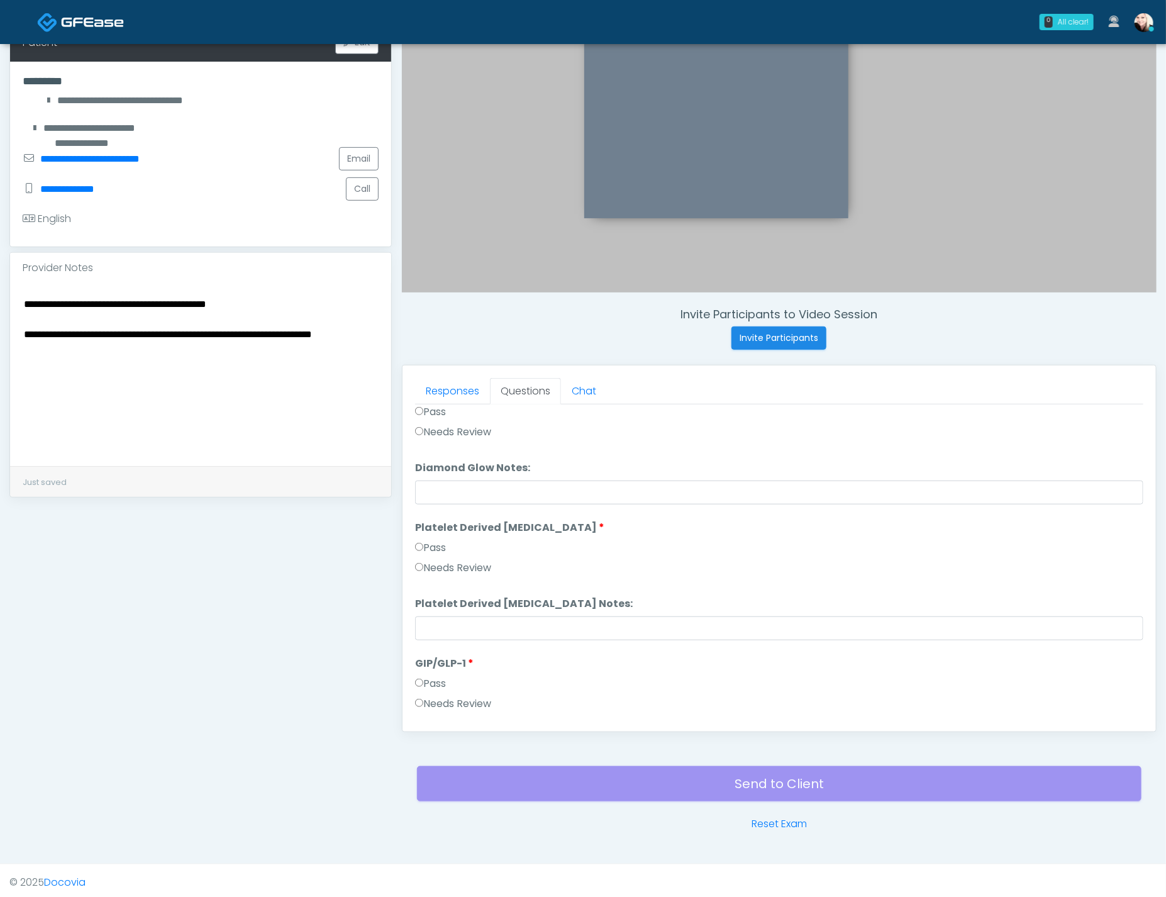
click at [454, 563] on label "Needs Review" at bounding box center [453, 567] width 76 height 15
click at [429, 540] on label "Pass" at bounding box center [430, 547] width 31 height 15
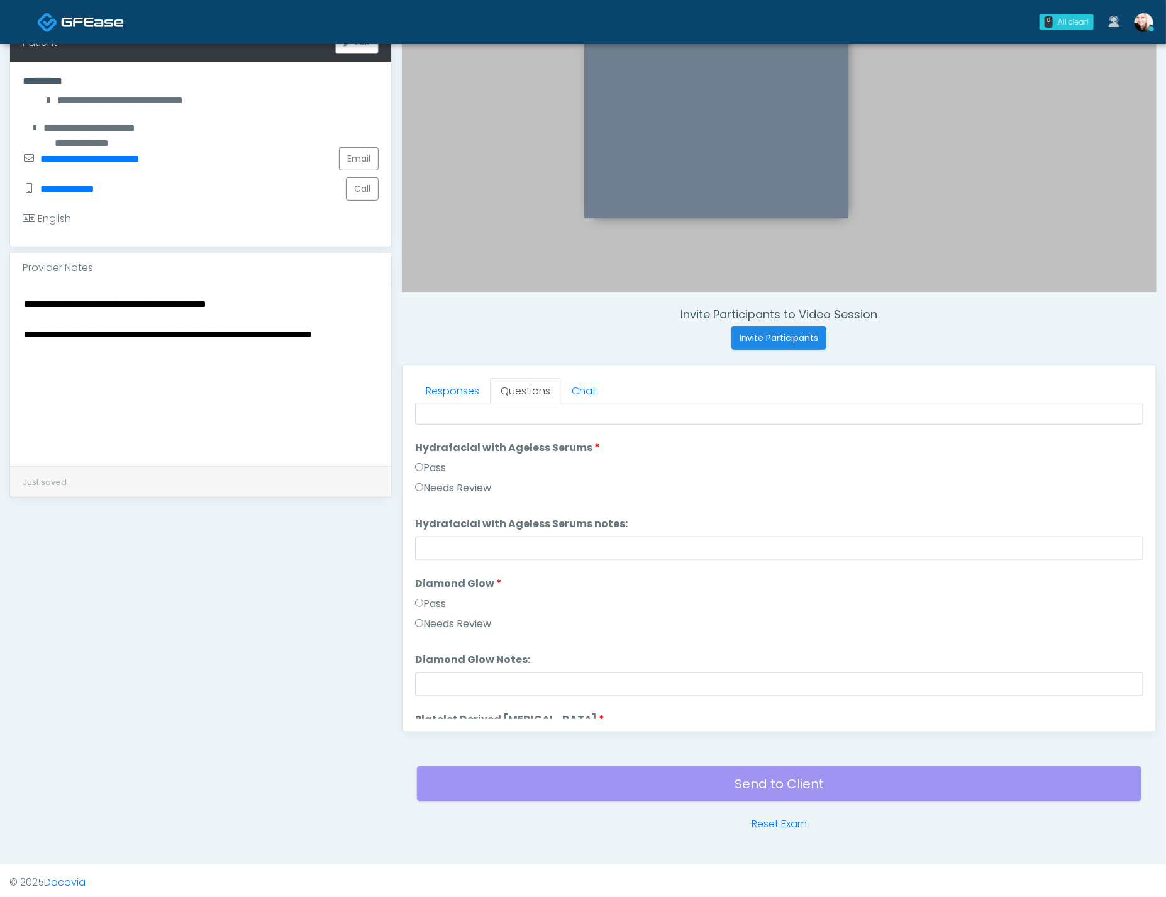
scroll to position [2184, 0]
click at [212, 347] on textarea "**********" at bounding box center [201, 372] width 356 height 153
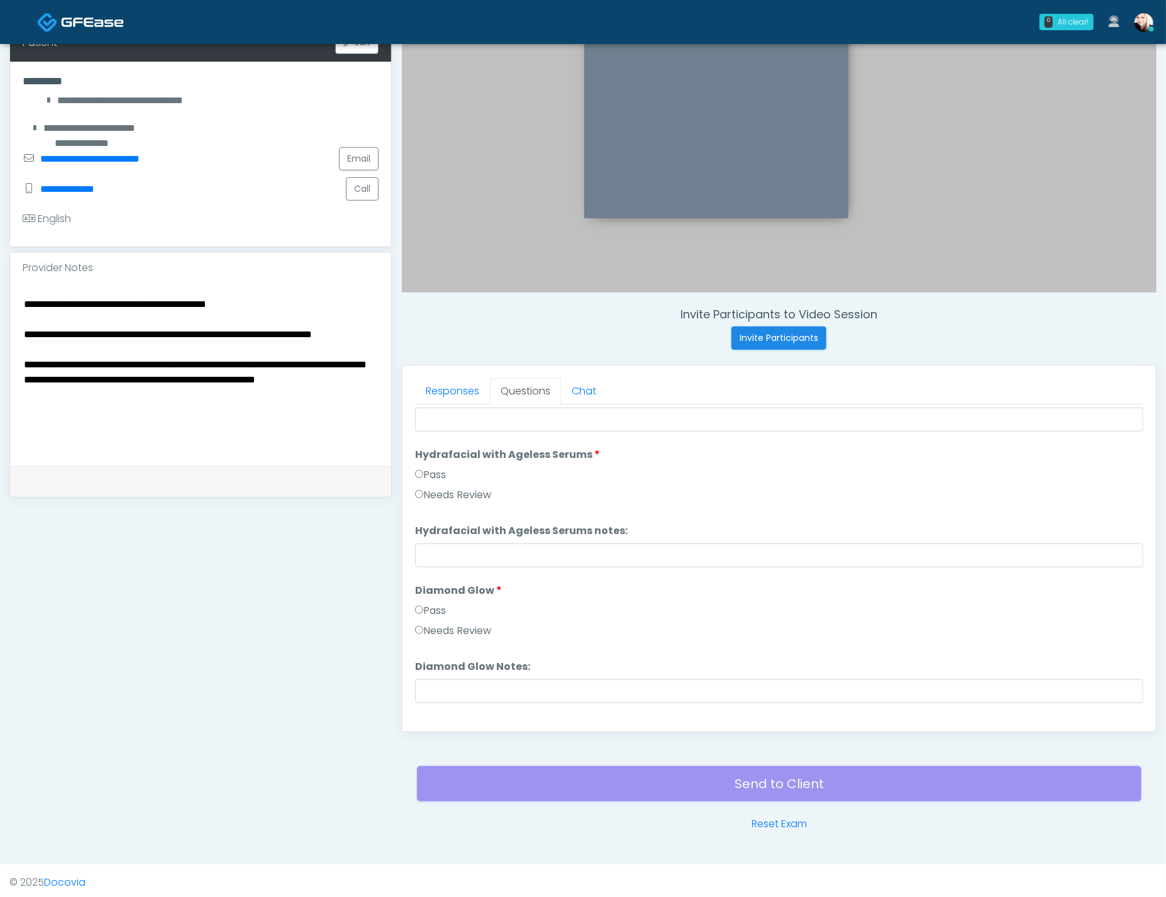
scroll to position [2182, 0]
type textarea "**********"
click at [433, 487] on label "Needs Review" at bounding box center [453, 494] width 76 height 15
click at [454, 623] on label "Needs Review" at bounding box center [453, 630] width 76 height 15
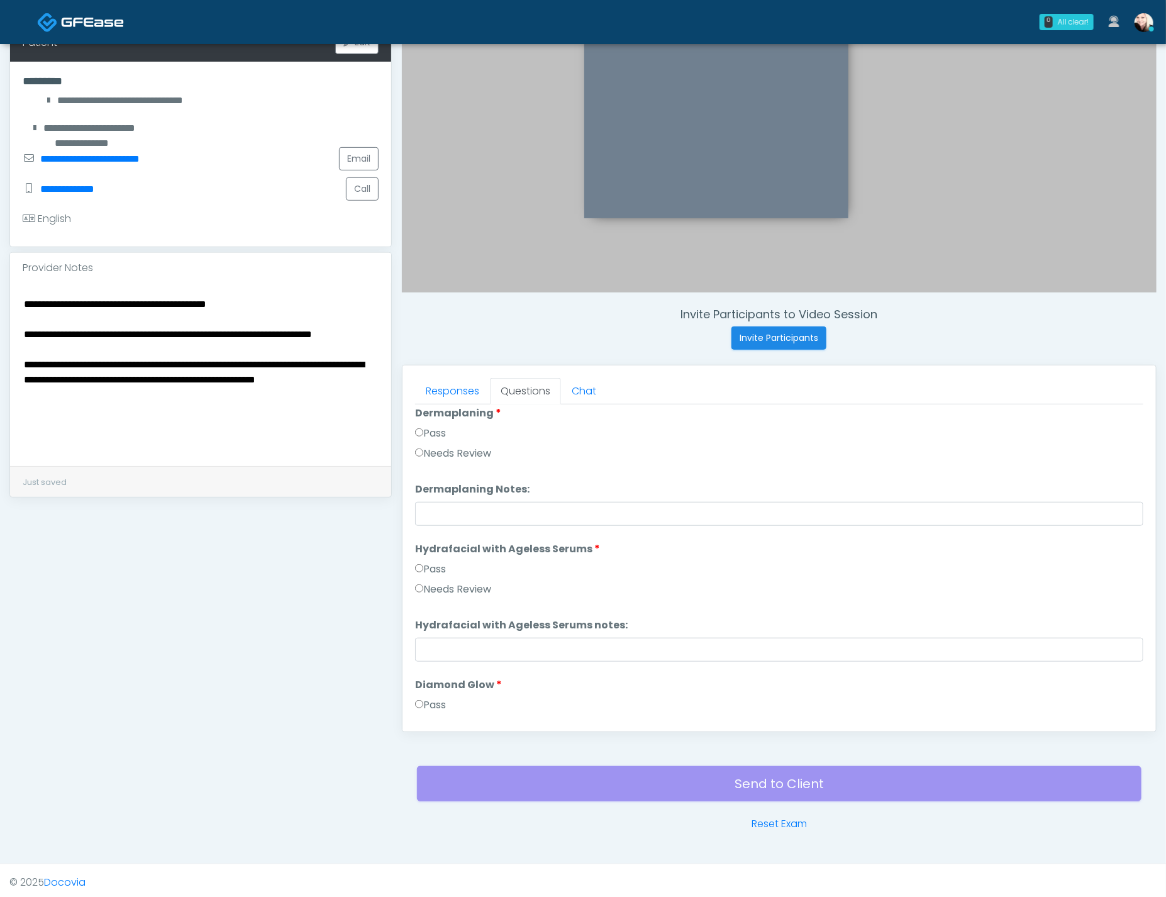
scroll to position [2073, 0]
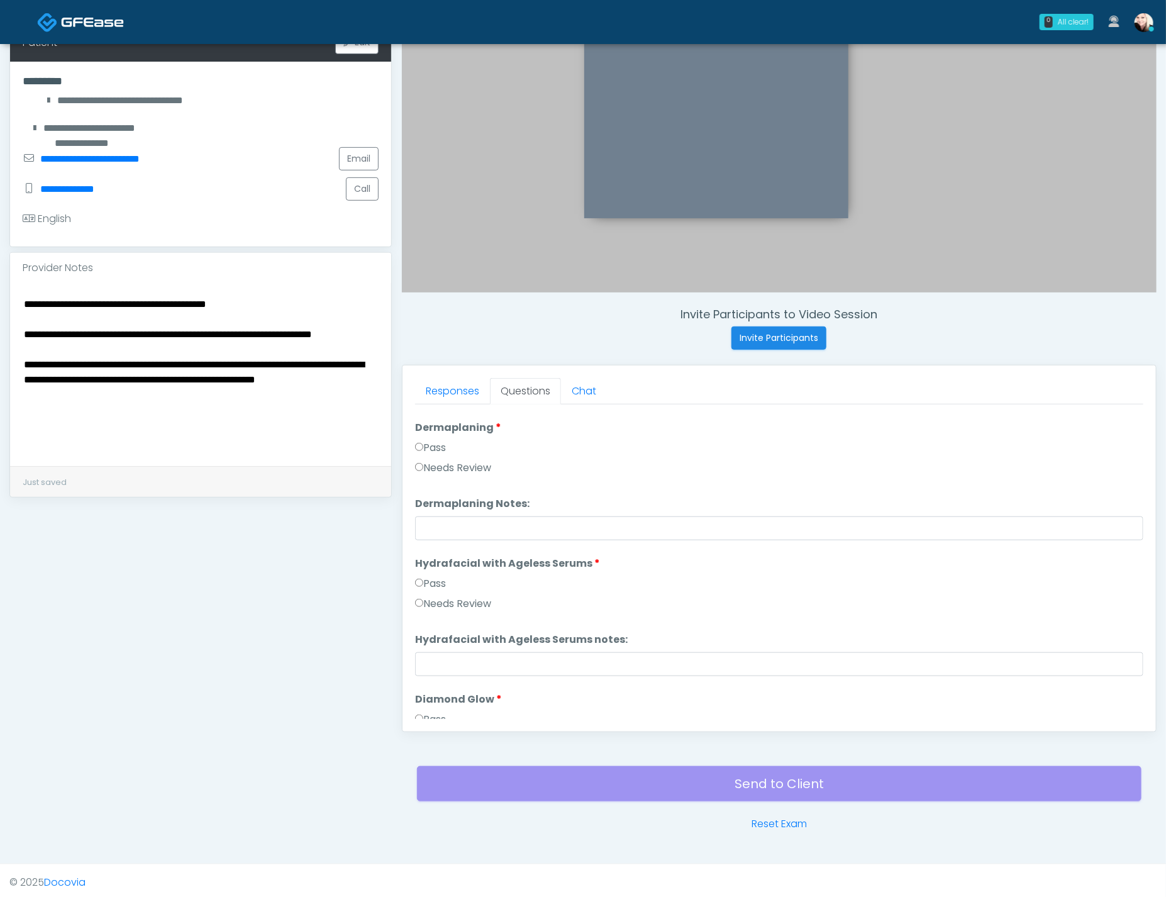
click at [438, 460] on label "Needs Review" at bounding box center [453, 467] width 76 height 15
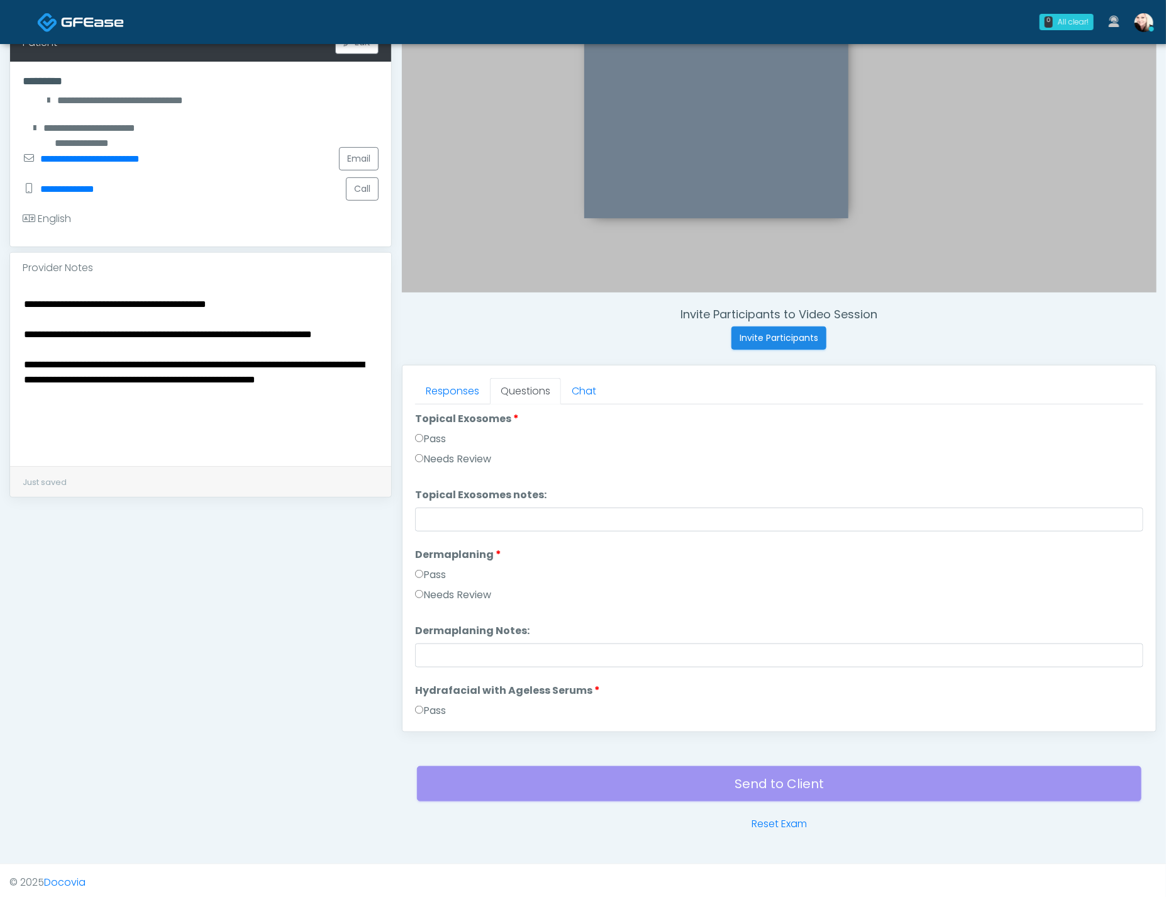
click at [447, 460] on label "Needs Review" at bounding box center [453, 458] width 76 height 15
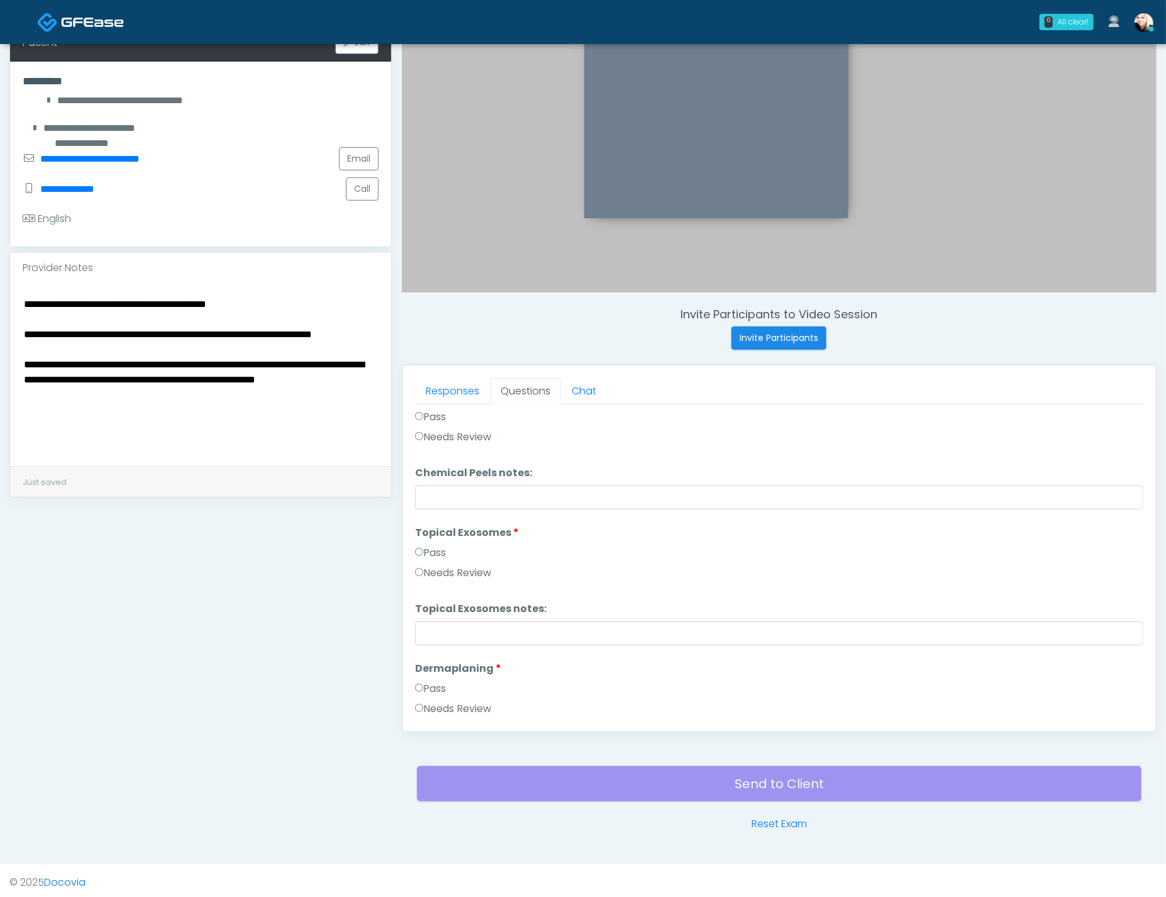
scroll to position [1831, 0]
click at [436, 433] on label "Needs Review" at bounding box center [453, 438] width 76 height 15
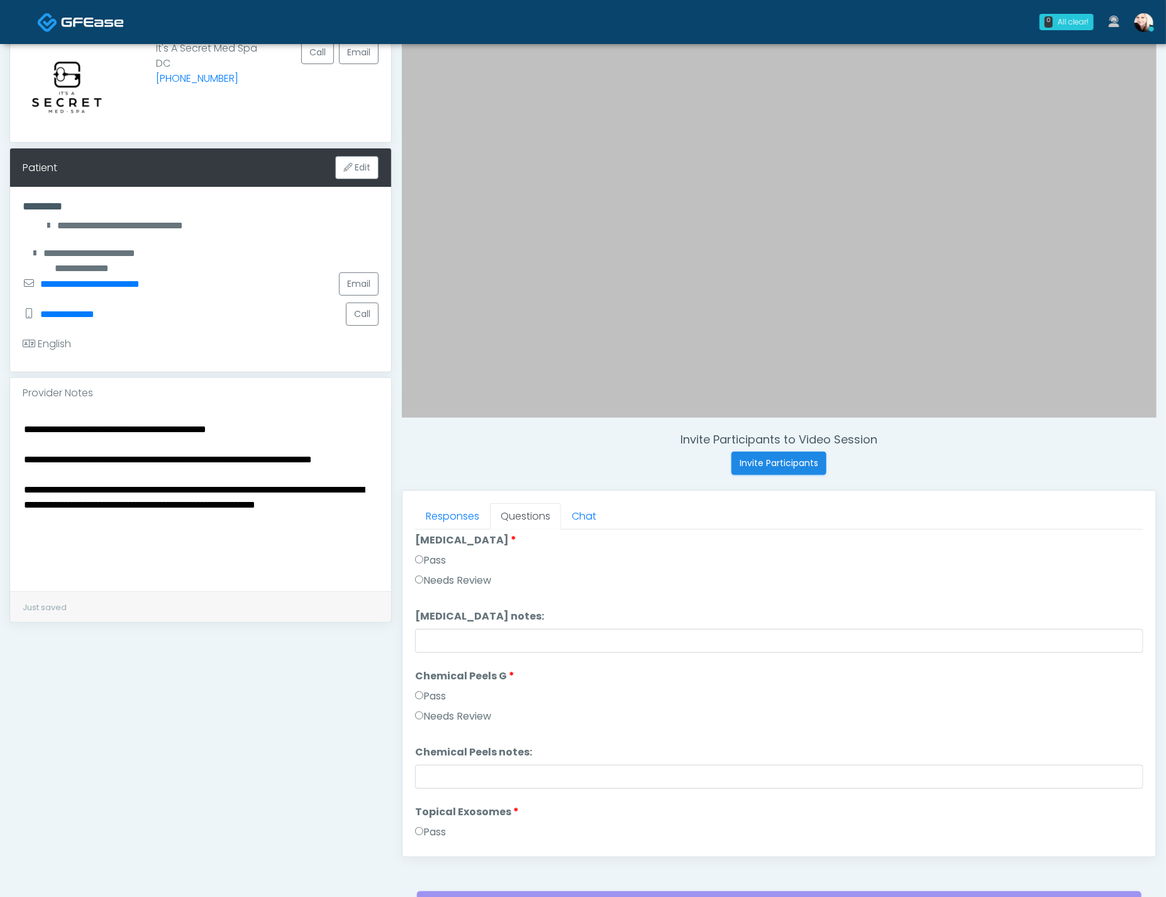
scroll to position [1651, 0]
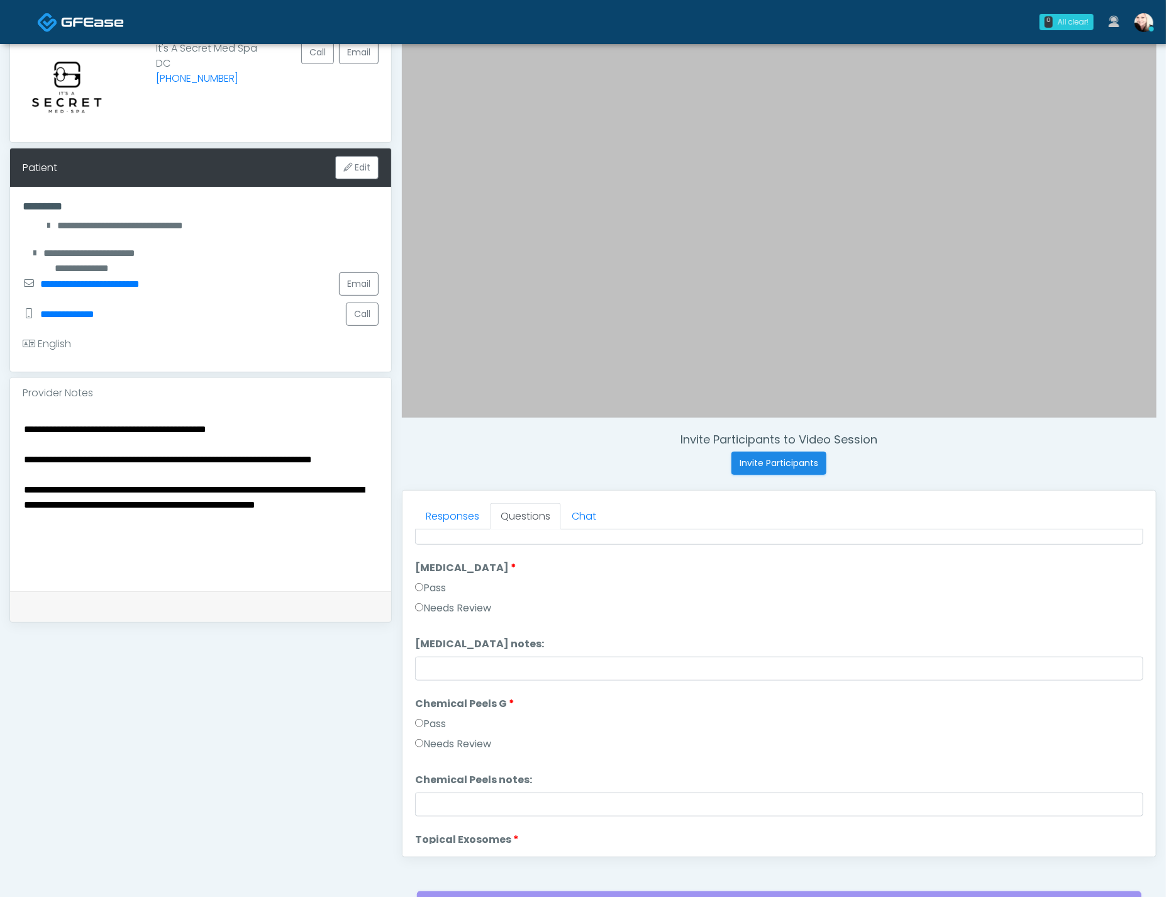
click at [458, 608] on label "Needs Review" at bounding box center [453, 607] width 76 height 15
click at [426, 581] on label "Pass" at bounding box center [430, 587] width 31 height 15
click at [470, 609] on label "Needs Review" at bounding box center [453, 607] width 76 height 15
click at [473, 661] on input "Cryolipolysis notes:" at bounding box center [779, 668] width 728 height 24
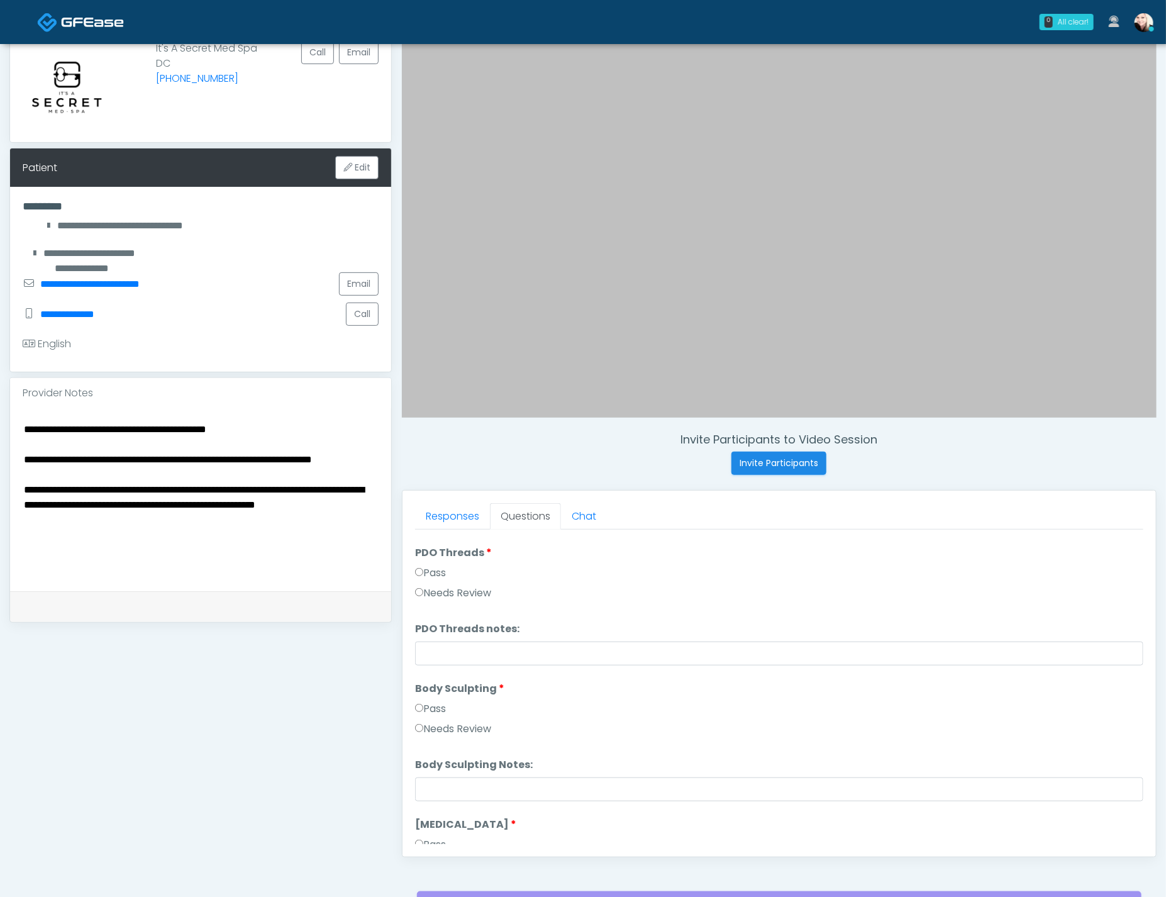
scroll to position [1408, 0]
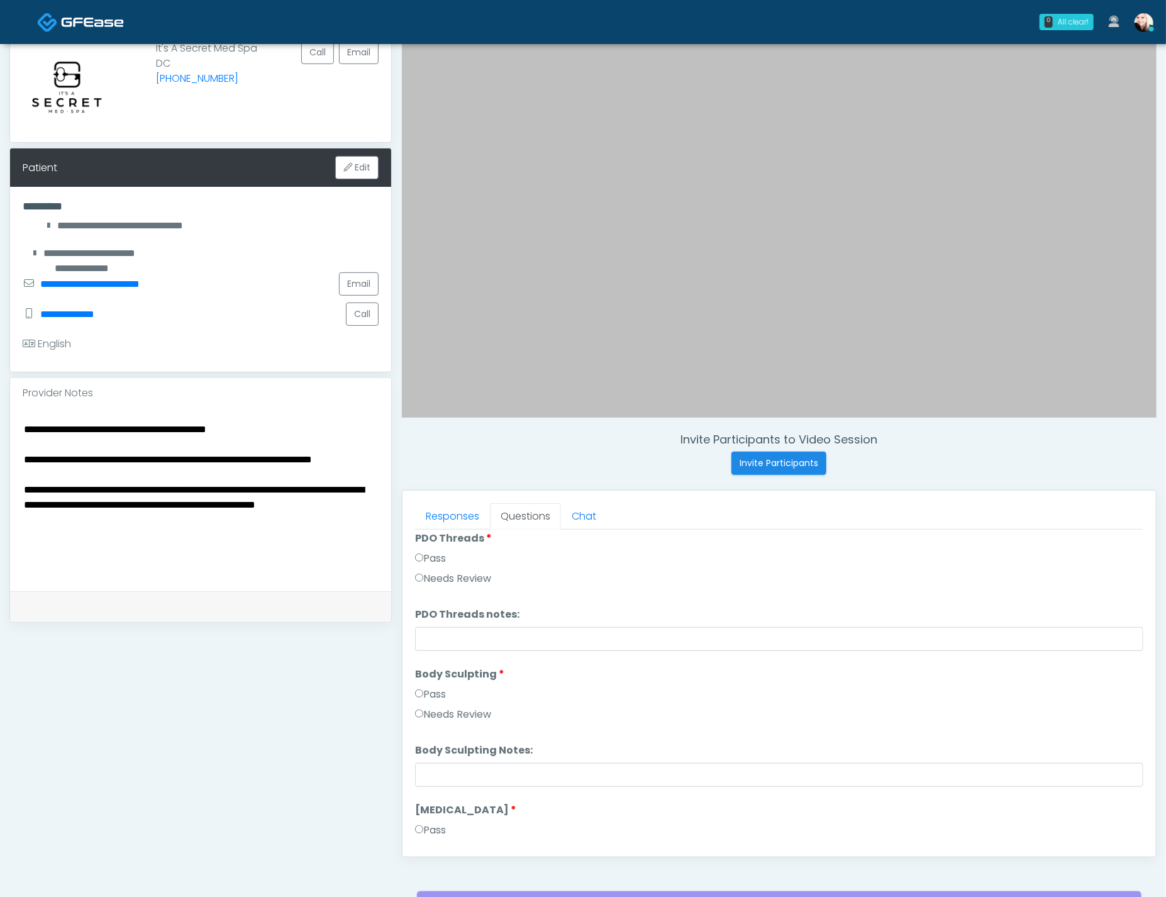
type input "**********"
click at [455, 714] on label "Needs Review" at bounding box center [453, 714] width 76 height 15
click at [453, 772] on input "Body Sculpting Notes:" at bounding box center [779, 775] width 728 height 24
type input "*"
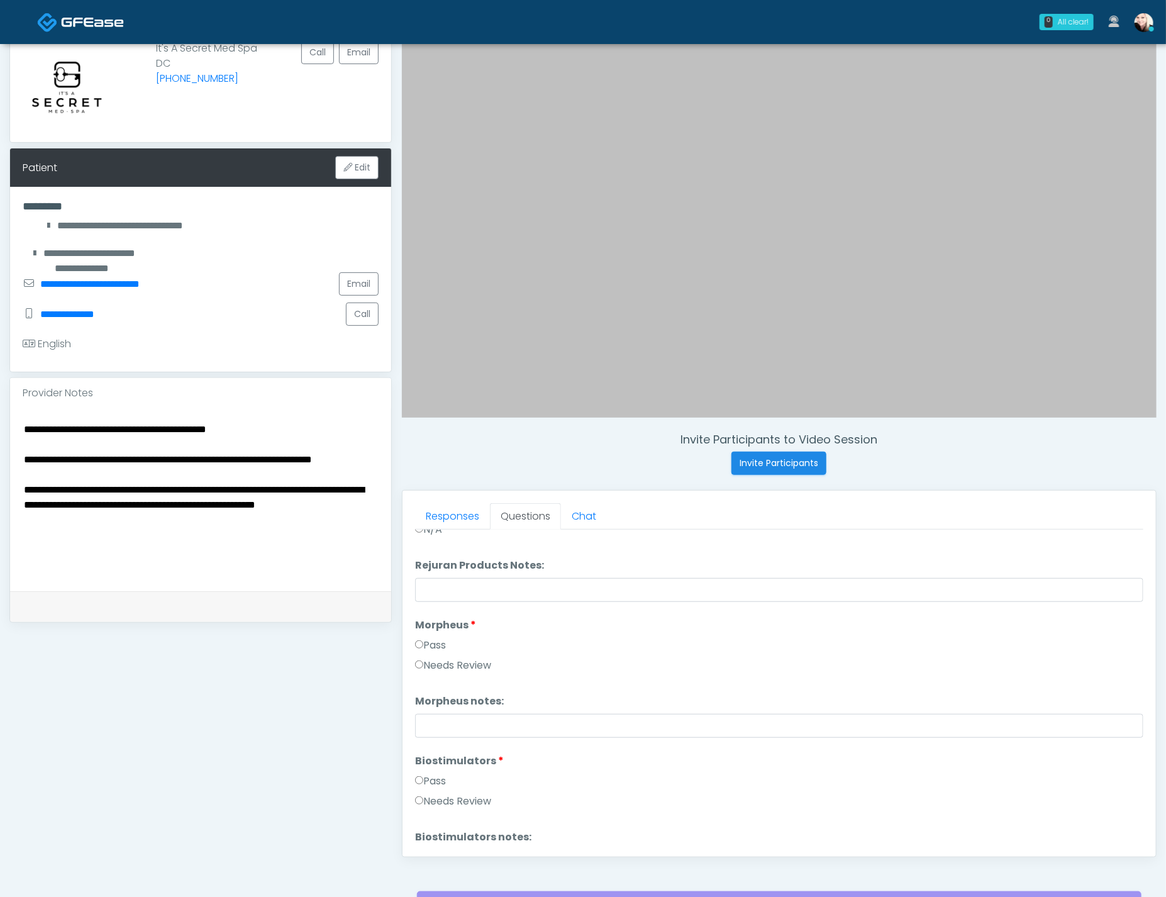
scroll to position [1046, 0]
type input "**********"
click at [462, 662] on label "Needs Review" at bounding box center [453, 669] width 76 height 15
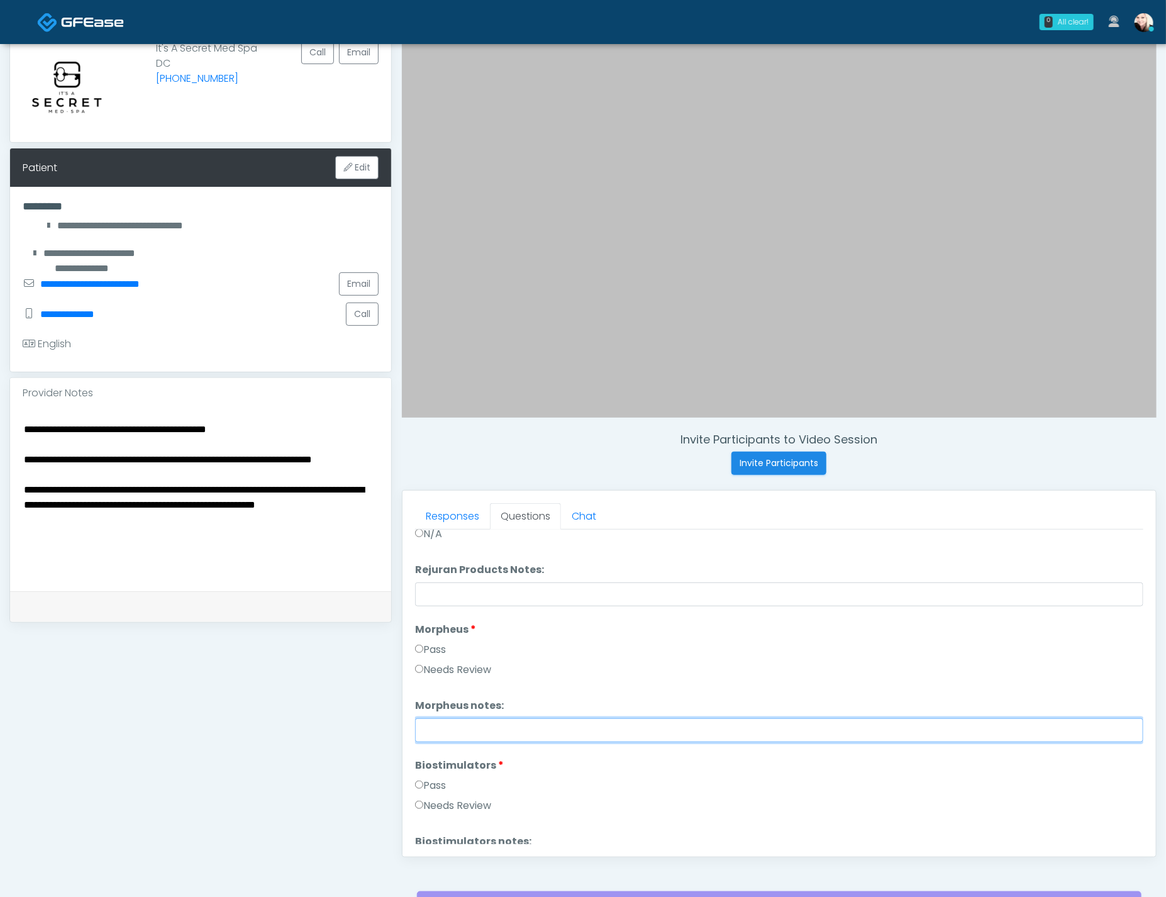
click at [461, 730] on input "Morpheus notes:" at bounding box center [779, 730] width 728 height 24
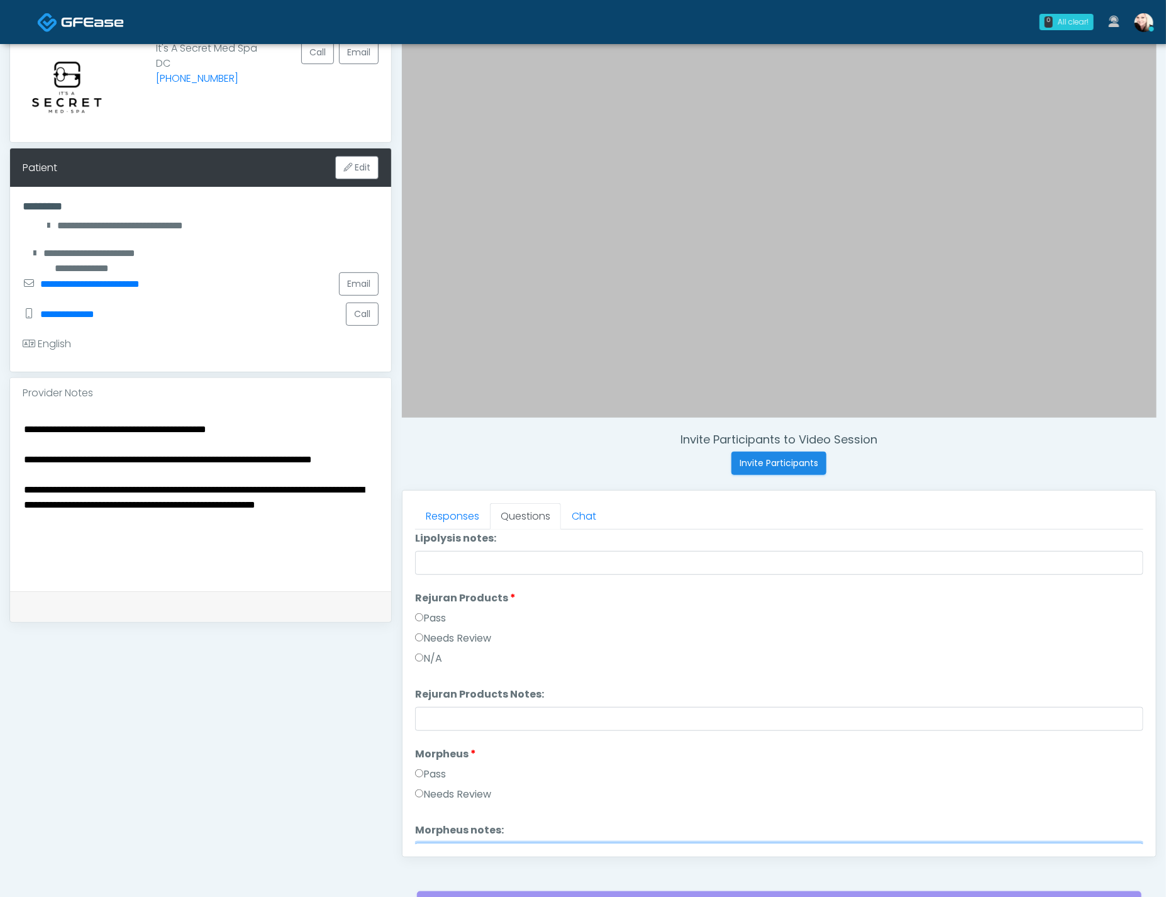
scroll to position [907, 0]
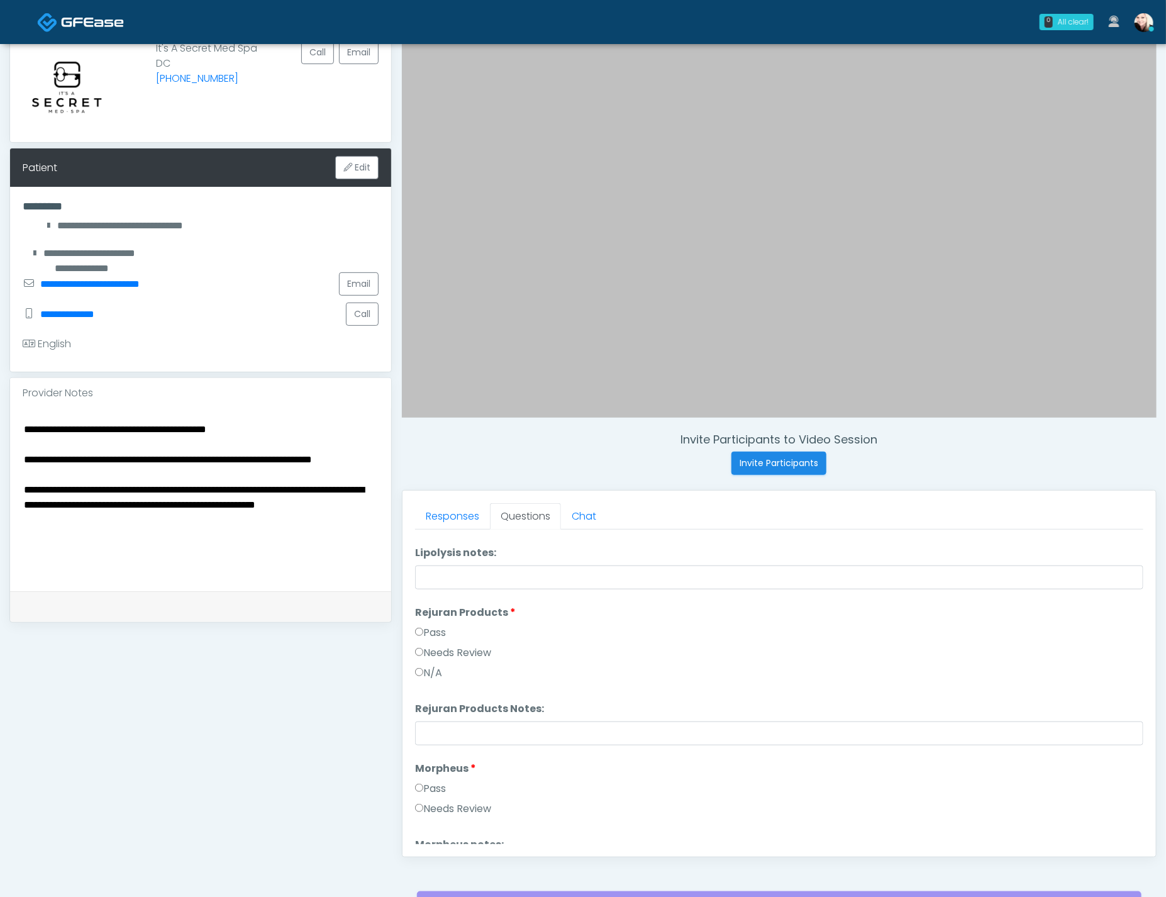
click at [424, 656] on label "Needs Review" at bounding box center [453, 652] width 76 height 15
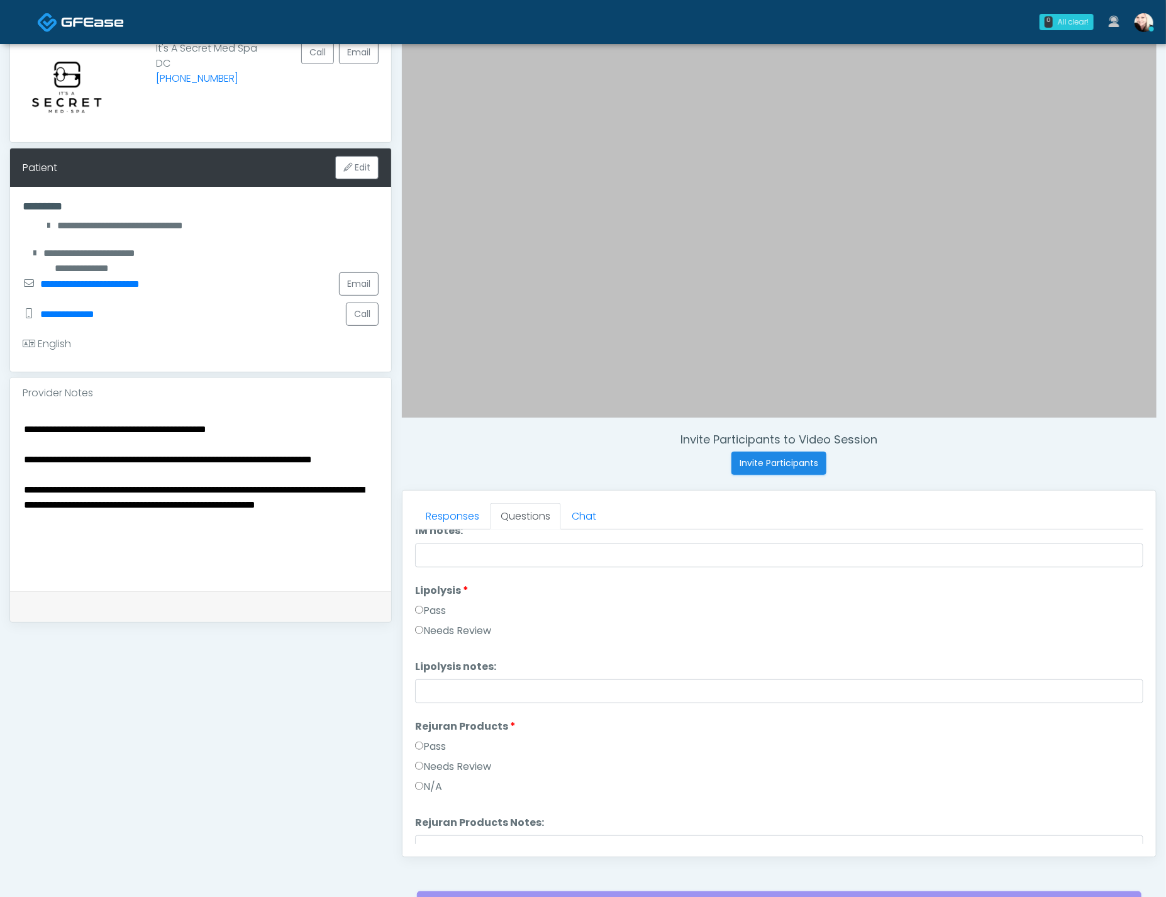
scroll to position [782, 0]
click at [445, 634] on label "Needs Review" at bounding box center [453, 641] width 76 height 15
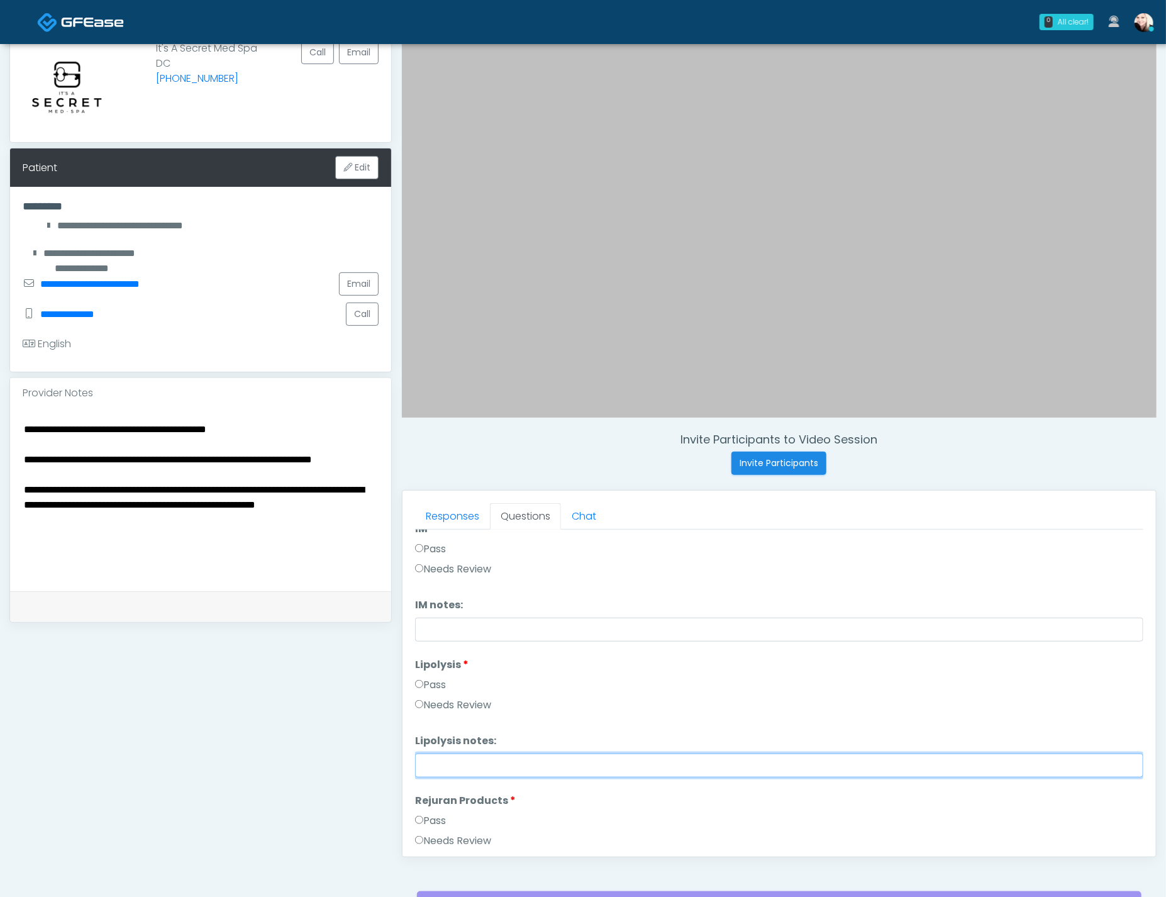
click at [434, 768] on input "Lipolysis notes:" at bounding box center [779, 765] width 728 height 24
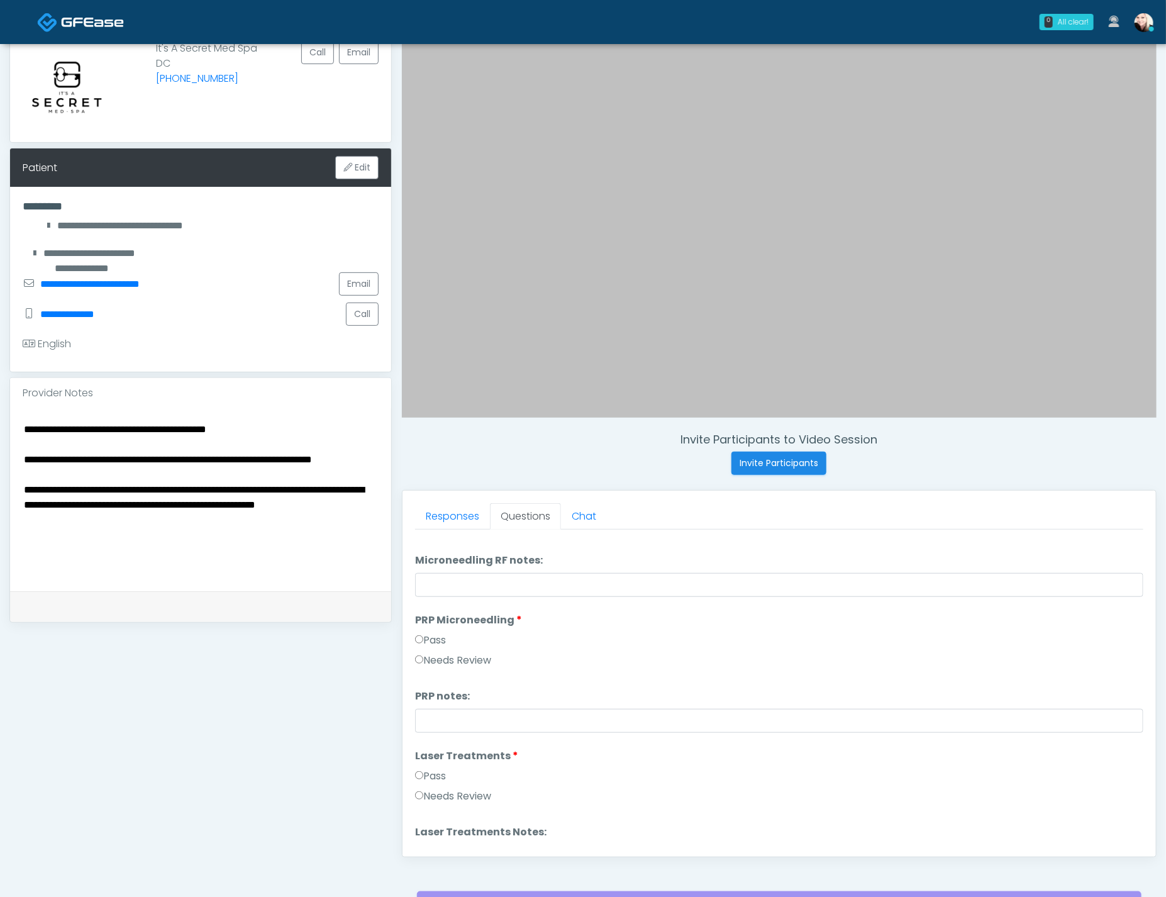
scroll to position [353, 0]
type input "**********"
click at [454, 799] on label "Needs Review" at bounding box center [453, 798] width 76 height 15
drag, startPoint x: 431, startPoint y: 776, endPoint x: 468, endPoint y: 768, distance: 37.9
click at [431, 775] on label "Pass" at bounding box center [430, 778] width 31 height 15
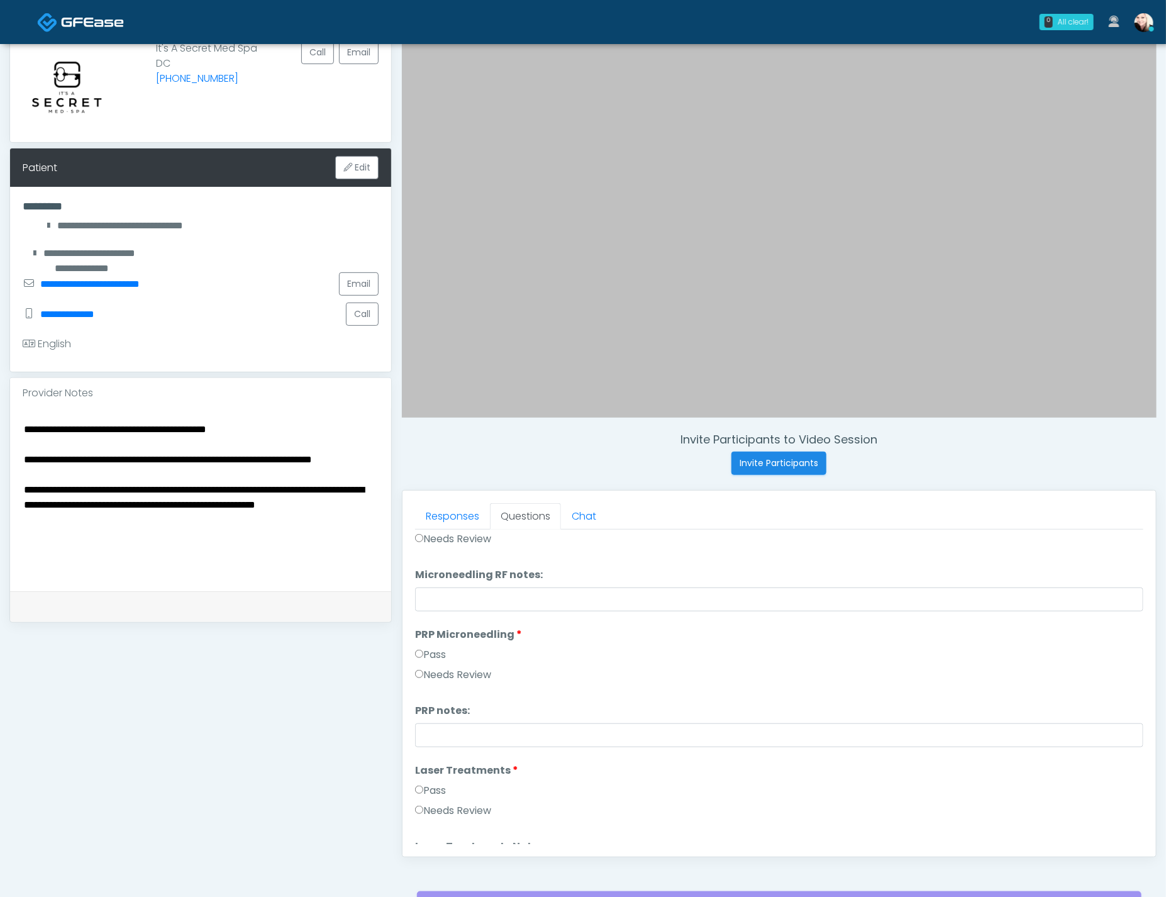
scroll to position [340, 0]
click at [448, 669] on label "Needs Review" at bounding box center [453, 675] width 76 height 15
click at [463, 734] on input "PRP notes:" at bounding box center [779, 736] width 728 height 24
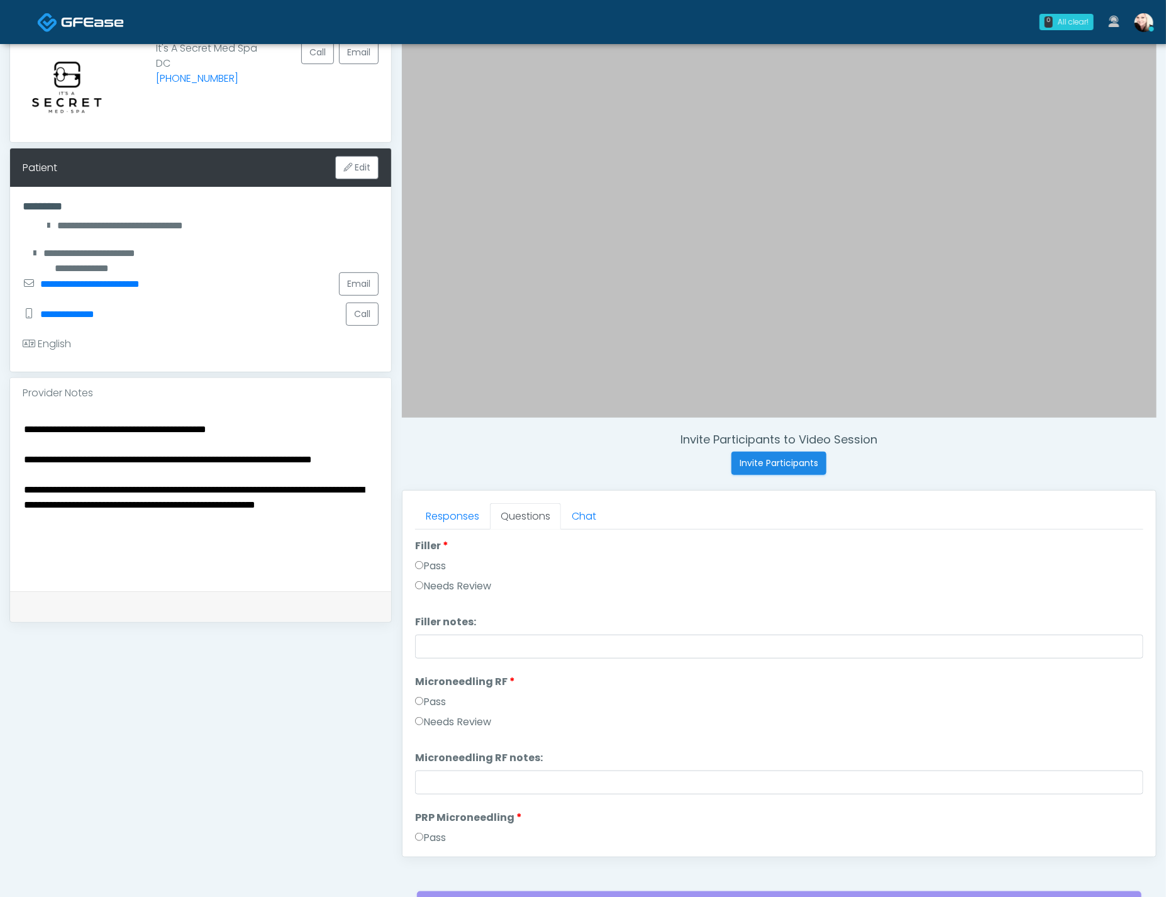
scroll to position [158, 0]
type input "********"
click at [448, 714] on label "Needs Review" at bounding box center [453, 721] width 76 height 15
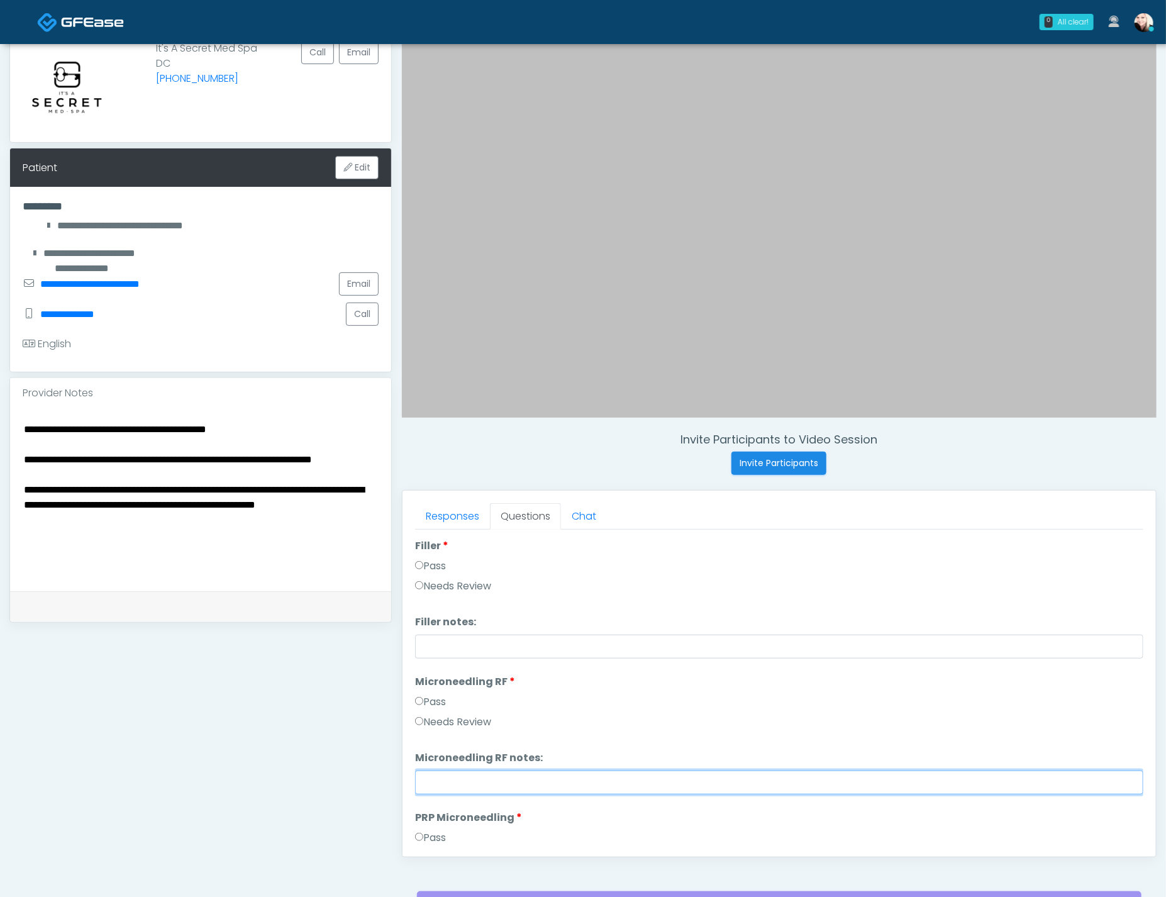
click at [440, 782] on input "Microneedling RF notes:" at bounding box center [779, 782] width 728 height 24
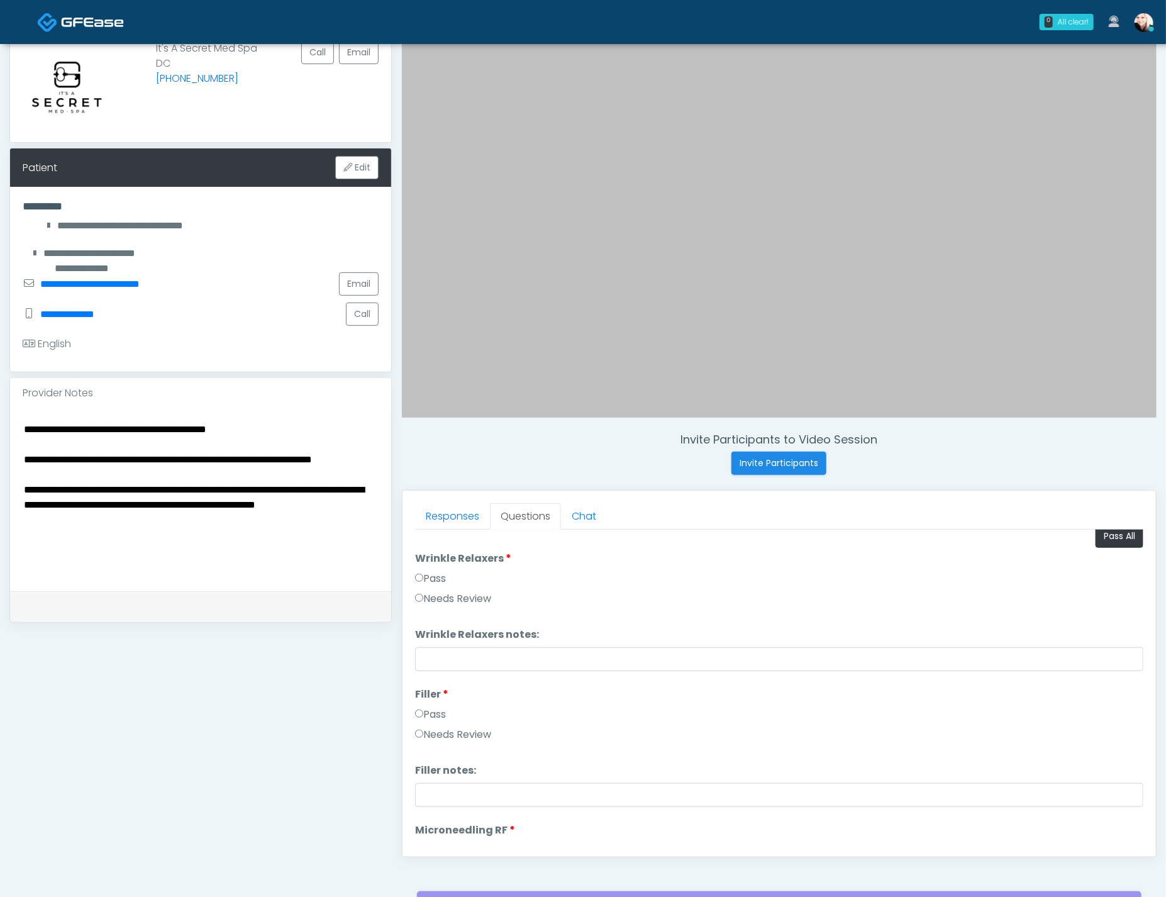
scroll to position [4, 0]
type input "********"
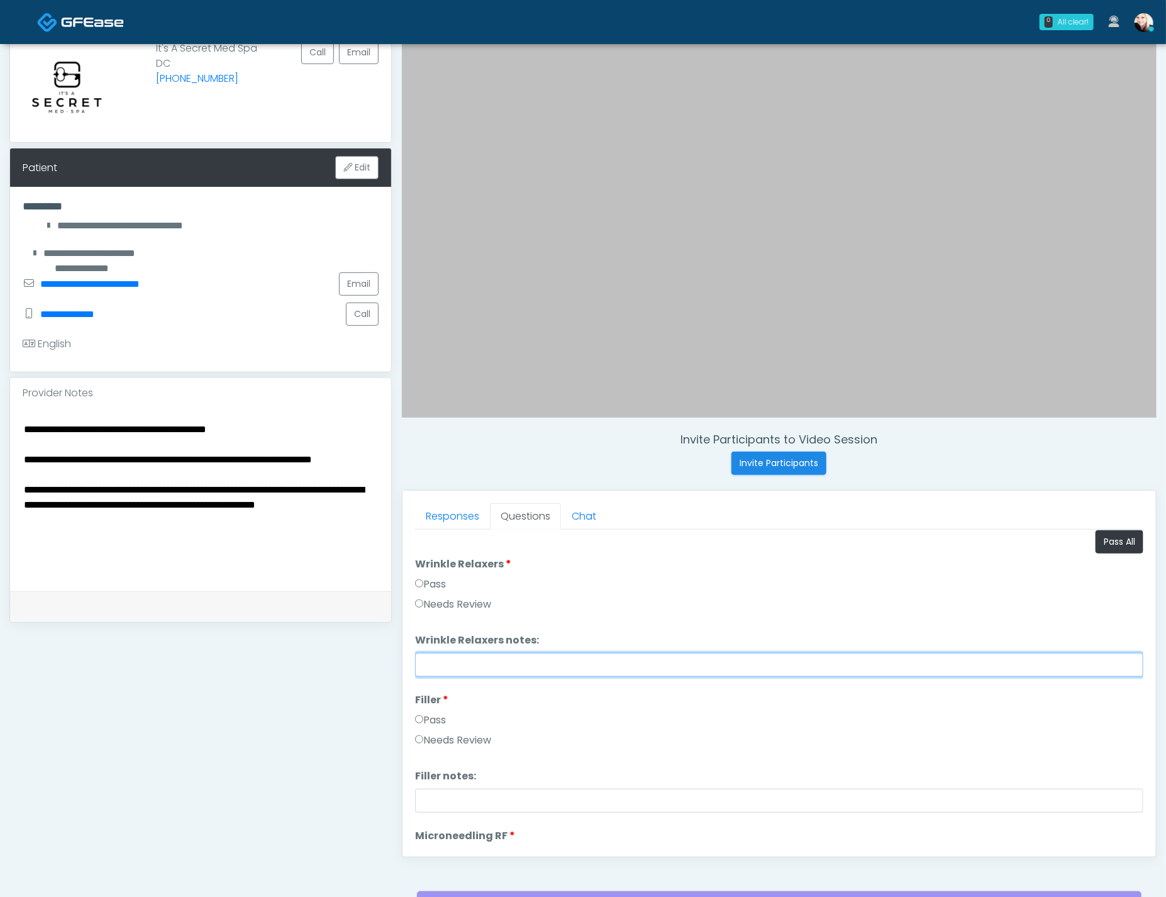
click at [494, 660] on input "Wrinkle Relaxers notes:" at bounding box center [779, 665] width 728 height 24
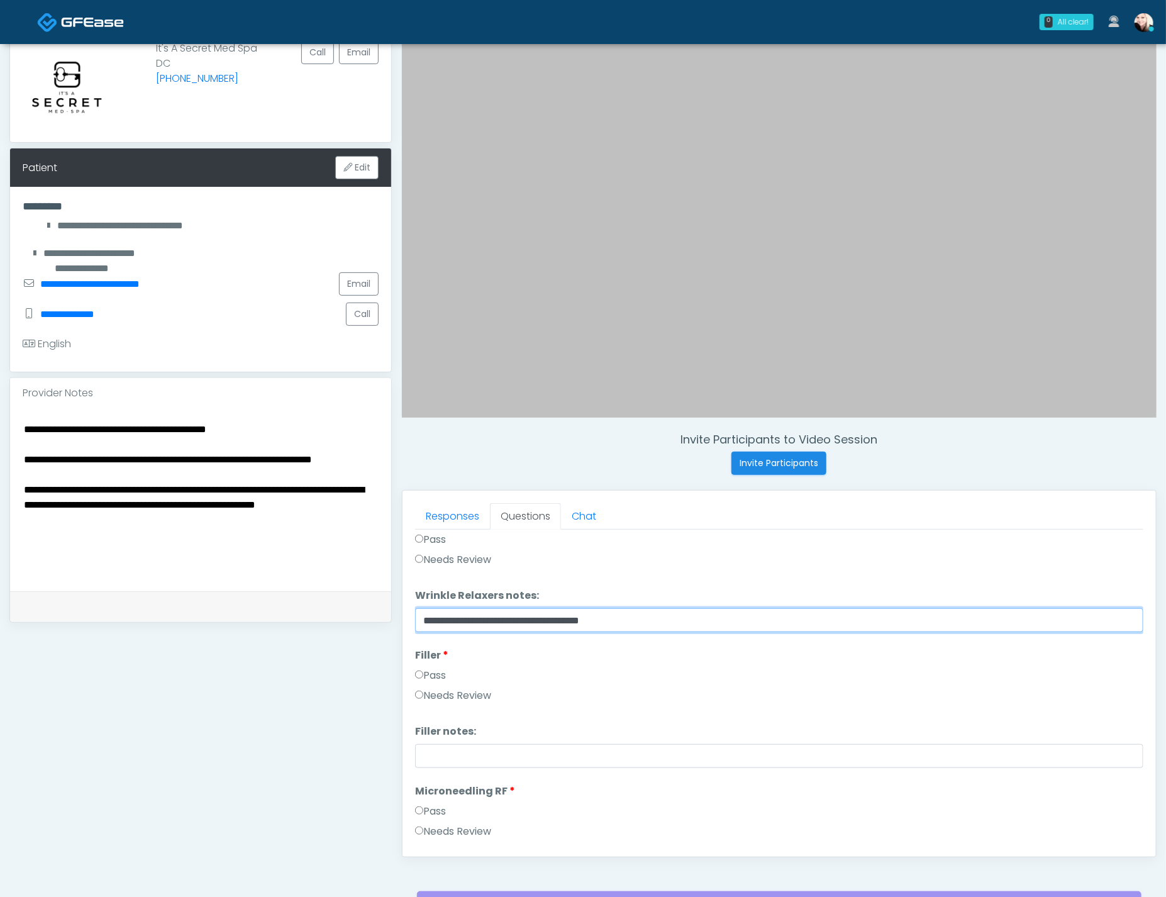
scroll to position [85, 0]
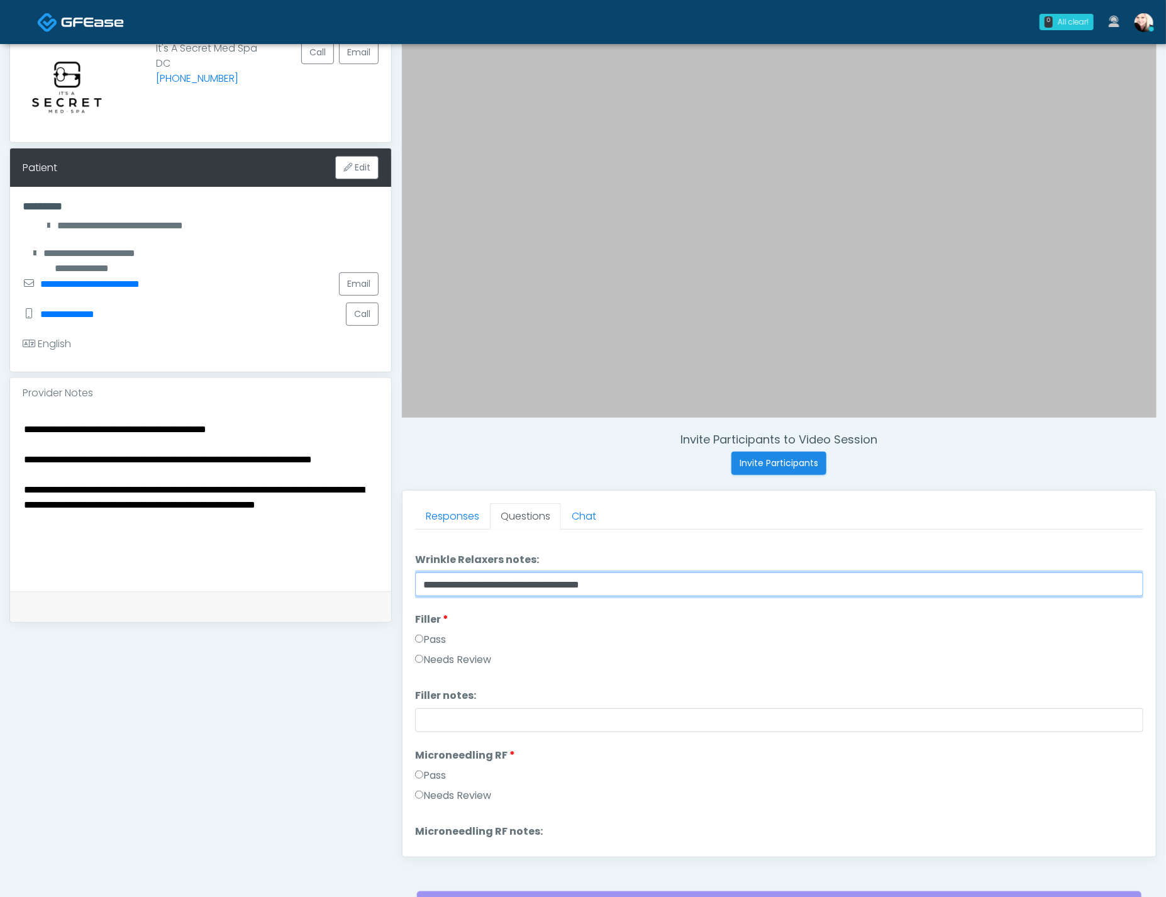
type input "**********"
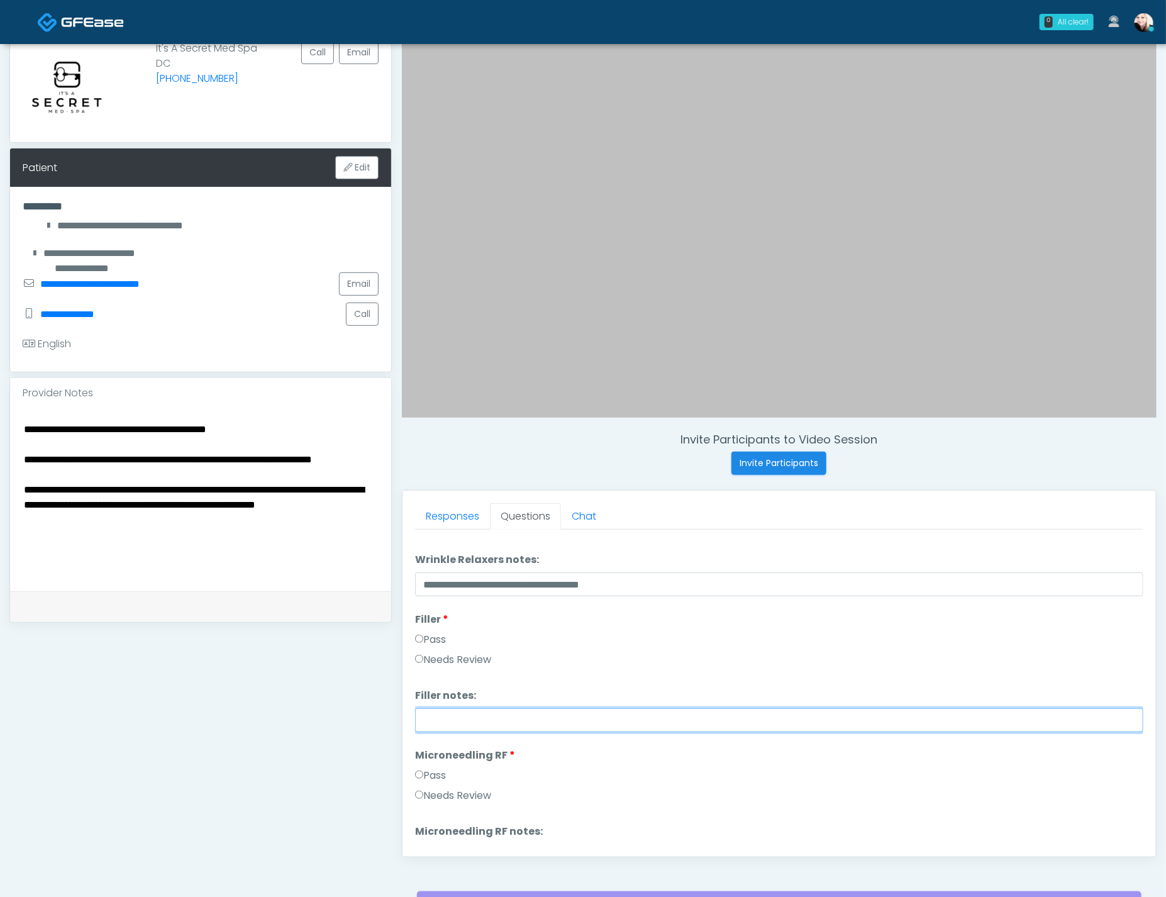
click at [476, 711] on input "Filler notes:" at bounding box center [779, 720] width 728 height 24
drag, startPoint x: 477, startPoint y: 721, endPoint x: 402, endPoint y: 713, distance: 74.6
click at [402, 713] on div "Responses Questions Chat Good Faith Exam Script Good Faith Exam Script INTRODUC…" at bounding box center [778, 673] width 753 height 366
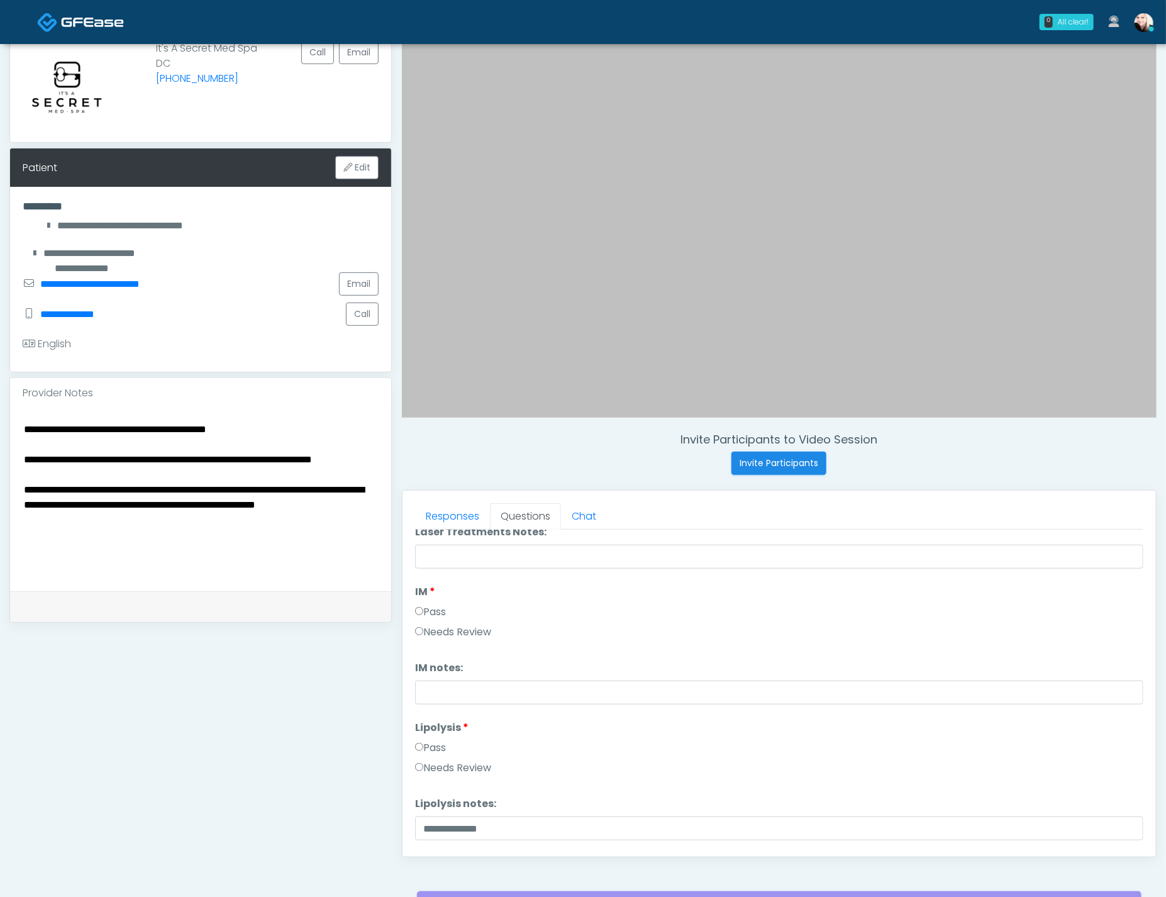
scroll to position [655, 0]
type input "********"
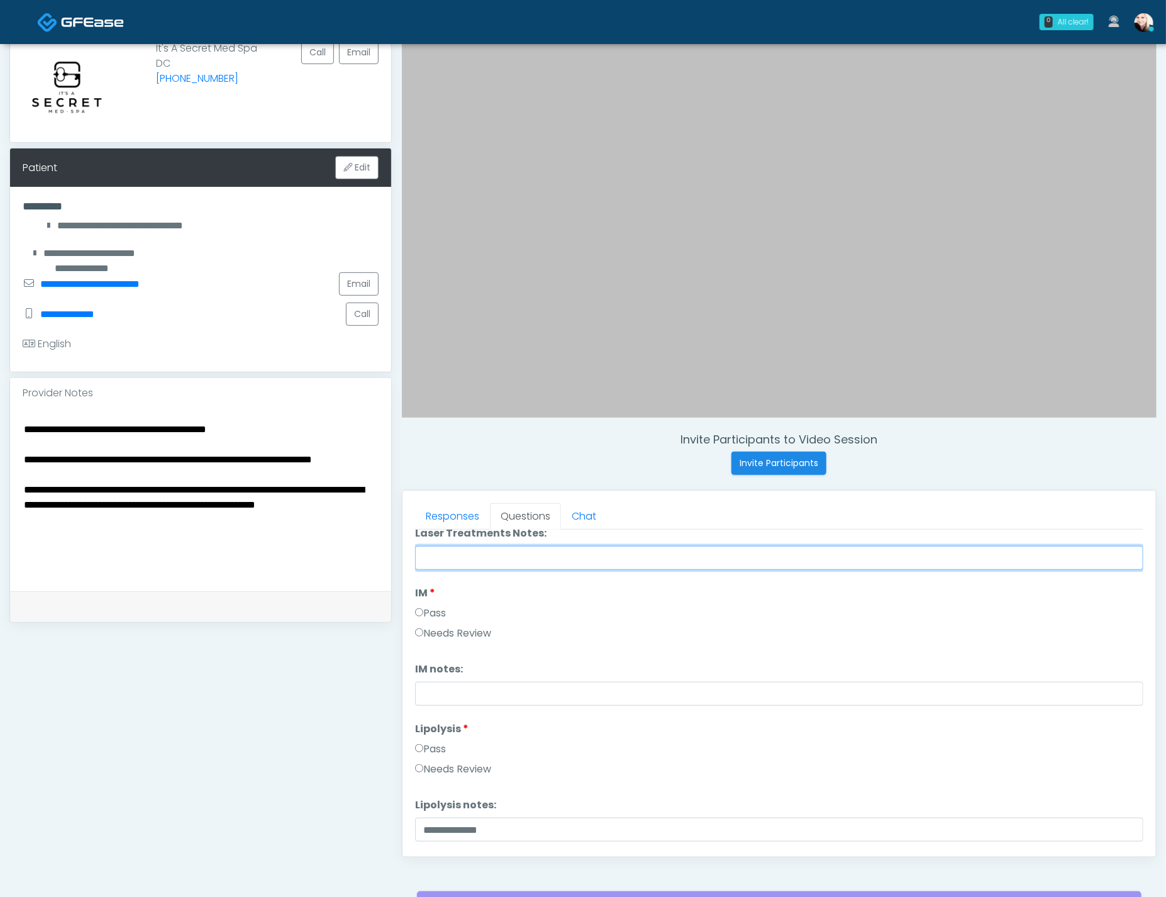
click at [445, 555] on input "Laser Treatments Notes:" at bounding box center [779, 558] width 728 height 24
paste input "********"
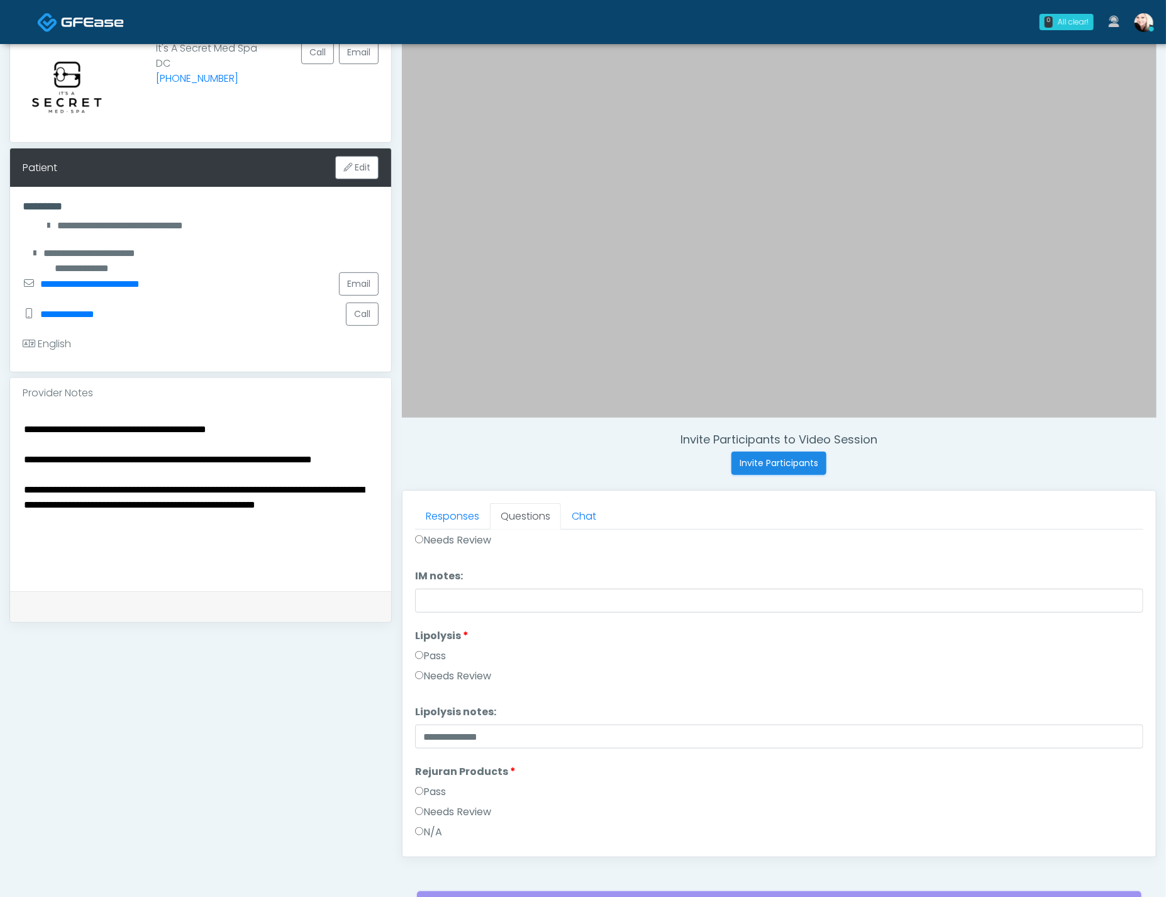
scroll to position [749, 0]
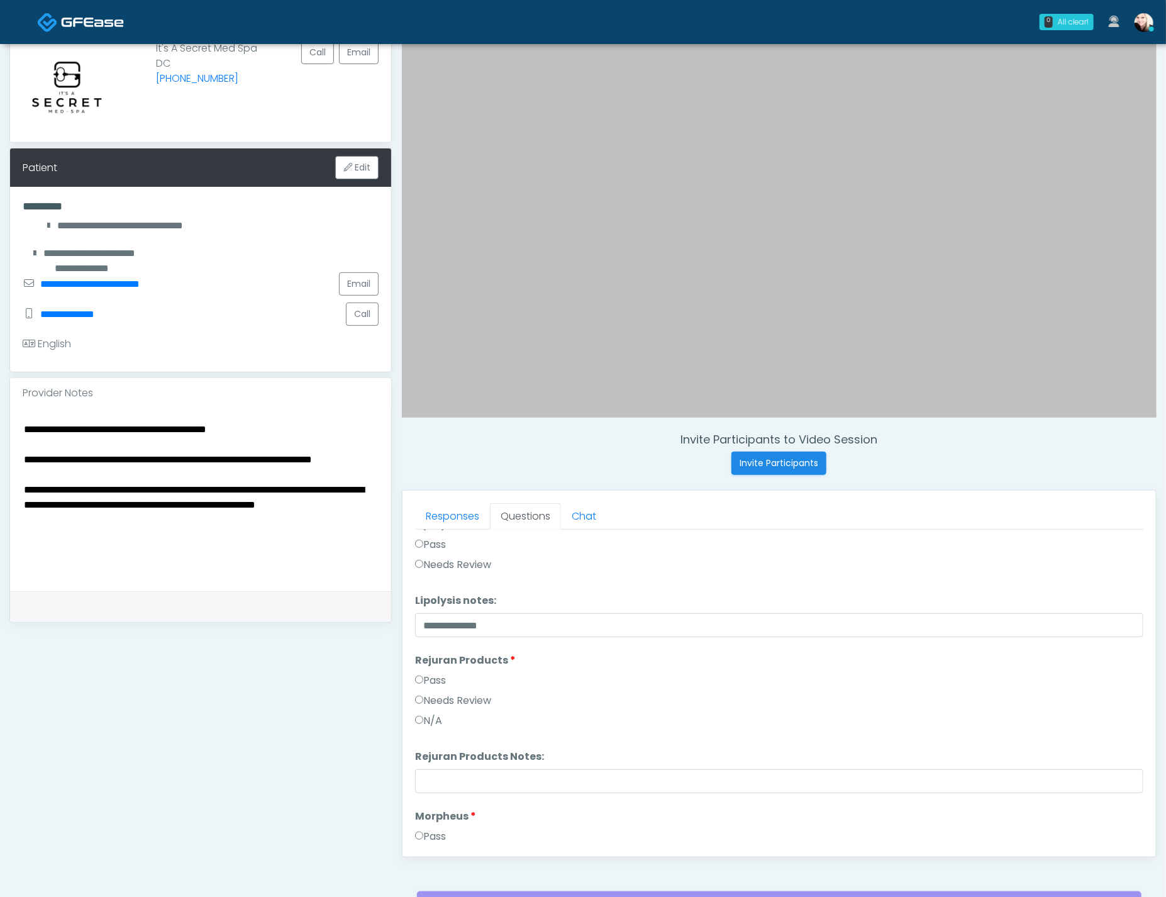
type input "********"
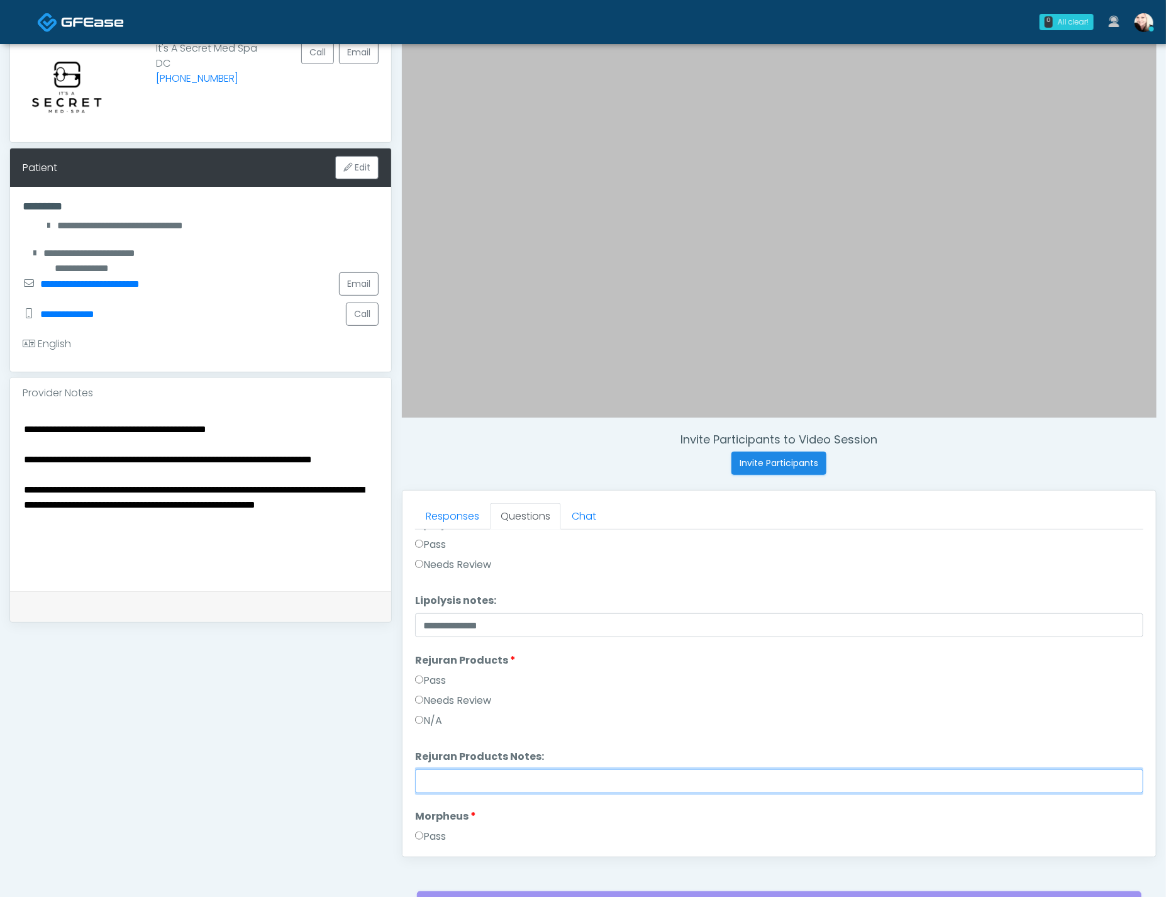
click at [436, 777] on input "Rejuran Products Notes:" at bounding box center [779, 781] width 728 height 24
paste input "********"
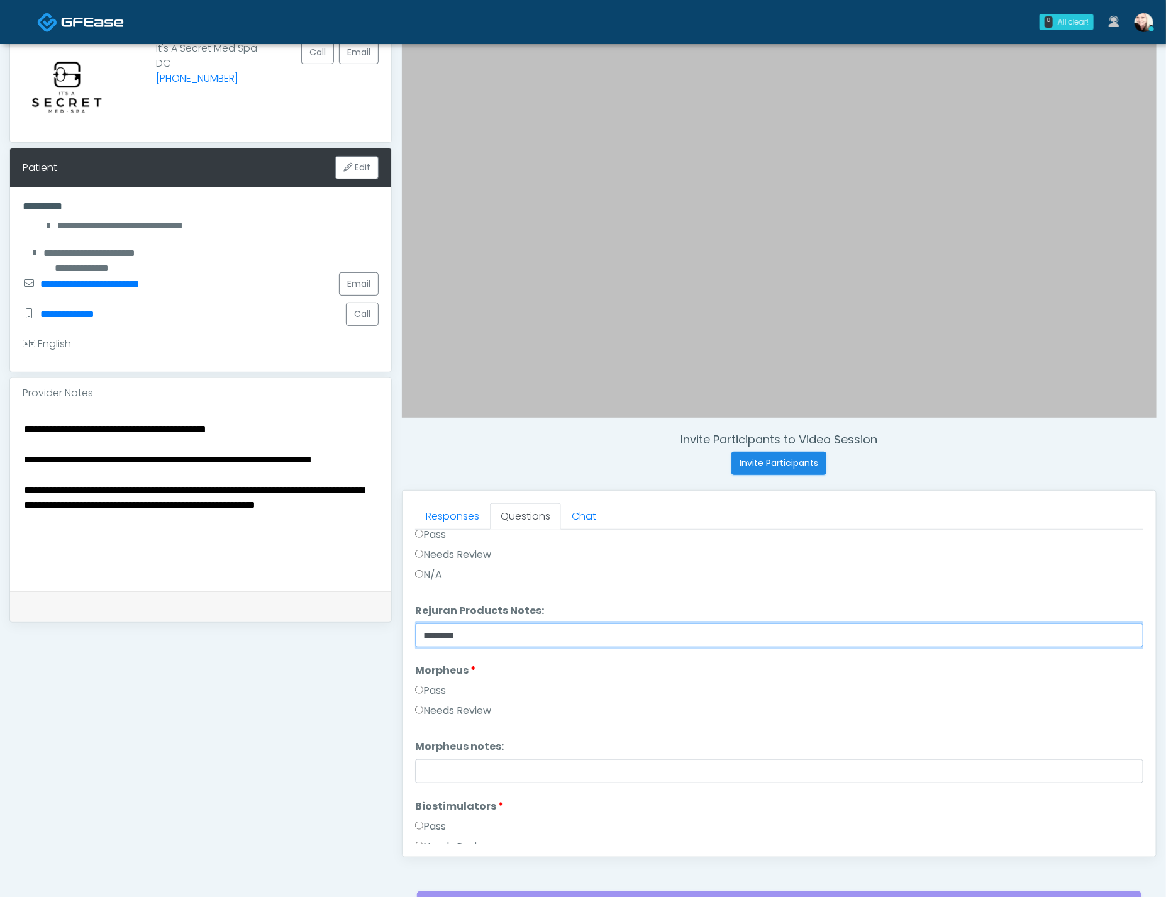
scroll to position [1042, 0]
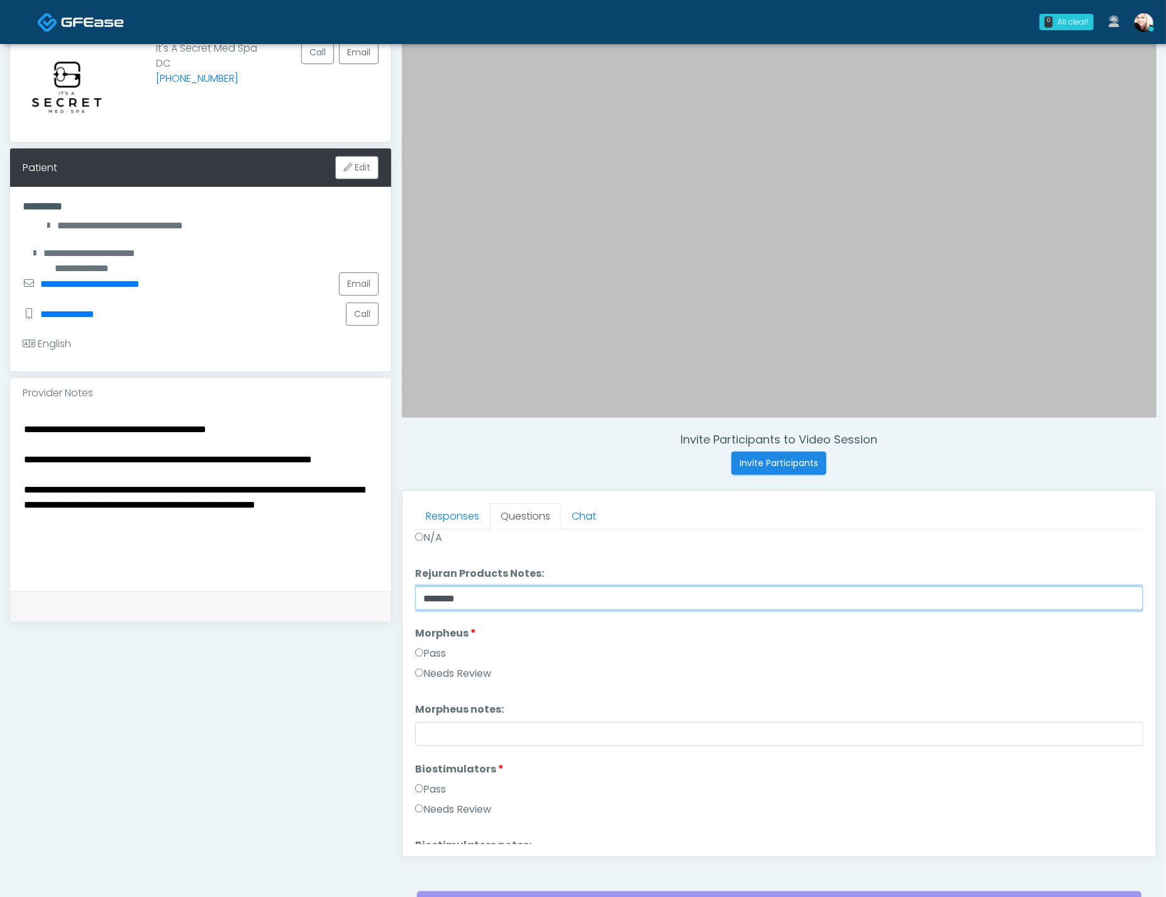
type input "********"
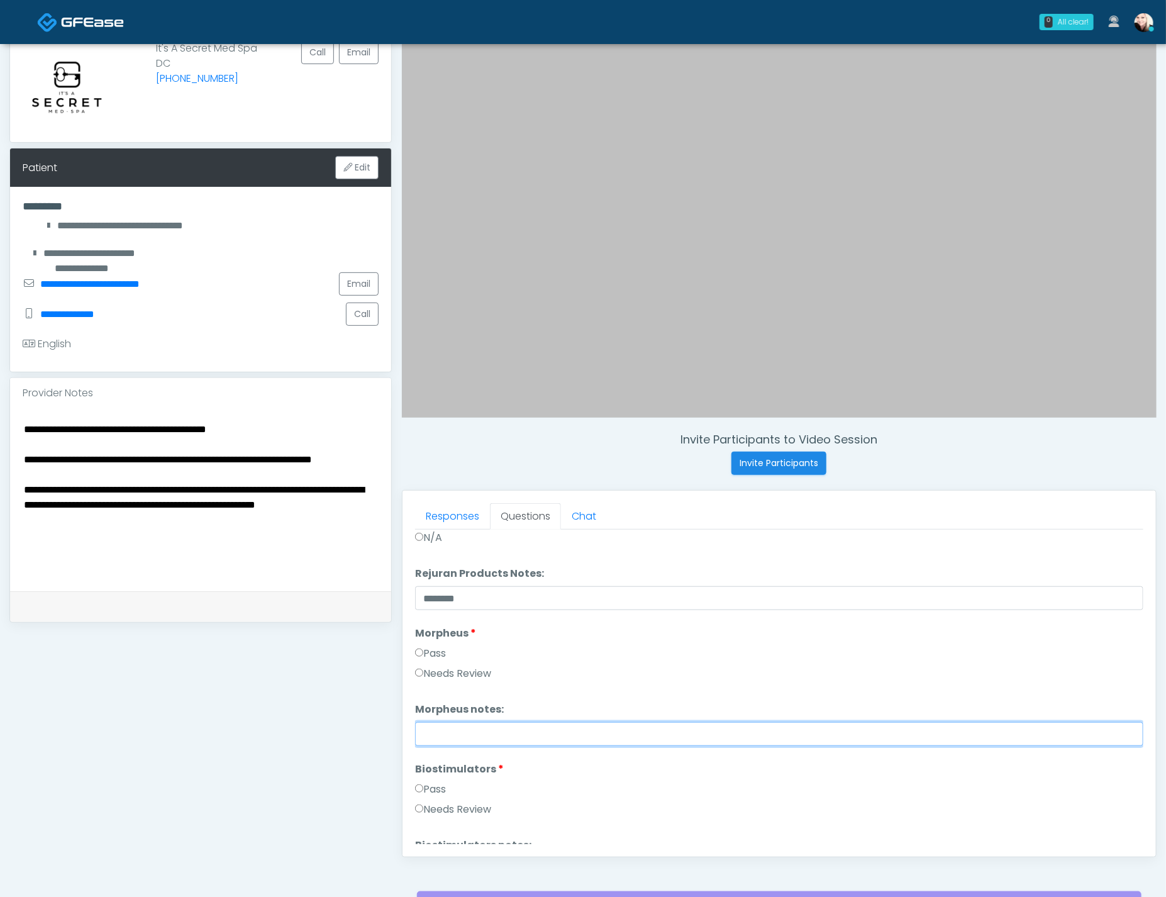
click at [448, 735] on input "Morpheus notes:" at bounding box center [779, 734] width 728 height 24
paste input "********"
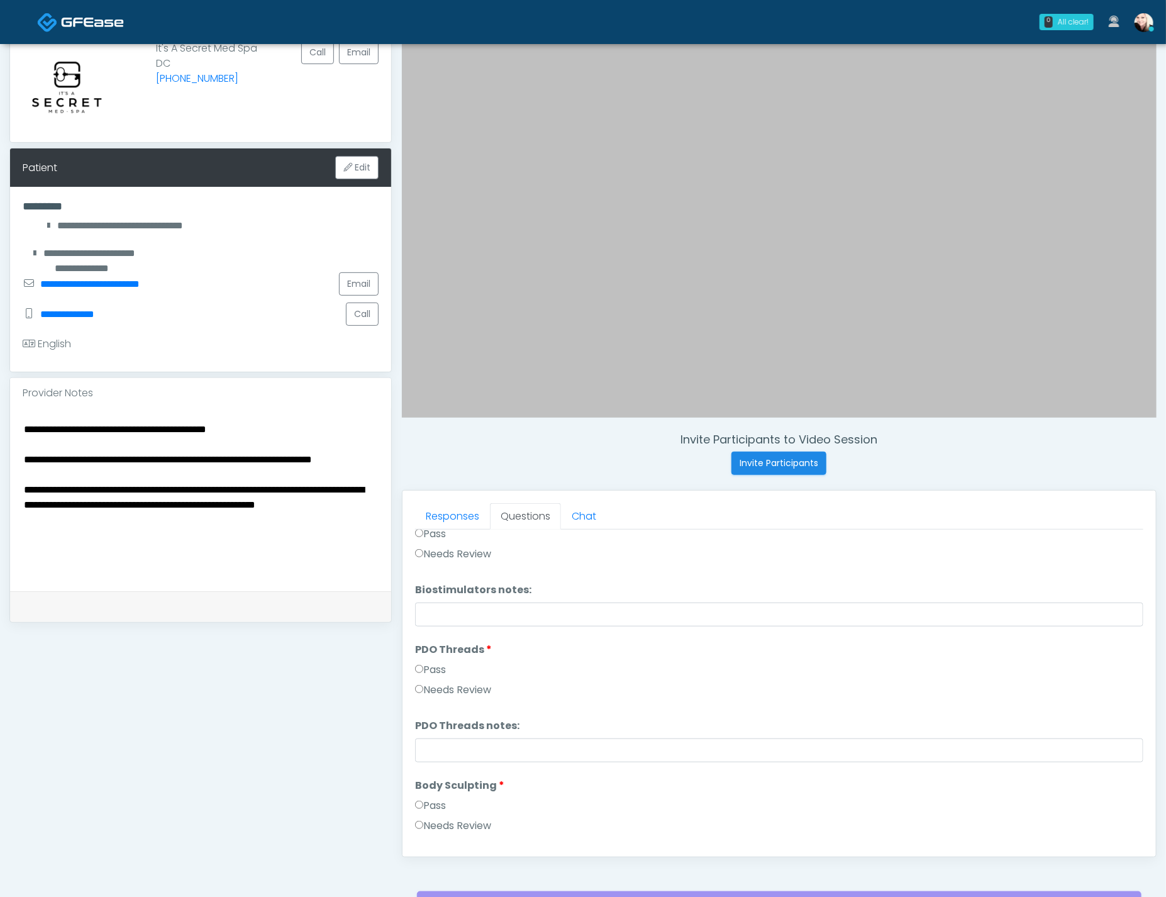
scroll to position [1298, 0]
type input "********"
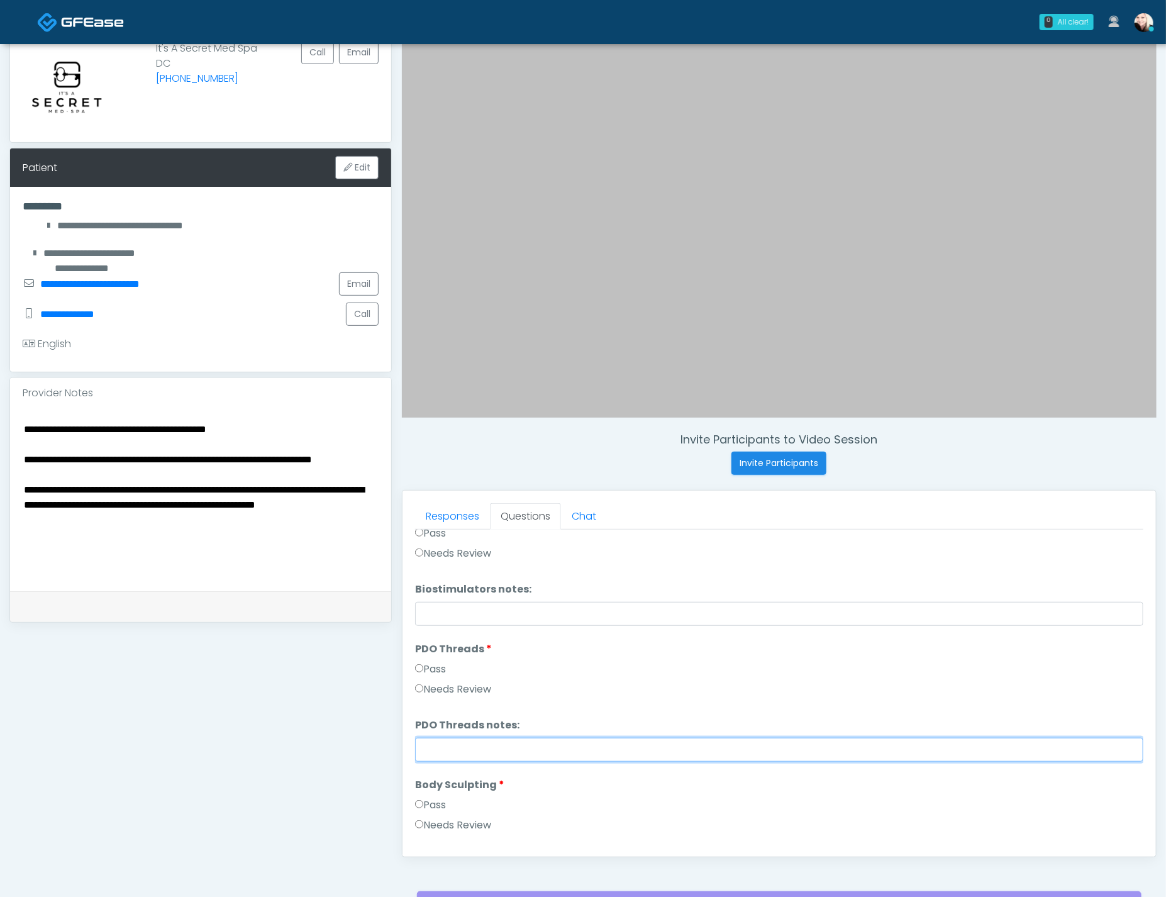
click at [450, 739] on input "PDO Threads notes:" at bounding box center [779, 750] width 728 height 24
paste input "********"
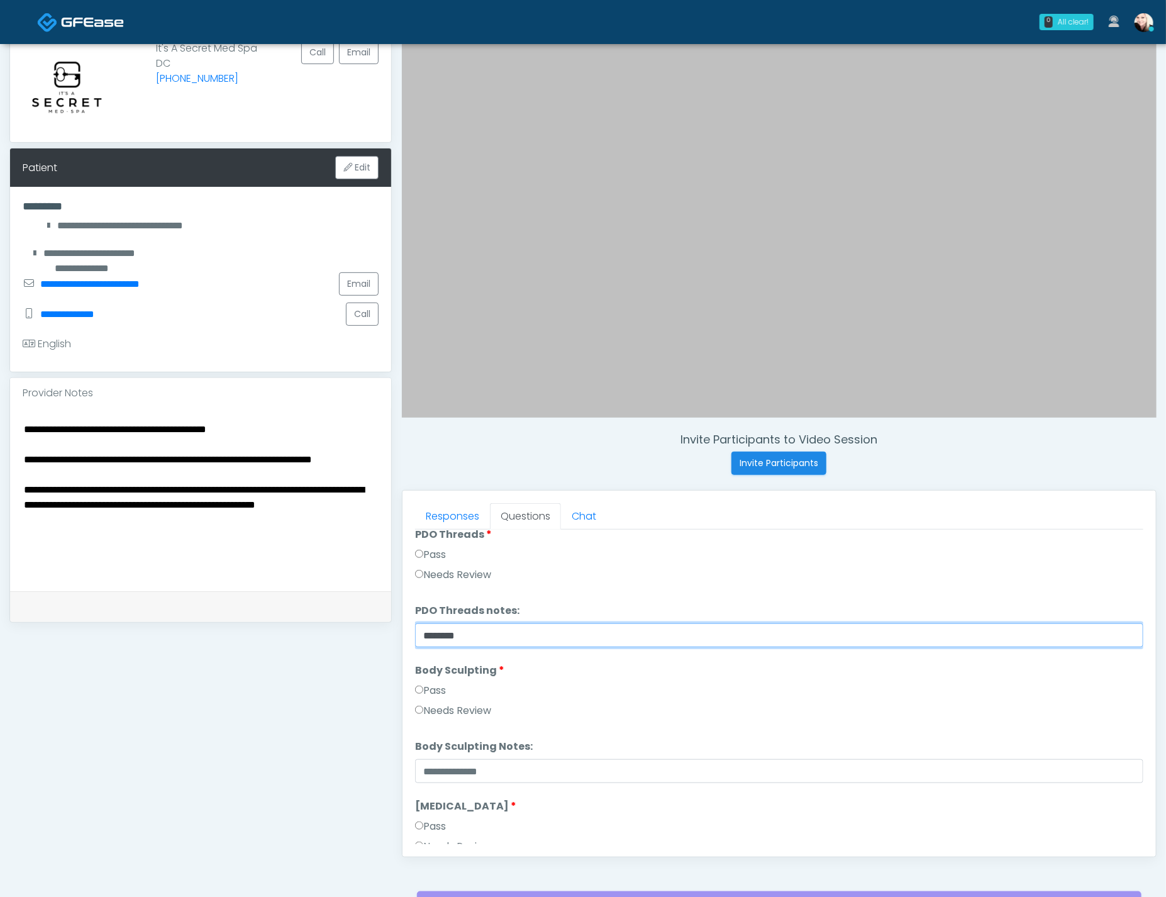
scroll to position [1462, 0]
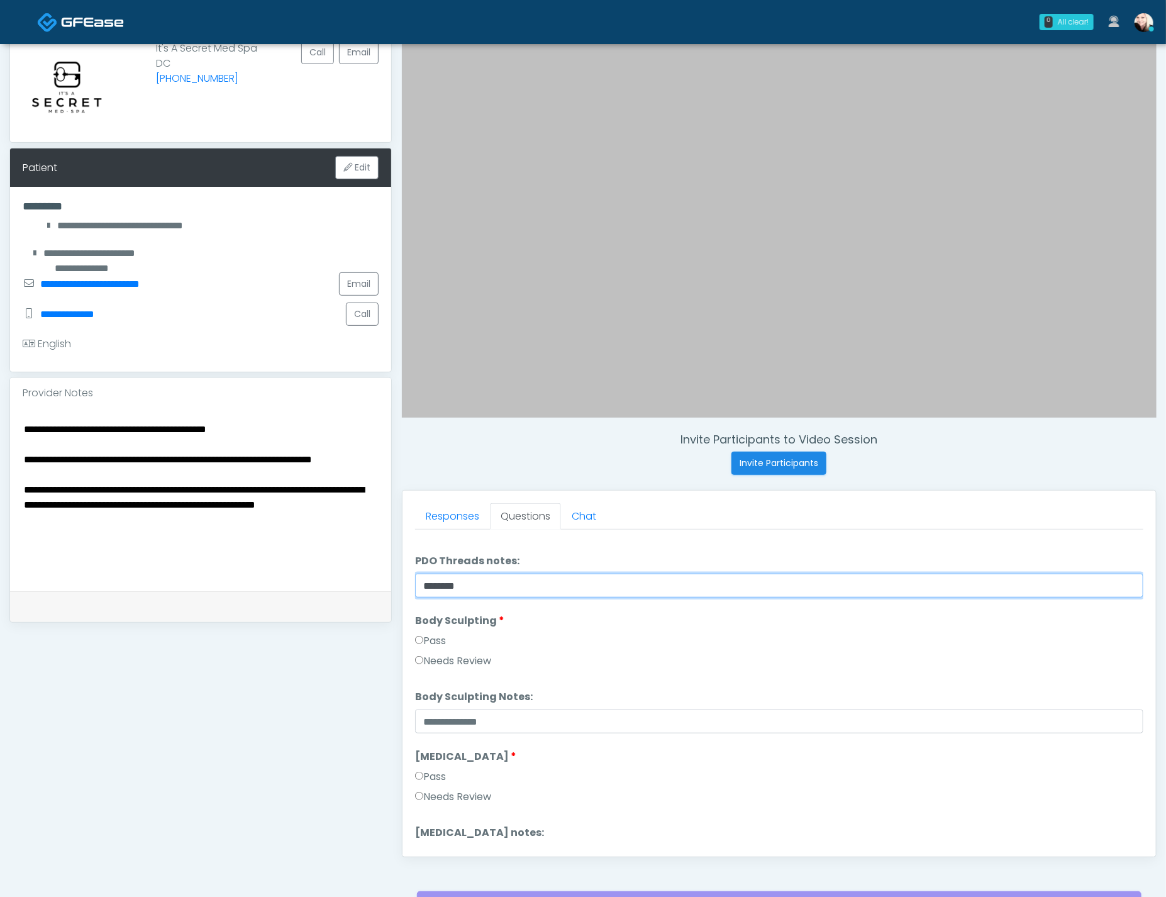
type input "********"
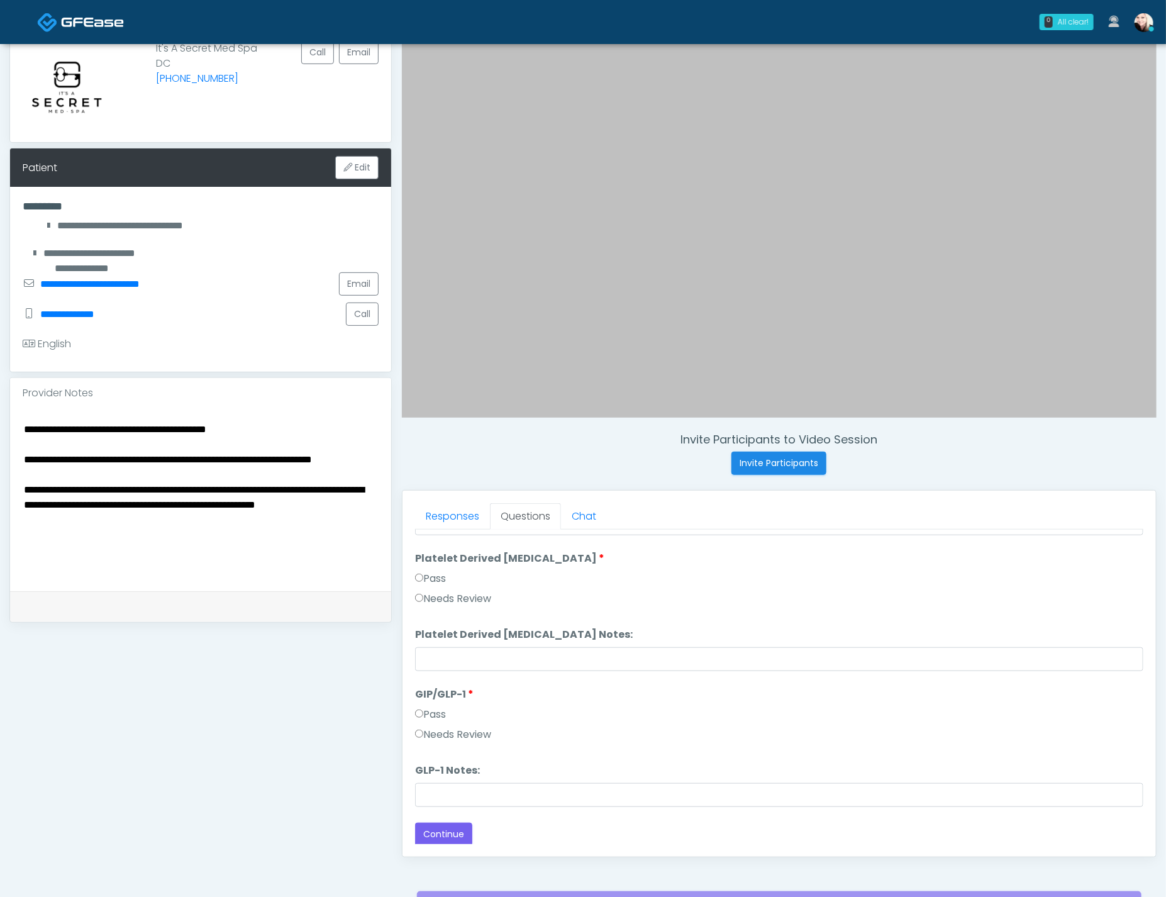
scroll to position [2472, 0]
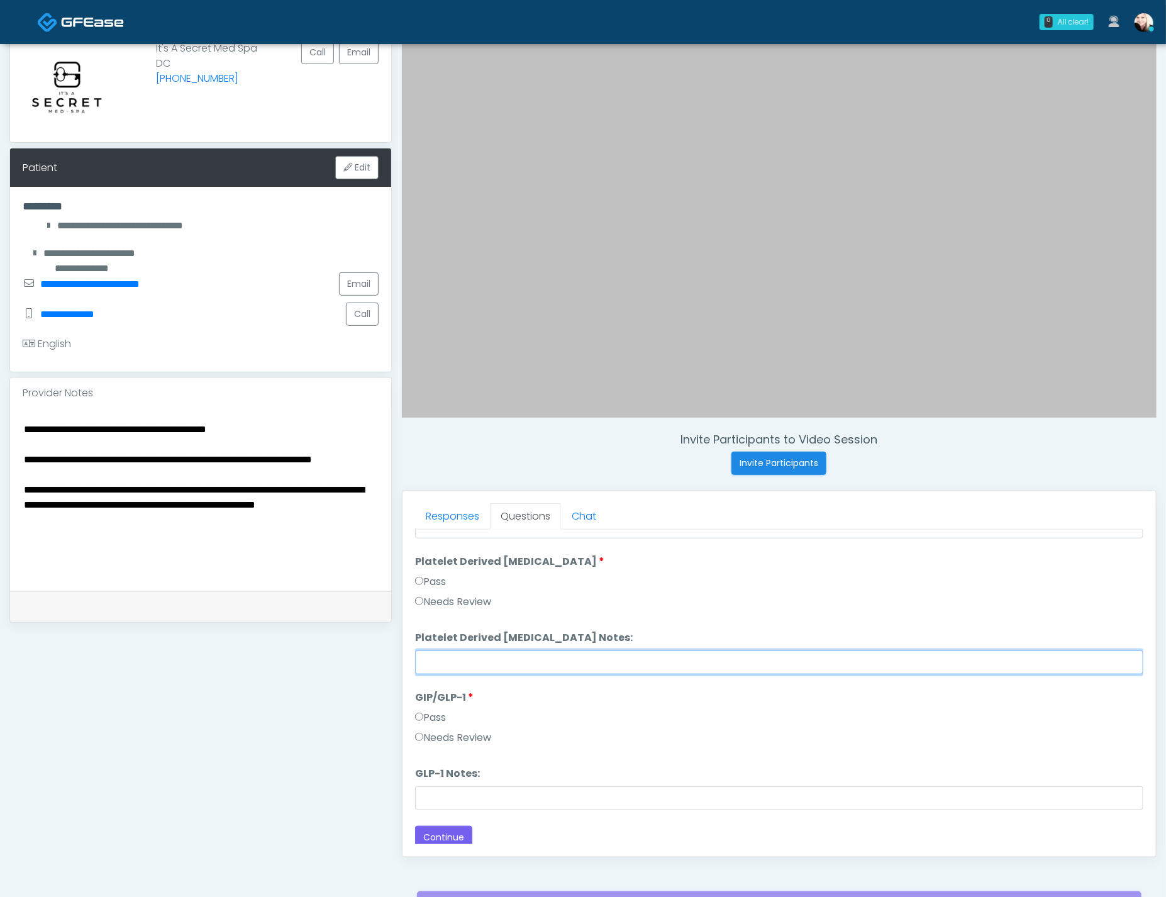
click at [473, 653] on input "Platelet Derived Growth Factor Notes:" at bounding box center [779, 662] width 728 height 24
paste input "********"
type input "********"
drag, startPoint x: 467, startPoint y: 654, endPoint x: 365, endPoint y: 643, distance: 102.4
click at [366, 643] on div "**********" at bounding box center [582, 476] width 1147 height 959
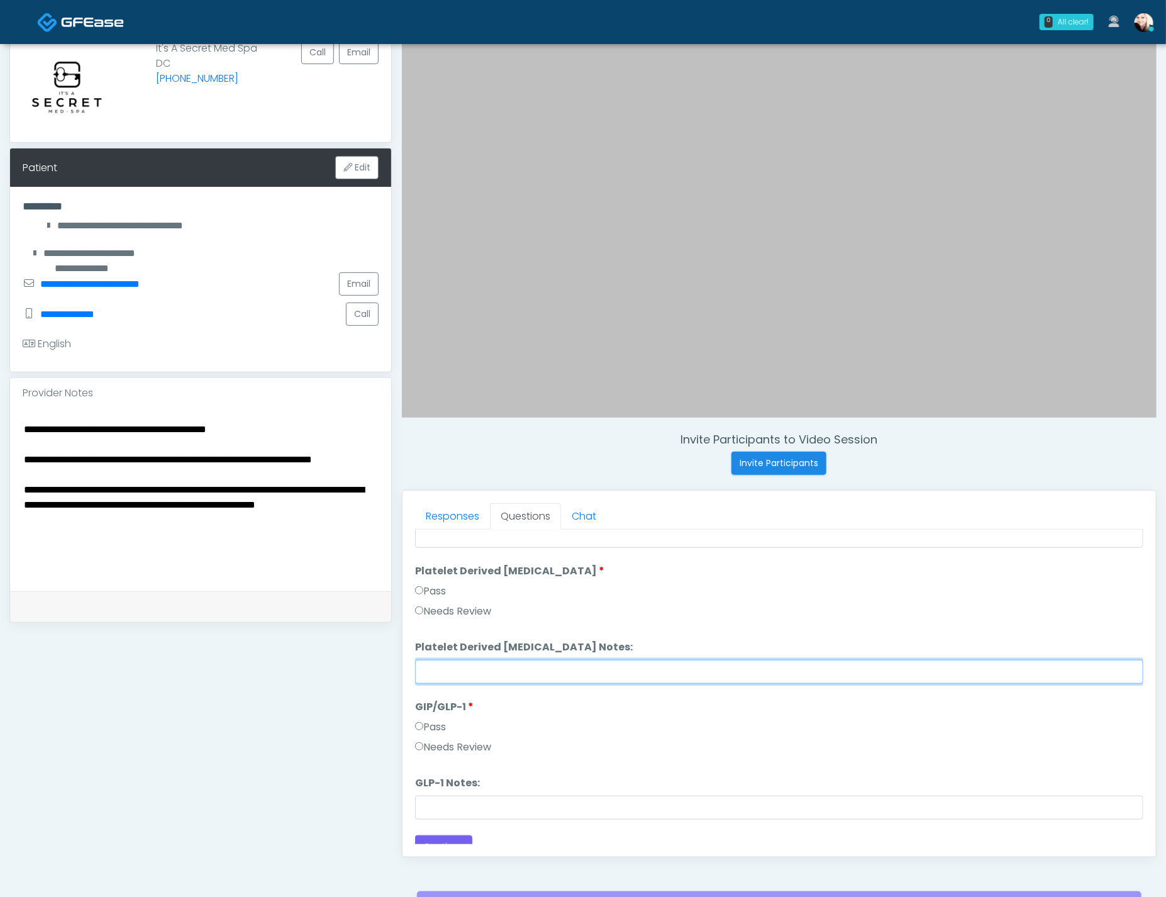
scroll to position [2318, 0]
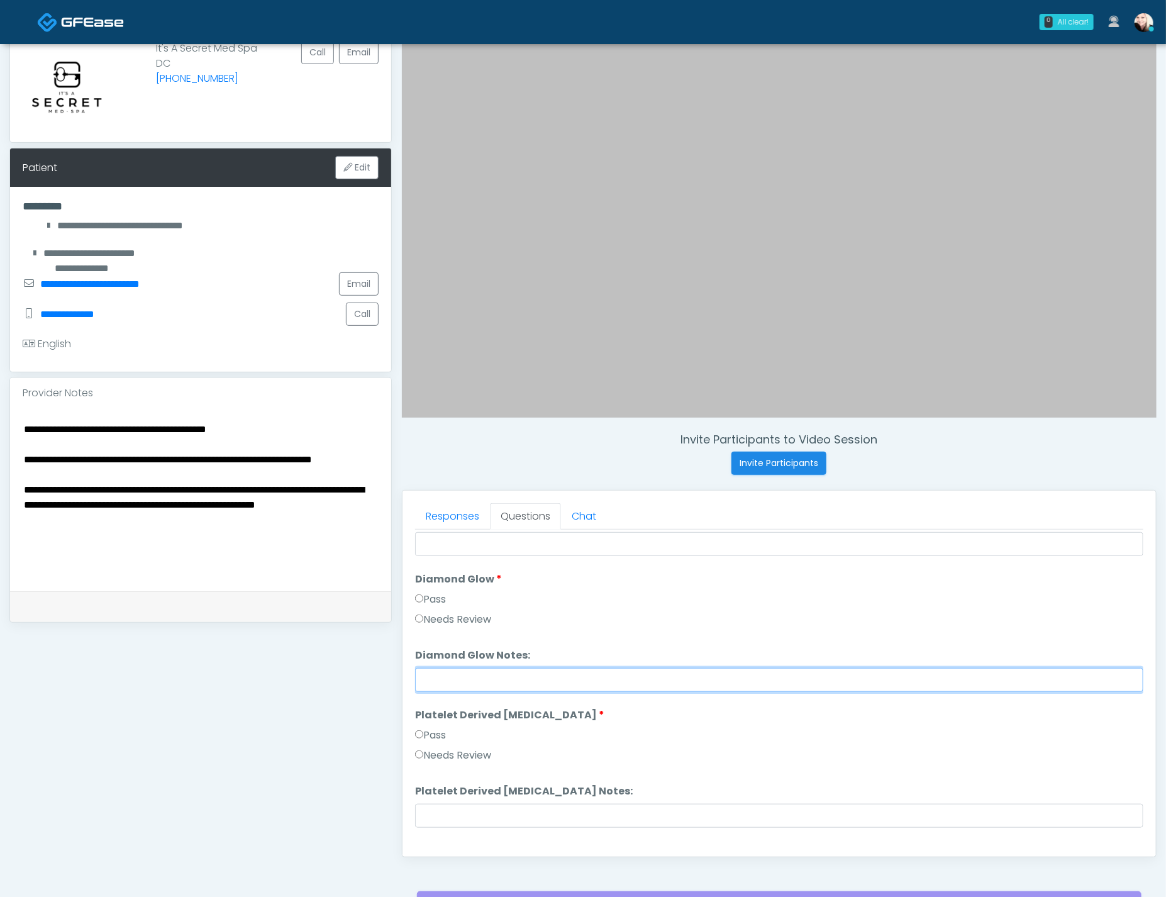
click at [442, 668] on input "Diamond Glow Notes:" at bounding box center [779, 680] width 728 height 24
paste input "********"
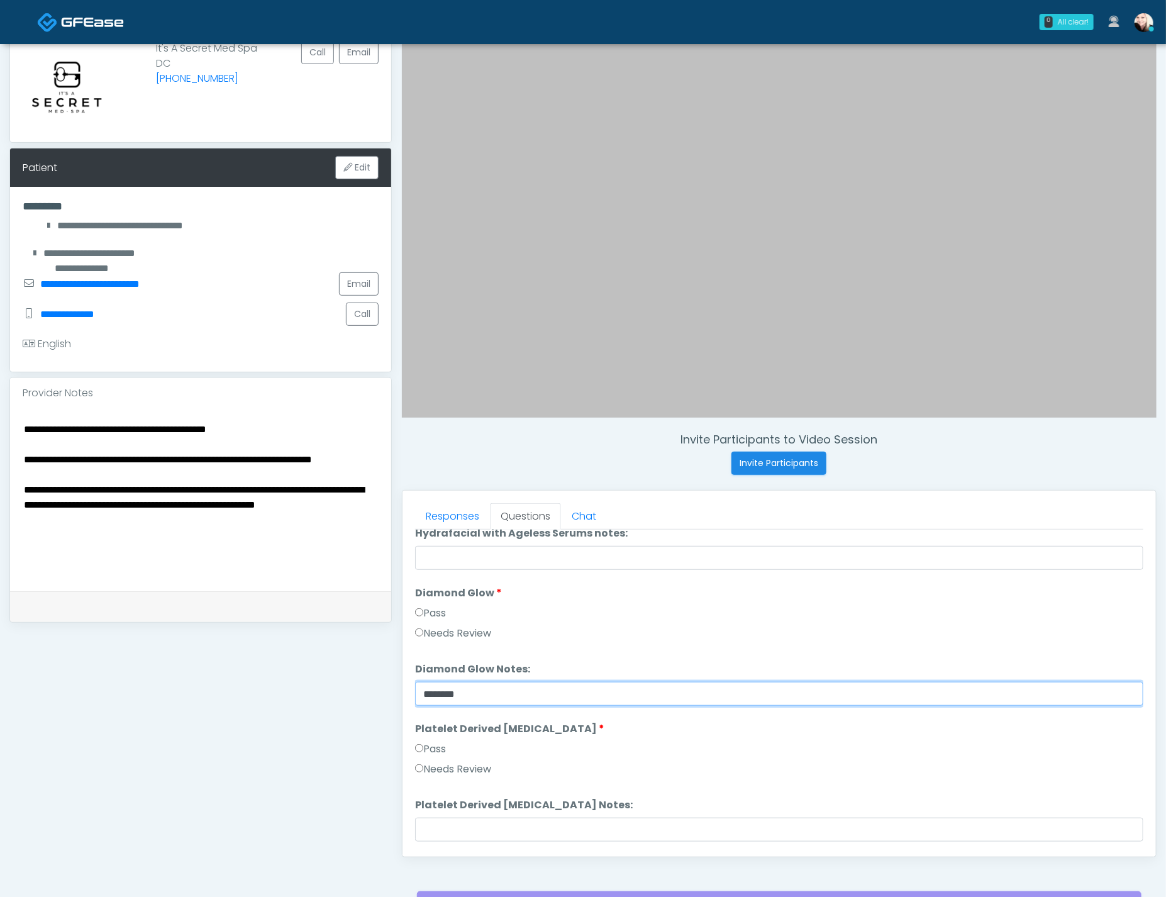
scroll to position [2224, 0]
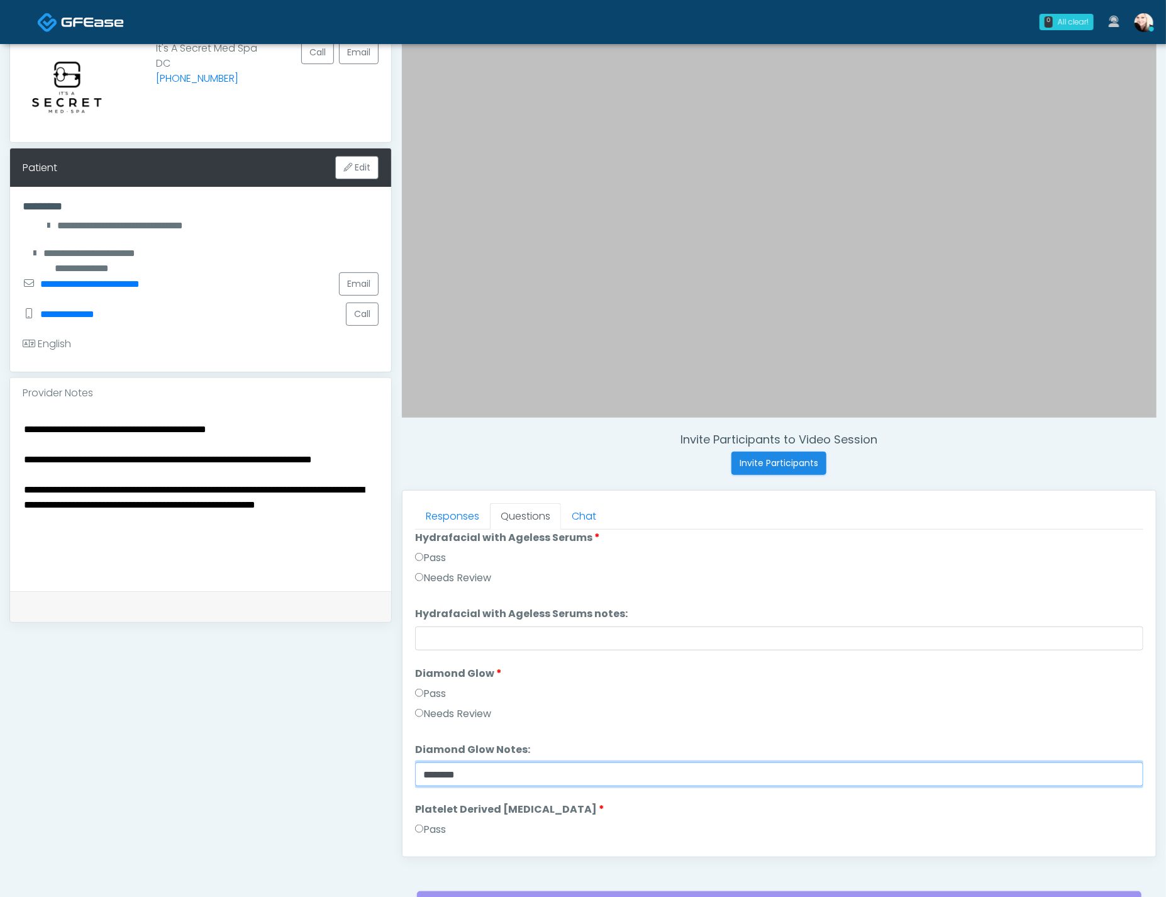
type input "********"
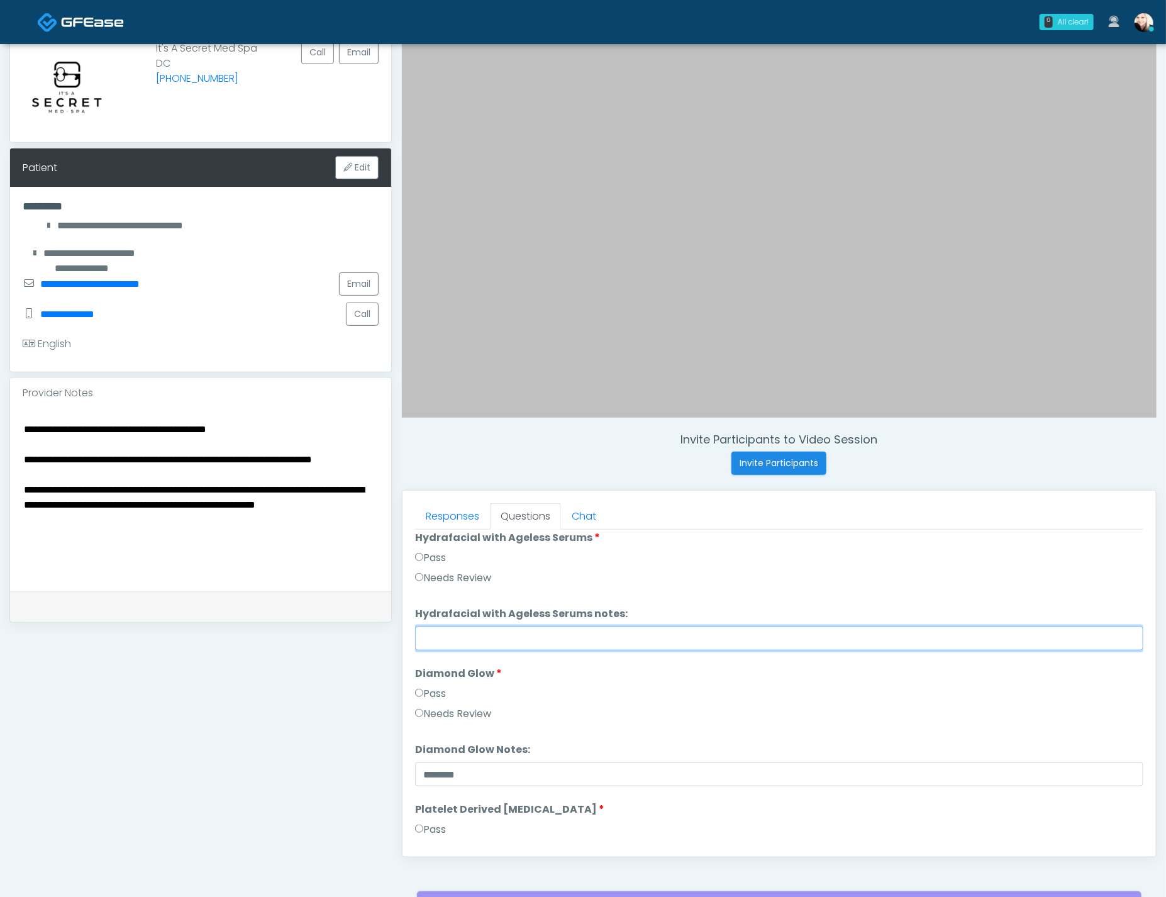
click at [455, 626] on input "Hydrafacial with Ageless Serums notes:" at bounding box center [779, 638] width 728 height 24
paste input "********"
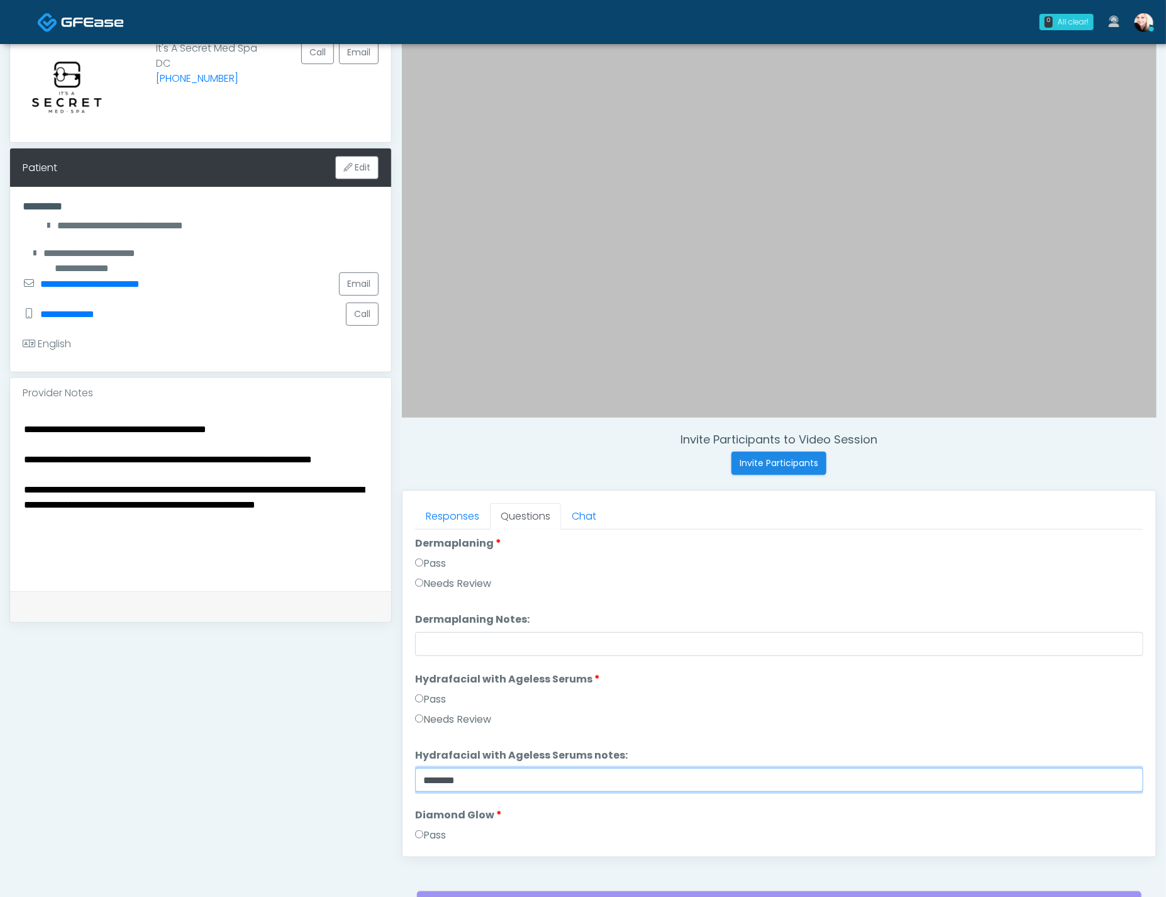
scroll to position [2080, 0]
type input "********"
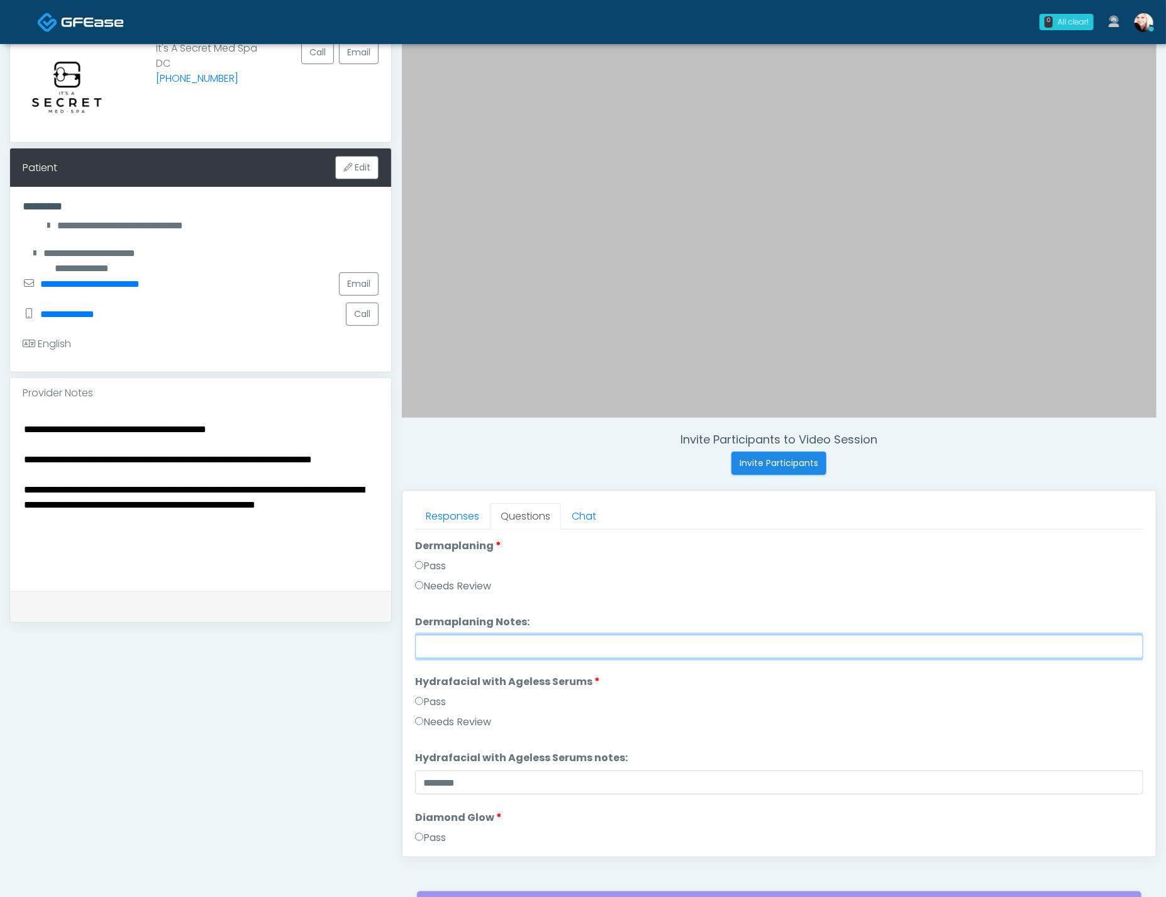
click at [451, 643] on input "Dermaplaning Notes:" at bounding box center [779, 646] width 728 height 24
paste input "********"
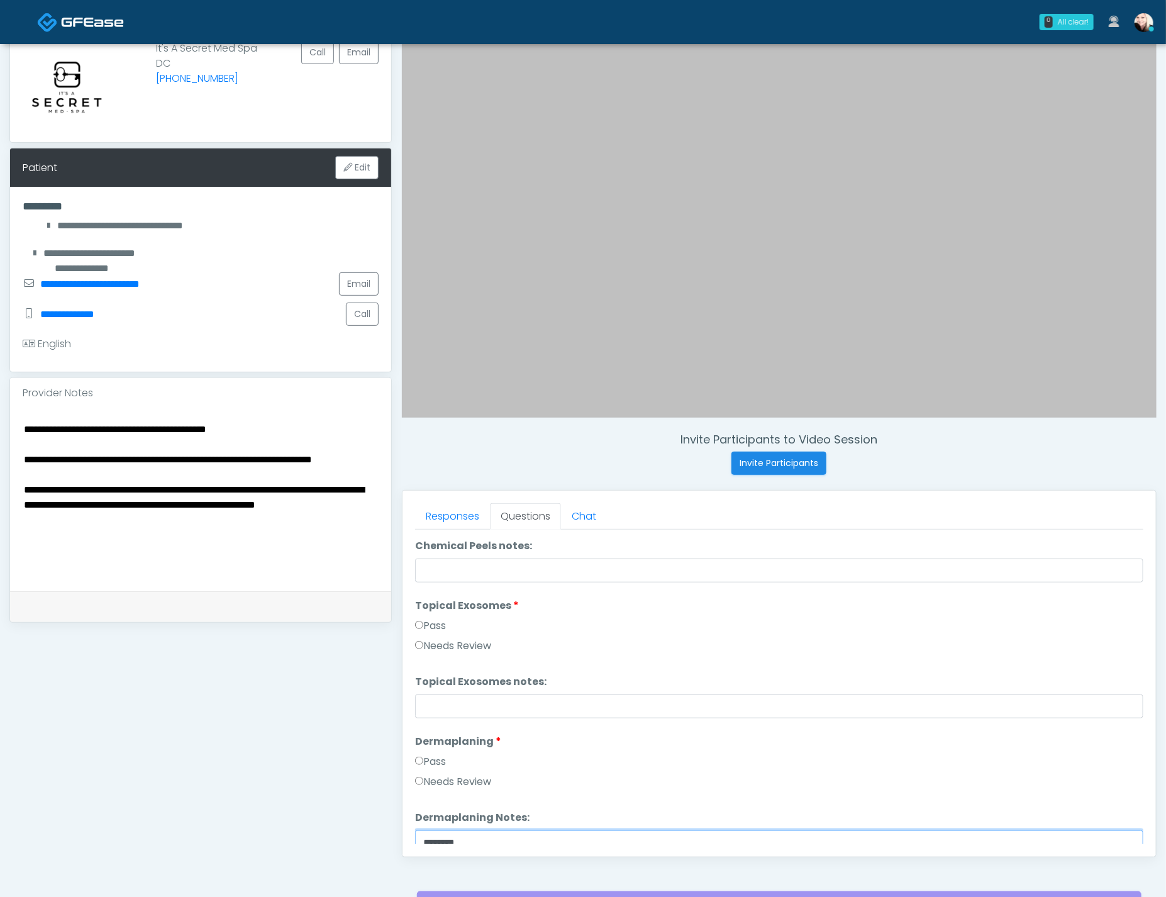
scroll to position [1884, 0]
type input "********"
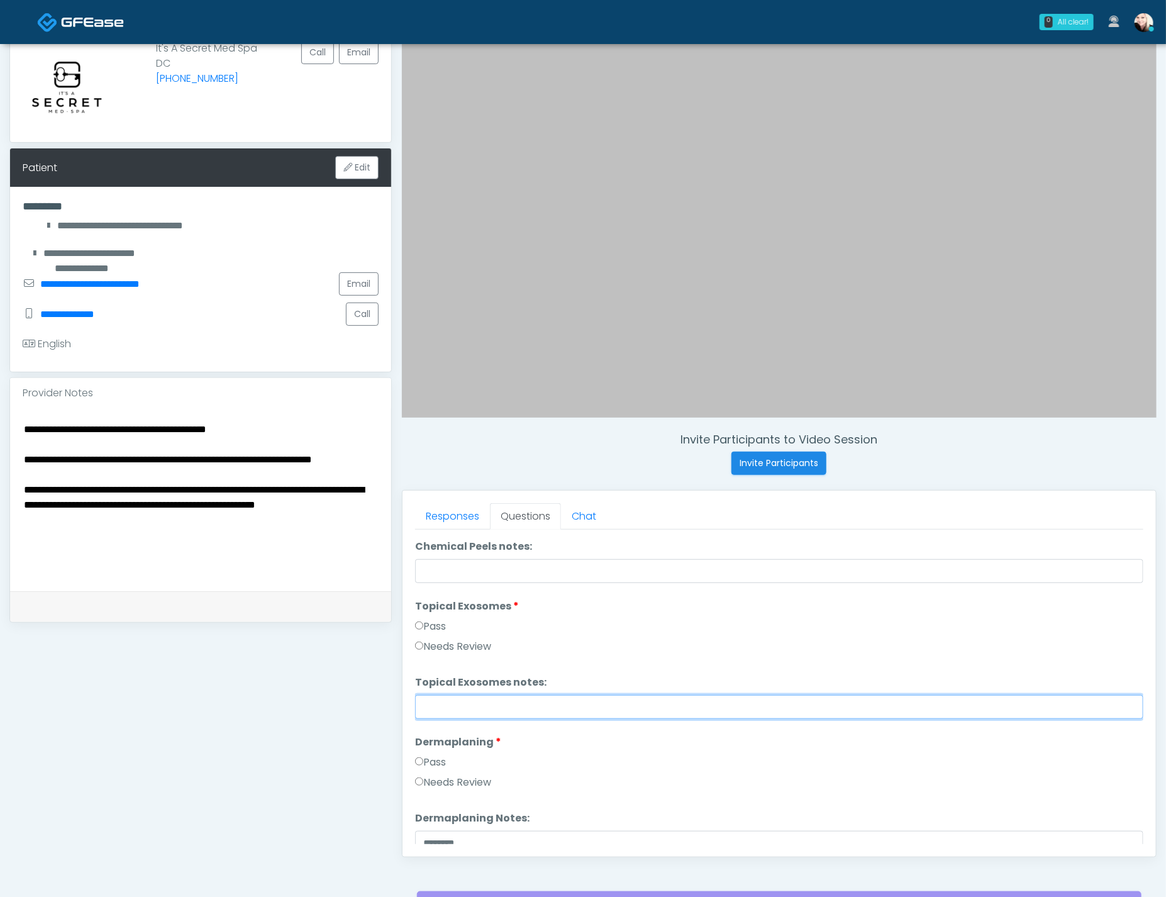
drag, startPoint x: 437, startPoint y: 690, endPoint x: 432, endPoint y: 710, distance: 20.1
click at [436, 695] on input "Topical Exosomes notes:" at bounding box center [779, 707] width 728 height 24
paste input "********"
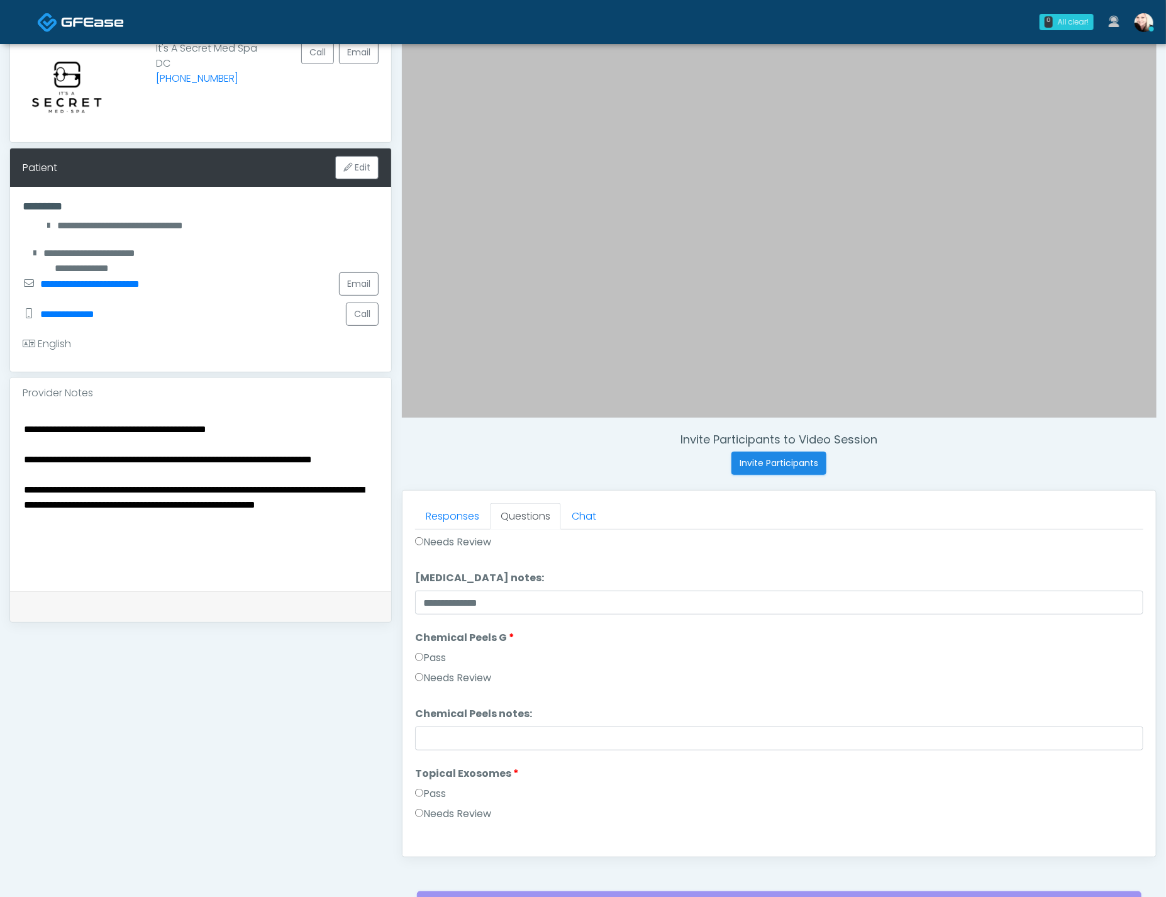
type input "********"
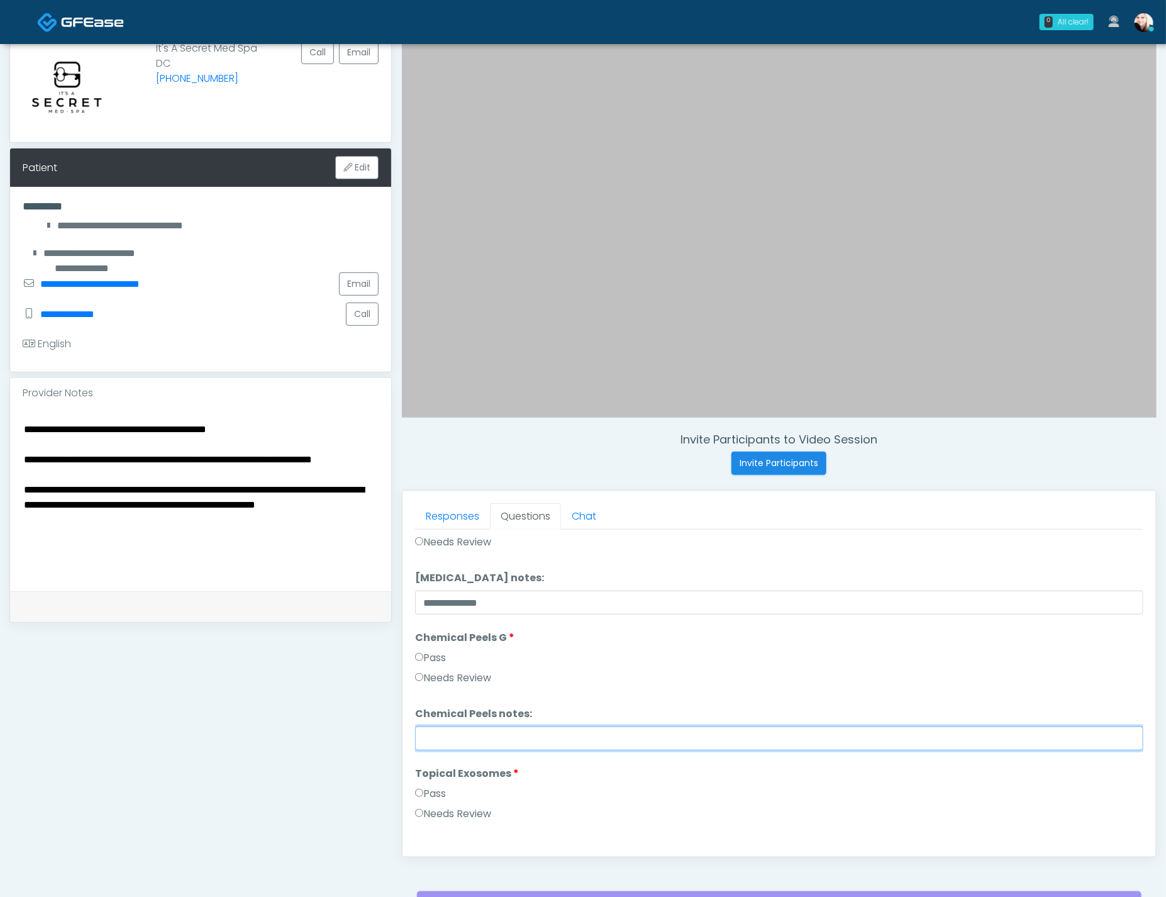
click at [434, 735] on input "Chemical Peels notes:" at bounding box center [779, 738] width 728 height 24
paste input "********"
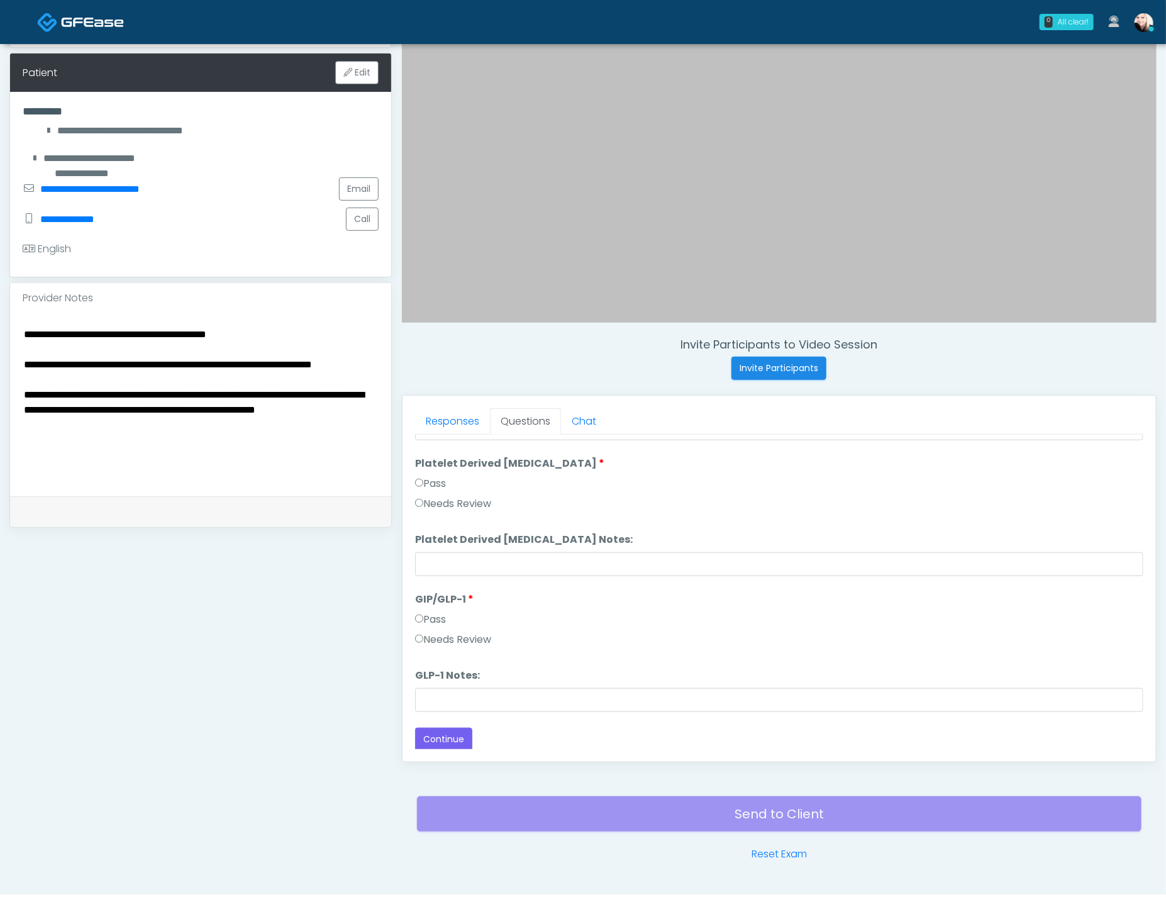
scroll to position [228, 0]
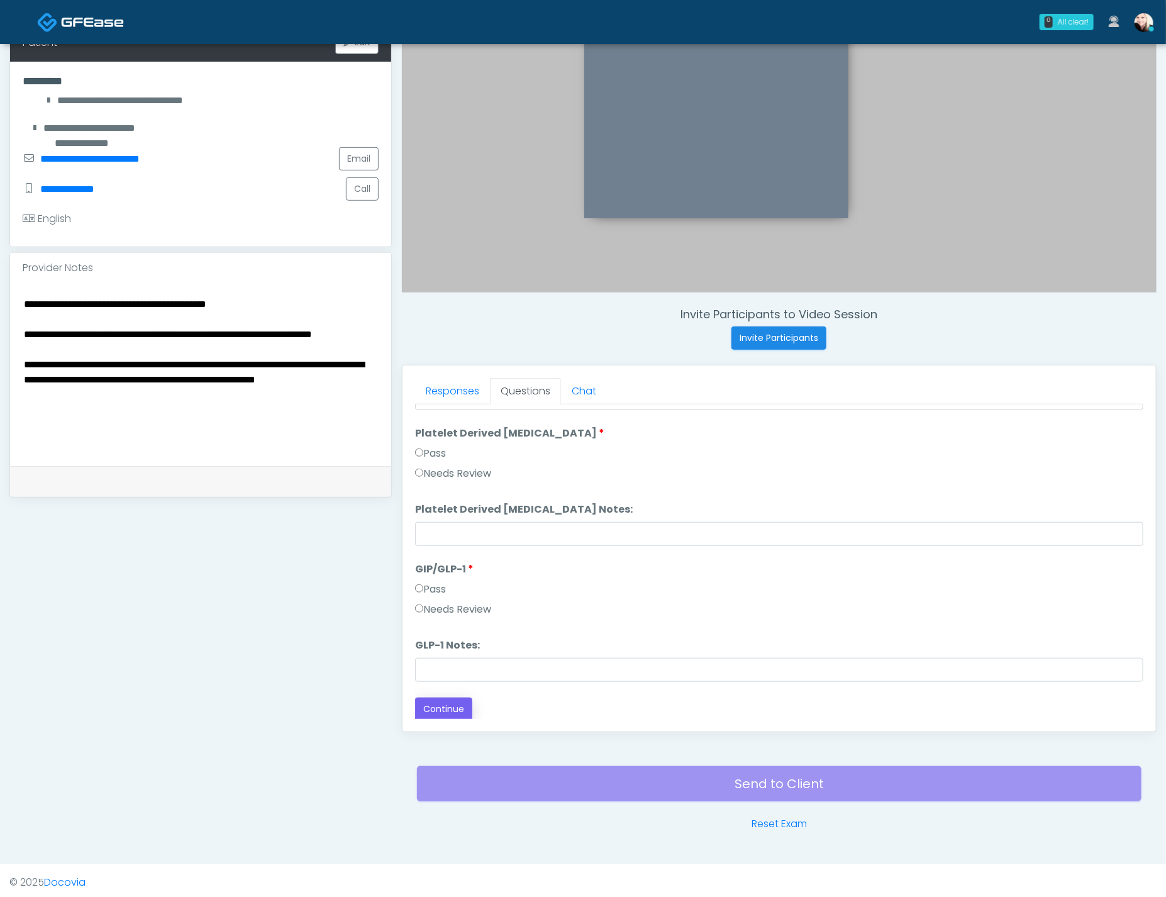
type input "********"
click at [441, 707] on button "Continue" at bounding box center [443, 708] width 57 height 23
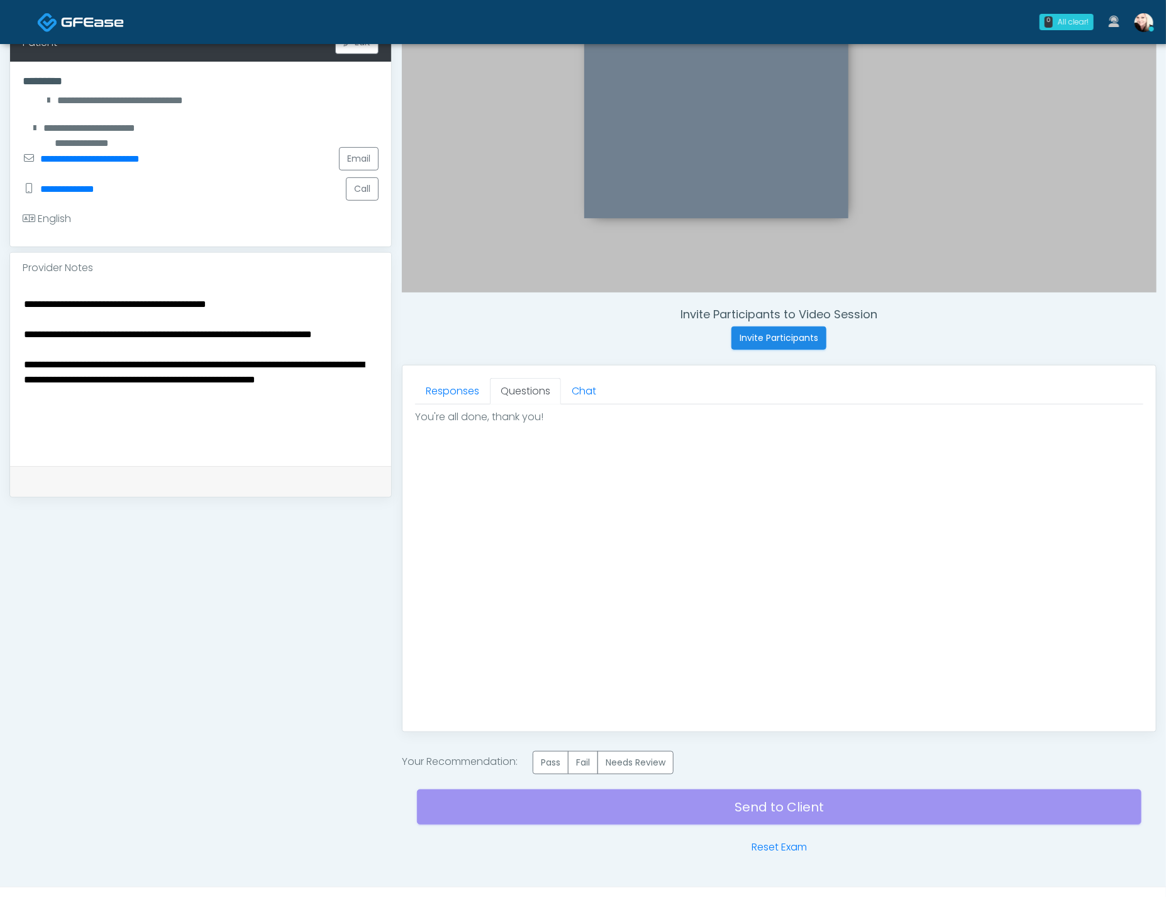
scroll to position [0, 0]
click at [662, 764] on label "Needs Review" at bounding box center [635, 762] width 76 height 23
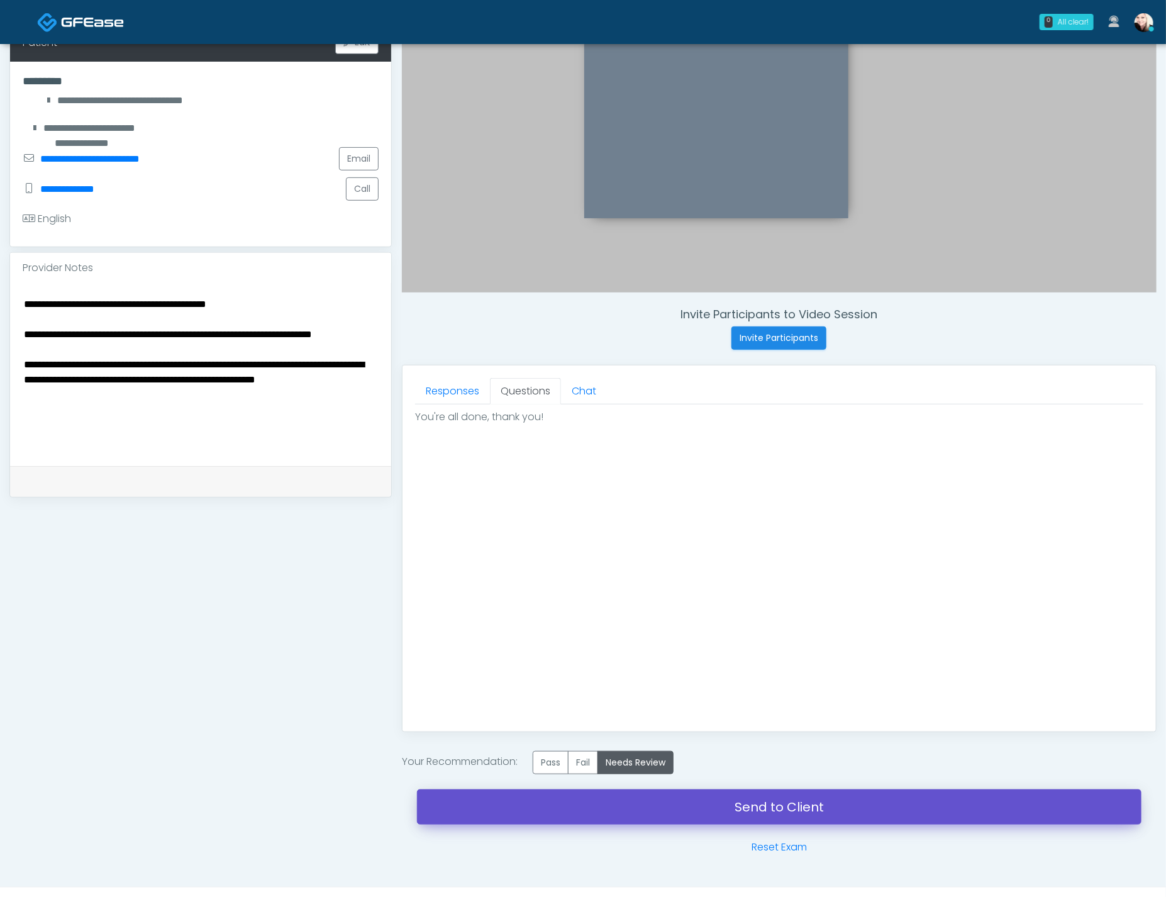
click at [710, 808] on link "Send to Client" at bounding box center [779, 806] width 724 height 35
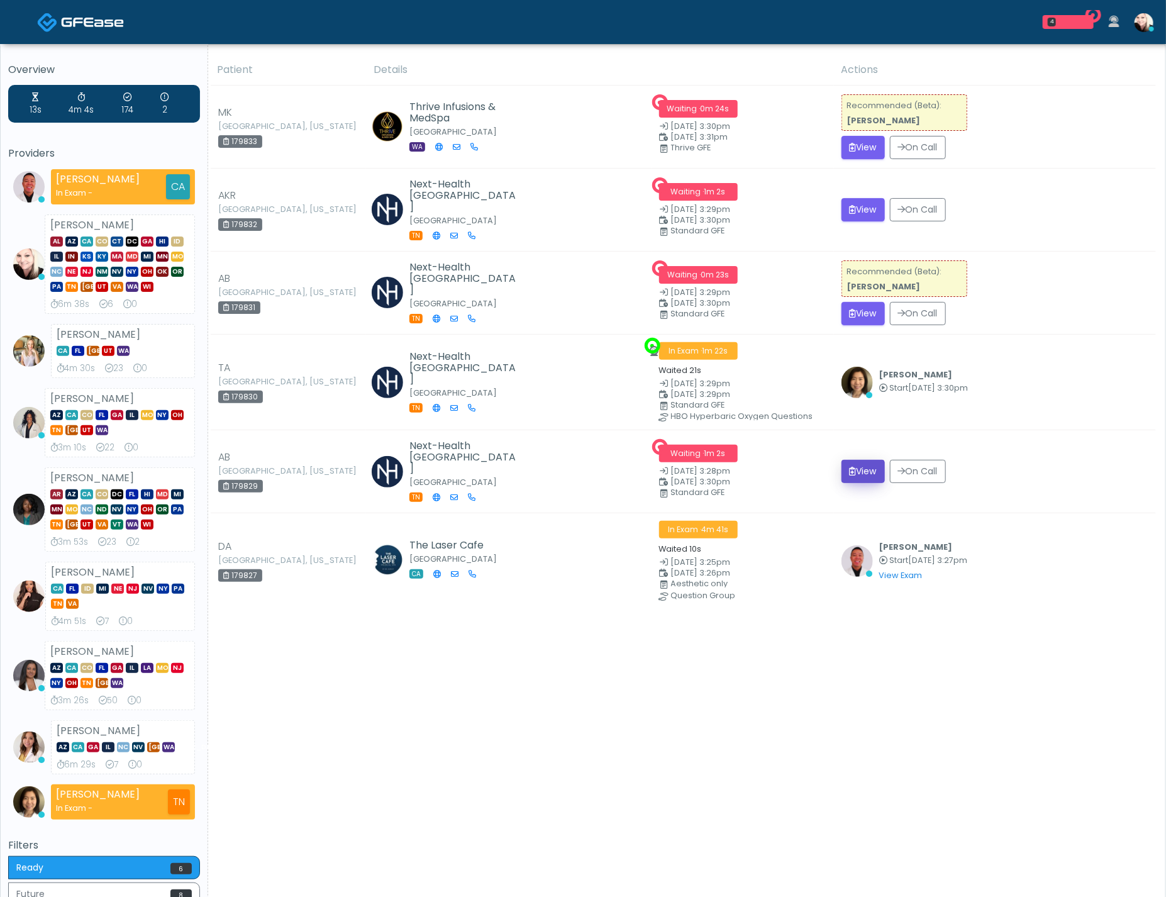
click at [880, 472] on button "View" at bounding box center [862, 471] width 43 height 23
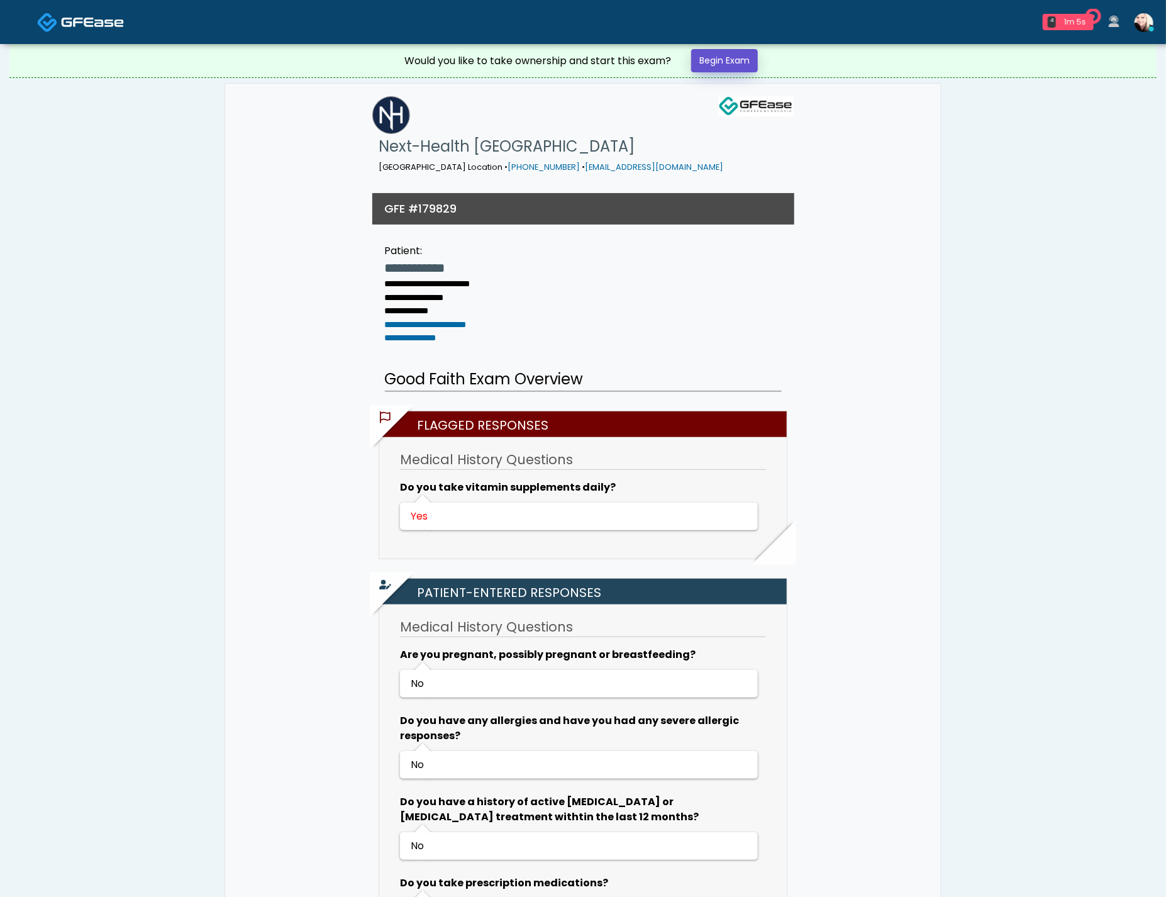
click at [712, 60] on link "Begin Exam" at bounding box center [724, 60] width 67 height 23
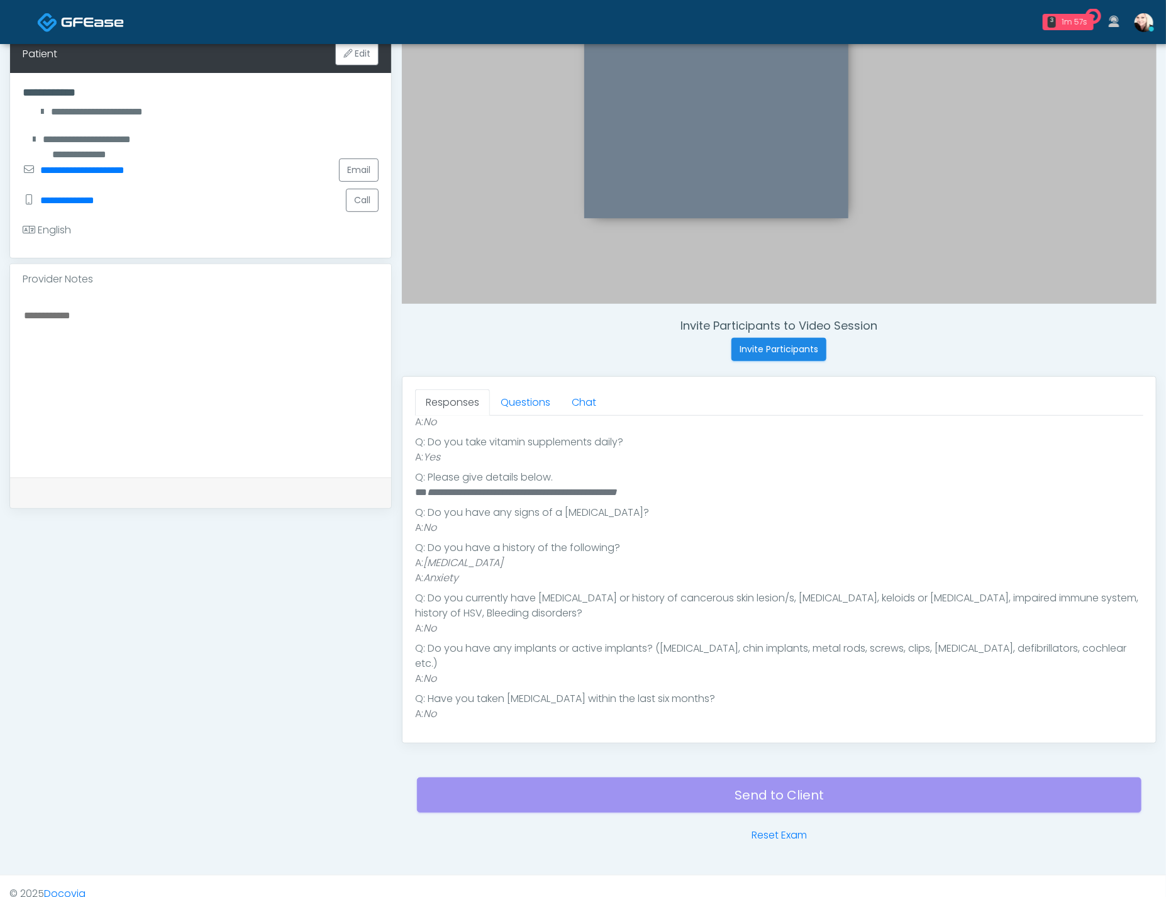
scroll to position [228, 0]
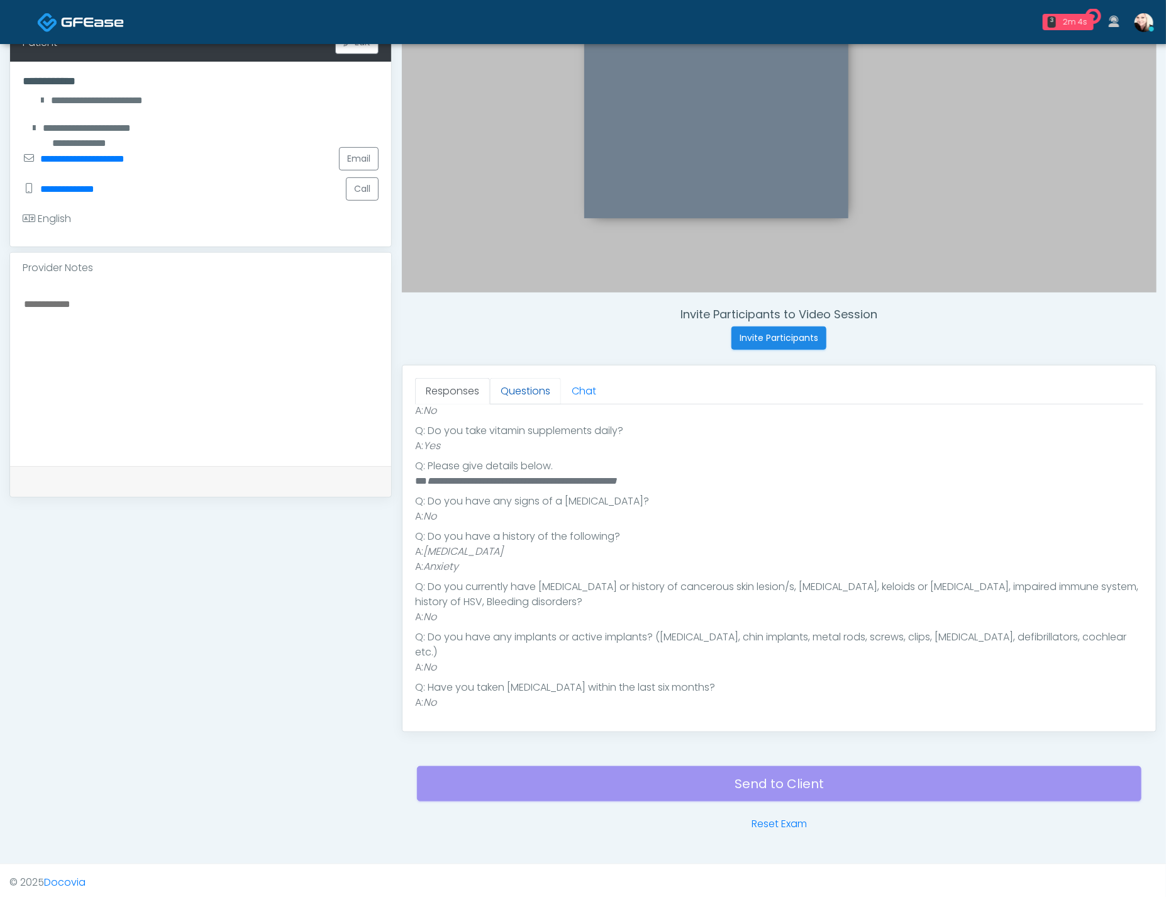
click at [524, 397] on link "Questions" at bounding box center [525, 391] width 71 height 26
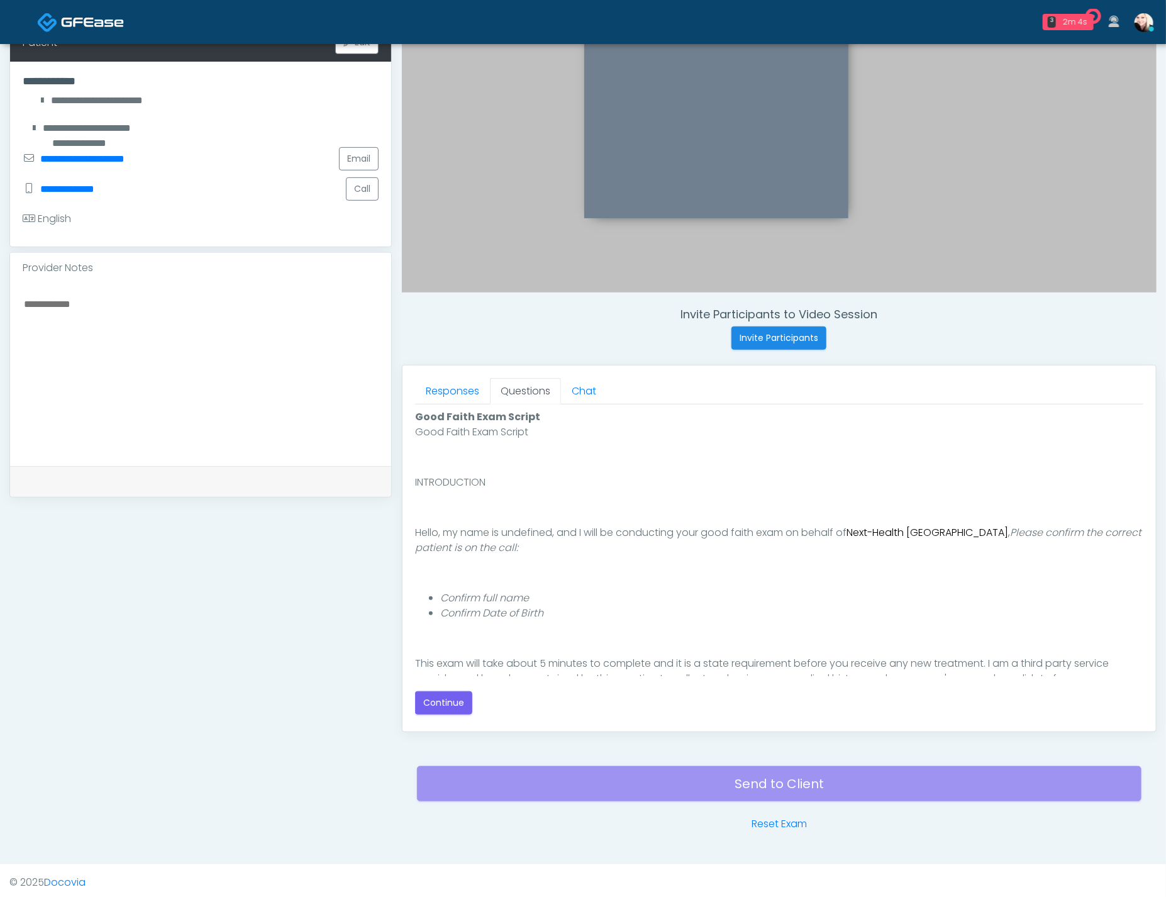
scroll to position [0, 0]
click at [447, 387] on link "Responses" at bounding box center [452, 391] width 75 height 26
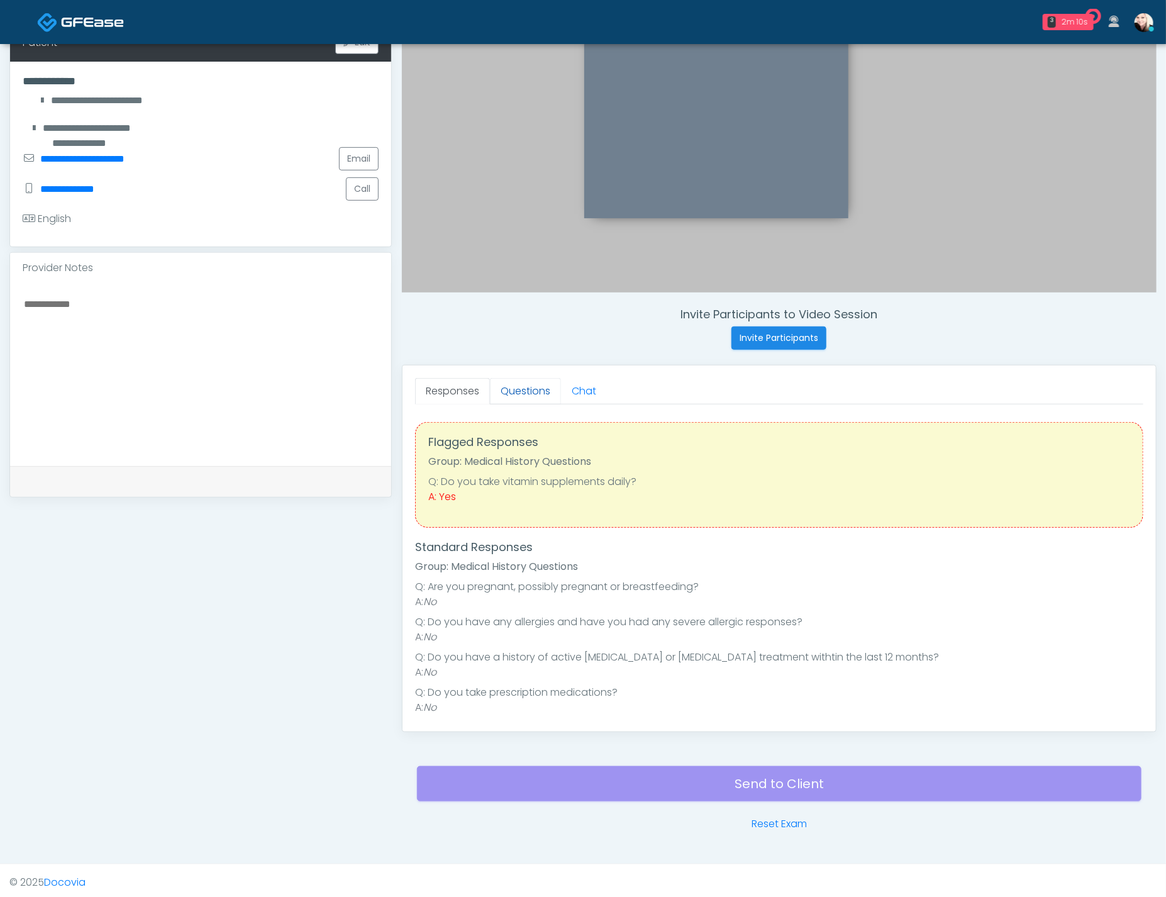
click at [499, 385] on link "Questions" at bounding box center [525, 391] width 71 height 26
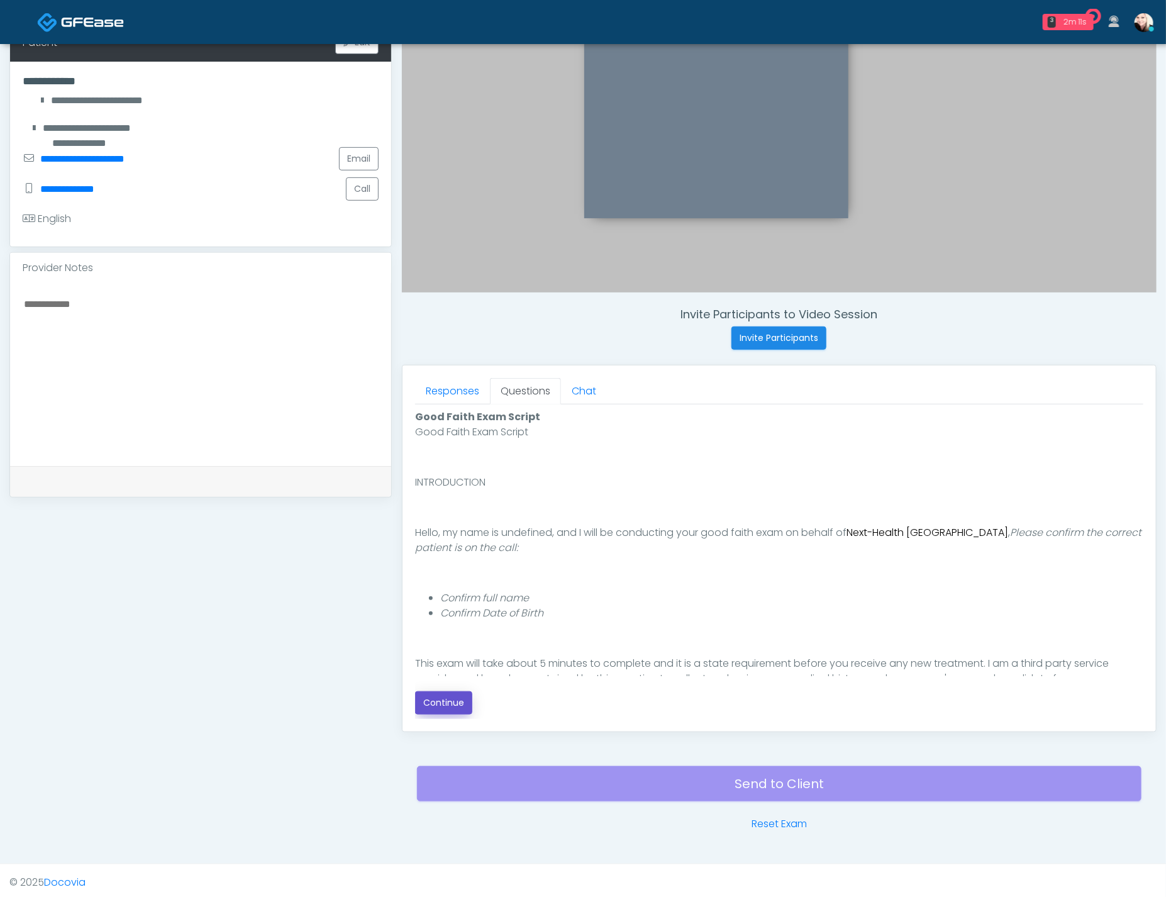
click at [434, 701] on button "Continue" at bounding box center [443, 702] width 57 height 23
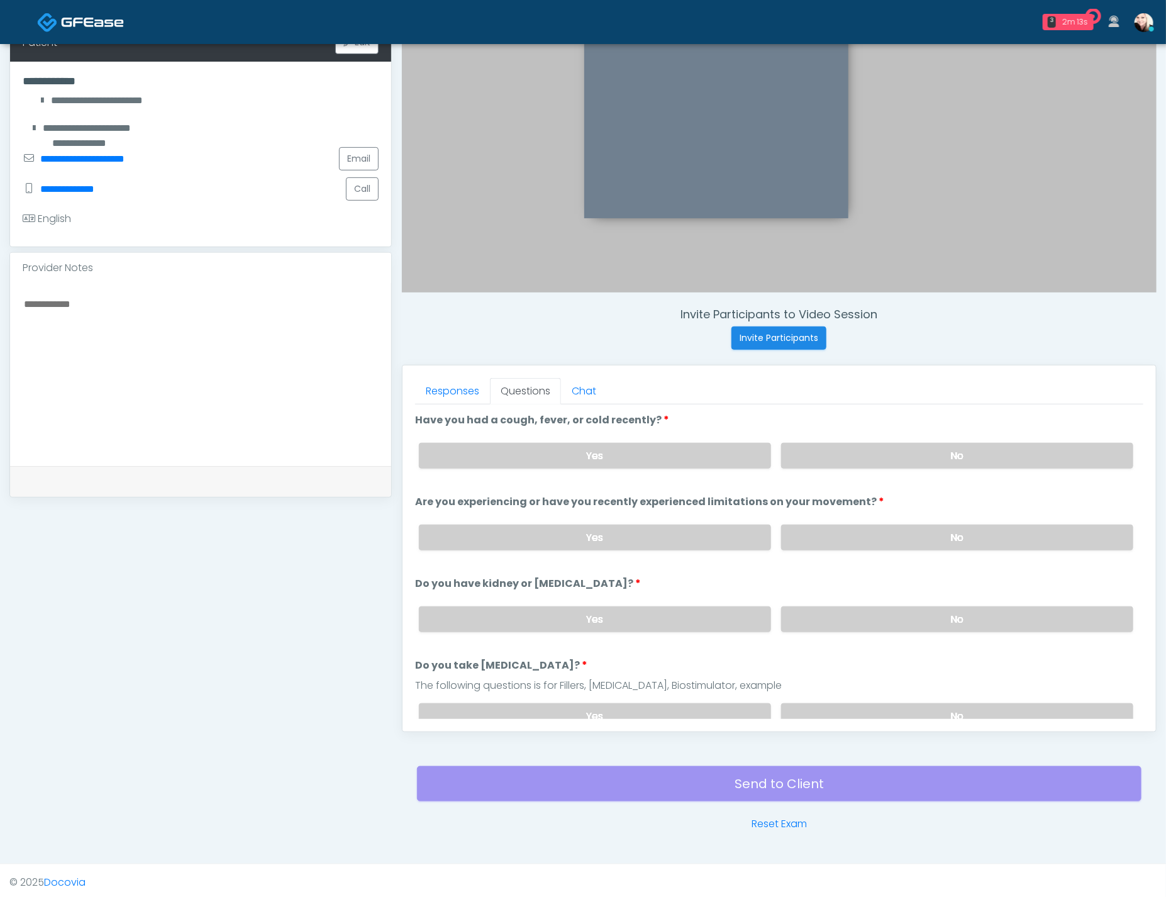
click at [875, 471] on div "Yes No" at bounding box center [776, 456] width 734 height 46
click at [865, 458] on label "No" at bounding box center [957, 456] width 352 height 26
click at [842, 526] on label "No" at bounding box center [957, 537] width 352 height 26
drag, startPoint x: 828, startPoint y: 606, endPoint x: 849, endPoint y: 661, distance: 59.3
click at [828, 606] on label "No" at bounding box center [957, 619] width 352 height 26
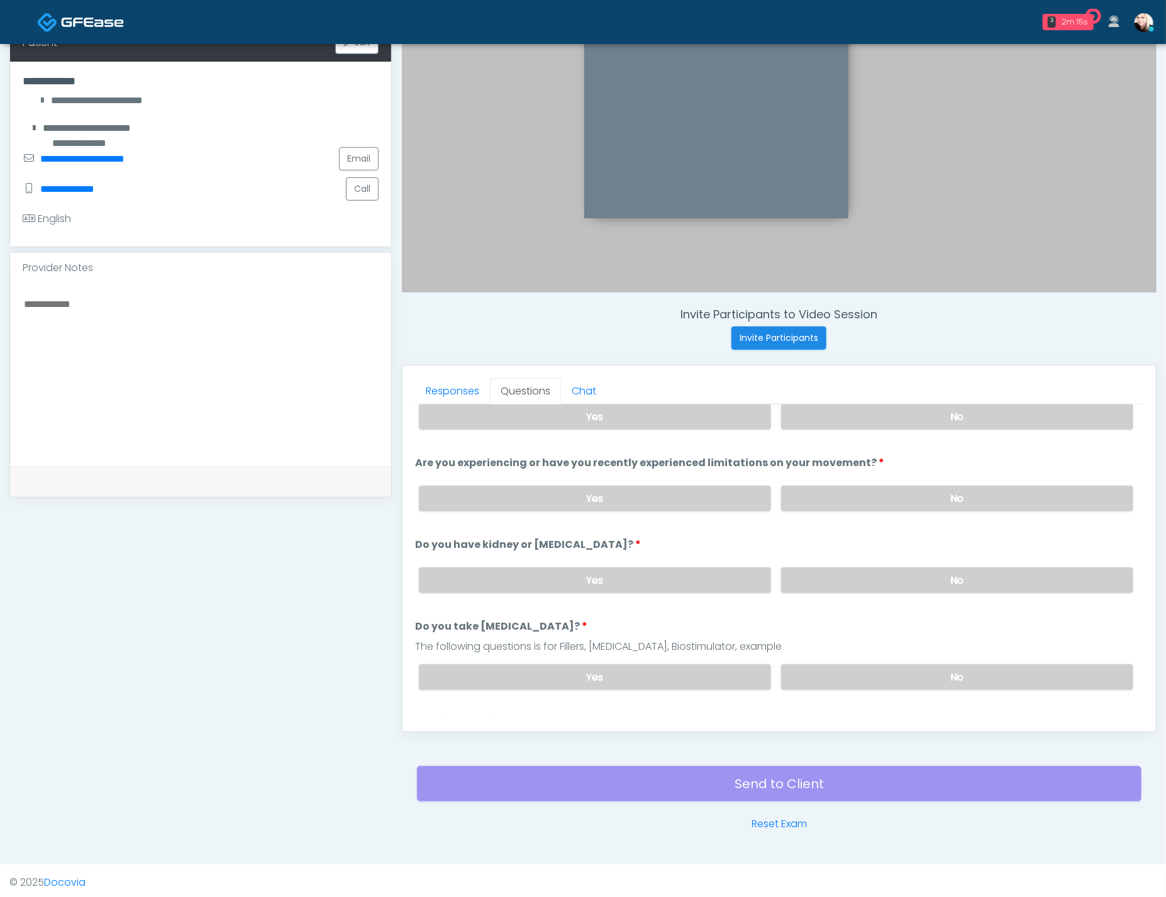
scroll to position [102, 0]
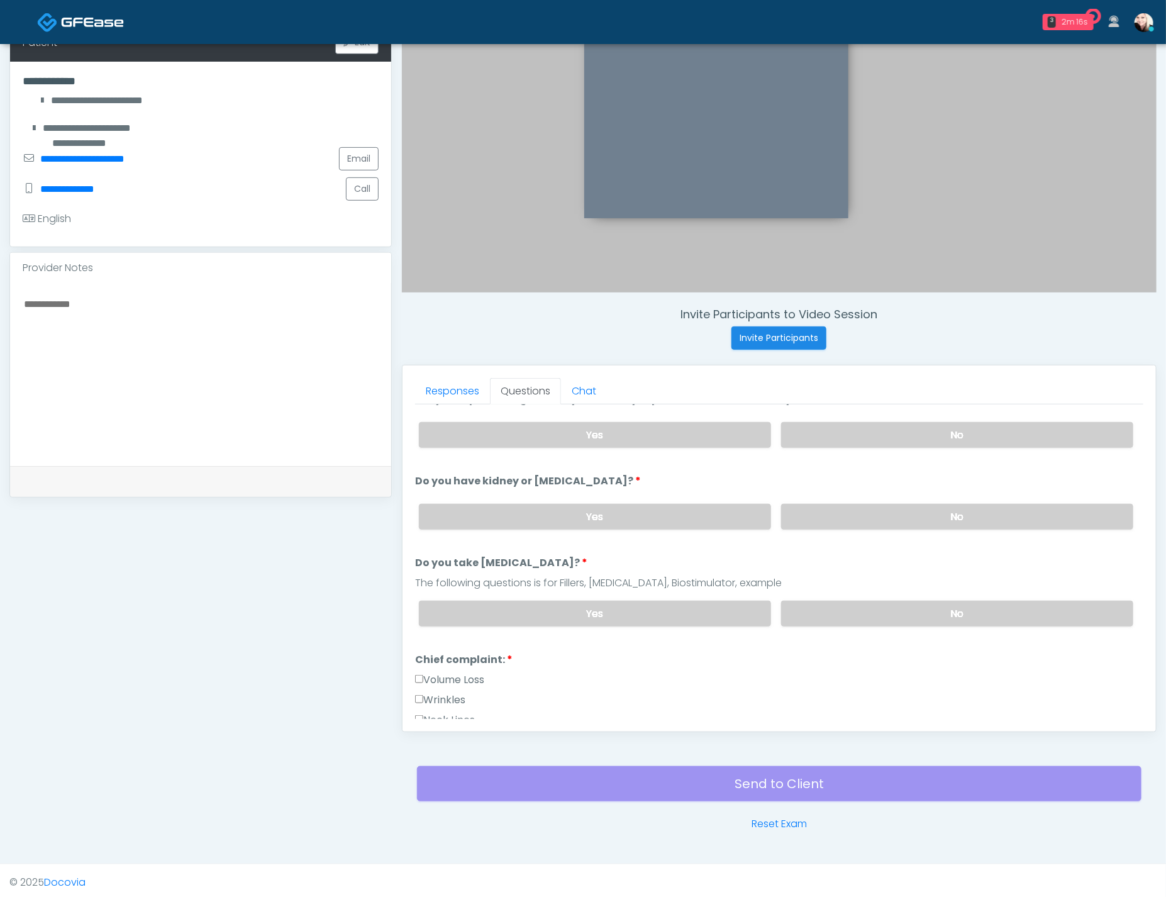
drag, startPoint x: 841, startPoint y: 605, endPoint x: 809, endPoint y: 654, distance: 58.6
click at [841, 606] on label "No" at bounding box center [957, 613] width 352 height 26
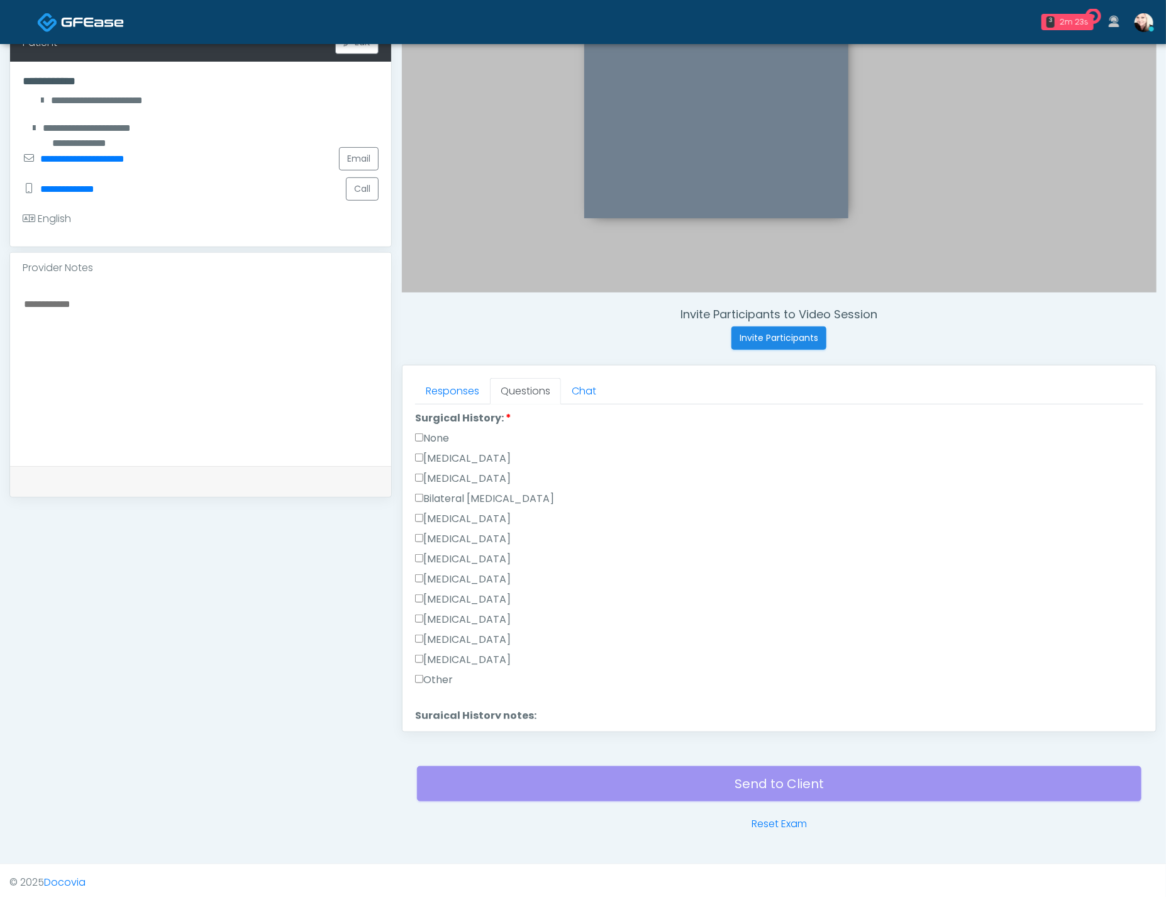
scroll to position [716, 0]
click at [423, 430] on label "None" at bounding box center [432, 437] width 34 height 15
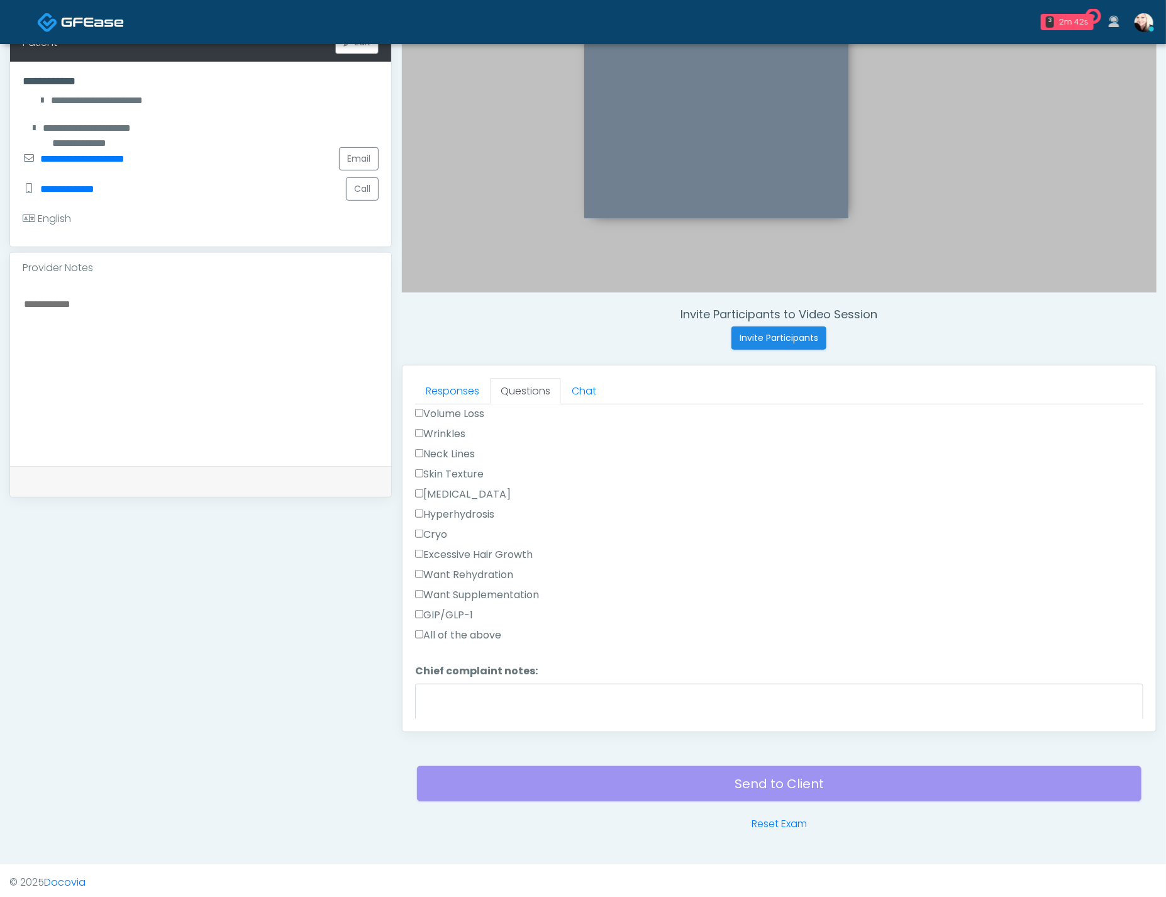
scroll to position [434, 0]
click at [503, 666] on div at bounding box center [779, 646] width 728 height 58
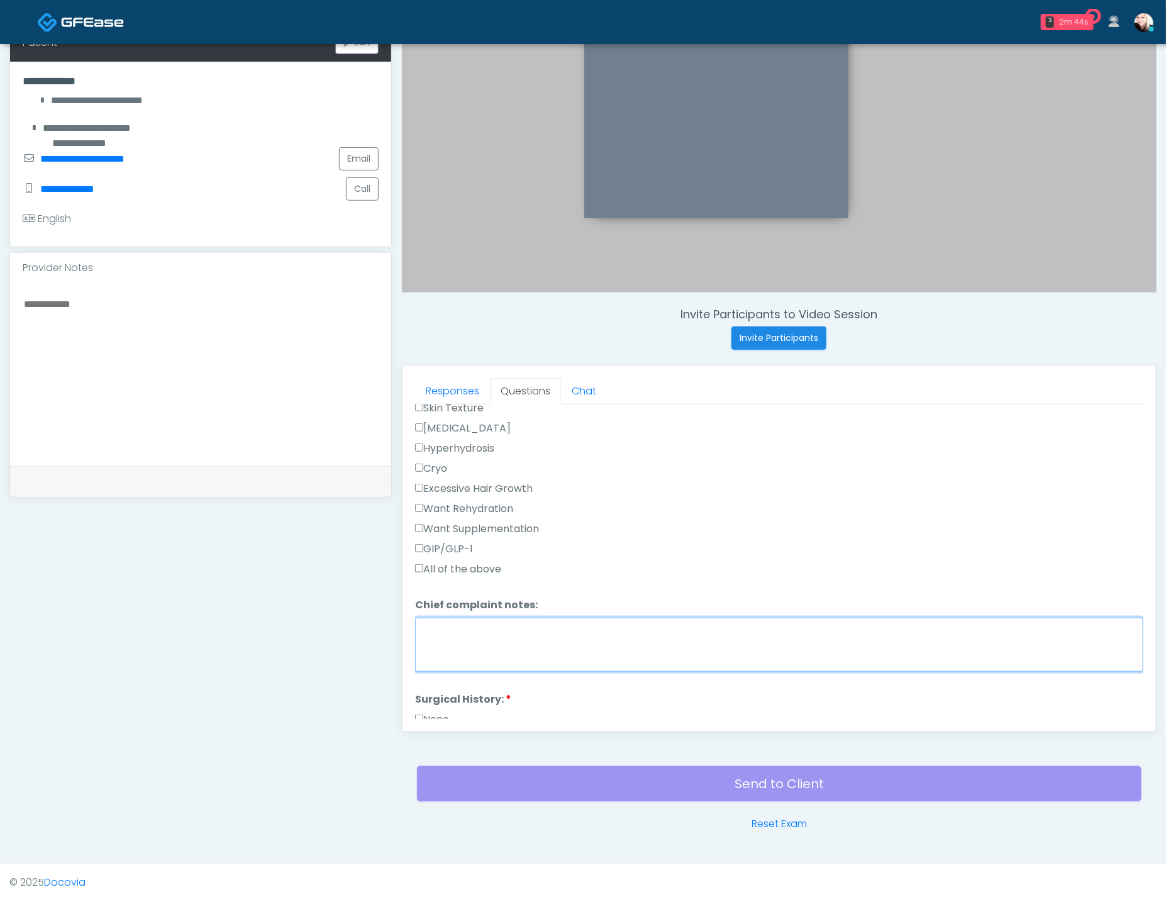
click at [511, 636] on textarea "Chief complaint notes:" at bounding box center [779, 644] width 728 height 54
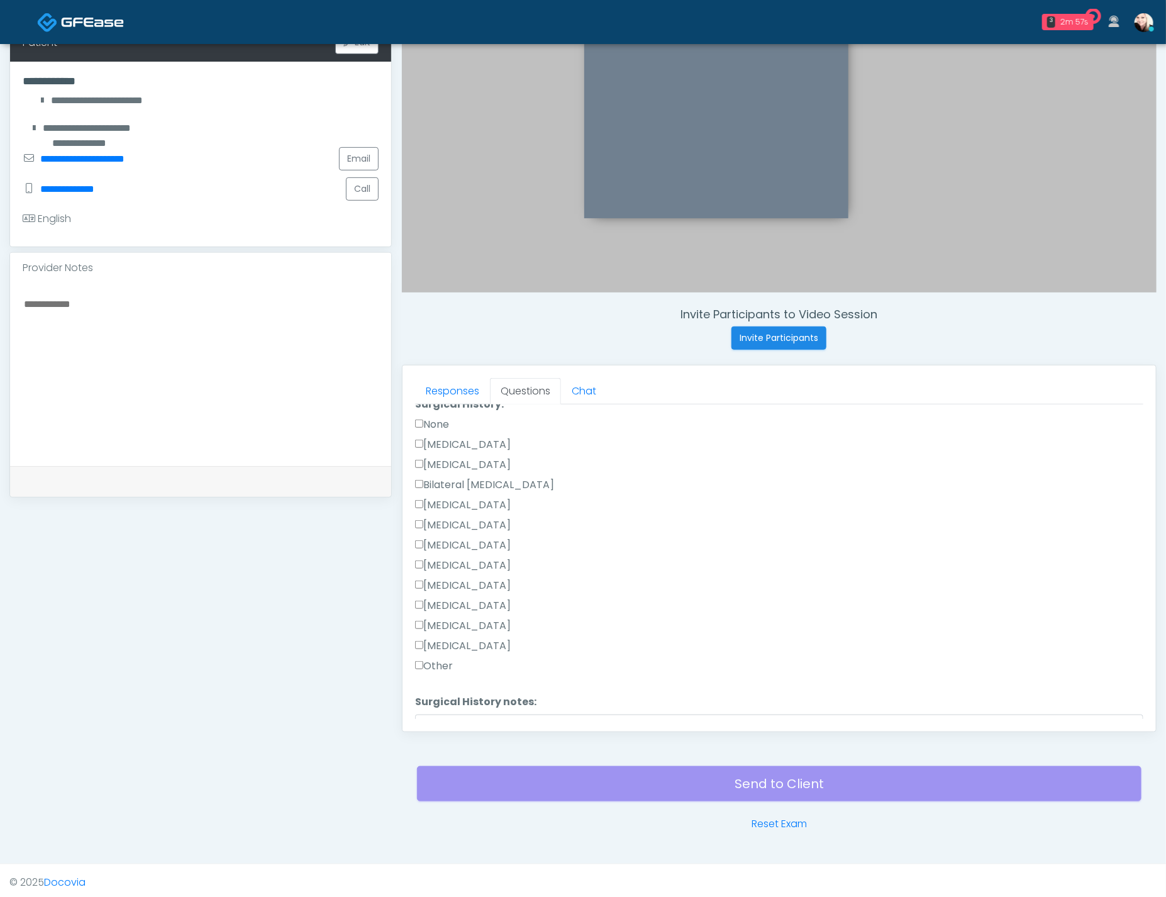
scroll to position [815, 0]
type textarea "**********"
click at [443, 703] on button "Continue" at bounding box center [443, 714] width 57 height 23
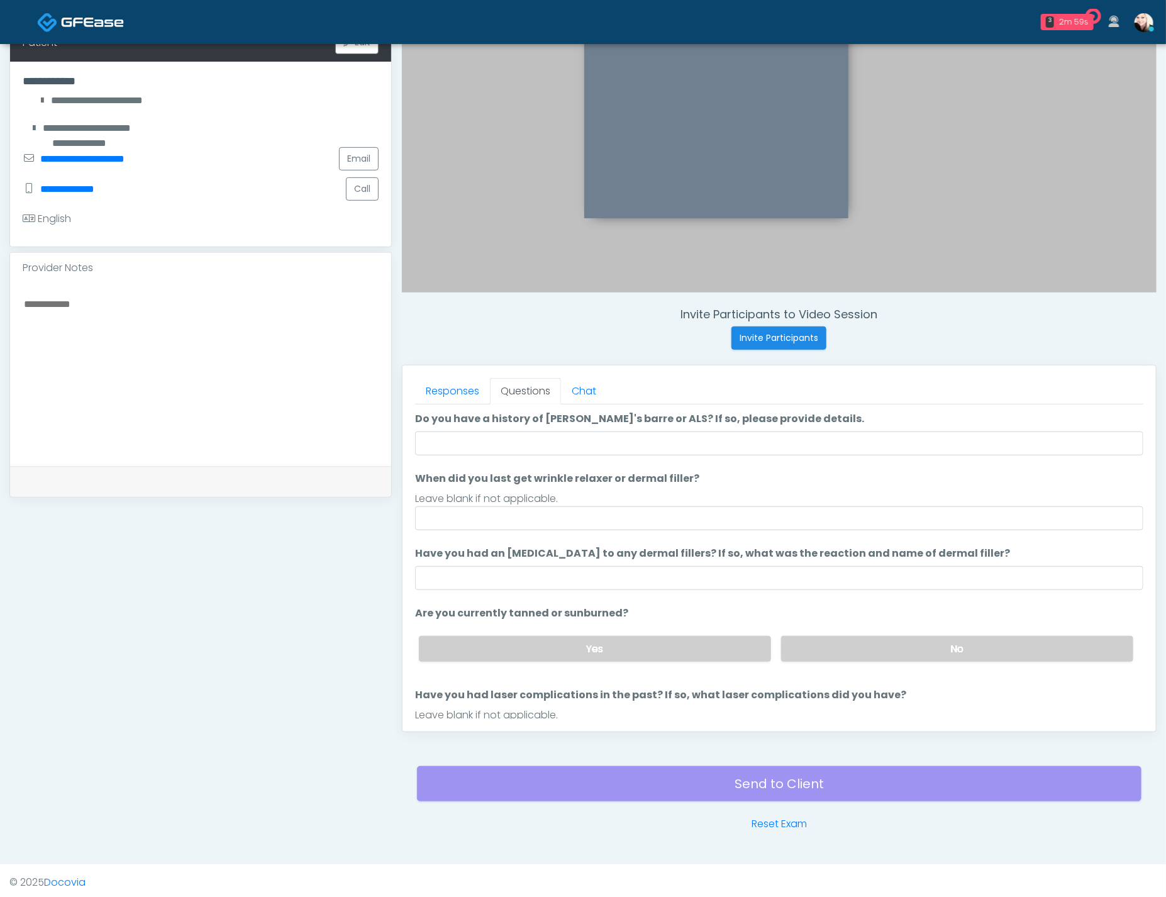
scroll to position [0, 0]
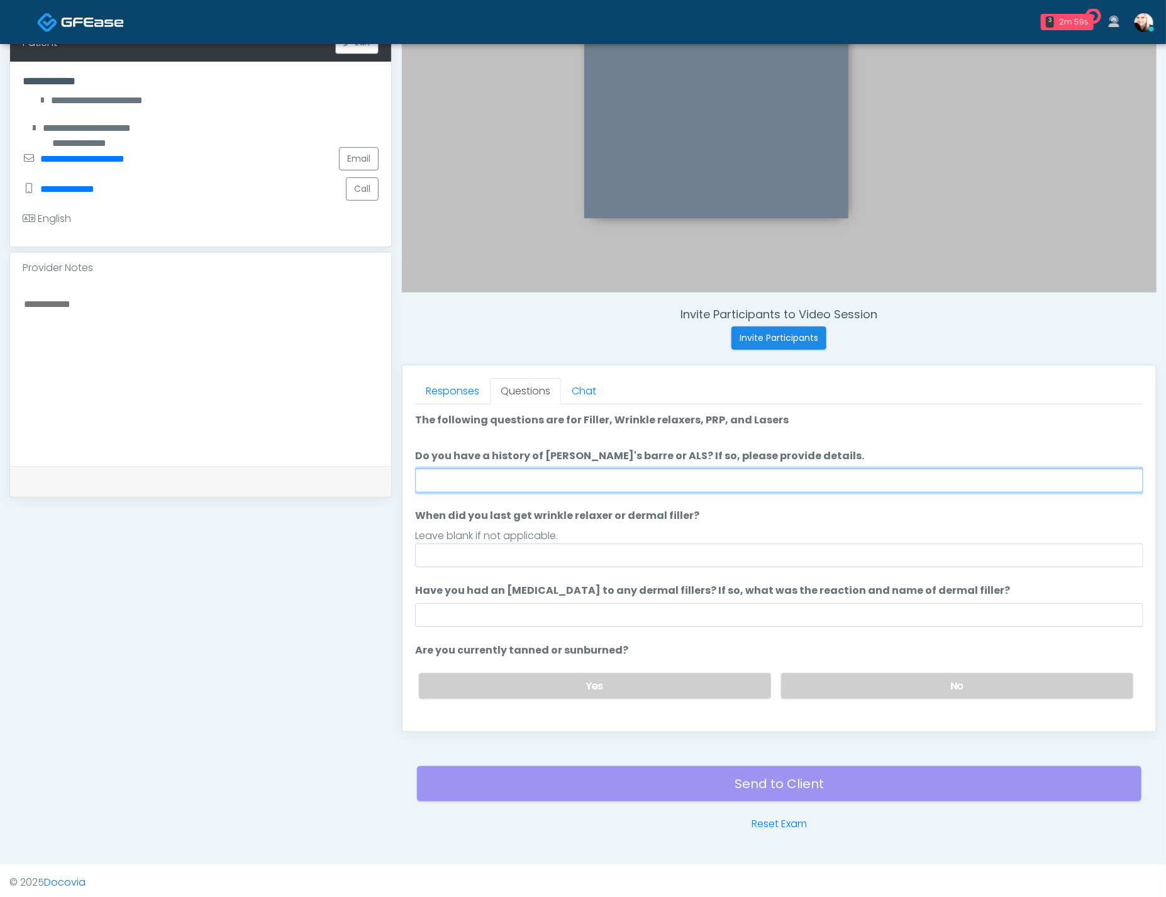
click at [546, 477] on input "Do you have a history of Guillain's barre or ALS? If so, please provide details." at bounding box center [779, 480] width 728 height 24
type input "****"
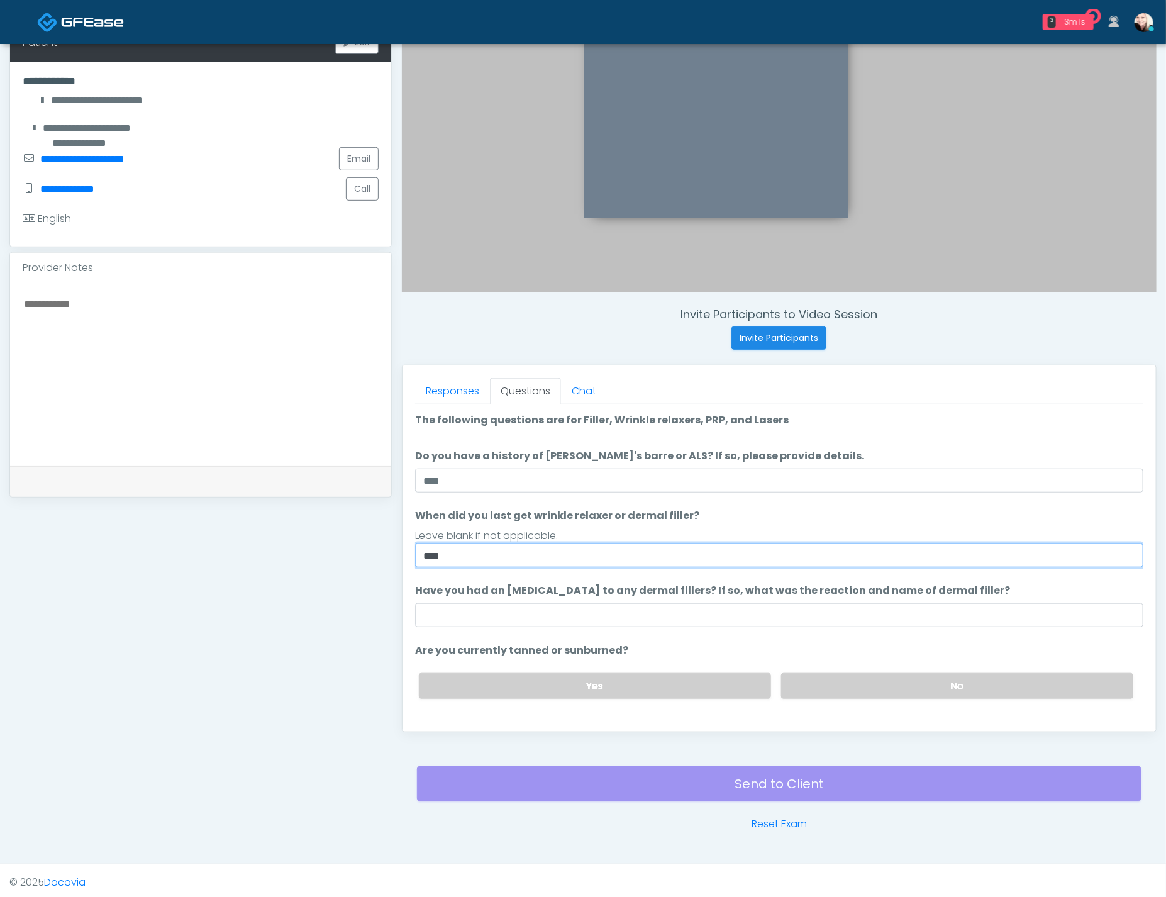
type input "****"
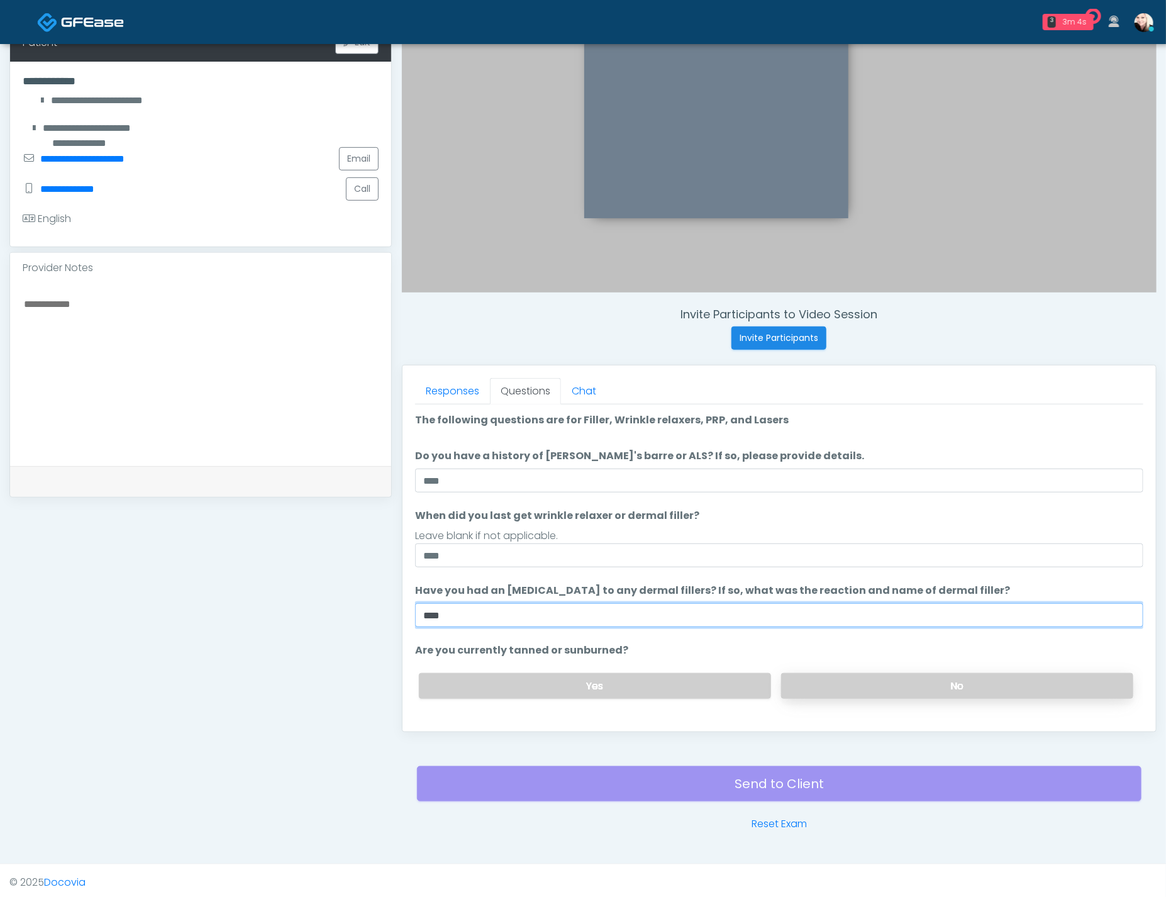
type input "****"
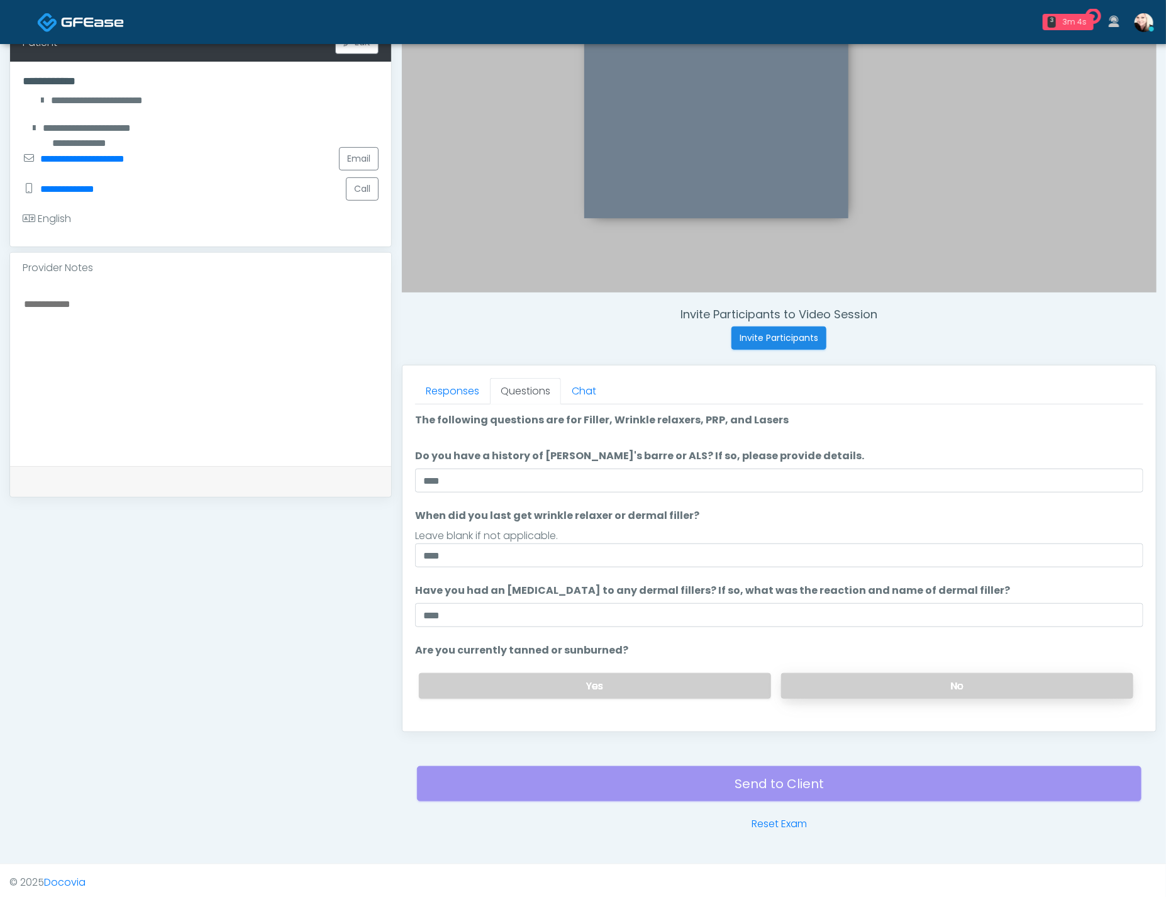
click at [853, 673] on div "Yes No" at bounding box center [776, 686] width 734 height 46
click at [856, 690] on label "No" at bounding box center [957, 686] width 352 height 26
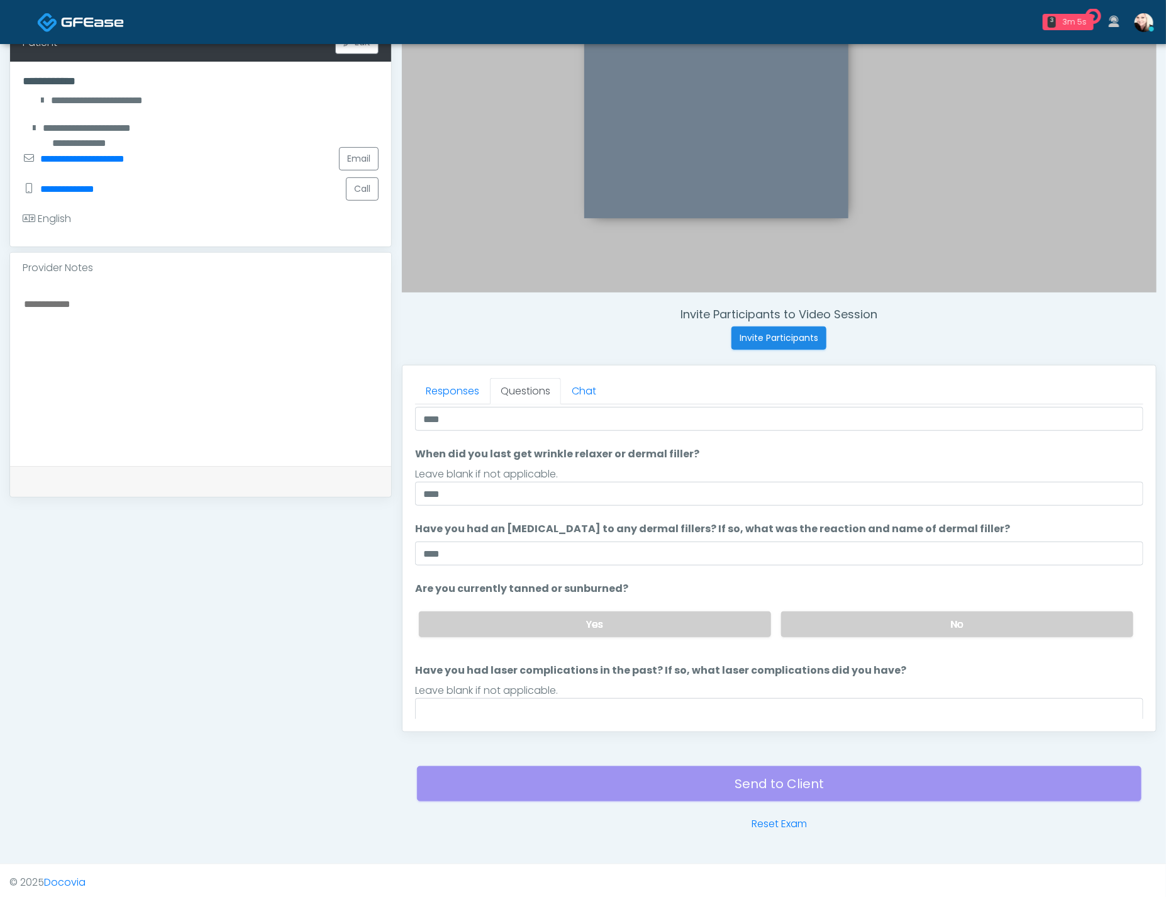
scroll to position [102, 0]
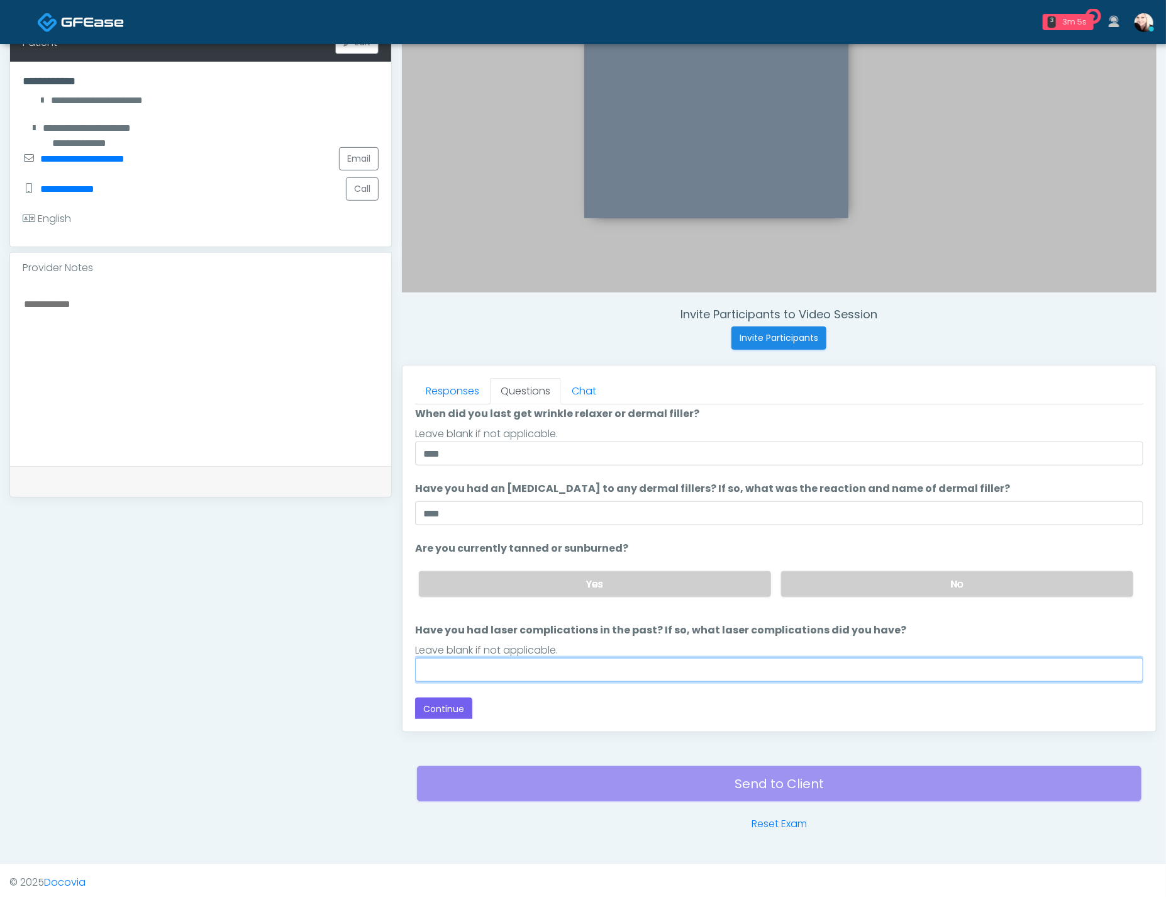
click at [470, 668] on input "Have you had laser complications in the past? If so, what laser complications d…" at bounding box center [779, 670] width 728 height 24
type input "****"
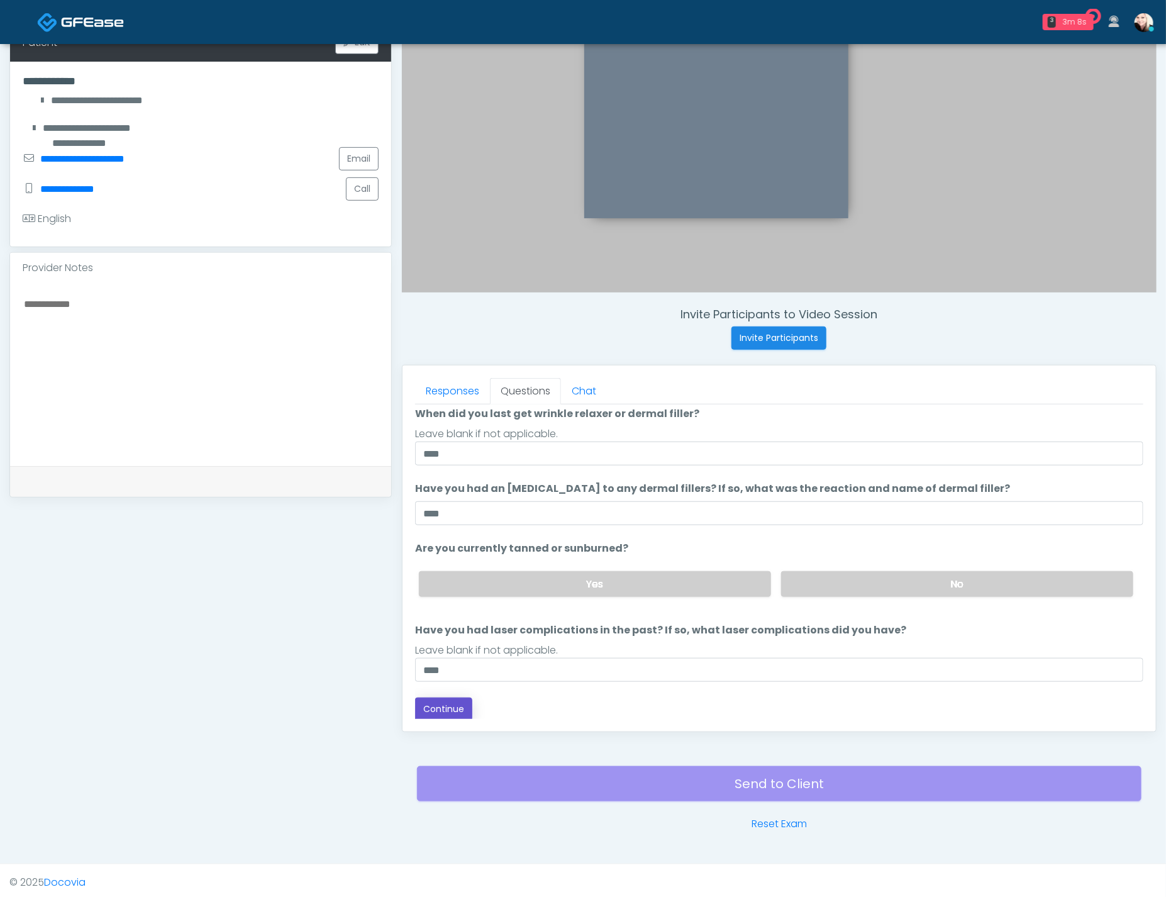
click at [440, 709] on button "Continue" at bounding box center [443, 708] width 57 height 23
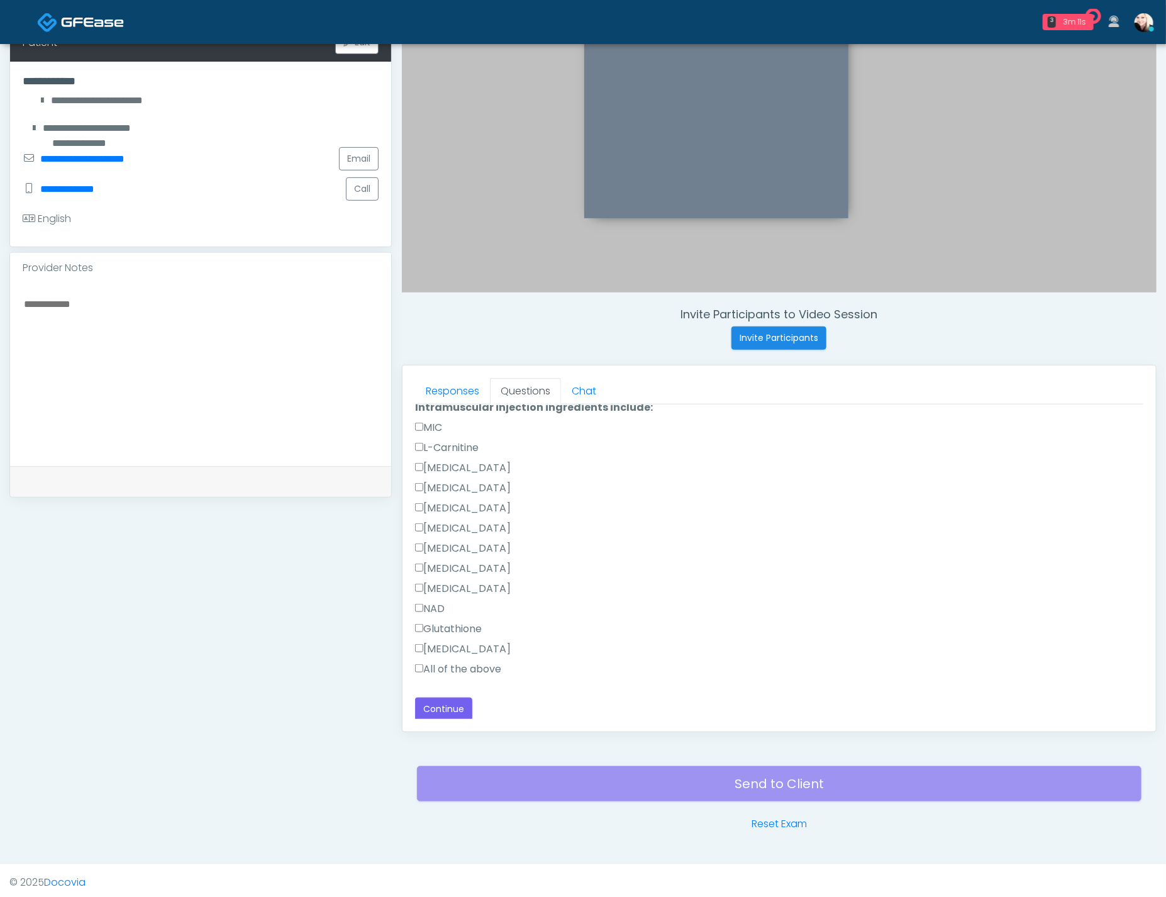
click at [441, 661] on label "All of the above" at bounding box center [458, 668] width 86 height 15
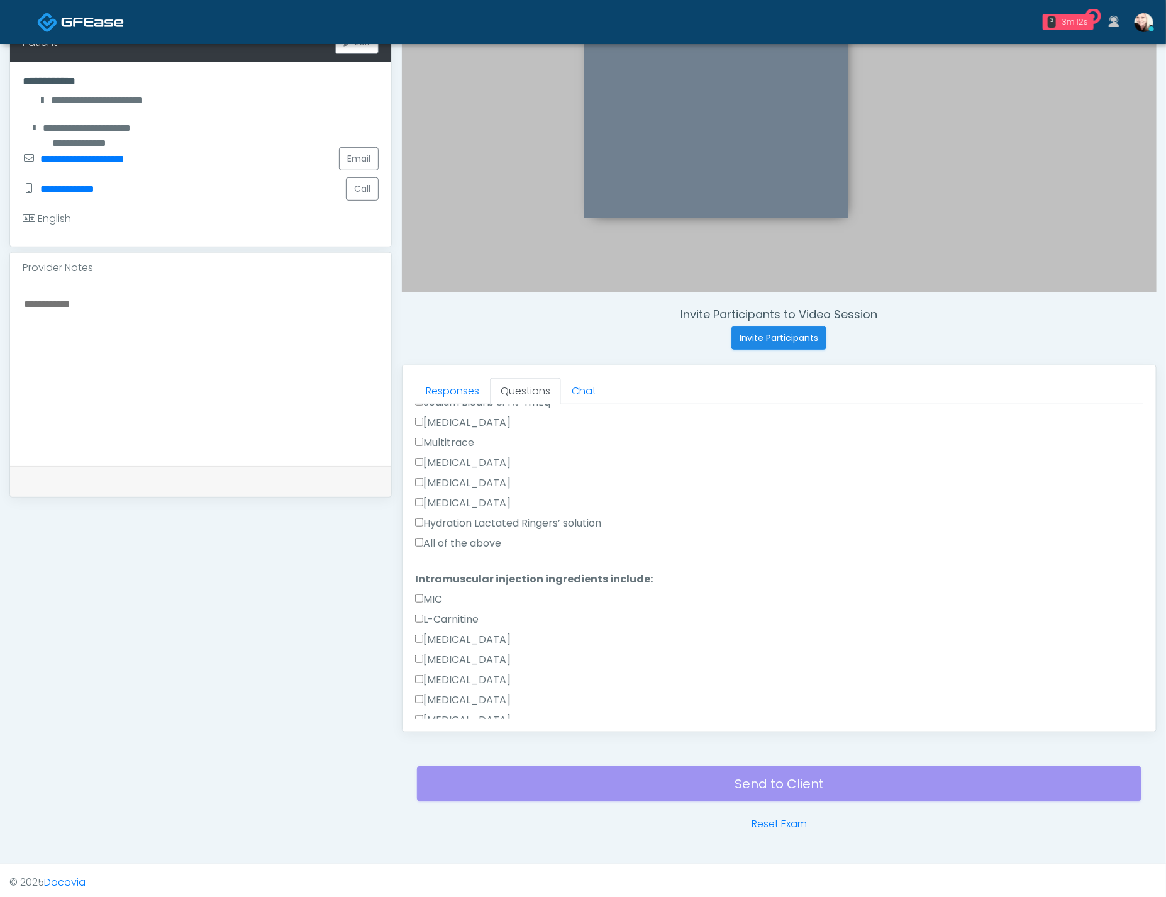
click at [429, 542] on label "All of the above" at bounding box center [458, 543] width 86 height 15
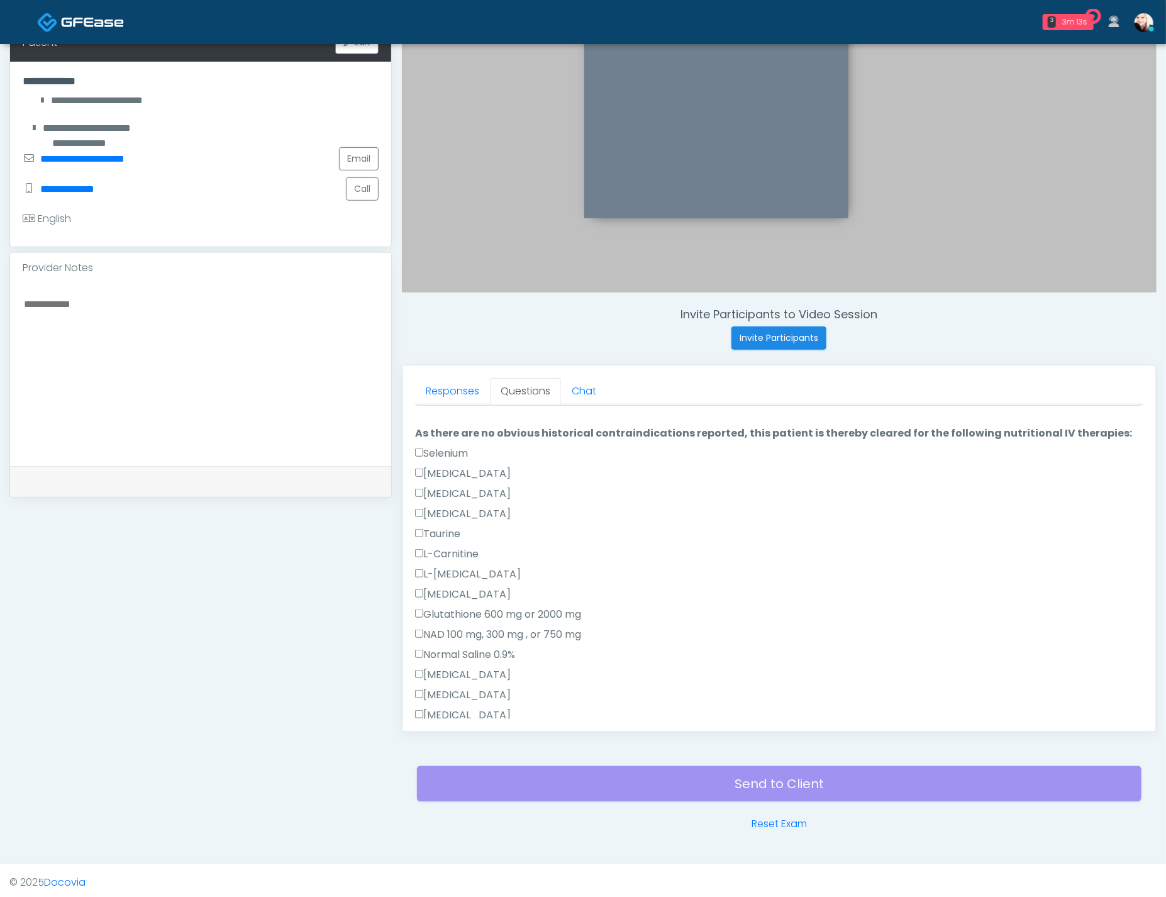
scroll to position [0, 0]
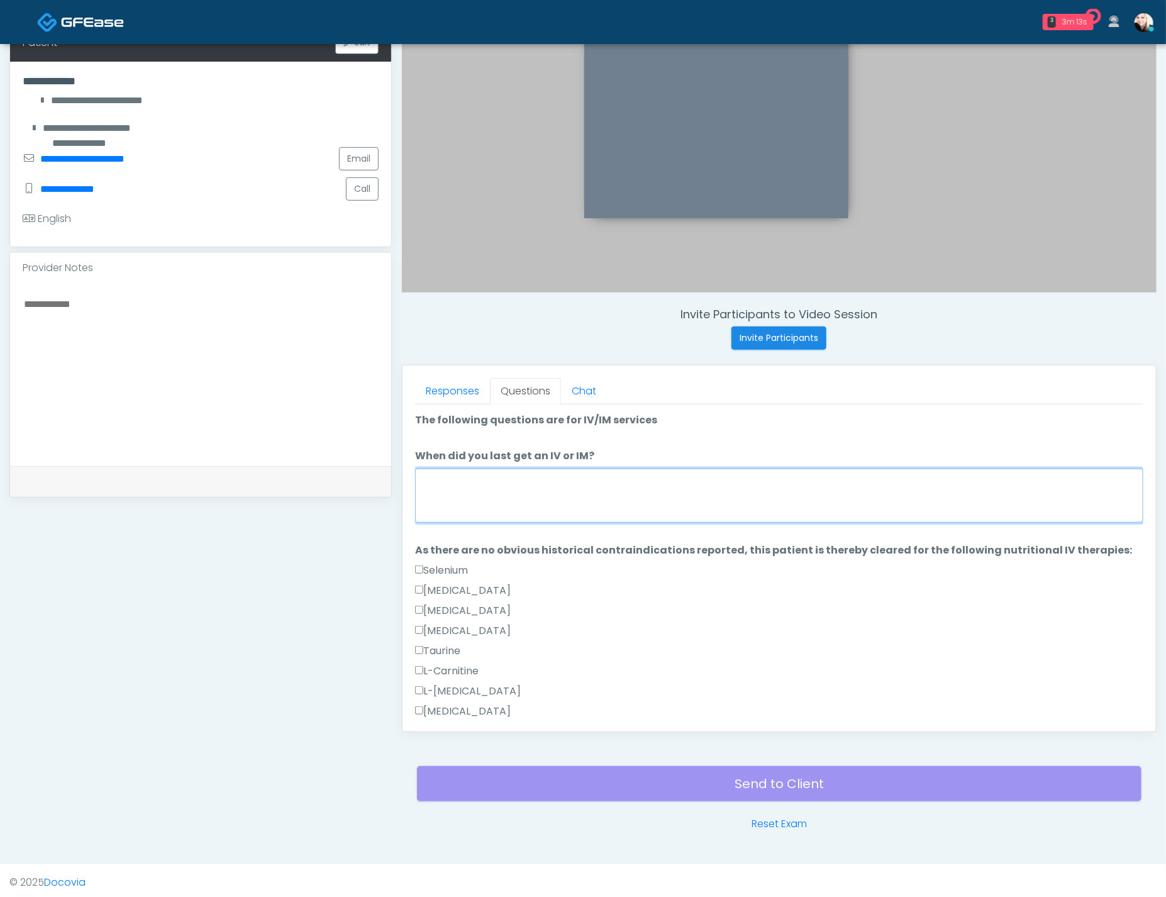
click at [504, 474] on textarea "When did you last get an IV or IM?" at bounding box center [779, 495] width 728 height 54
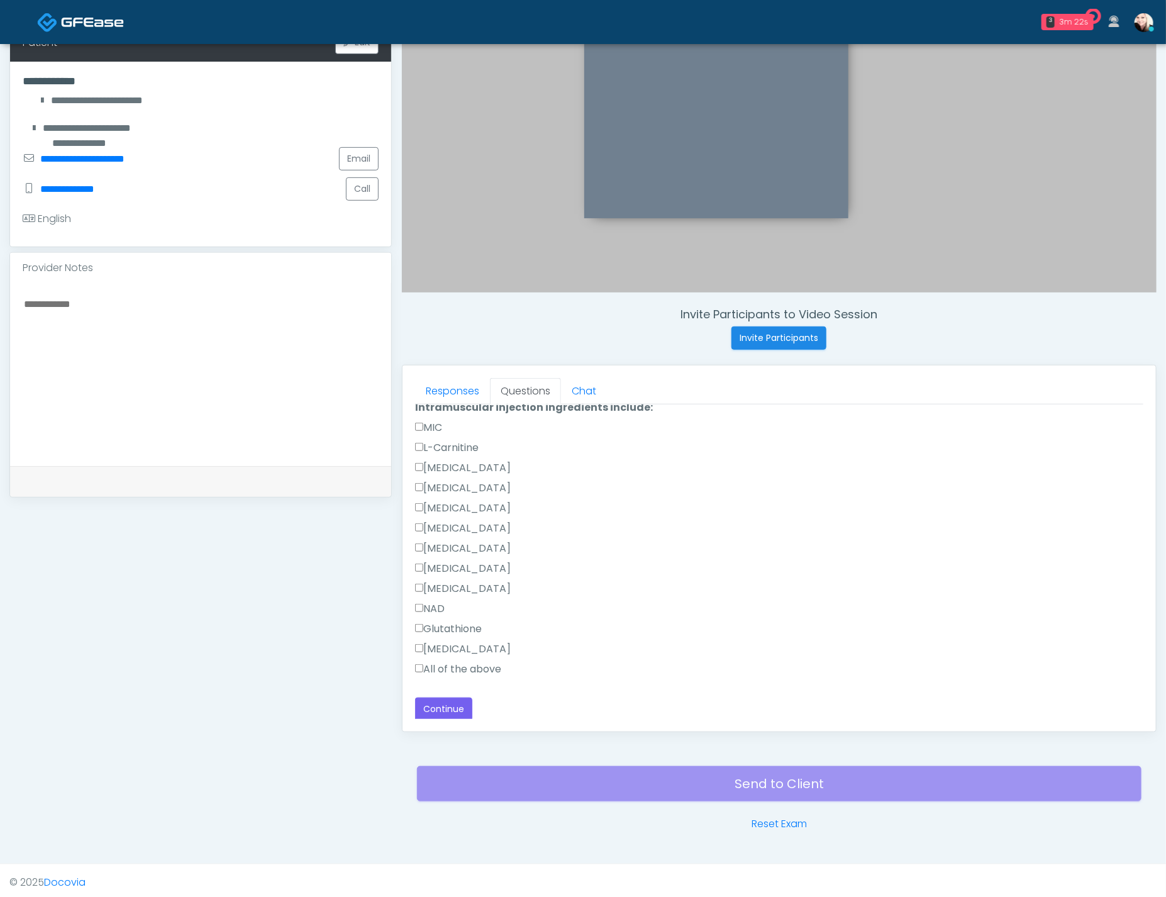
type textarea "**********"
click at [446, 692] on div "**********" at bounding box center [779, 226] width 728 height 990
click at [446, 697] on button "Continue" at bounding box center [443, 708] width 57 height 23
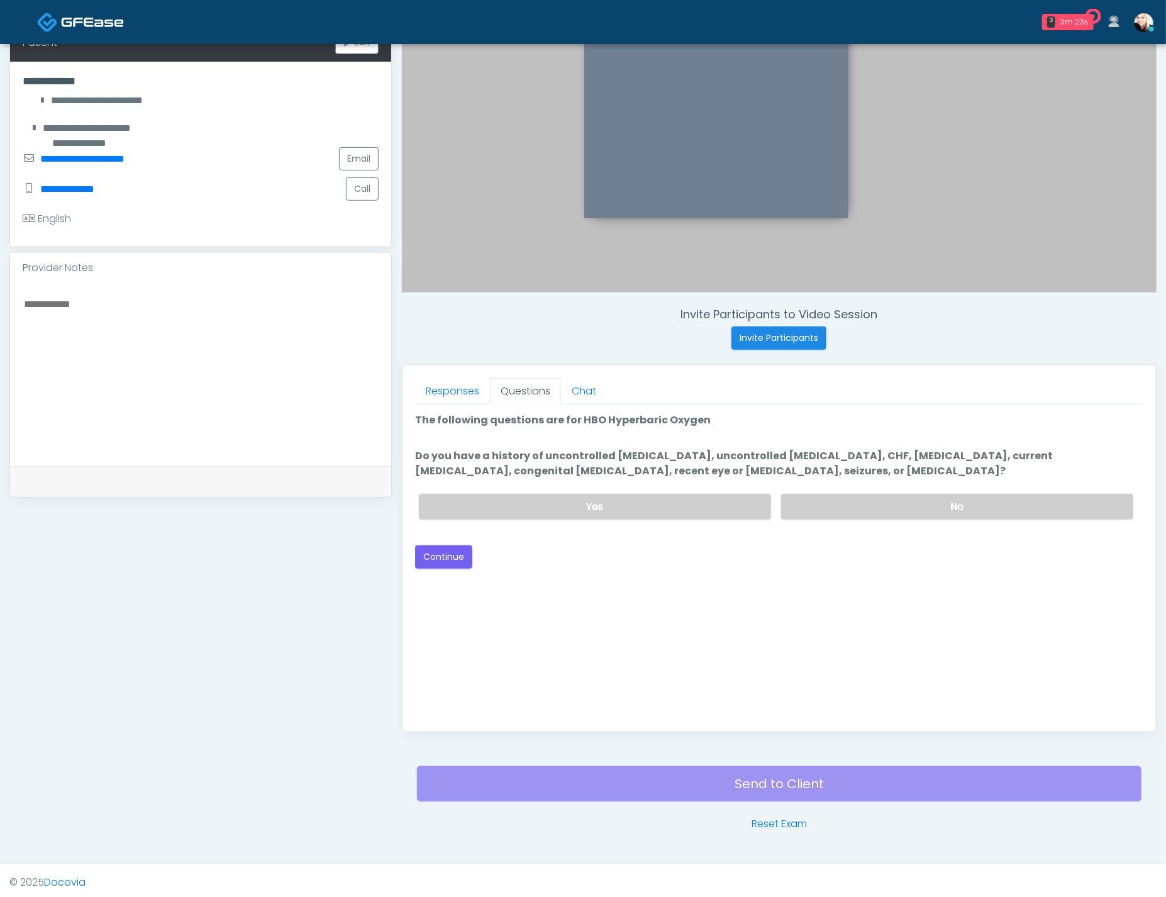
scroll to position [0, 0]
click at [898, 506] on label "No" at bounding box center [957, 507] width 352 height 26
drag, startPoint x: 646, startPoint y: 450, endPoint x: 785, endPoint y: 448, distance: 139.6
click at [778, 448] on label "Do you have a history of uncontrolled hypertension, uncontrolled diabetes, CHF,…" at bounding box center [779, 463] width 728 height 30
drag, startPoint x: 812, startPoint y: 451, endPoint x: 450, endPoint y: 464, distance: 362.4
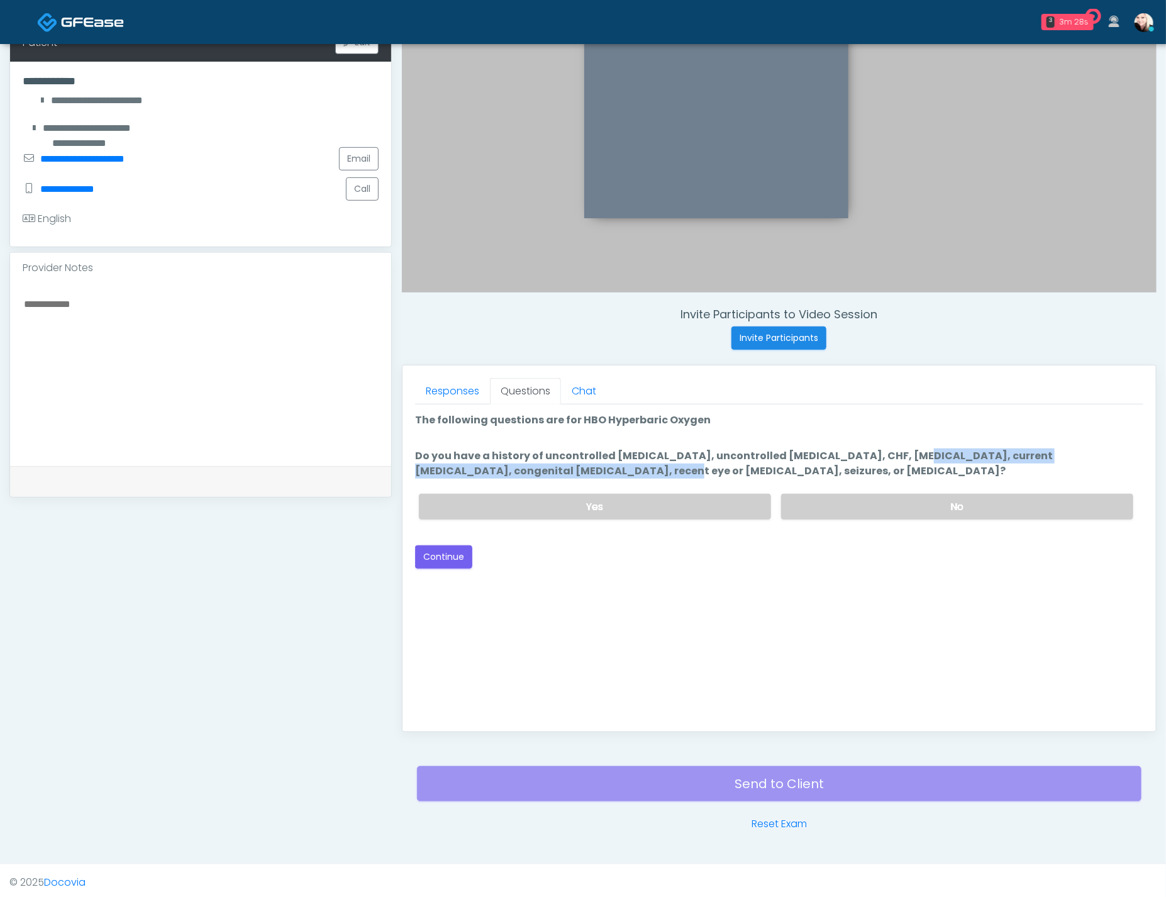
click at [456, 463] on label "Do you have a history of uncontrolled hypertension, uncontrolled diabetes, CHF,…" at bounding box center [779, 463] width 728 height 30
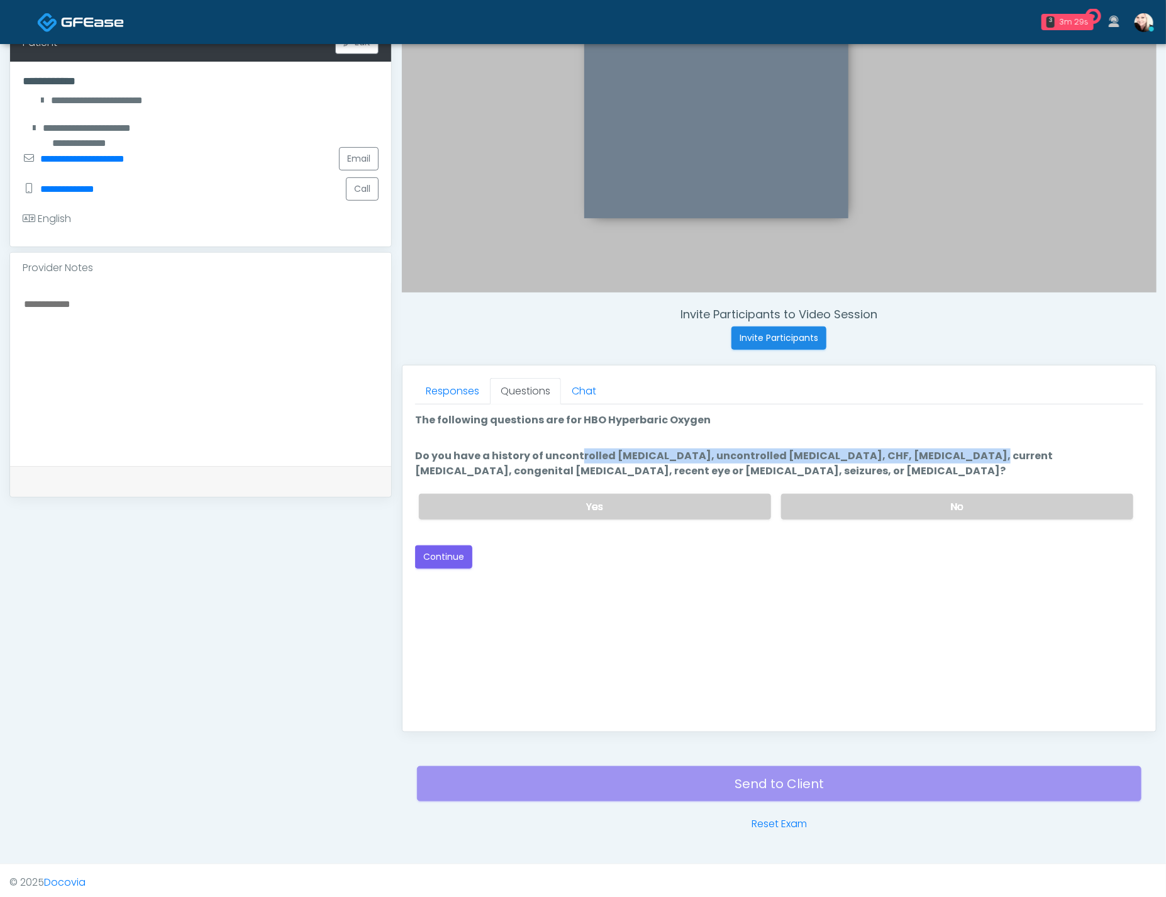
drag, startPoint x: 506, startPoint y: 458, endPoint x: 881, endPoint y: 458, distance: 375.4
click at [876, 458] on label "Do you have a history of uncontrolled hypertension, uncontrolled diabetes, CHF,…" at bounding box center [779, 463] width 728 height 30
drag, startPoint x: 916, startPoint y: 461, endPoint x: 929, endPoint y: 461, distance: 12.6
click at [916, 461] on label "Do you have a history of uncontrolled hypertension, uncontrolled diabetes, CHF,…" at bounding box center [779, 463] width 728 height 30
drag, startPoint x: 885, startPoint y: 455, endPoint x: 1127, endPoint y: 462, distance: 242.2
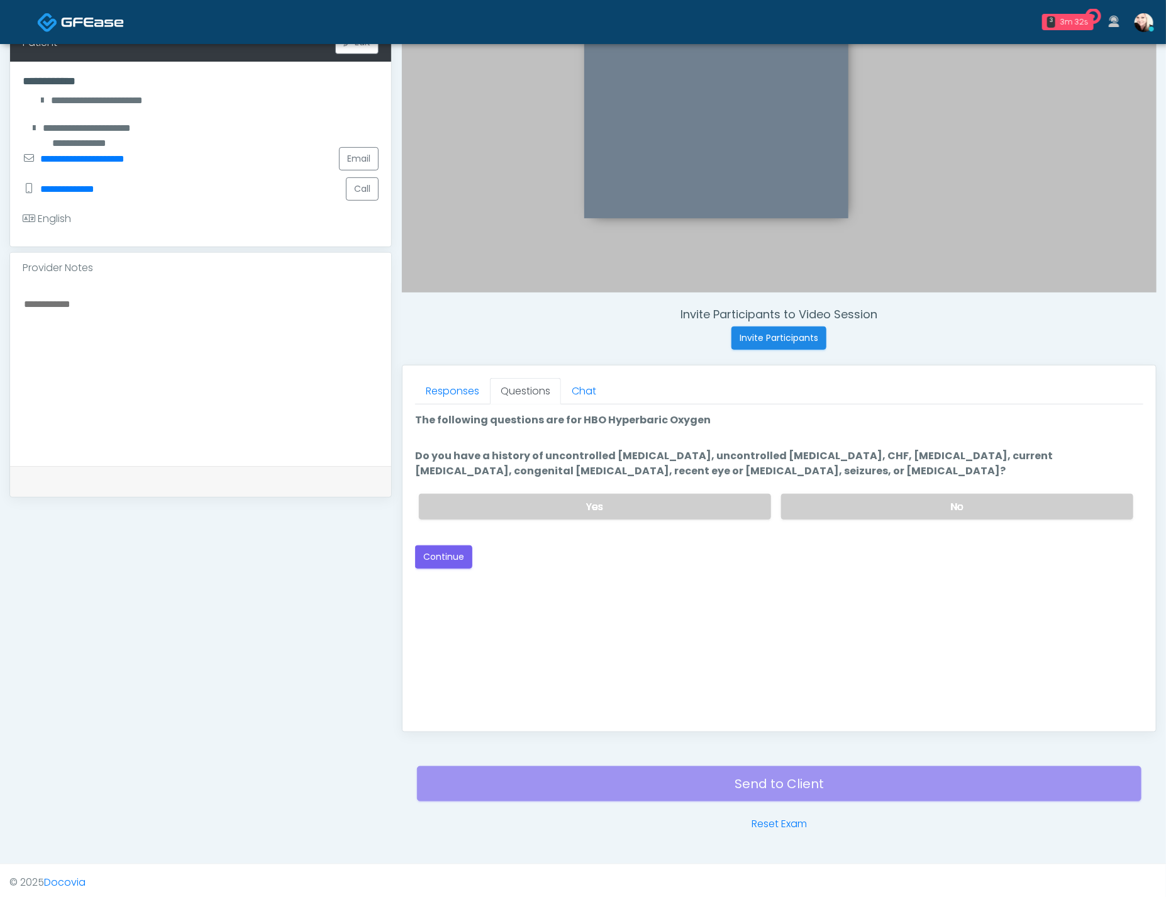
click at [1127, 462] on label "Do you have a history of uncontrolled hypertension, uncontrolled diabetes, CHF,…" at bounding box center [779, 463] width 728 height 30
click at [1130, 462] on label "Do you have a history of uncontrolled hypertension, uncontrolled diabetes, CHF,…" at bounding box center [779, 463] width 728 height 30
drag, startPoint x: 1130, startPoint y: 451, endPoint x: 900, endPoint y: 458, distance: 230.2
click at [900, 458] on label "Do you have a history of uncontrolled hypertension, uncontrolled diabetes, CHF,…" at bounding box center [779, 463] width 728 height 30
drag, startPoint x: 899, startPoint y: 458, endPoint x: 890, endPoint y: 460, distance: 8.9
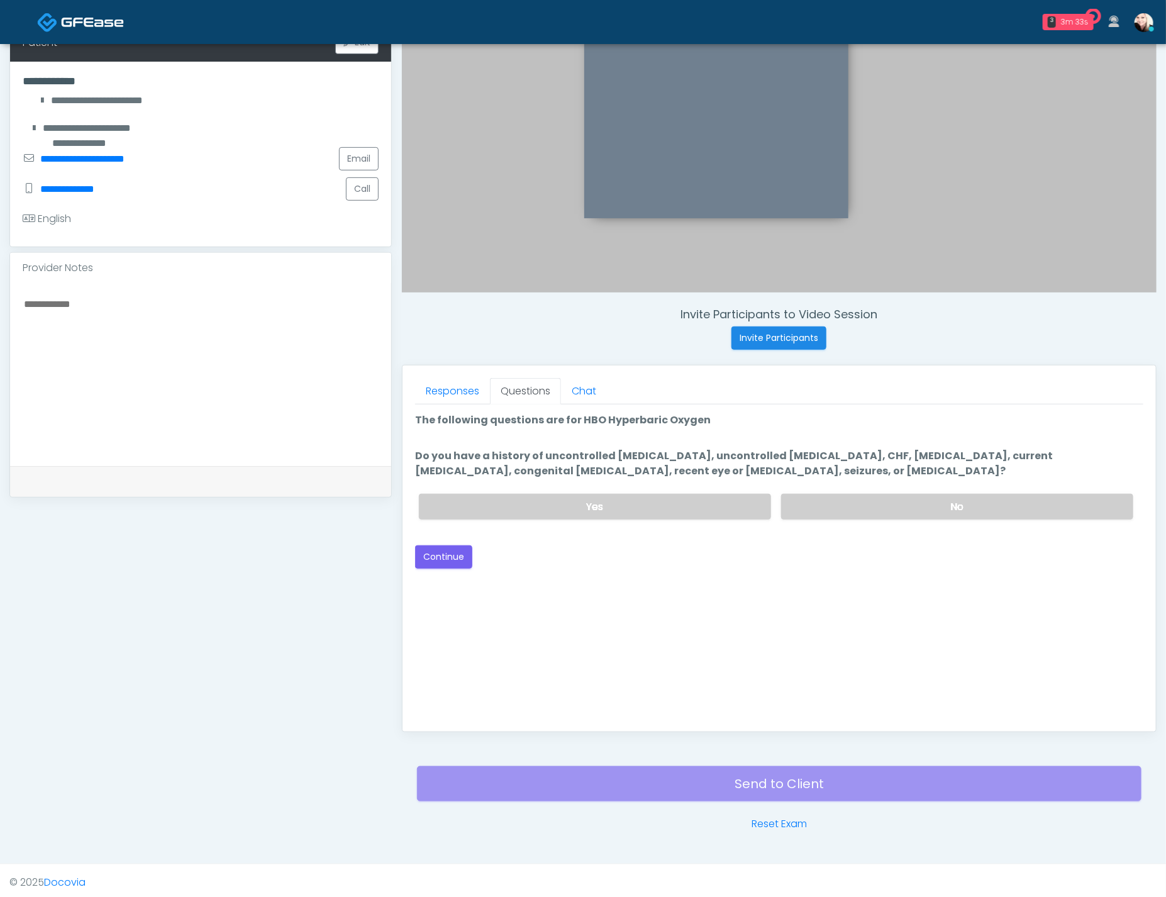
click at [898, 458] on label "Do you have a history of uncontrolled hypertension, uncontrolled diabetes, CHF,…" at bounding box center [779, 463] width 728 height 30
drag, startPoint x: 416, startPoint y: 470, endPoint x: 671, endPoint y: 471, distance: 254.7
click at [669, 471] on label "Do you have a history of uncontrolled hypertension, uncontrolled diabetes, CHF,…" at bounding box center [779, 463] width 728 height 30
drag, startPoint x: 780, startPoint y: 470, endPoint x: 494, endPoint y: 469, distance: 286.1
click at [494, 469] on label "Do you have a history of uncontrolled hypertension, uncontrolled diabetes, CHF,…" at bounding box center [779, 463] width 728 height 30
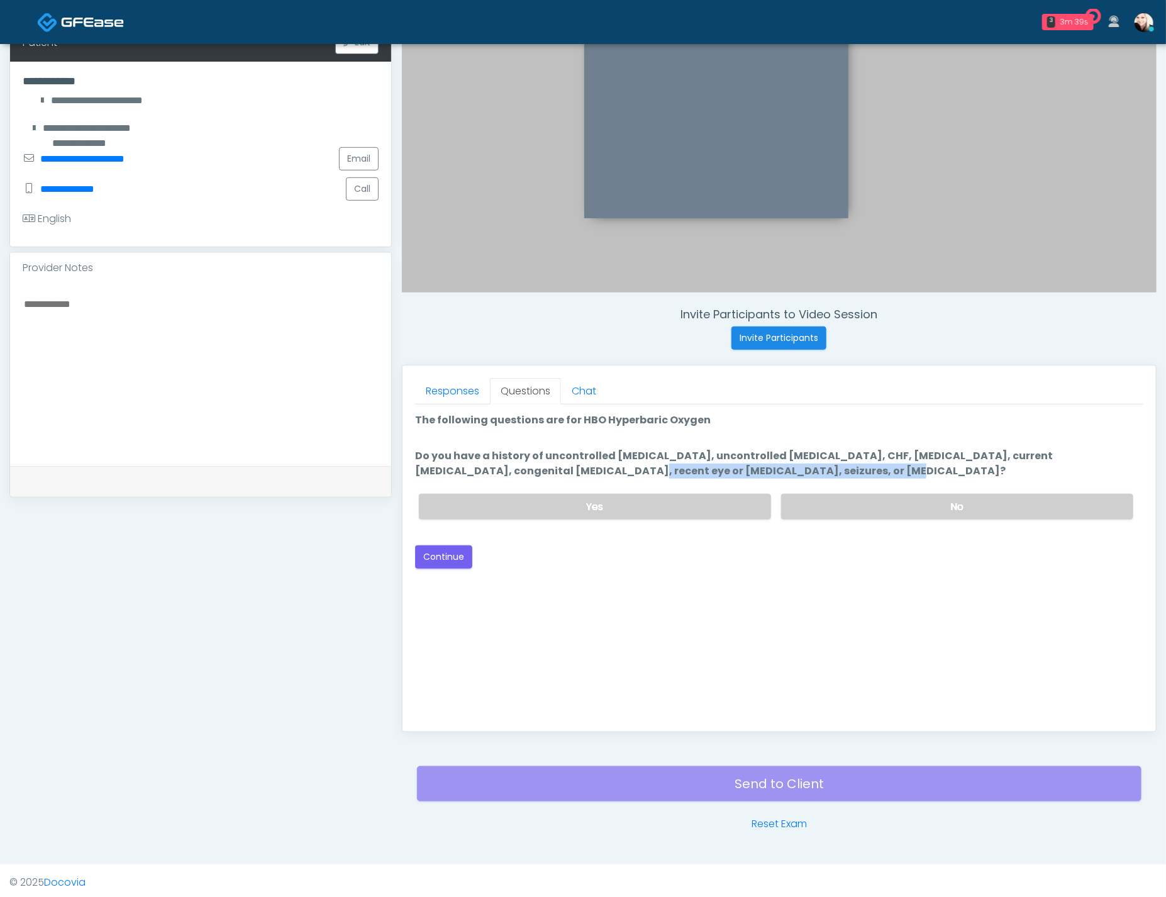
click at [707, 466] on label "Do you have a history of uncontrolled hypertension, uncontrolled diabetes, CHF,…" at bounding box center [779, 463] width 728 height 30
drag, startPoint x: 764, startPoint y: 471, endPoint x: 633, endPoint y: 470, distance: 131.4
click at [633, 470] on label "Do you have a history of uncontrolled hypertension, uncontrolled diabetes, CHF,…" at bounding box center [779, 463] width 728 height 30
click at [440, 558] on button "Continue" at bounding box center [443, 556] width 57 height 23
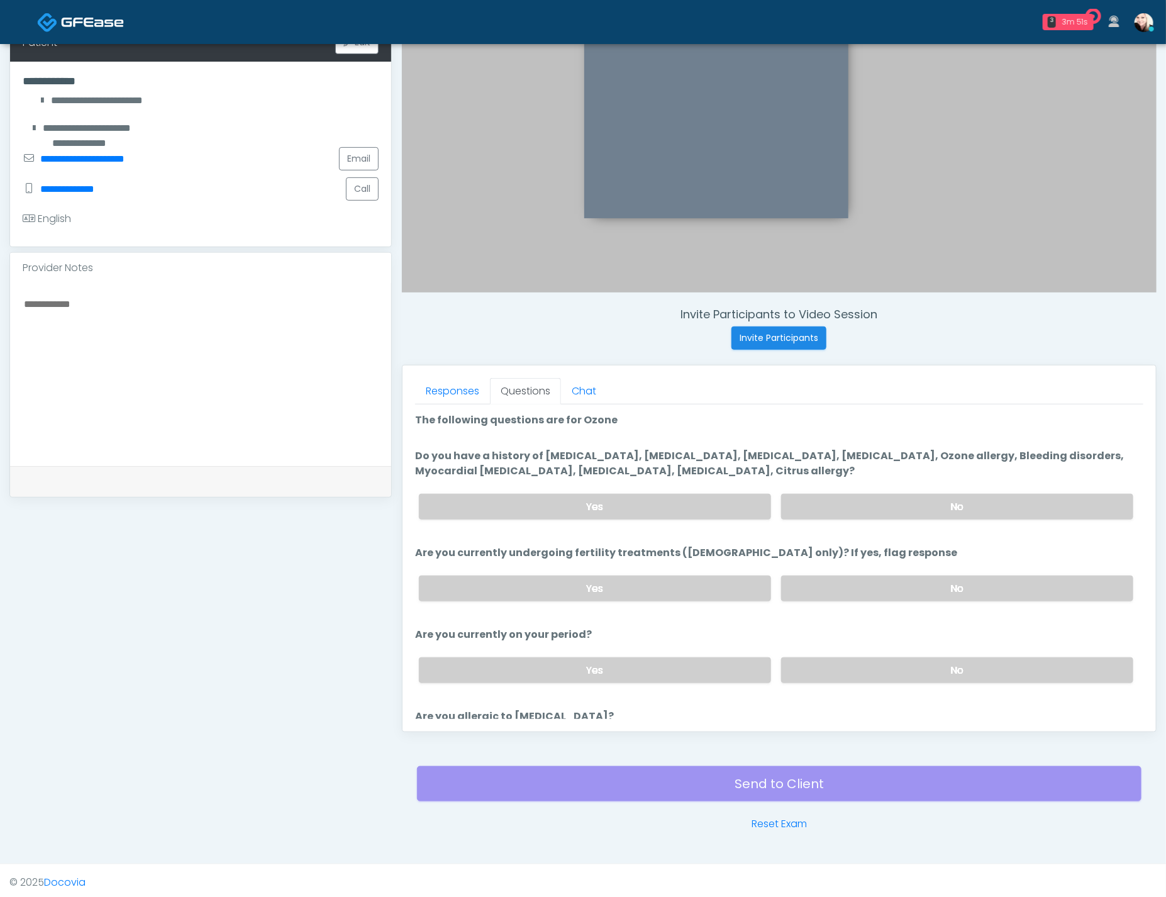
drag, startPoint x: 837, startPoint y: 457, endPoint x: 1102, endPoint y: 467, distance: 265.5
click at [1102, 467] on label "Do you have a history of Hyperthyroidism, Hypotension, Hypocalcemia, Hypoglycem…" at bounding box center [779, 463] width 728 height 30
click at [1060, 472] on label "Do you have a history of Hyperthyroidism, Hypotension, Hypocalcemia, Hypoglycem…" at bounding box center [779, 463] width 728 height 30
drag, startPoint x: 680, startPoint y: 471, endPoint x: 865, endPoint y: 499, distance: 187.6
click at [797, 479] on li "Do you have a history of Hyperthyroidism, Hypotension, Hypocalcemia, Hypoglycem…" at bounding box center [779, 488] width 728 height 81
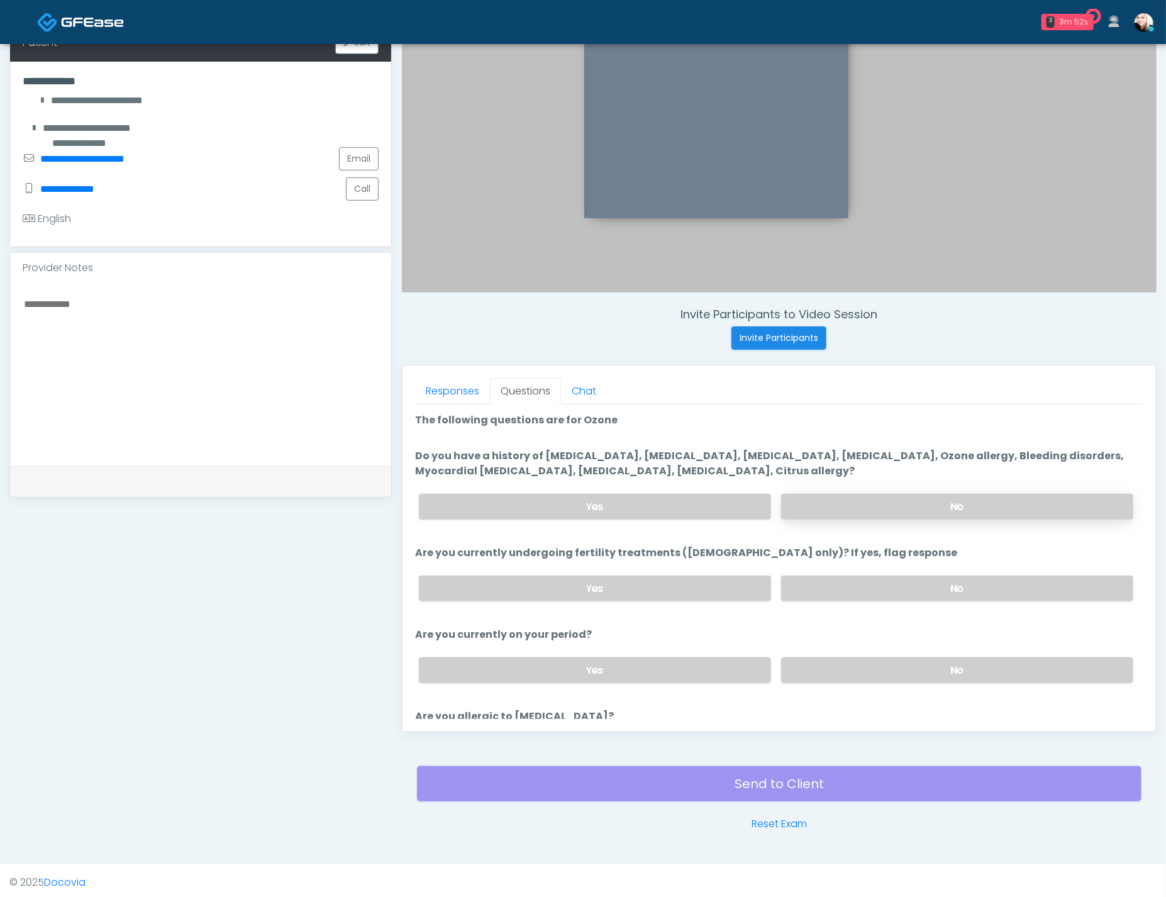
click at [888, 510] on label "No" at bounding box center [957, 507] width 352 height 26
click at [886, 586] on label "No" at bounding box center [957, 588] width 352 height 26
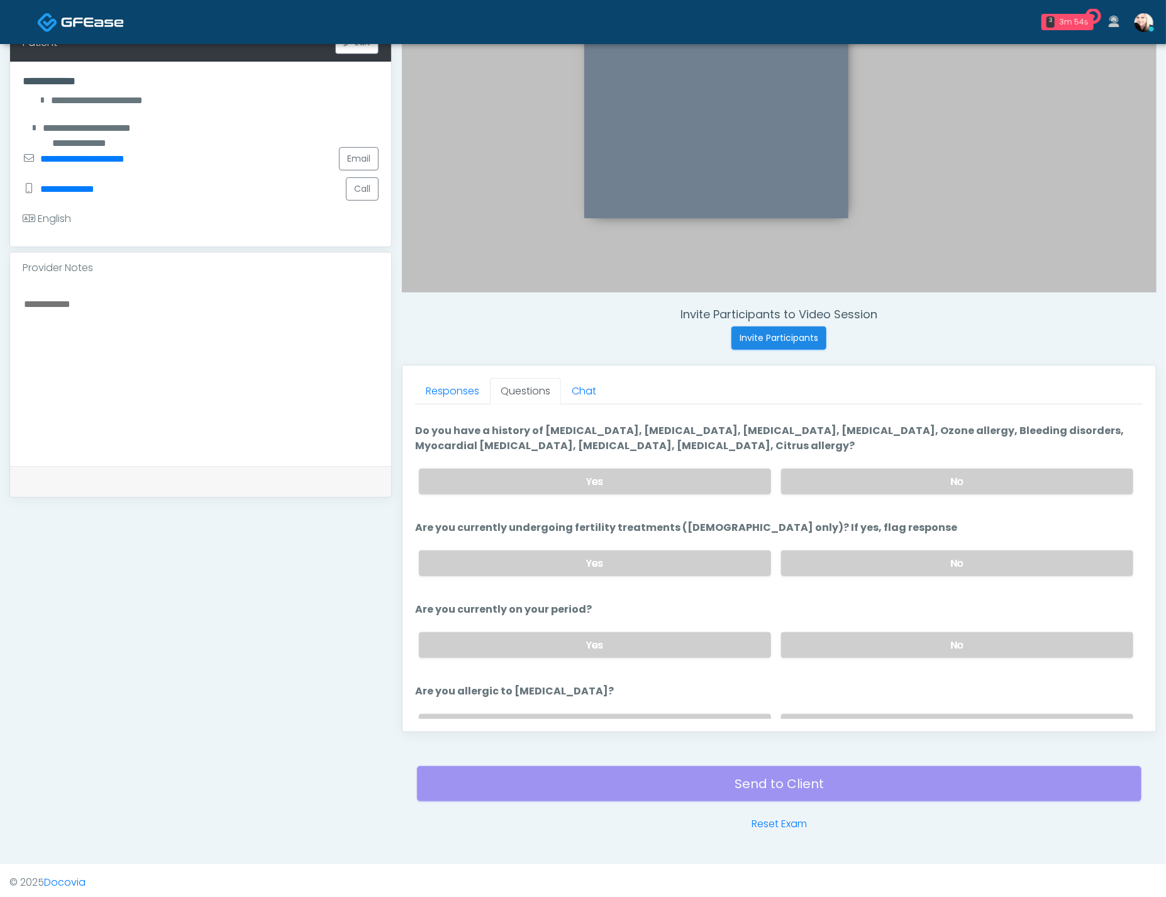
scroll to position [89, 0]
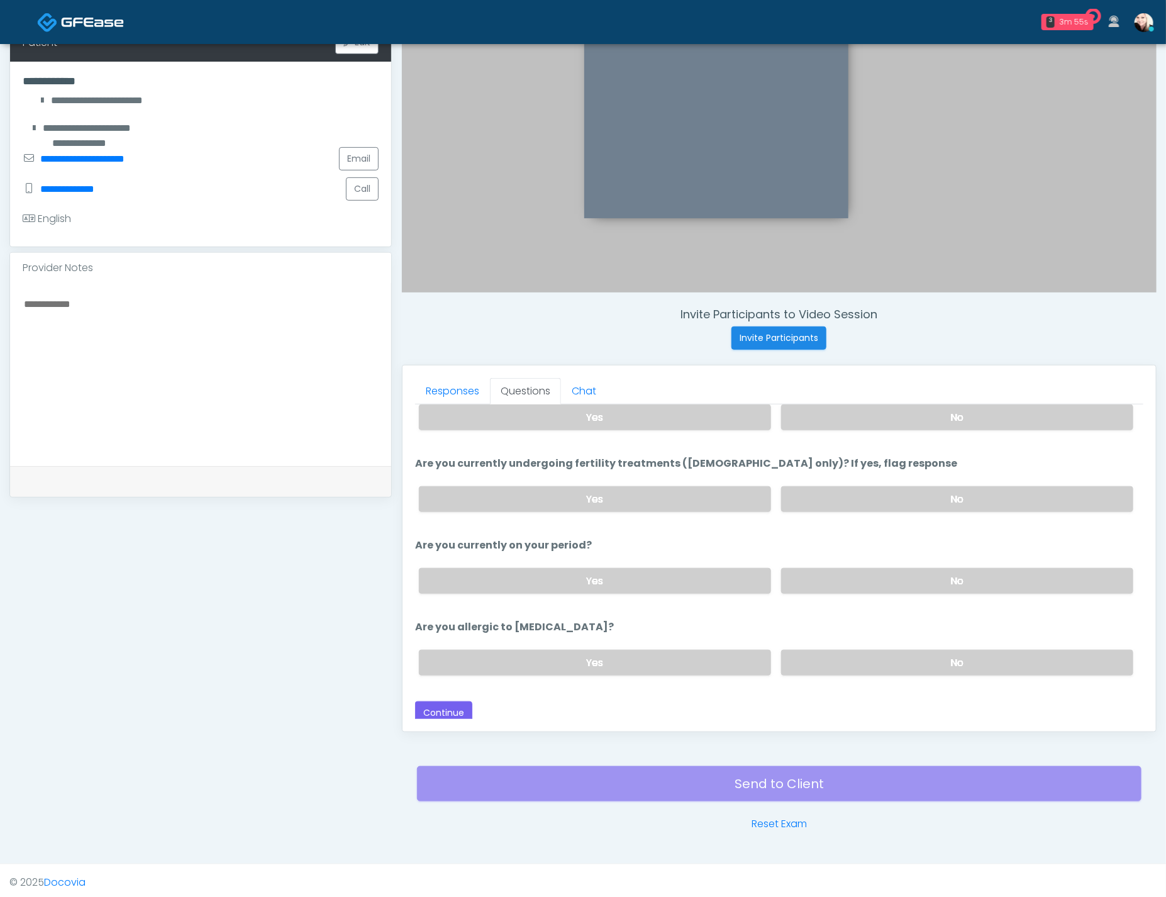
drag, startPoint x: 861, startPoint y: 585, endPoint x: 871, endPoint y: 670, distance: 84.9
click at [861, 585] on label "No" at bounding box center [957, 581] width 352 height 26
click at [871, 670] on div "Yes No" at bounding box center [776, 662] width 734 height 46
click at [869, 660] on label "No" at bounding box center [957, 663] width 352 height 26
click at [444, 707] on button "Continue" at bounding box center [443, 712] width 57 height 23
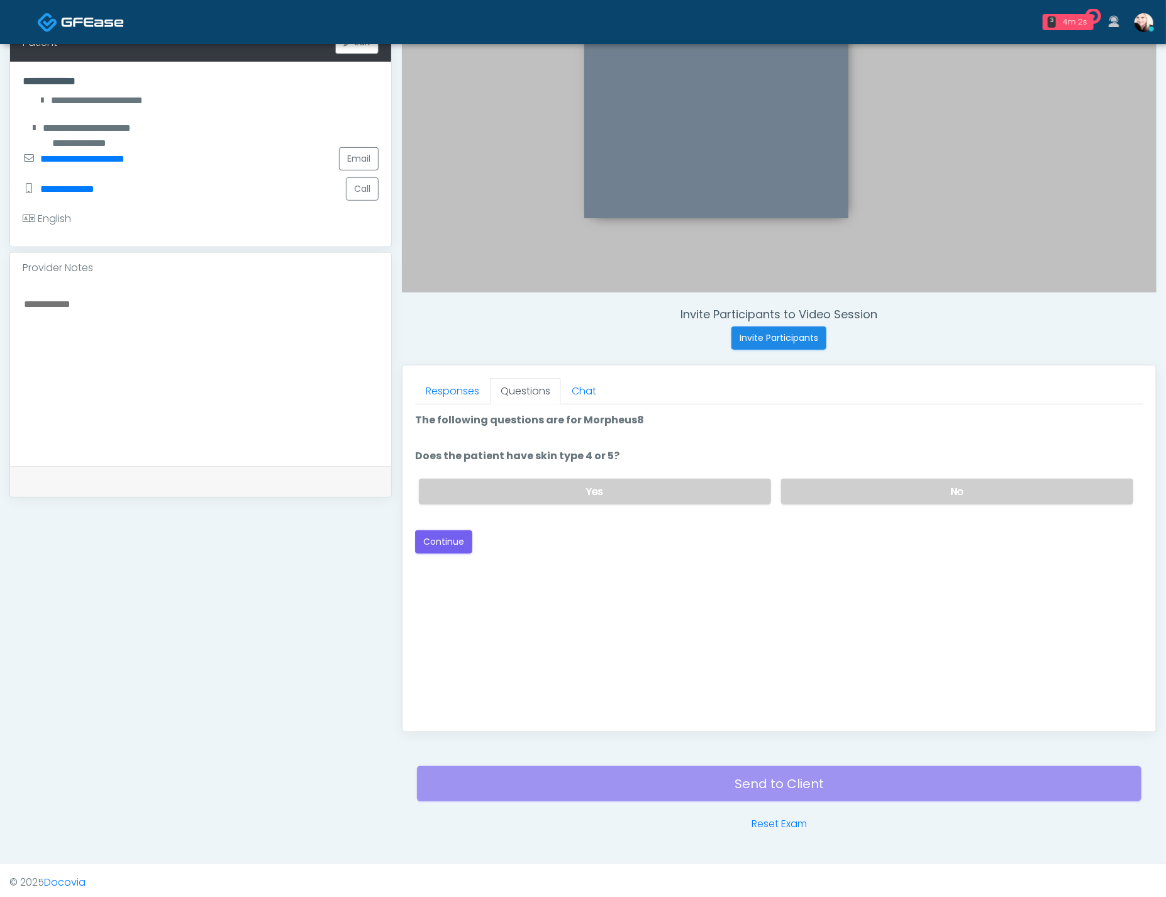
scroll to position [0, 0]
click at [839, 483] on label "No" at bounding box center [957, 491] width 352 height 26
click at [428, 539] on button "Continue" at bounding box center [443, 541] width 57 height 23
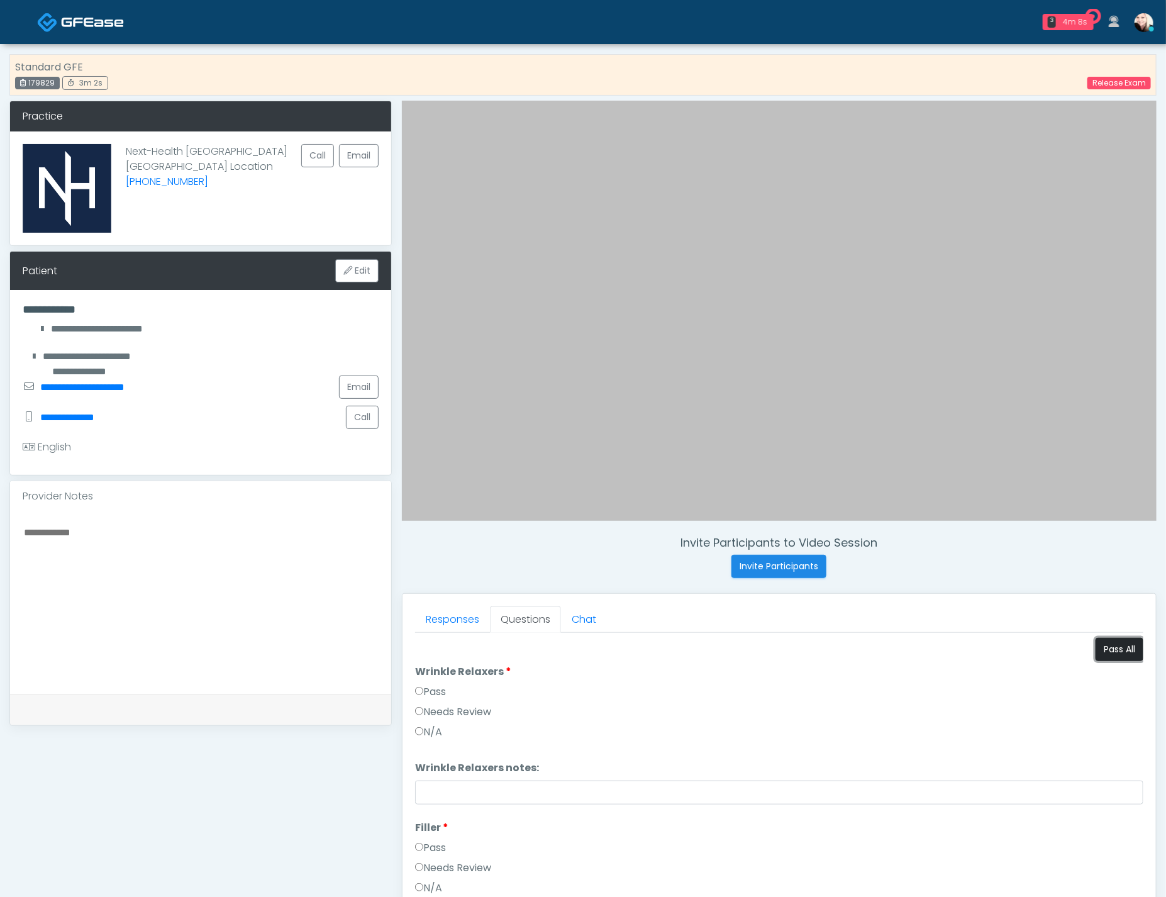
click at [1124, 644] on button "Pass All" at bounding box center [1119, 649] width 48 height 23
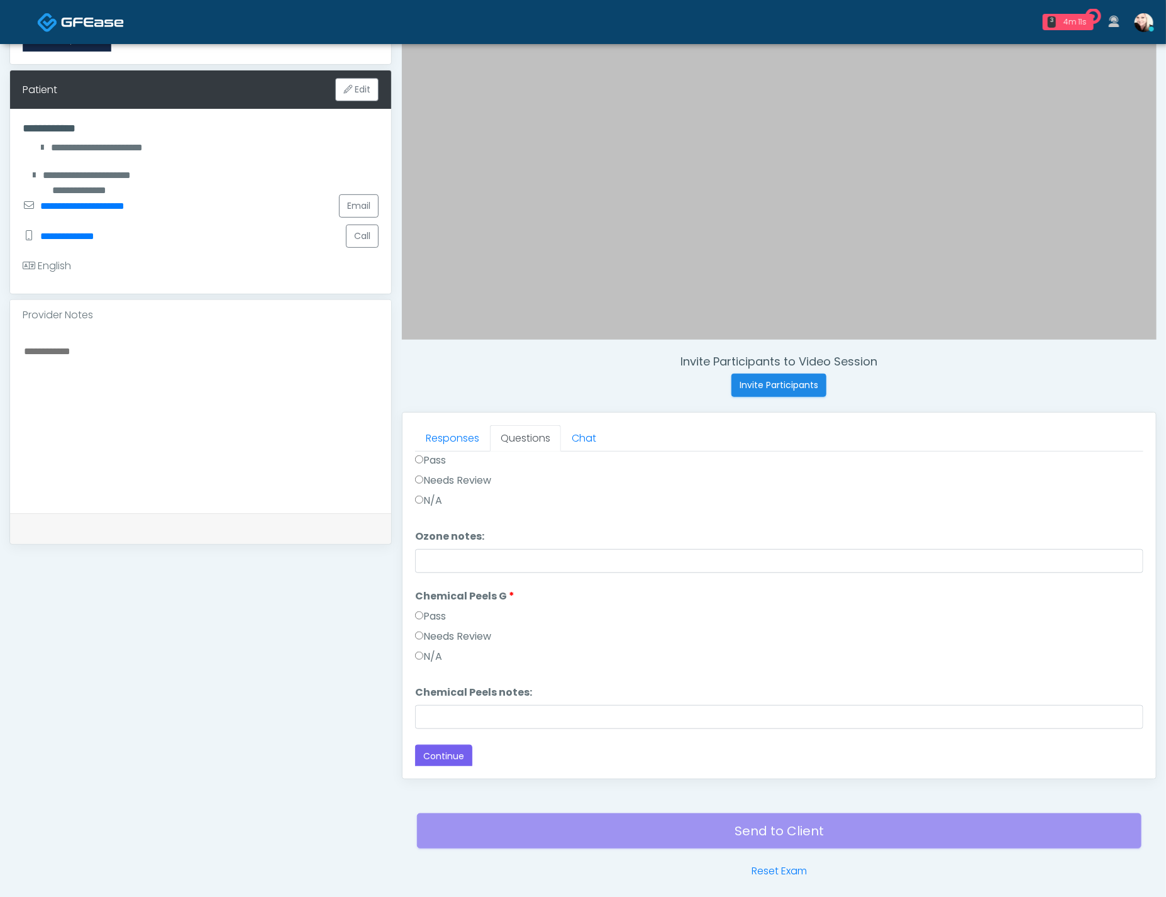
scroll to position [228, 0]
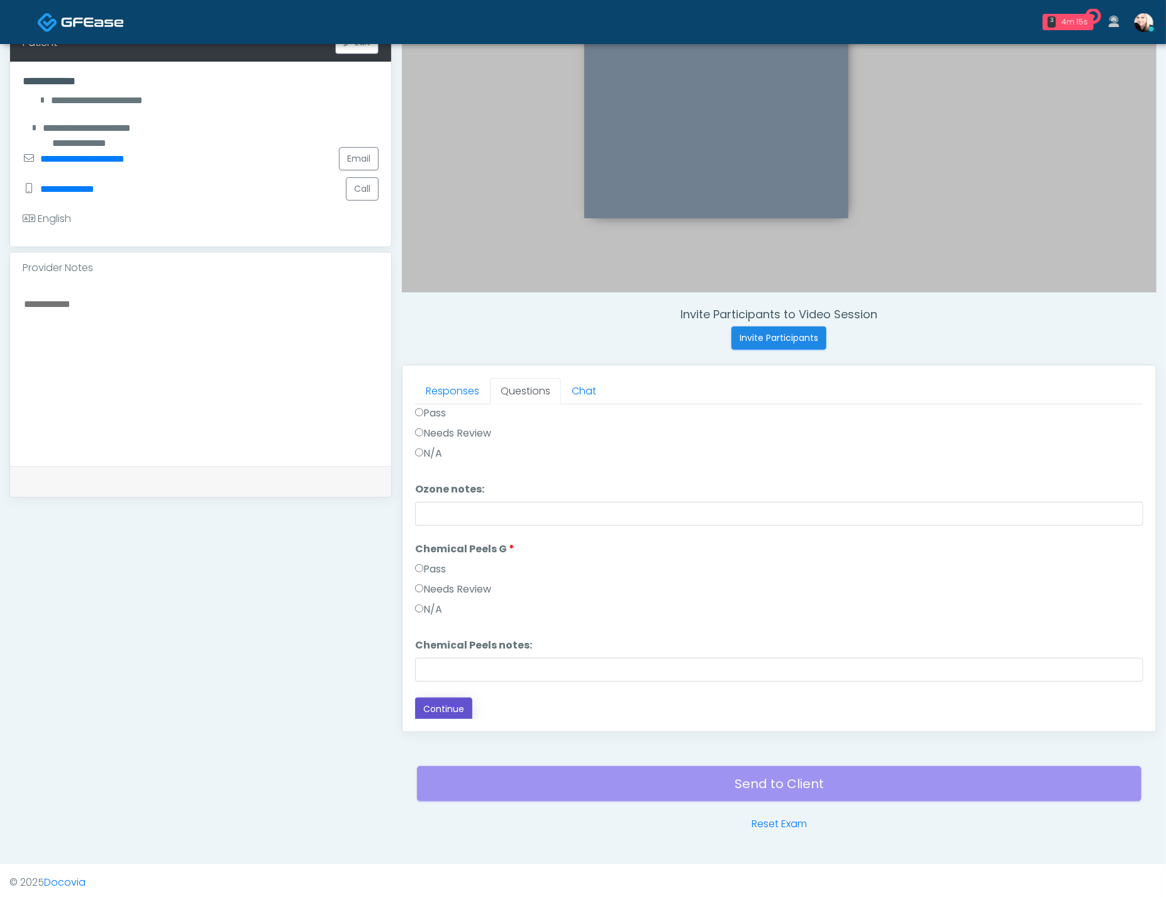
click at [446, 707] on button "Continue" at bounding box center [443, 708] width 57 height 23
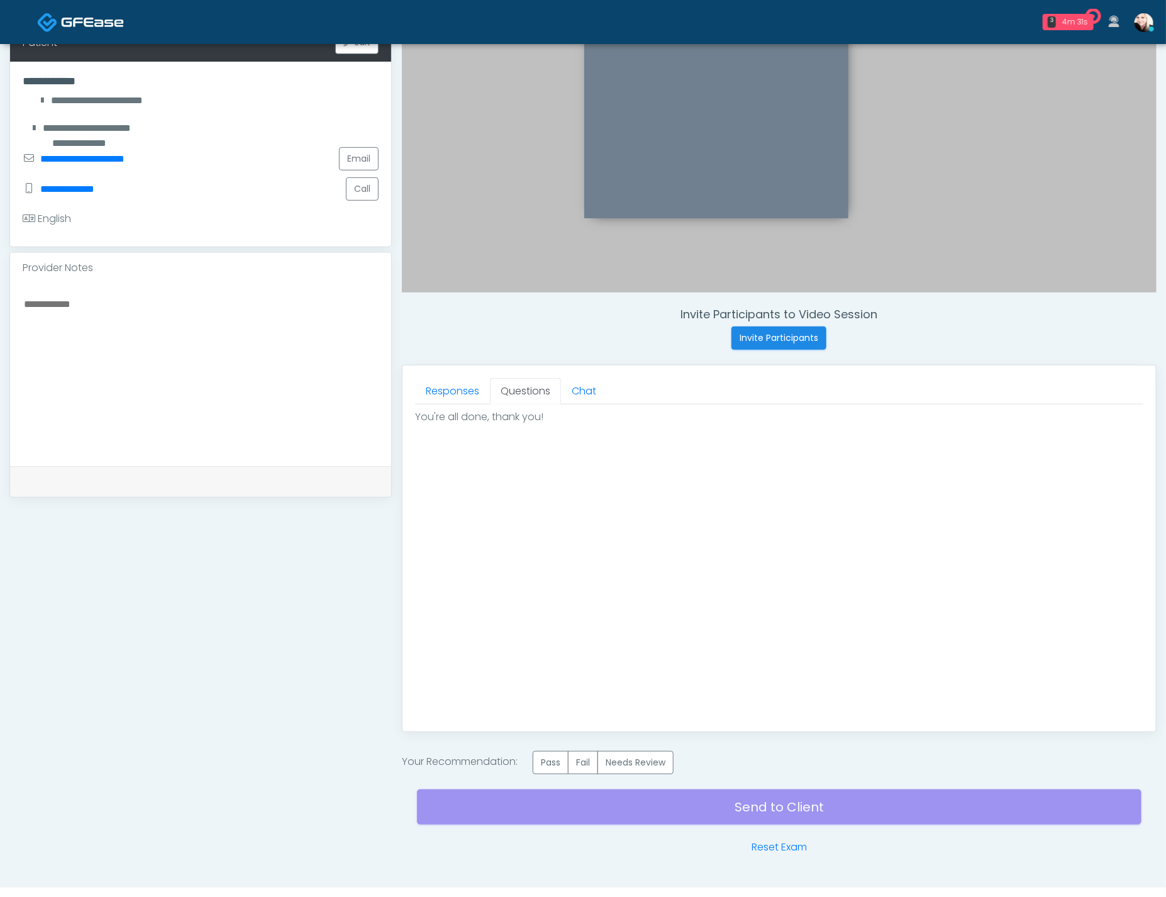
click at [551, 774] on div "Send to Client Reset Exam" at bounding box center [779, 814] width 724 height 80
click at [550, 765] on label "Pass" at bounding box center [551, 762] width 36 height 23
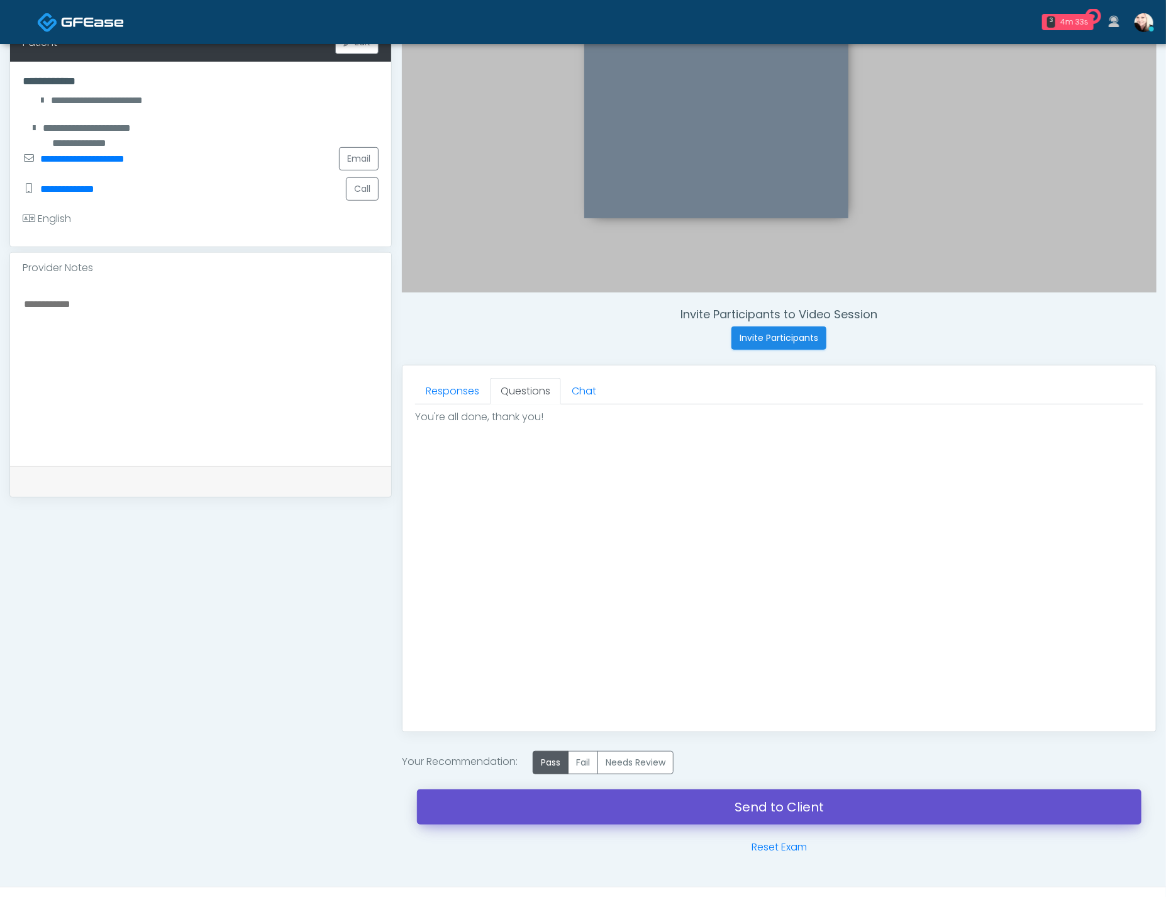
click at [777, 801] on link "Send to Client" at bounding box center [779, 806] width 724 height 35
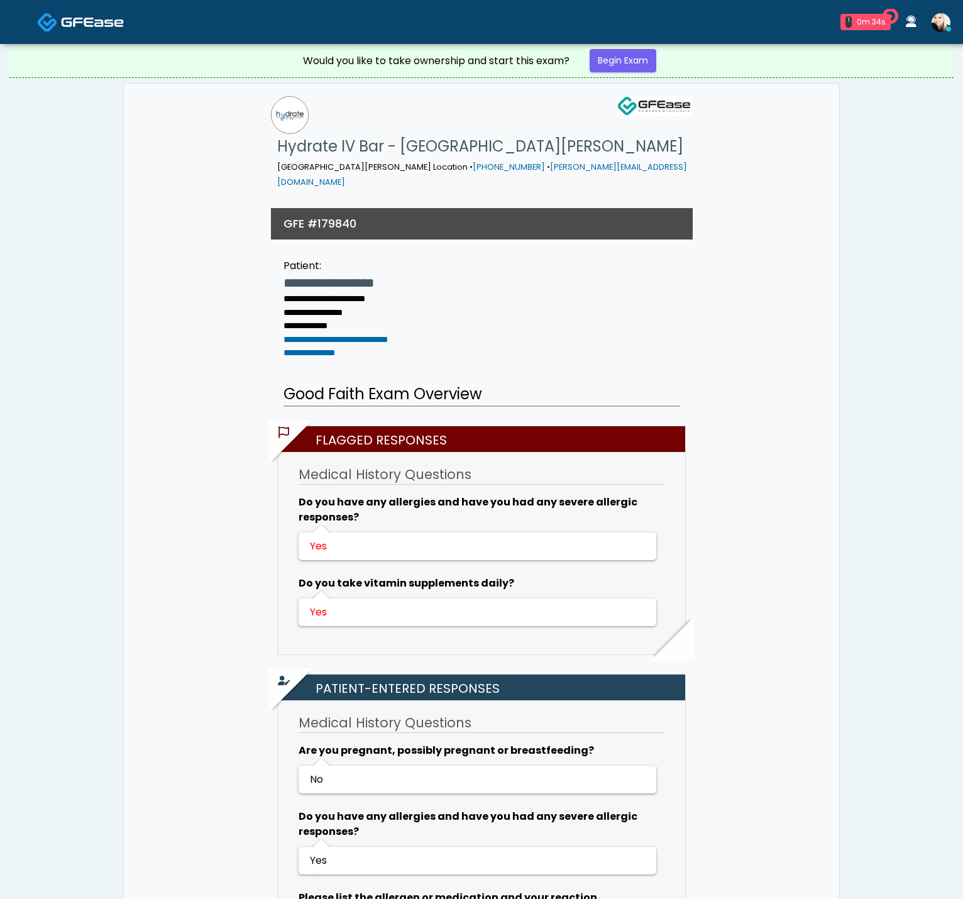
click at [624, 62] on link "Begin Exam" at bounding box center [623, 60] width 67 height 23
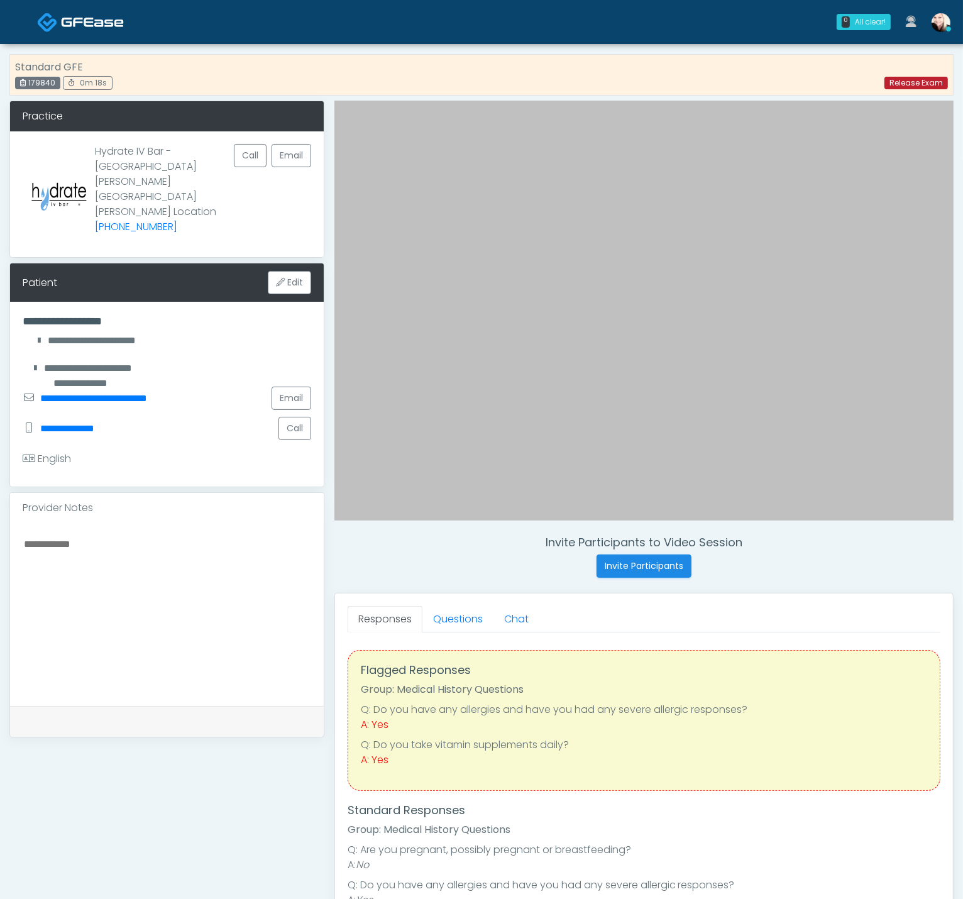
click at [932, 79] on link "Release Exam" at bounding box center [917, 83] width 64 height 13
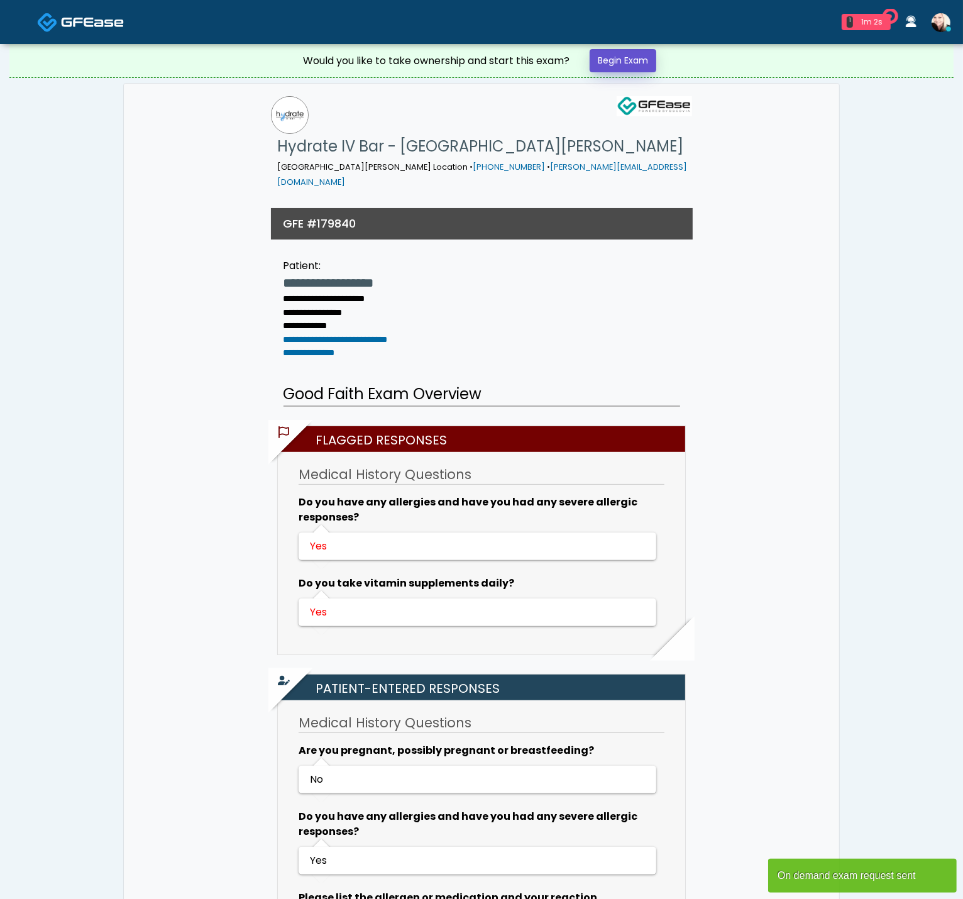
click at [628, 51] on link "Begin Exam" at bounding box center [623, 60] width 67 height 23
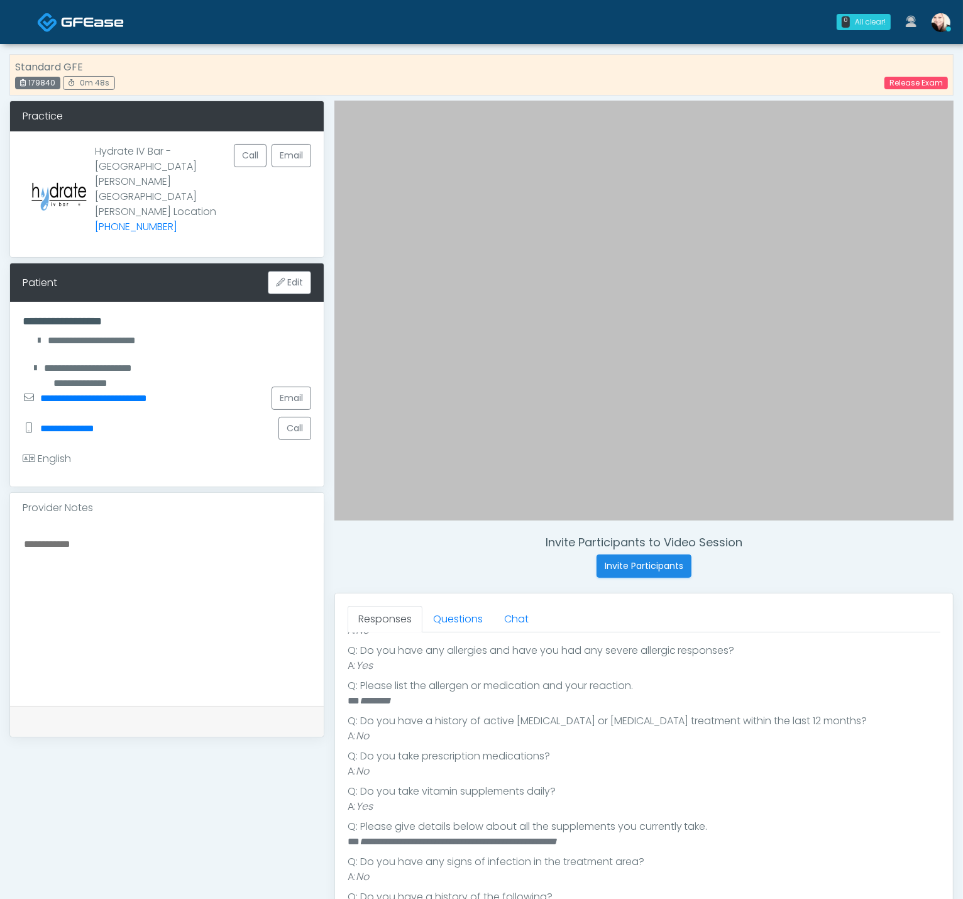
scroll to position [238, 0]
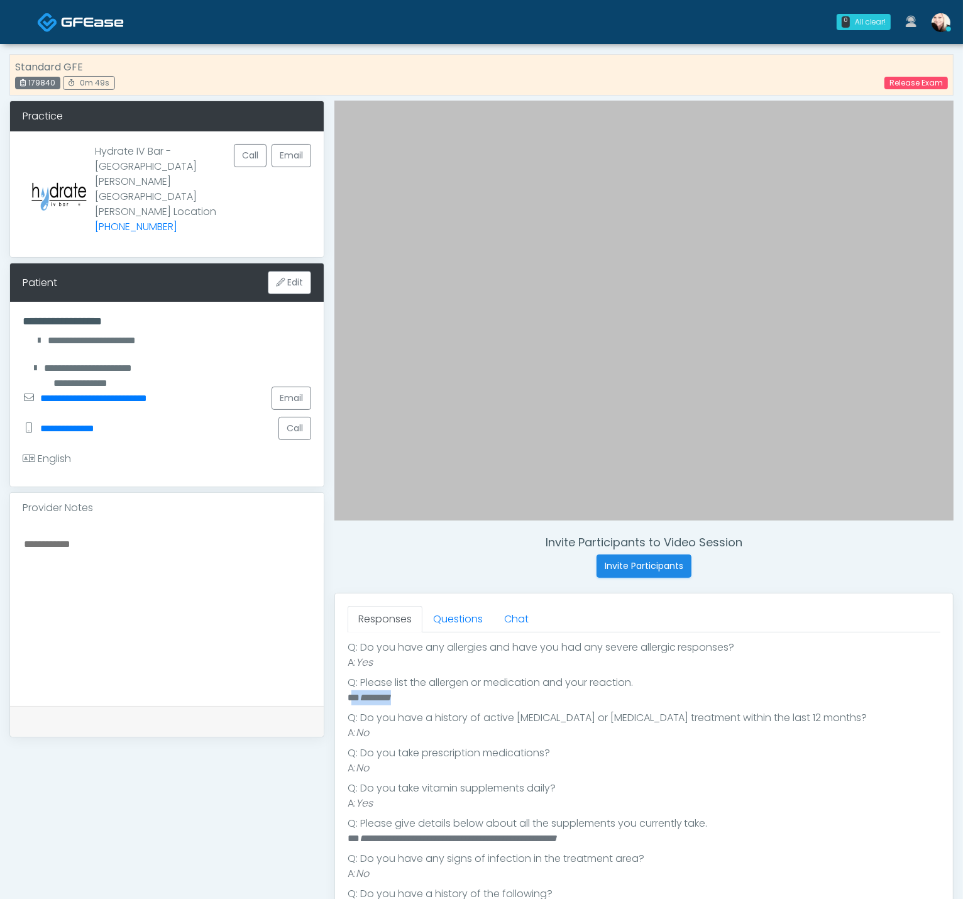
drag, startPoint x: 428, startPoint y: 698, endPoint x: 350, endPoint y: 695, distance: 77.4
click at [350, 695] on li "** ********" at bounding box center [639, 697] width 583 height 15
drag, startPoint x: 424, startPoint y: 702, endPoint x: 507, endPoint y: 721, distance: 85.3
click at [424, 702] on li "** ********" at bounding box center [639, 697] width 583 height 15
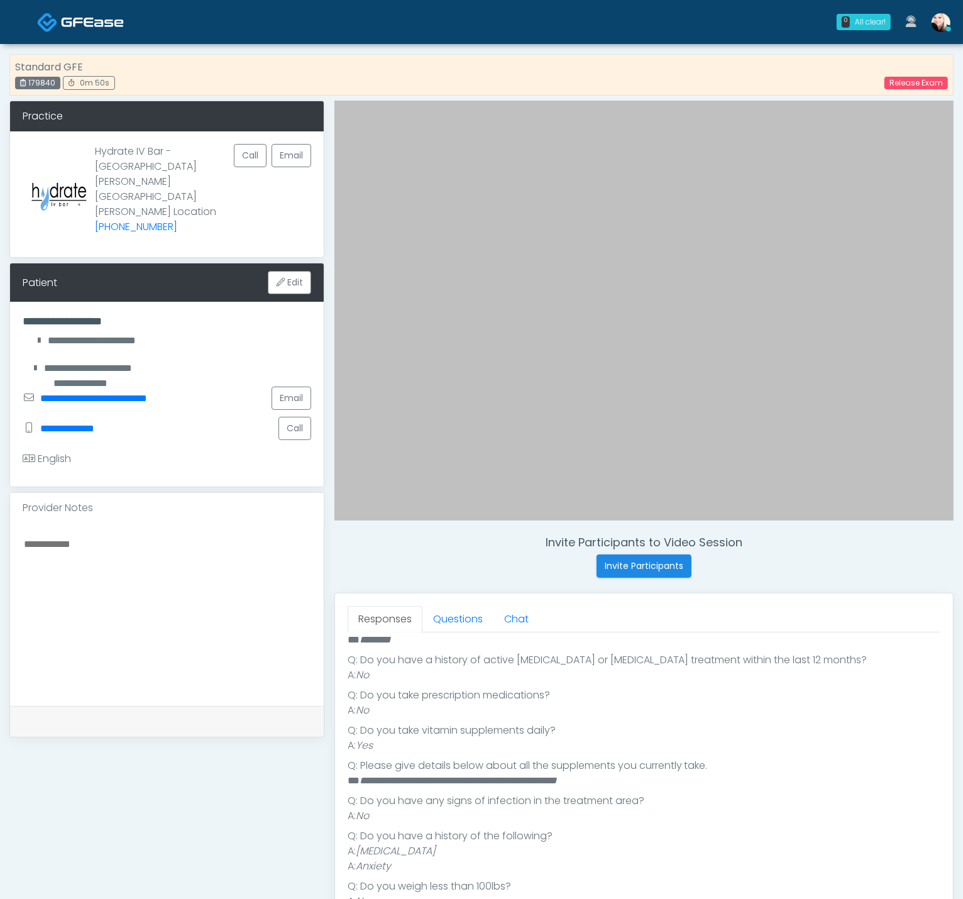
scroll to position [302, 0]
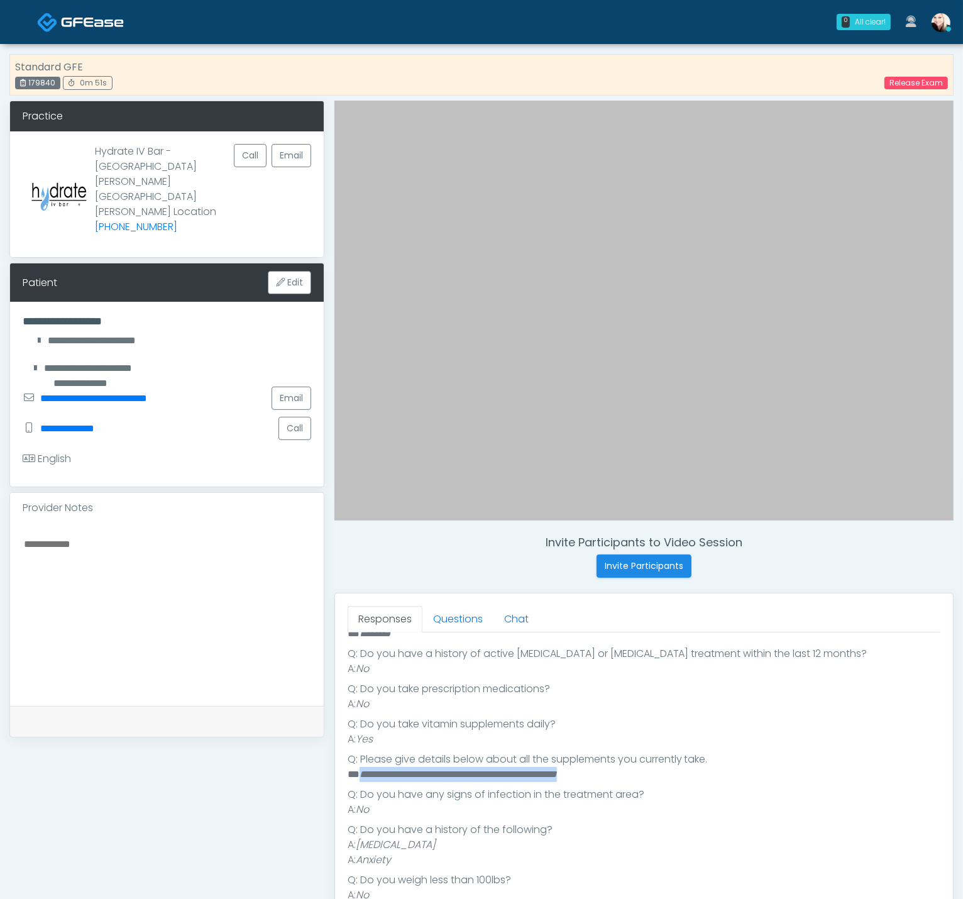
drag, startPoint x: 358, startPoint y: 765, endPoint x: 666, endPoint y: 776, distance: 307.7
click at [666, 776] on li "**********" at bounding box center [639, 774] width 583 height 15
click at [667, 776] on li "**********" at bounding box center [639, 774] width 583 height 15
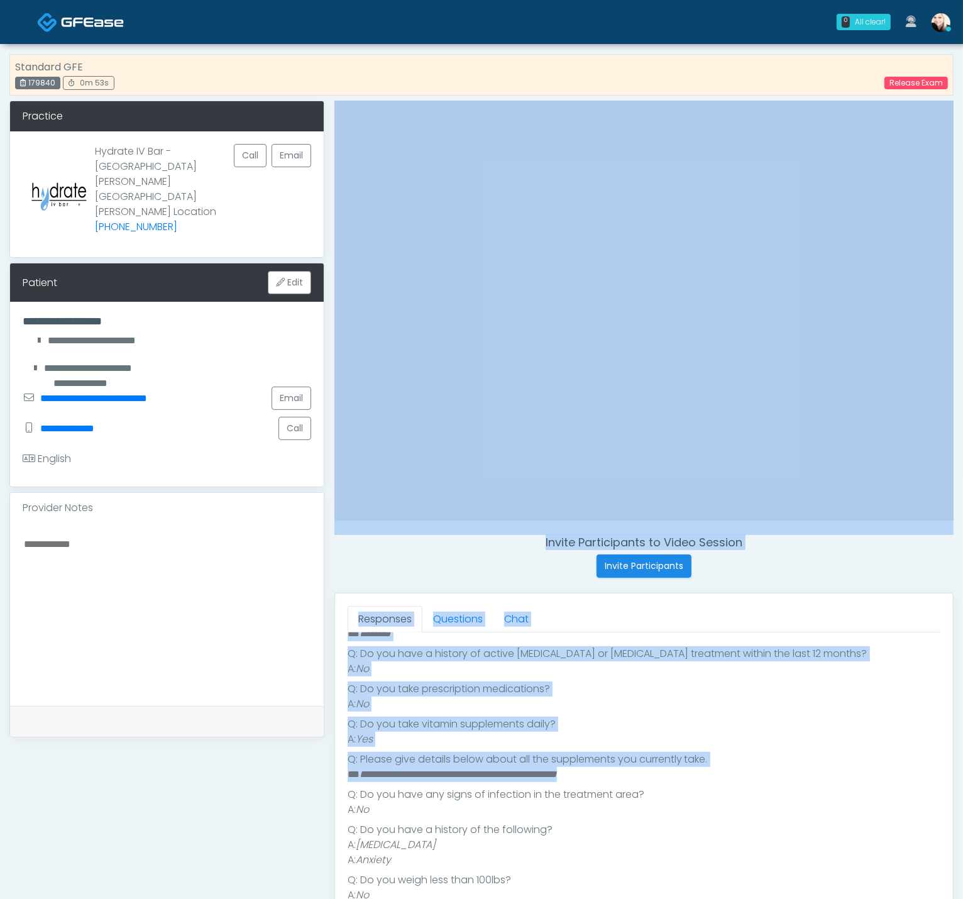
drag, startPoint x: 645, startPoint y: 778, endPoint x: 309, endPoint y: 775, distance: 335.8
click at [309, 775] on div "**********" at bounding box center [481, 580] width 944 height 959
click at [382, 771] on em "**********" at bounding box center [458, 774] width 197 height 9
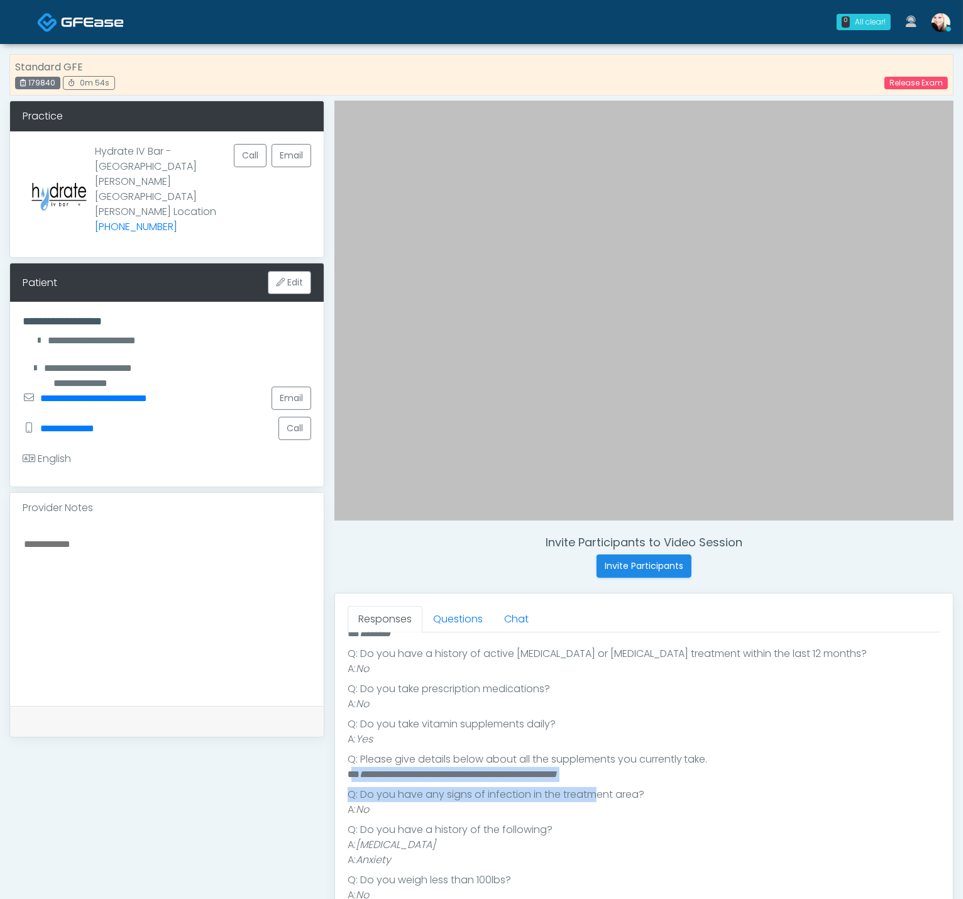
drag, startPoint x: 351, startPoint y: 775, endPoint x: 624, endPoint y: 788, distance: 273.2
click at [618, 788] on ul "Q: Are you pregnant, possibly pregnant or breastfeeding? A: No Q: Do you have a…" at bounding box center [644, 739] width 593 height 397
click at [447, 612] on link "Questions" at bounding box center [458, 619] width 71 height 26
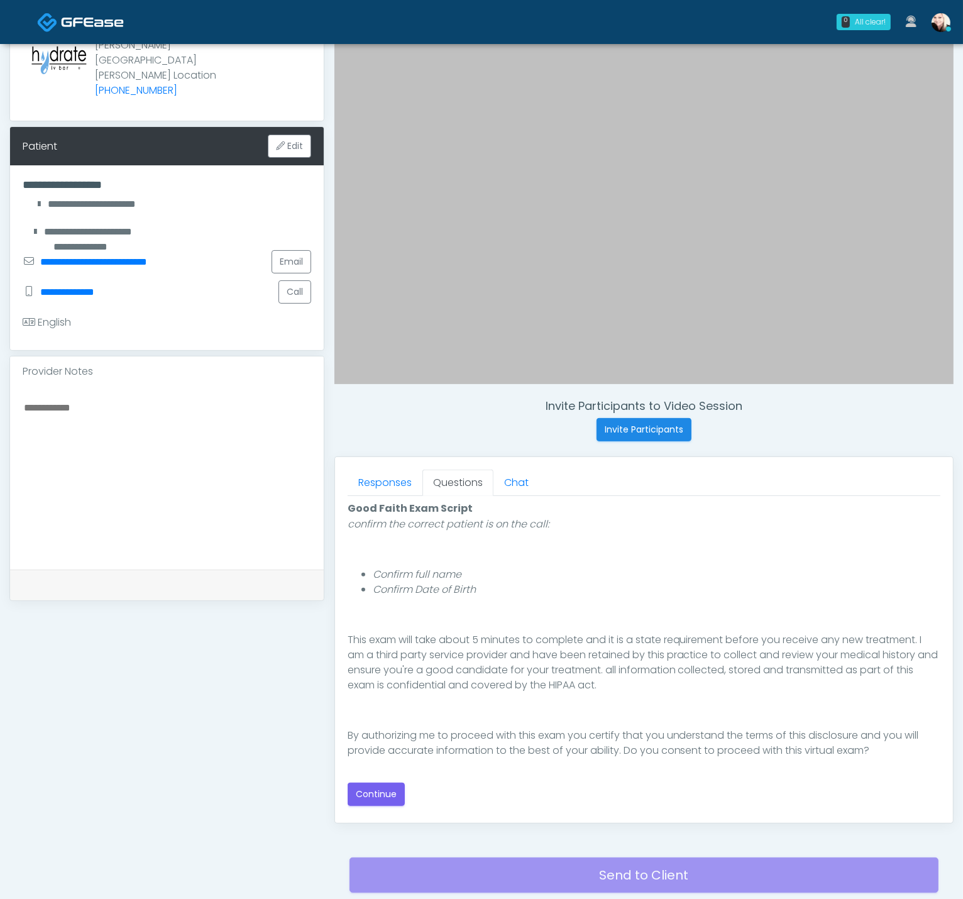
scroll to position [226, 0]
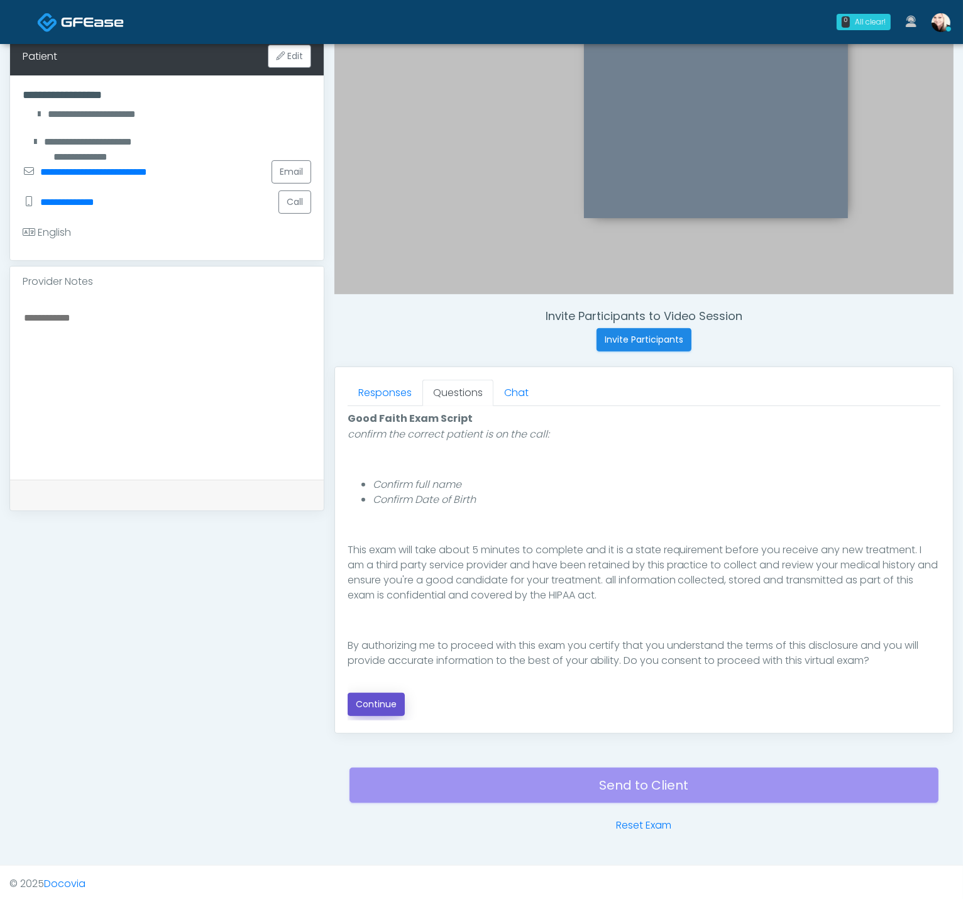
click at [383, 704] on button "Continue" at bounding box center [376, 704] width 57 height 23
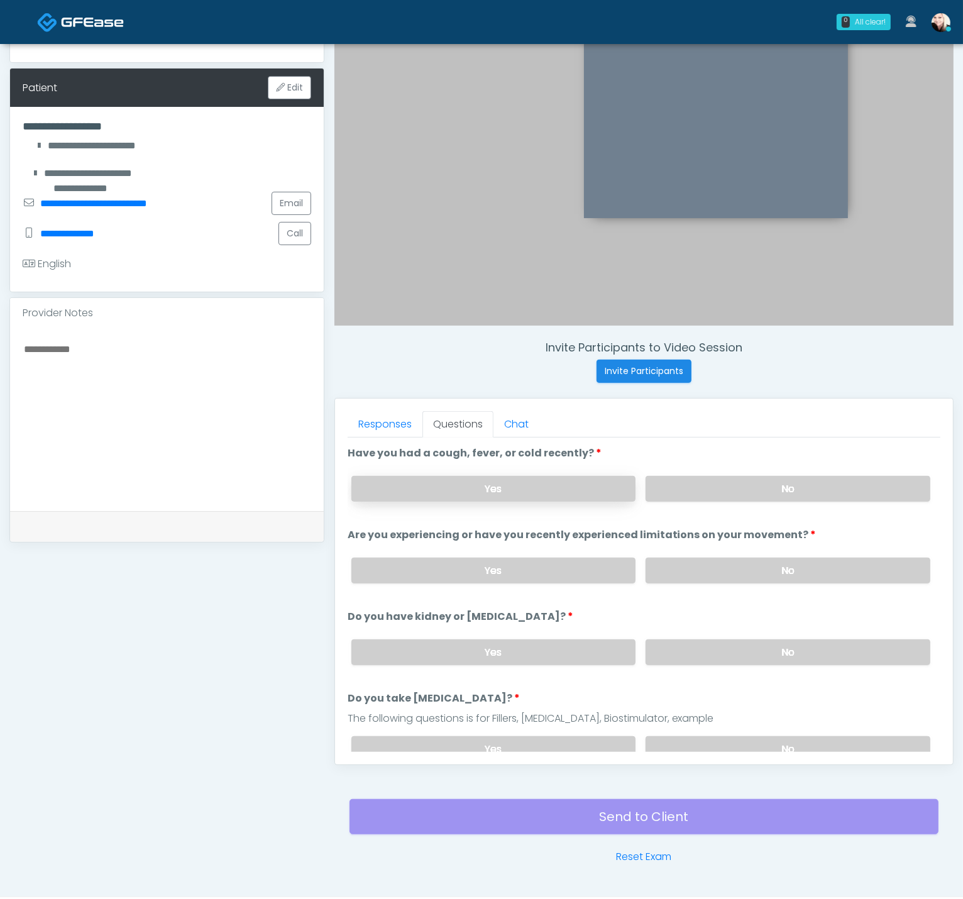
scroll to position [0, 0]
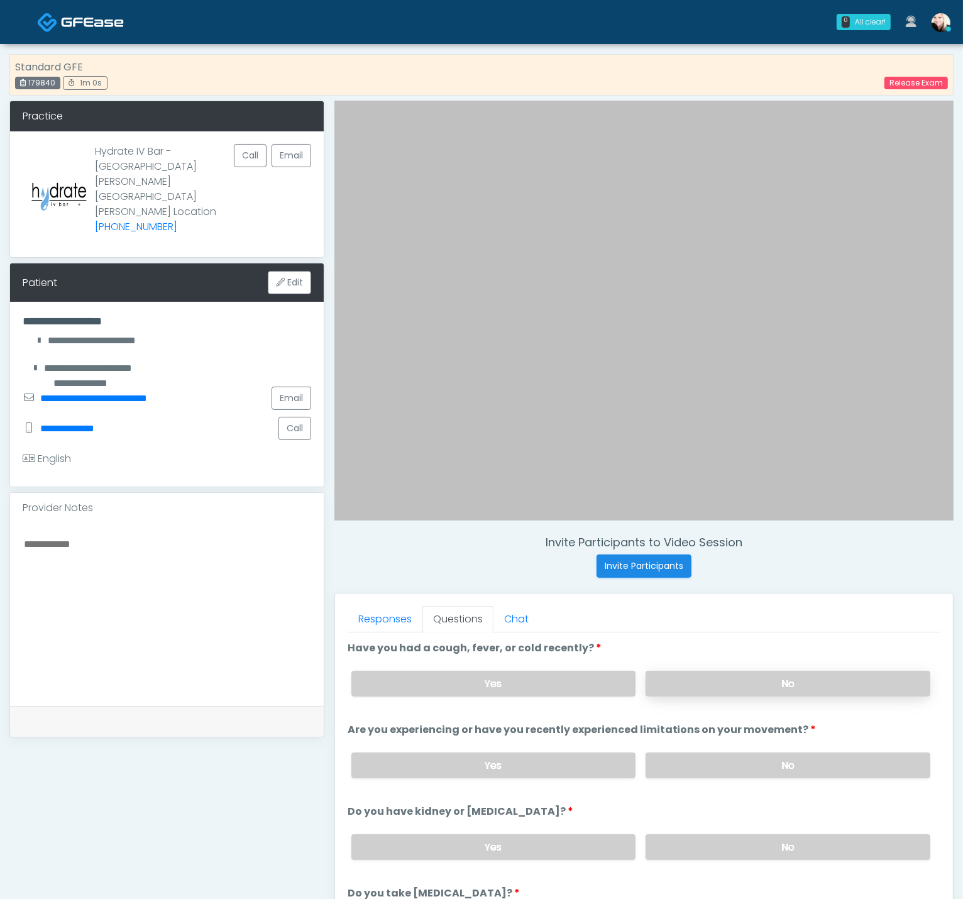
click at [789, 683] on label "No" at bounding box center [788, 684] width 285 height 26
click at [788, 773] on label "No" at bounding box center [788, 766] width 285 height 26
click at [786, 766] on label "No" at bounding box center [788, 766] width 285 height 26
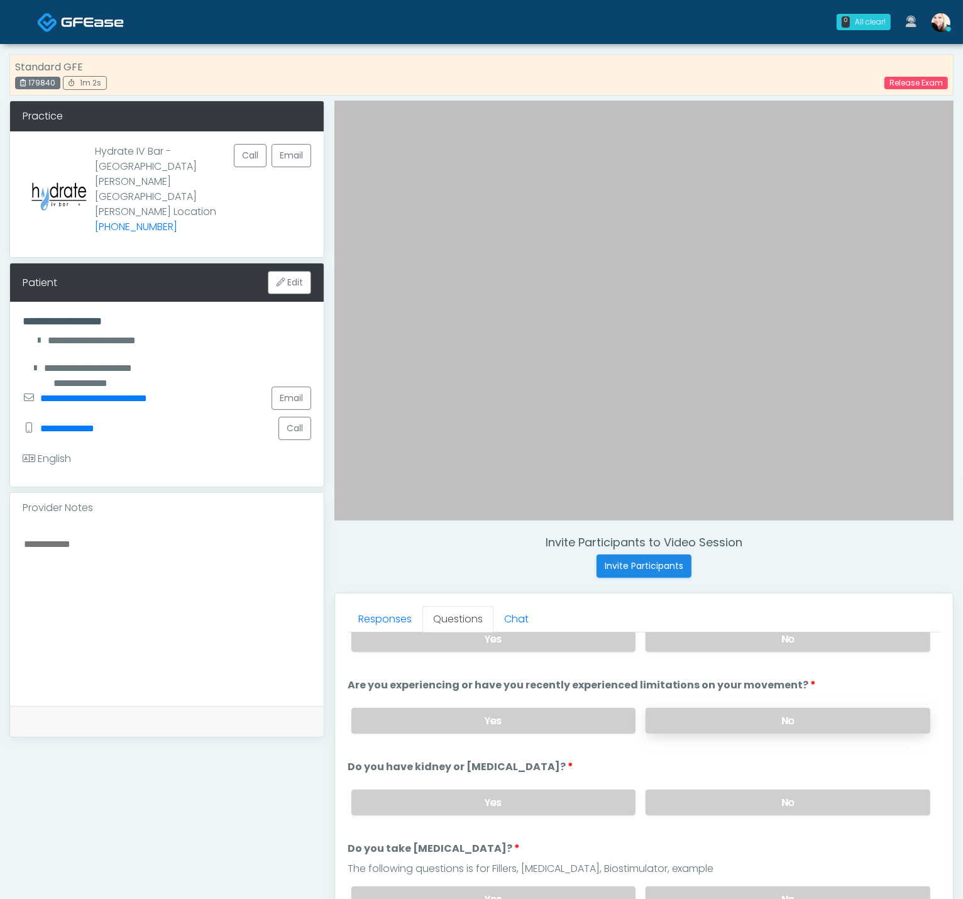
scroll to position [45, 0]
click at [758, 792] on label "No" at bounding box center [788, 803] width 285 height 26
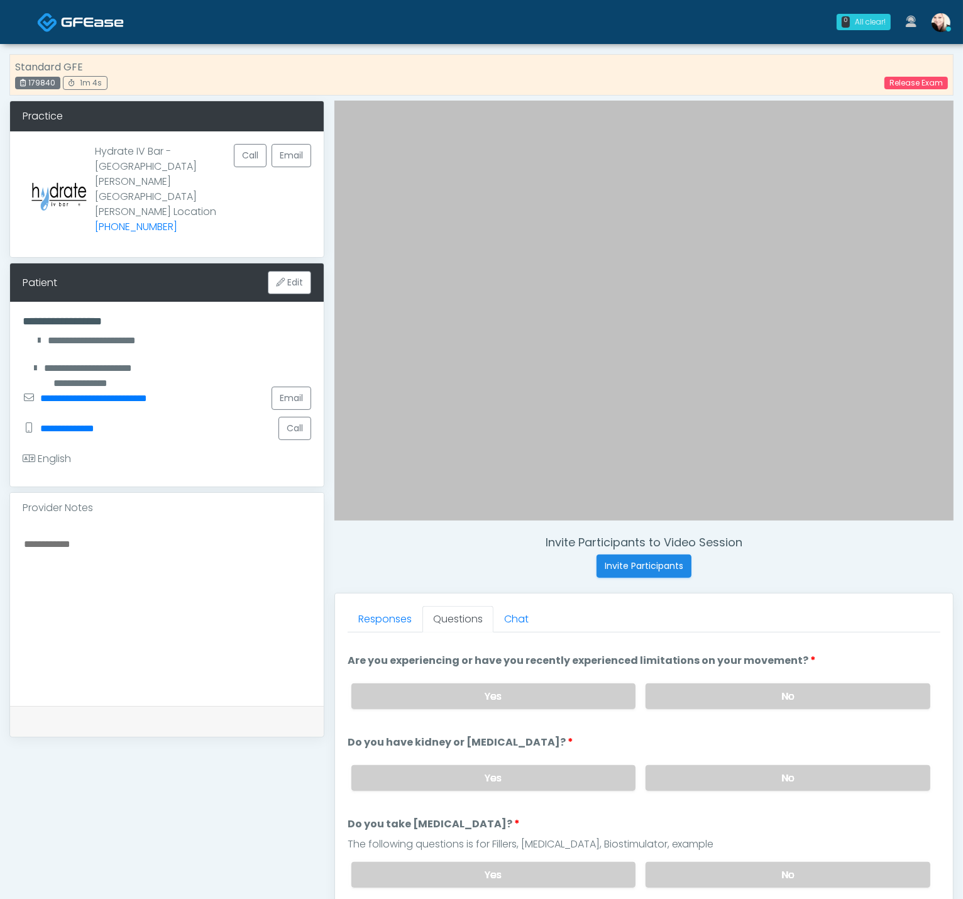
drag, startPoint x: 694, startPoint y: 858, endPoint x: 693, endPoint y: 850, distance: 8.3
click at [694, 862] on label "No" at bounding box center [788, 875] width 285 height 26
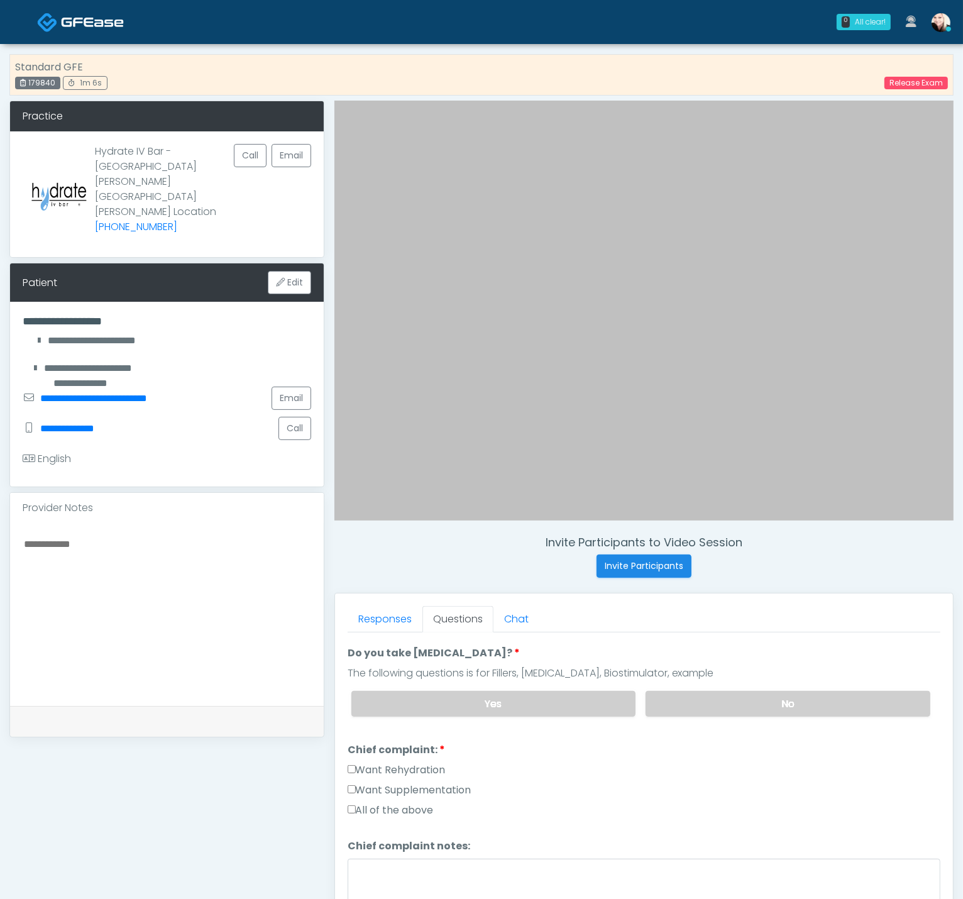
scroll to position [246, 0]
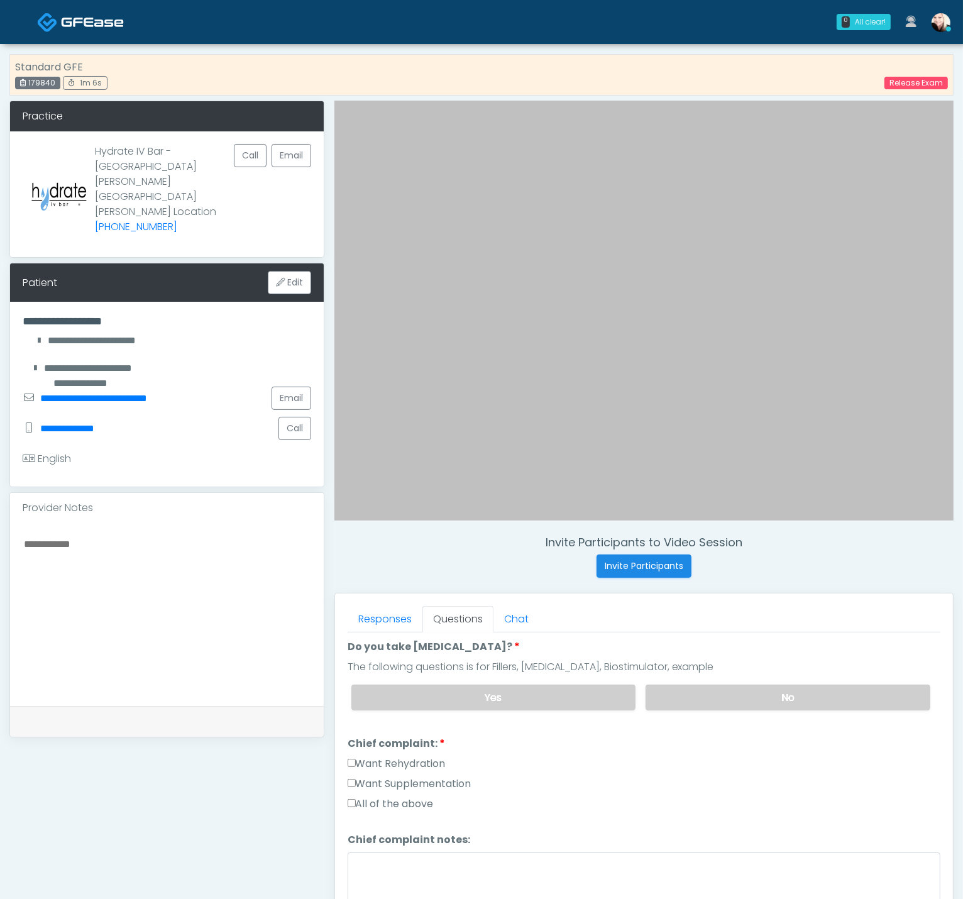
click at [342, 792] on div "Responses Questions Chat Good Faith Exam Script Good Faith Exam Script INTRODUC…" at bounding box center [644, 777] width 618 height 366
click at [347, 793] on div "Responses Questions Chat Good Faith Exam Script Good Faith Exam Script INTRODUC…" at bounding box center [644, 777] width 618 height 366
click at [370, 799] on label "All of the above" at bounding box center [391, 804] width 86 height 15
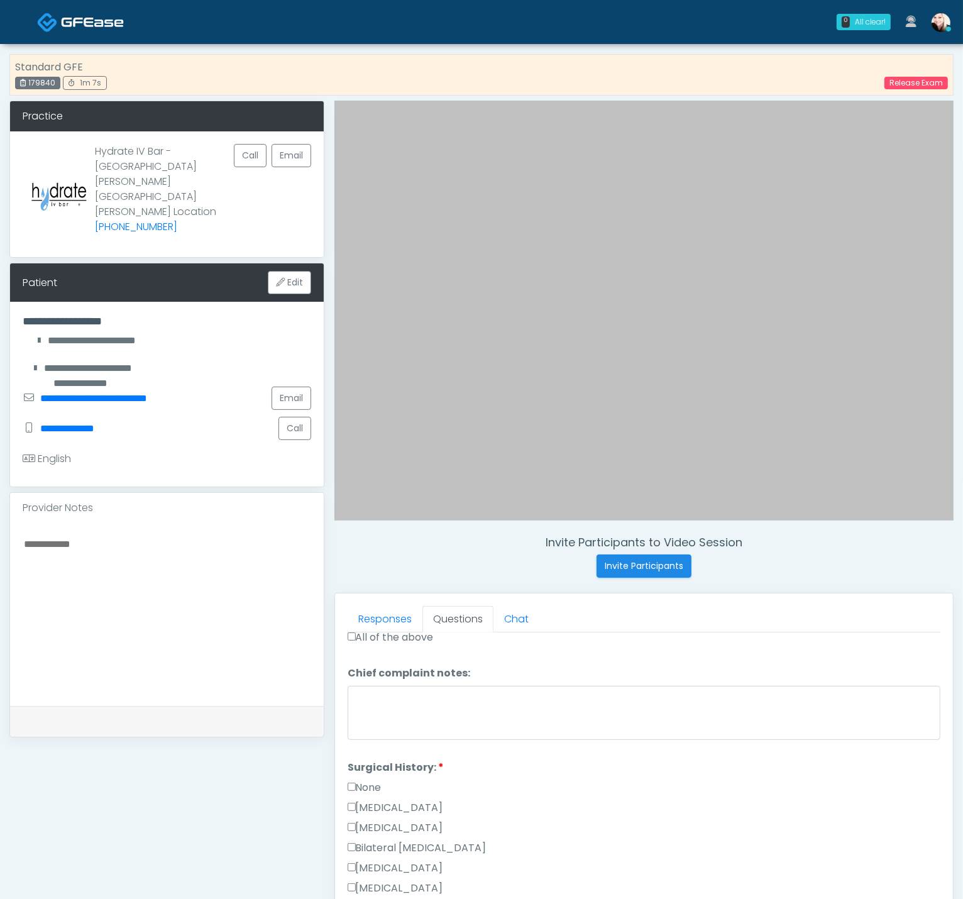
scroll to position [446, 0]
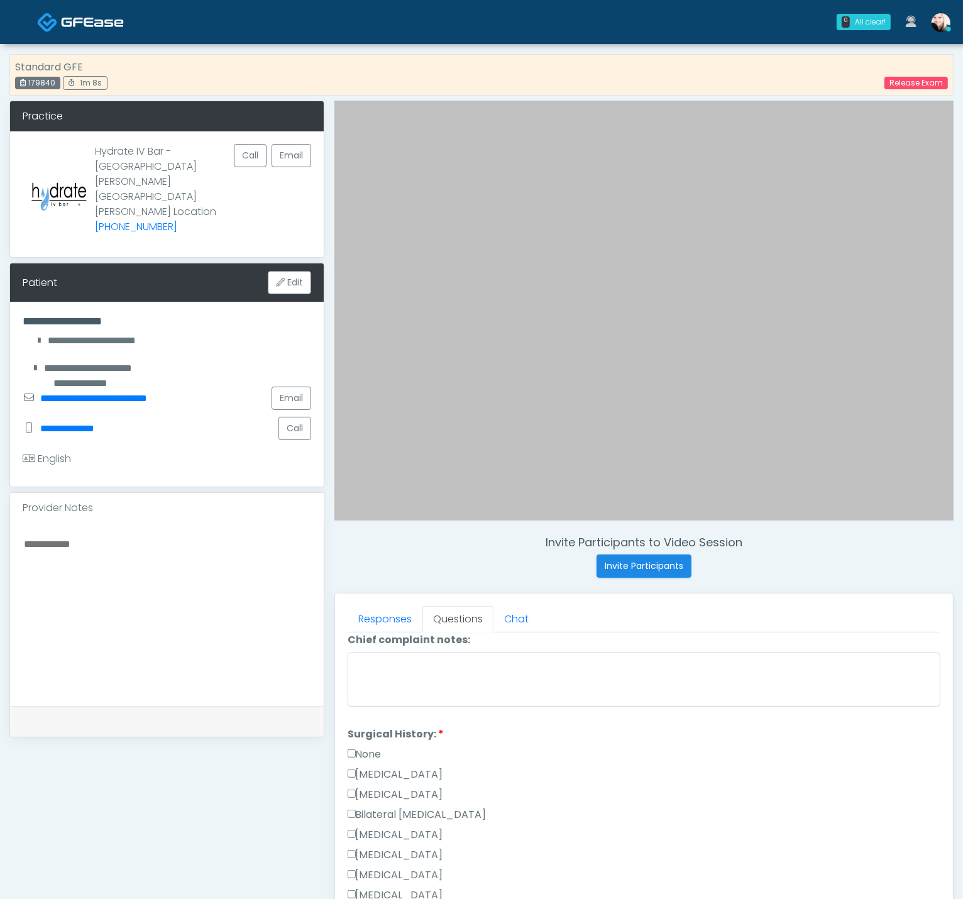
click at [362, 747] on label "None" at bounding box center [365, 754] width 34 height 15
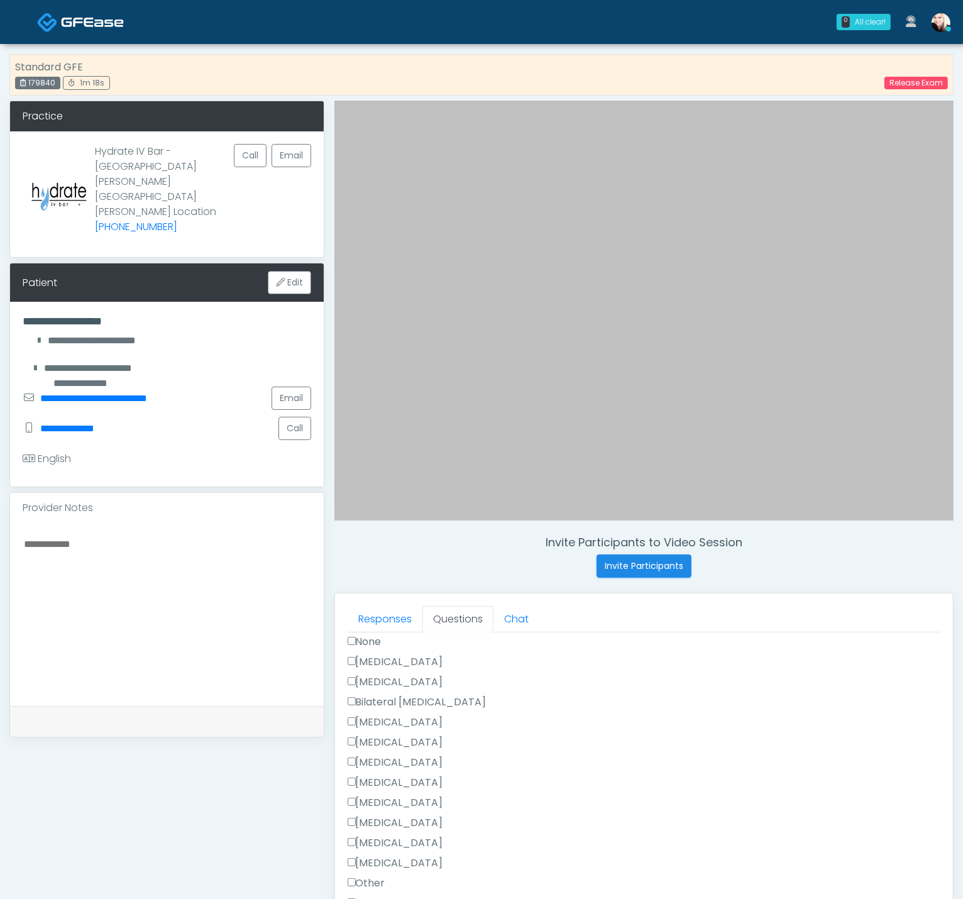
drag, startPoint x: 359, startPoint y: 632, endPoint x: 392, endPoint y: 662, distance: 44.5
click at [360, 634] on label "None" at bounding box center [365, 641] width 34 height 15
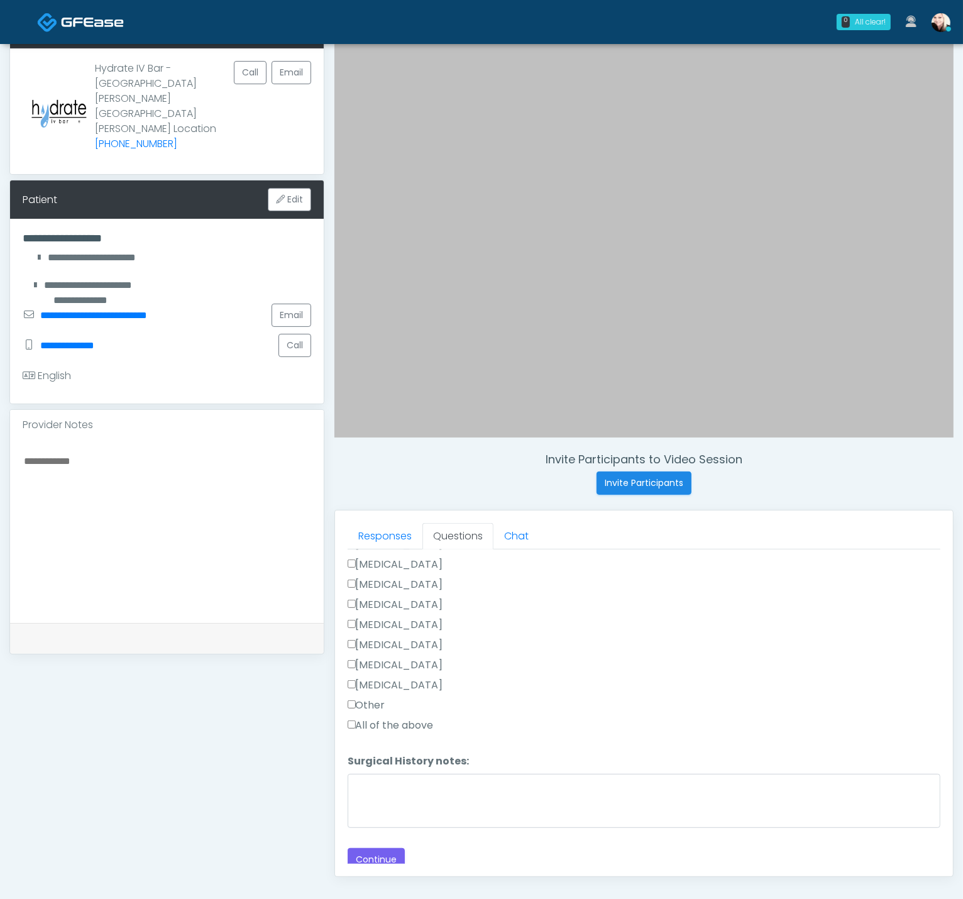
scroll to position [94, 0]
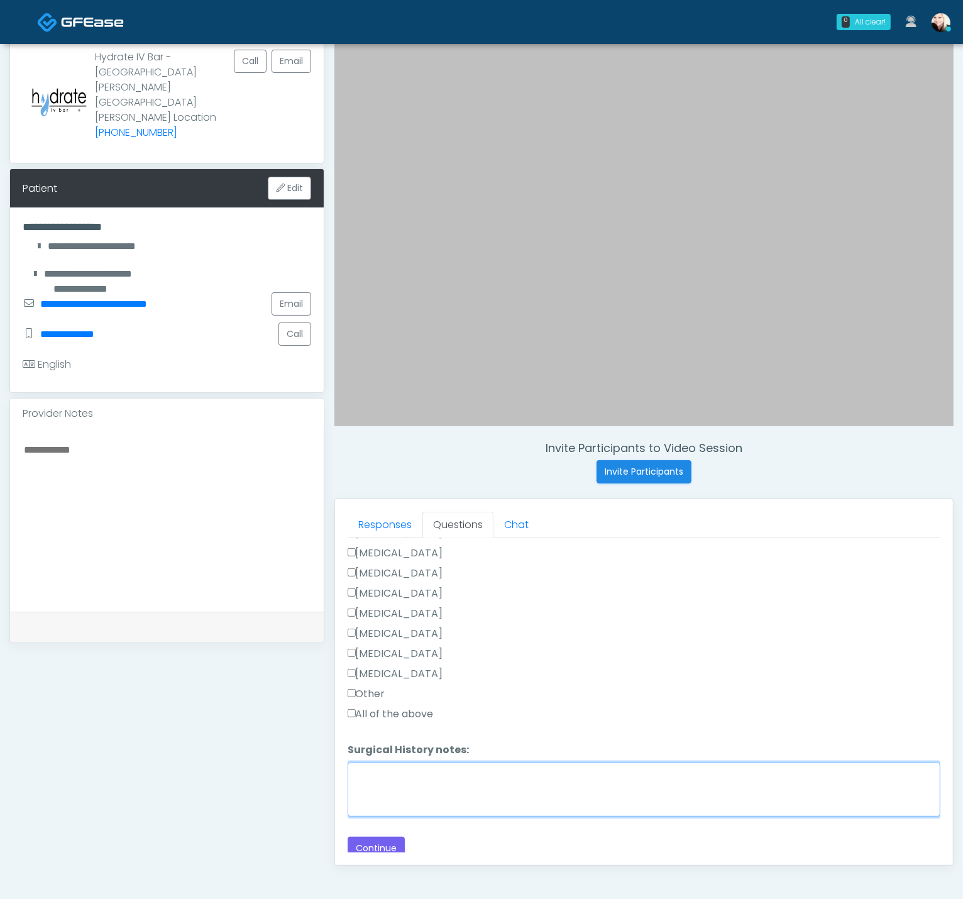
click at [460, 794] on textarea "Surgical History notes:" at bounding box center [644, 790] width 593 height 54
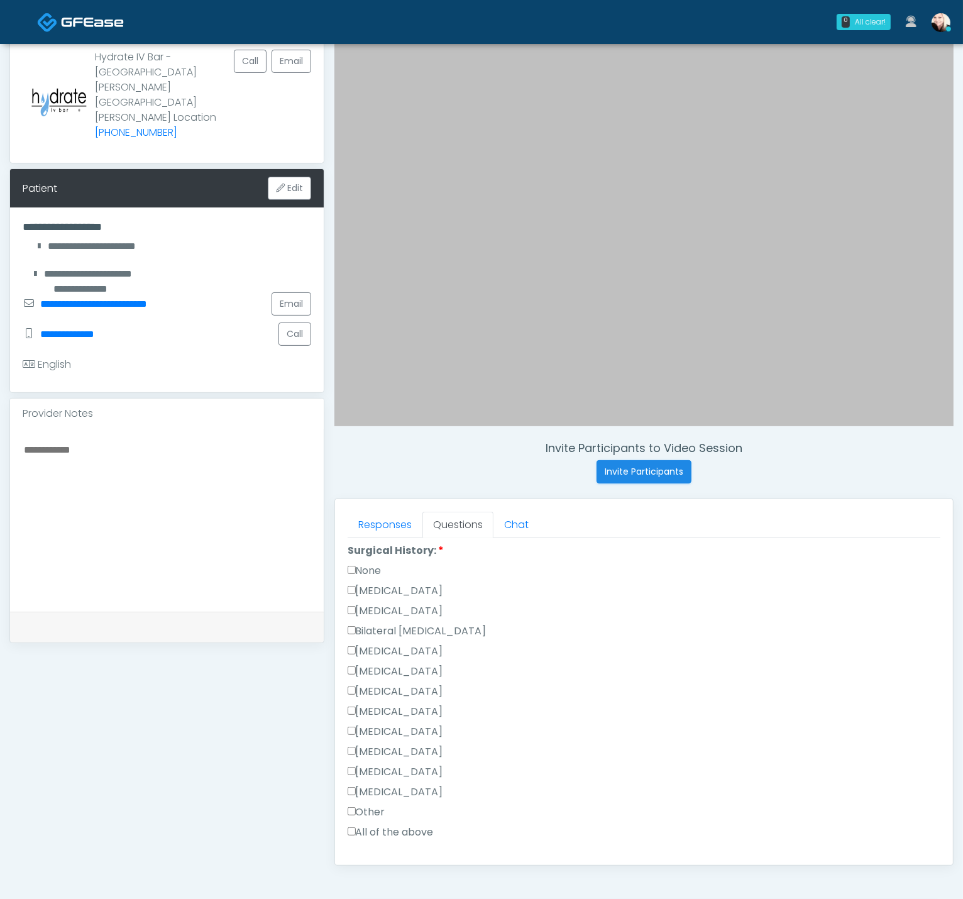
scroll to position [370, 0]
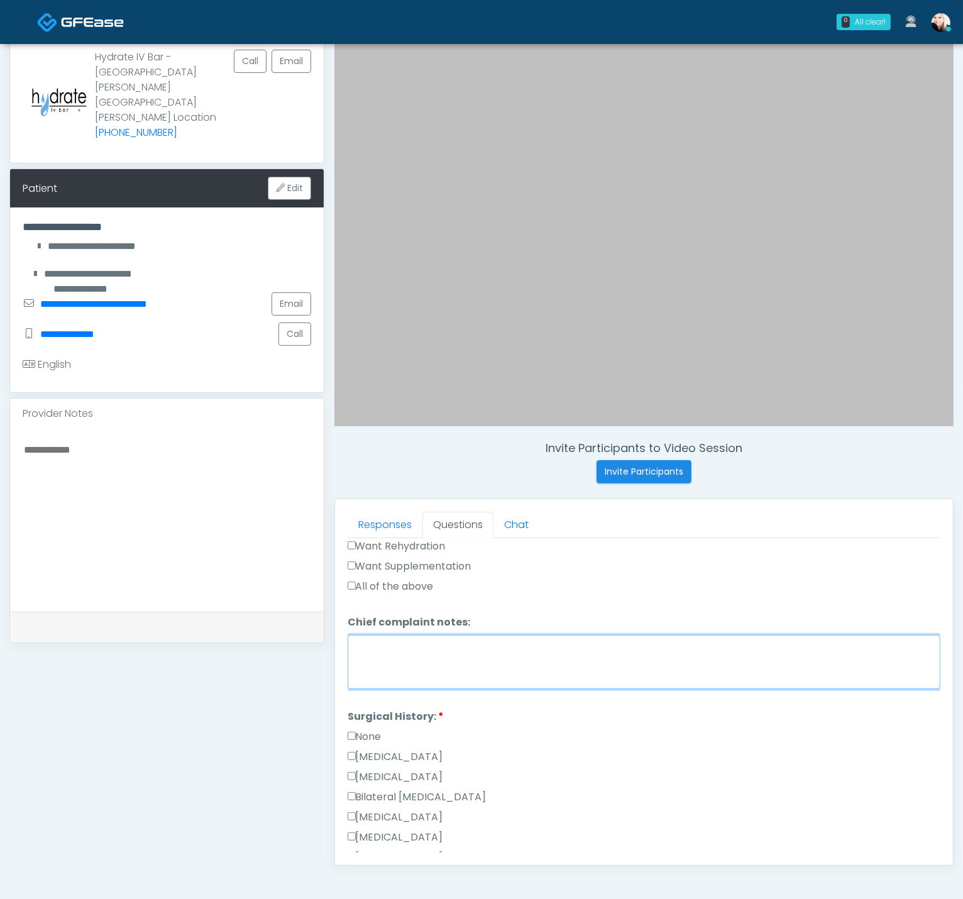
click at [386, 636] on textarea "Chief complaint notes:" at bounding box center [644, 662] width 593 height 54
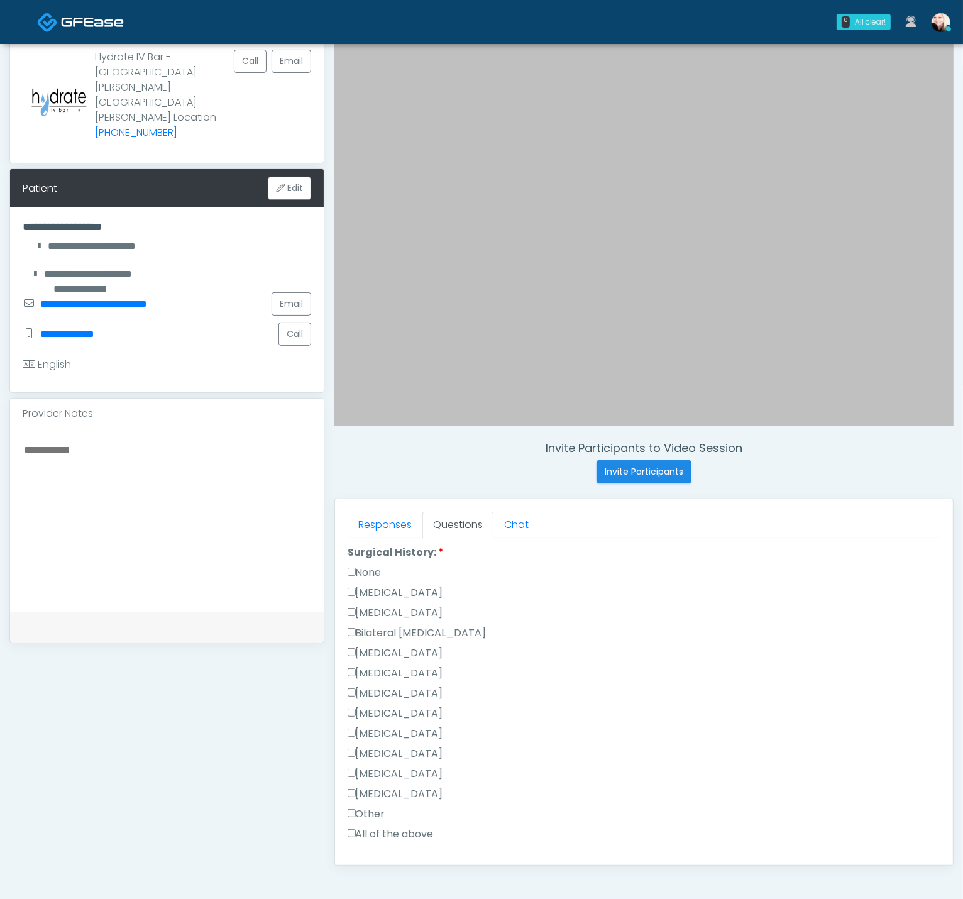
scroll to position [654, 0]
type textarea "**********"
click at [394, 837] on button "Continue" at bounding box center [376, 848] width 57 height 23
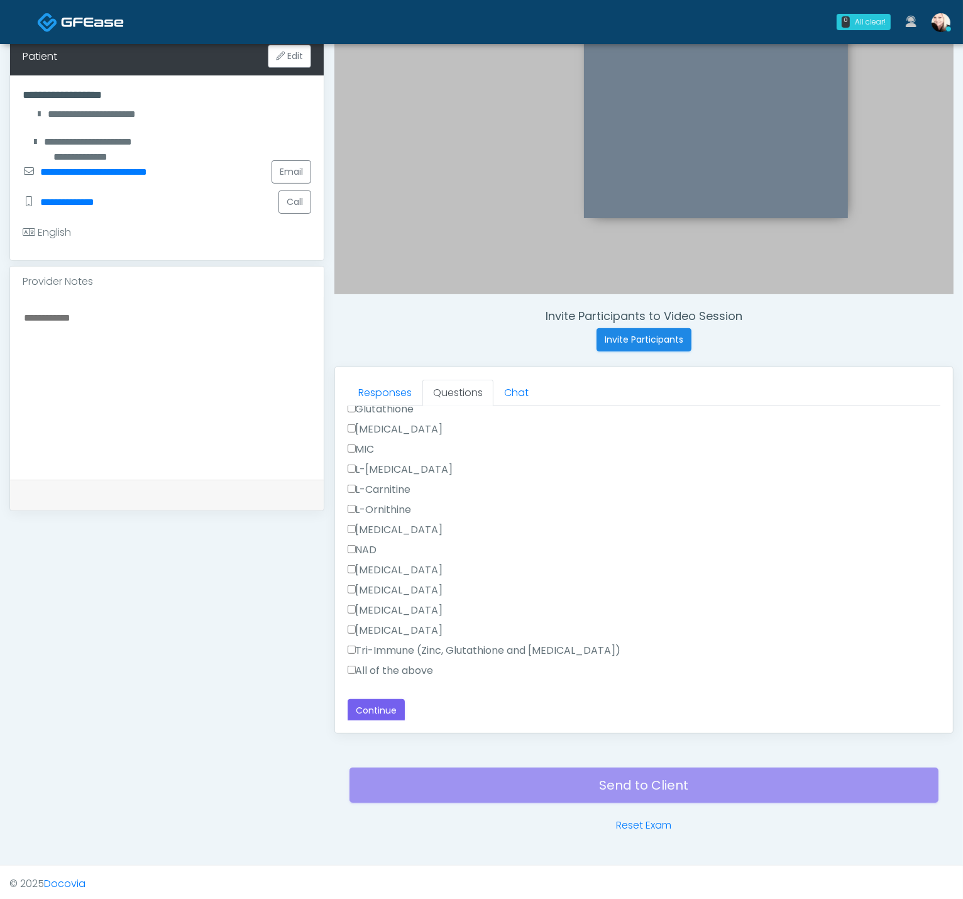
click at [372, 670] on label "All of the above" at bounding box center [391, 670] width 86 height 15
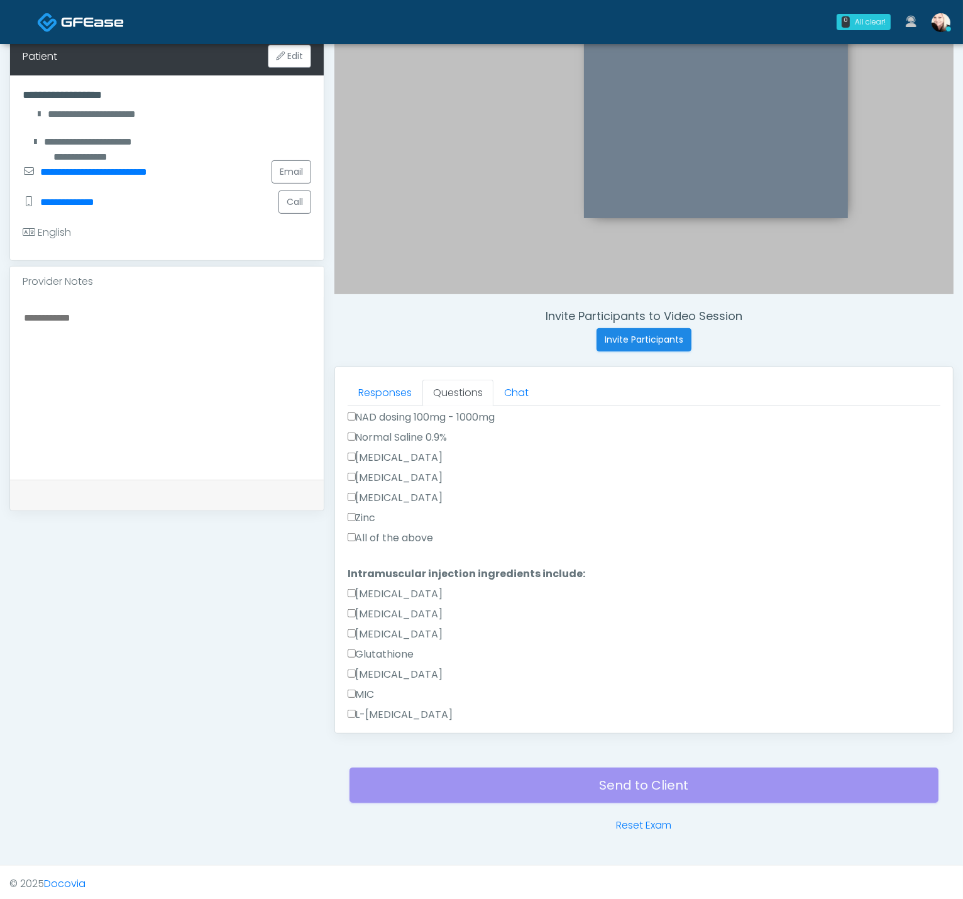
scroll to position [329, 0]
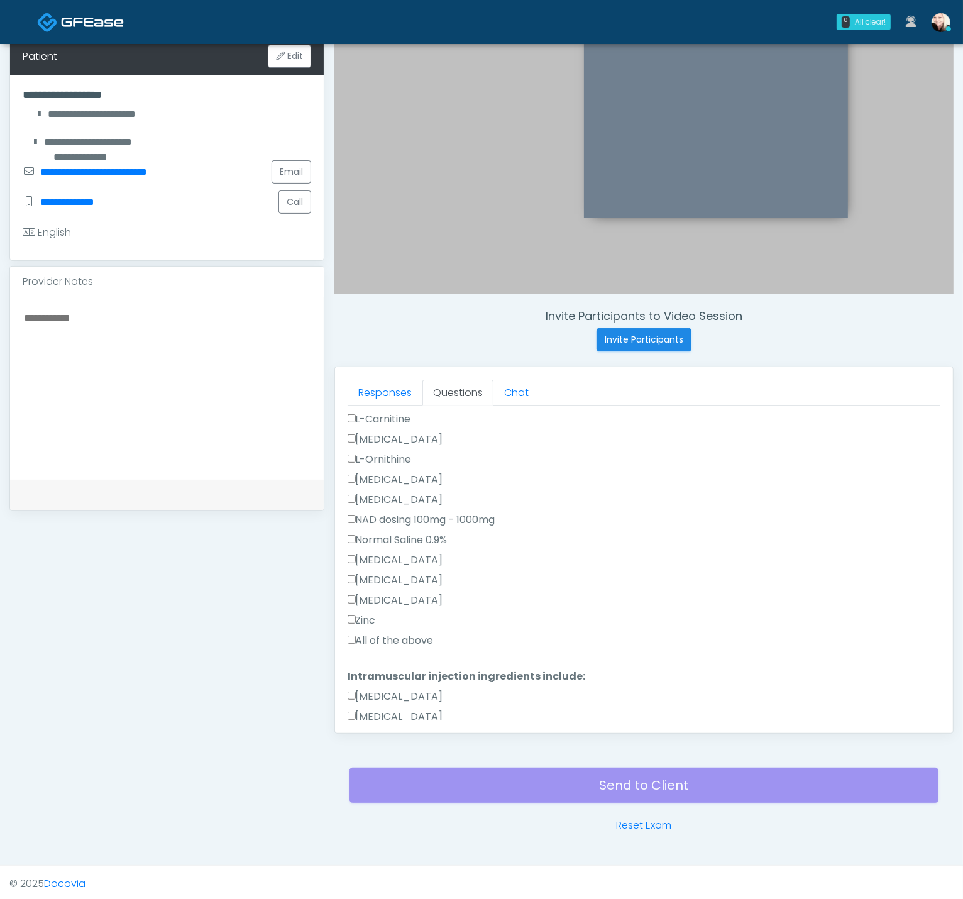
click at [363, 635] on label "All of the above" at bounding box center [391, 640] width 86 height 15
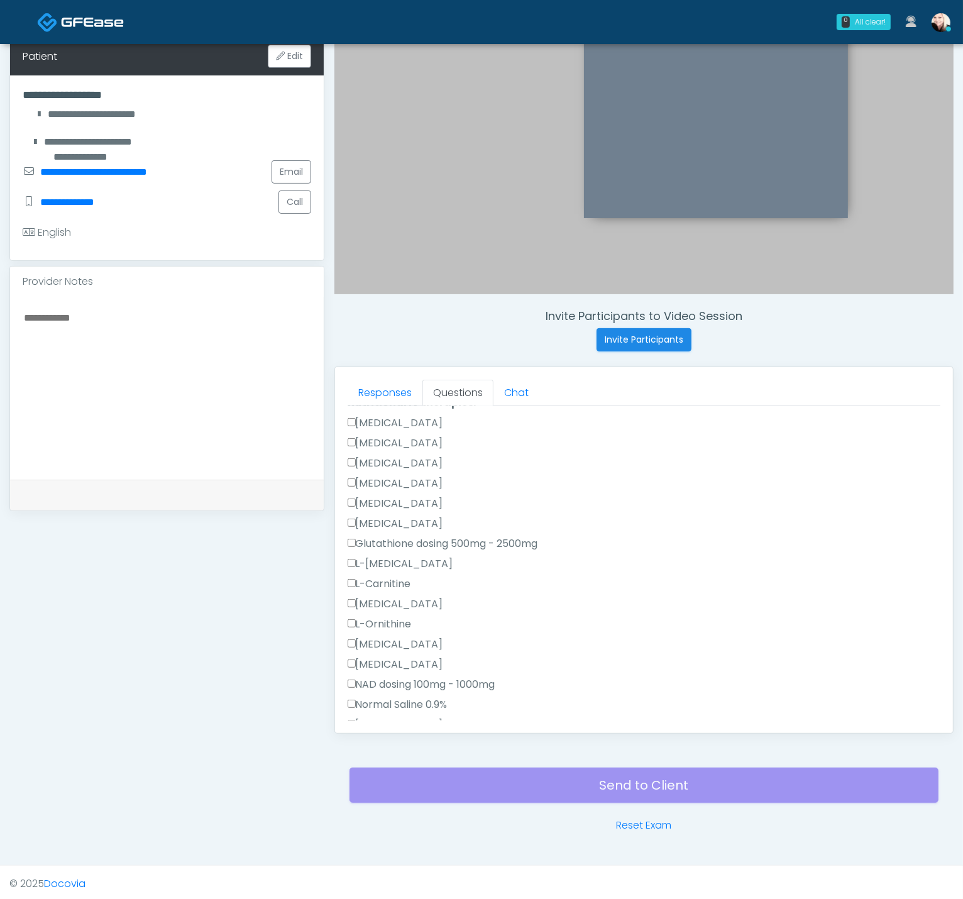
scroll to position [0, 0]
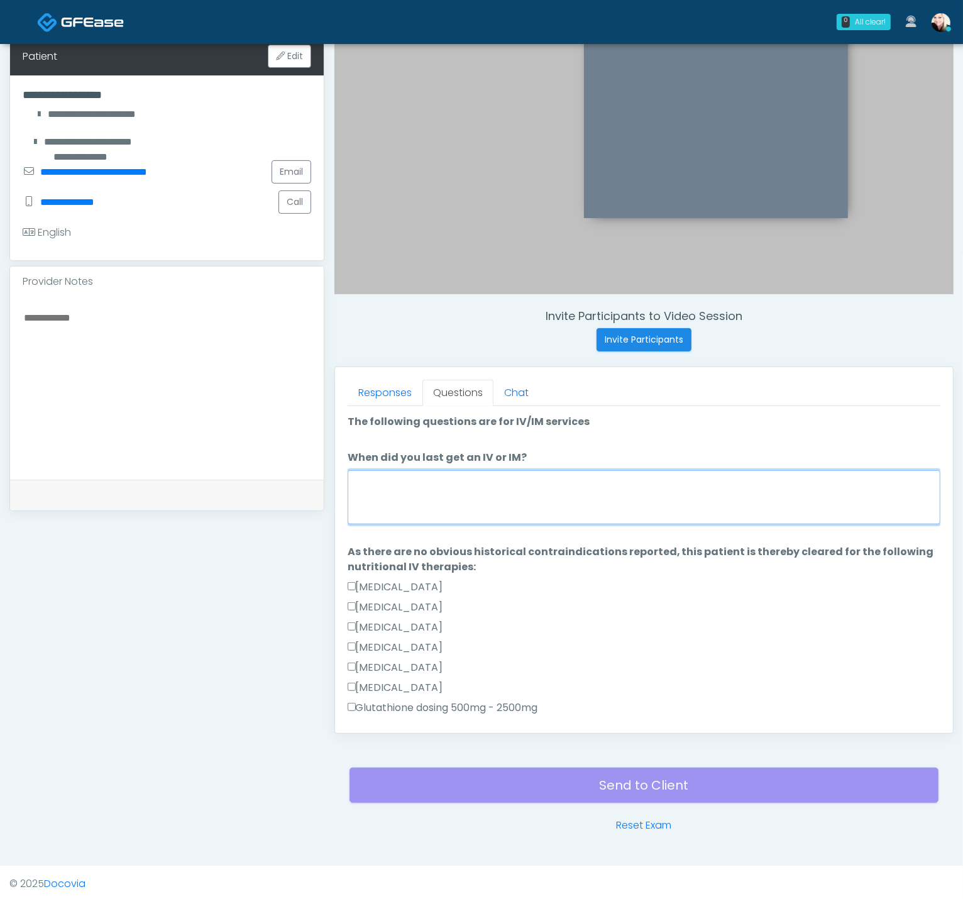
click at [448, 482] on textarea "When did you last get an IV or IM?" at bounding box center [644, 497] width 593 height 54
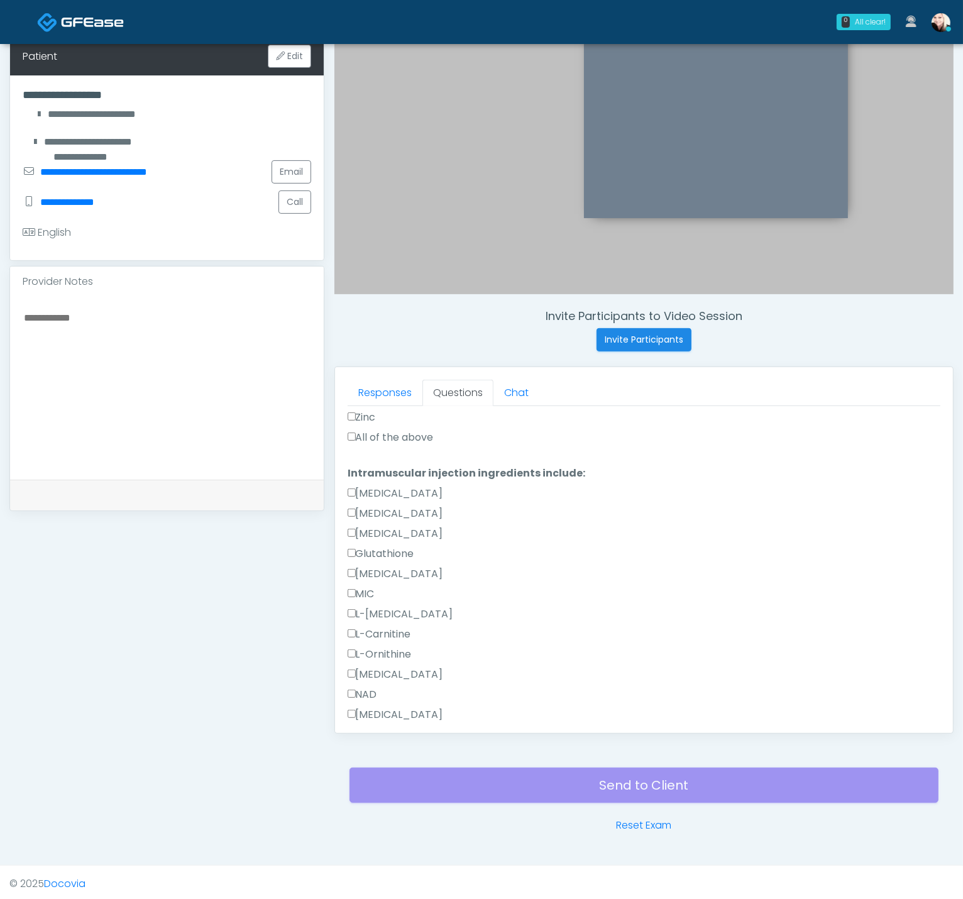
scroll to position [677, 0]
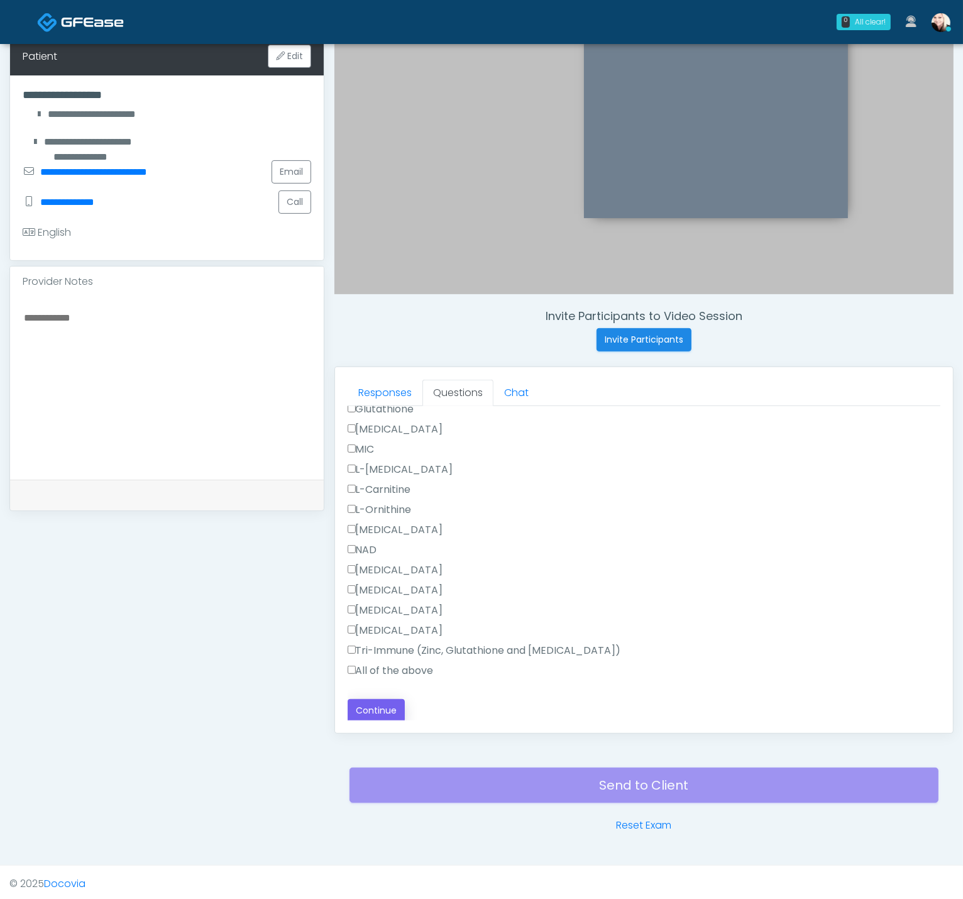
type textarea "****"
click at [392, 714] on button "Continue" at bounding box center [376, 710] width 57 height 23
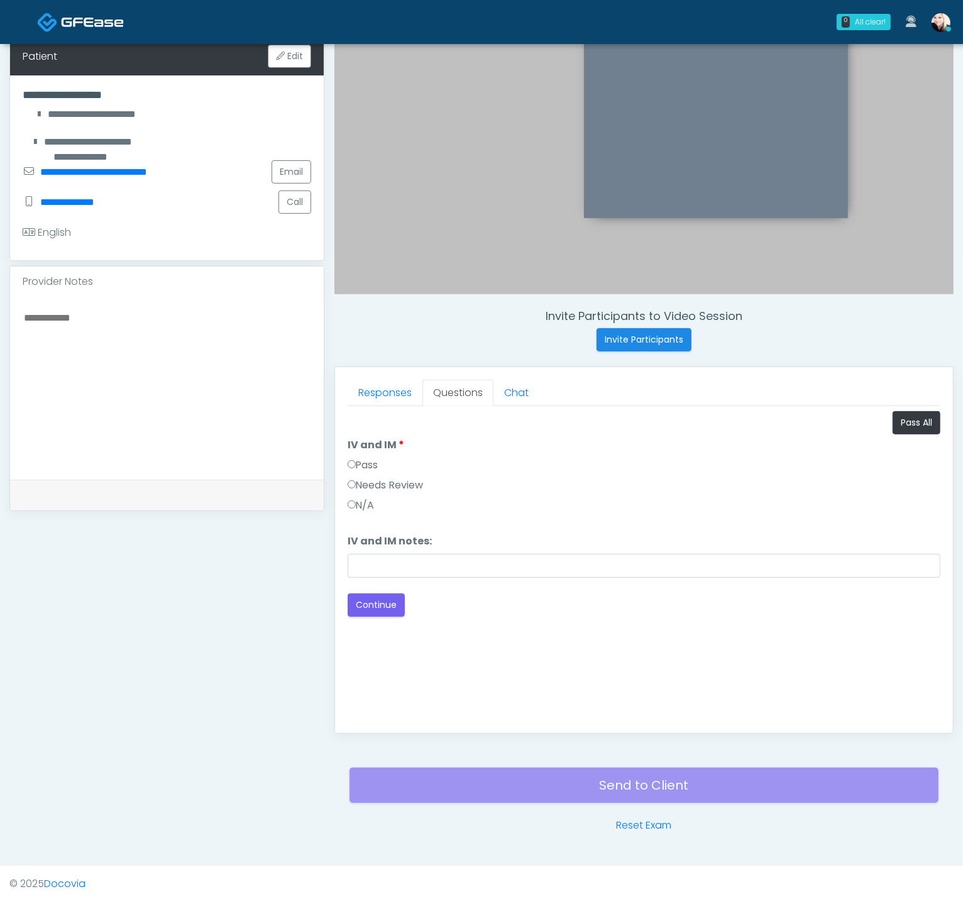
click at [358, 467] on label "Pass" at bounding box center [363, 465] width 31 height 15
click at [387, 597] on button "Continue" at bounding box center [376, 605] width 57 height 23
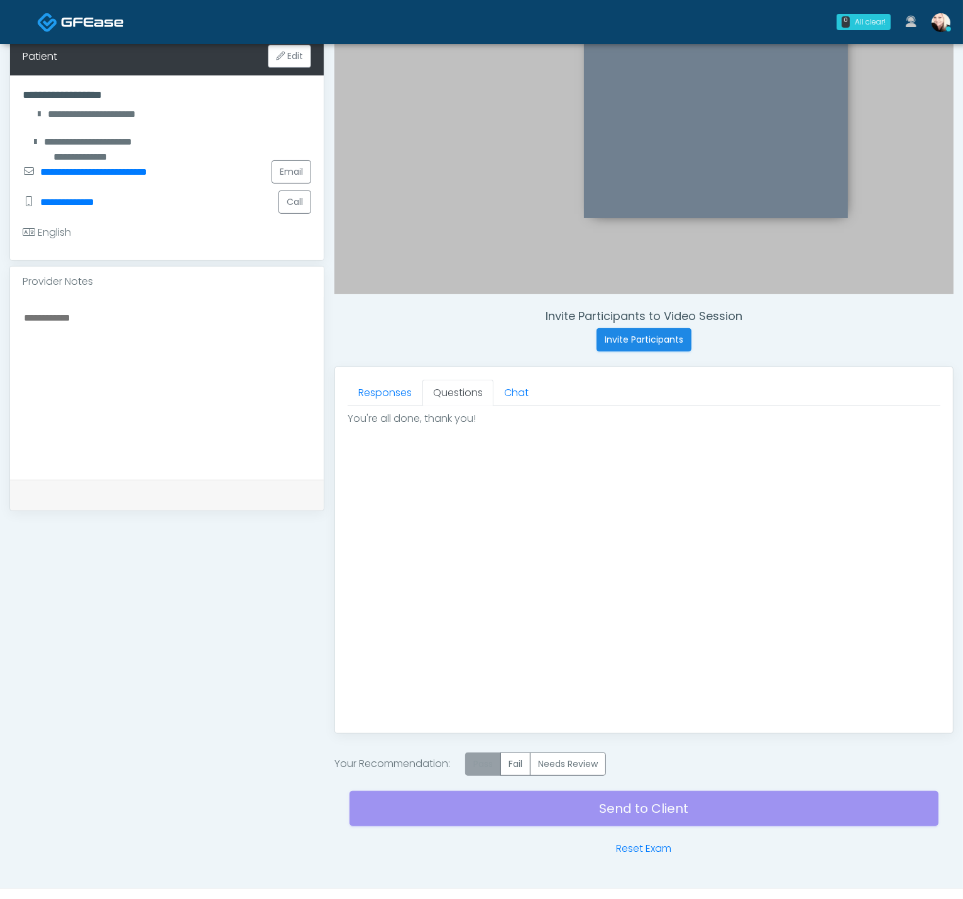
click at [485, 761] on label "Pass" at bounding box center [483, 764] width 36 height 23
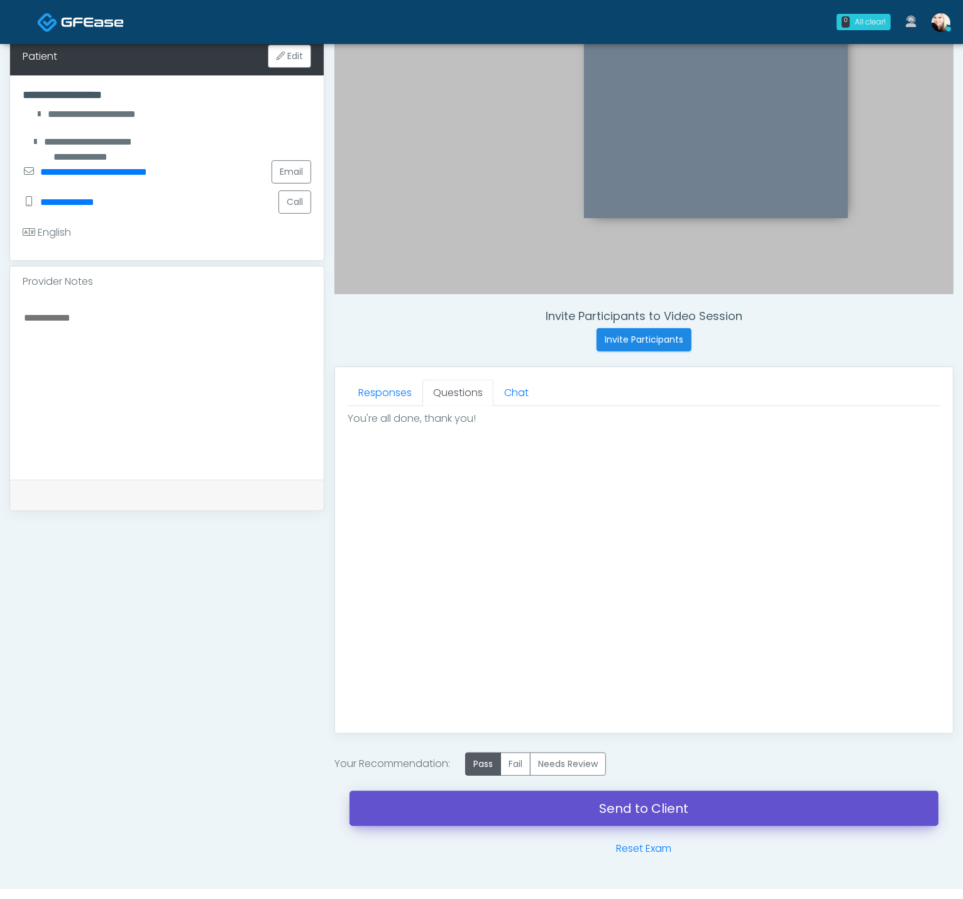
click at [640, 803] on link "Send to Client" at bounding box center [644, 808] width 589 height 35
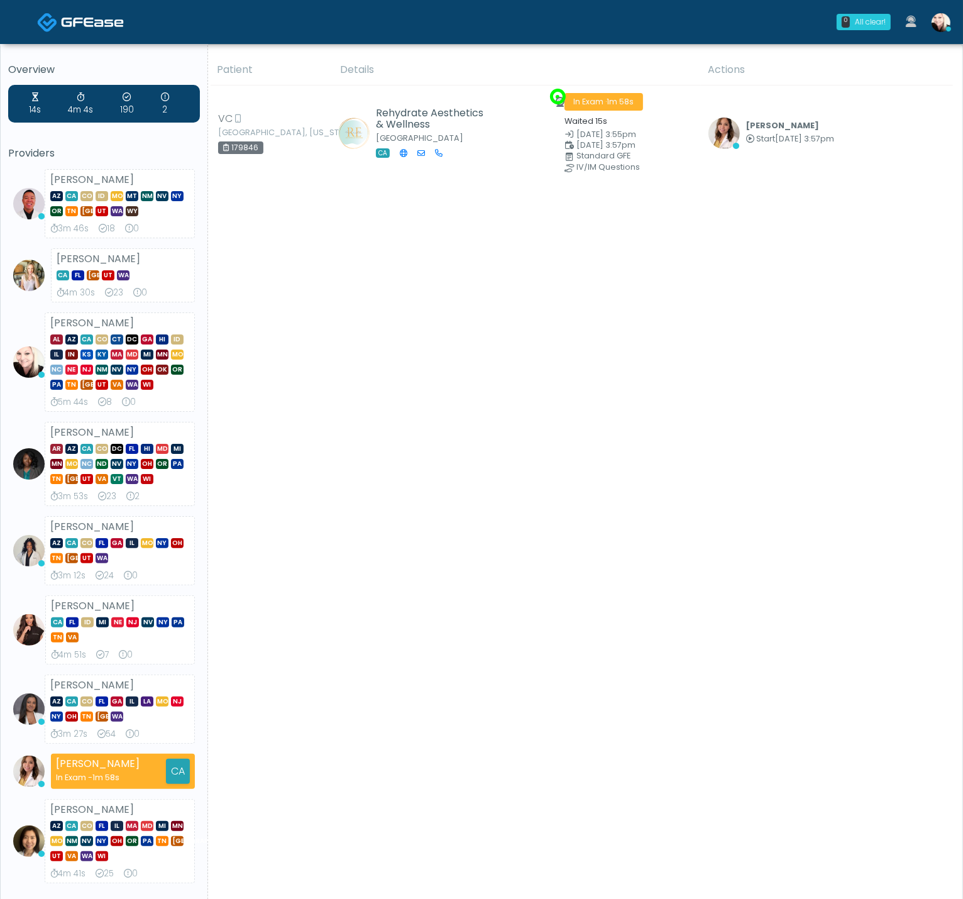
scroll to position [239, 0]
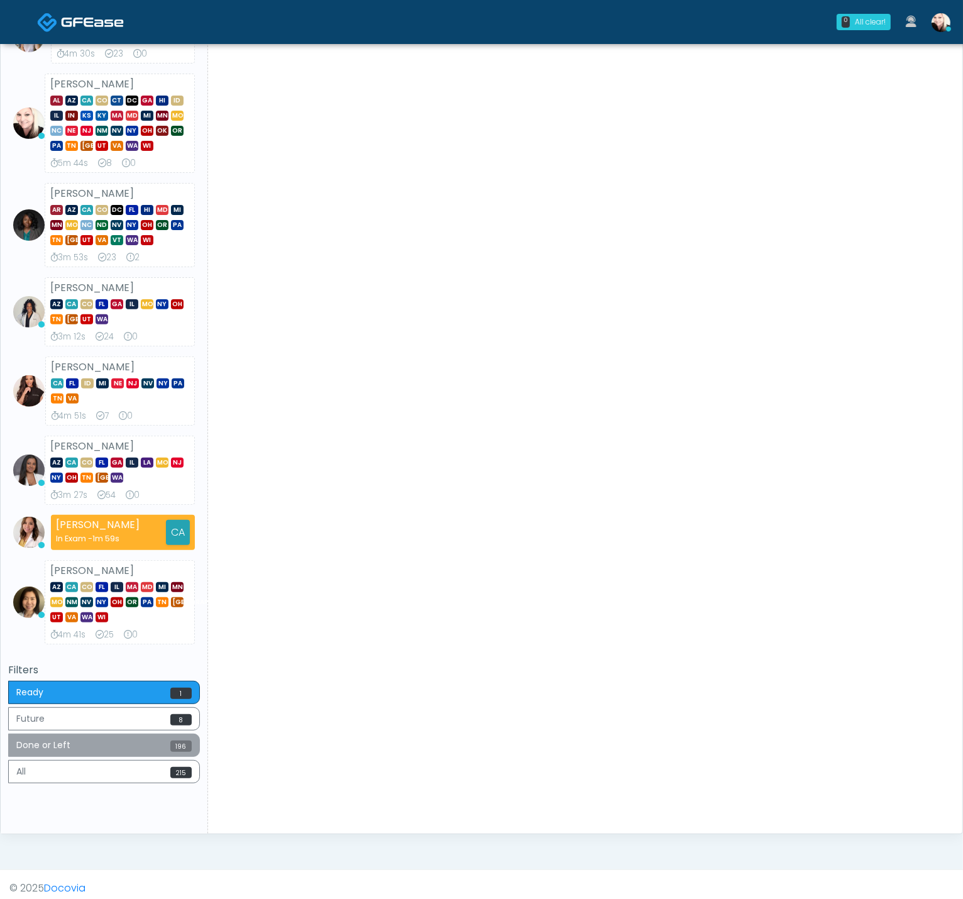
click at [99, 744] on button "Done or Left 196" at bounding box center [104, 745] width 192 height 23
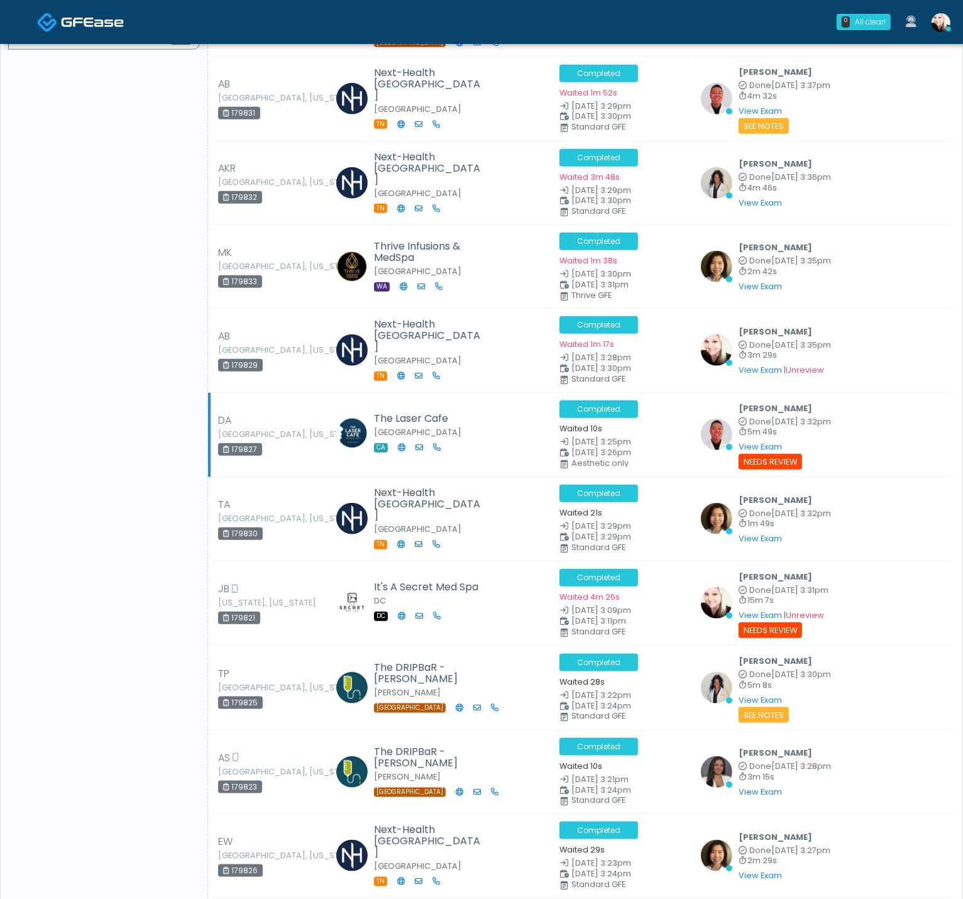
scroll to position [1146, 0]
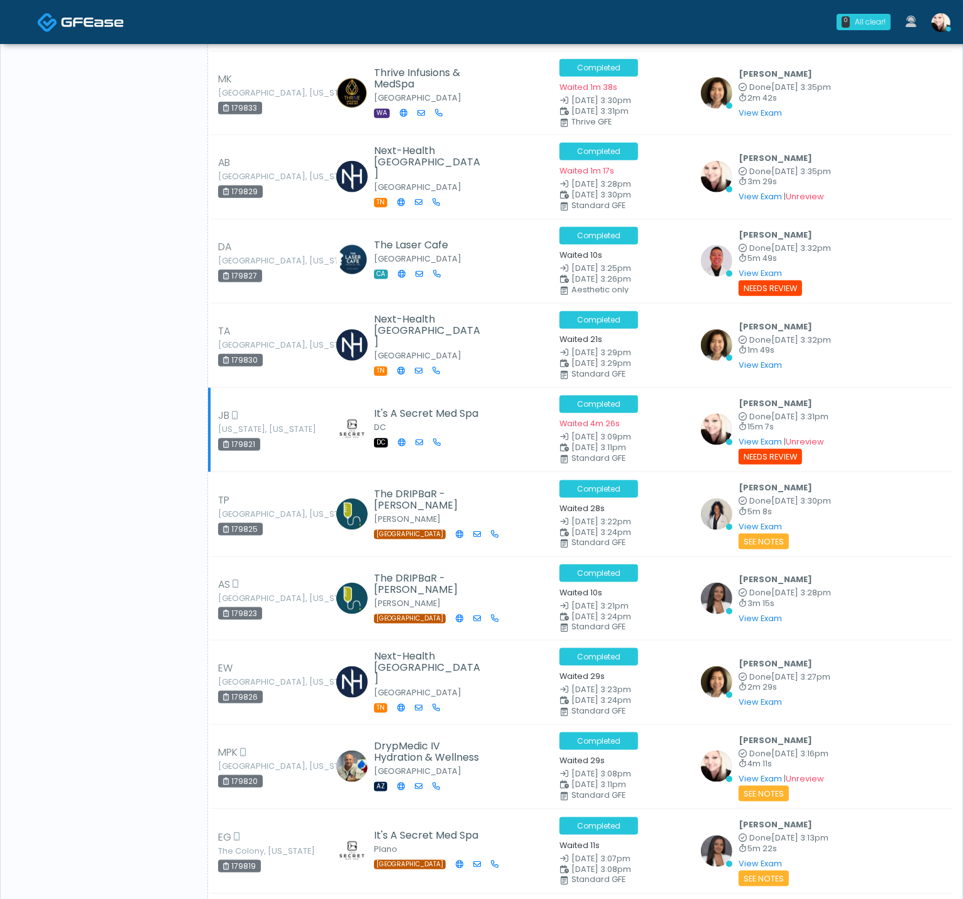
drag, startPoint x: 265, startPoint y: 428, endPoint x: 216, endPoint y: 429, distance: 49.7
click at [216, 429] on td "JB Washington, District of Columbia 179821" at bounding box center [269, 429] width 121 height 85
copy div "179821"
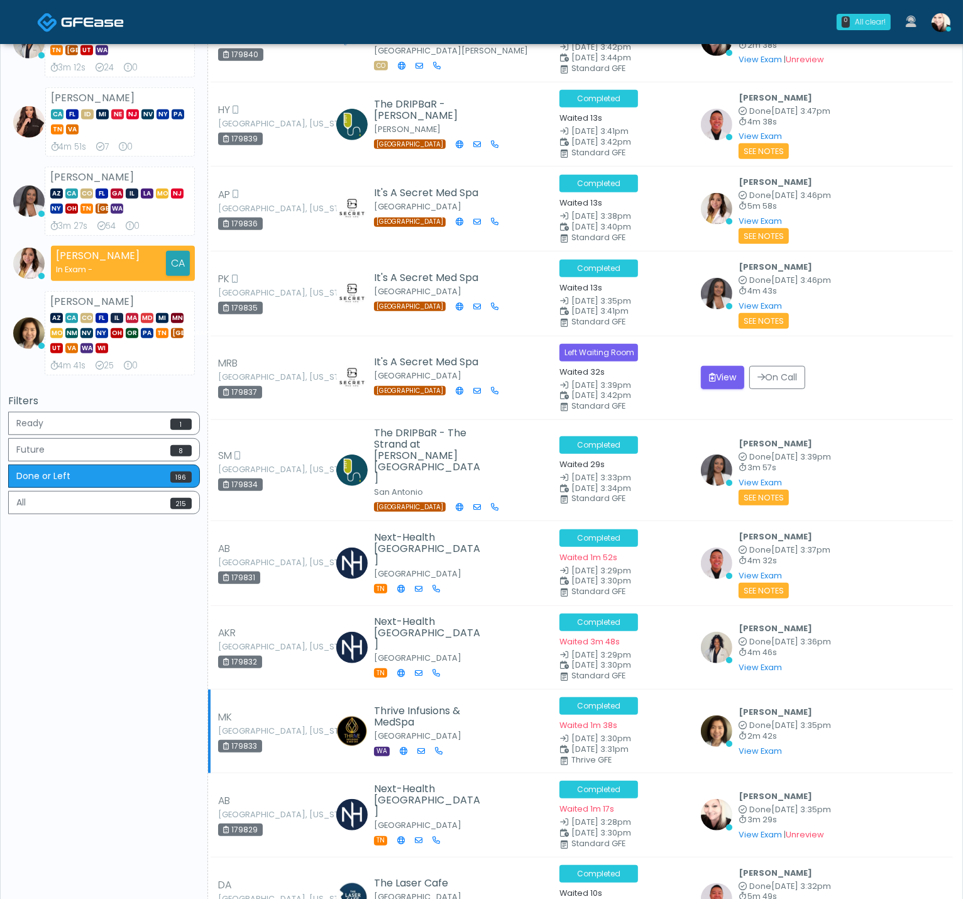
scroll to position [868, 0]
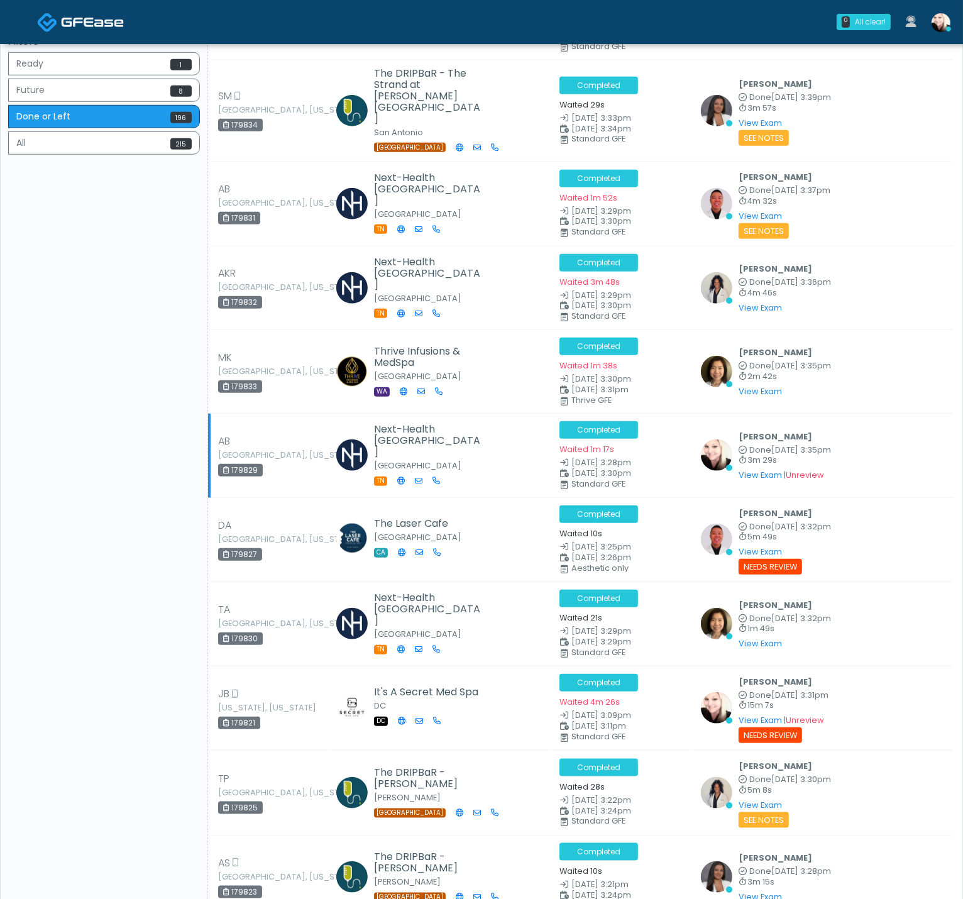
drag, startPoint x: 241, startPoint y: 448, endPoint x: 224, endPoint y: 447, distance: 17.7
click at [224, 447] on div "AB Carlisle, Massachusetts 179829" at bounding box center [252, 455] width 69 height 43
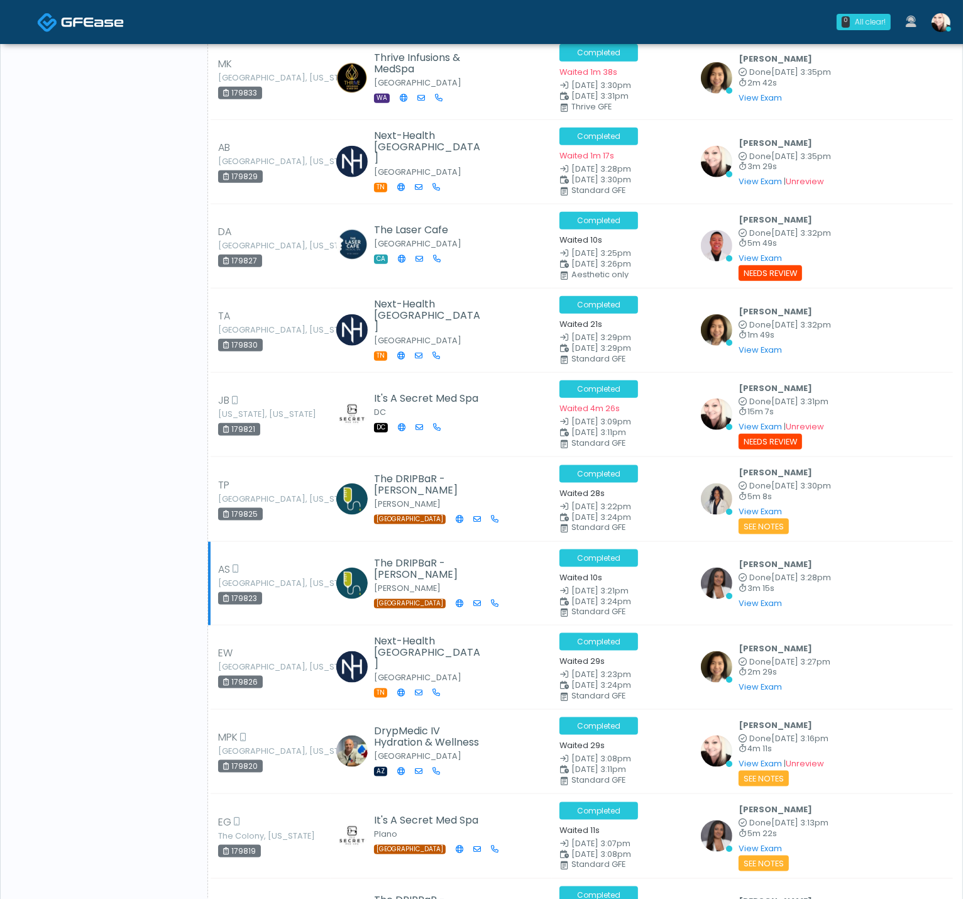
scroll to position [1226, 0]
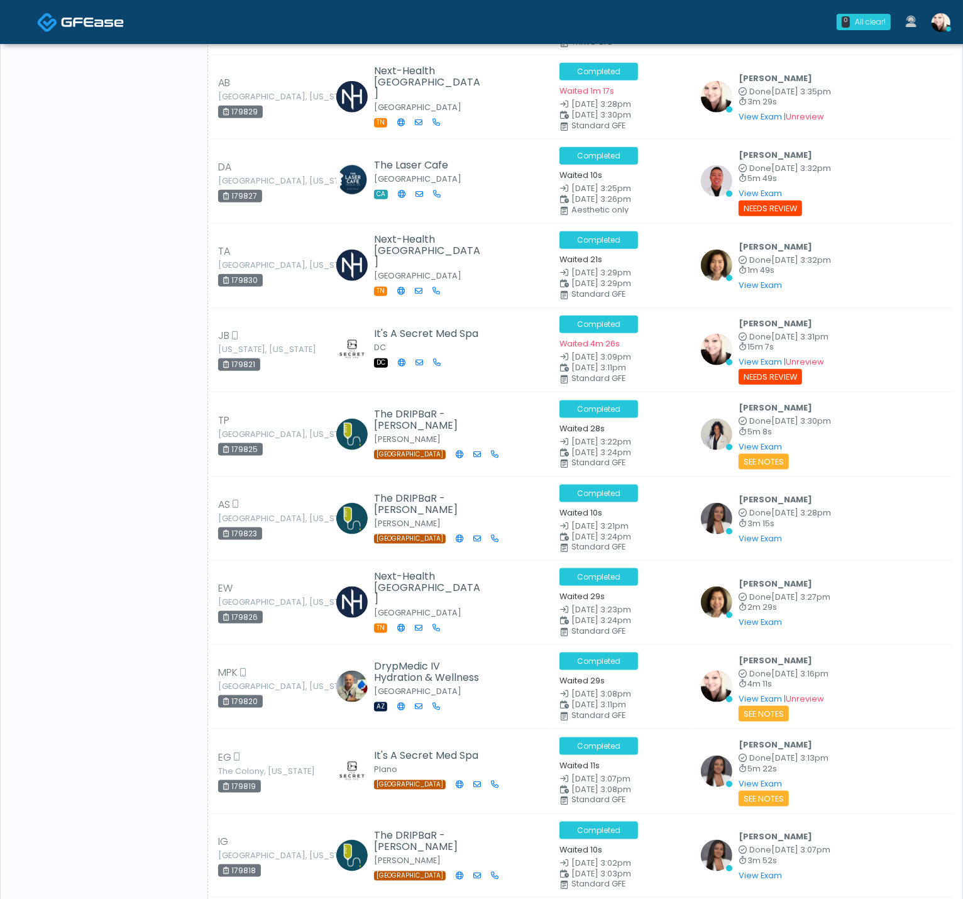
drag, startPoint x: 268, startPoint y: 346, endPoint x: 220, endPoint y: 343, distance: 48.5
drag, startPoint x: 258, startPoint y: 345, endPoint x: 232, endPoint y: 346, distance: 26.4
click at [232, 358] on div "179821" at bounding box center [239, 364] width 42 height 13
copy div "179821"
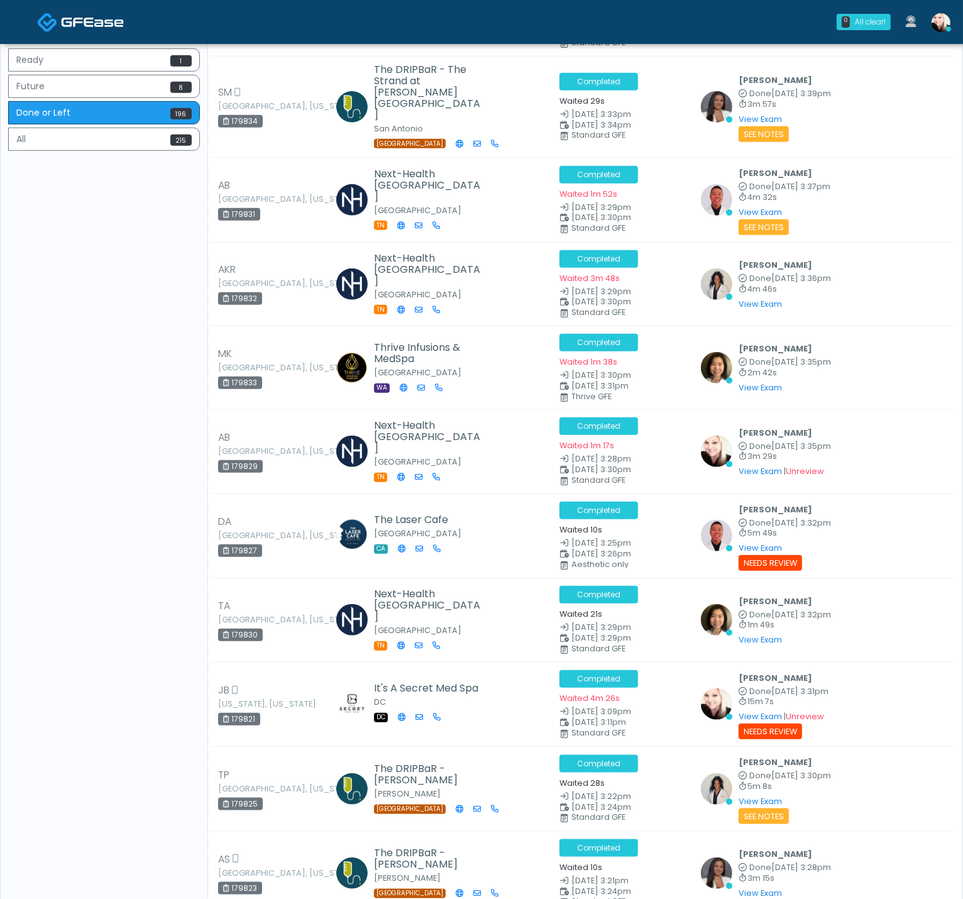
scroll to position [0, 0]
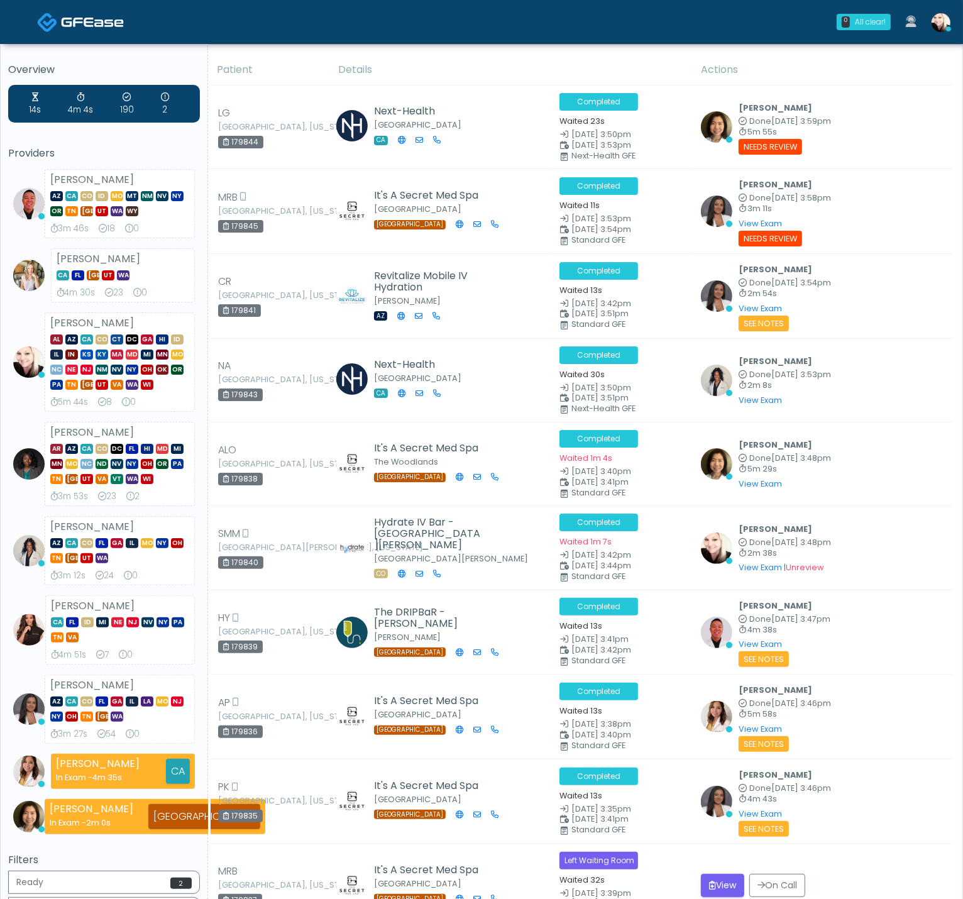
click at [943, 22] on img at bounding box center [941, 22] width 19 height 19
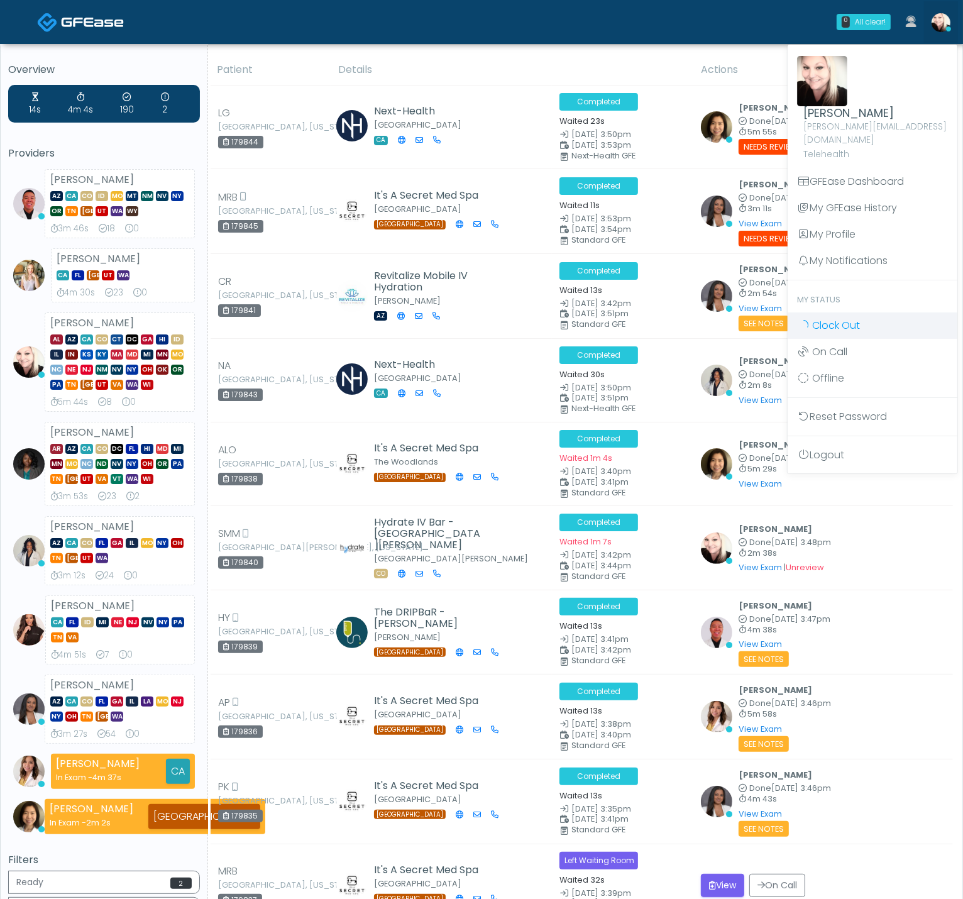
click at [844, 318] on span "Clock Out" at bounding box center [836, 325] width 48 height 14
